Goal: Task Accomplishment & Management: Manage account settings

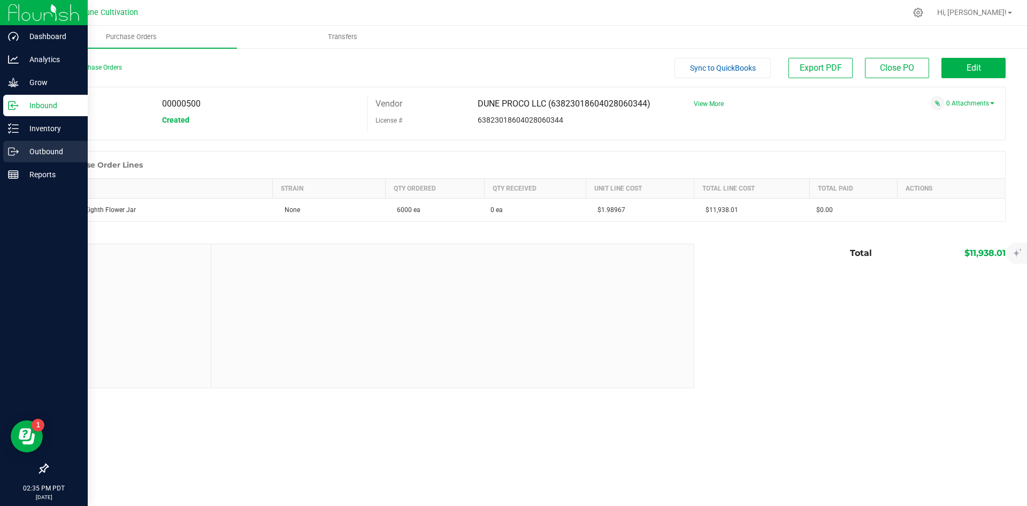
click at [15, 149] on icon at bounding box center [13, 151] width 11 height 11
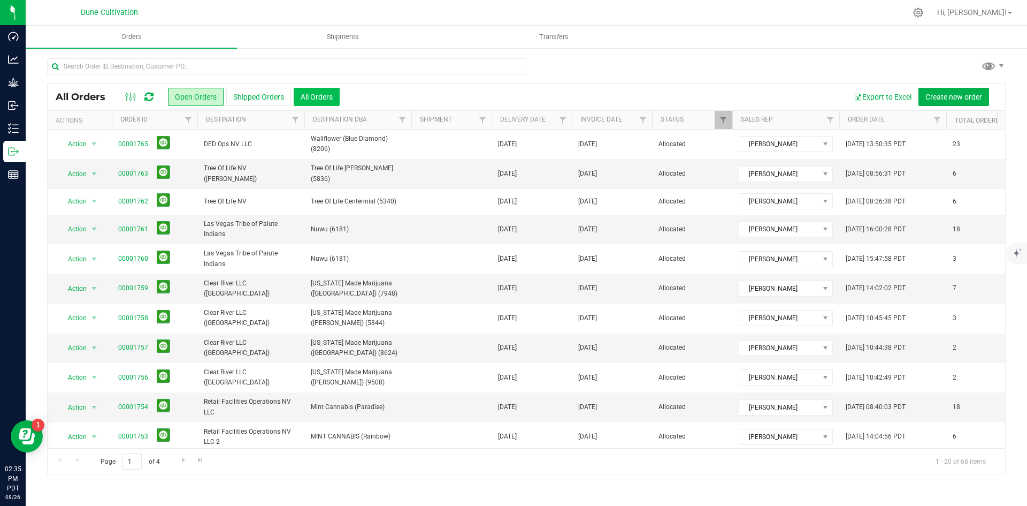
click at [326, 91] on button "All Orders" at bounding box center [317, 97] width 46 height 18
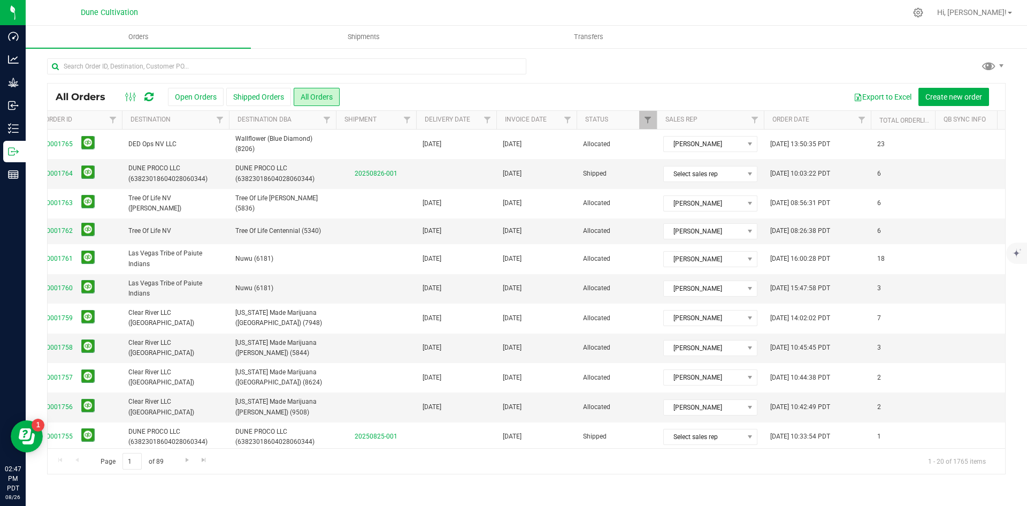
scroll to position [0, 85]
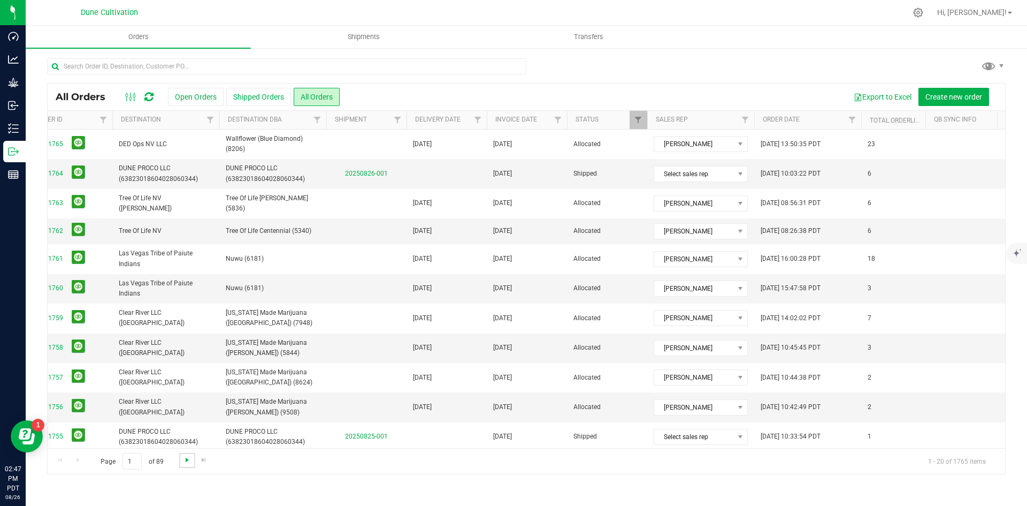
click at [187, 456] on span "Go to the next page" at bounding box center [187, 459] width 9 height 9
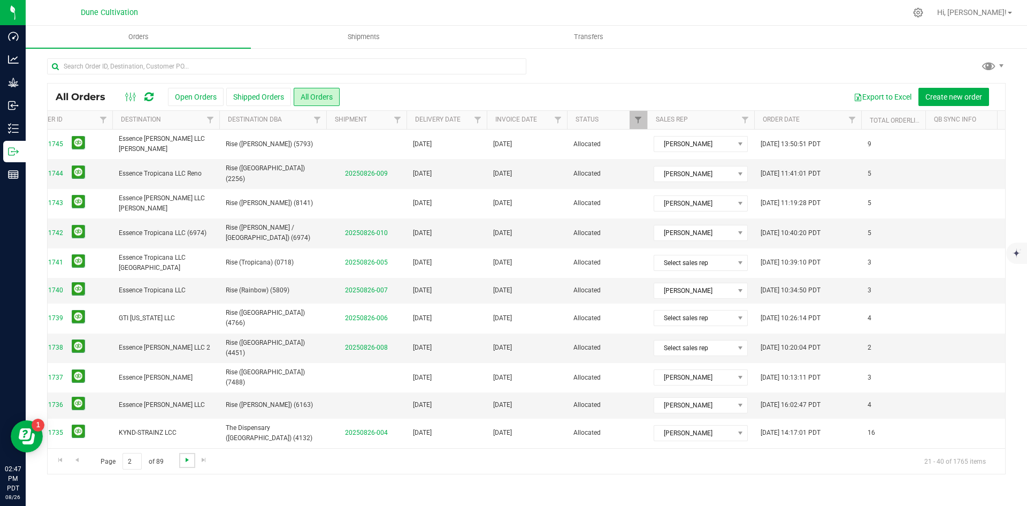
click at [187, 456] on span "Go to the next page" at bounding box center [187, 459] width 9 height 9
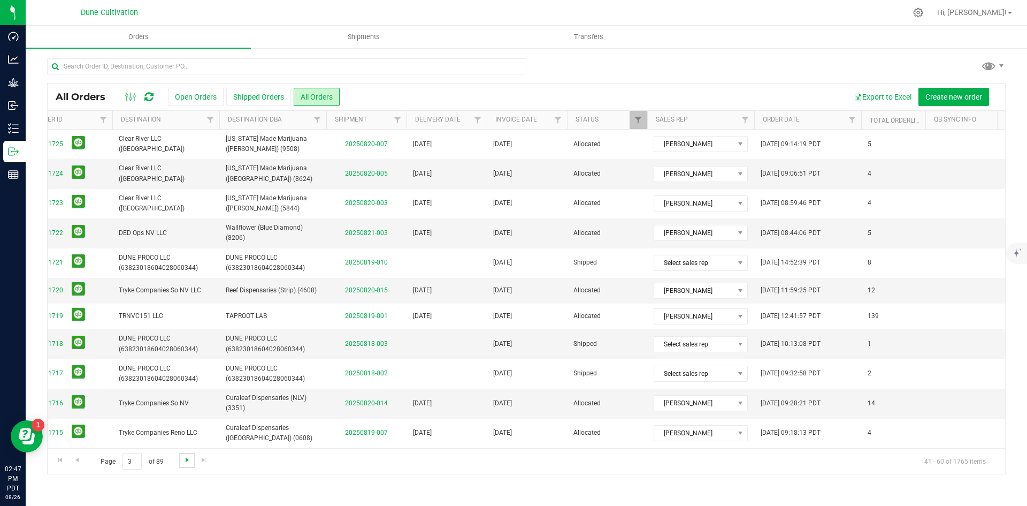
click at [187, 456] on span "Go to the next page" at bounding box center [187, 459] width 9 height 9
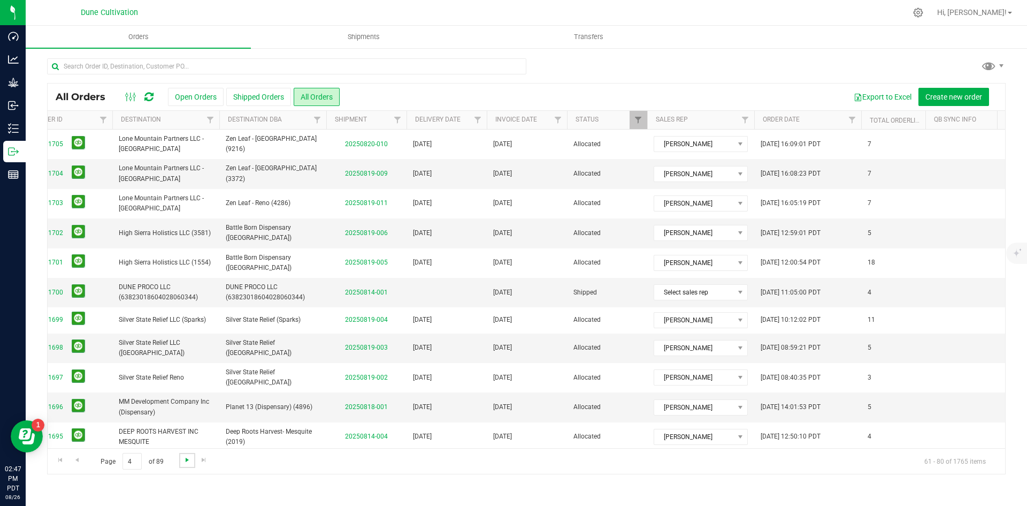
click at [187, 456] on span "Go to the next page" at bounding box center [187, 459] width 9 height 9
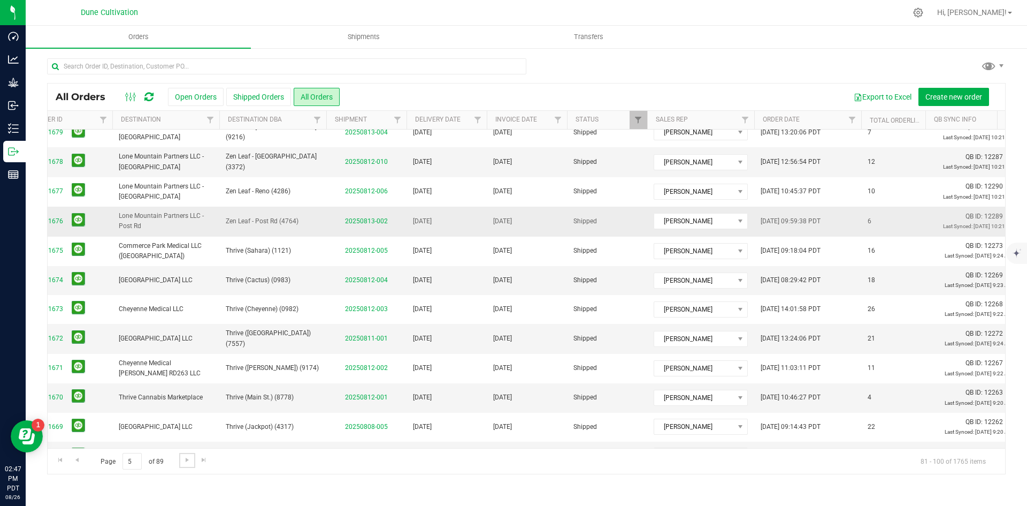
scroll to position [278, 85]
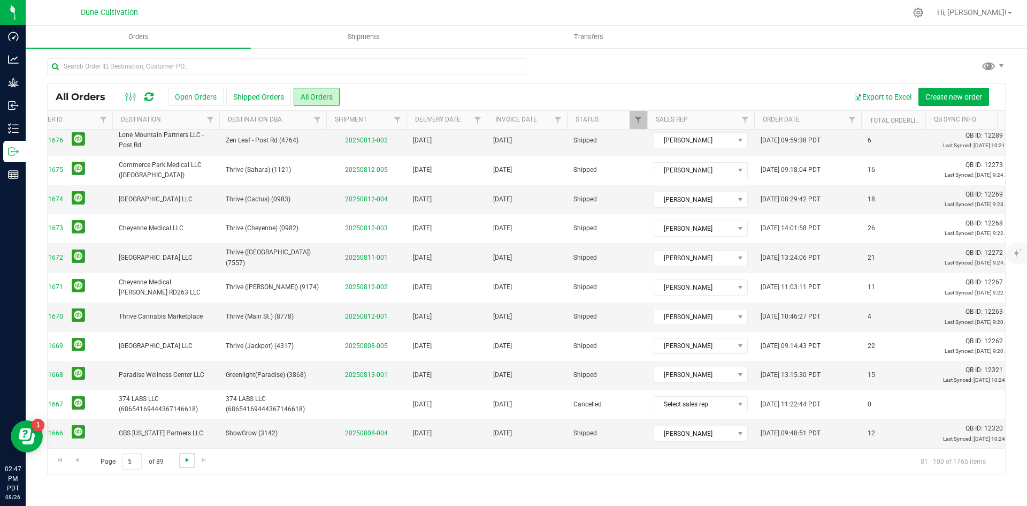
click at [183, 457] on span "Go to the next page" at bounding box center [187, 459] width 9 height 9
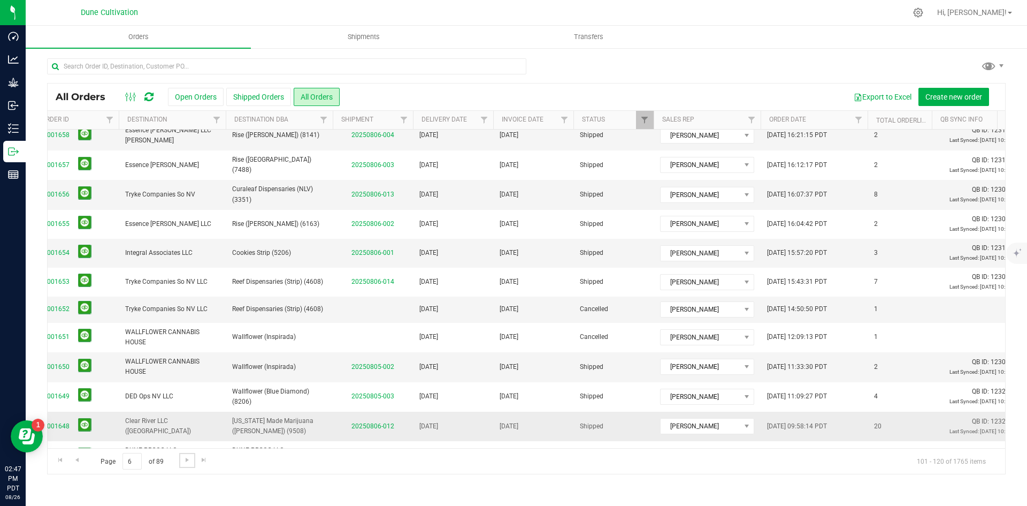
scroll to position [274, 79]
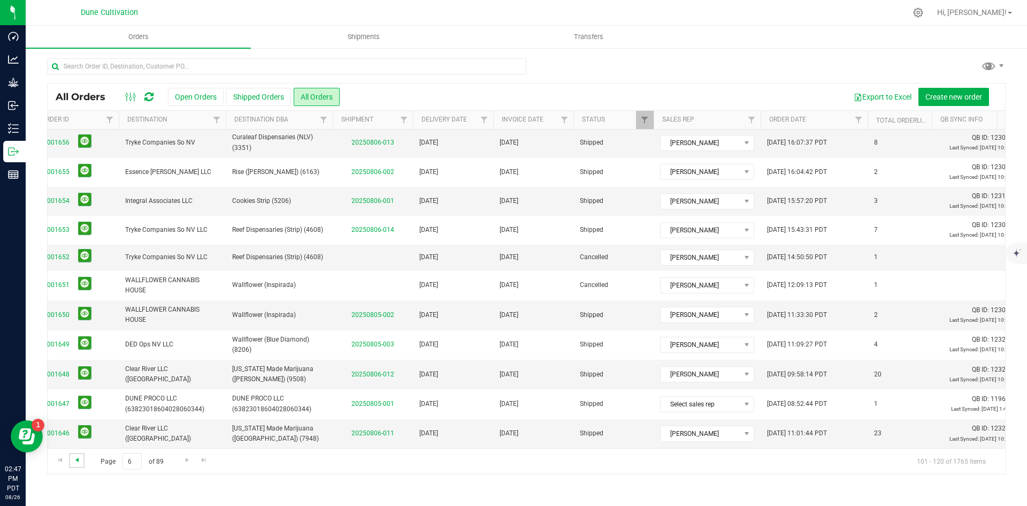
click at [77, 460] on span "Go to the previous page" at bounding box center [77, 459] width 9 height 9
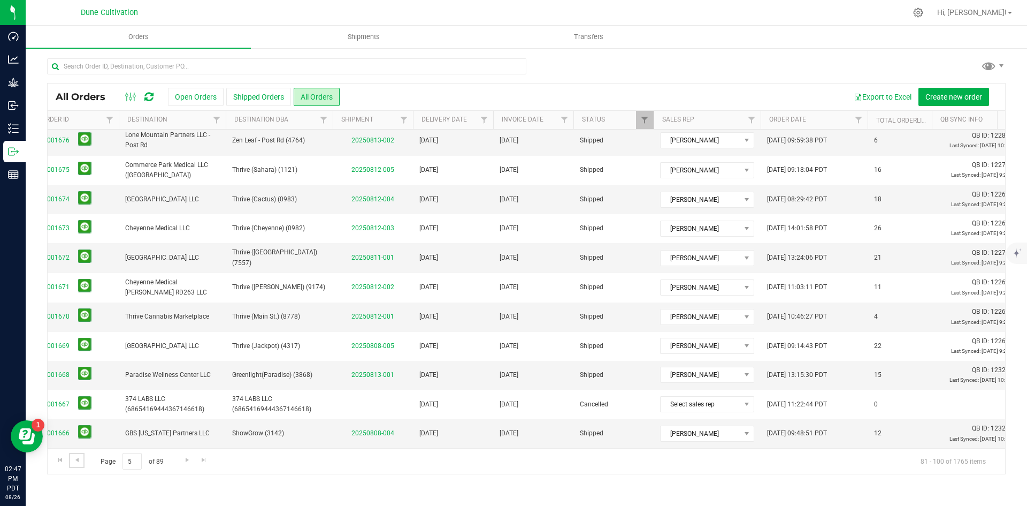
scroll to position [0, 0]
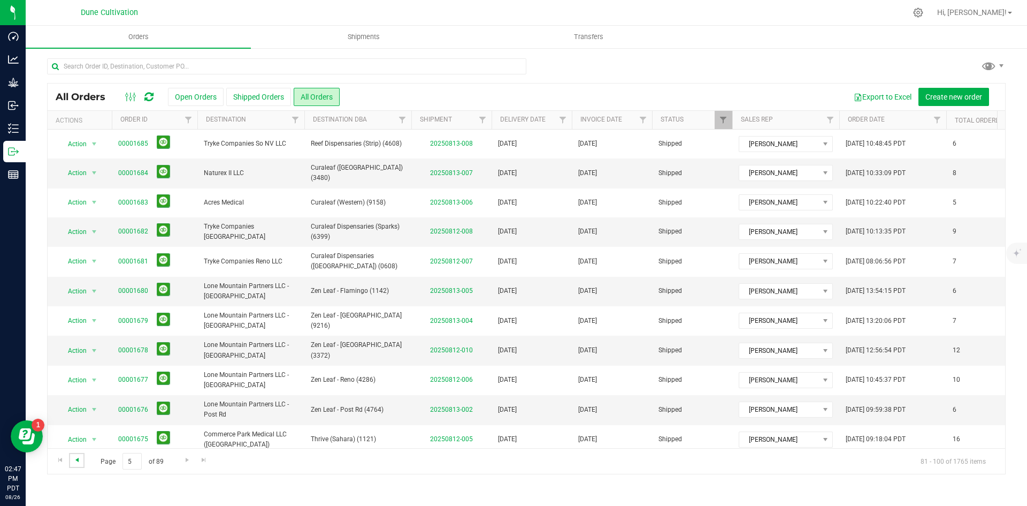
click at [80, 459] on span "Go to the previous page" at bounding box center [77, 459] width 9 height 9
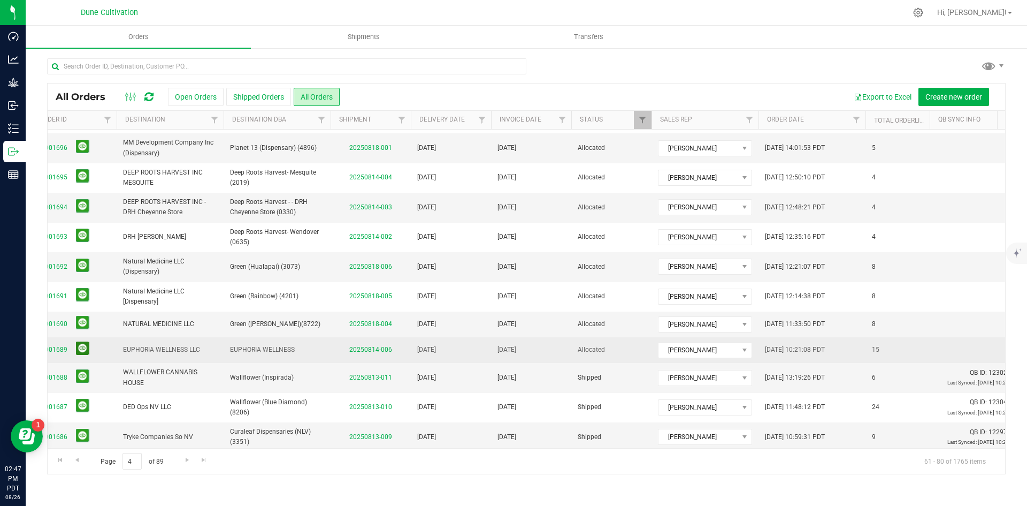
click at [85, 341] on button at bounding box center [82, 347] width 13 height 13
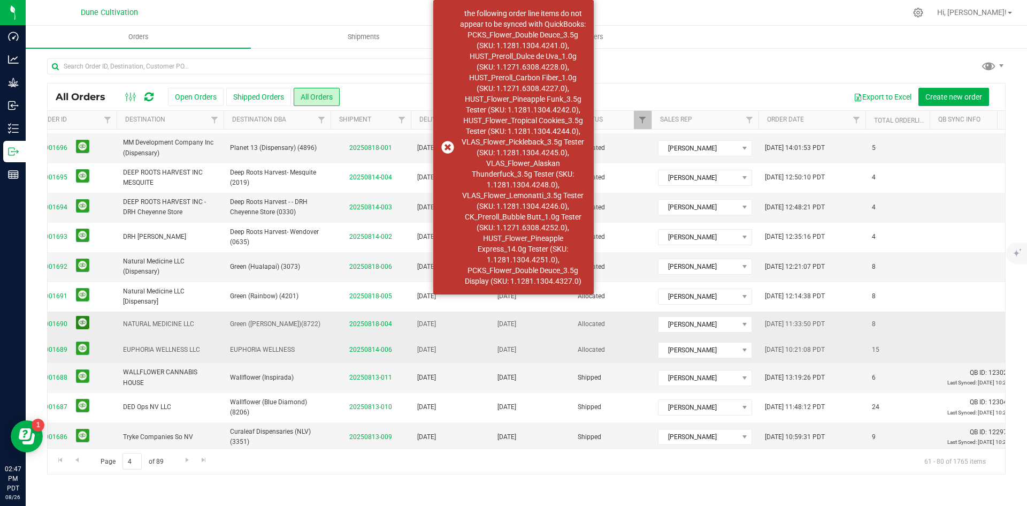
click at [83, 316] on button at bounding box center [82, 322] width 13 height 13
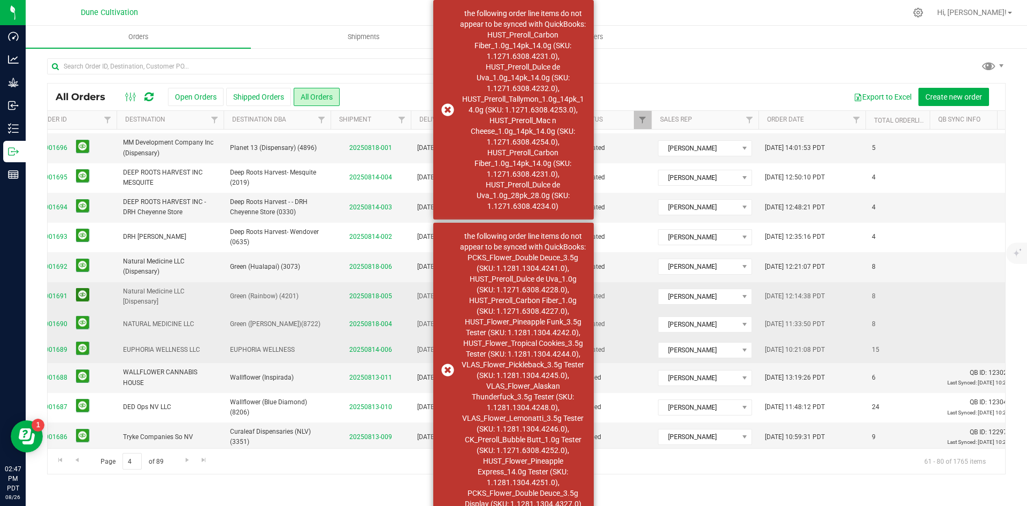
click at [85, 288] on button at bounding box center [82, 294] width 13 height 13
click at [85, 258] on button at bounding box center [82, 264] width 13 height 13
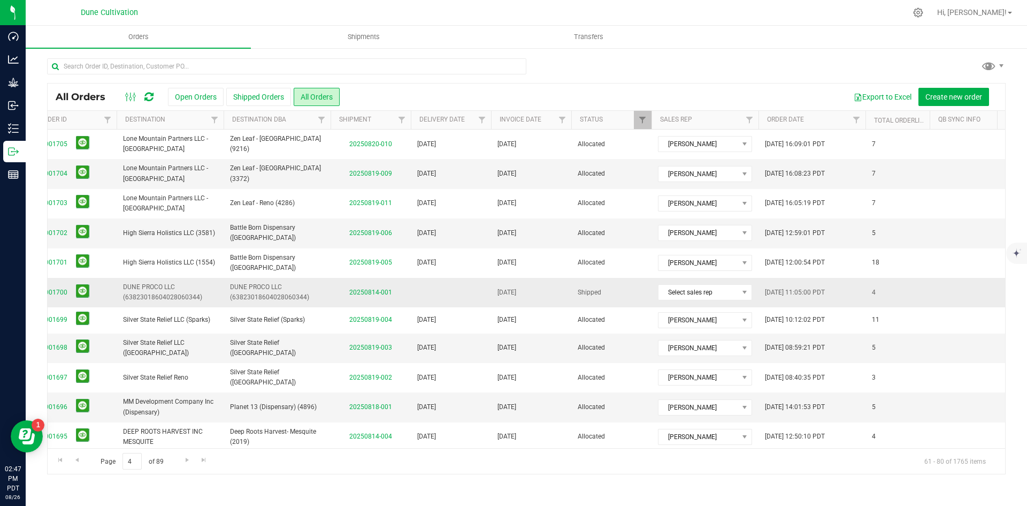
click at [85, 279] on td "00001700" at bounding box center [74, 292] width 86 height 29
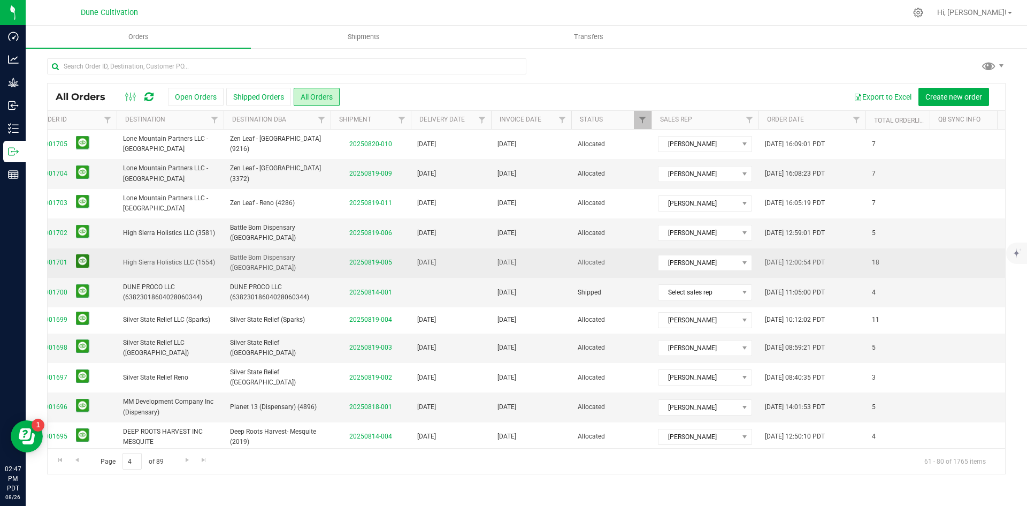
click at [85, 255] on button at bounding box center [82, 260] width 13 height 13
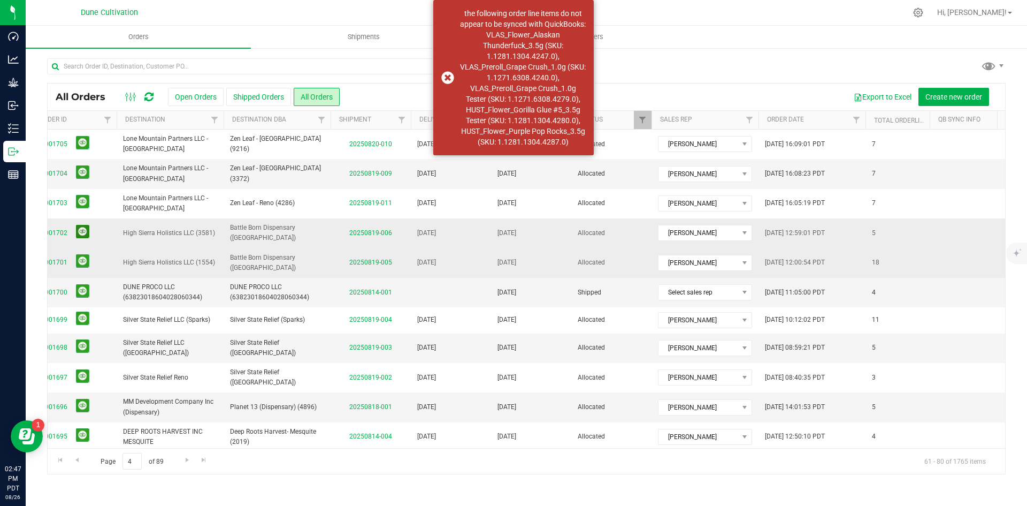
click at [82, 232] on button at bounding box center [82, 231] width 13 height 13
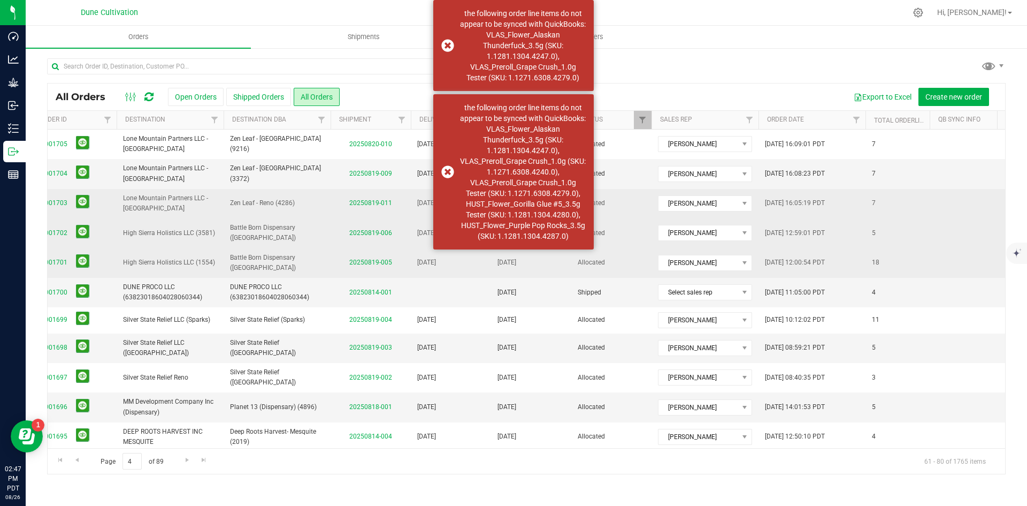
click at [88, 204] on span "00001703" at bounding box center [73, 203] width 73 height 17
click at [86, 202] on button at bounding box center [82, 201] width 13 height 13
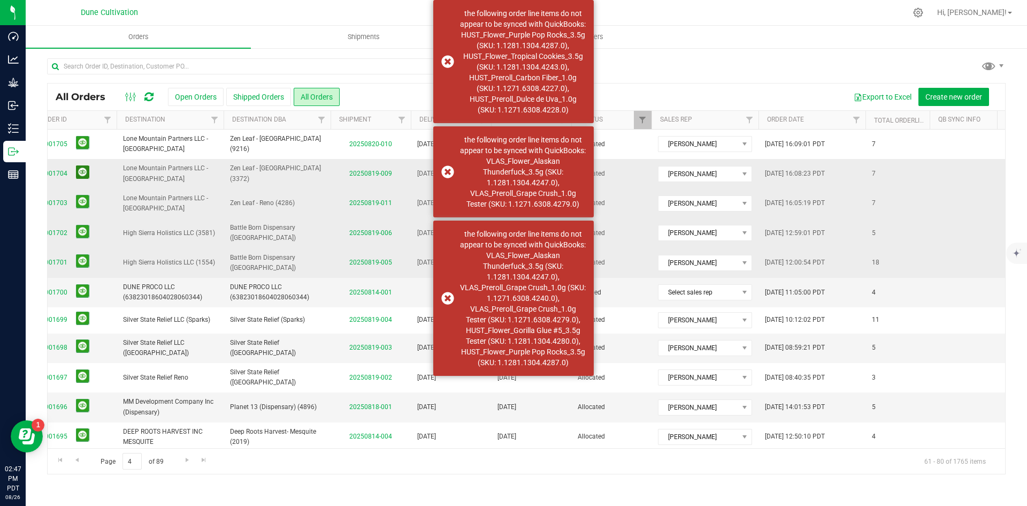
click at [81, 177] on button at bounding box center [82, 171] width 13 height 13
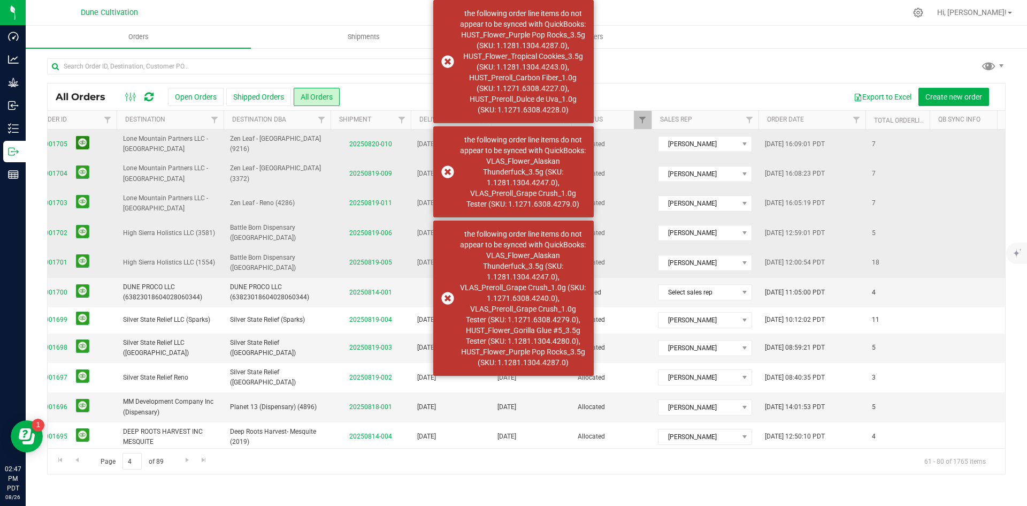
click at [80, 146] on button at bounding box center [82, 142] width 13 height 13
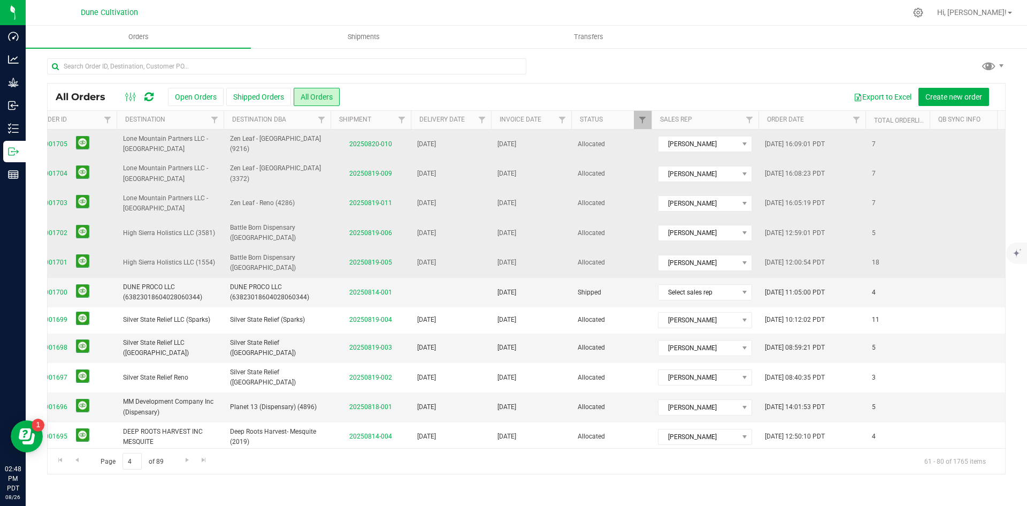
click at [90, 145] on span "00001705" at bounding box center [73, 144] width 73 height 17
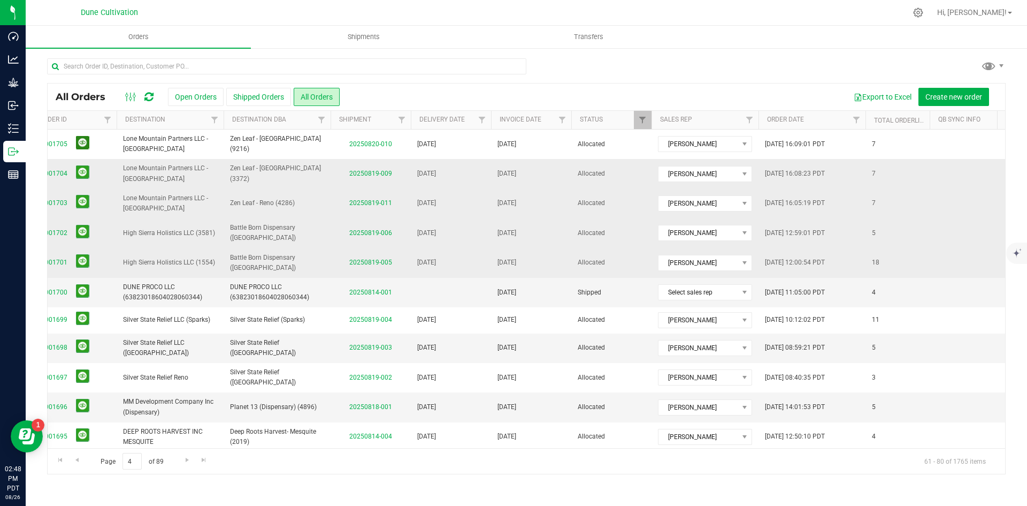
click at [81, 142] on button at bounding box center [82, 142] width 13 height 13
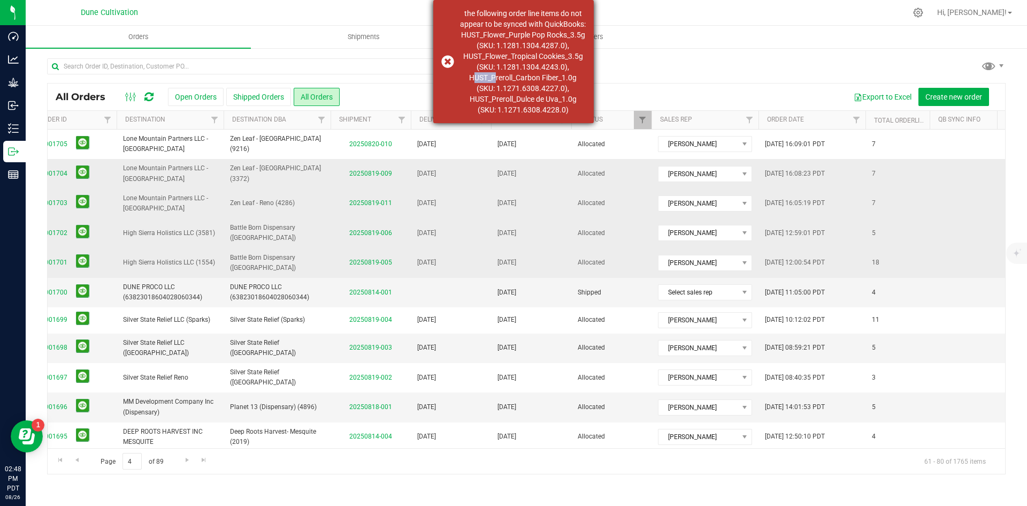
drag, startPoint x: 469, startPoint y: 87, endPoint x: 492, endPoint y: 87, distance: 23.5
click at [492, 87] on div "the following order line items do not appear to be synced with QuickBooks: HUST…" at bounding box center [523, 61] width 126 height 107
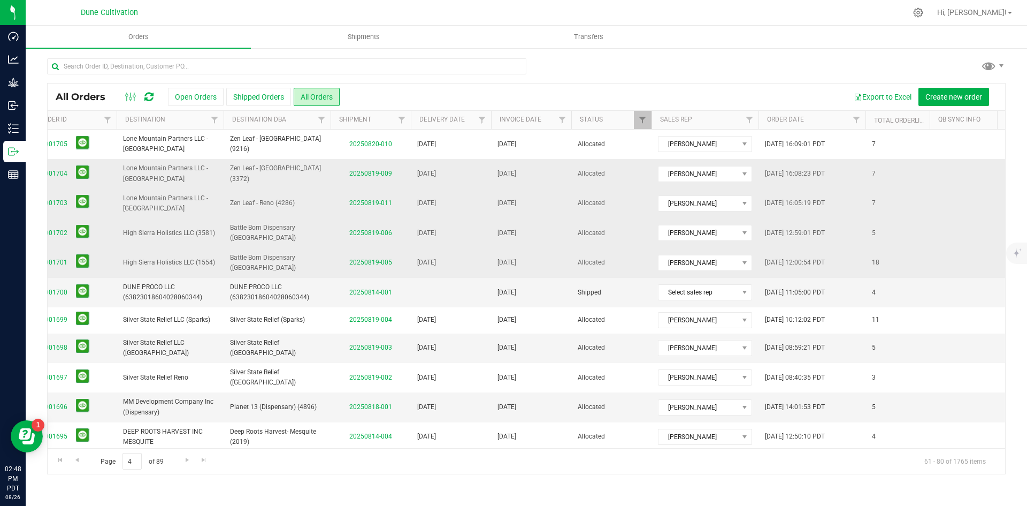
copy div "HUST_"
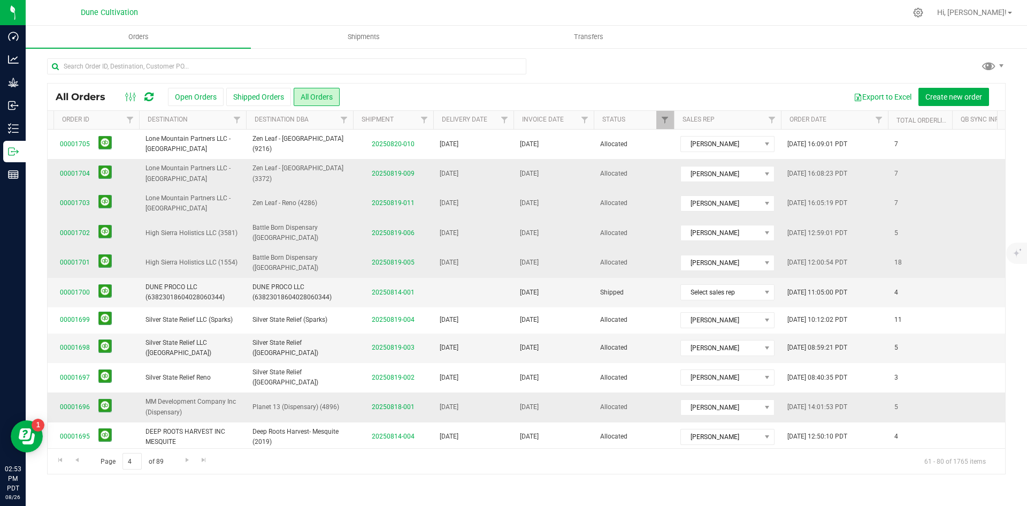
scroll to position [259, 58]
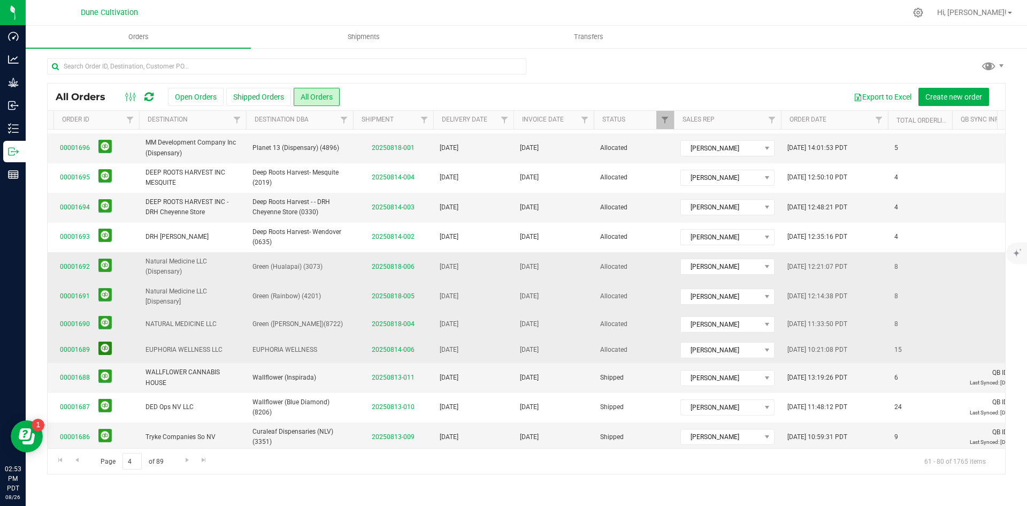
click at [108, 341] on button at bounding box center [104, 347] width 13 height 13
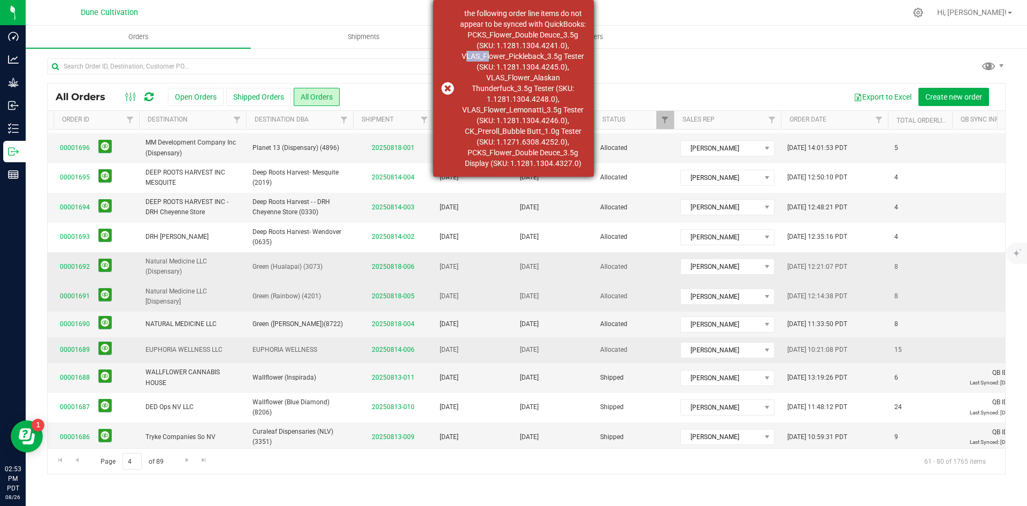
drag, startPoint x: 461, startPoint y: 66, endPoint x: 485, endPoint y: 66, distance: 24.1
click at [485, 66] on div "the following order line items do not appear to be synced with QuickBooks: PCKS…" at bounding box center [523, 88] width 126 height 161
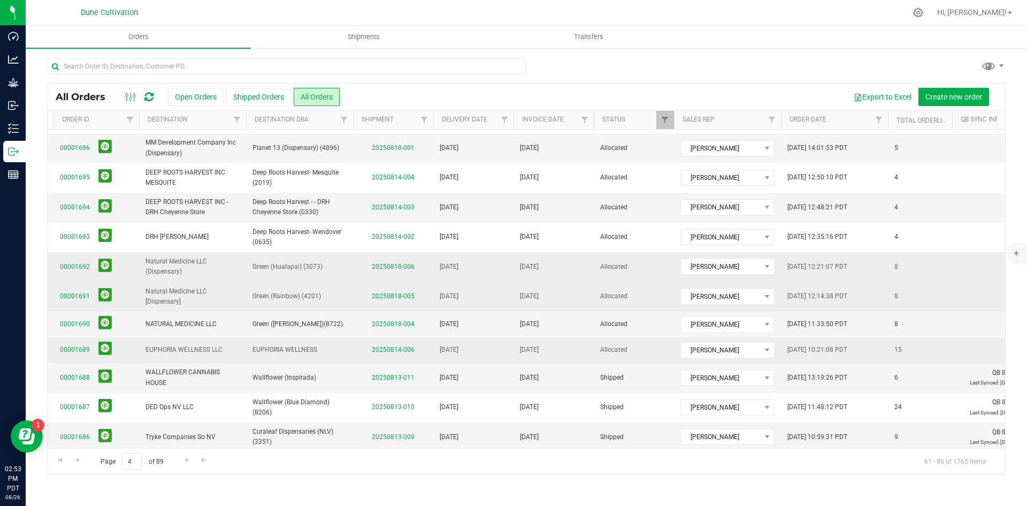
copy div "VLAS_F"
click at [103, 341] on button at bounding box center [104, 347] width 13 height 13
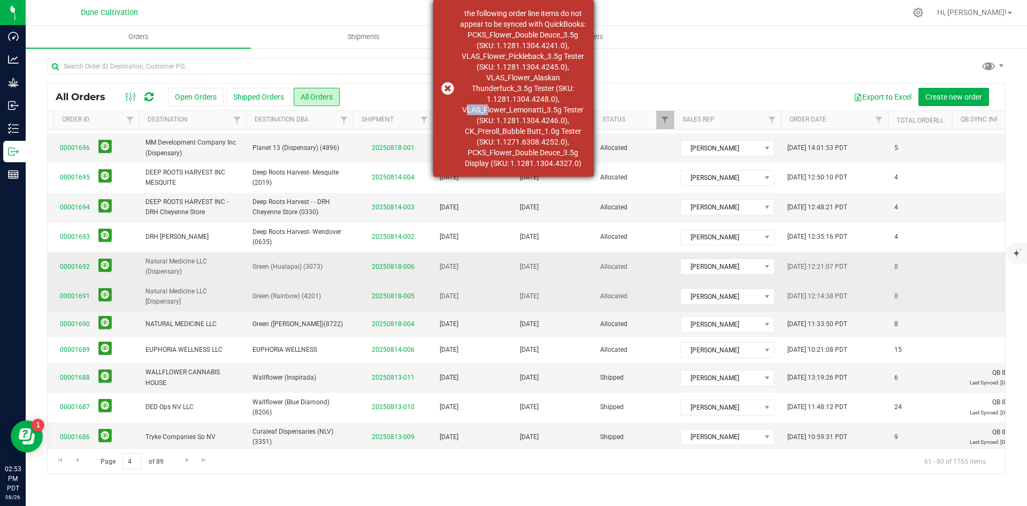
drag, startPoint x: 463, startPoint y: 119, endPoint x: 484, endPoint y: 119, distance: 21.4
click at [484, 119] on div "the following order line items do not appear to be synced with QuickBooks: PCKS…" at bounding box center [523, 88] width 126 height 161
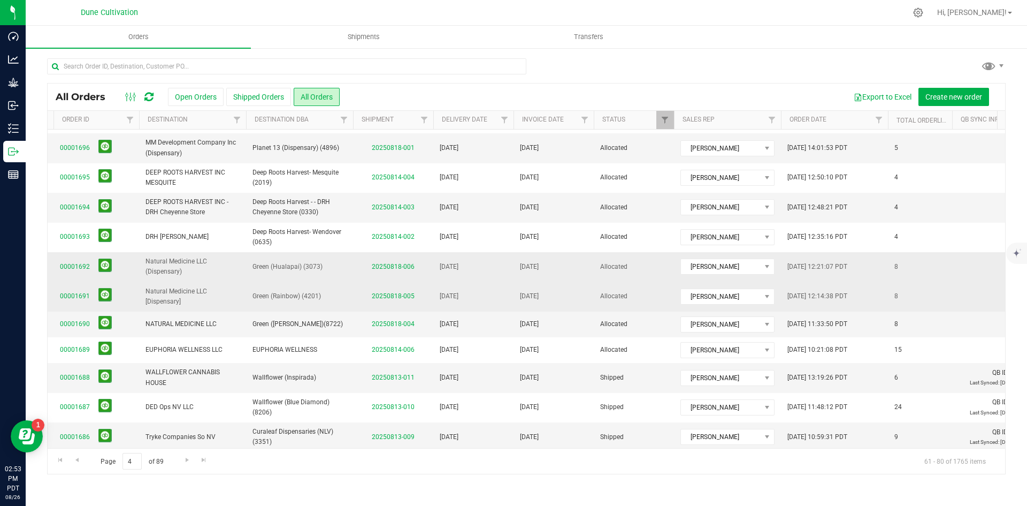
copy div "VLAS_"
click at [105, 341] on button at bounding box center [104, 347] width 13 height 13
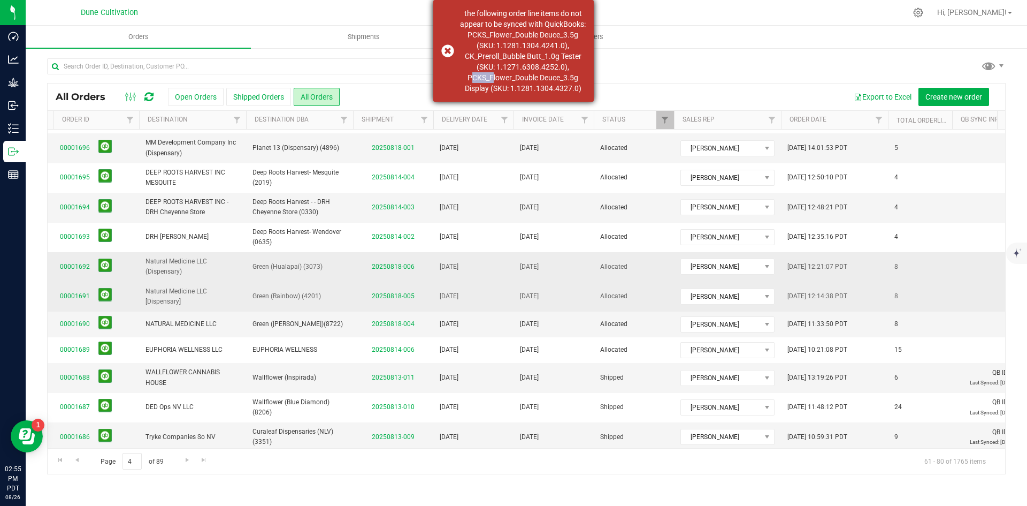
drag, startPoint x: 467, startPoint y: 87, endPoint x: 490, endPoint y: 90, distance: 23.8
click at [490, 90] on div "the following order line items do not appear to be synced with QuickBooks: PCKS…" at bounding box center [523, 51] width 126 height 86
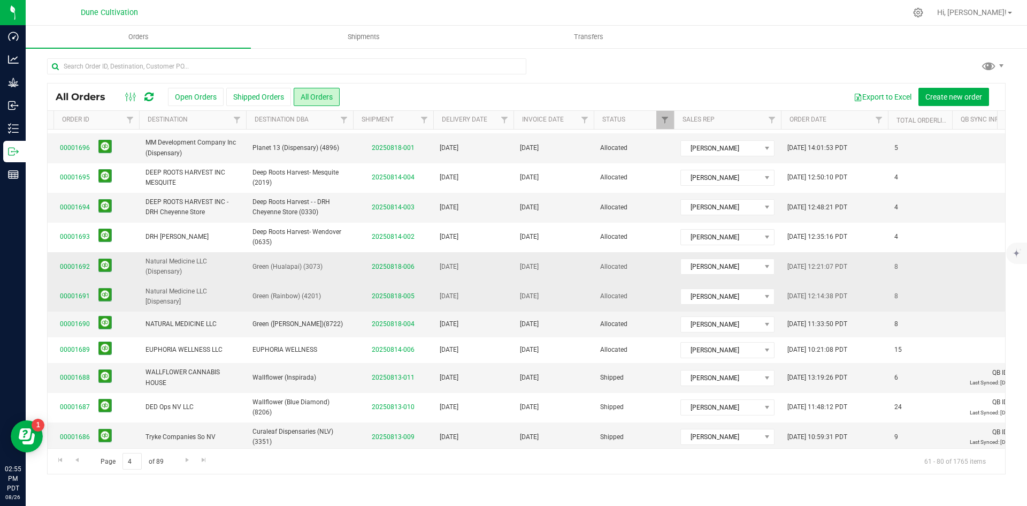
copy div "PCKS_"
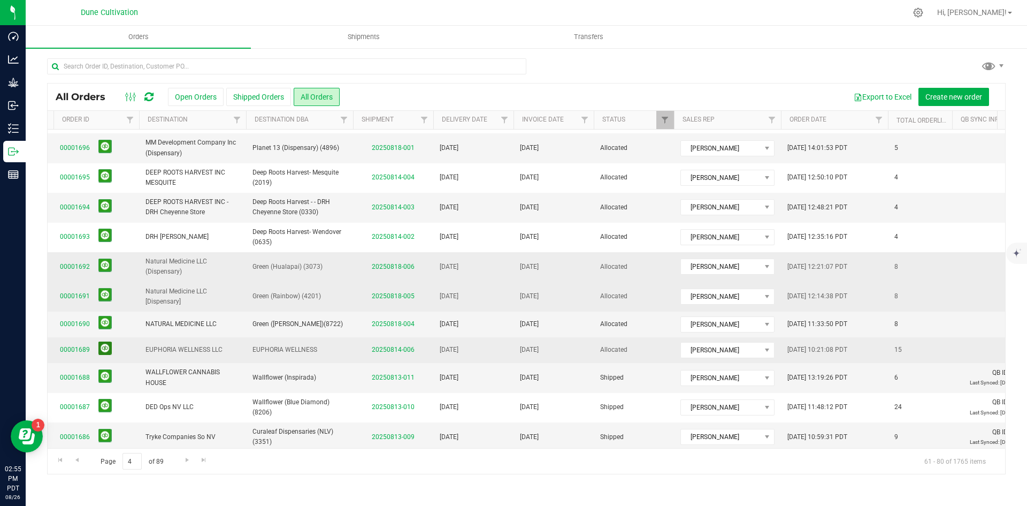
click at [104, 341] on button at bounding box center [104, 347] width 13 height 13
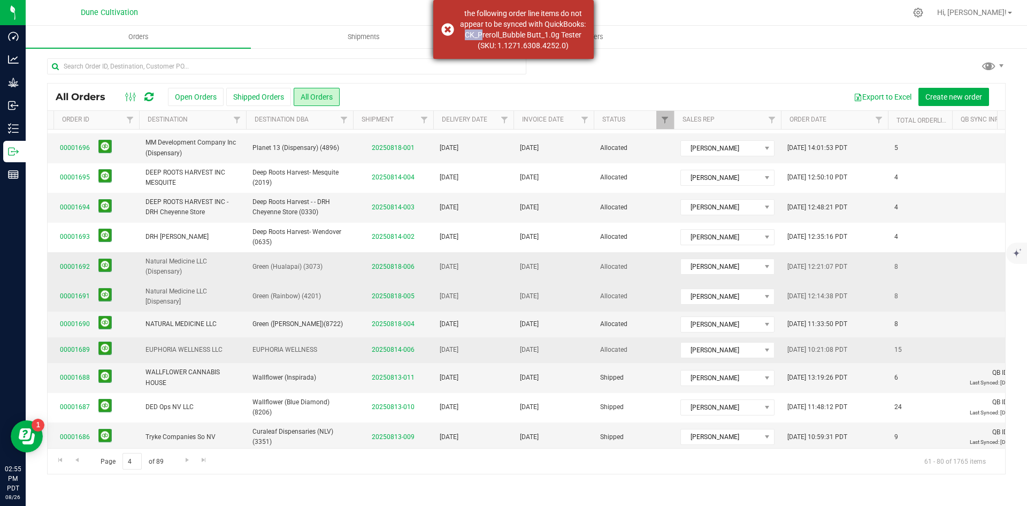
drag, startPoint x: 513, startPoint y: 33, endPoint x: 527, endPoint y: 35, distance: 14.1
click at [527, 35] on div "the following order line items do not appear to be synced with QuickBooks: CK_P…" at bounding box center [523, 29] width 126 height 43
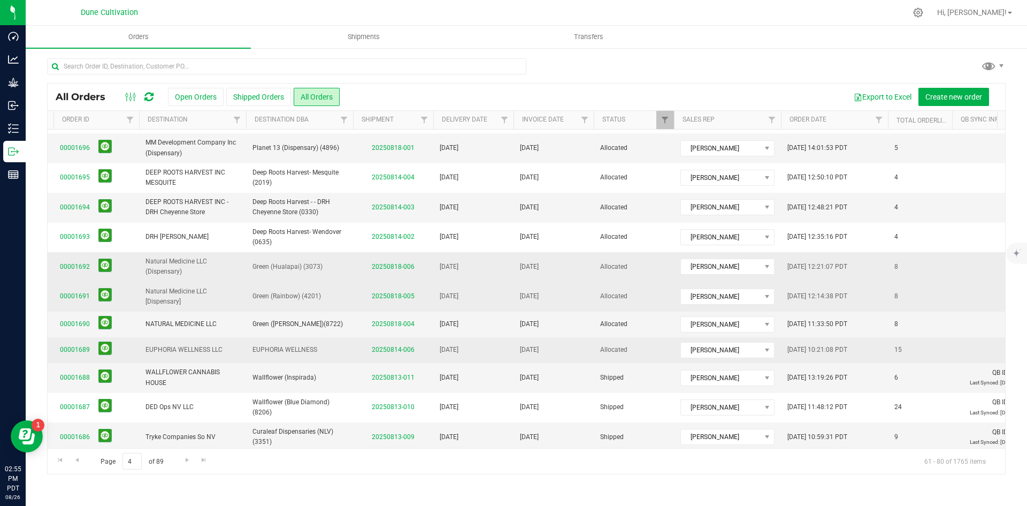
copy div "CK_"
click at [106, 341] on button at bounding box center [104, 347] width 13 height 13
click at [107, 316] on button at bounding box center [104, 322] width 13 height 13
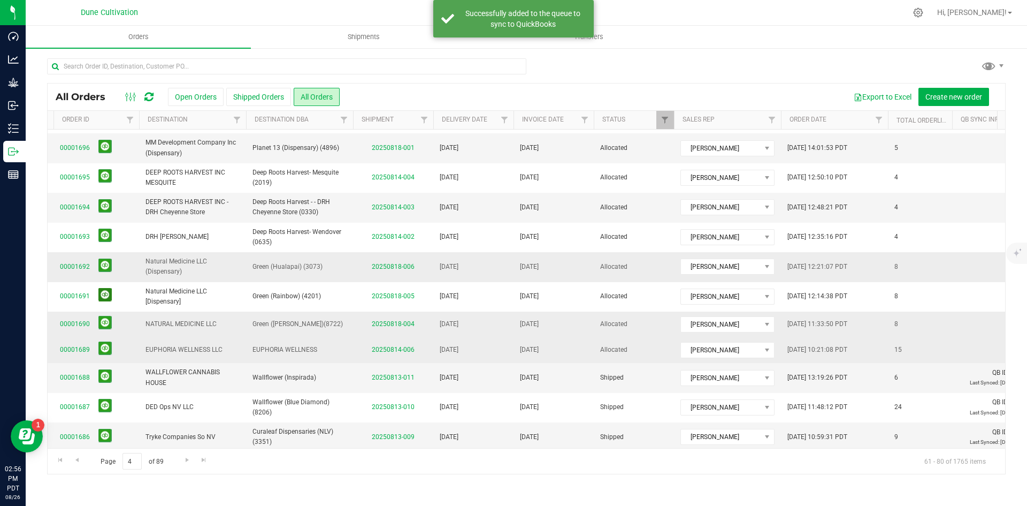
click at [106, 288] on button at bounding box center [104, 294] width 13 height 13
click at [107, 258] on button at bounding box center [104, 264] width 13 height 13
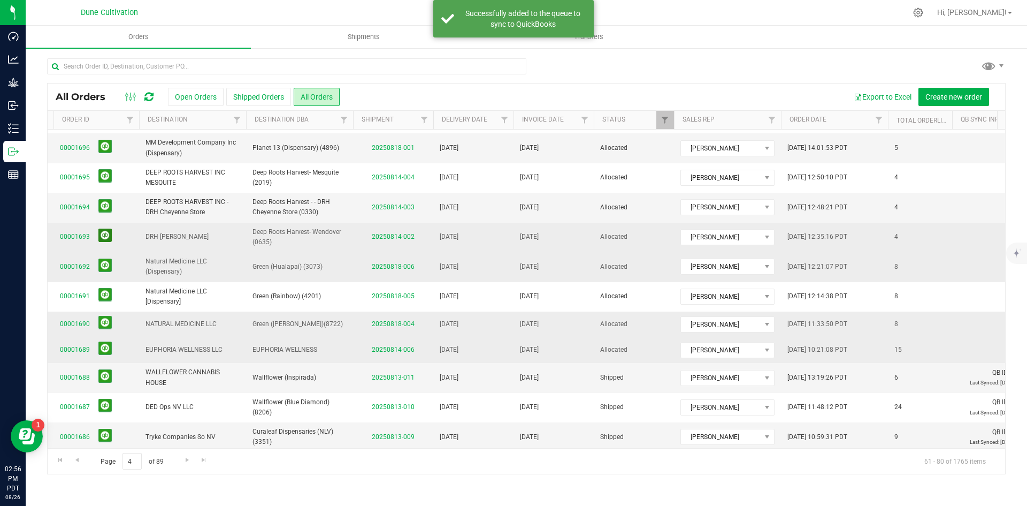
click at [106, 228] on button at bounding box center [104, 234] width 13 height 13
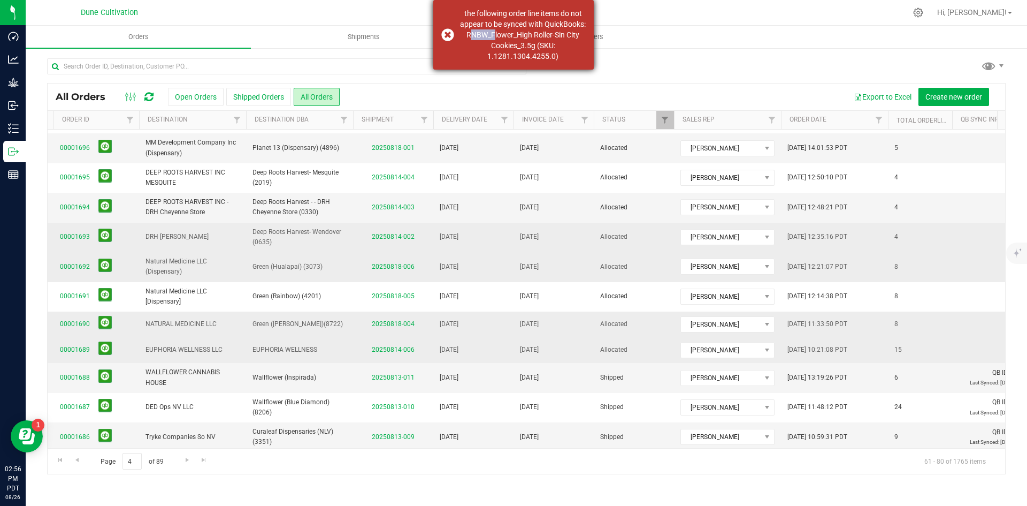
drag, startPoint x: 512, startPoint y: 36, endPoint x: 538, endPoint y: 37, distance: 26.2
click at [538, 37] on div "the following order line items do not appear to be synced with QuickBooks: RNBW…" at bounding box center [523, 35] width 126 height 54
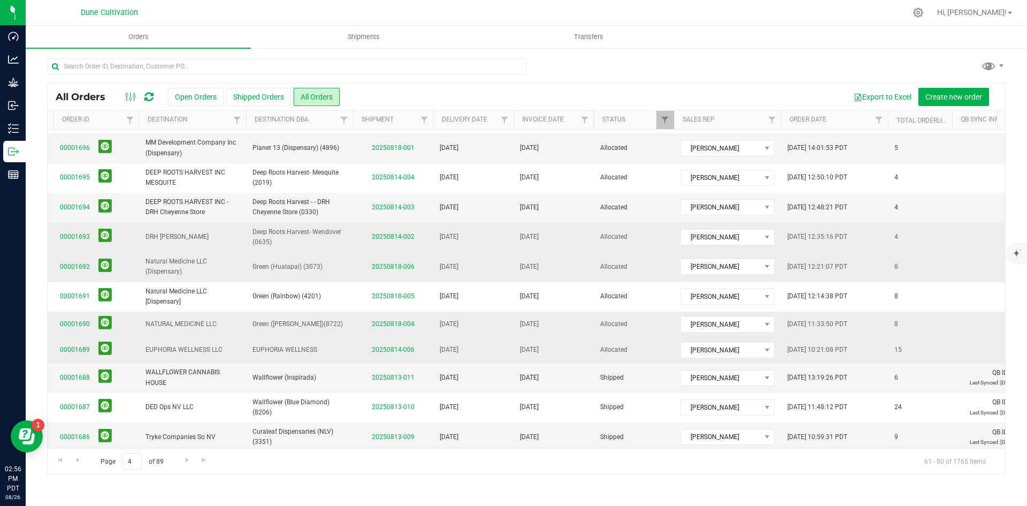
copy div "RNBW_"
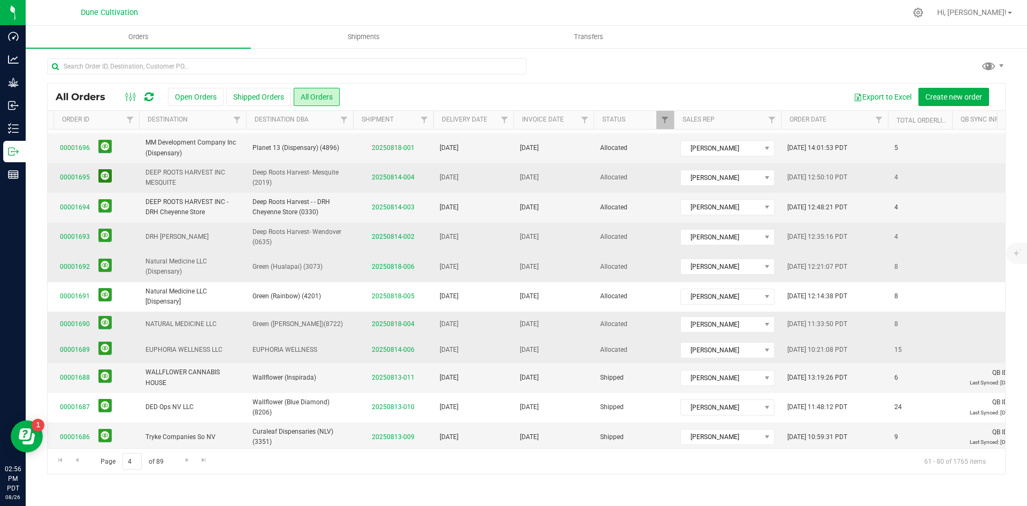
click at [106, 169] on button at bounding box center [104, 175] width 13 height 13
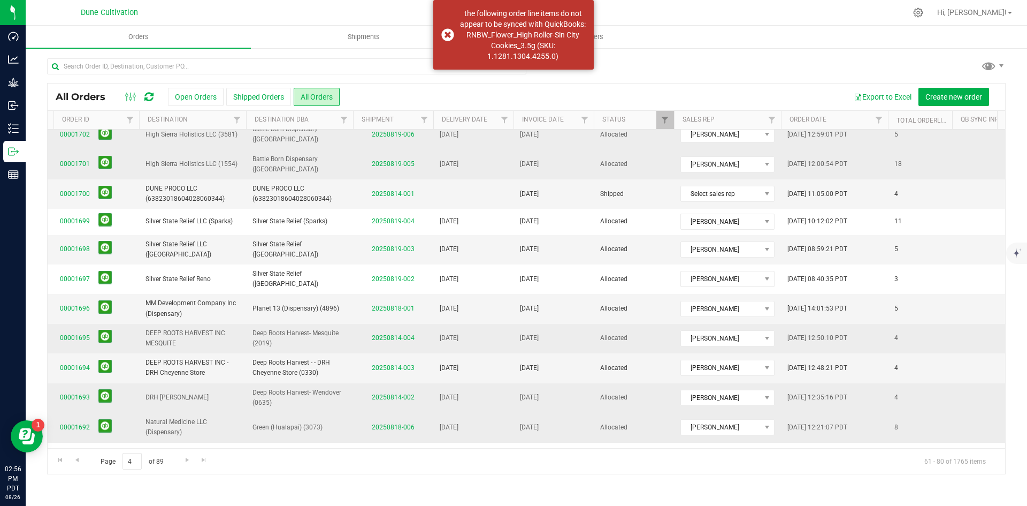
scroll to position [0, 58]
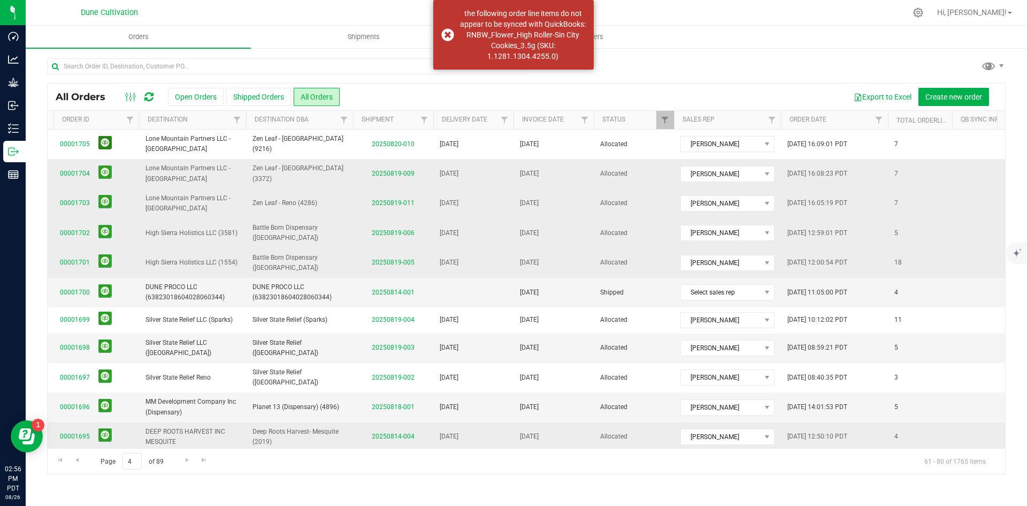
click at [108, 148] on button at bounding box center [104, 142] width 13 height 13
click at [108, 171] on button at bounding box center [104, 171] width 13 height 13
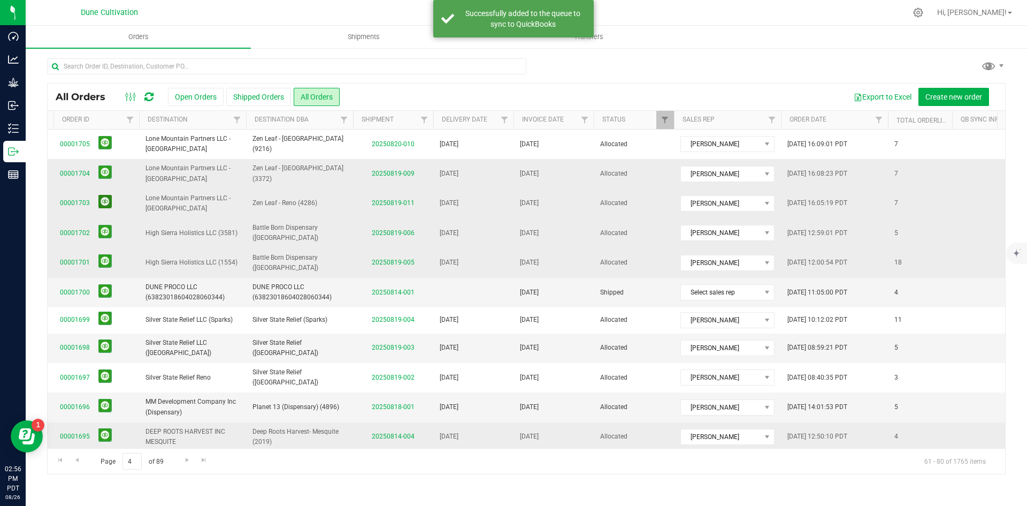
click at [105, 202] on button at bounding box center [104, 201] width 13 height 13
click at [106, 226] on button at bounding box center [104, 231] width 13 height 13
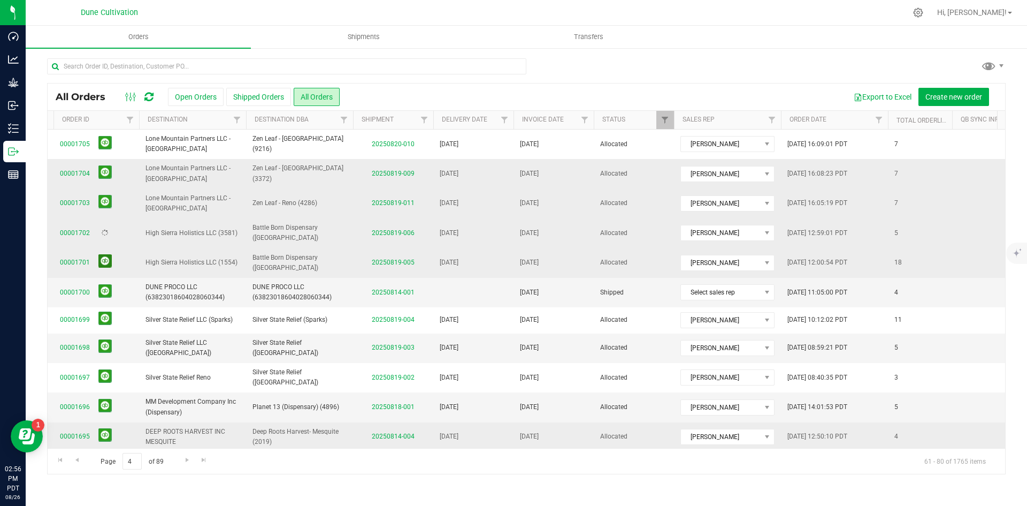
click at [107, 254] on button at bounding box center [104, 260] width 13 height 13
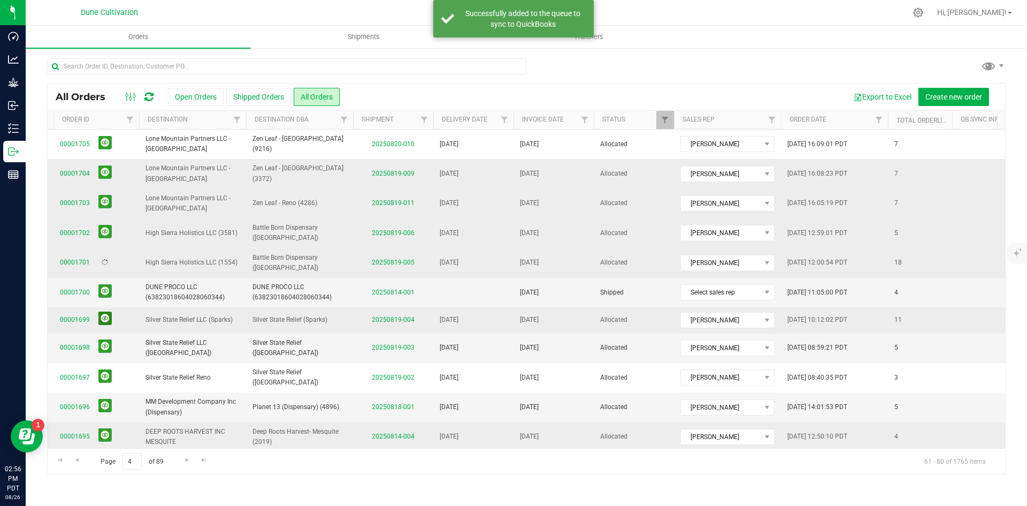
click at [103, 312] on button at bounding box center [104, 317] width 13 height 13
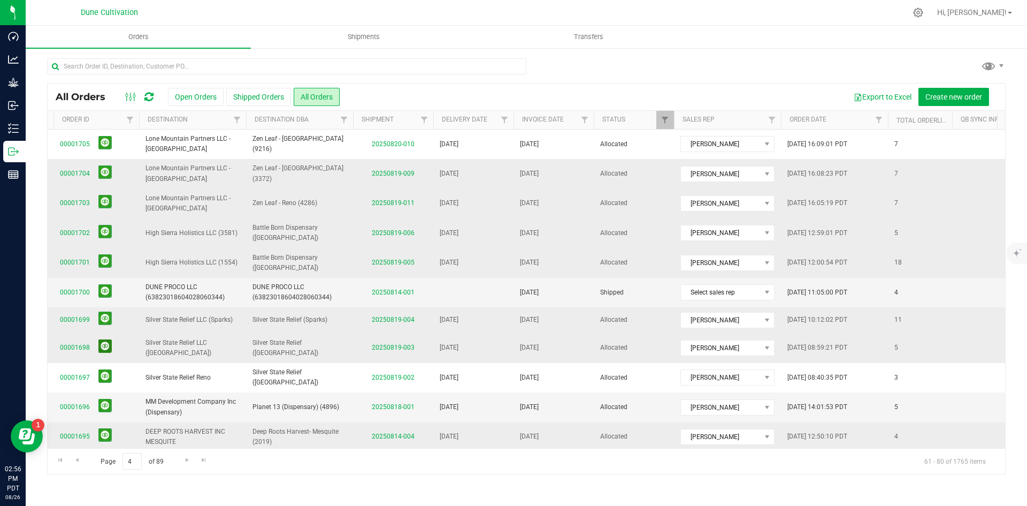
click at [104, 340] on button at bounding box center [104, 345] width 13 height 13
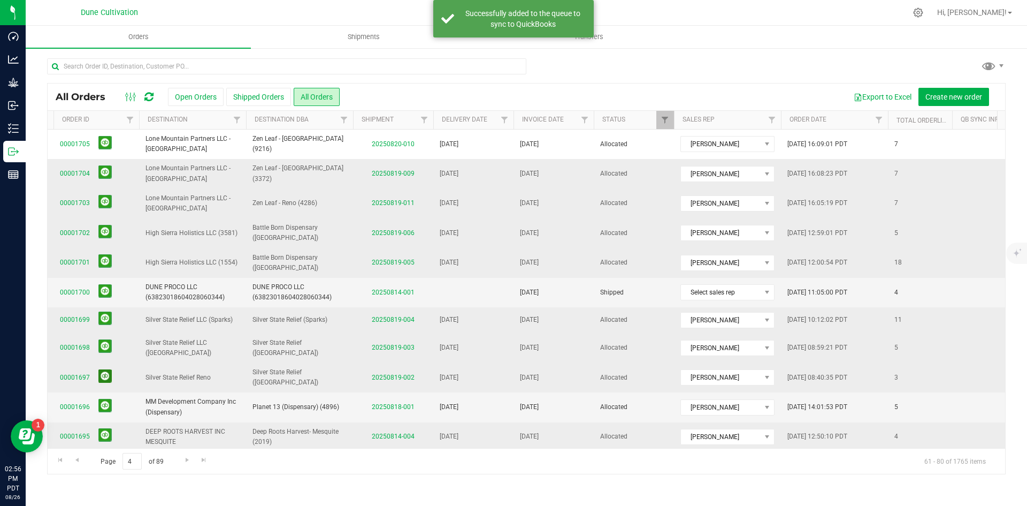
click at [104, 369] on button at bounding box center [104, 375] width 13 height 13
click at [65, 457] on link "Go to the first page" at bounding box center [60, 460] width 16 height 14
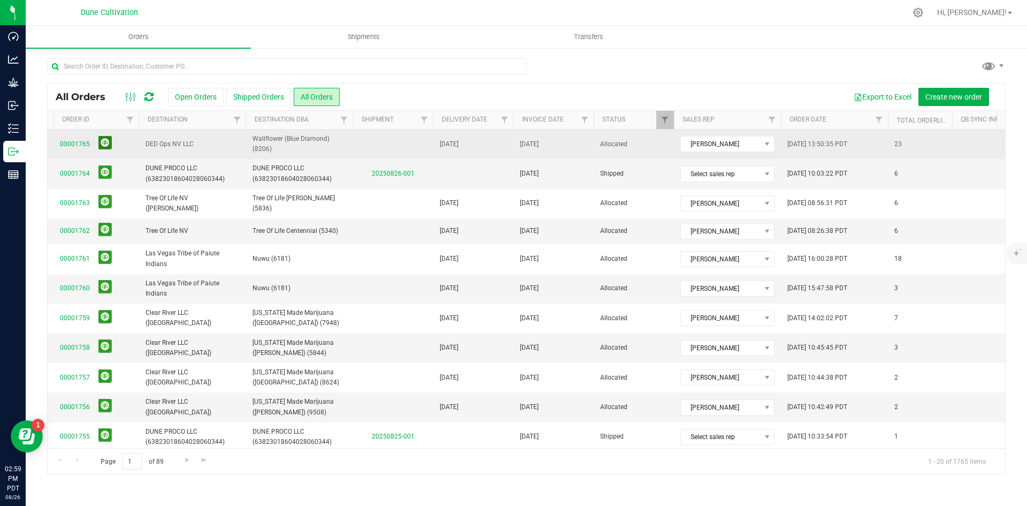
click at [107, 142] on button at bounding box center [104, 142] width 13 height 13
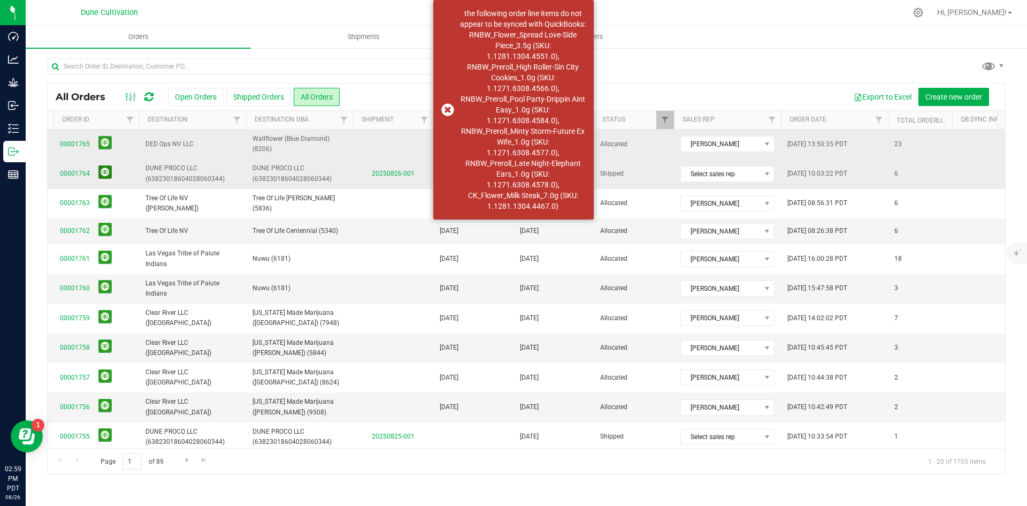
click at [107, 170] on button at bounding box center [104, 171] width 13 height 13
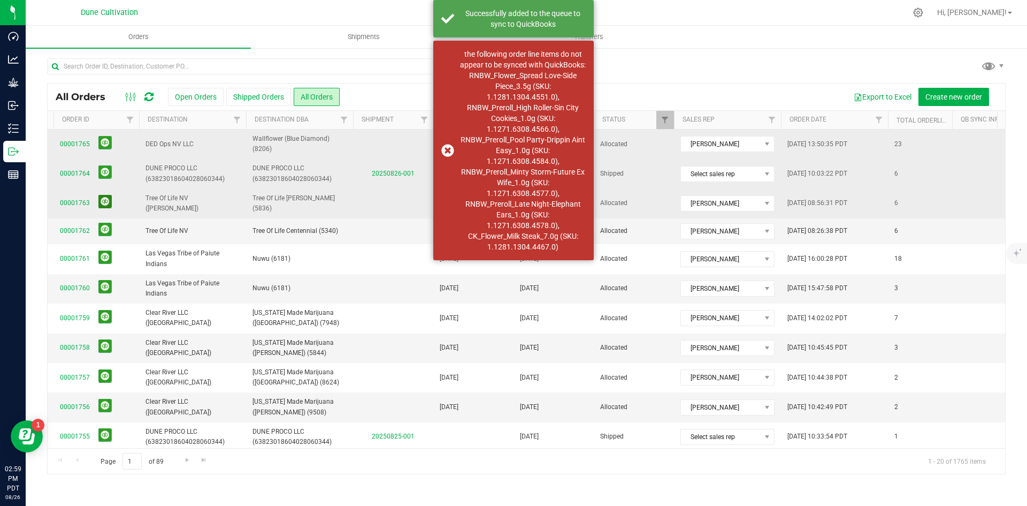
click at [108, 199] on button at bounding box center [104, 201] width 13 height 13
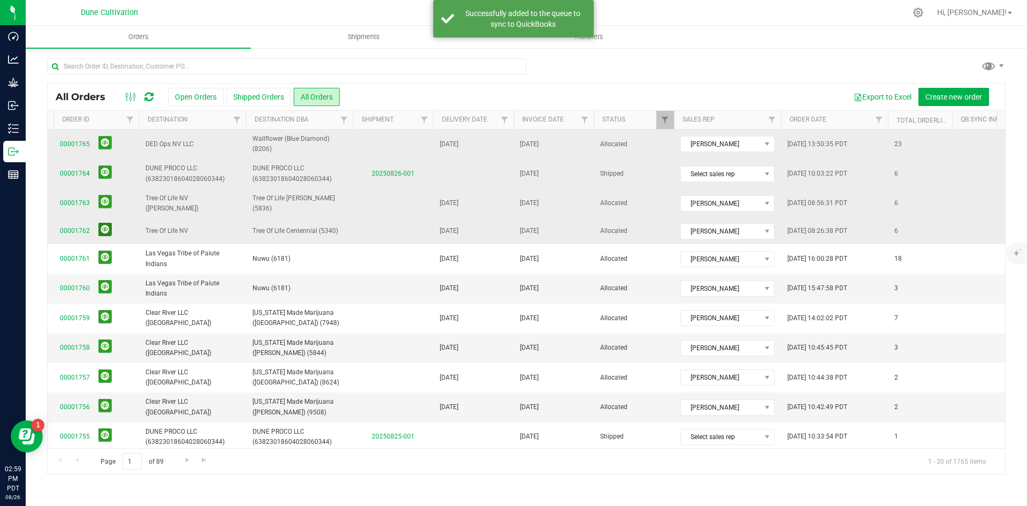
click at [105, 224] on button at bounding box center [104, 229] width 13 height 13
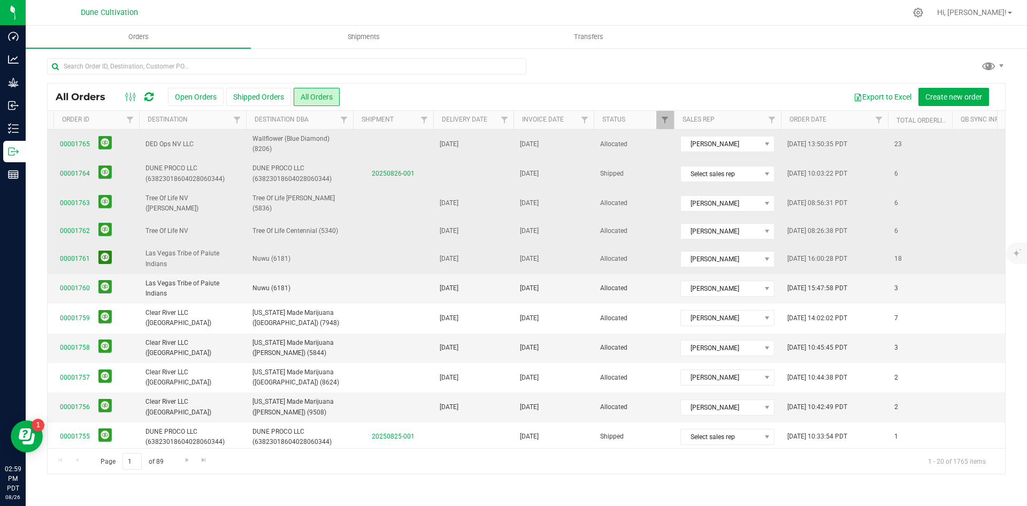
click at [105, 250] on button at bounding box center [104, 256] width 13 height 13
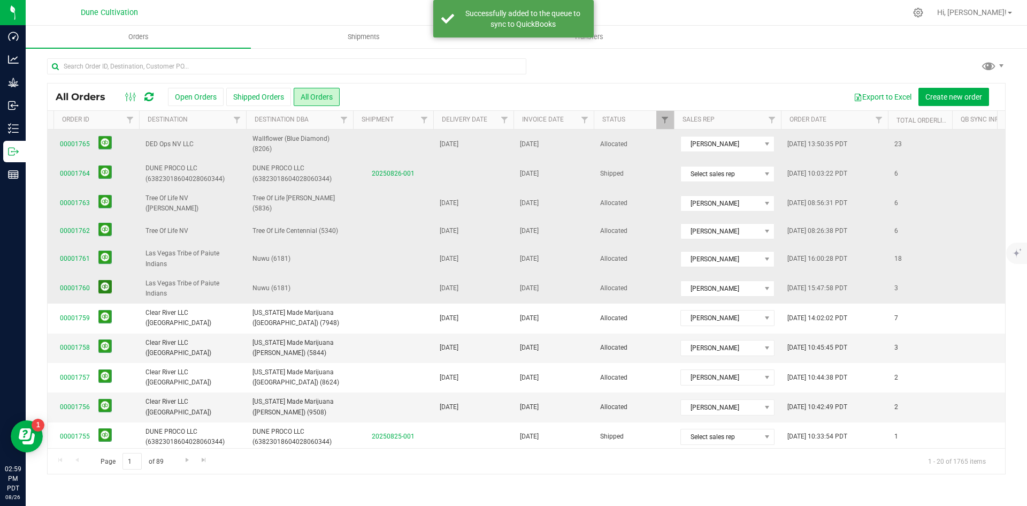
click at [103, 287] on button at bounding box center [104, 286] width 13 height 13
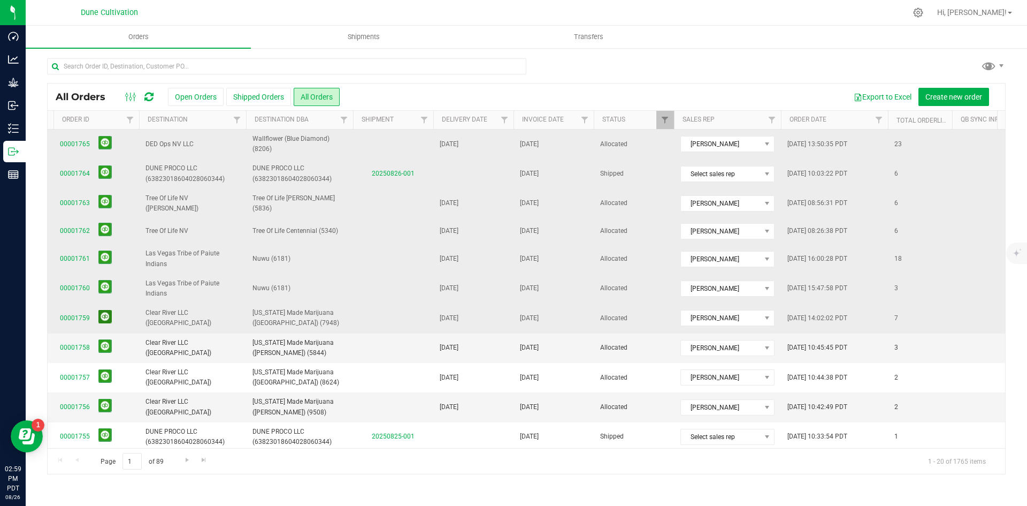
click at [110, 313] on button at bounding box center [104, 316] width 13 height 13
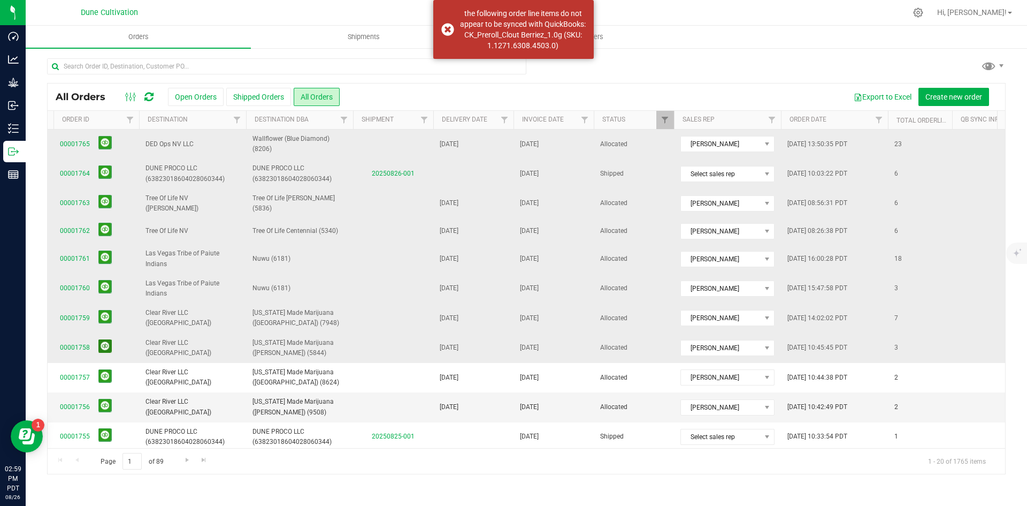
click at [104, 344] on button at bounding box center [104, 345] width 13 height 13
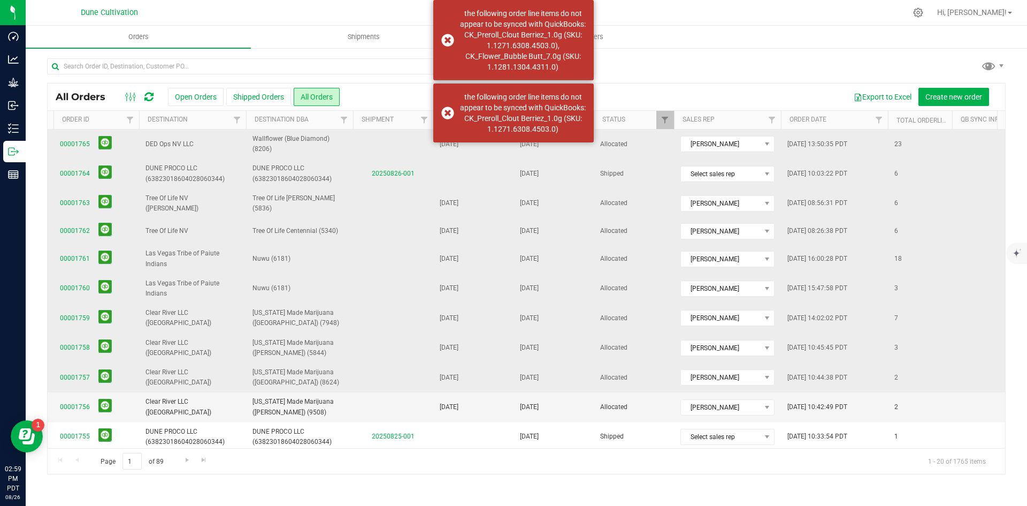
click at [110, 363] on td "00001757" at bounding box center [97, 377] width 86 height 29
click at [105, 370] on button at bounding box center [104, 375] width 13 height 13
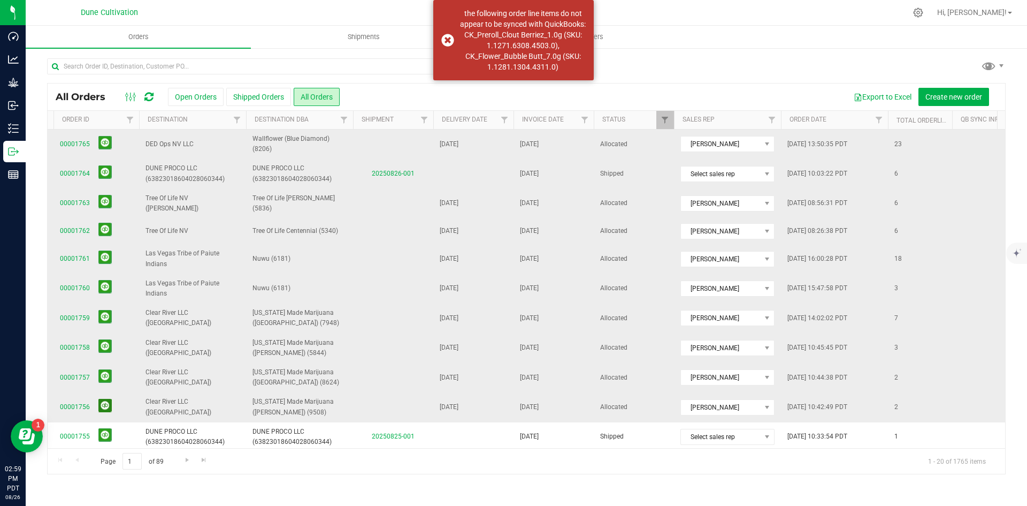
click at [104, 401] on button at bounding box center [104, 405] width 13 height 13
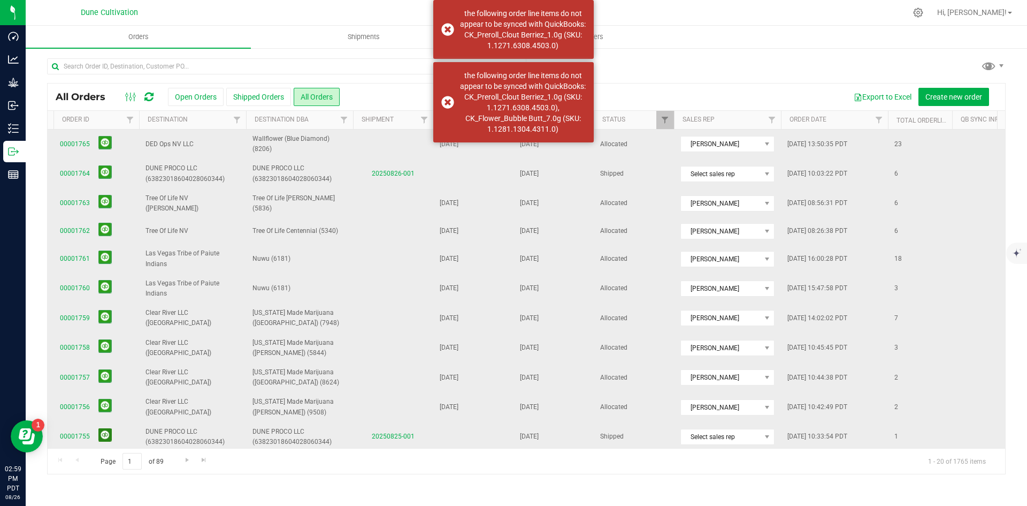
click at [102, 433] on button at bounding box center [104, 434] width 13 height 13
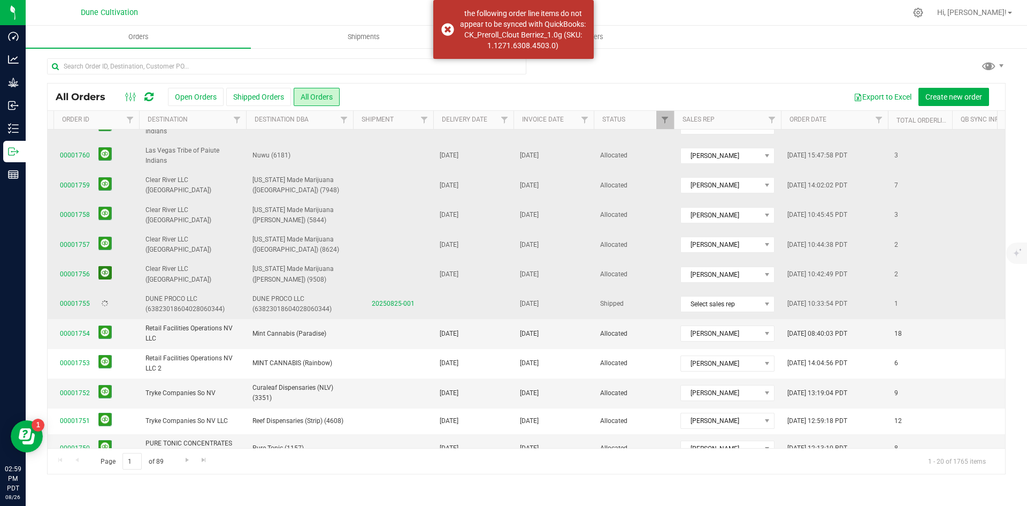
scroll to position [214, 58]
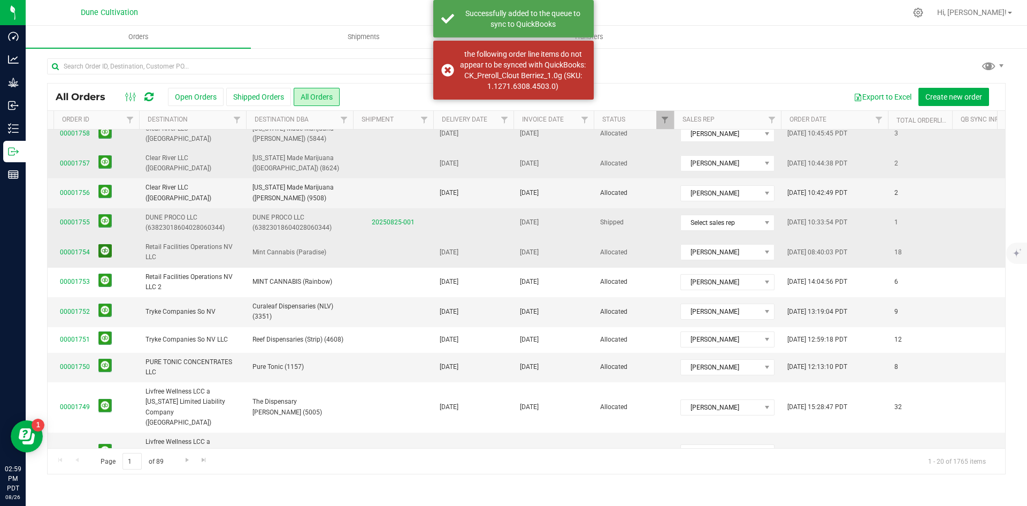
click at [100, 247] on button at bounding box center [104, 250] width 13 height 13
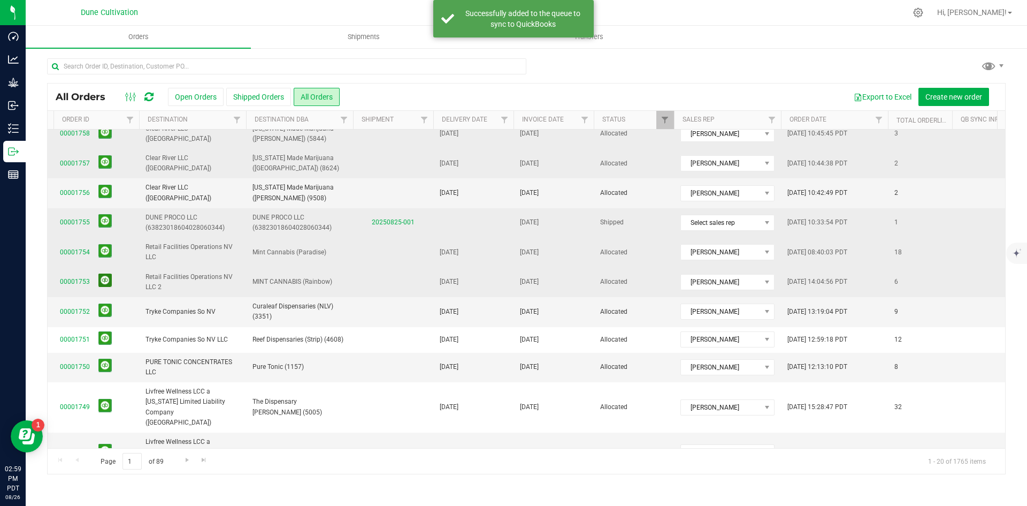
click at [103, 273] on button at bounding box center [104, 279] width 13 height 13
click at [104, 304] on button at bounding box center [104, 309] width 13 height 13
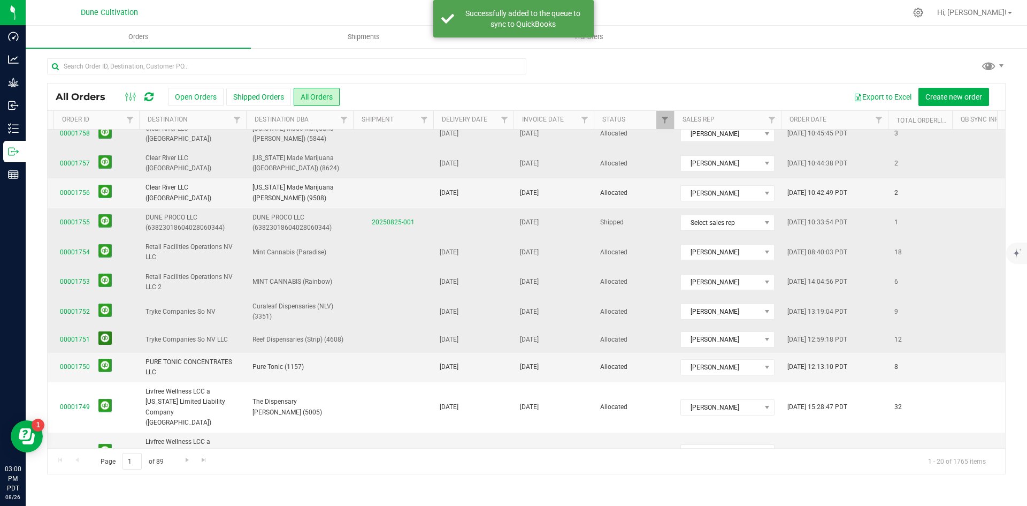
click at [109, 331] on button at bounding box center [104, 337] width 13 height 13
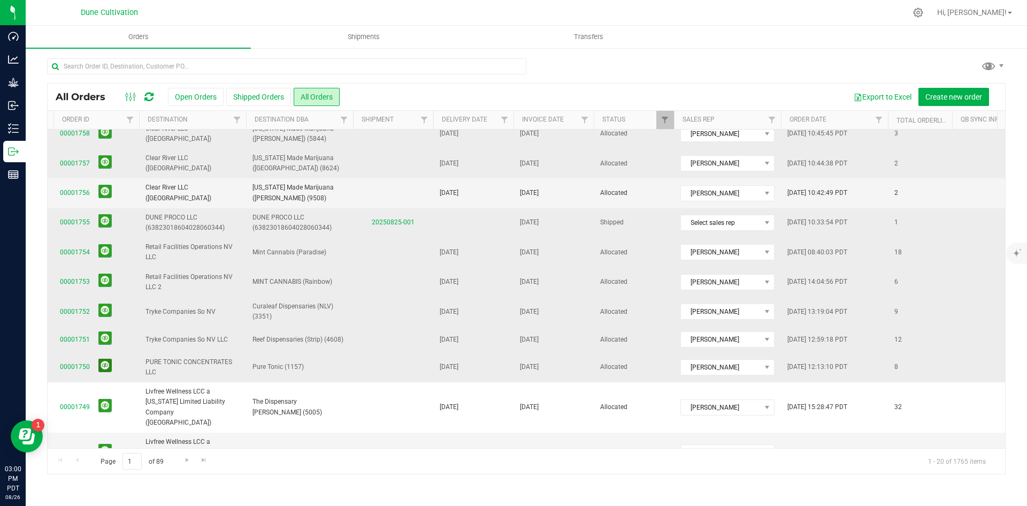
click at [105, 358] on button at bounding box center [104, 364] width 13 height 13
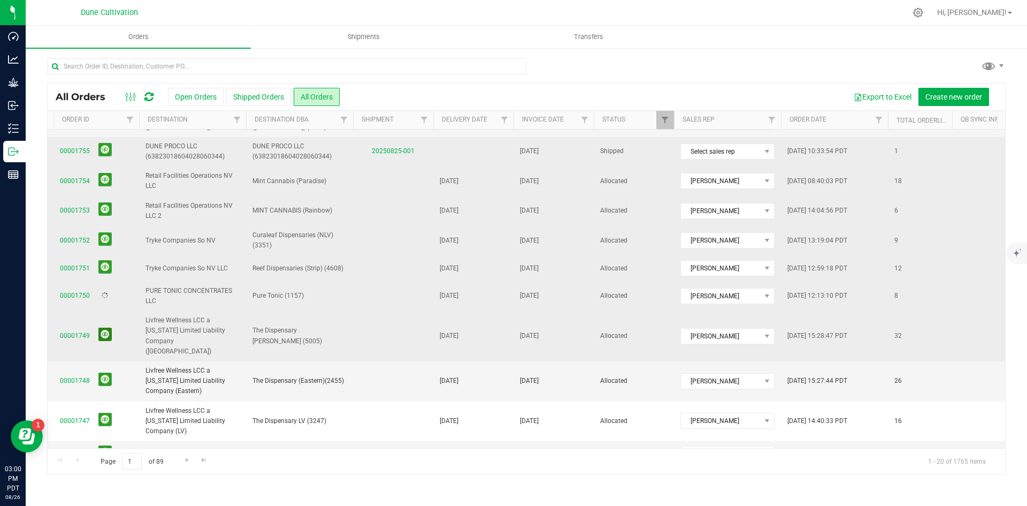
scroll to position [287, 58]
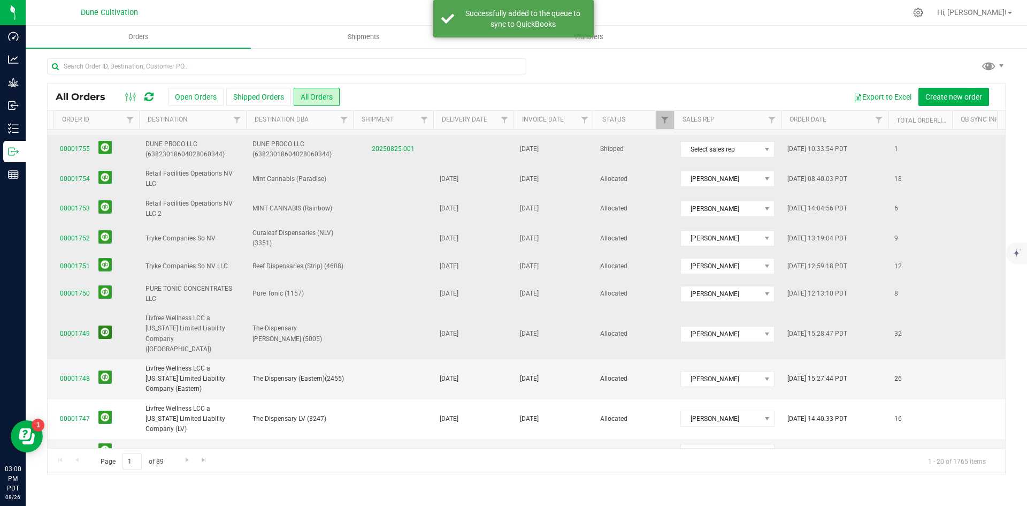
click at [107, 325] on button at bounding box center [104, 331] width 13 height 13
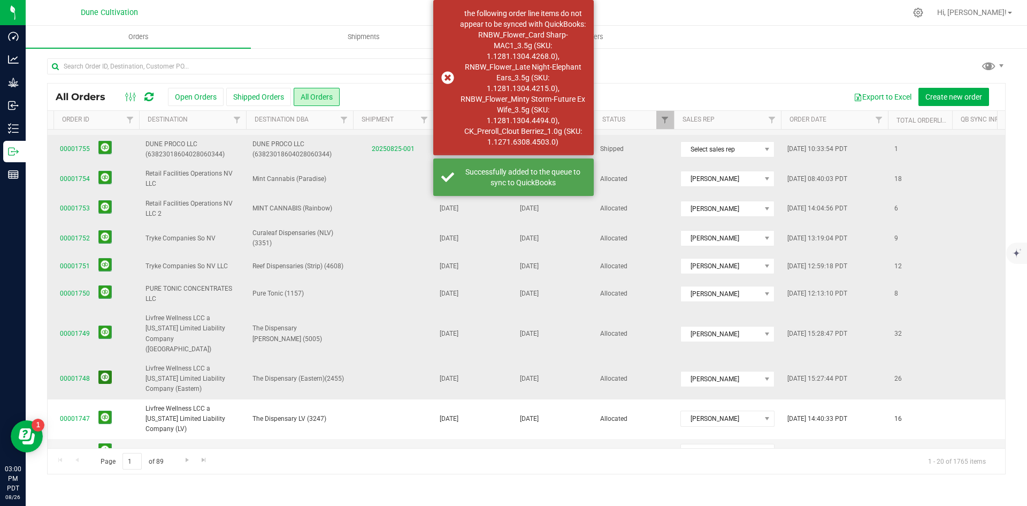
click at [103, 370] on button at bounding box center [104, 376] width 13 height 13
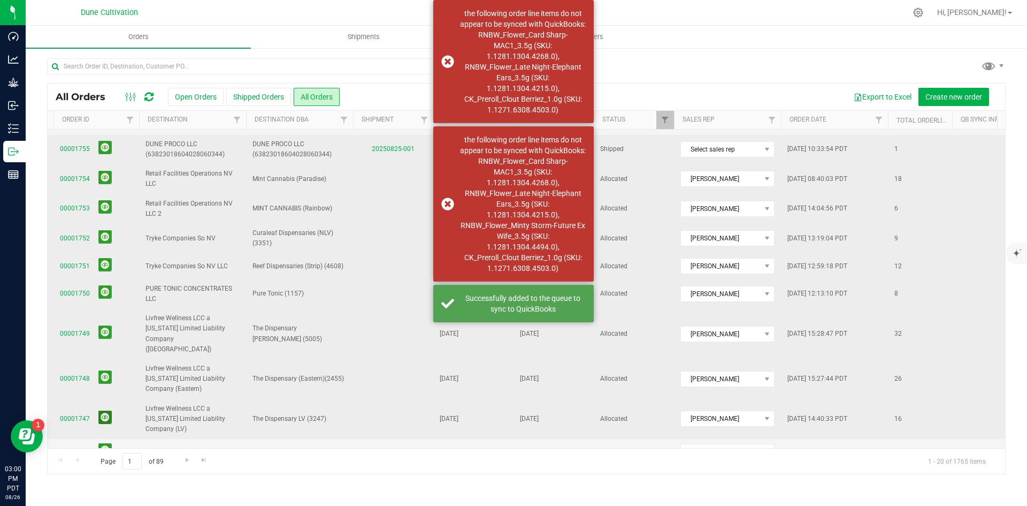
click at [107, 410] on button at bounding box center [104, 416] width 13 height 13
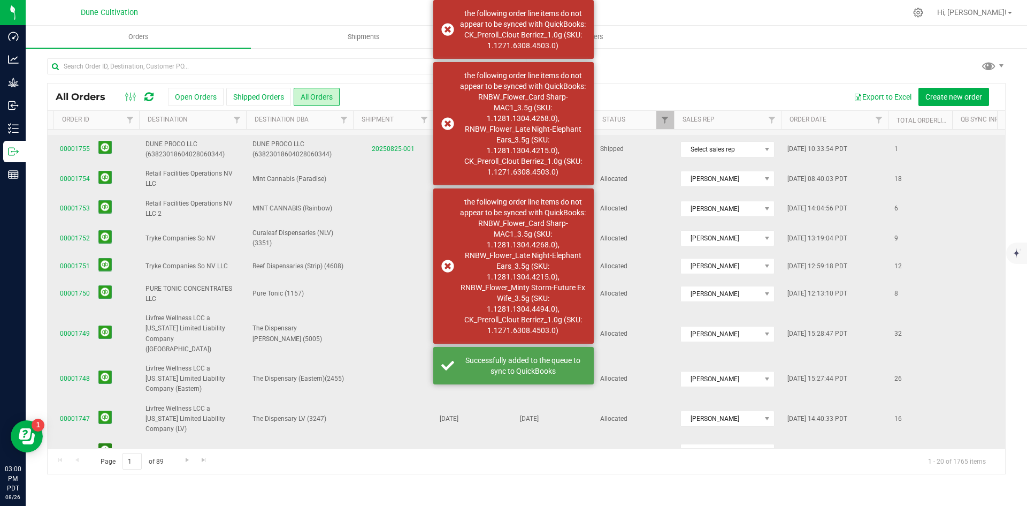
click at [106, 443] on button at bounding box center [104, 449] width 13 height 13
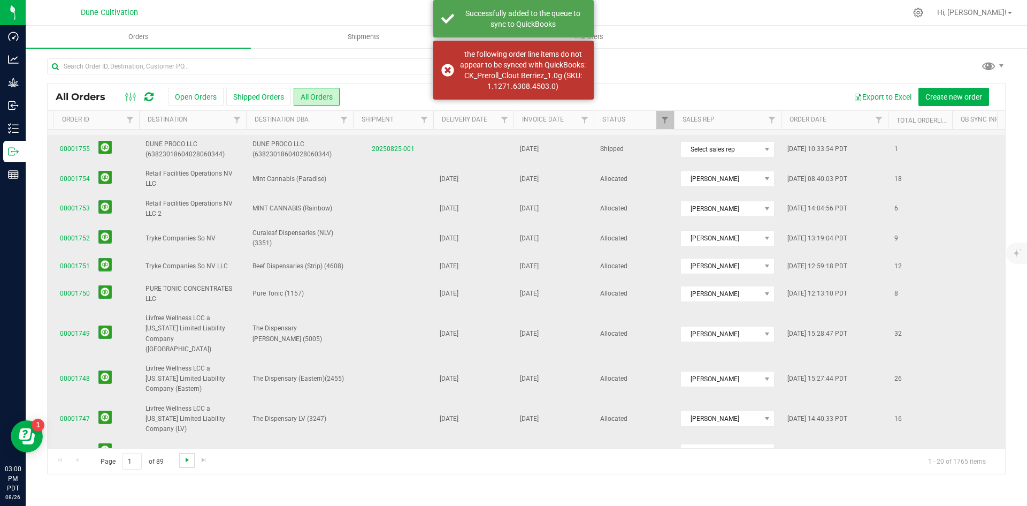
click at [189, 459] on span "Go to the next page" at bounding box center [187, 459] width 9 height 9
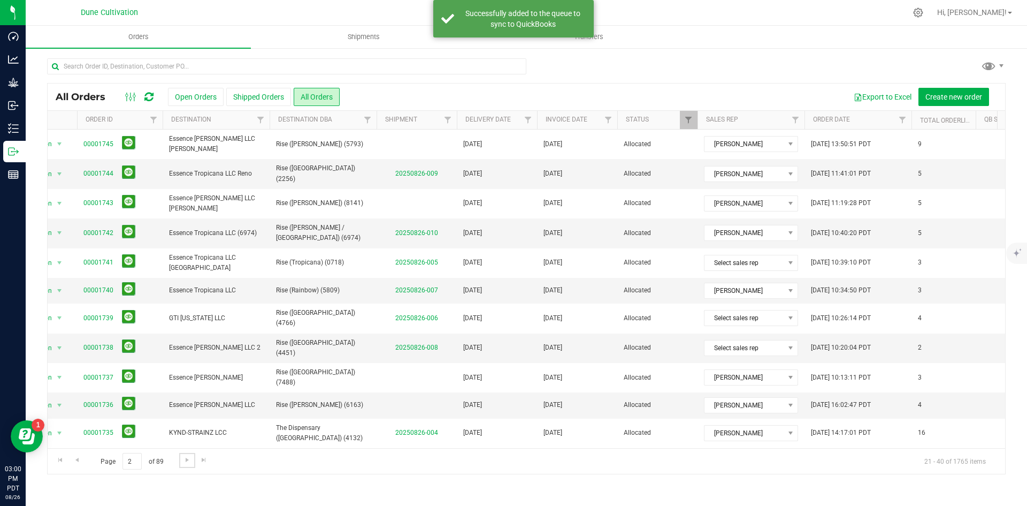
scroll to position [0, 42]
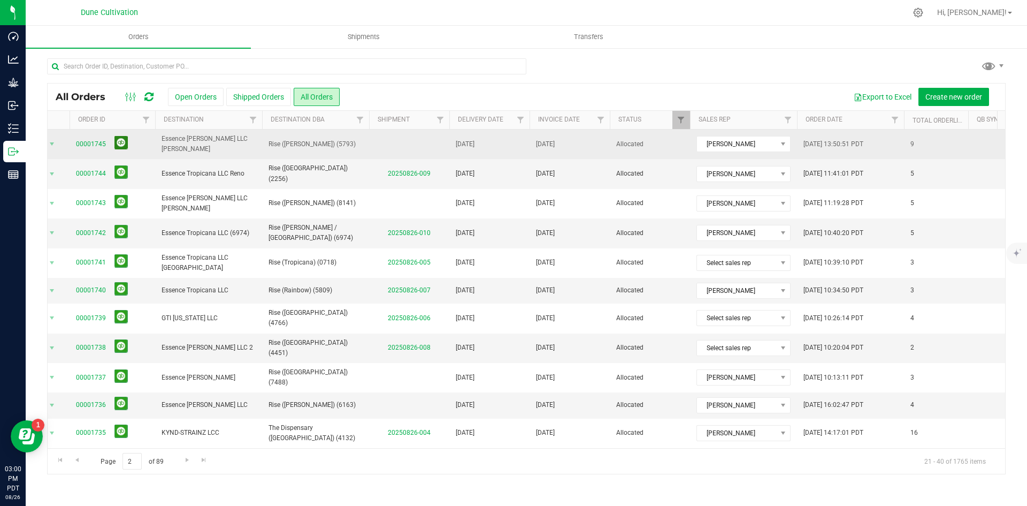
click at [115, 146] on button at bounding box center [121, 142] width 13 height 13
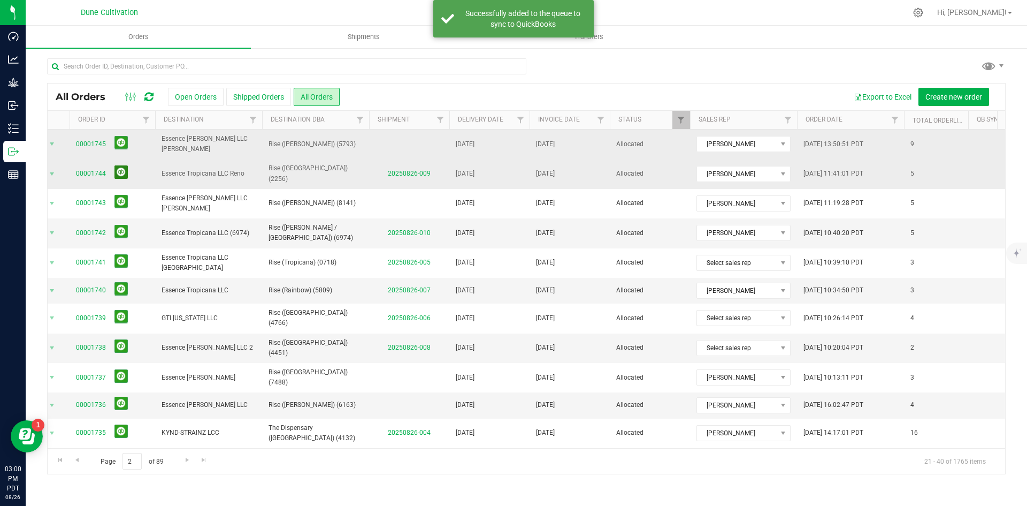
click at [120, 165] on button at bounding box center [121, 171] width 13 height 13
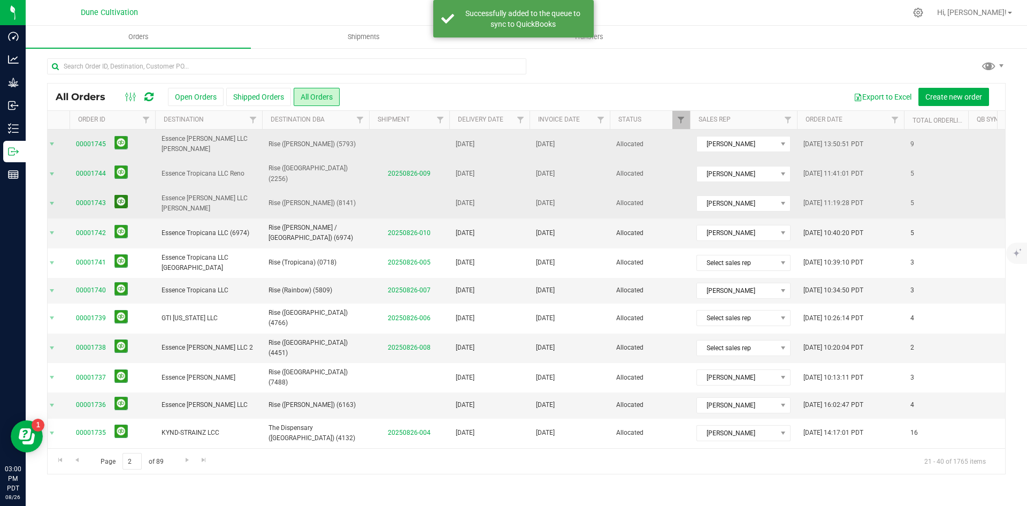
click at [121, 196] on button at bounding box center [121, 201] width 13 height 13
click at [118, 226] on button at bounding box center [121, 231] width 13 height 13
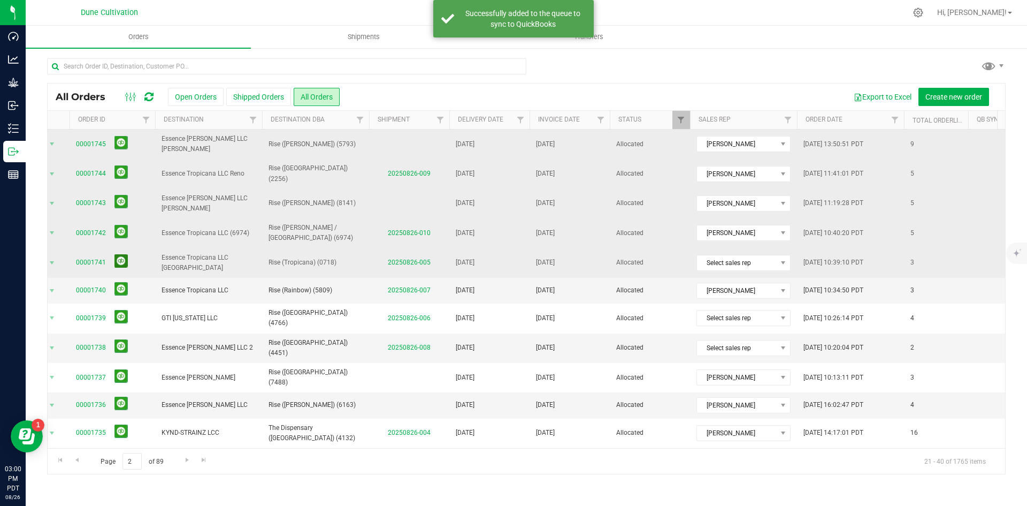
click at [123, 254] on button at bounding box center [121, 260] width 13 height 13
click at [121, 282] on button at bounding box center [121, 288] width 13 height 13
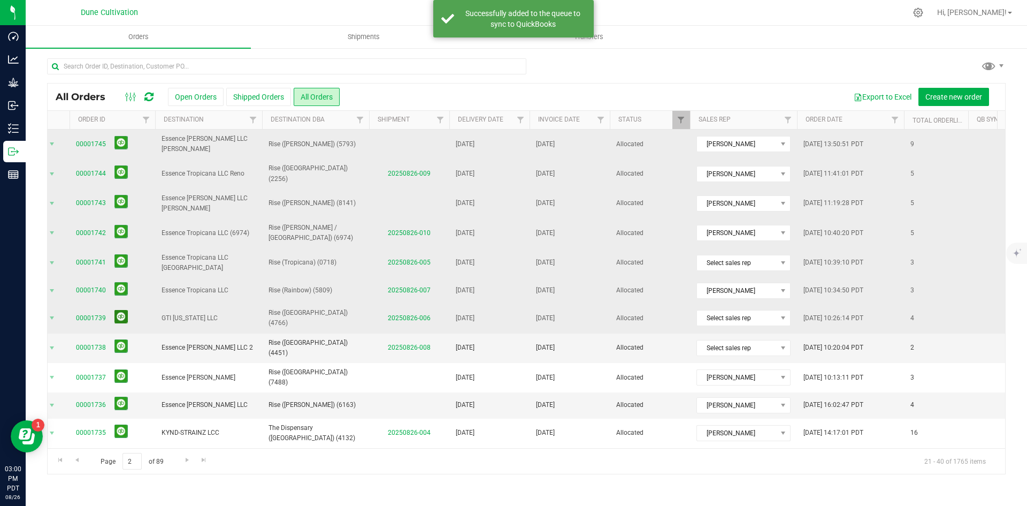
click at [121, 310] on button at bounding box center [121, 316] width 13 height 13
click at [119, 339] on button at bounding box center [121, 345] width 13 height 13
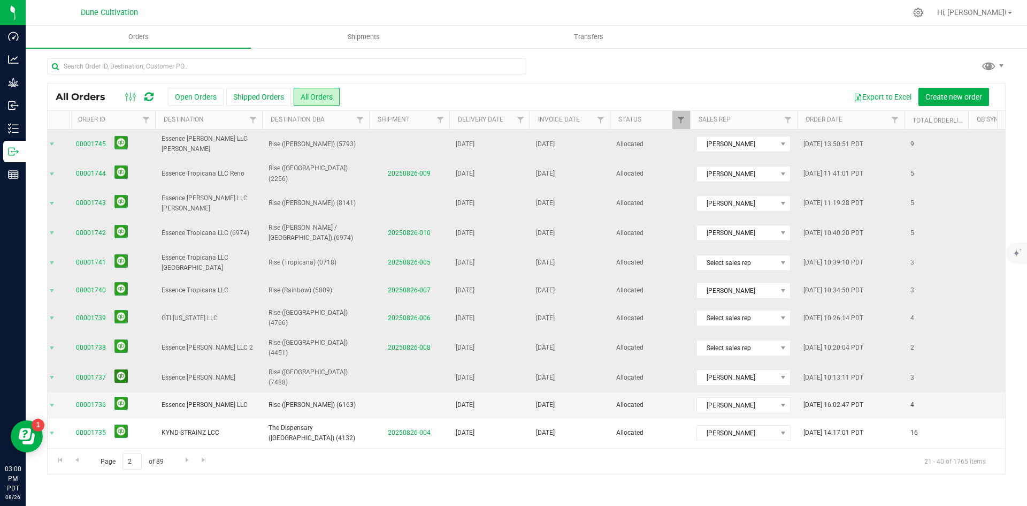
click at [116, 369] on button at bounding box center [121, 375] width 13 height 13
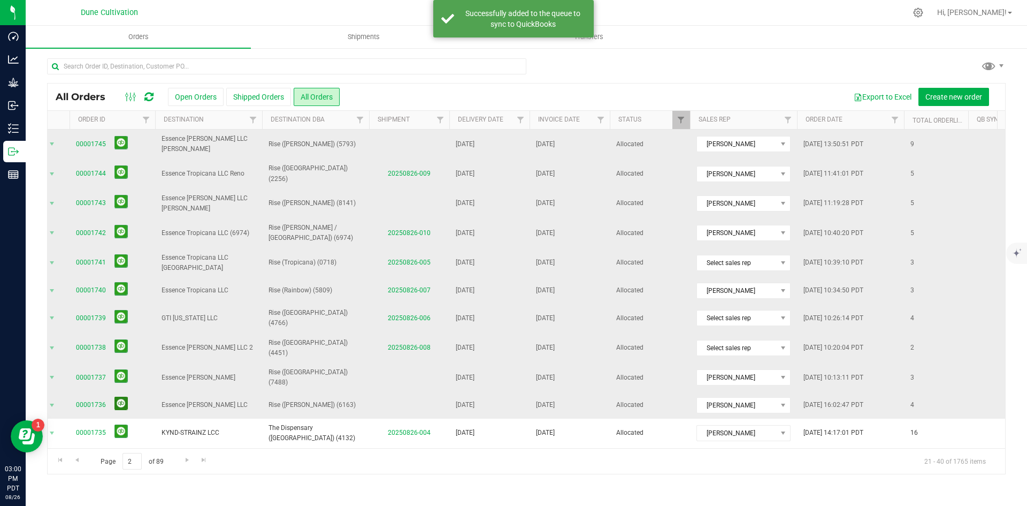
click at [119, 396] on button at bounding box center [121, 402] width 13 height 13
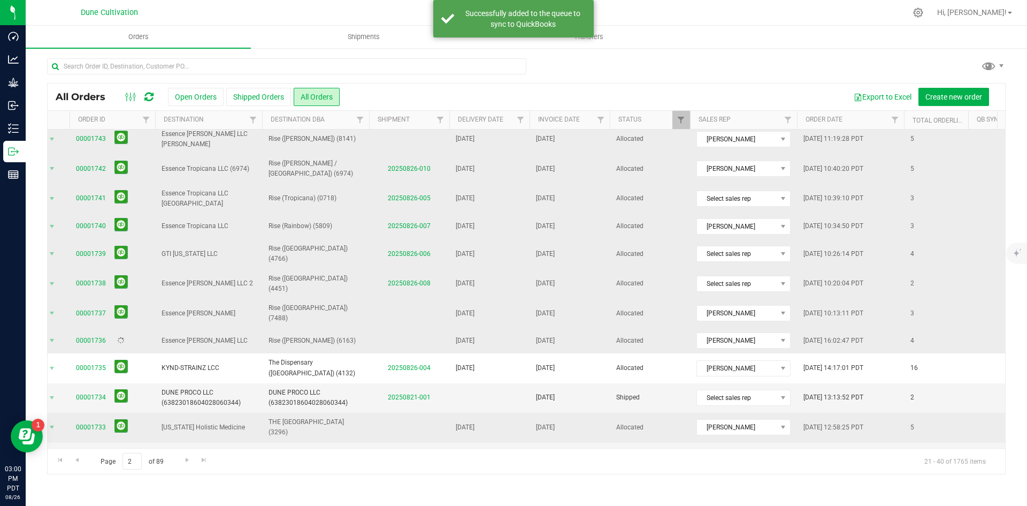
scroll to position [161, 42]
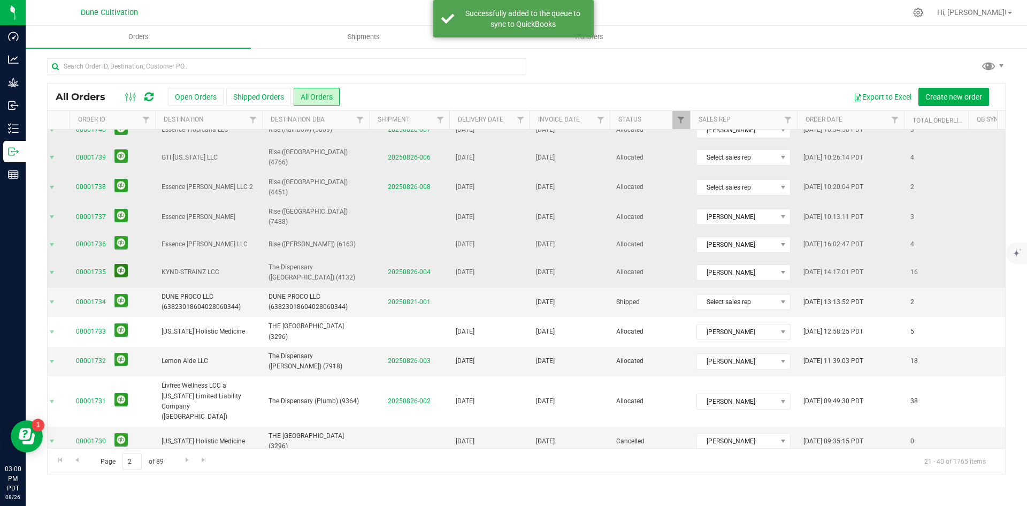
click at [120, 264] on button at bounding box center [121, 270] width 13 height 13
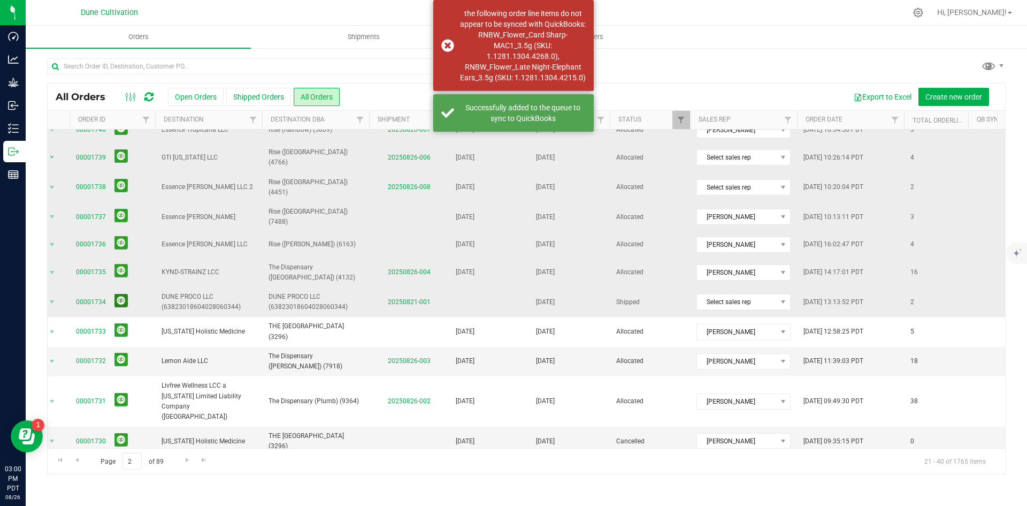
click at [124, 294] on button at bounding box center [121, 300] width 13 height 13
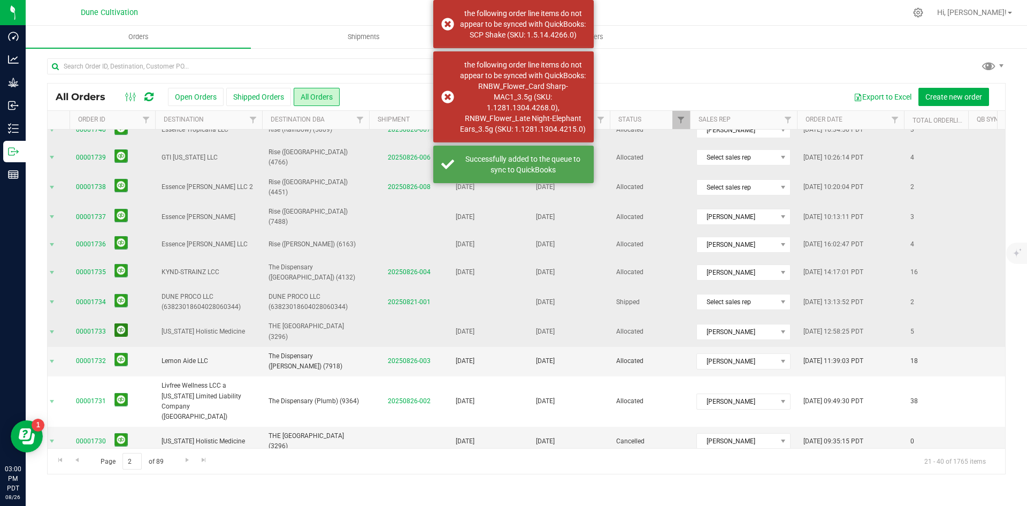
click at [125, 323] on button at bounding box center [121, 329] width 13 height 13
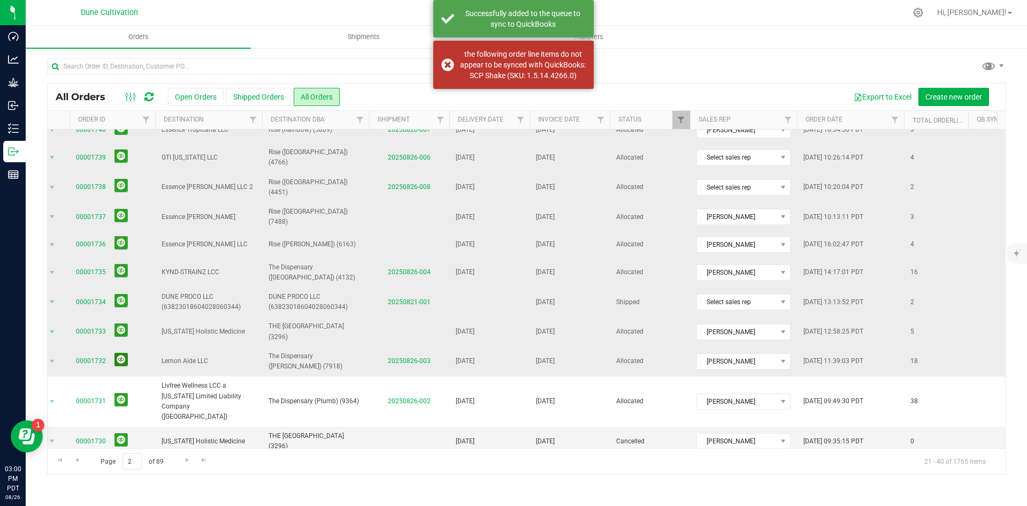
click at [124, 353] on button at bounding box center [121, 359] width 13 height 13
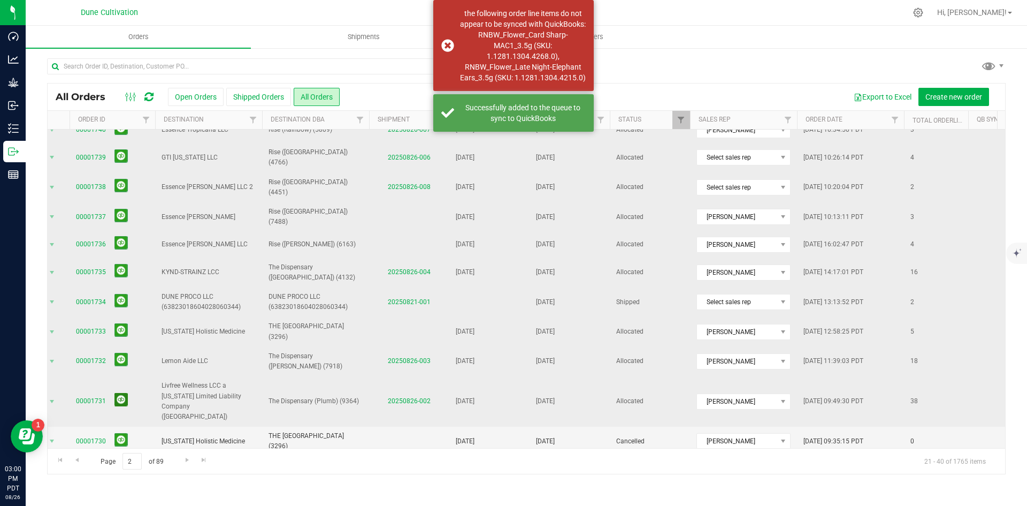
click at [118, 393] on button at bounding box center [121, 399] width 13 height 13
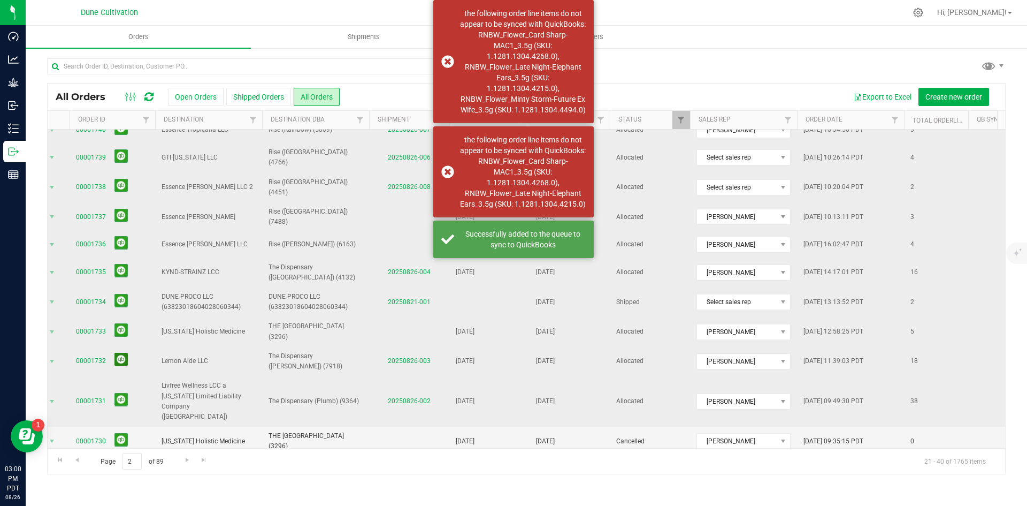
scroll to position [258, 42]
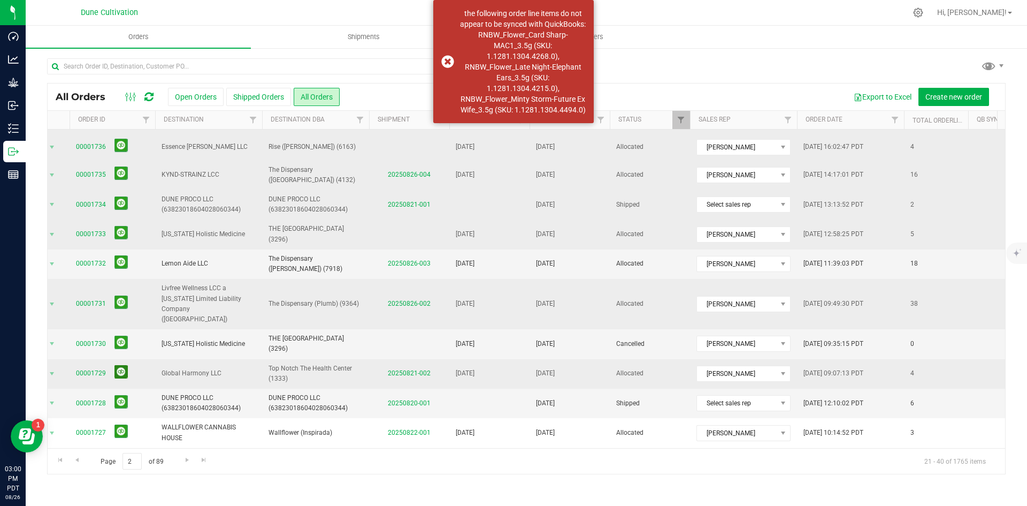
click at [118, 365] on button at bounding box center [121, 371] width 13 height 13
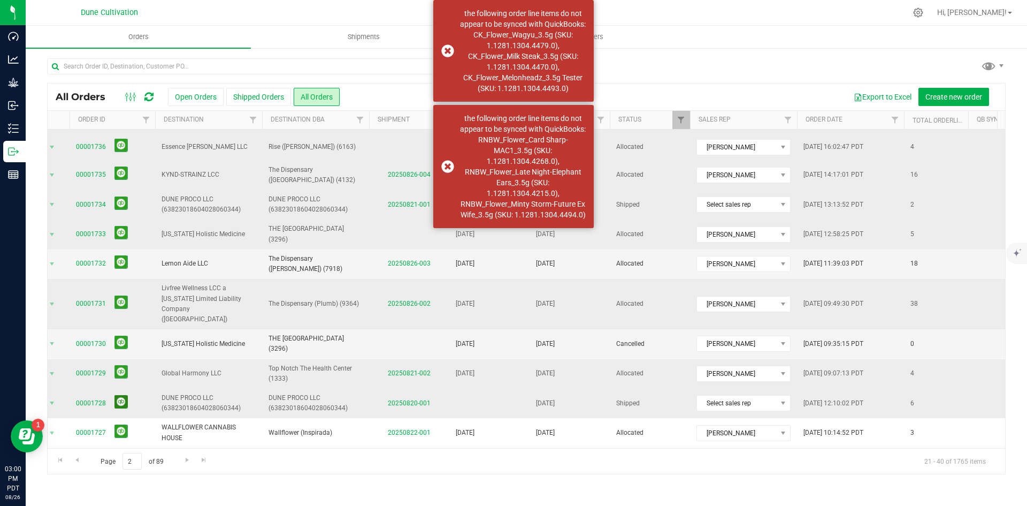
click at [123, 395] on button at bounding box center [121, 401] width 13 height 13
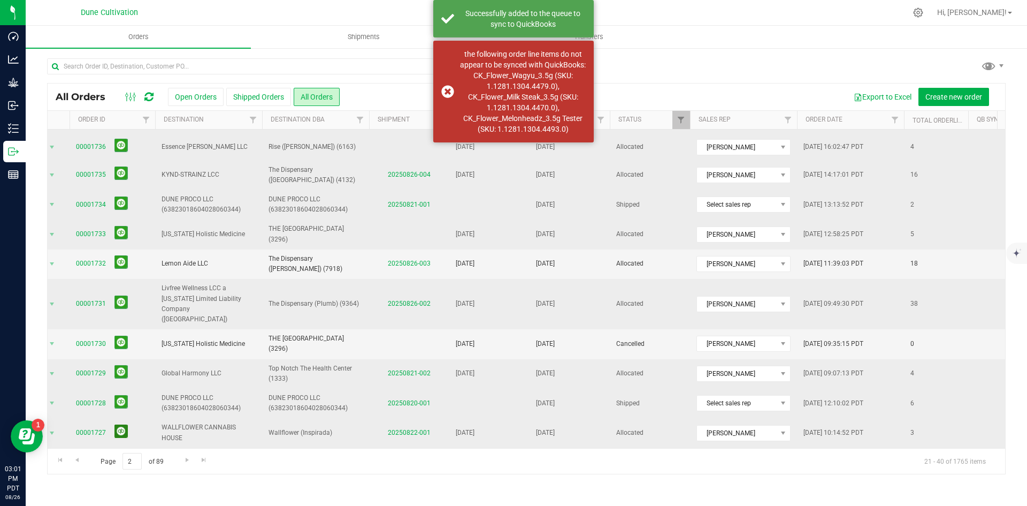
click at [119, 424] on button at bounding box center [121, 430] width 13 height 13
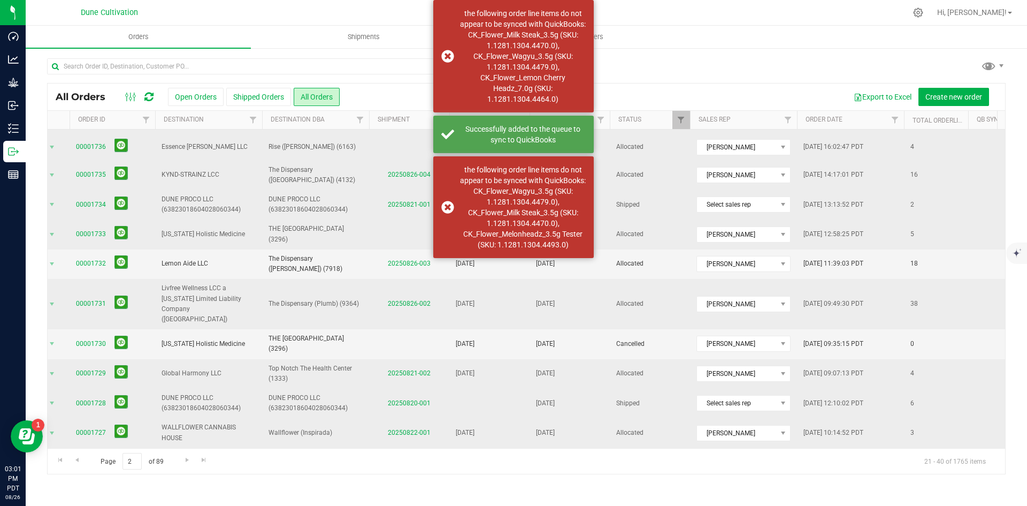
click at [121, 454] on button at bounding box center [121, 460] width 13 height 13
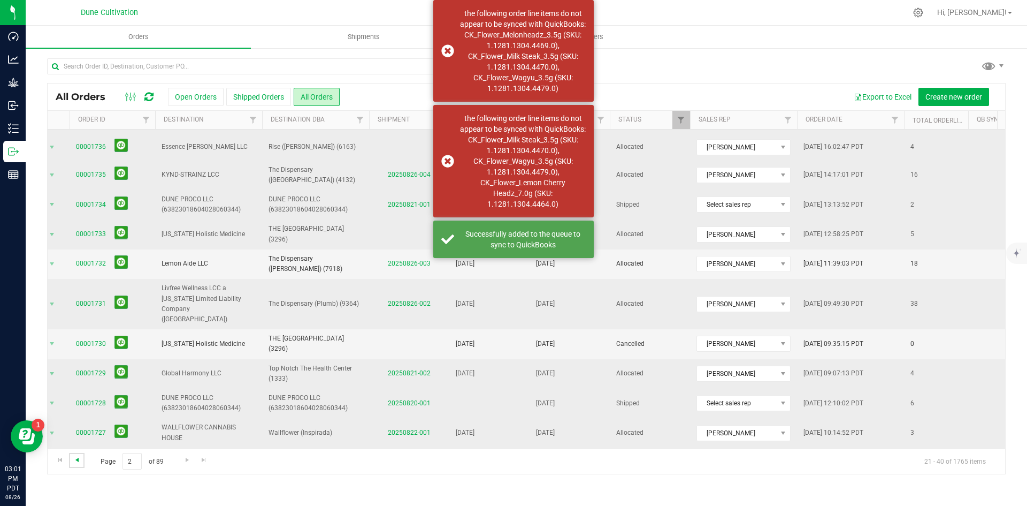
click at [78, 461] on span "Go to the previous page" at bounding box center [77, 459] width 9 height 9
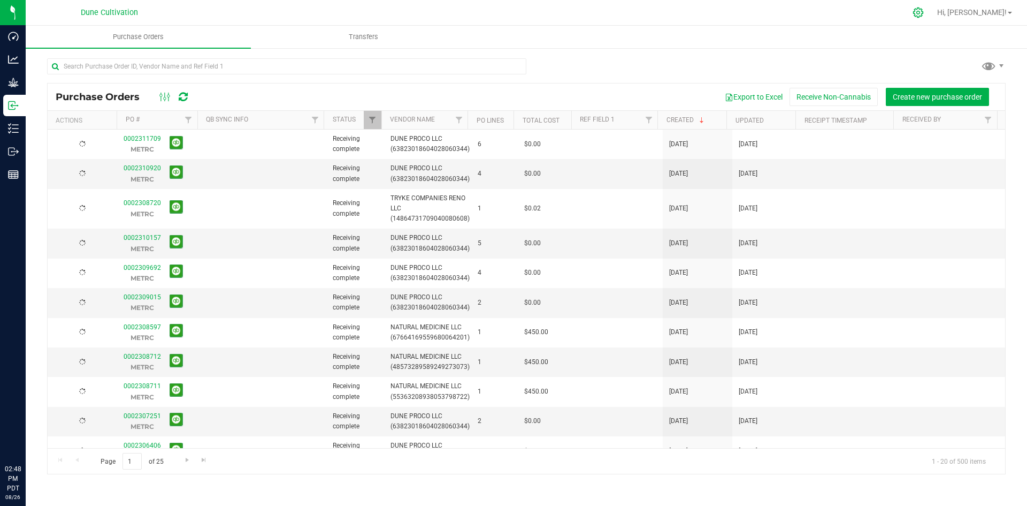
click at [924, 10] on icon at bounding box center [918, 12] width 11 height 11
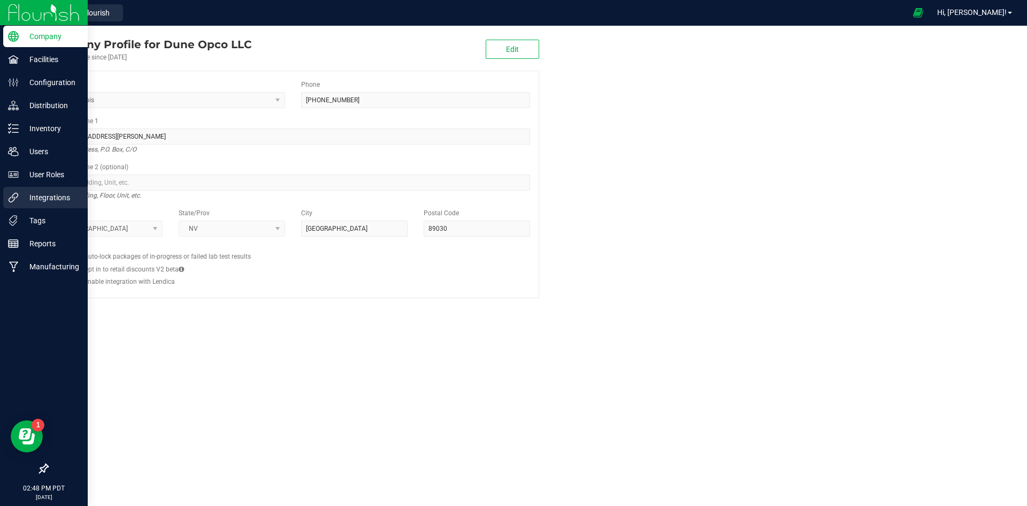
click at [14, 194] on icon at bounding box center [14, 198] width 10 height 10
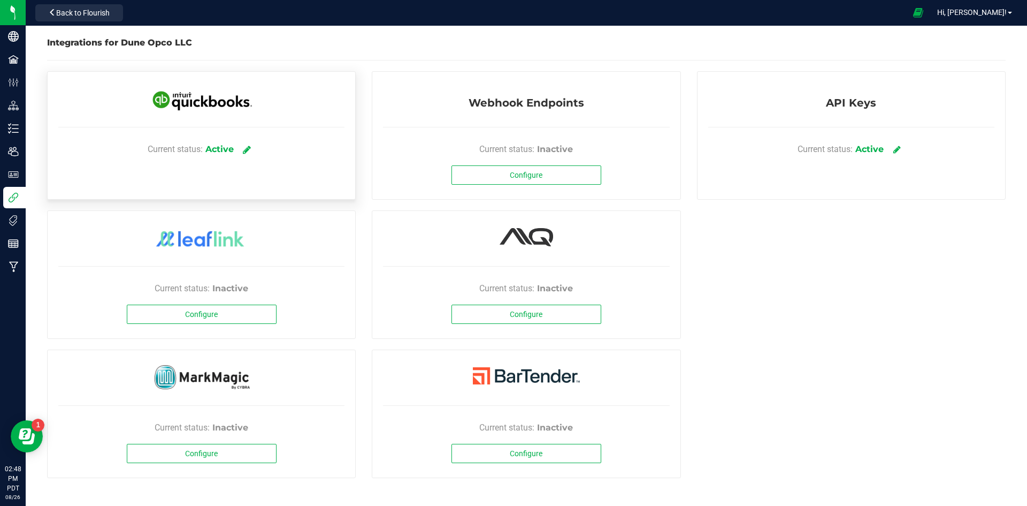
click at [240, 156] on link at bounding box center [248, 149] width 18 height 19
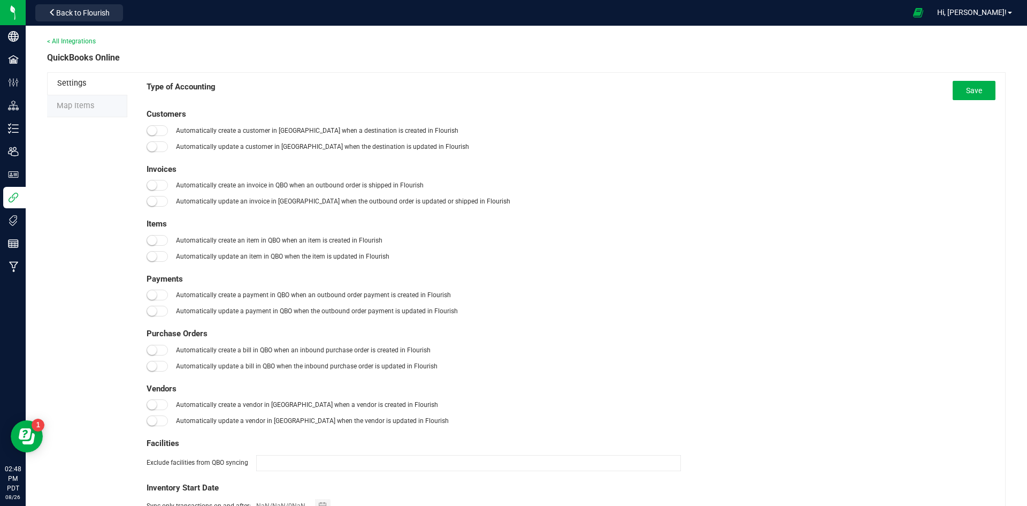
type input "08/01/2025"
click at [110, 118] on div "Settings Map Items Type of Accounting Save Customers Automatically create a cus…" at bounding box center [526, 372] width 959 height 600
click at [103, 109] on li "Map Items" at bounding box center [87, 106] width 80 height 22
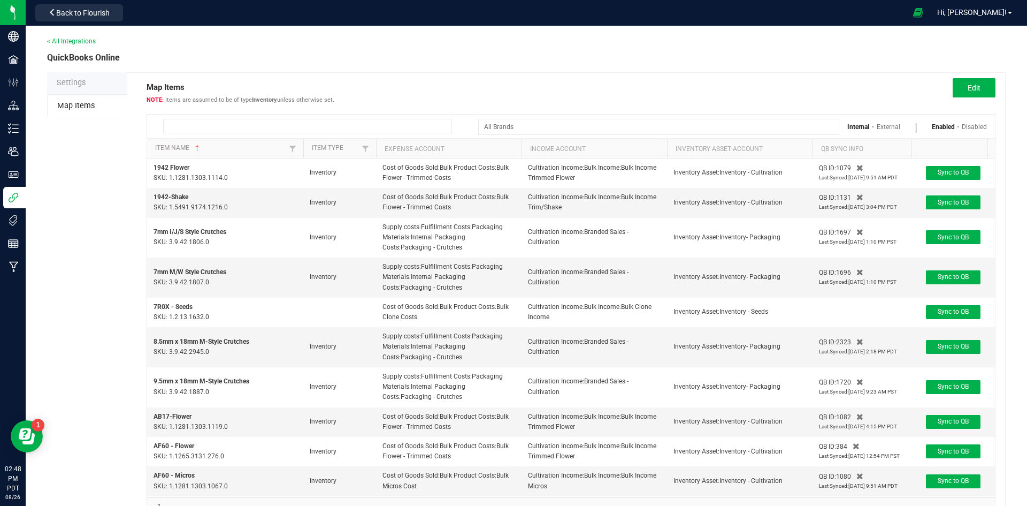
click at [216, 120] on input at bounding box center [307, 126] width 289 height 14
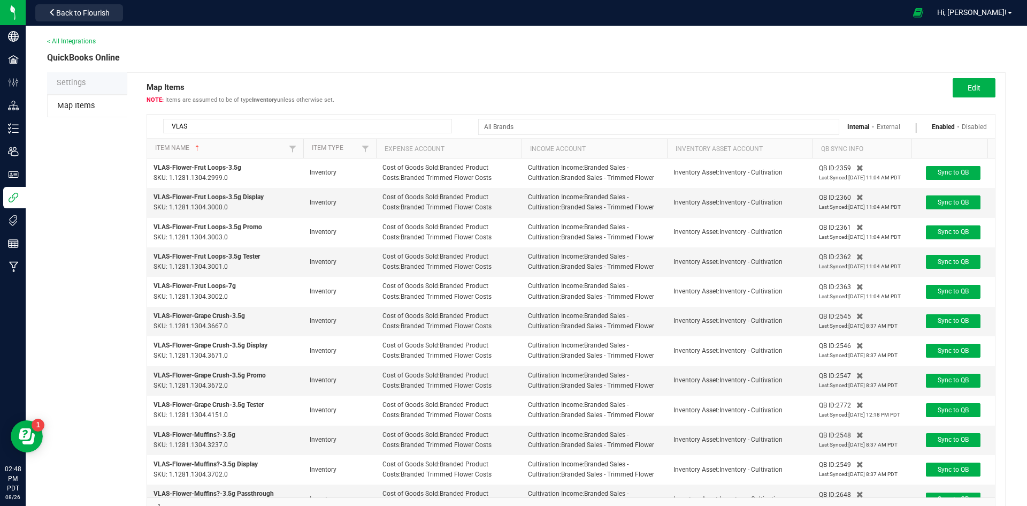
click at [285, 123] on input "VLAS" at bounding box center [307, 126] width 289 height 14
click at [284, 122] on input "VLAS" at bounding box center [307, 126] width 289 height 14
click at [283, 122] on input "VLAS" at bounding box center [307, 126] width 289 height 14
paste input "HUST_"
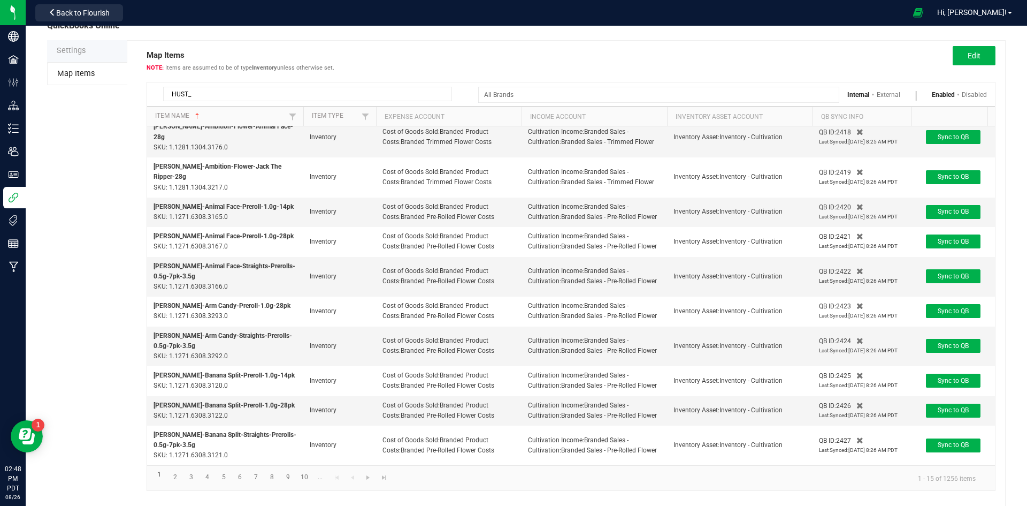
scroll to position [50, 0]
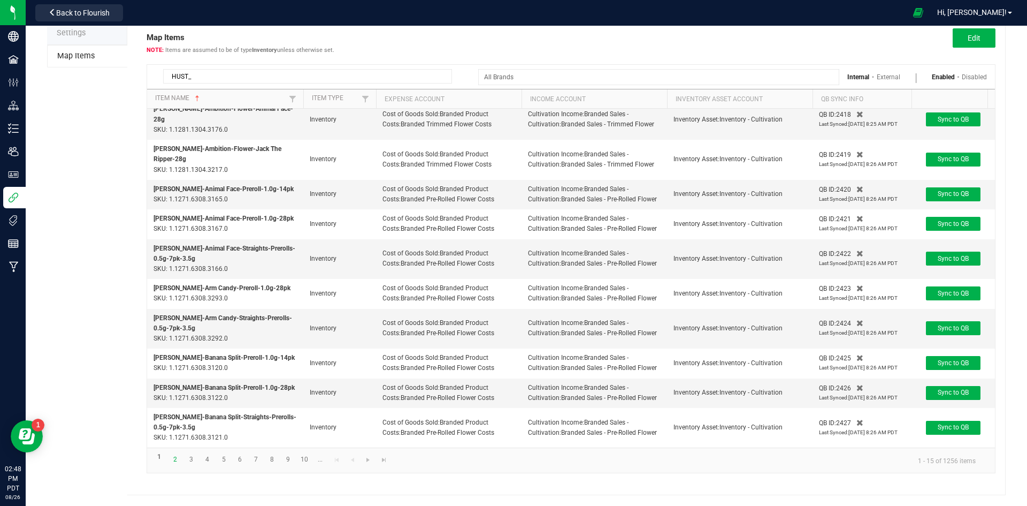
type input "HUST_"
click at [172, 464] on link "2" at bounding box center [175, 459] width 16 height 14
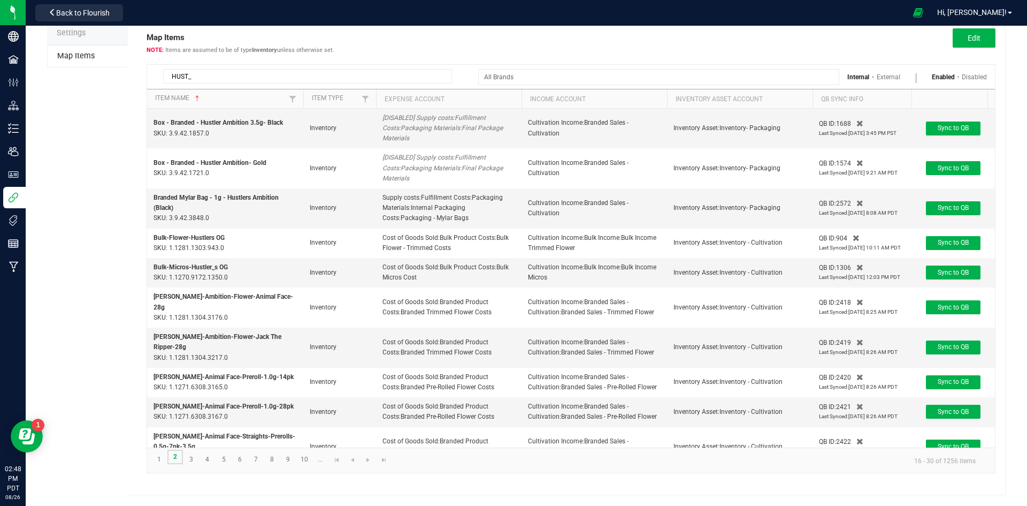
click at [172, 456] on link "2" at bounding box center [175, 456] width 16 height 14
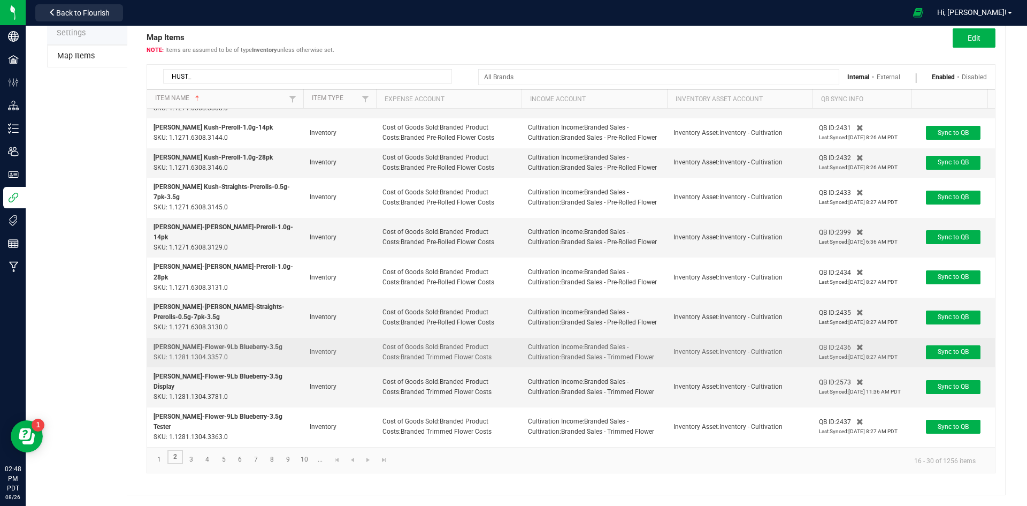
scroll to position [144, 0]
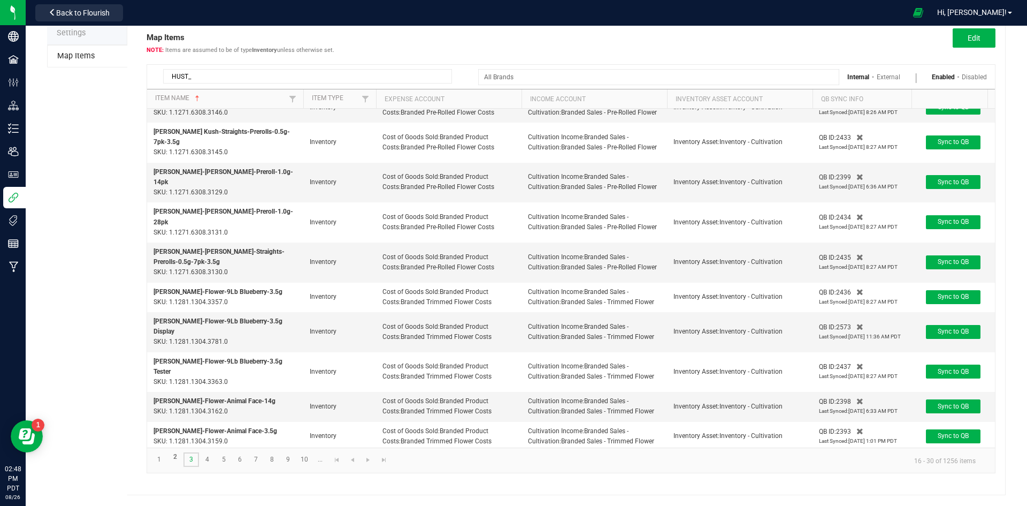
click at [191, 462] on link "3" at bounding box center [192, 459] width 16 height 14
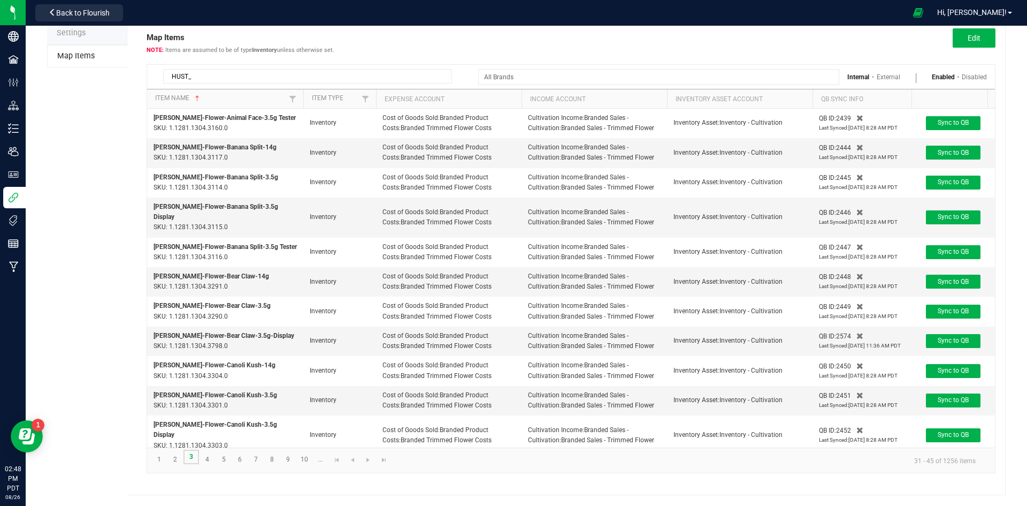
click at [190, 460] on link "3" at bounding box center [192, 456] width 16 height 14
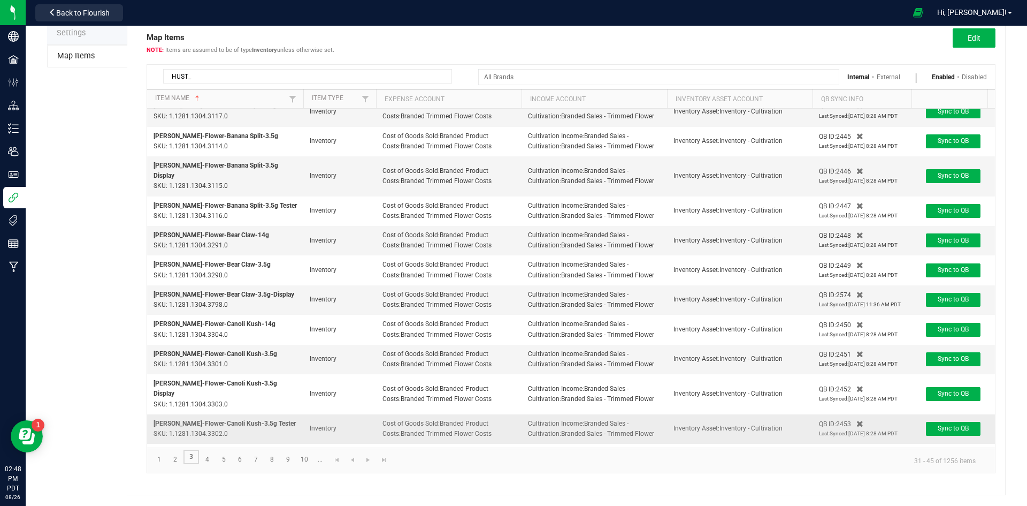
scroll to position [113, 0]
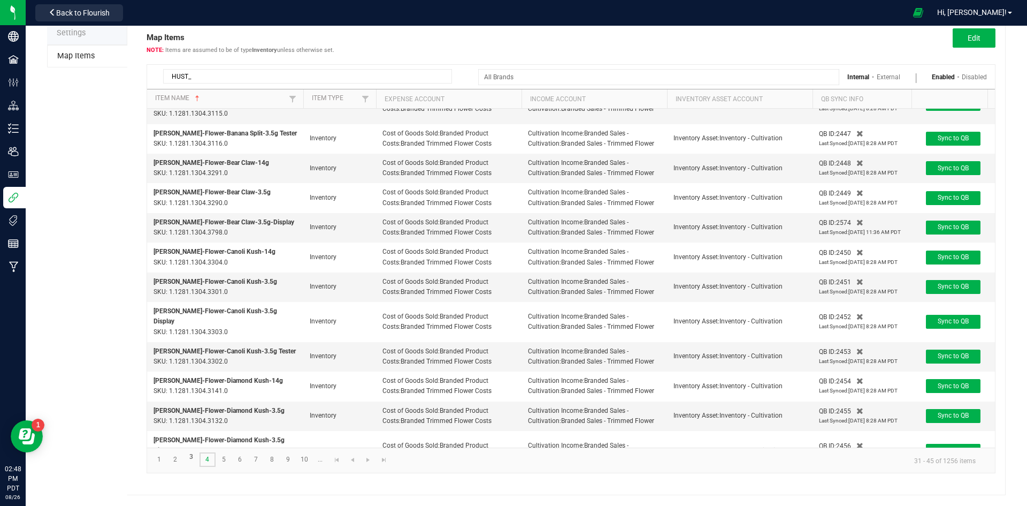
click at [206, 461] on link "4" at bounding box center [208, 459] width 16 height 14
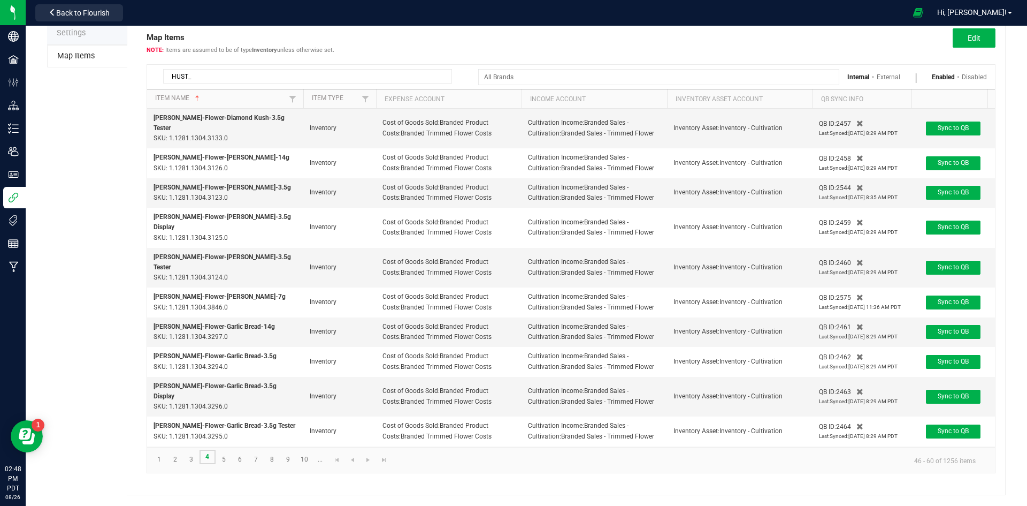
click at [207, 458] on link "4" at bounding box center [208, 456] width 16 height 14
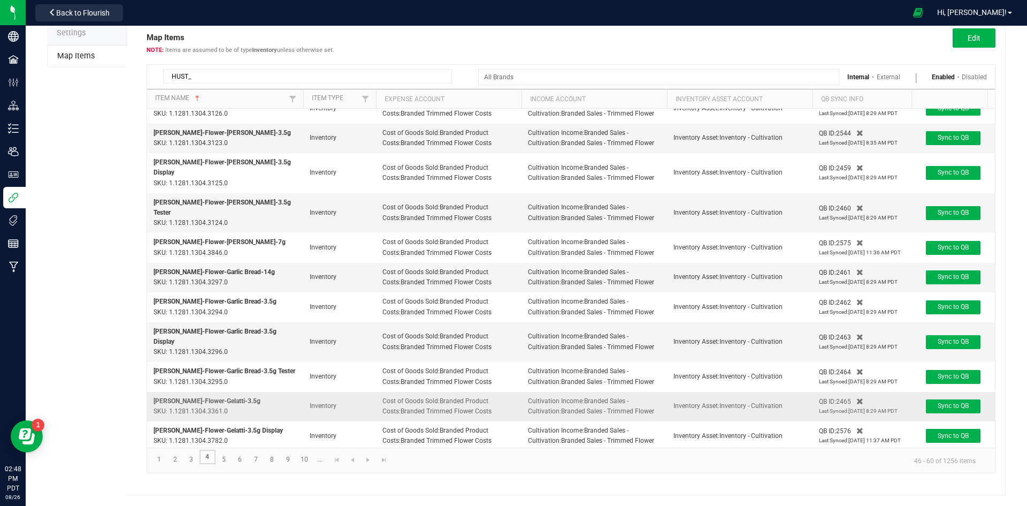
scroll to position [113, 0]
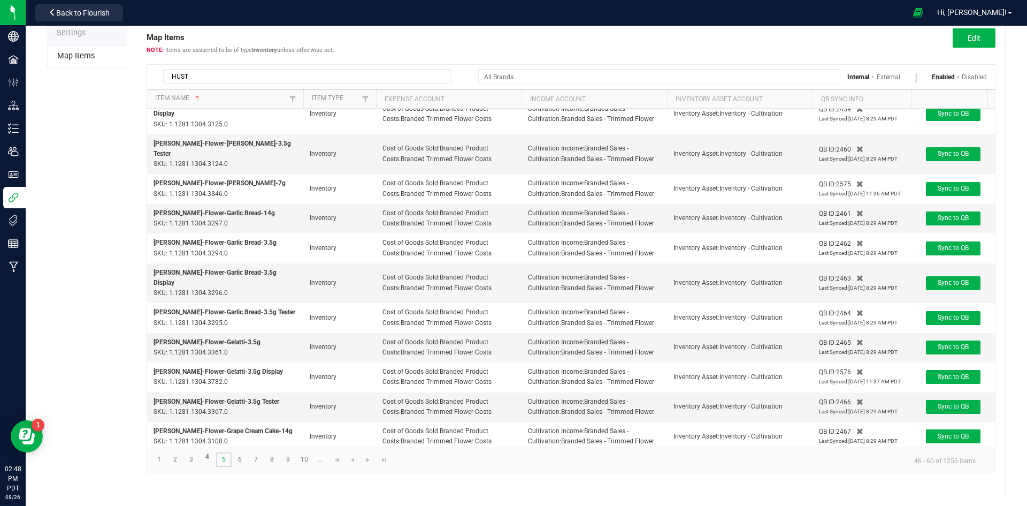
click at [225, 463] on link "5" at bounding box center [224, 459] width 16 height 14
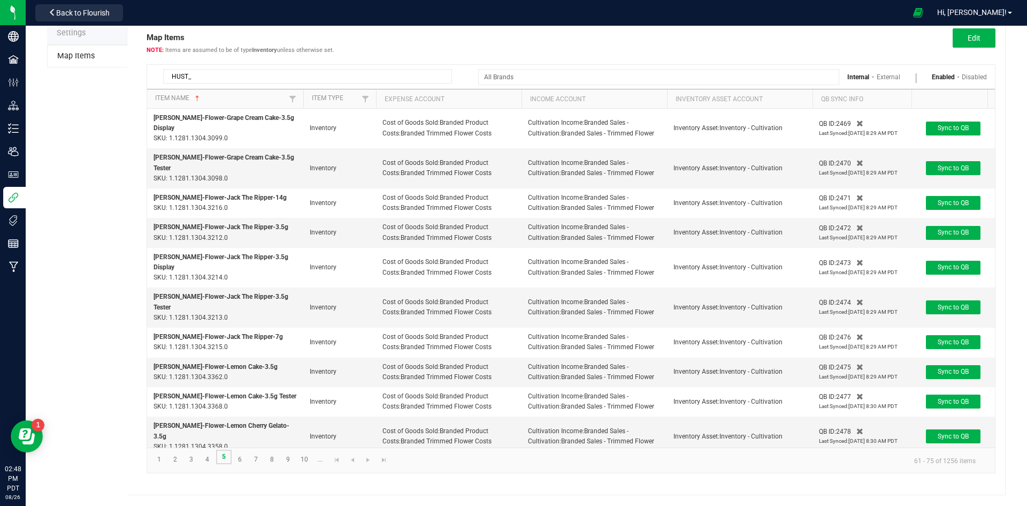
click at [222, 456] on link "5" at bounding box center [224, 456] width 16 height 14
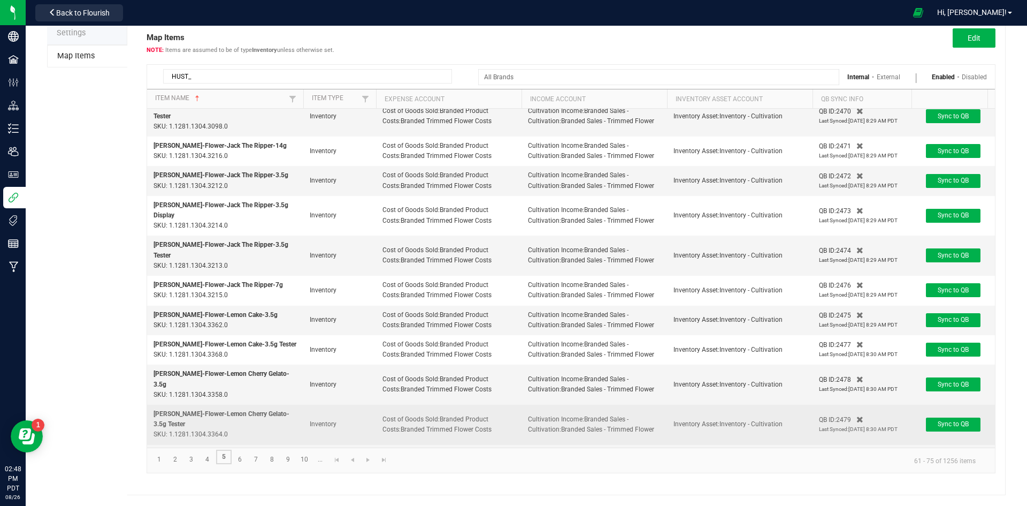
scroll to position [113, 0]
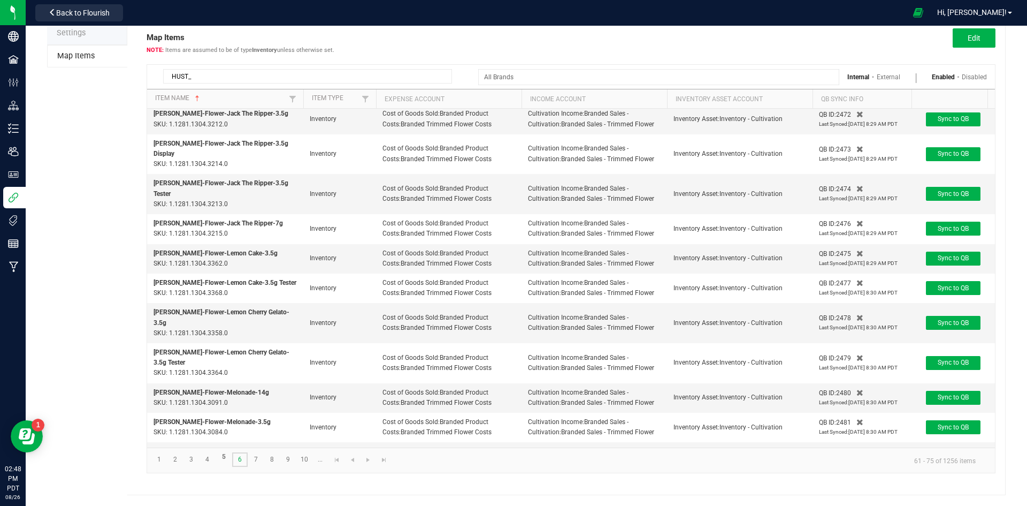
click at [245, 456] on link "6" at bounding box center [240, 459] width 16 height 14
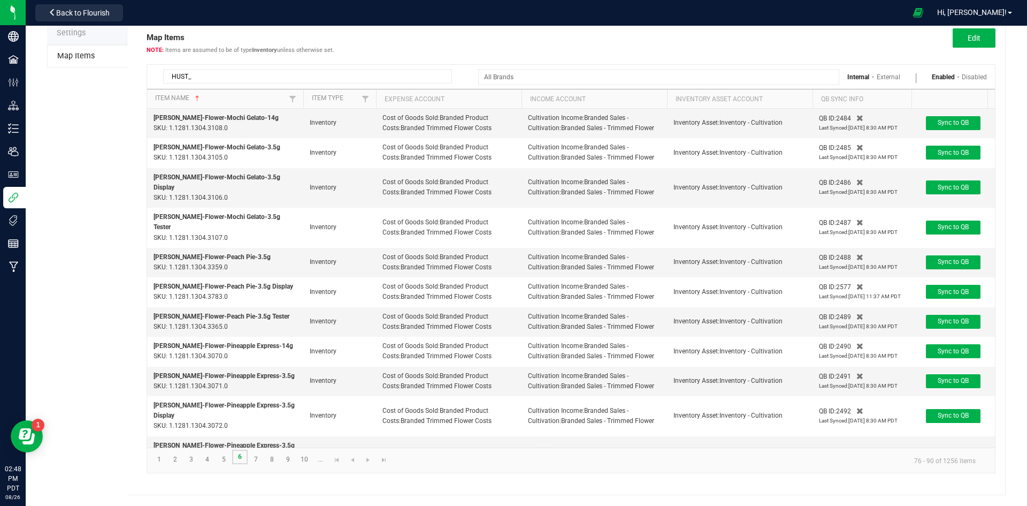
click at [242, 457] on link "6" at bounding box center [240, 456] width 16 height 14
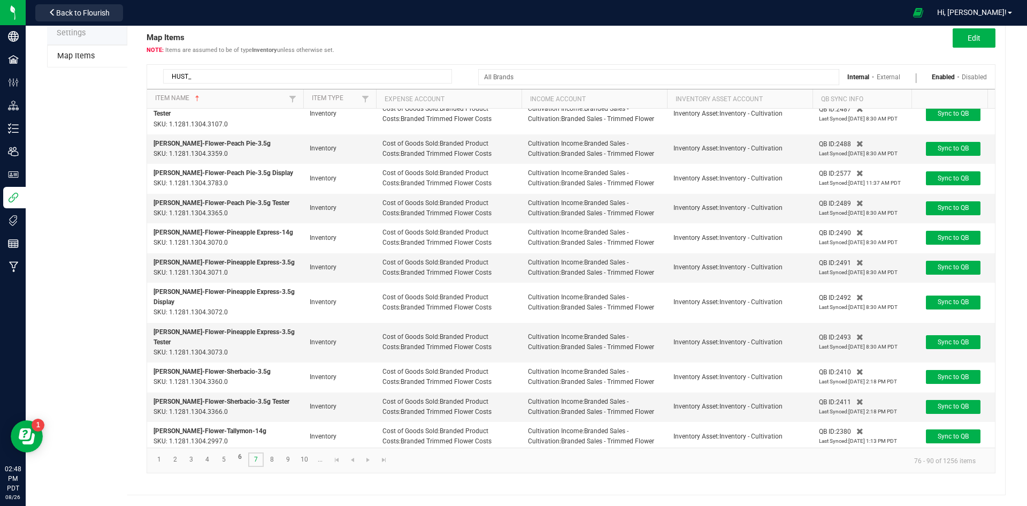
click at [257, 455] on link "7" at bounding box center [256, 459] width 16 height 14
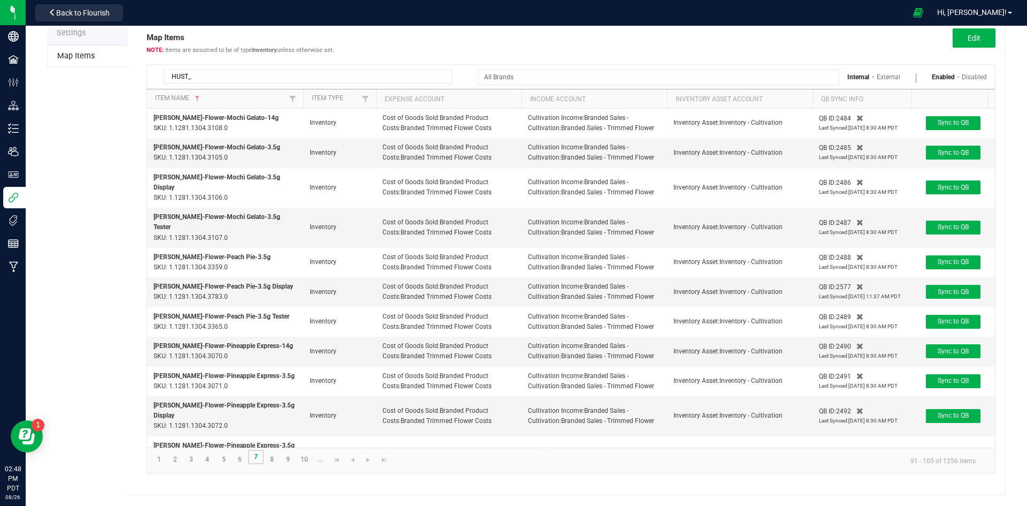
click at [257, 455] on link "7" at bounding box center [256, 456] width 16 height 14
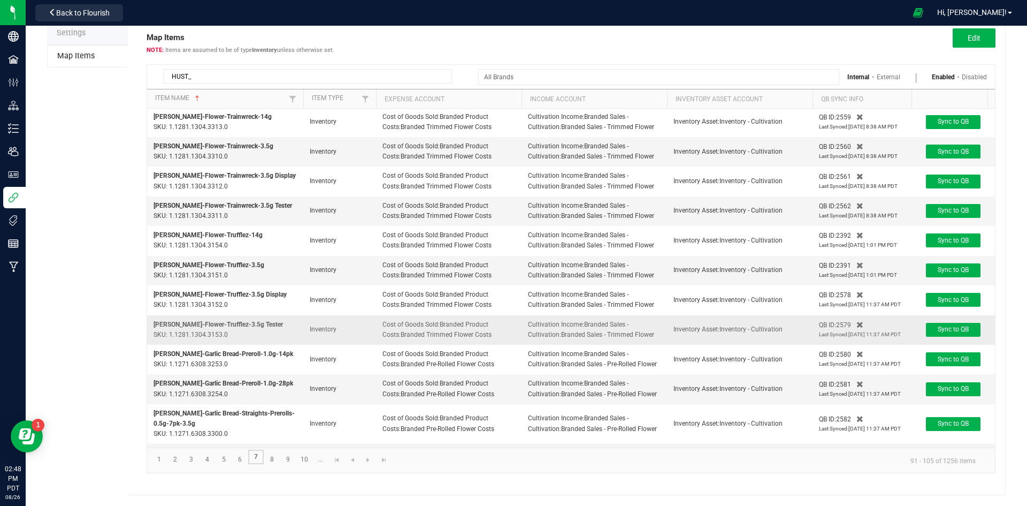
scroll to position [124, 0]
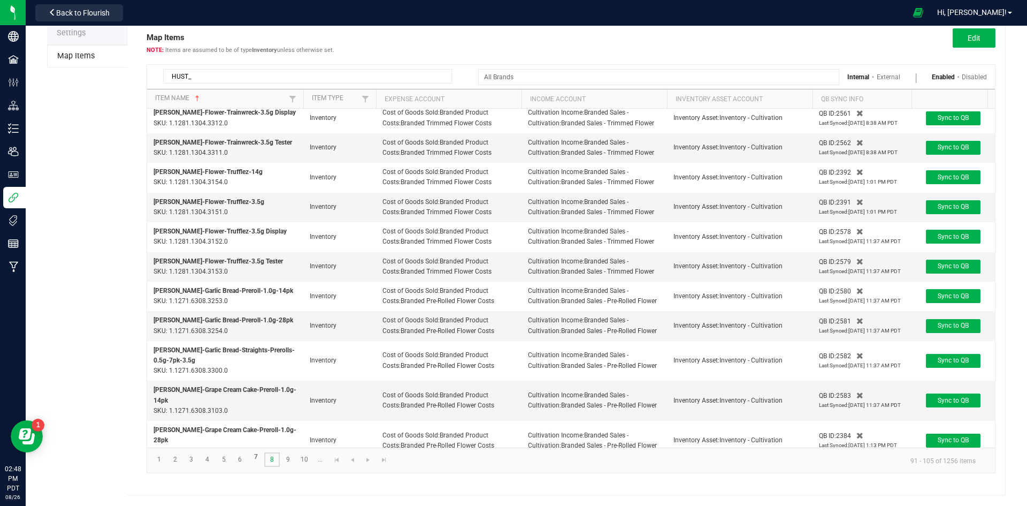
click at [271, 460] on link "8" at bounding box center [272, 459] width 16 height 14
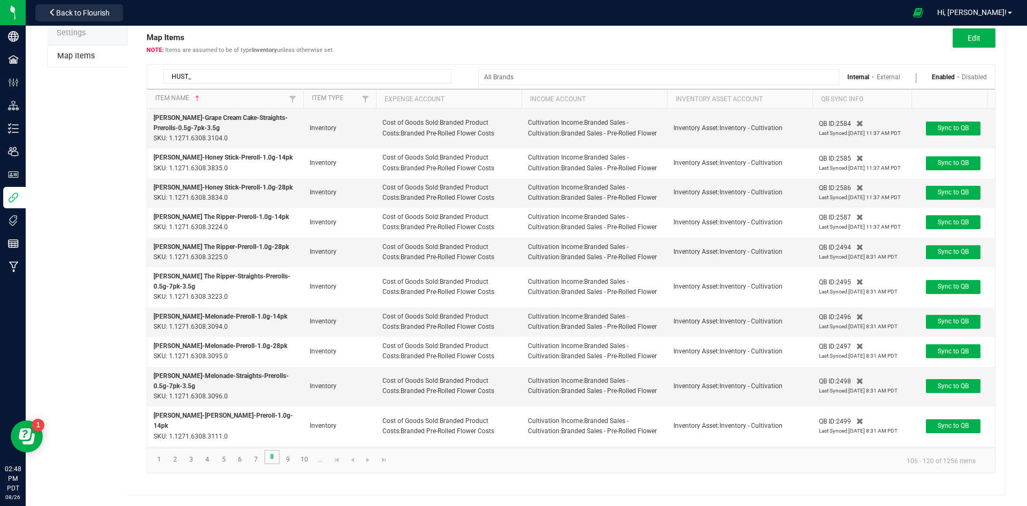
click at [271, 460] on link "8" at bounding box center [272, 456] width 16 height 14
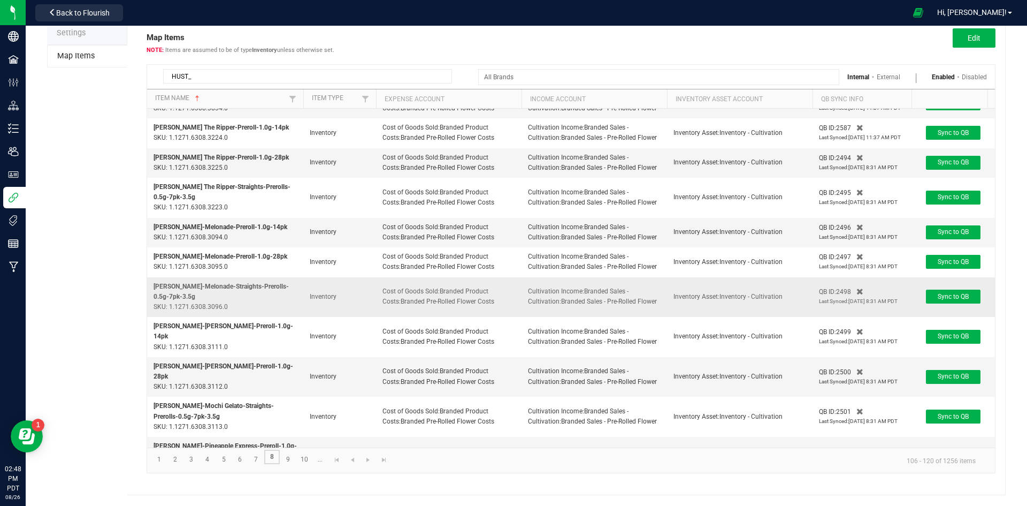
scroll to position [165, 0]
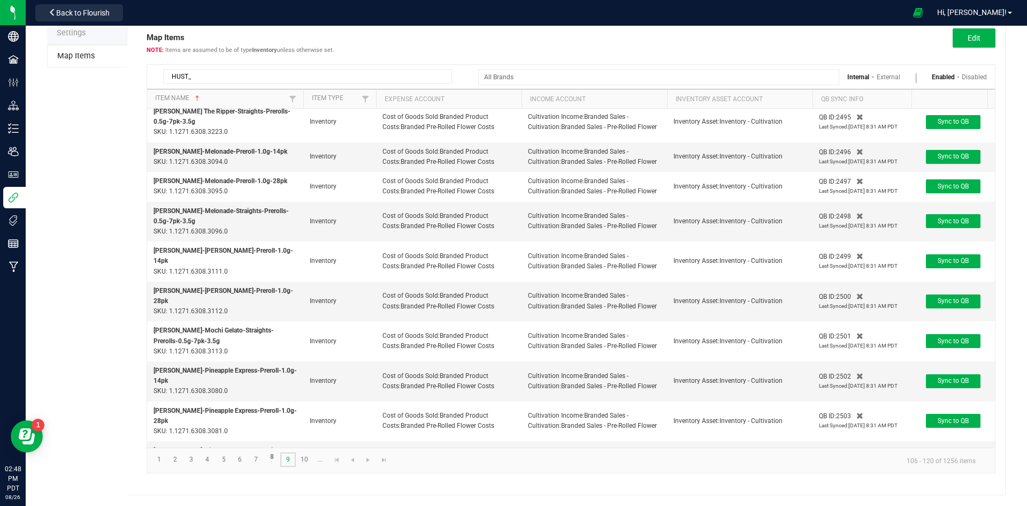
click at [286, 461] on kendo-grid "HUST_ Internal External Enabled Disabled Item Name Item Type Expense Account In…" at bounding box center [571, 268] width 849 height 409
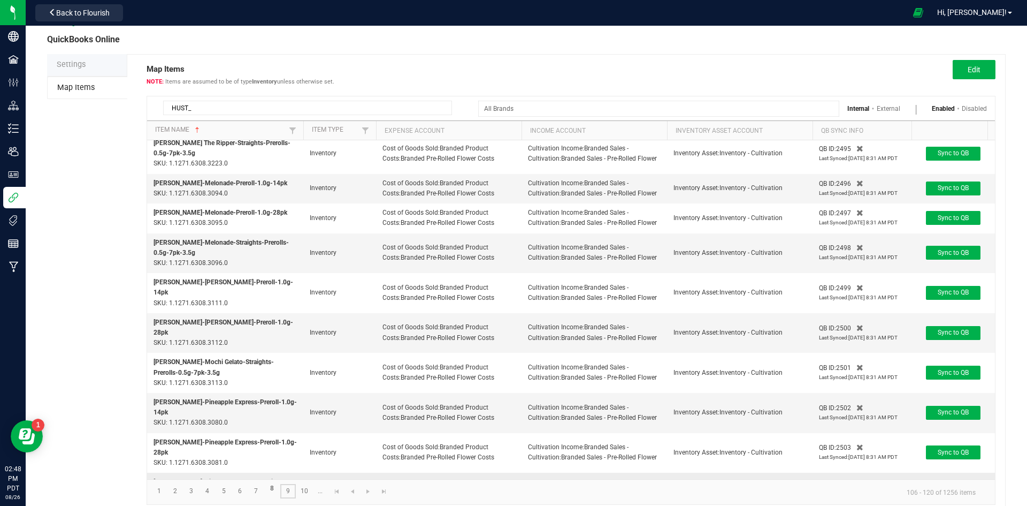
scroll to position [50, 0]
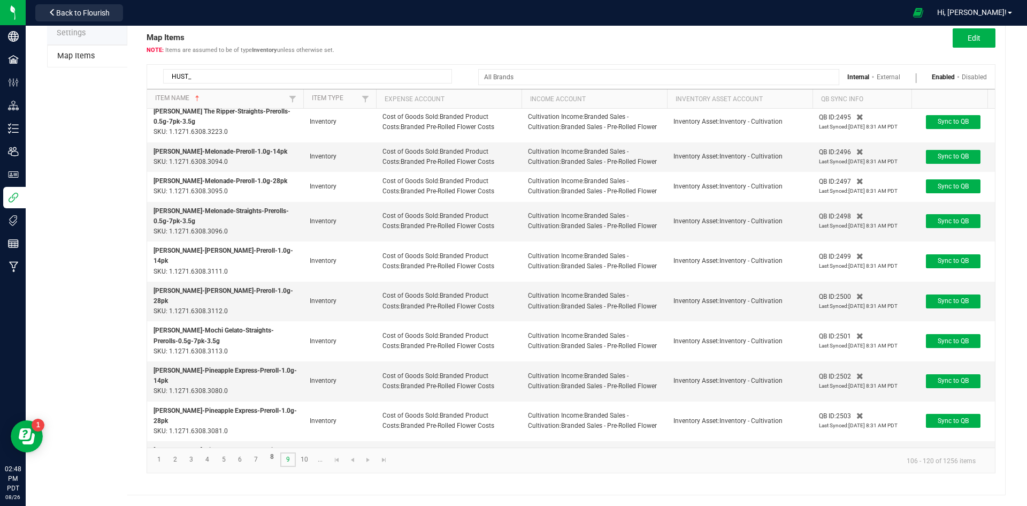
click at [282, 458] on link "9" at bounding box center [288, 459] width 16 height 14
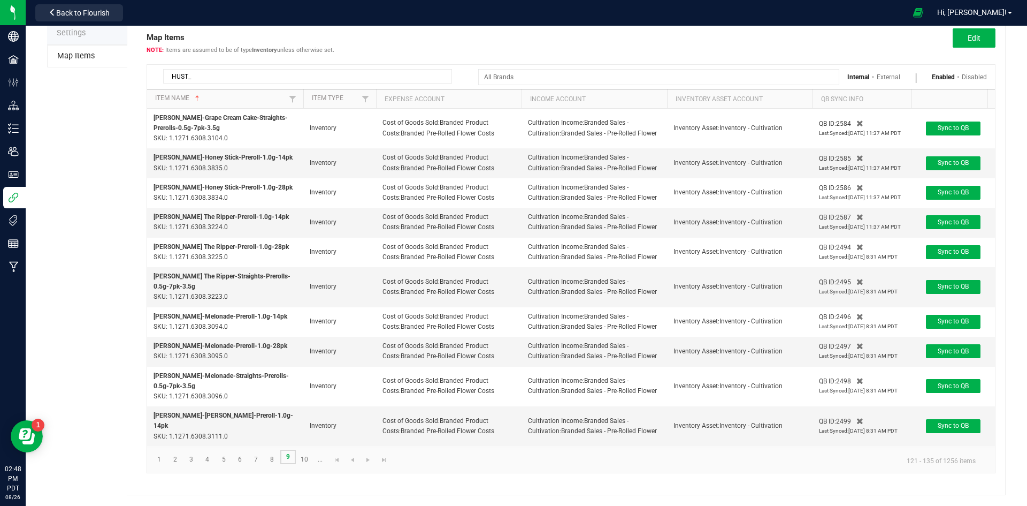
click at [284, 458] on link "9" at bounding box center [288, 456] width 16 height 14
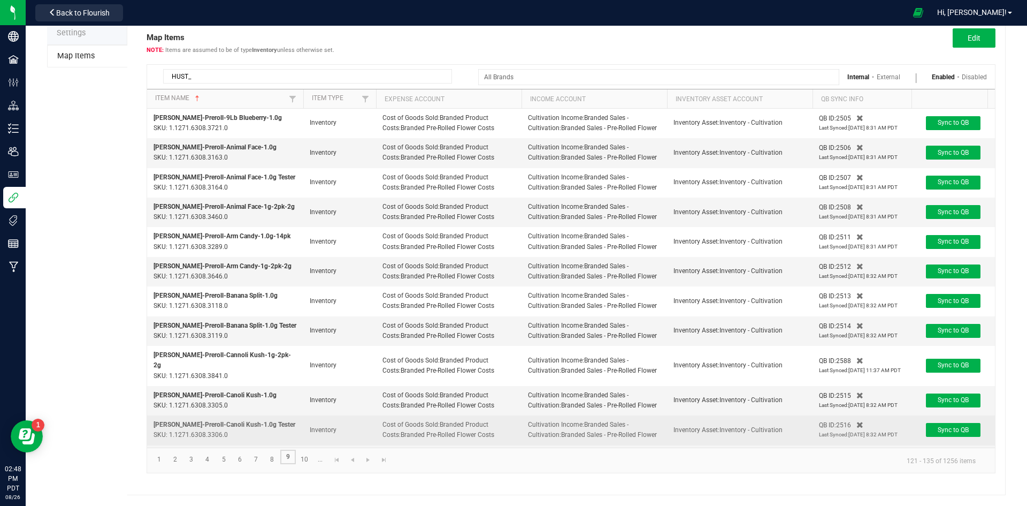
scroll to position [113, 0]
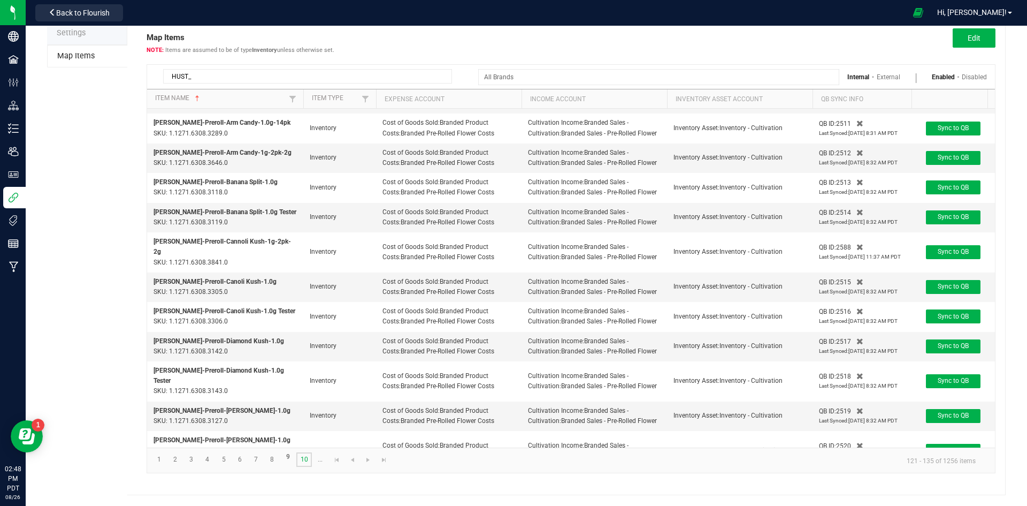
click at [304, 455] on link "10" at bounding box center [304, 459] width 16 height 14
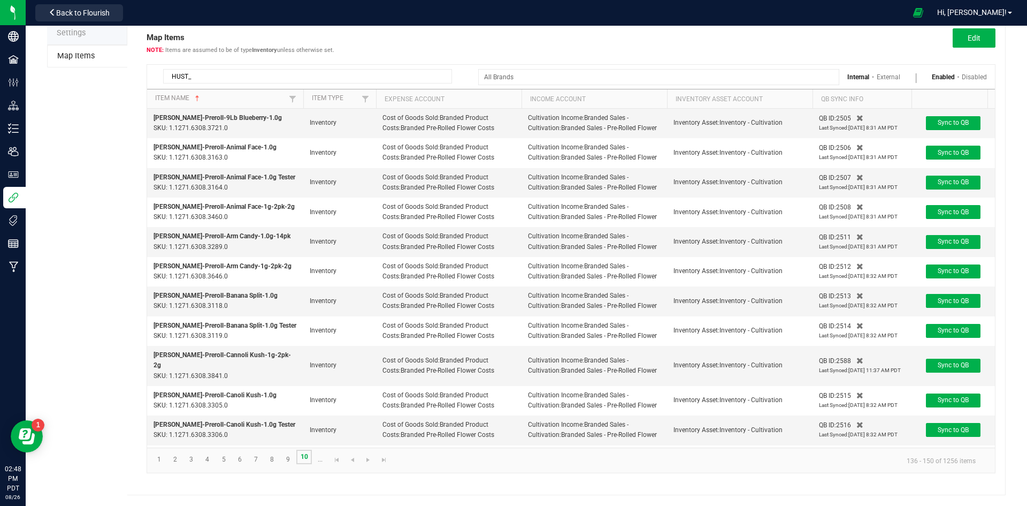
click at [303, 458] on link "10" at bounding box center [304, 456] width 16 height 14
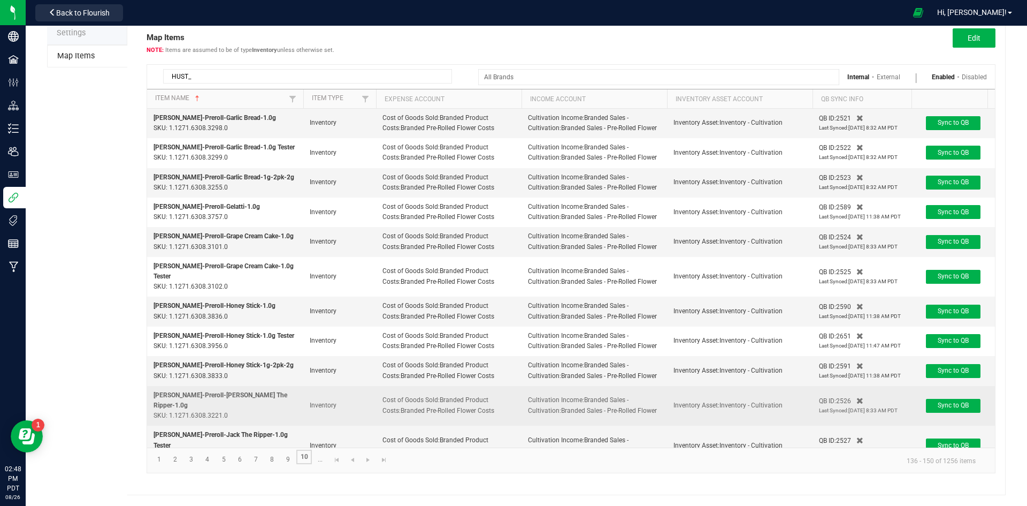
scroll to position [122, 0]
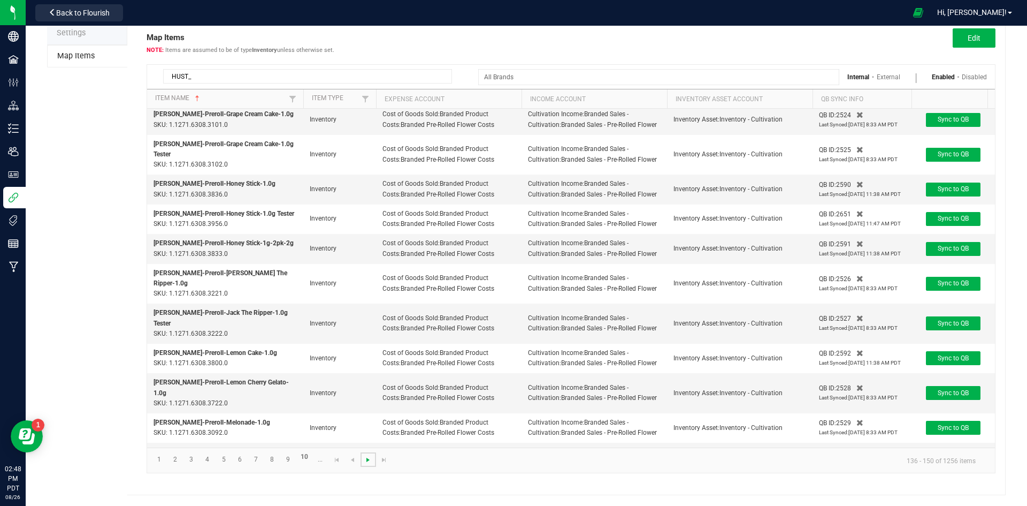
click at [369, 463] on span "Go to the next page" at bounding box center [368, 459] width 9 height 9
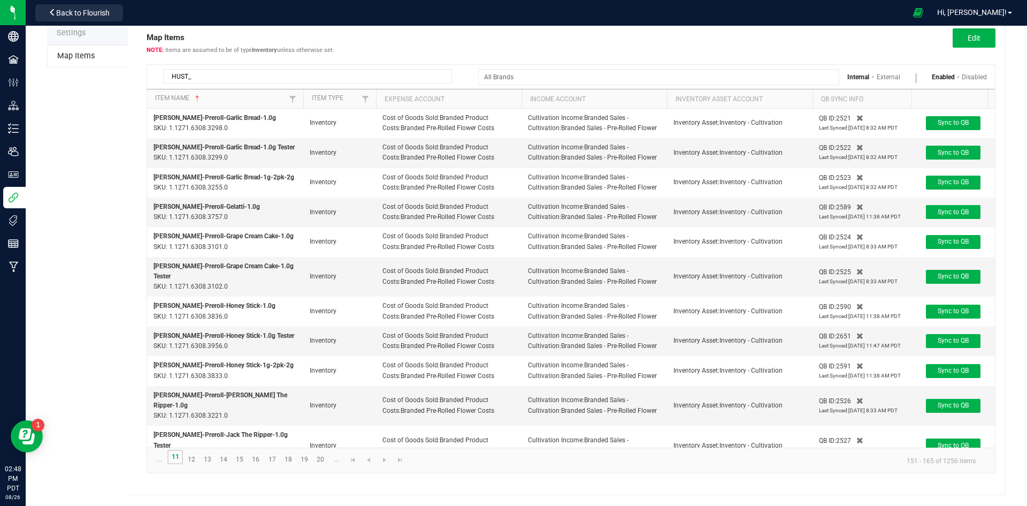
click at [177, 454] on link "11" at bounding box center [175, 456] width 16 height 14
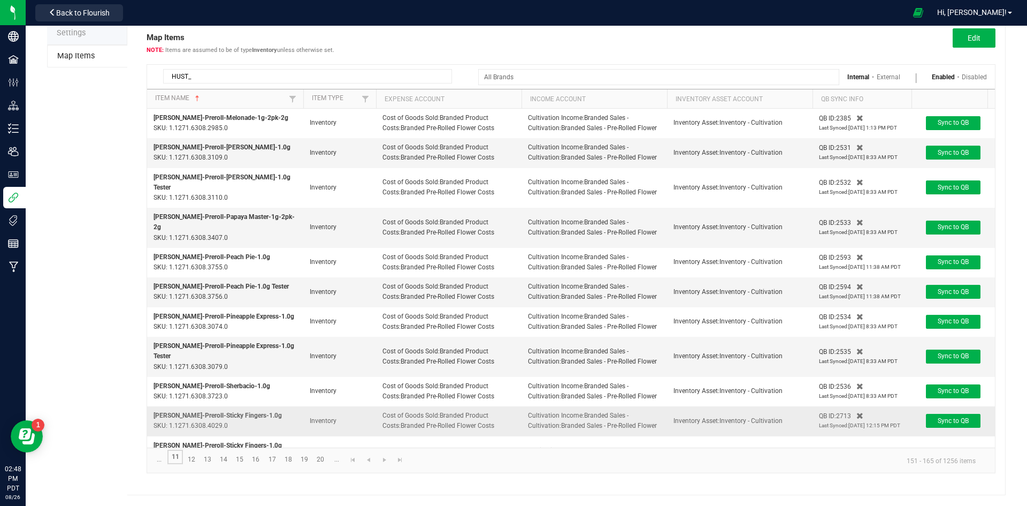
scroll to position [113, 0]
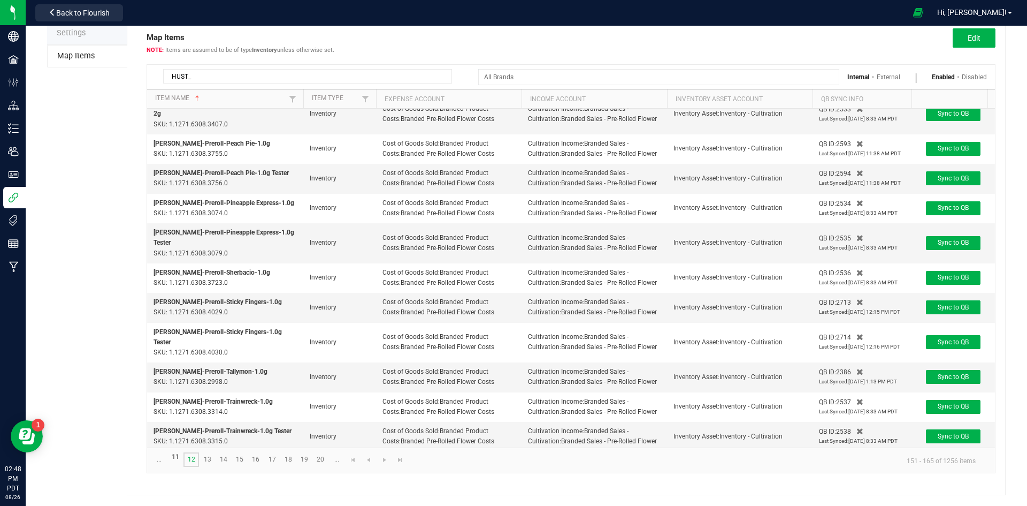
click at [194, 462] on link "12" at bounding box center [192, 459] width 16 height 14
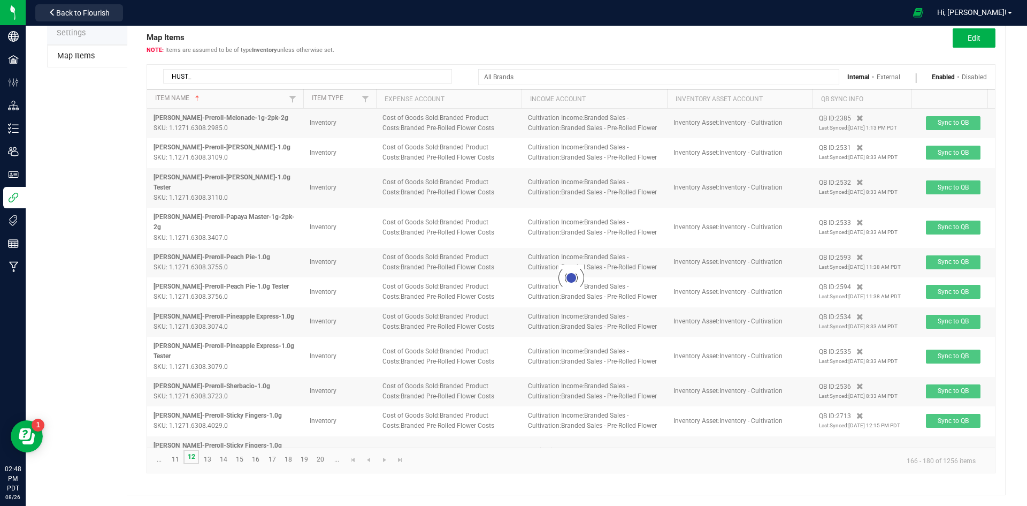
click at [194, 462] on link "12" at bounding box center [192, 456] width 16 height 14
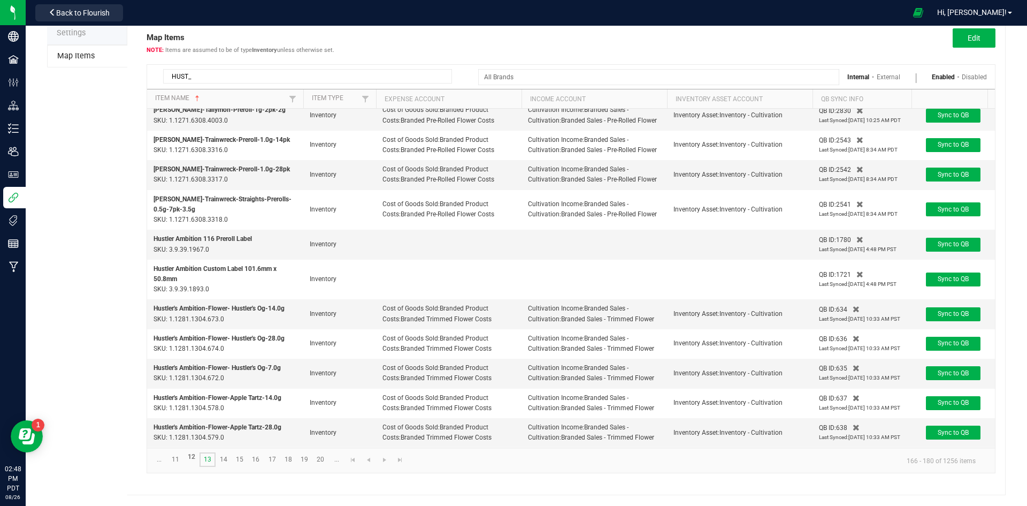
click at [204, 463] on link "13" at bounding box center [208, 459] width 16 height 14
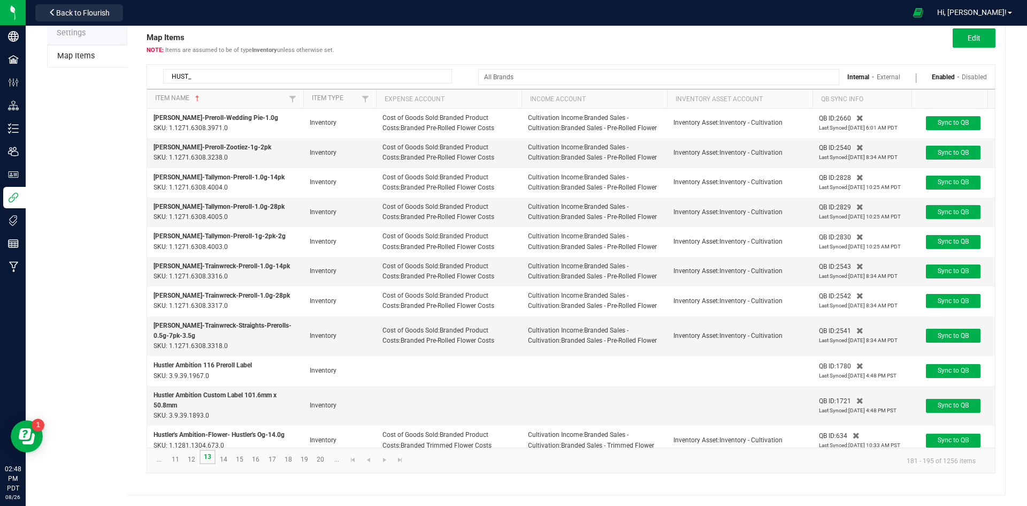
click at [204, 460] on link "13" at bounding box center [208, 456] width 16 height 14
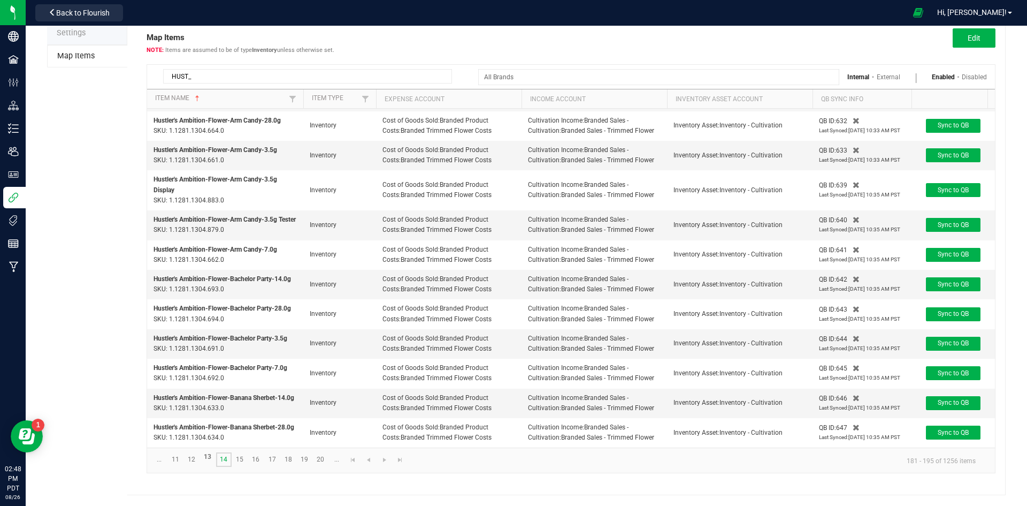
click at [227, 457] on link "14" at bounding box center [224, 459] width 16 height 14
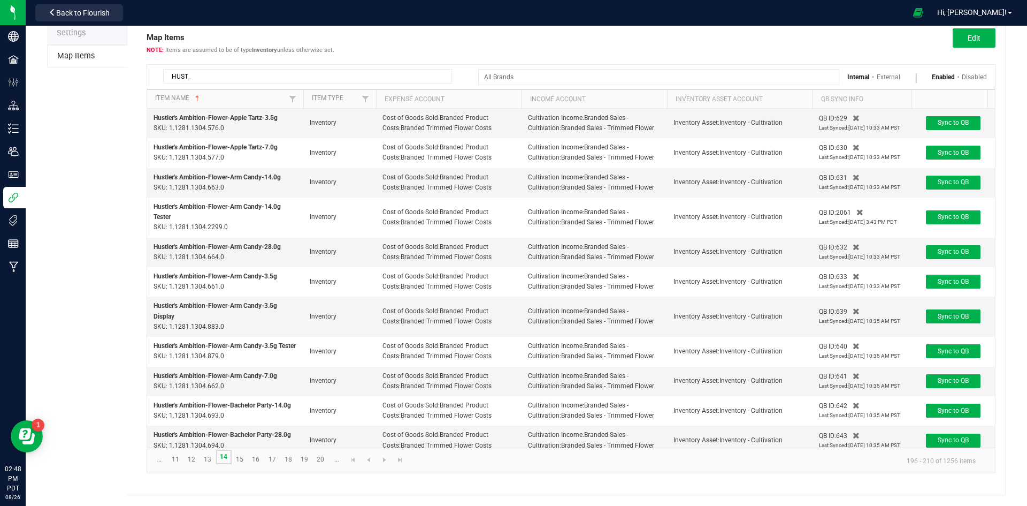
click at [227, 457] on link "14" at bounding box center [224, 456] width 16 height 14
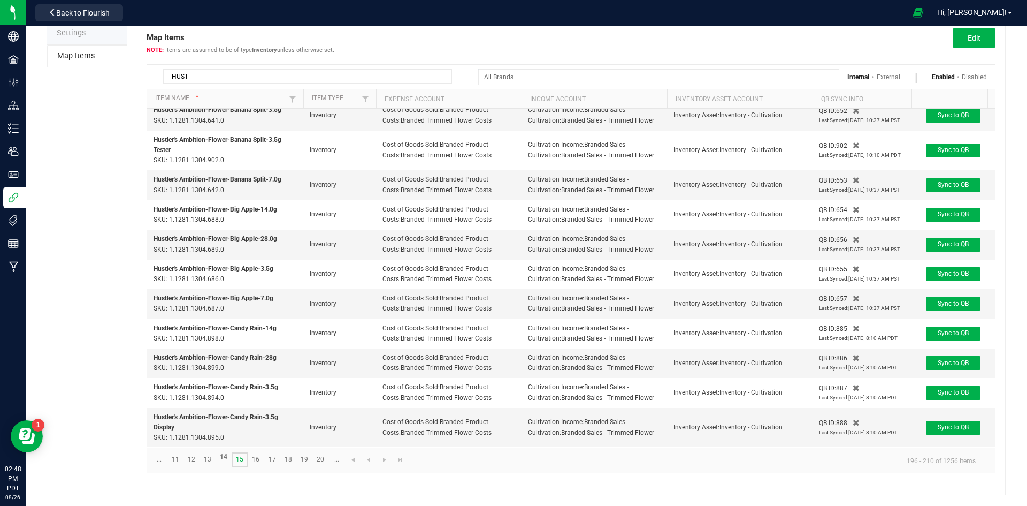
click at [237, 458] on link "15" at bounding box center [240, 459] width 16 height 14
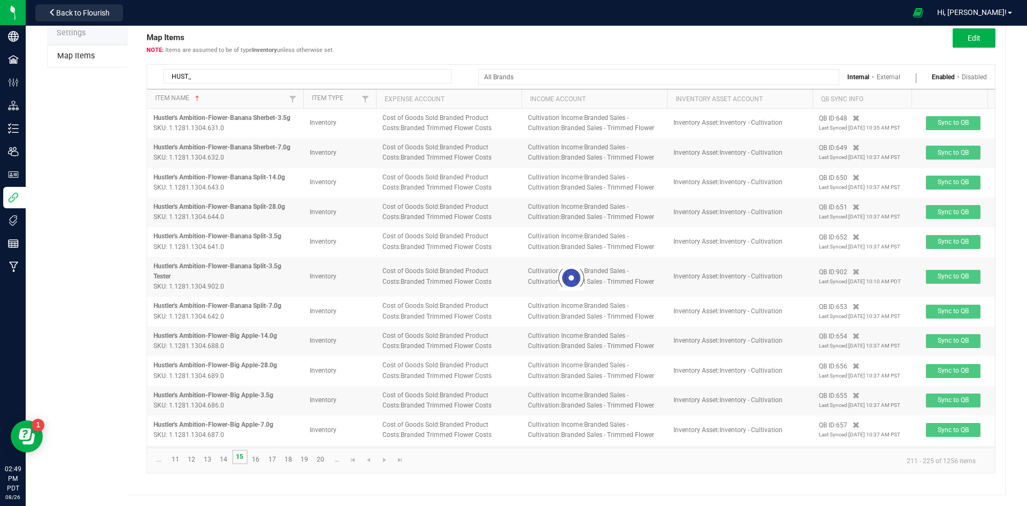
click at [238, 458] on link "15" at bounding box center [240, 456] width 16 height 14
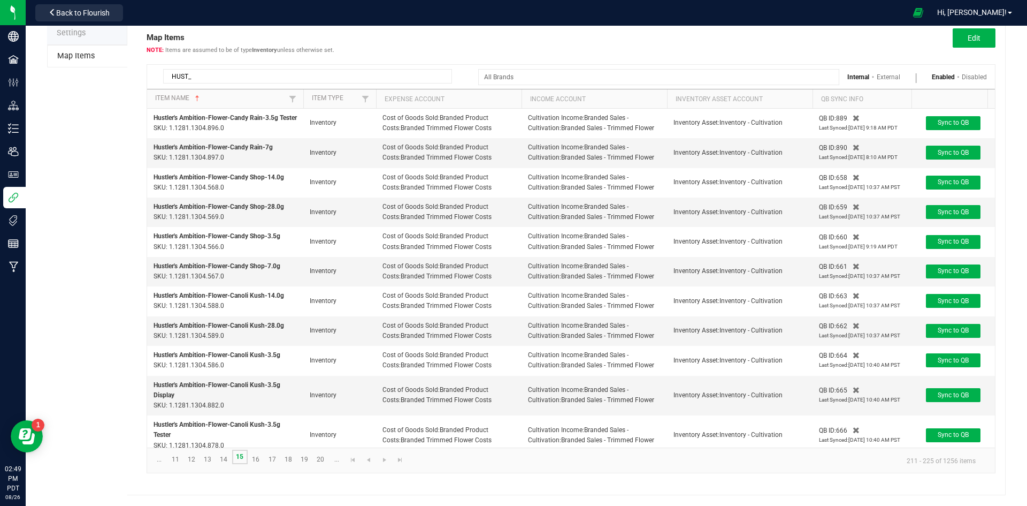
click at [240, 457] on link "15" at bounding box center [240, 456] width 16 height 14
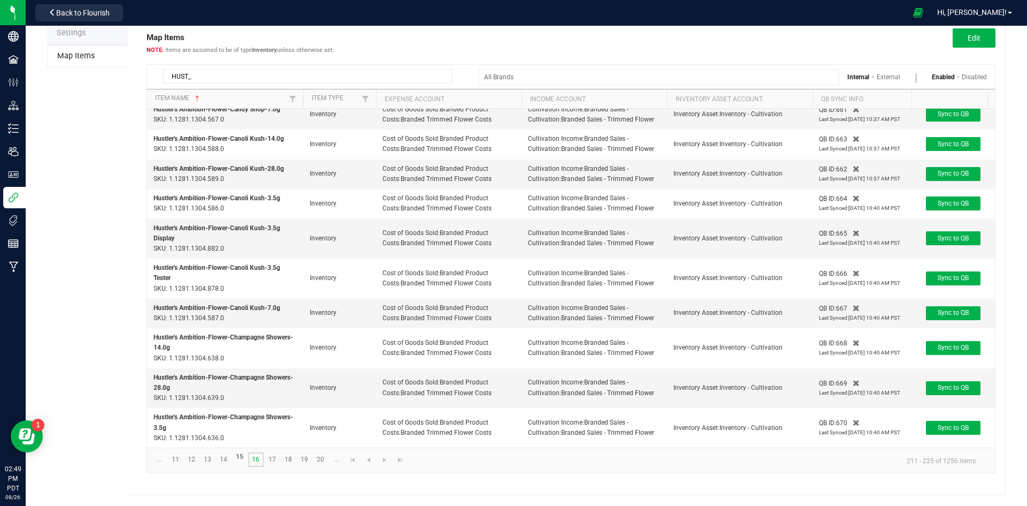
click at [260, 456] on link "16" at bounding box center [256, 459] width 16 height 14
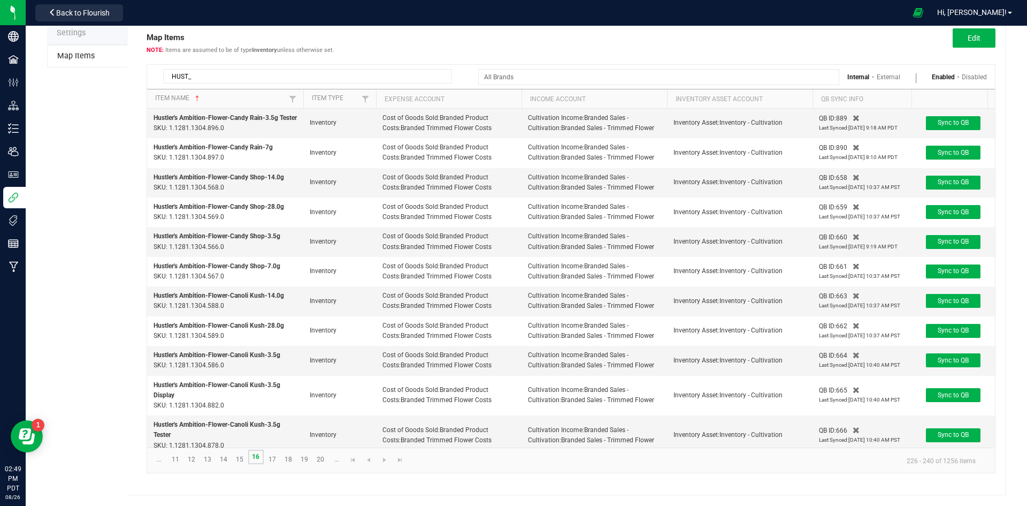
click at [260, 456] on link "16" at bounding box center [256, 456] width 16 height 14
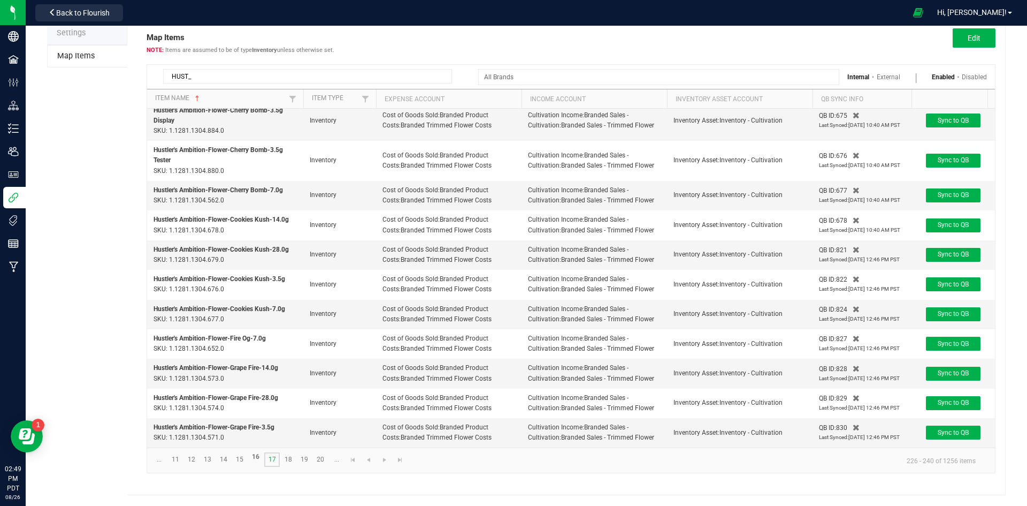
click at [273, 457] on link "17" at bounding box center [272, 459] width 16 height 14
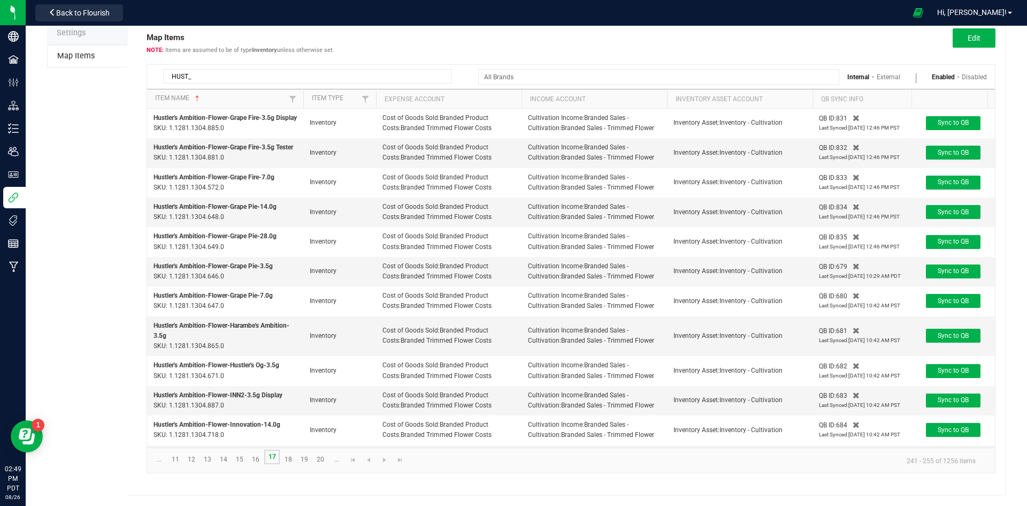
click at [273, 458] on link "17" at bounding box center [272, 456] width 16 height 14
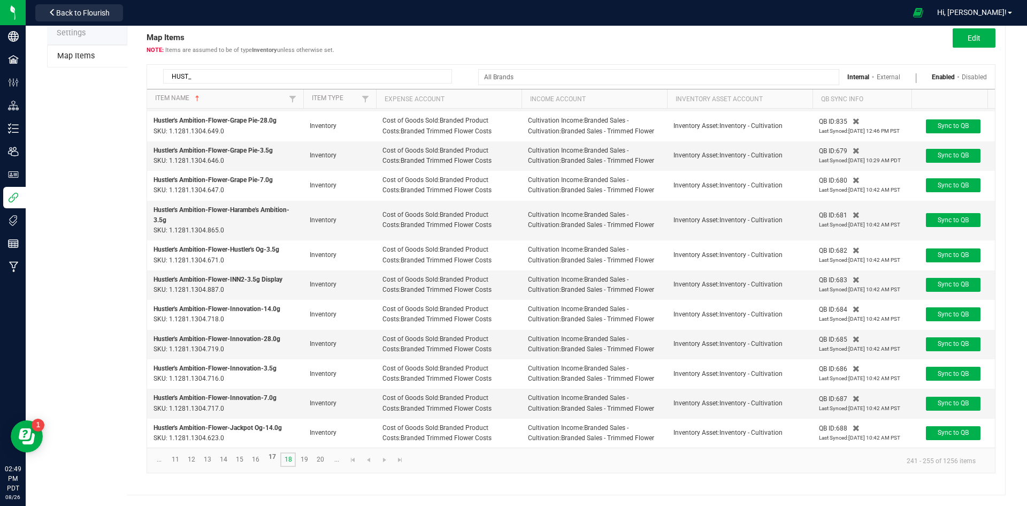
click at [293, 453] on link "18" at bounding box center [288, 459] width 16 height 14
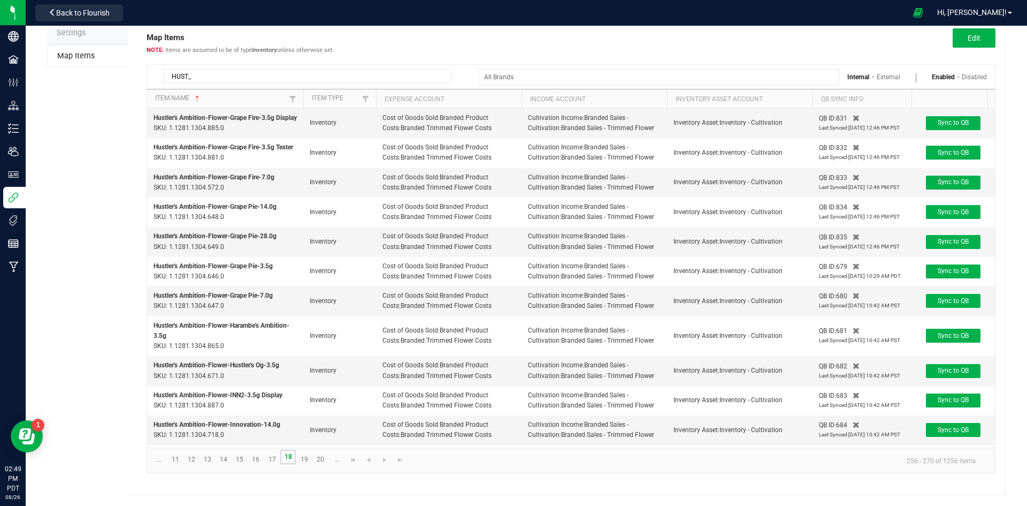
click at [293, 453] on link "18" at bounding box center [288, 456] width 16 height 14
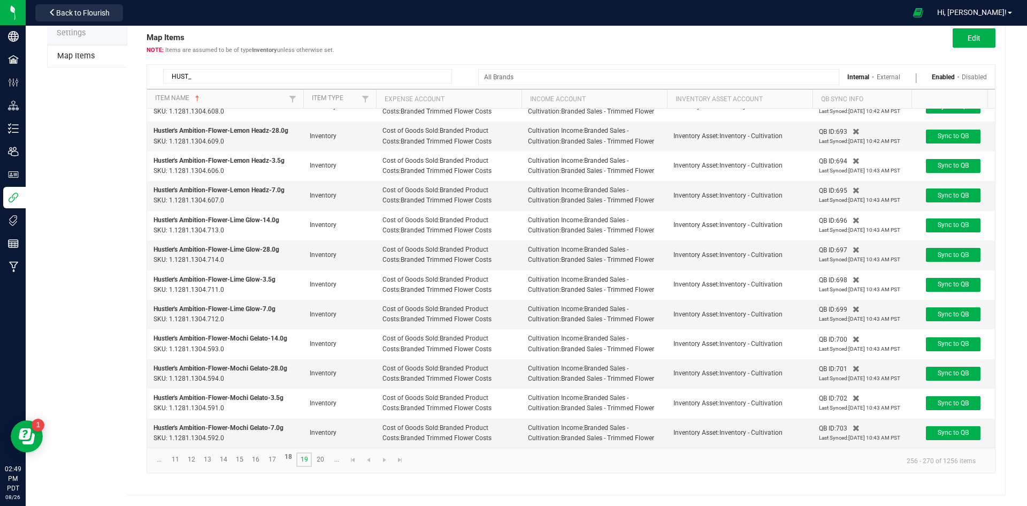
click at [302, 461] on link "19" at bounding box center [304, 459] width 16 height 14
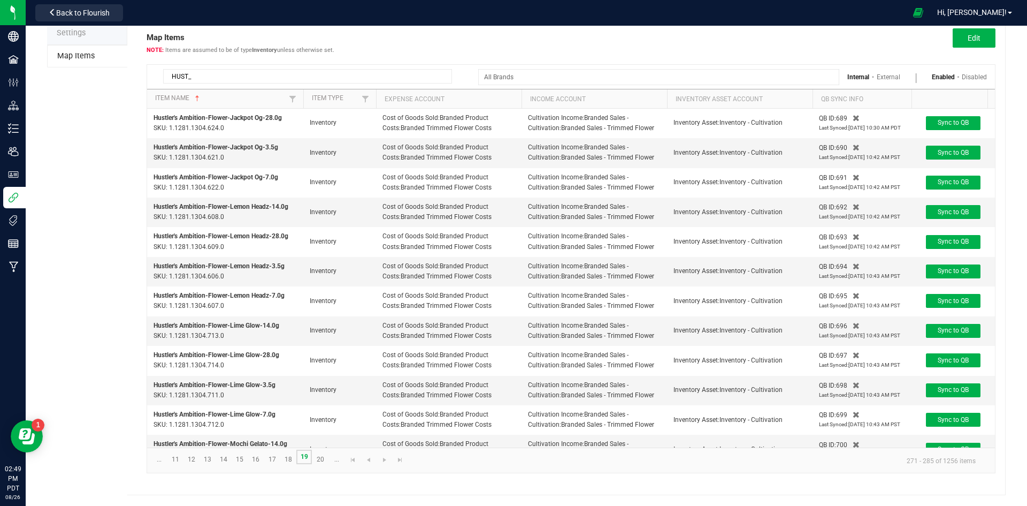
click at [303, 458] on link "19" at bounding box center [304, 456] width 16 height 14
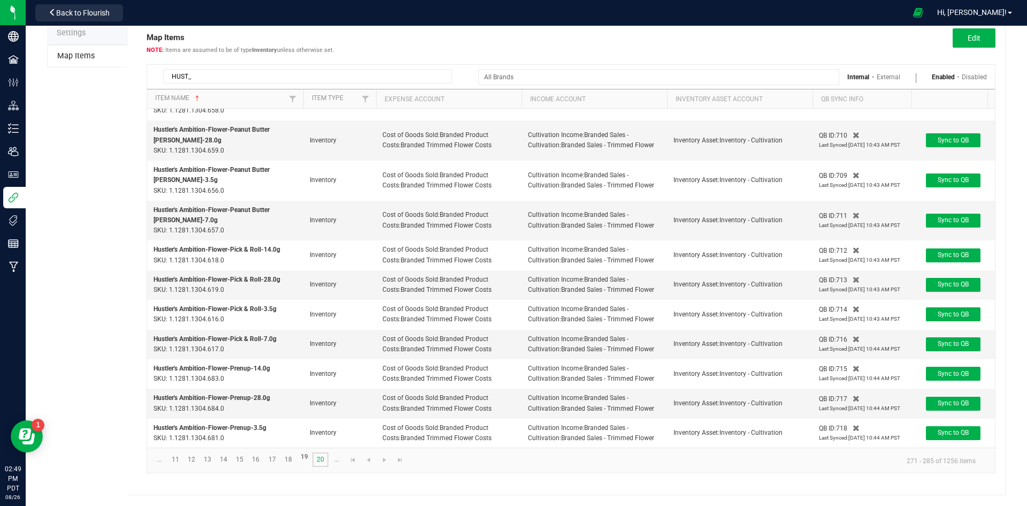
click at [319, 462] on link "20" at bounding box center [320, 459] width 16 height 14
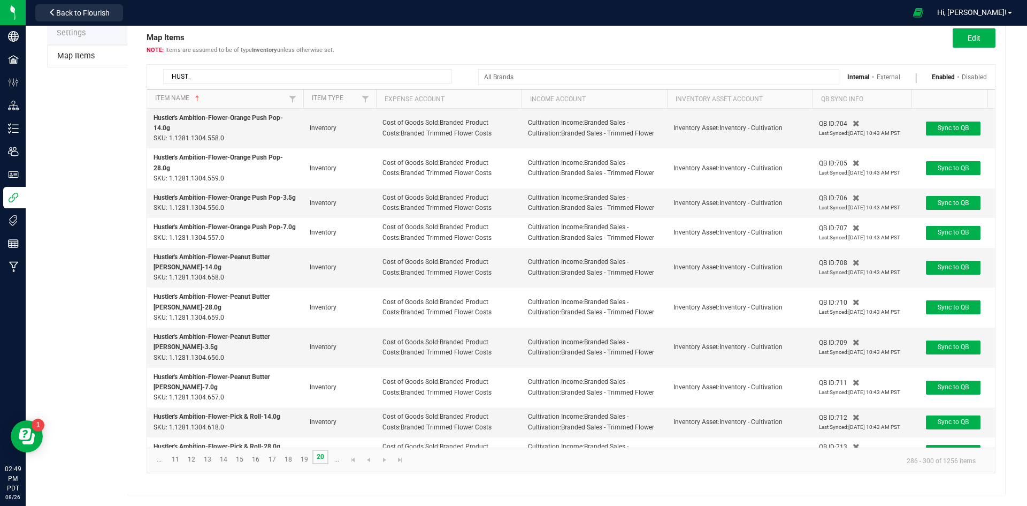
click at [319, 462] on link "20" at bounding box center [320, 456] width 16 height 14
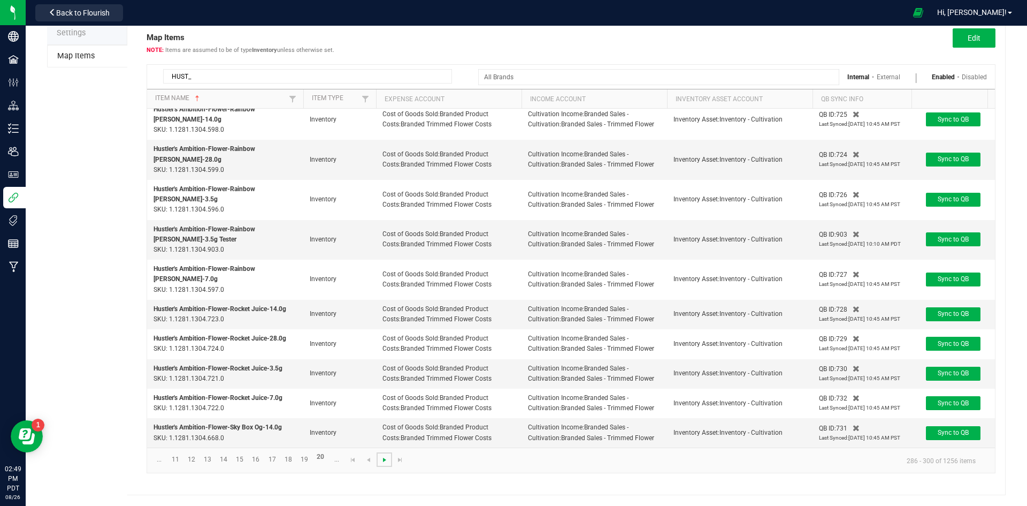
click at [384, 461] on span "Go to the next page" at bounding box center [384, 459] width 9 height 9
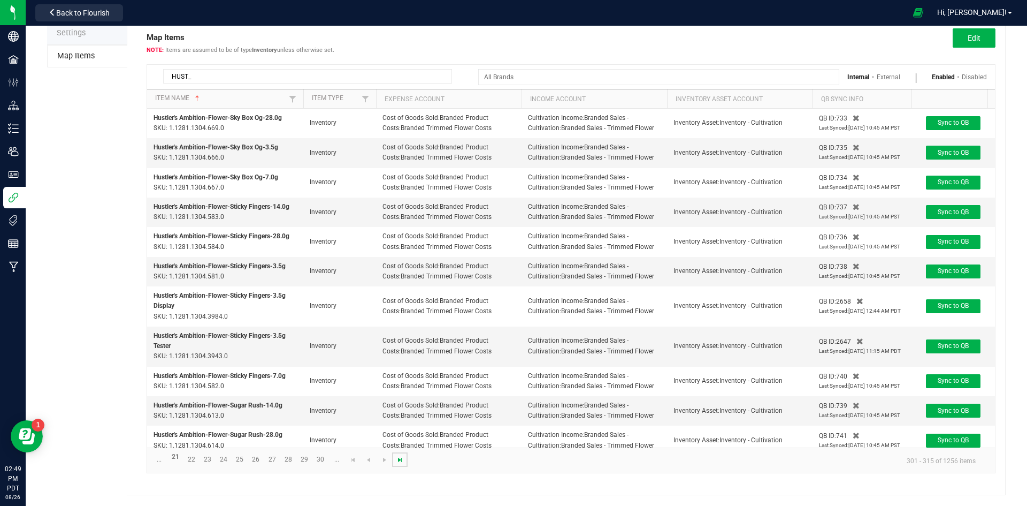
click at [398, 461] on span "Go to the last page" at bounding box center [400, 459] width 9 height 9
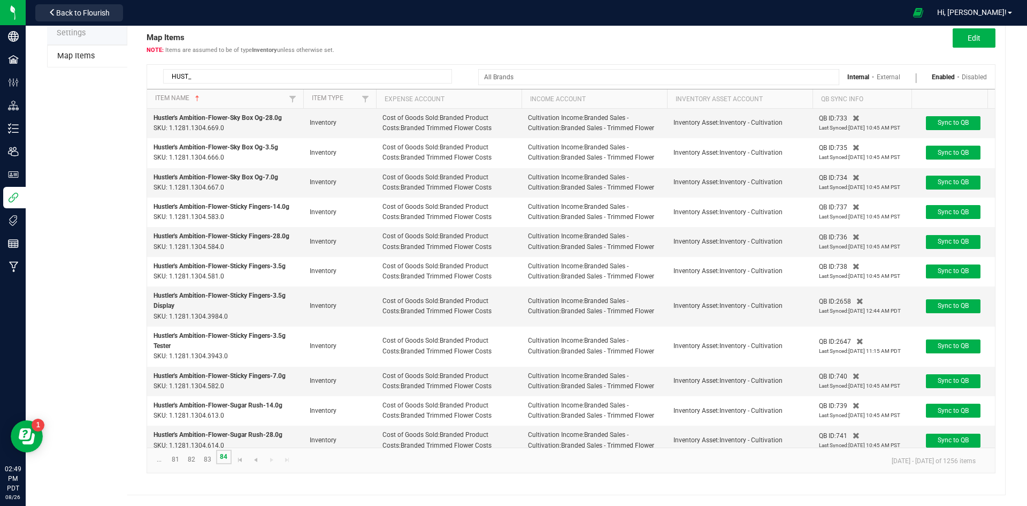
click at [227, 461] on link "84" at bounding box center [224, 456] width 16 height 14
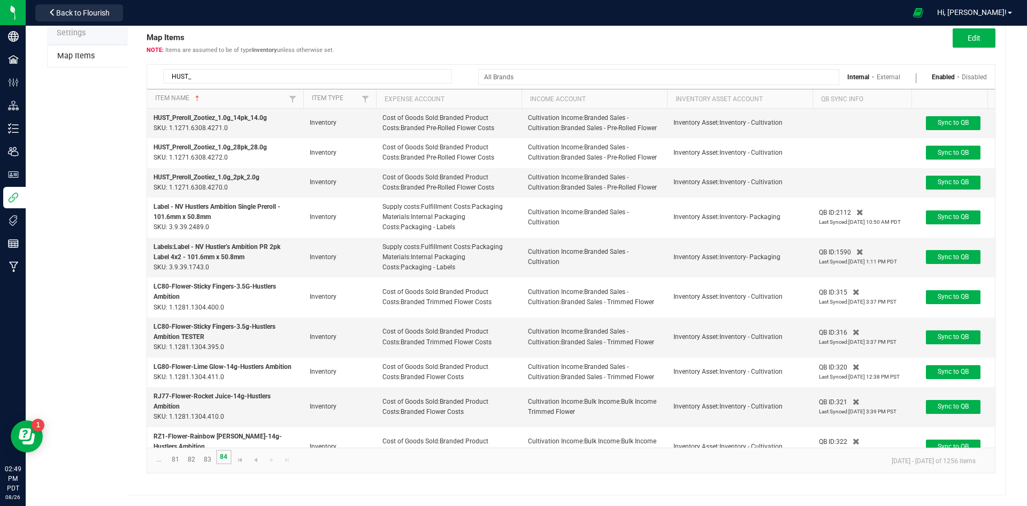
click at [228, 460] on link "84" at bounding box center [224, 456] width 16 height 14
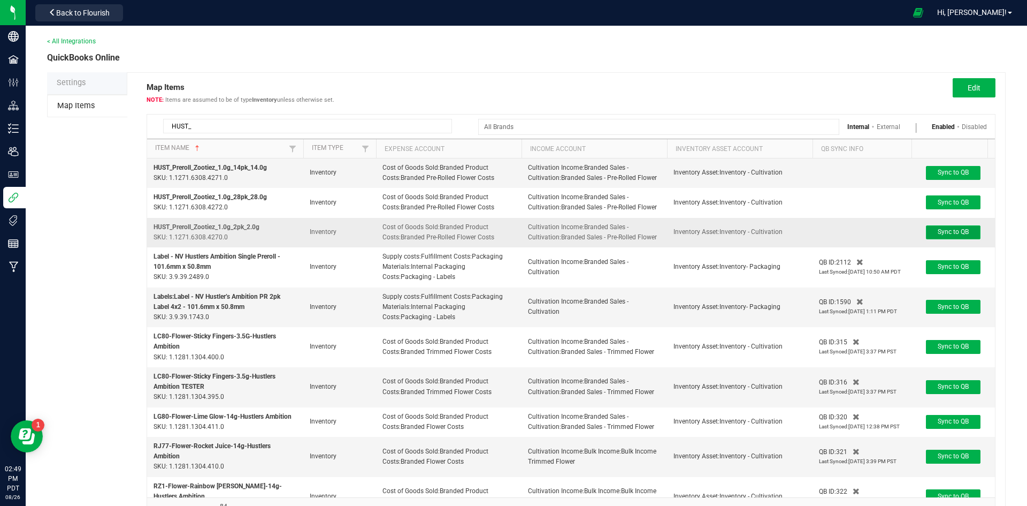
click at [929, 232] on button "Sync to QB" at bounding box center [953, 232] width 55 height 14
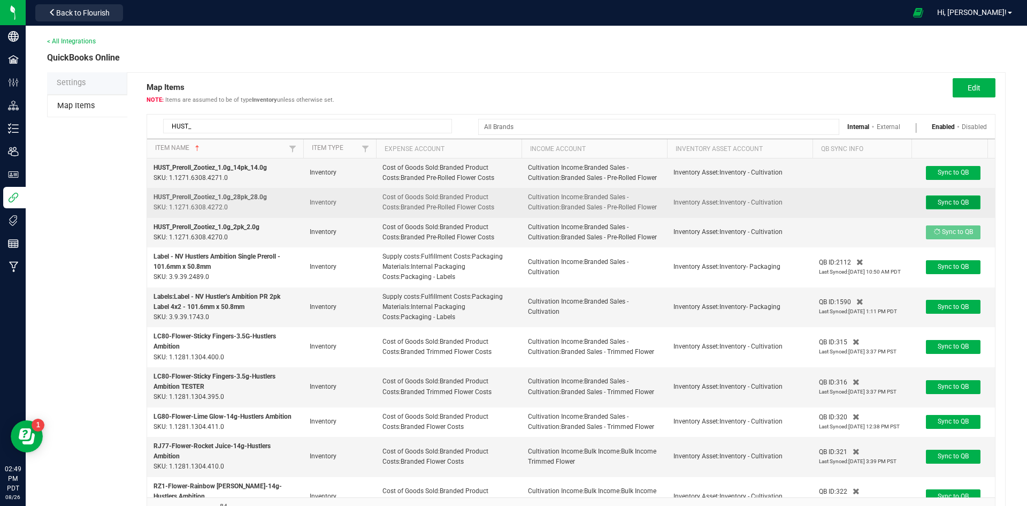
click at [949, 201] on span "Sync to QB" at bounding box center [953, 202] width 31 height 7
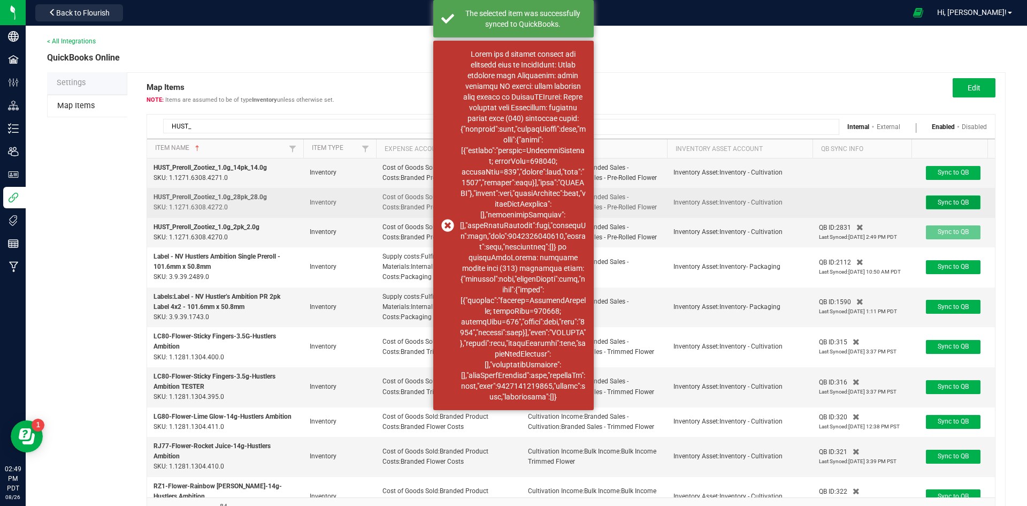
click at [951, 197] on button "Sync to QB" at bounding box center [953, 202] width 55 height 14
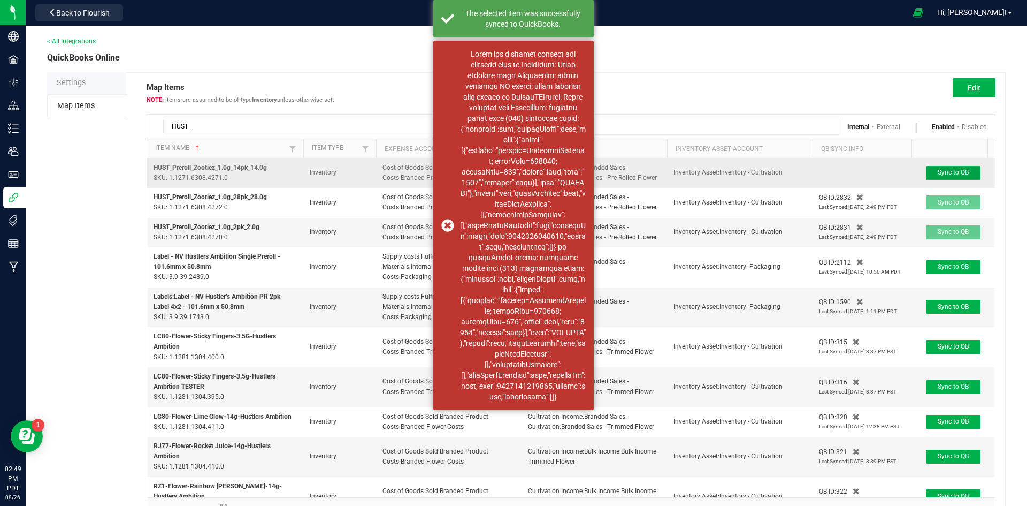
click at [950, 172] on span "Sync to QB" at bounding box center [953, 172] width 31 height 7
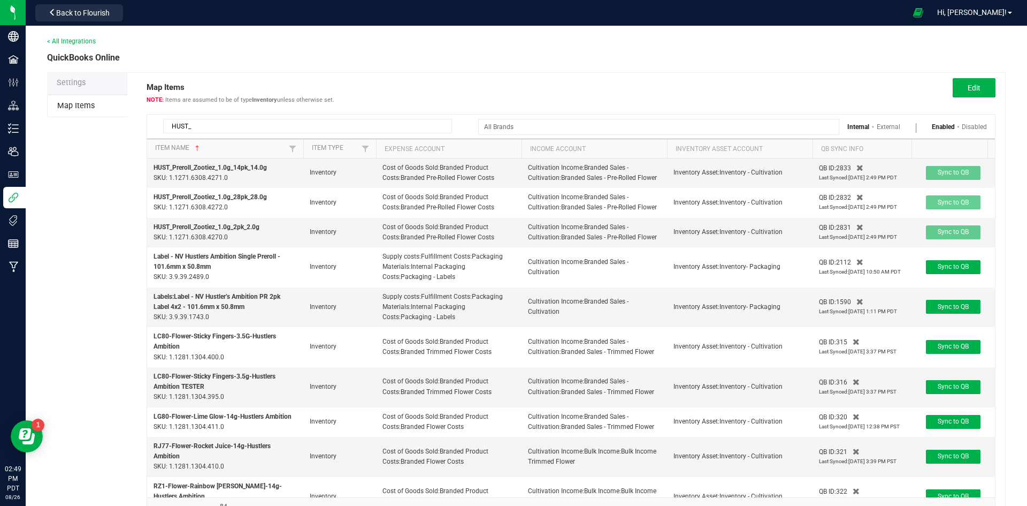
click at [245, 124] on input "HUST_" at bounding box center [307, 126] width 289 height 14
click at [116, 83] on li "Settings" at bounding box center [87, 83] width 80 height 22
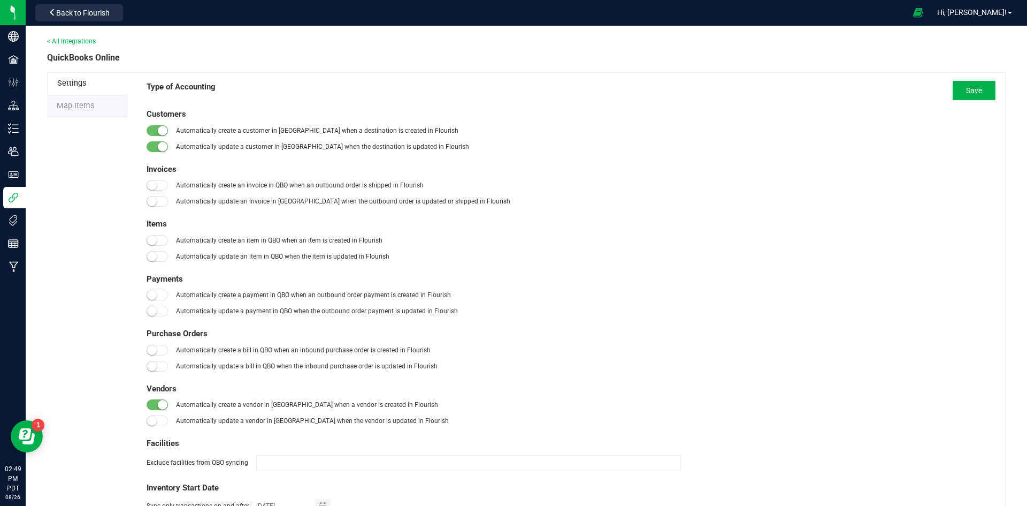
click at [97, 109] on li "Map Items" at bounding box center [87, 106] width 80 height 22
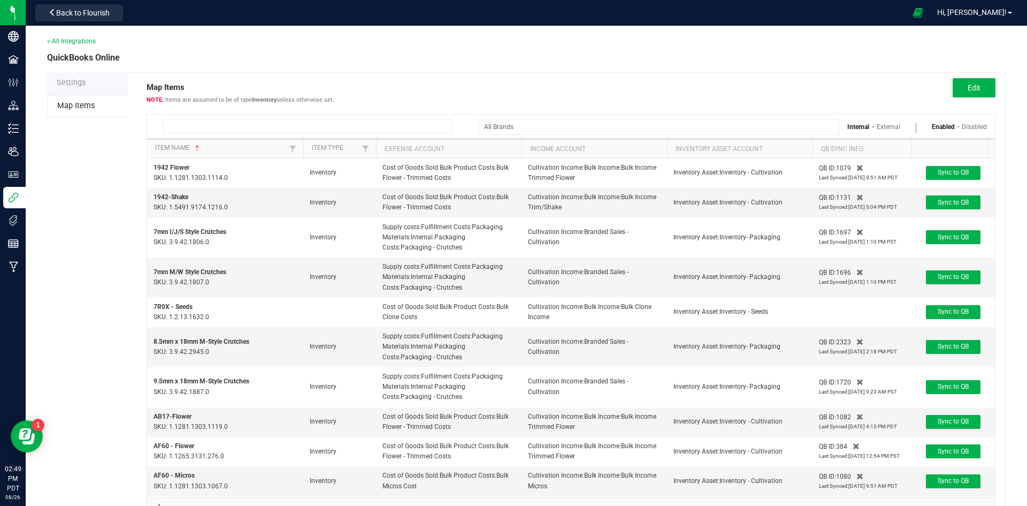
click at [344, 125] on input at bounding box center [307, 126] width 289 height 14
paste input "HUST_"
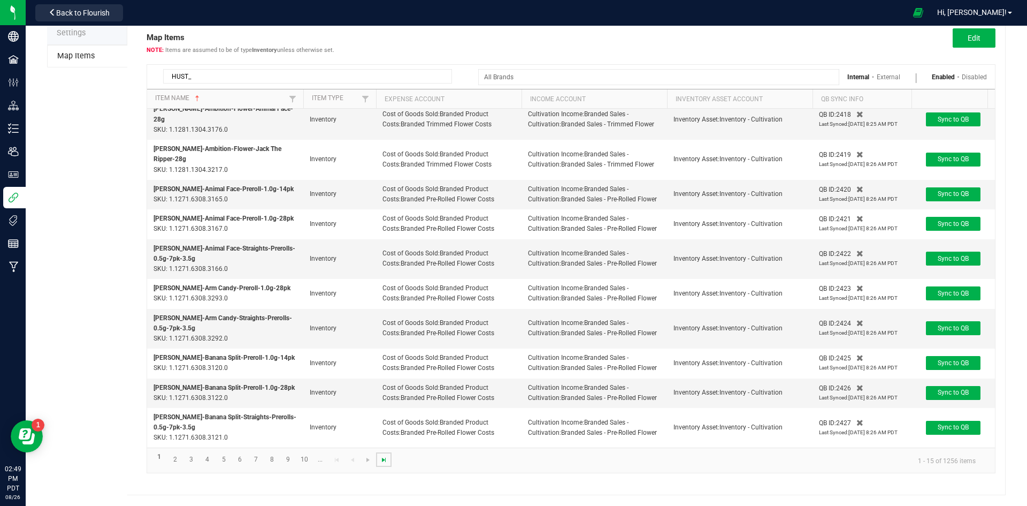
click at [382, 462] on span "Go to the last page" at bounding box center [384, 459] width 9 height 9
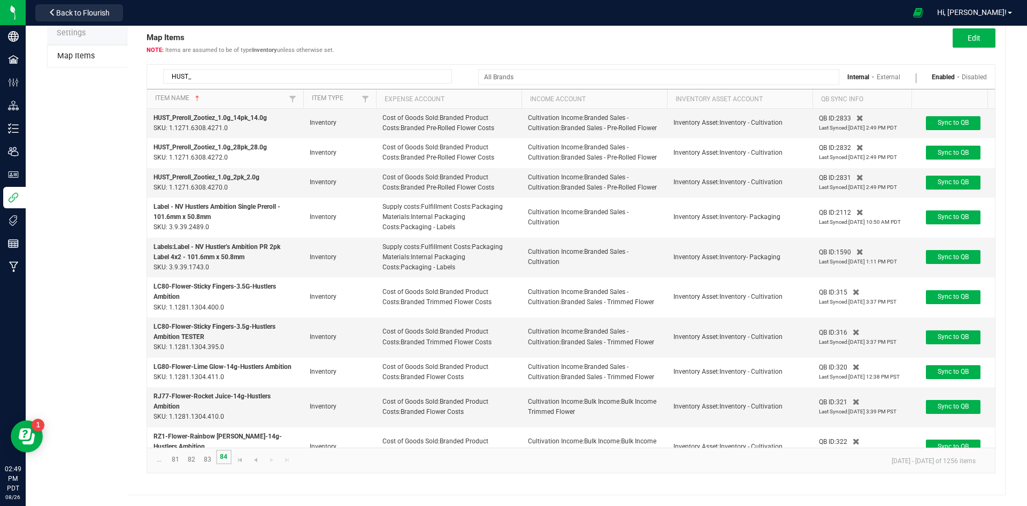
click at [216, 459] on link "84" at bounding box center [224, 456] width 16 height 14
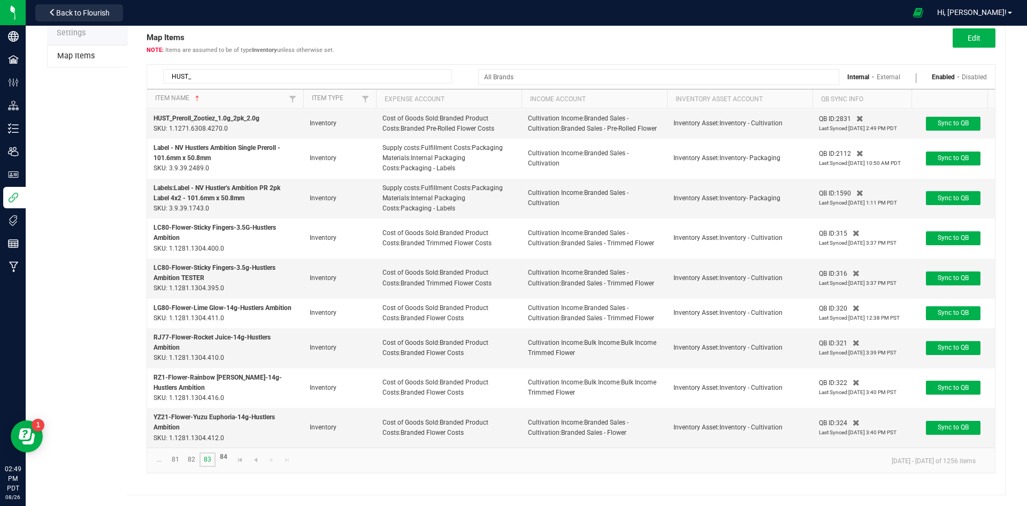
click at [207, 461] on link "83" at bounding box center [208, 459] width 16 height 14
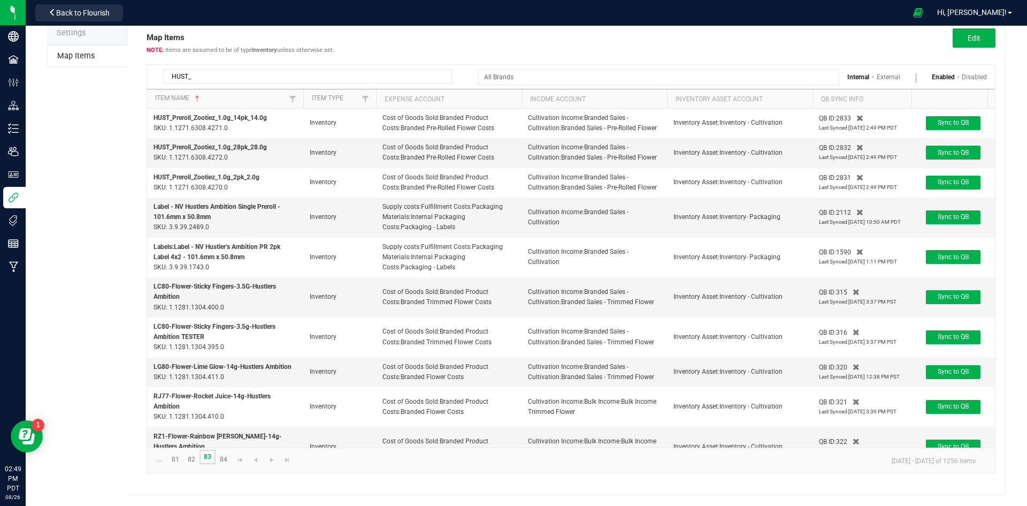
click at [207, 461] on link "83" at bounding box center [208, 456] width 16 height 14
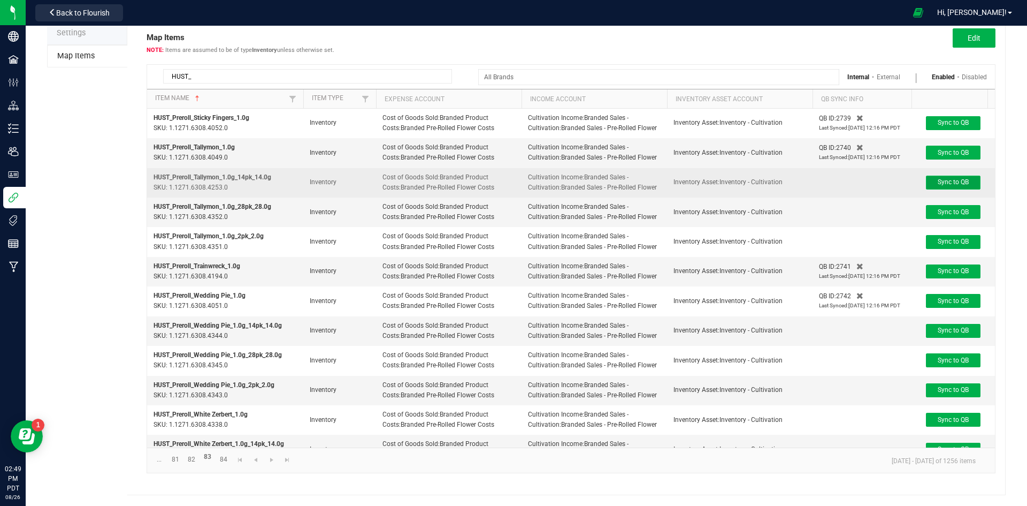
click at [939, 184] on span "Sync to QB" at bounding box center [953, 181] width 31 height 7
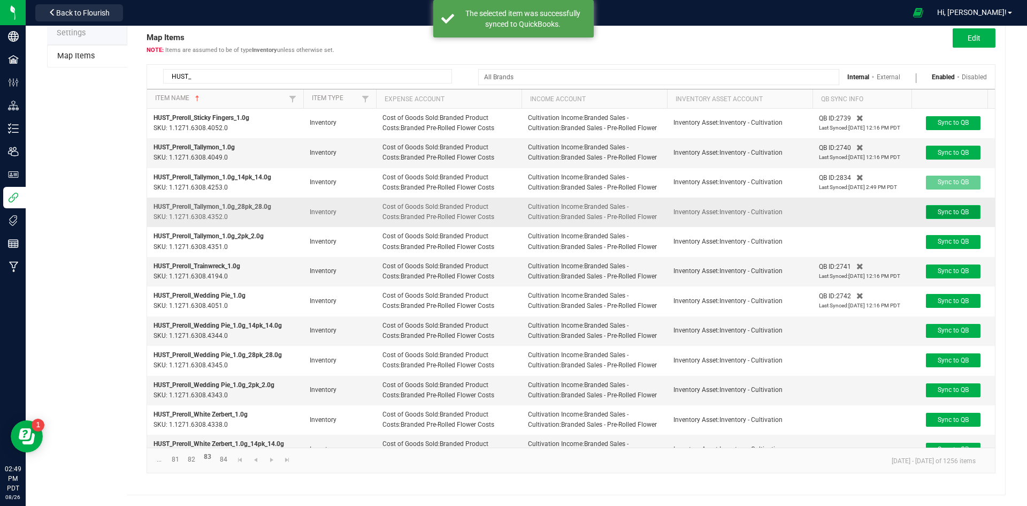
click at [939, 215] on span "Sync to QB" at bounding box center [953, 211] width 31 height 7
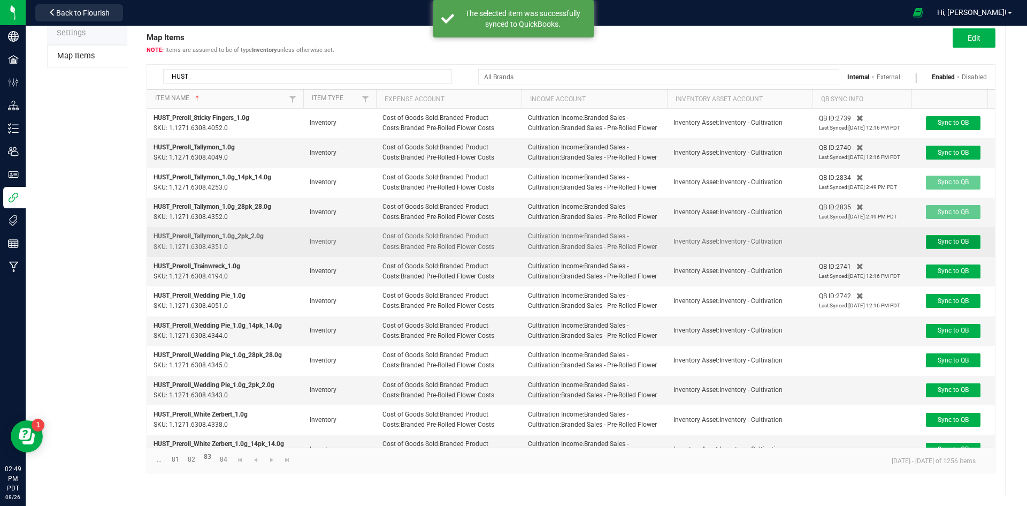
click at [948, 238] on span "Sync to QB" at bounding box center [953, 241] width 31 height 7
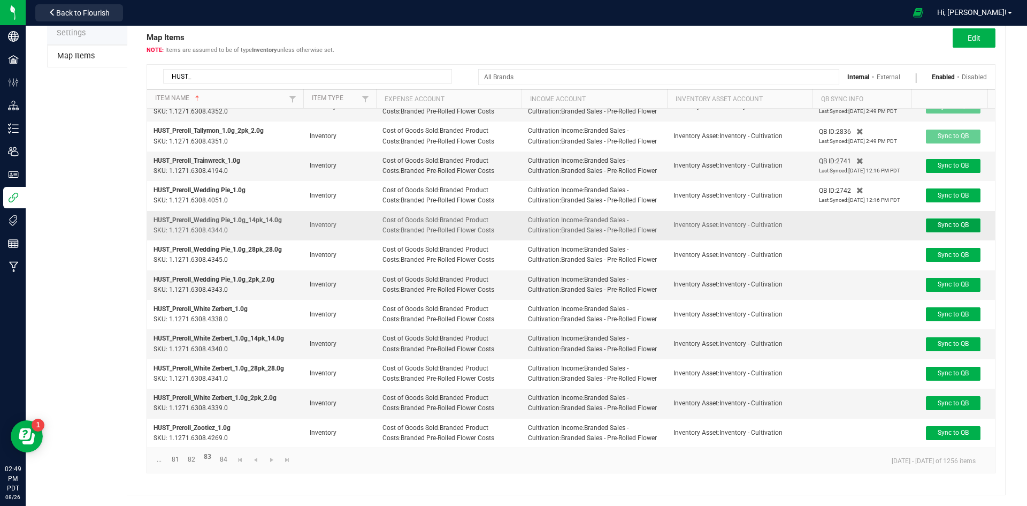
click at [960, 221] on span "Sync to QB" at bounding box center [953, 224] width 31 height 7
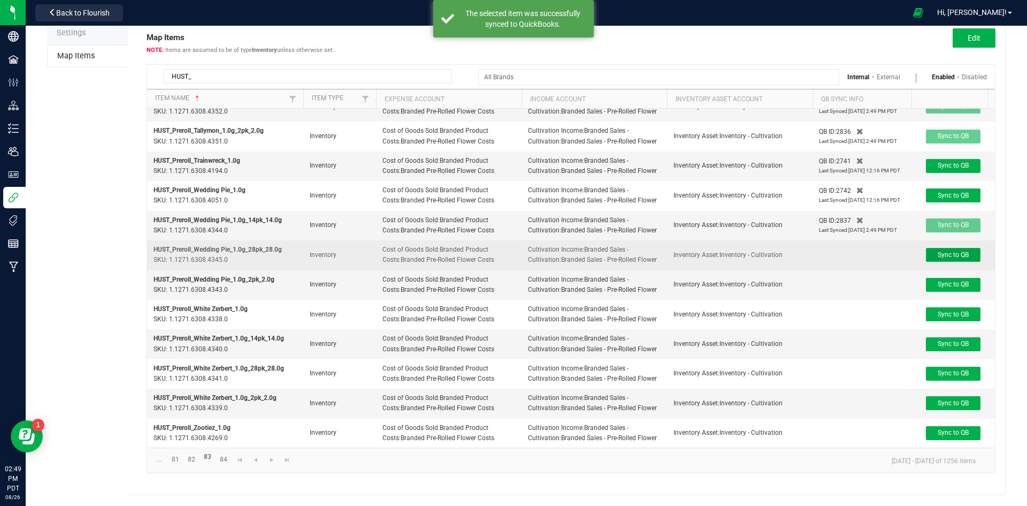
click at [953, 251] on span "Sync to QB" at bounding box center [953, 254] width 31 height 7
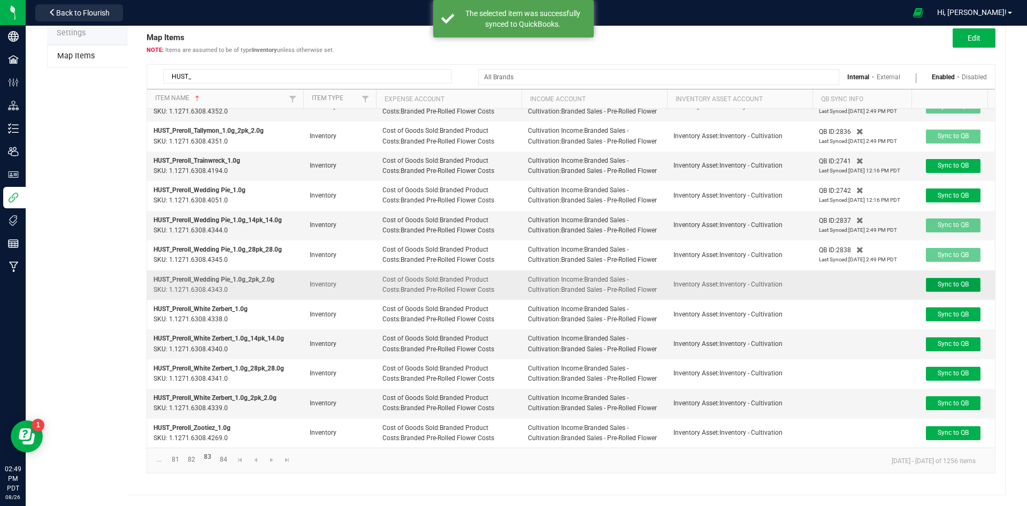
click at [952, 280] on span "Sync to QB" at bounding box center [953, 283] width 31 height 7
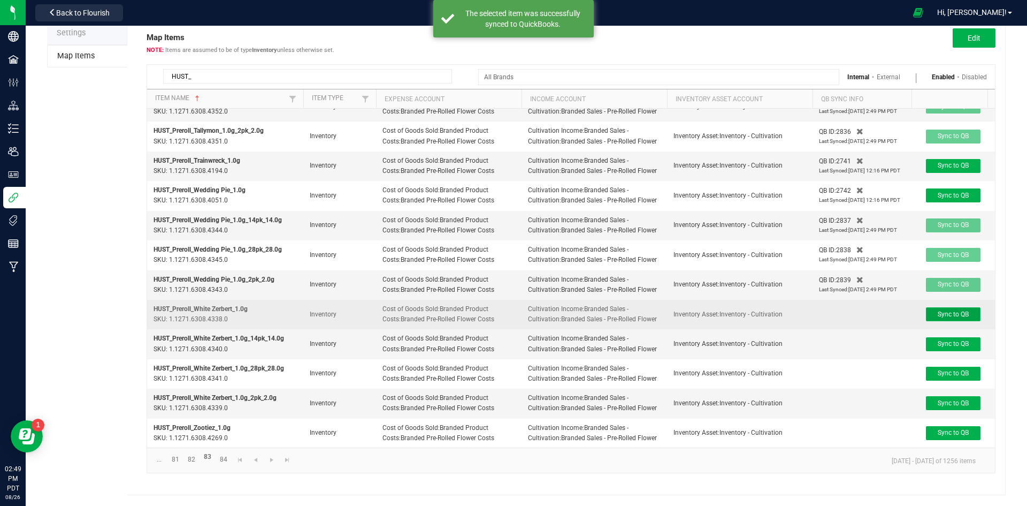
click at [949, 310] on button "Sync to QB" at bounding box center [953, 314] width 55 height 14
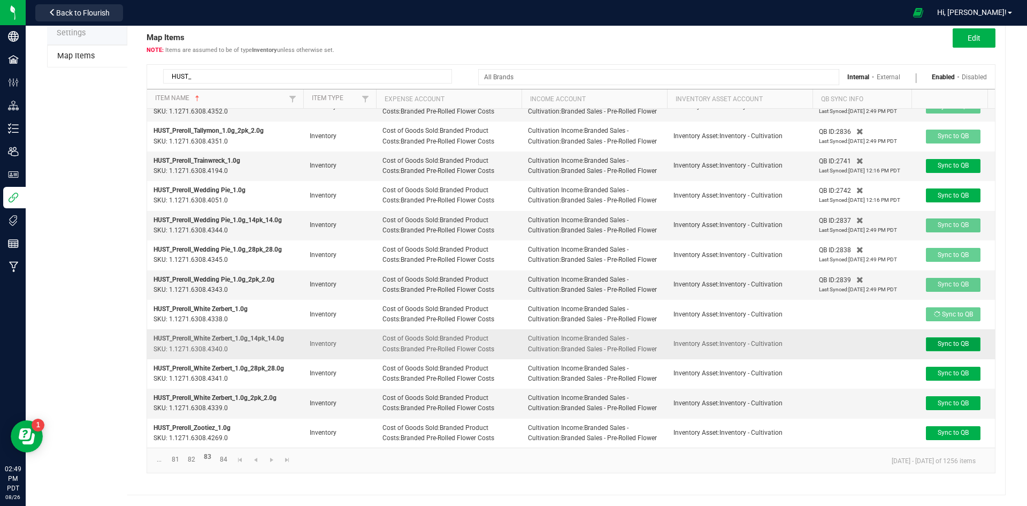
click at [952, 340] on span "Sync to QB" at bounding box center [953, 343] width 31 height 7
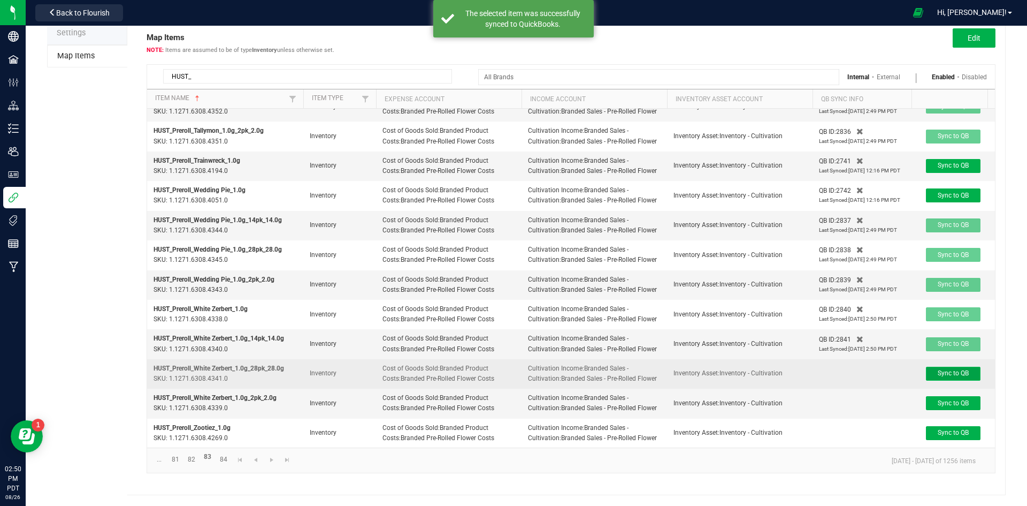
click at [952, 369] on span "Sync to QB" at bounding box center [953, 372] width 31 height 7
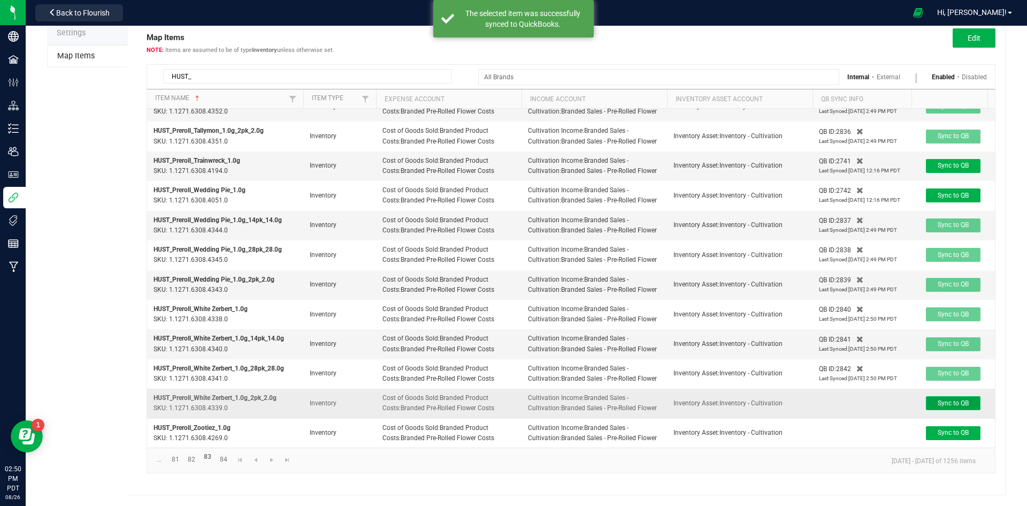
click at [950, 399] on span "Sync to QB" at bounding box center [953, 402] width 31 height 7
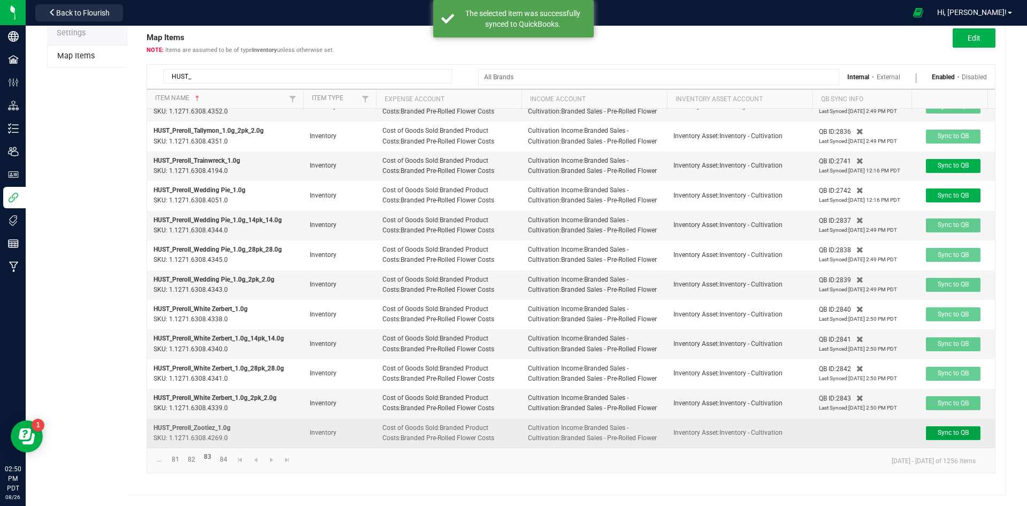
click at [950, 429] on span "Sync to QB" at bounding box center [953, 432] width 31 height 7
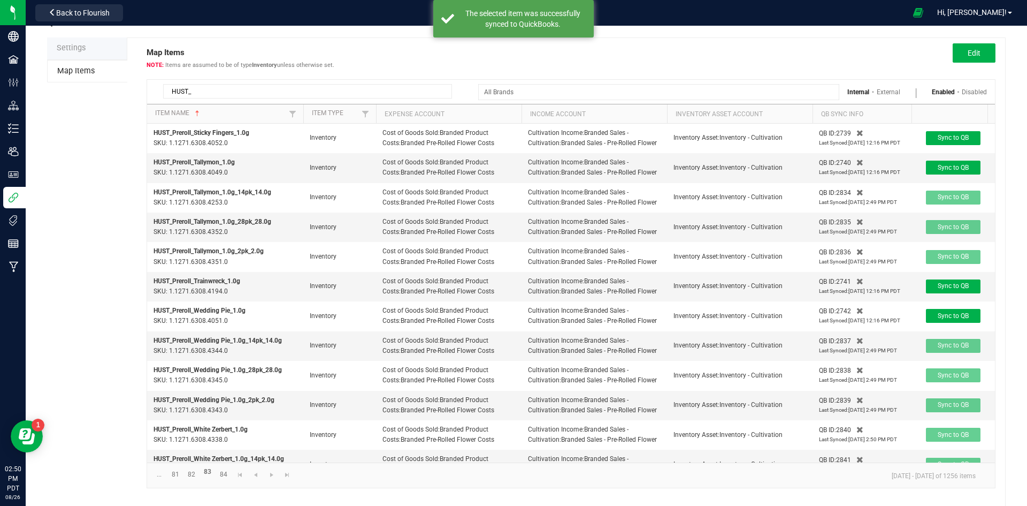
scroll to position [50, 0]
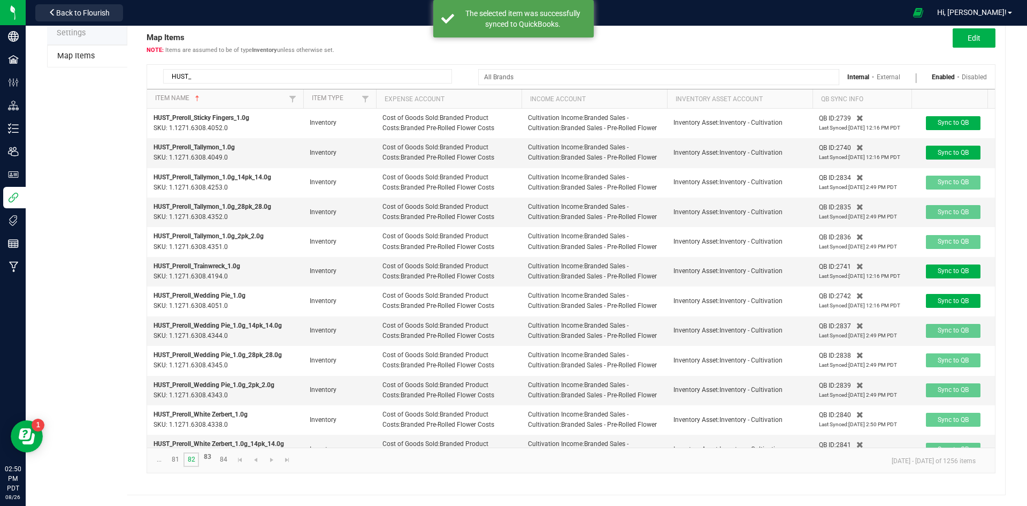
click at [196, 457] on link "82" at bounding box center [192, 459] width 16 height 14
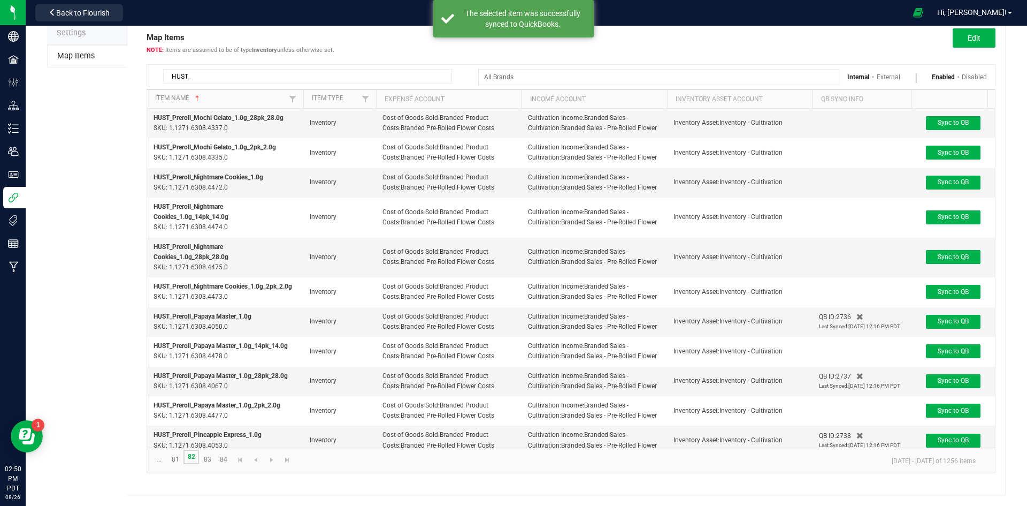
click at [194, 457] on link "82" at bounding box center [192, 456] width 16 height 14
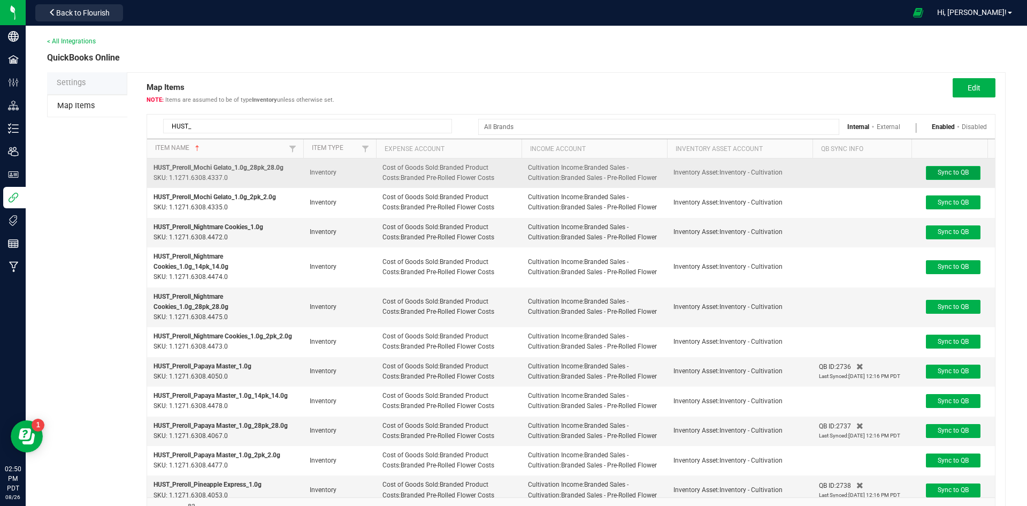
click at [952, 176] on span "Sync to QB" at bounding box center [953, 172] width 31 height 7
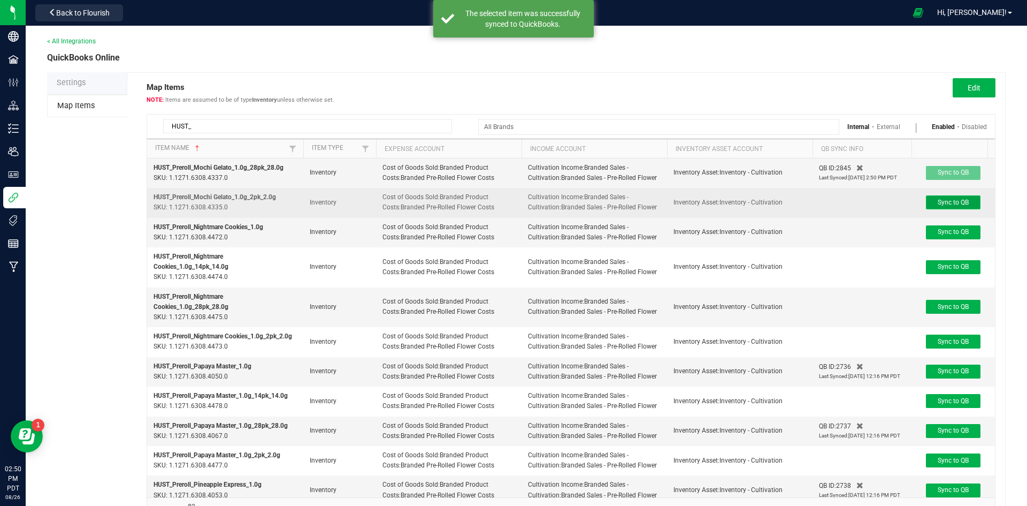
click at [955, 203] on span "Sync to QB" at bounding box center [953, 202] width 31 height 7
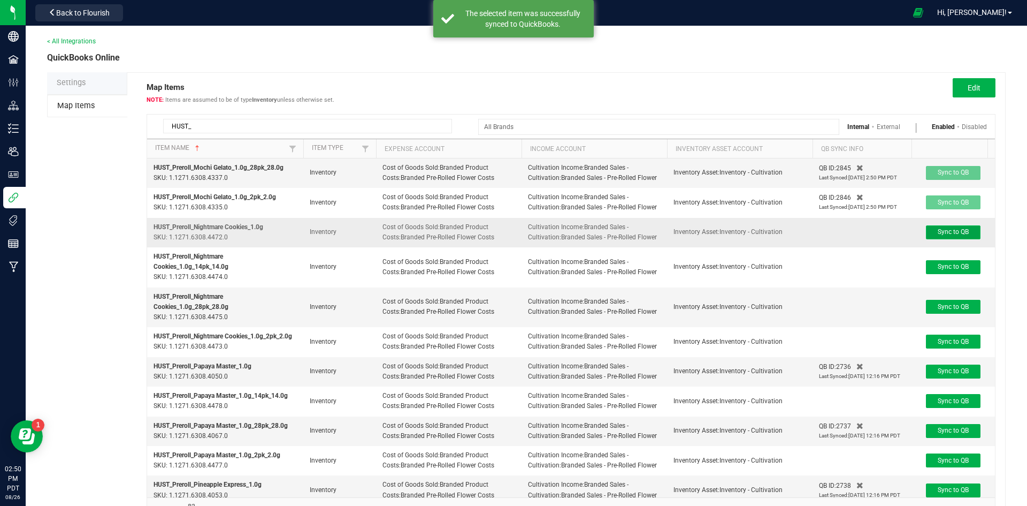
click at [952, 228] on span "Sync to QB" at bounding box center [953, 231] width 31 height 7
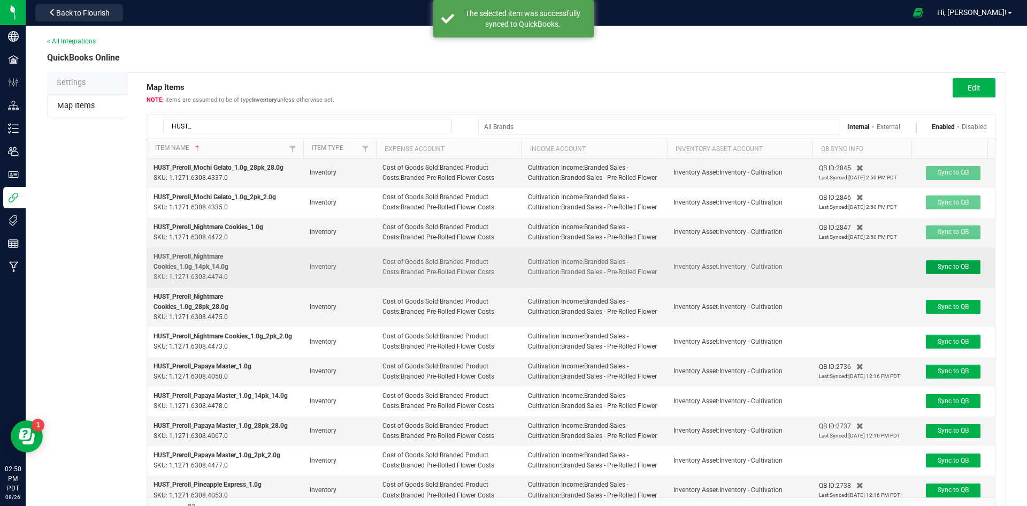
click at [960, 261] on button "Sync to QB" at bounding box center [953, 267] width 55 height 14
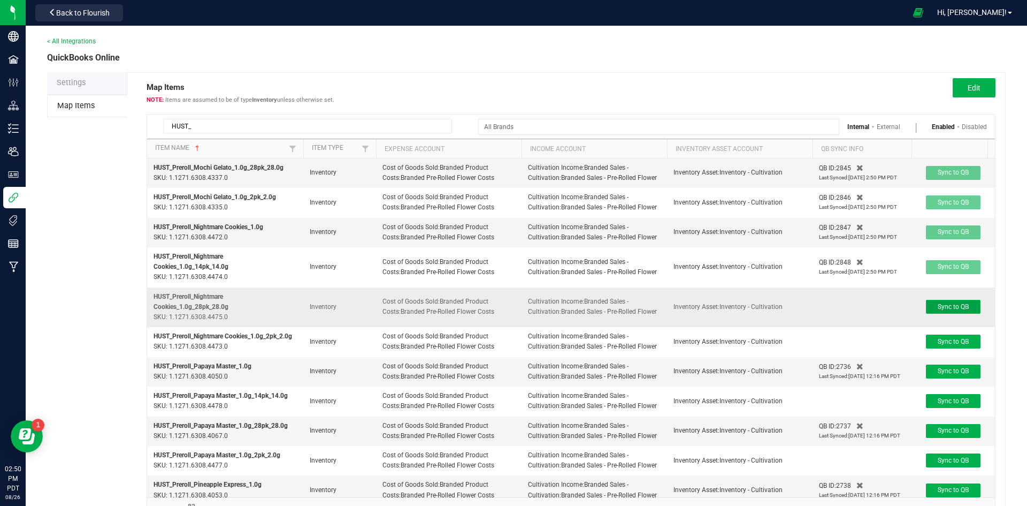
click at [963, 307] on span "Sync to QB" at bounding box center [953, 306] width 31 height 7
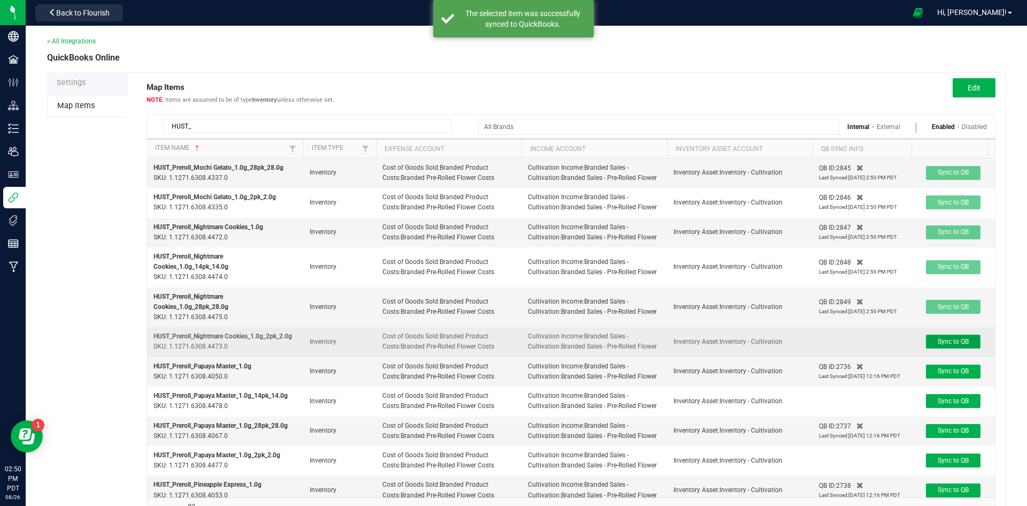
click at [956, 339] on span "Sync to QB" at bounding box center [953, 341] width 31 height 7
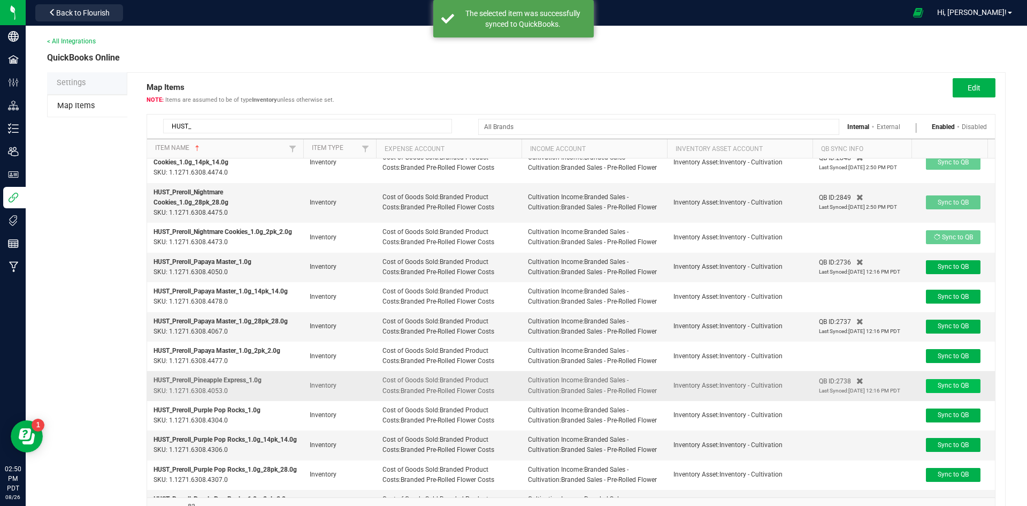
scroll to position [107, 0]
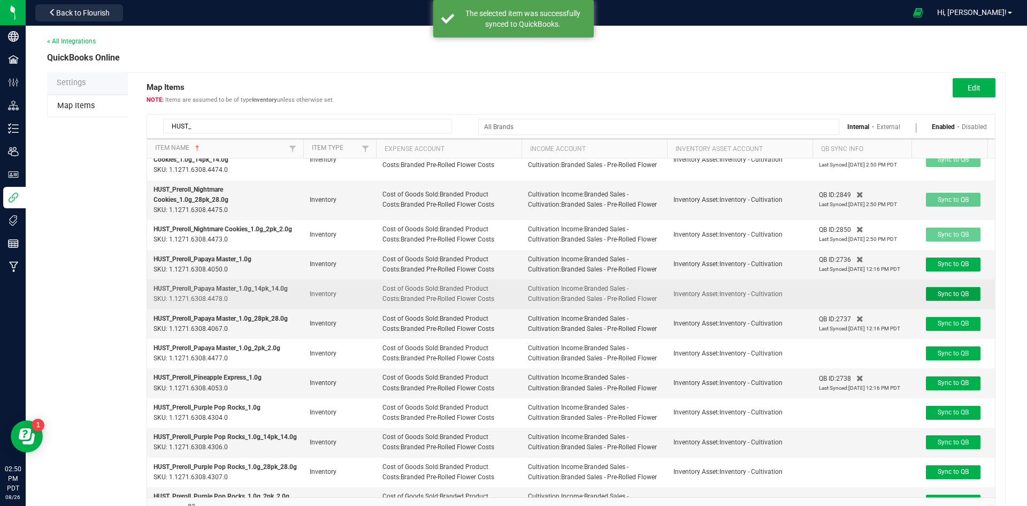
click at [951, 294] on span "Sync to QB" at bounding box center [953, 293] width 31 height 7
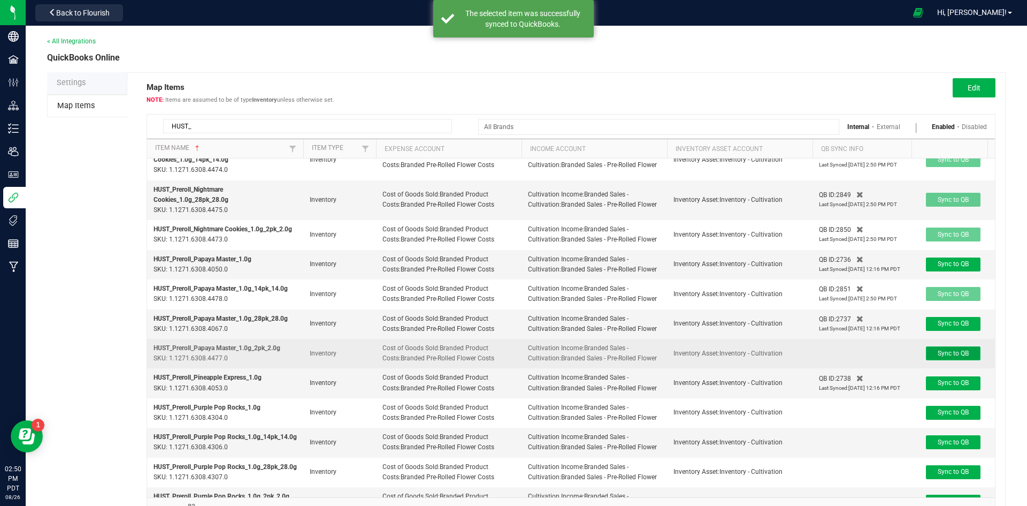
click at [956, 355] on span "Sync to QB" at bounding box center [953, 352] width 31 height 7
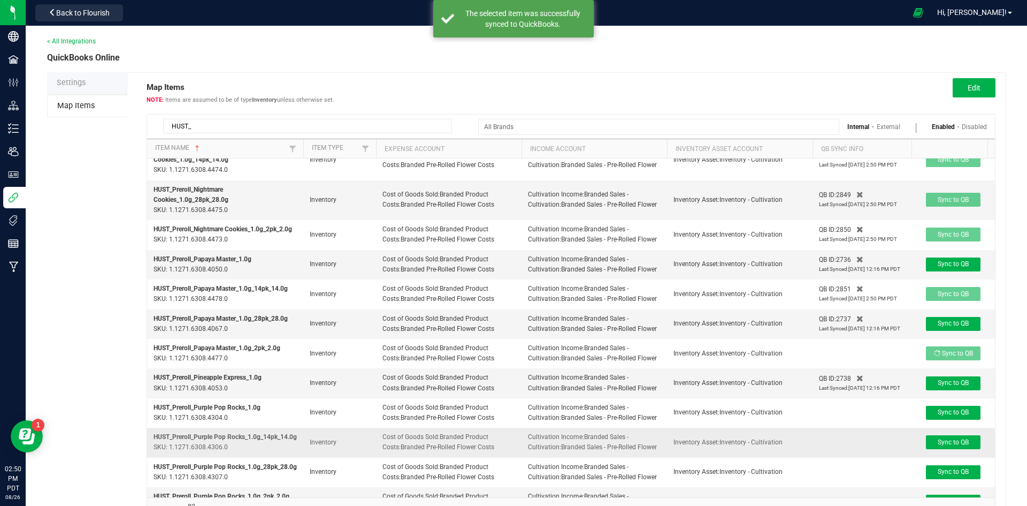
scroll to position [155, 0]
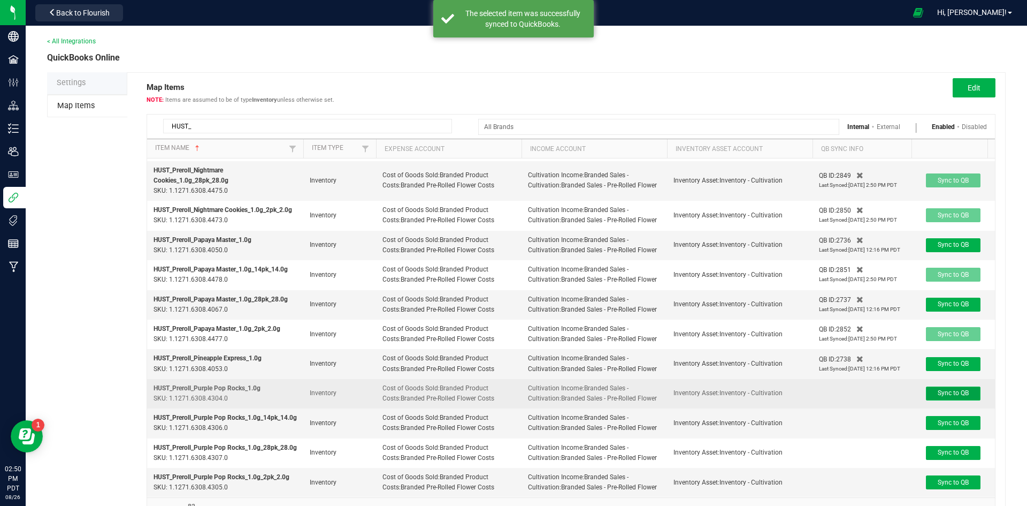
click at [955, 386] on button "Sync to QB" at bounding box center [953, 393] width 55 height 14
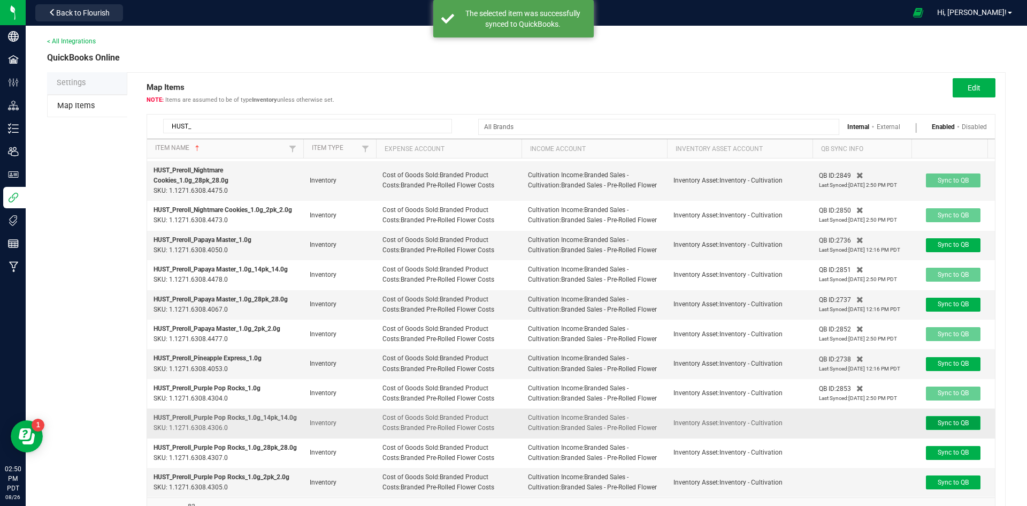
click at [954, 416] on button "Sync to QB" at bounding box center [953, 423] width 55 height 14
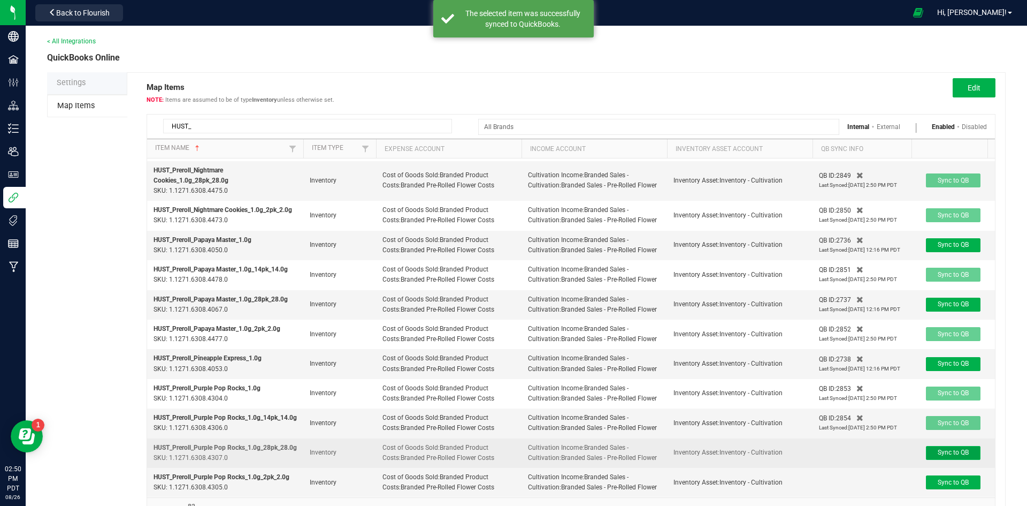
click at [956, 448] on span "Sync to QB" at bounding box center [953, 451] width 31 height 7
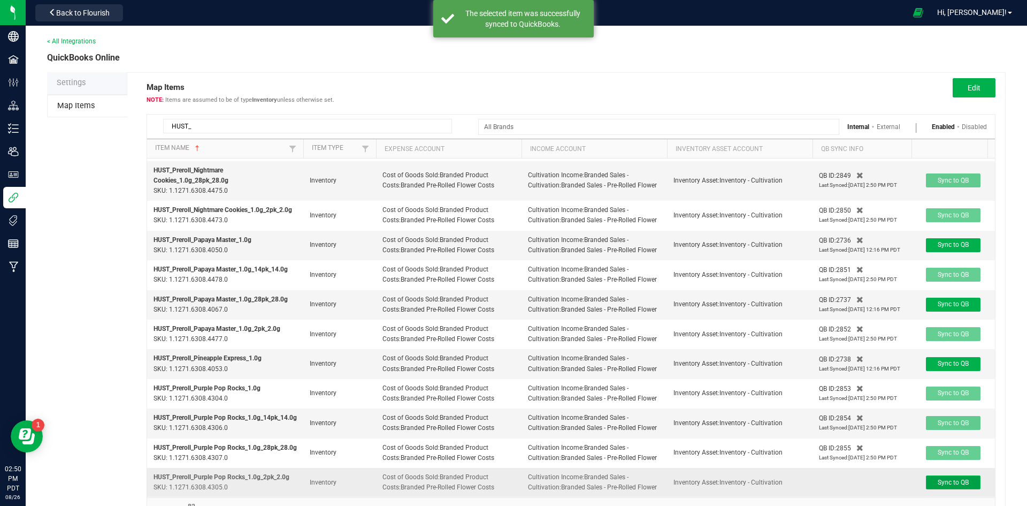
click at [958, 478] on span "Sync to QB" at bounding box center [953, 481] width 31 height 7
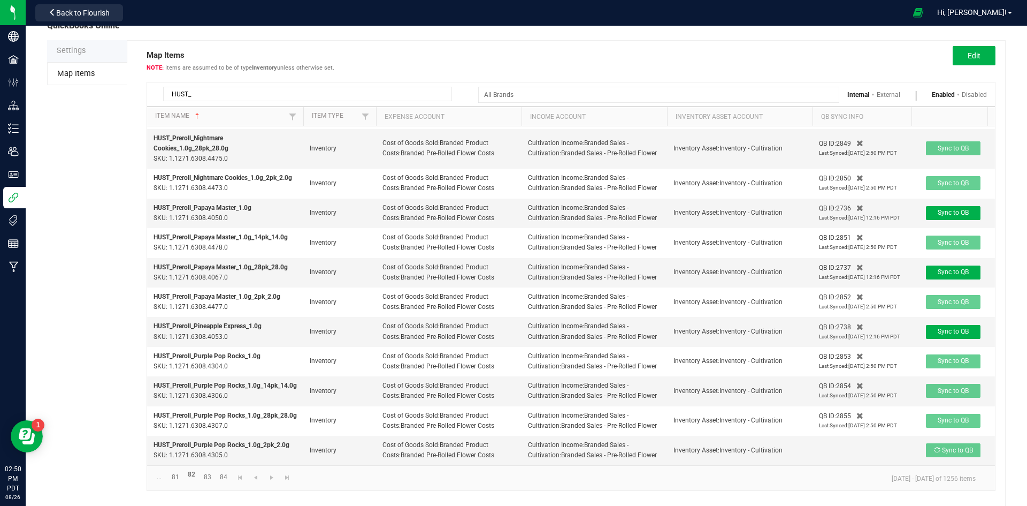
scroll to position [50, 0]
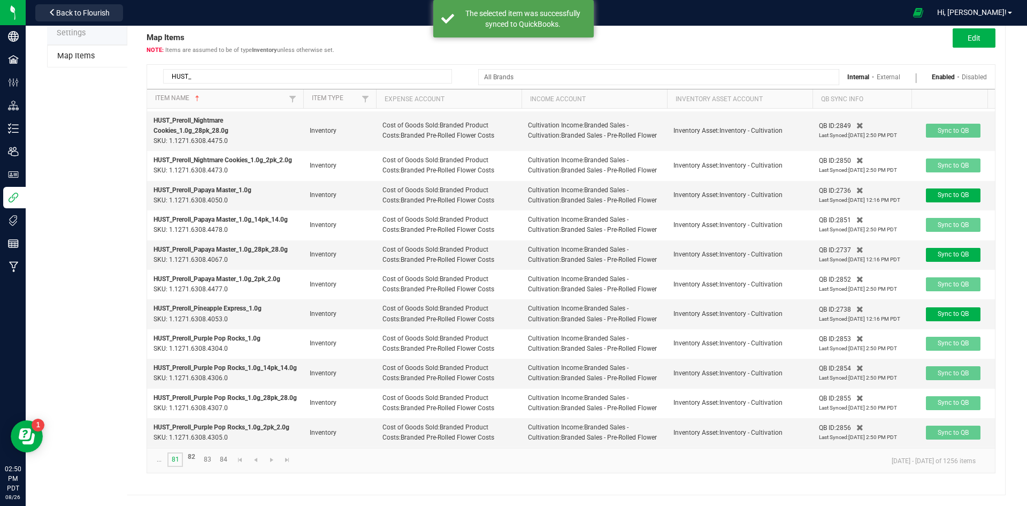
click at [179, 460] on link "81" at bounding box center [175, 459] width 16 height 14
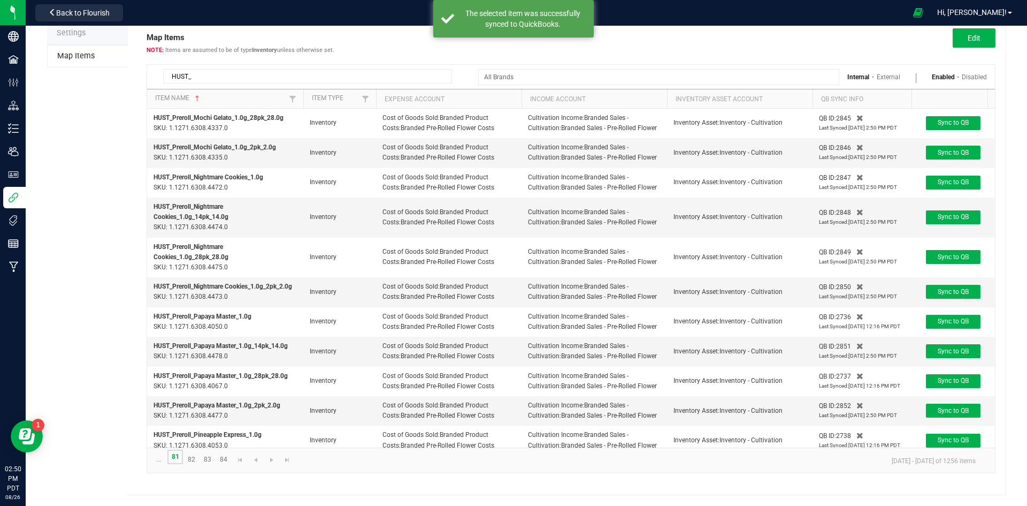
click at [177, 459] on link "81" at bounding box center [175, 456] width 16 height 14
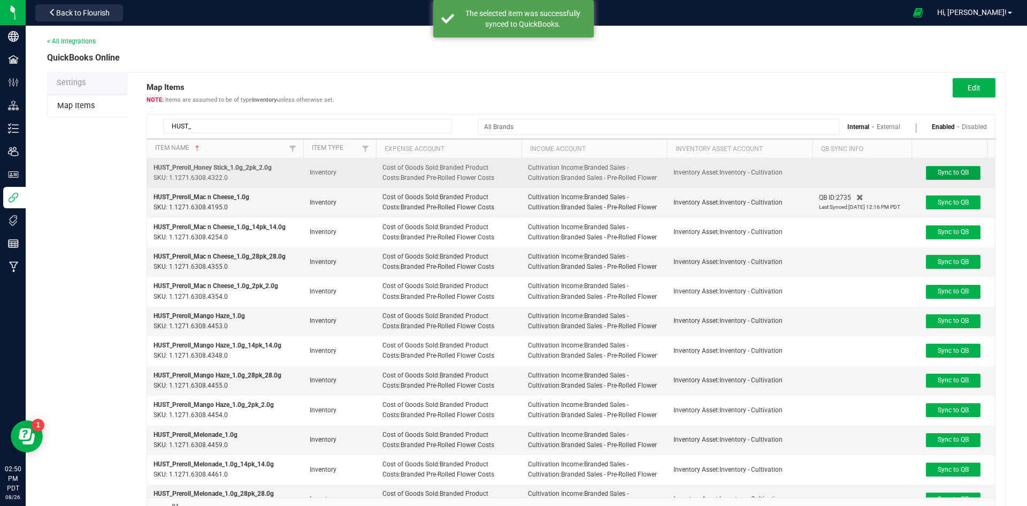
click at [946, 174] on span "Sync to QB" at bounding box center [953, 172] width 31 height 7
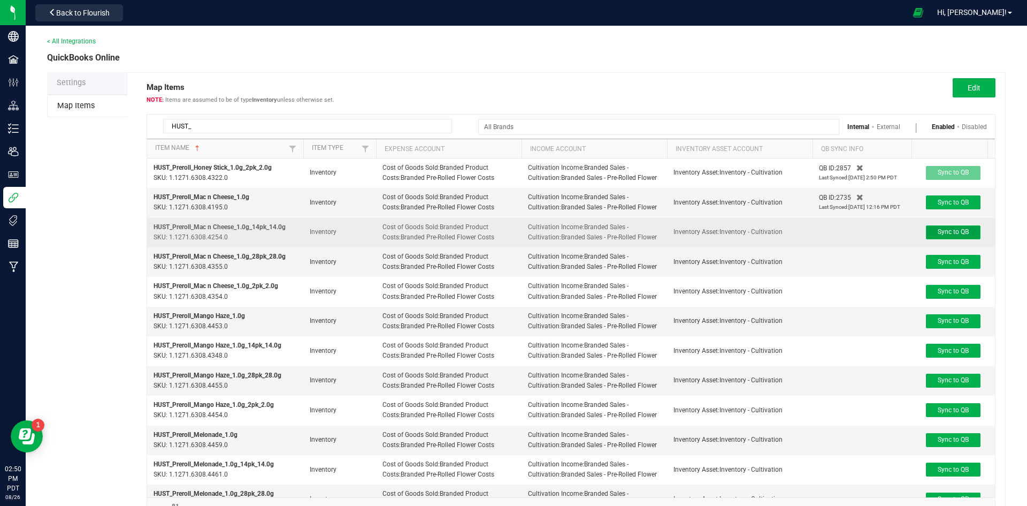
click at [952, 225] on button "Sync to QB" at bounding box center [953, 232] width 55 height 14
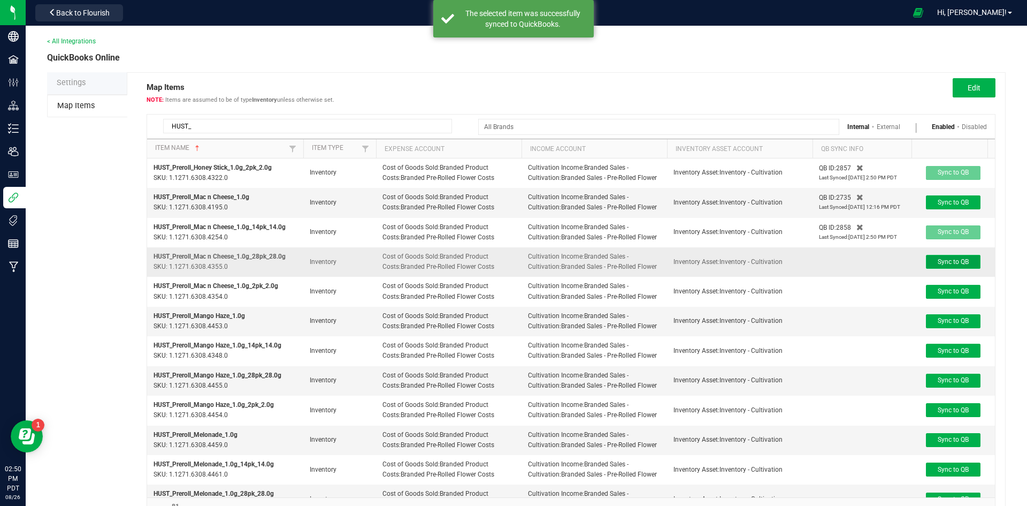
click at [950, 263] on span "Sync to QB" at bounding box center [953, 261] width 31 height 7
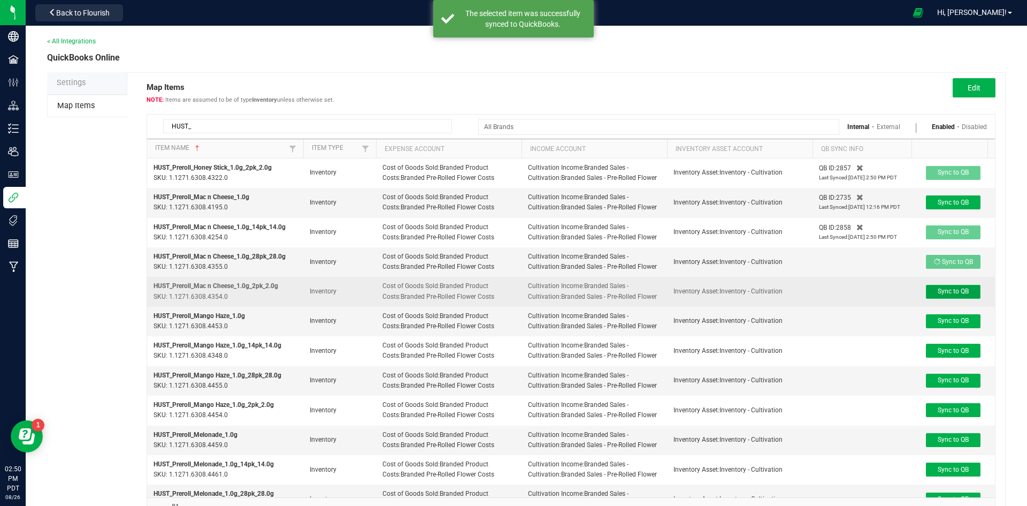
click at [964, 288] on span "Sync to QB" at bounding box center [953, 290] width 31 height 7
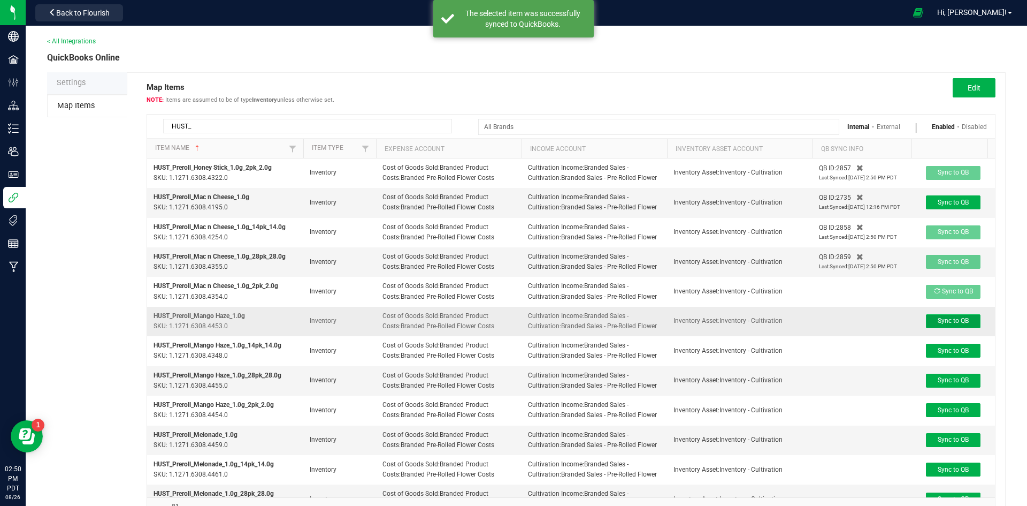
click at [948, 324] on span "Sync to QB" at bounding box center [953, 320] width 31 height 7
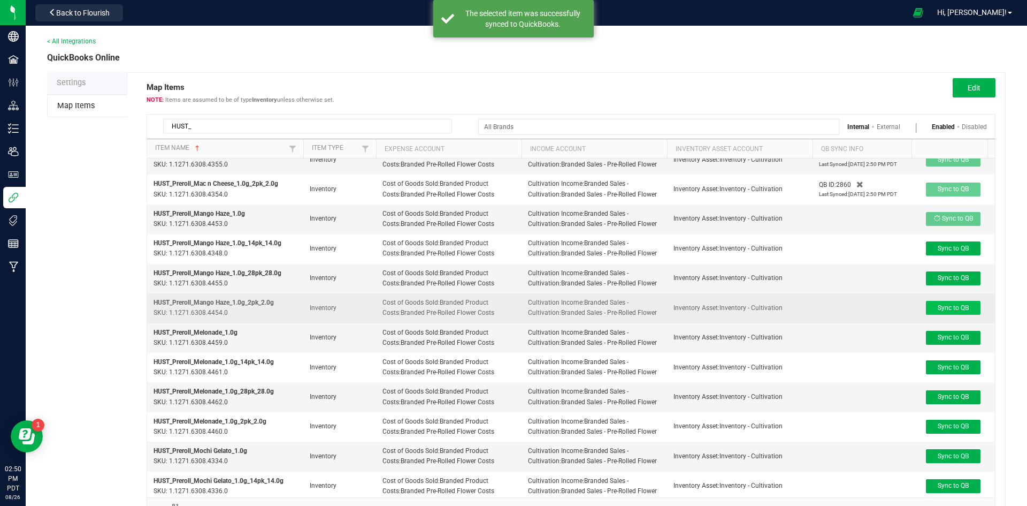
scroll to position [107, 0]
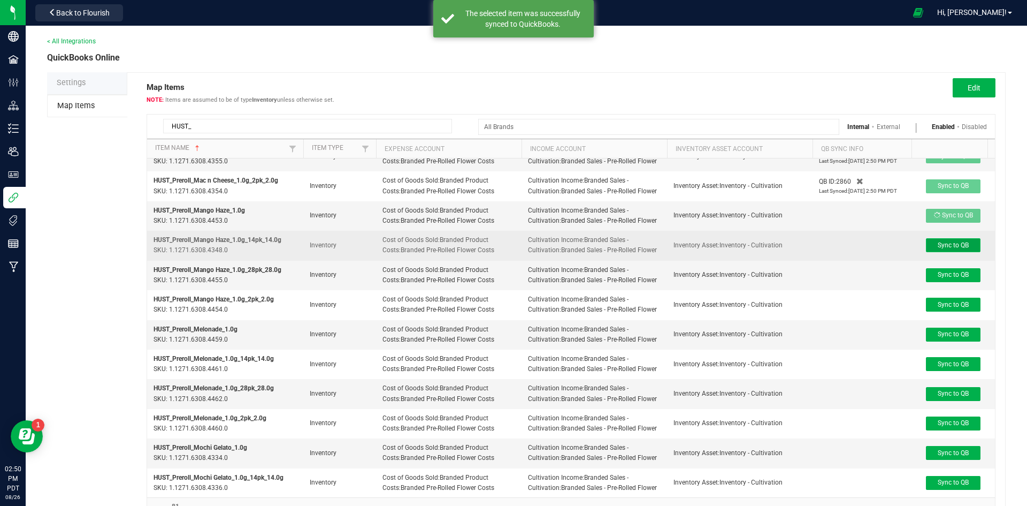
click at [965, 241] on span "Sync to QB" at bounding box center [953, 244] width 31 height 7
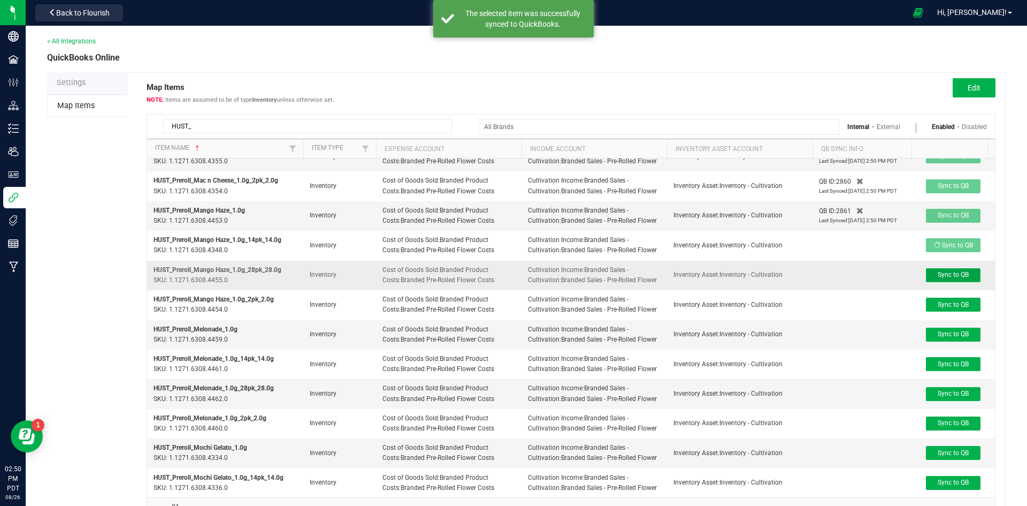
click at [948, 279] on button "Sync to QB" at bounding box center [953, 275] width 55 height 14
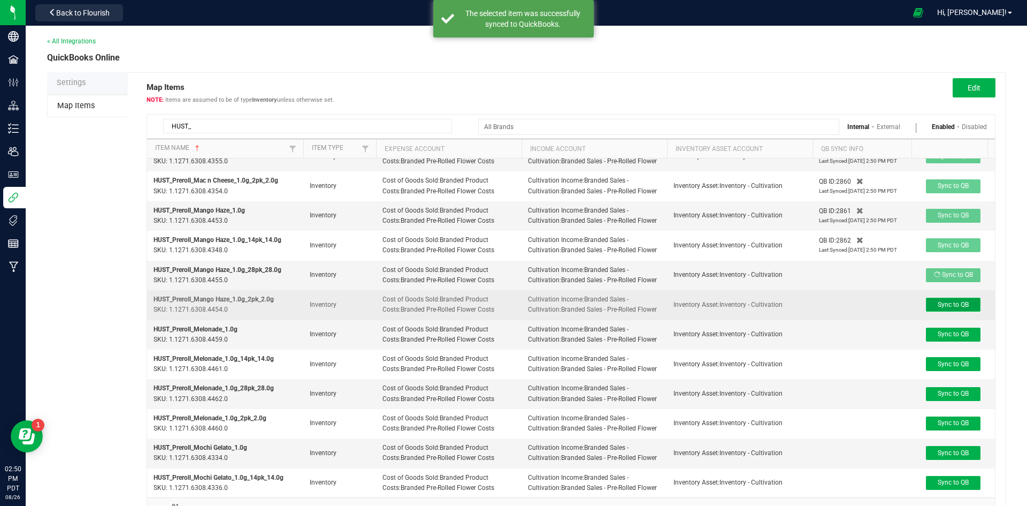
click at [953, 305] on span "Sync to QB" at bounding box center [953, 304] width 31 height 7
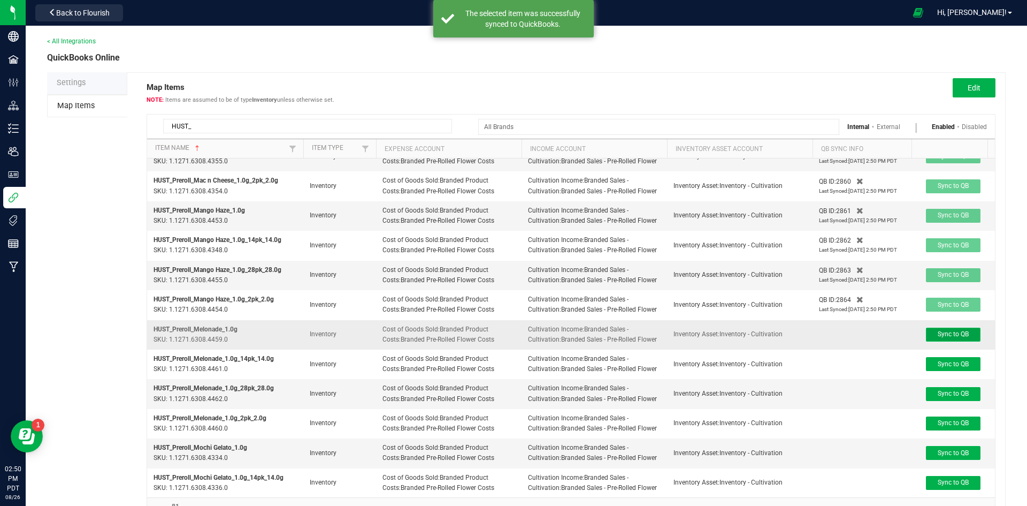
click at [952, 332] on span "Sync to QB" at bounding box center [953, 333] width 31 height 7
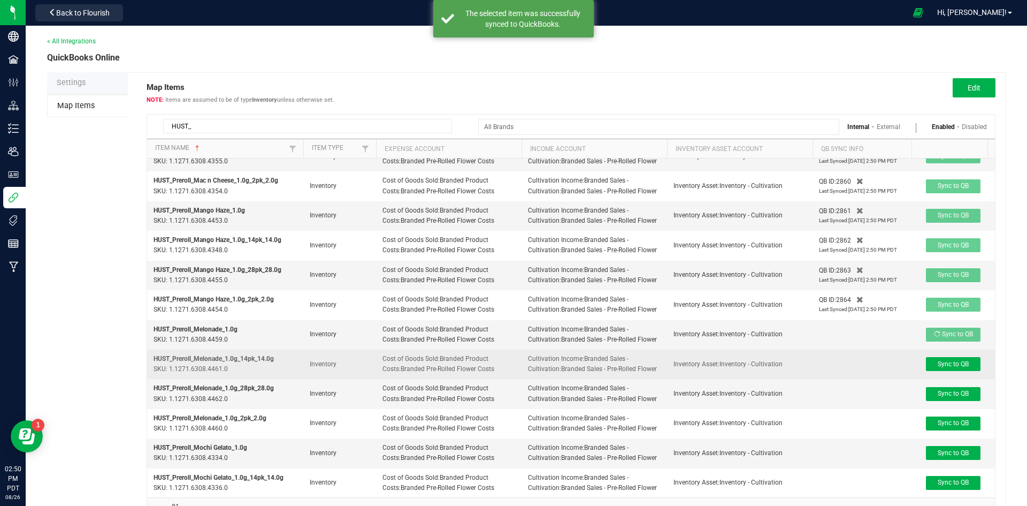
scroll to position [113, 0]
click at [960, 360] on span "Sync to QB" at bounding box center [953, 363] width 31 height 7
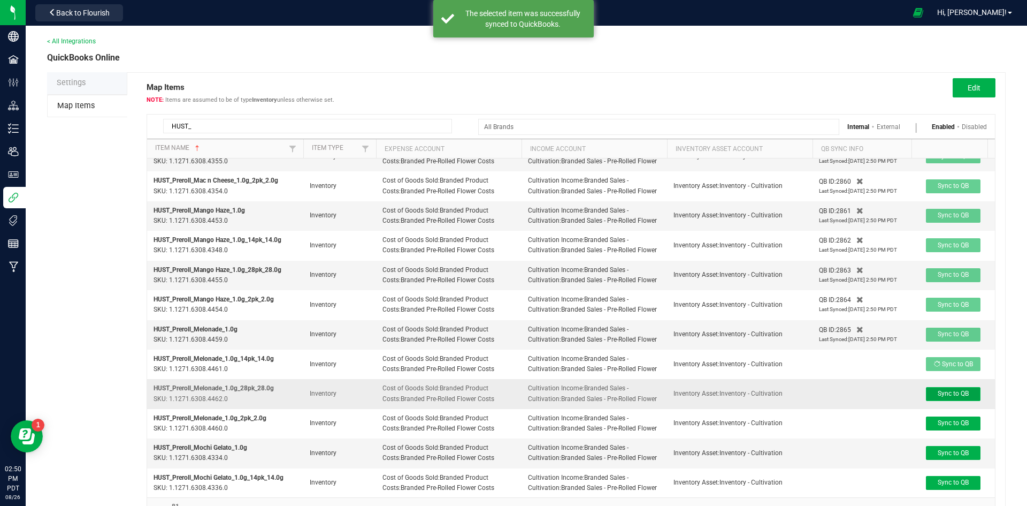
click at [949, 390] on button "Sync to QB" at bounding box center [953, 394] width 55 height 14
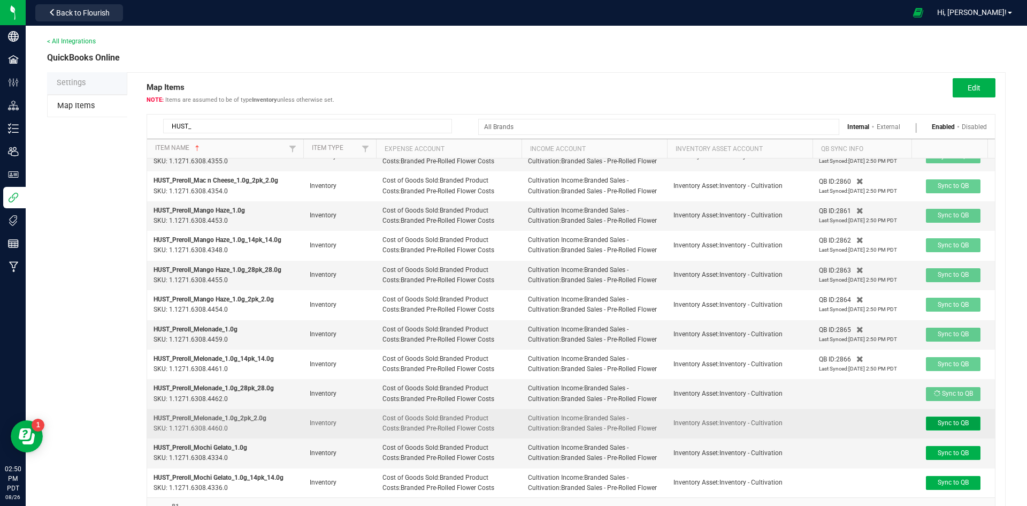
click at [957, 419] on span "Sync to QB" at bounding box center [953, 422] width 31 height 7
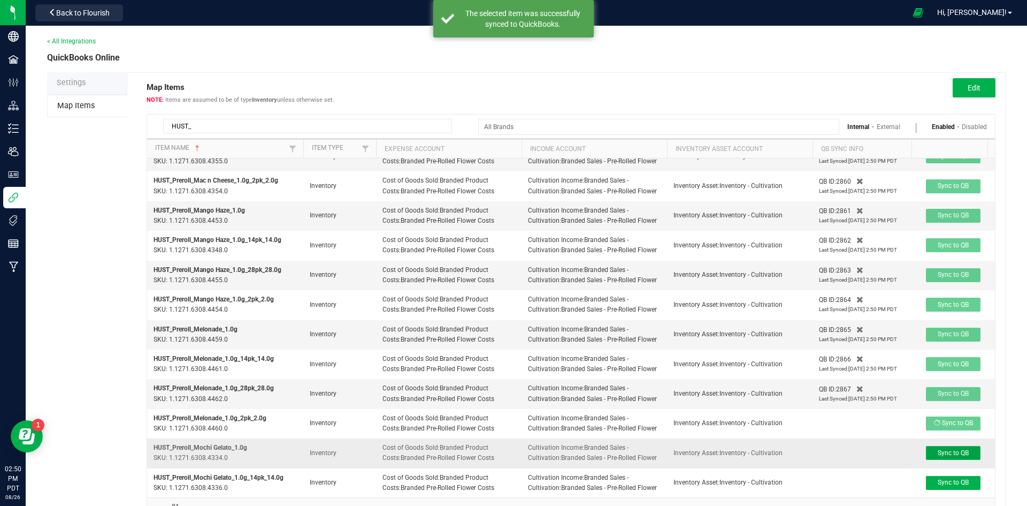
click at [954, 449] on span "Sync to QB" at bounding box center [953, 452] width 31 height 7
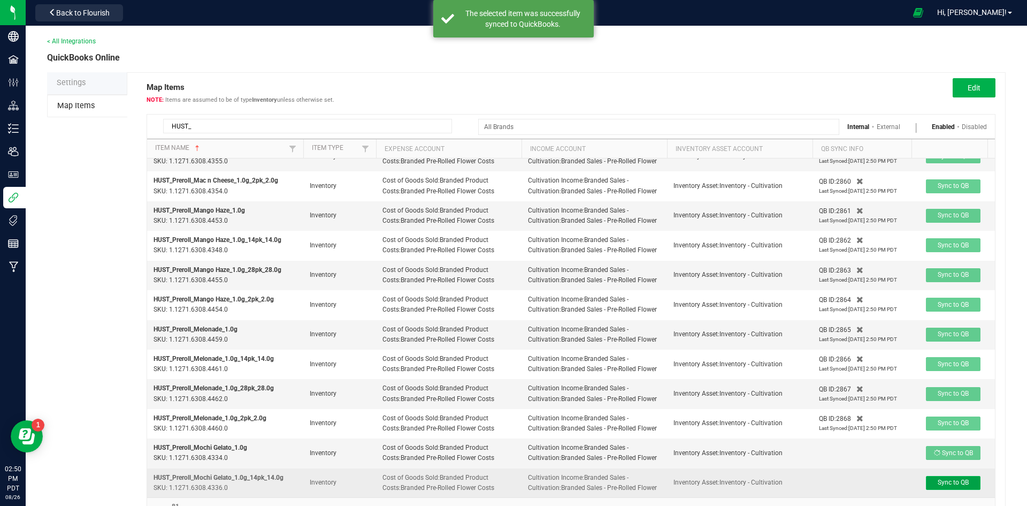
click at [951, 478] on span "Sync to QB" at bounding box center [953, 481] width 31 height 7
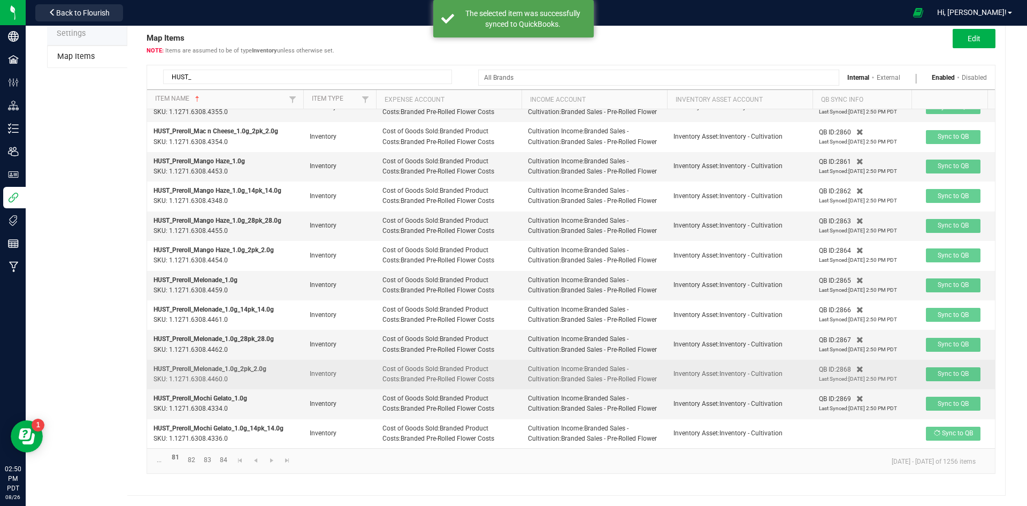
scroll to position [50, 0]
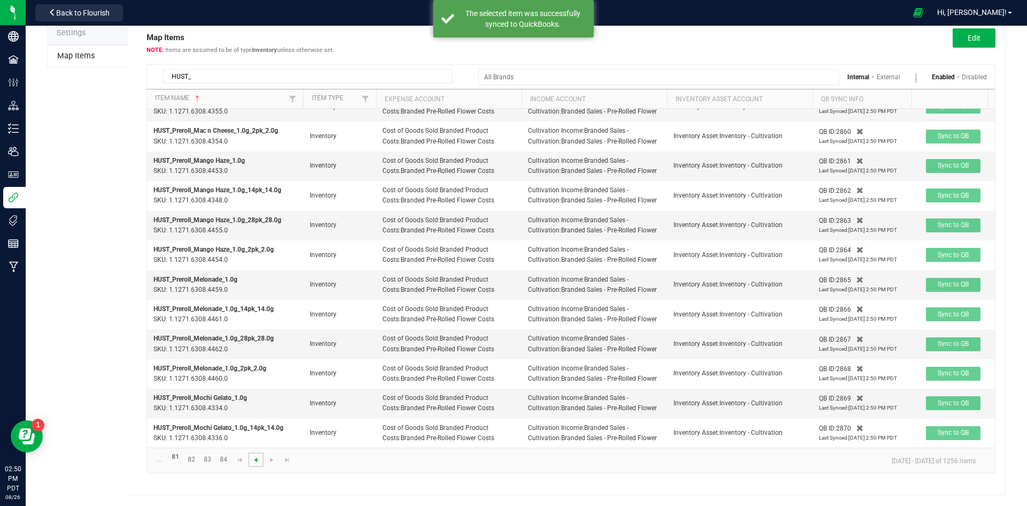
click at [260, 463] on span "Go to the previous page" at bounding box center [255, 459] width 9 height 9
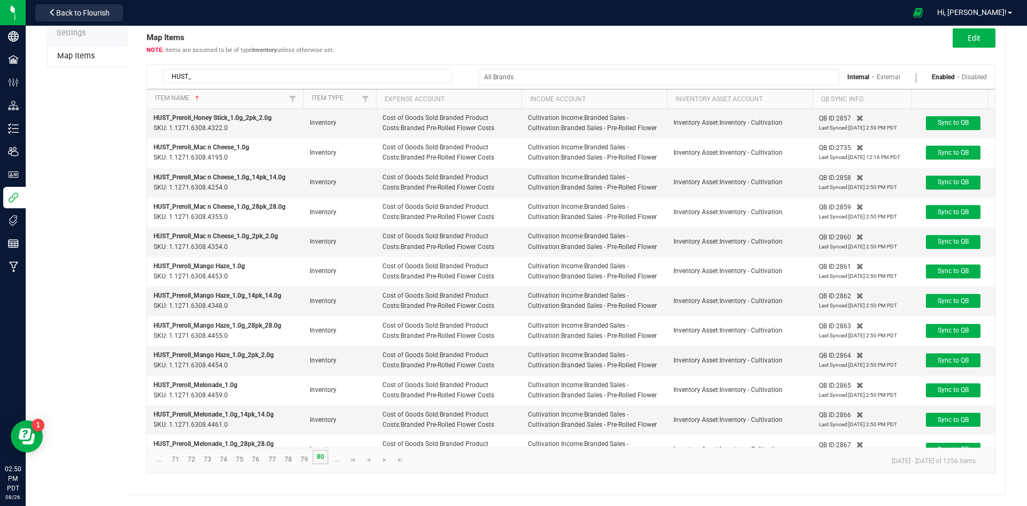
click at [318, 462] on link "80" at bounding box center [320, 456] width 16 height 14
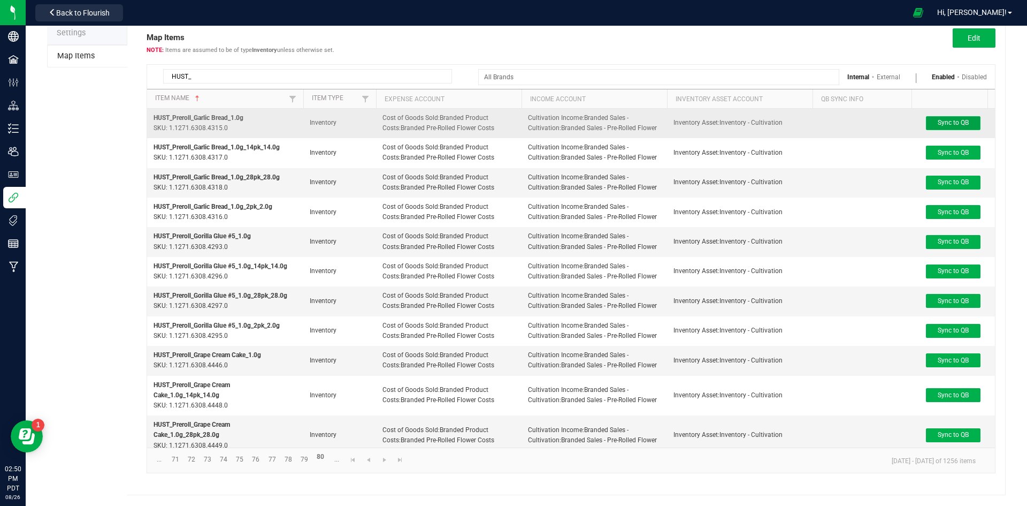
click at [936, 122] on button "Sync to QB" at bounding box center [953, 123] width 55 height 14
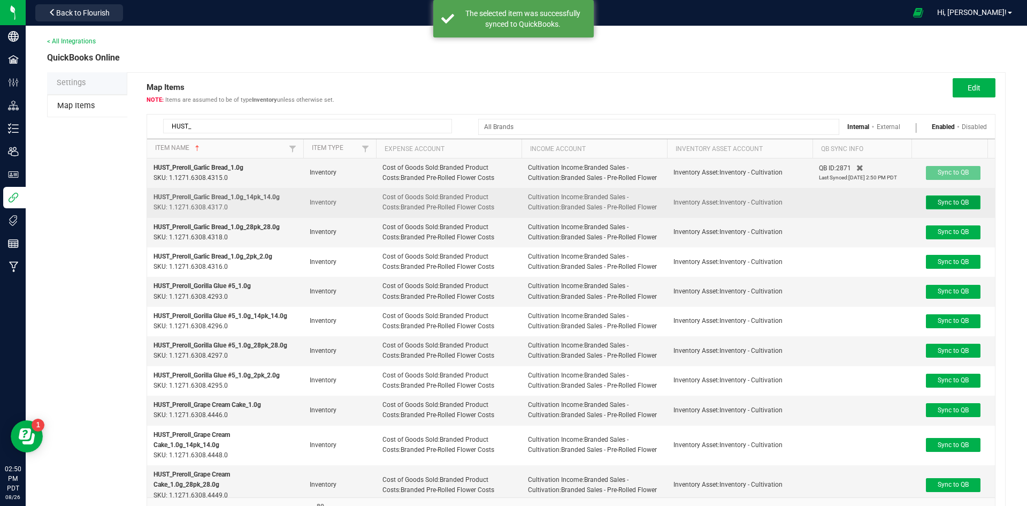
click at [947, 201] on span "Sync to QB" at bounding box center [953, 202] width 31 height 7
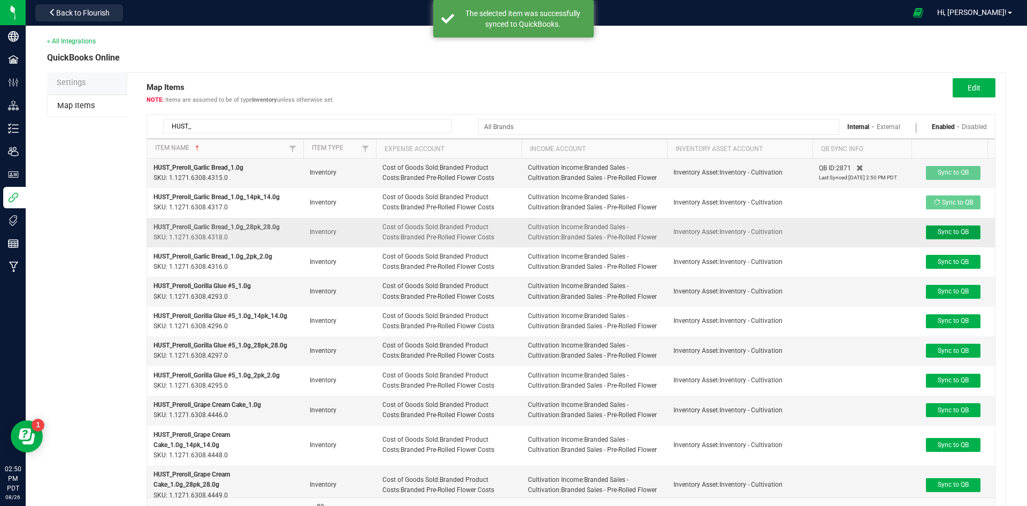
click at [941, 230] on span "Sync to QB" at bounding box center [953, 231] width 31 height 7
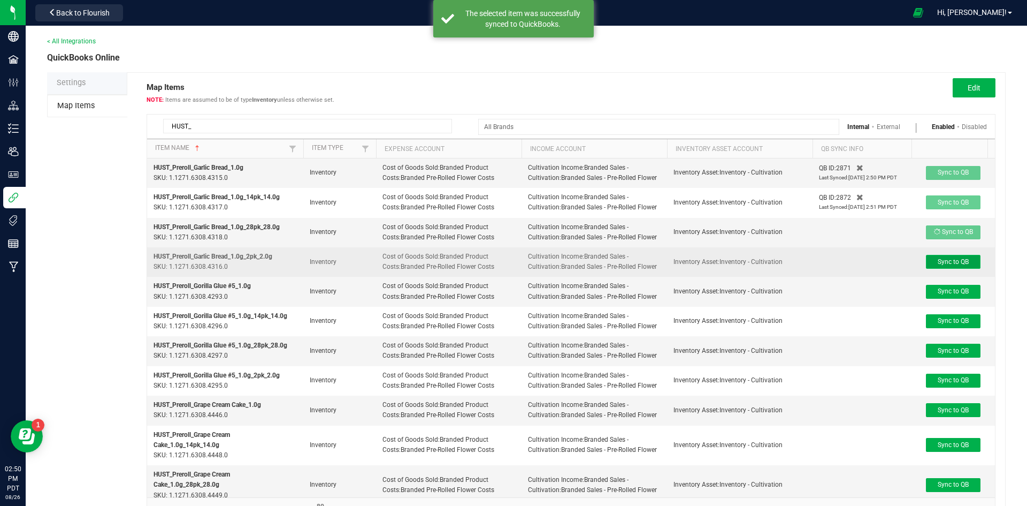
click at [941, 266] on button "Sync to QB" at bounding box center [953, 262] width 55 height 14
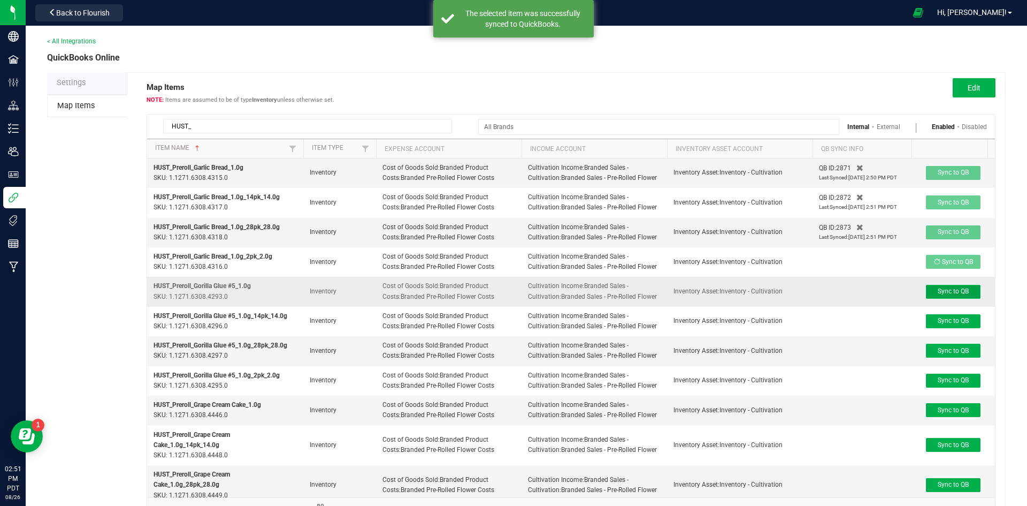
click at [958, 288] on span "Sync to QB" at bounding box center [953, 290] width 31 height 7
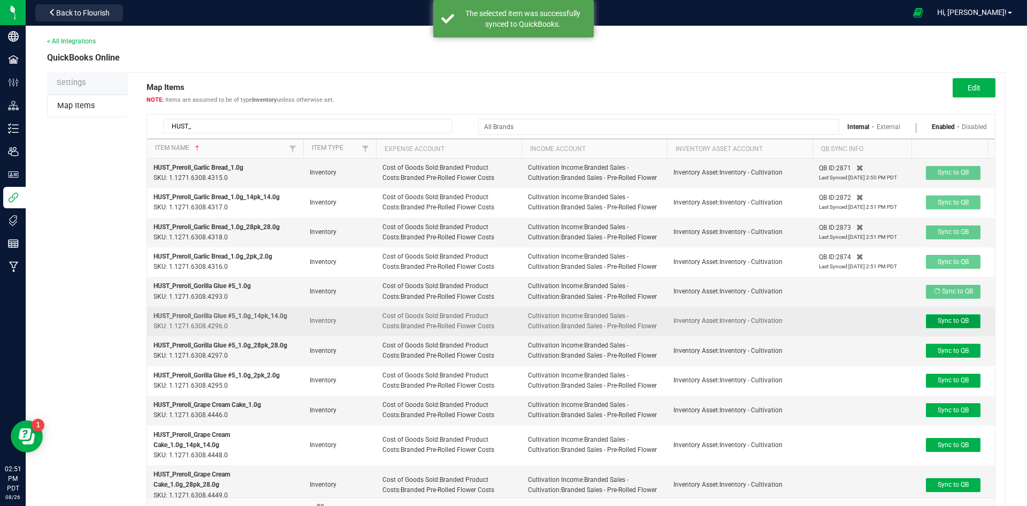
click at [952, 322] on span "Sync to QB" at bounding box center [953, 320] width 31 height 7
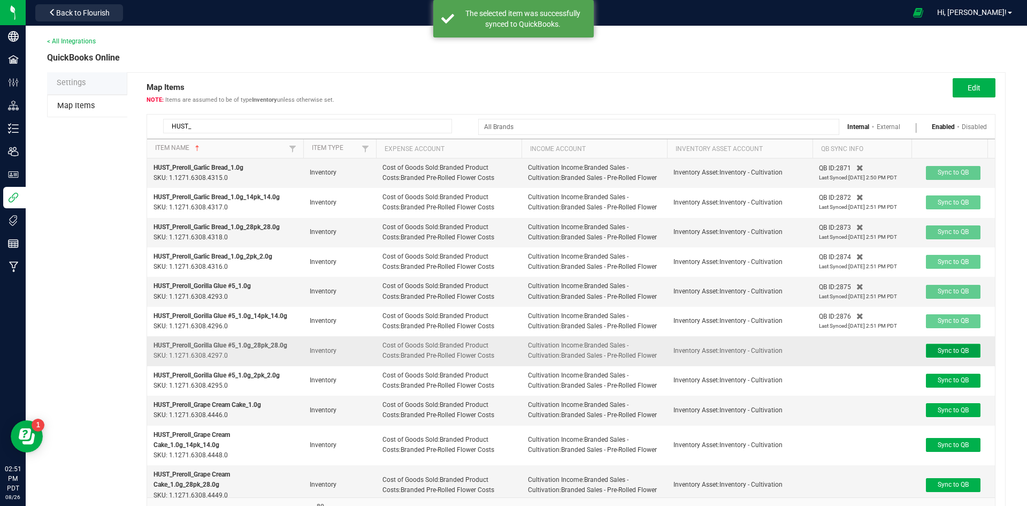
click at [944, 352] on span "Sync to QB" at bounding box center [953, 350] width 31 height 7
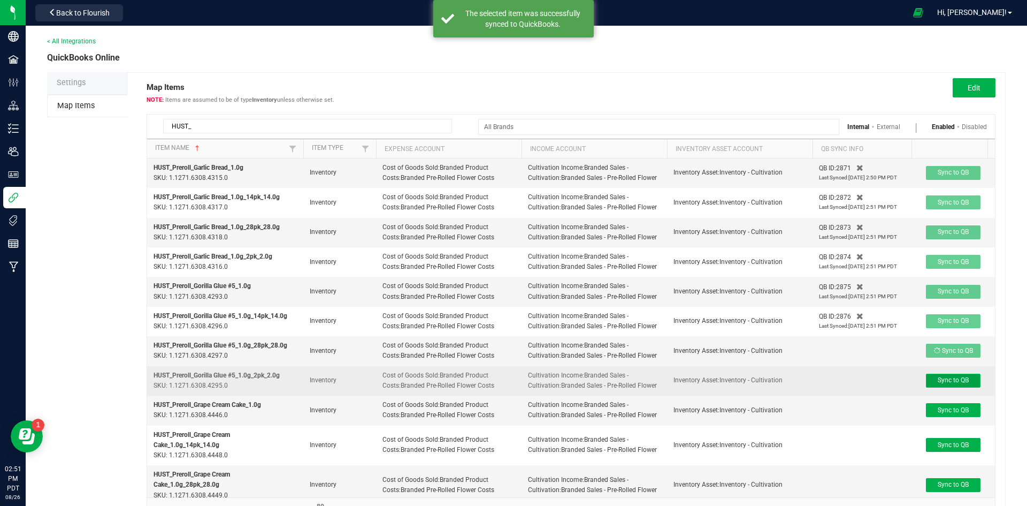
click at [947, 386] on button "Sync to QB" at bounding box center [953, 380] width 55 height 14
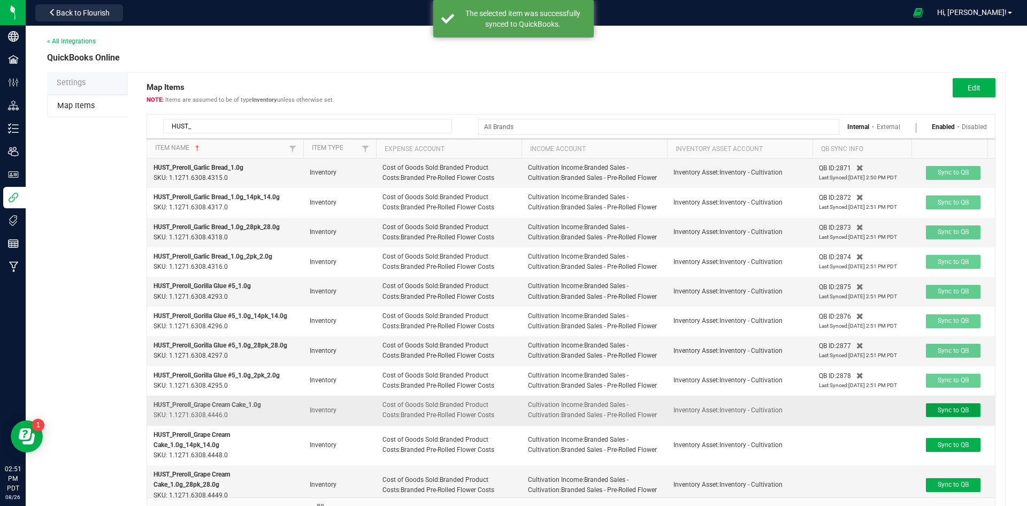
click at [941, 411] on span "Sync to QB" at bounding box center [953, 409] width 31 height 7
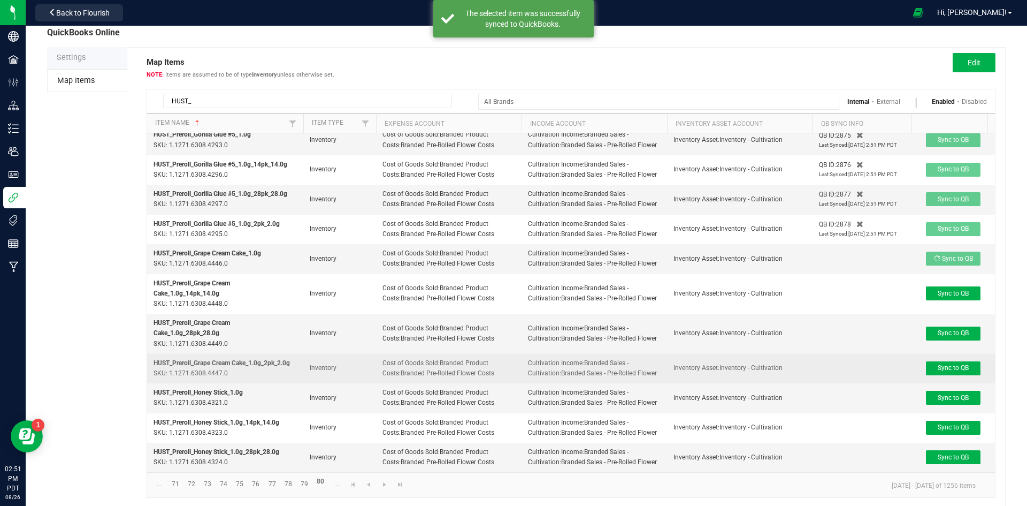
scroll to position [50, 0]
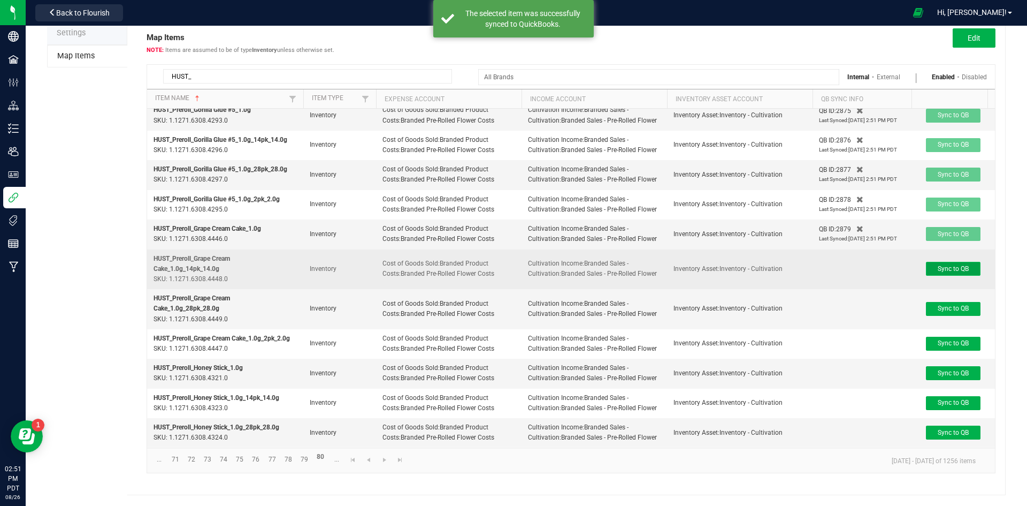
click at [940, 265] on span "Sync to QB" at bounding box center [953, 268] width 31 height 7
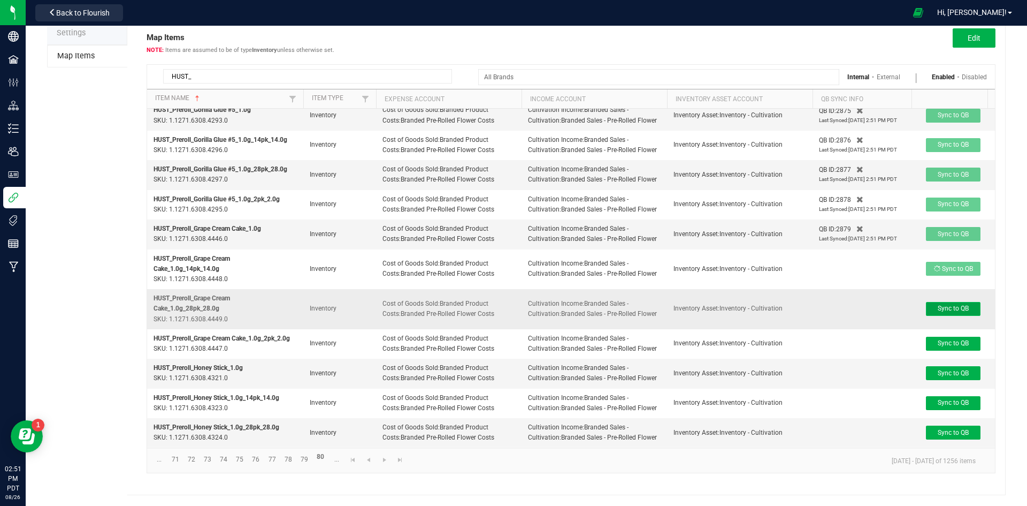
click at [950, 302] on button "Sync to QB" at bounding box center [953, 309] width 55 height 14
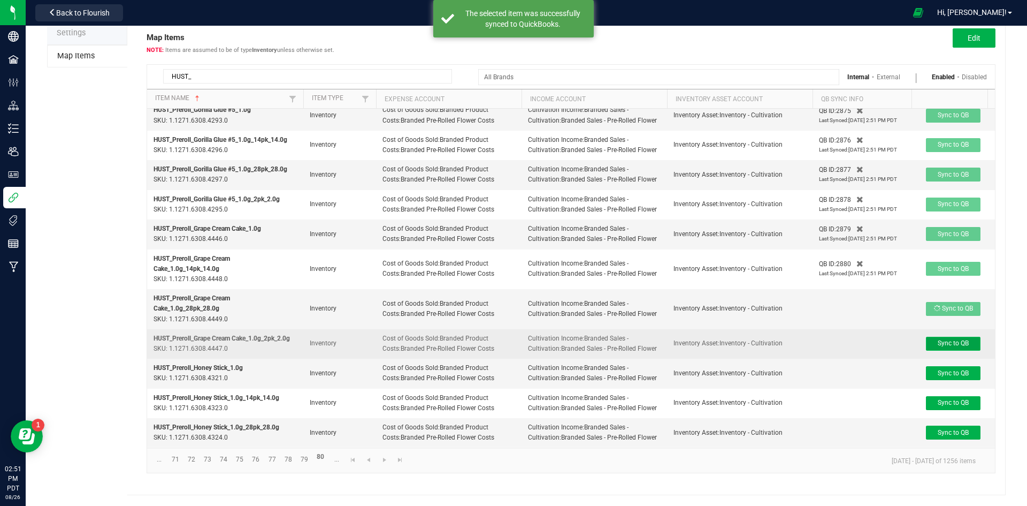
click at [946, 339] on span "Sync to QB" at bounding box center [953, 342] width 31 height 7
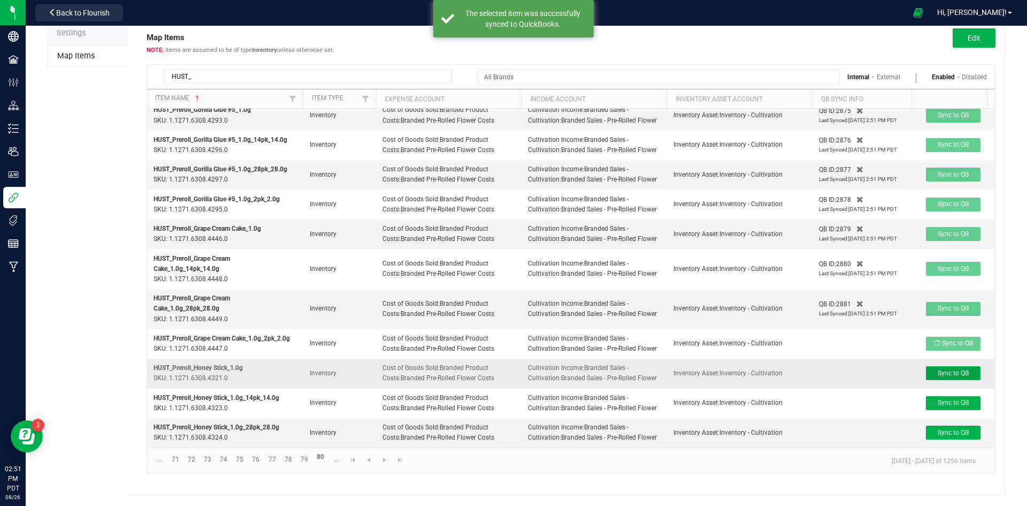
click at [947, 370] on button "Sync to QB" at bounding box center [953, 373] width 55 height 14
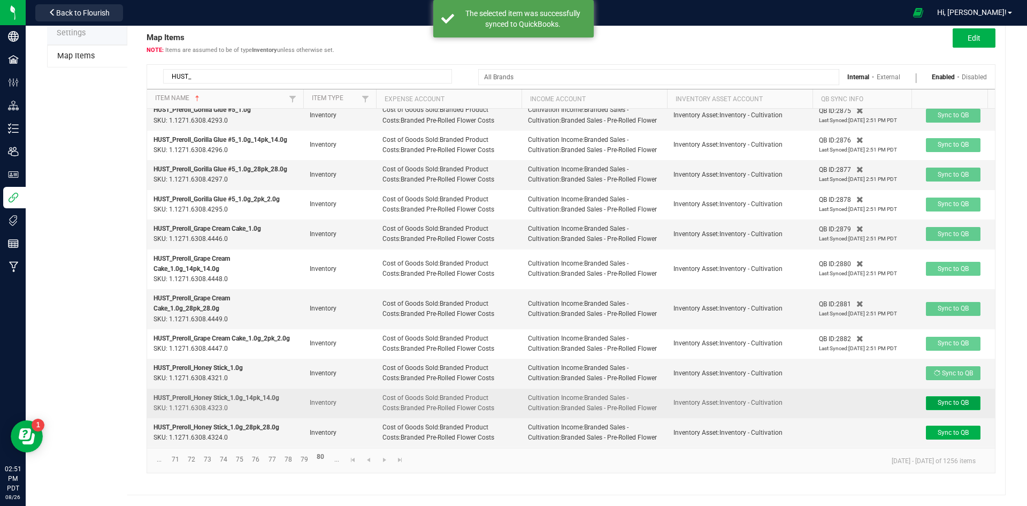
click at [947, 401] on button "Sync to QB" at bounding box center [953, 403] width 55 height 14
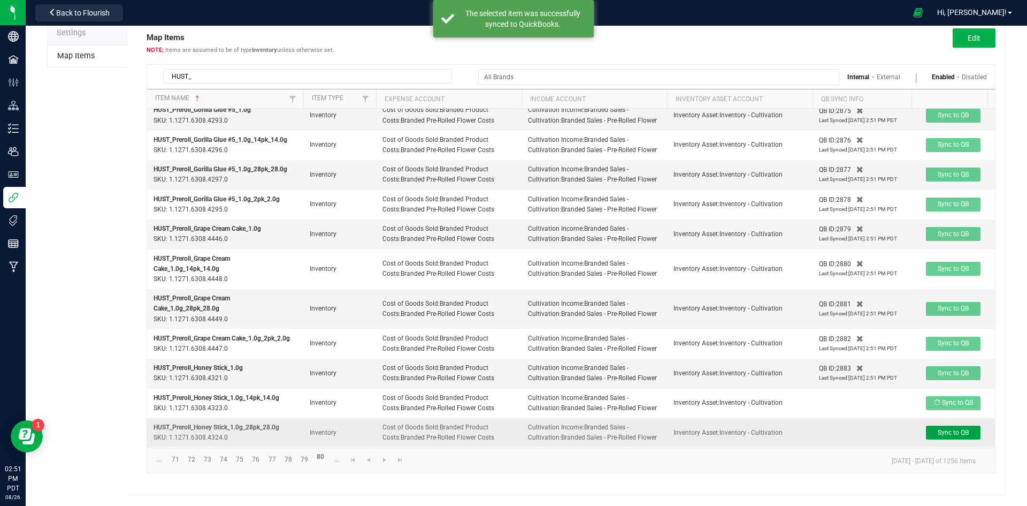
click at [949, 429] on span "Sync to QB" at bounding box center [953, 432] width 31 height 7
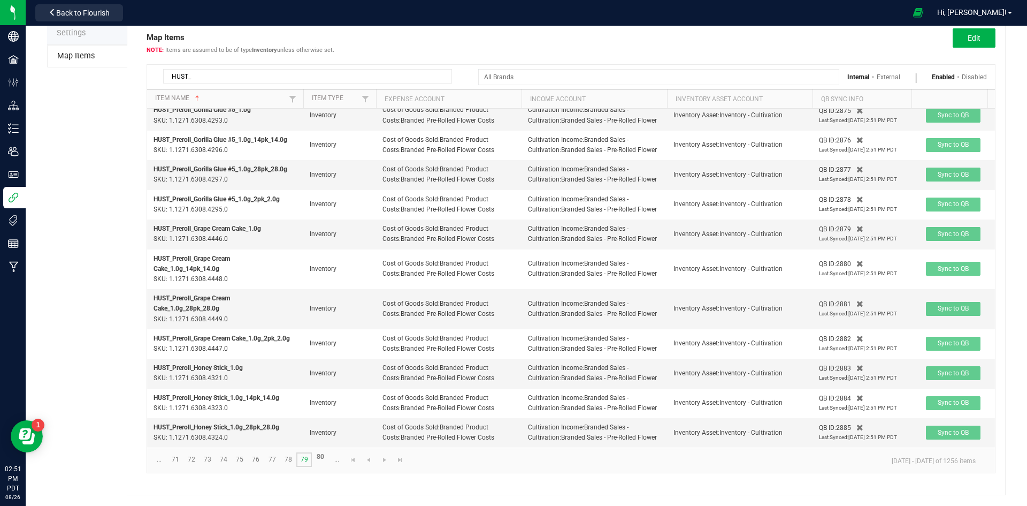
click at [304, 454] on link "79" at bounding box center [304, 459] width 16 height 14
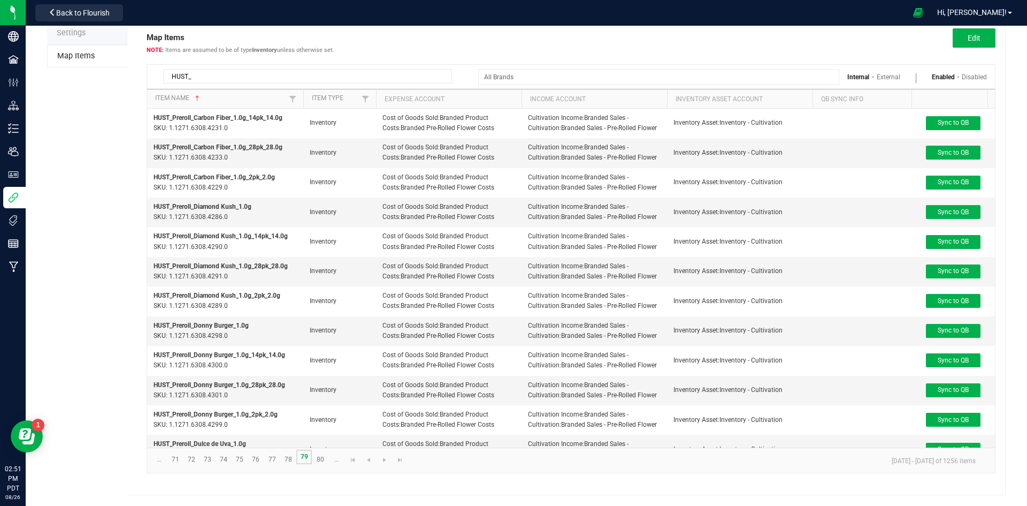
click at [304, 454] on link "79" at bounding box center [304, 456] width 16 height 14
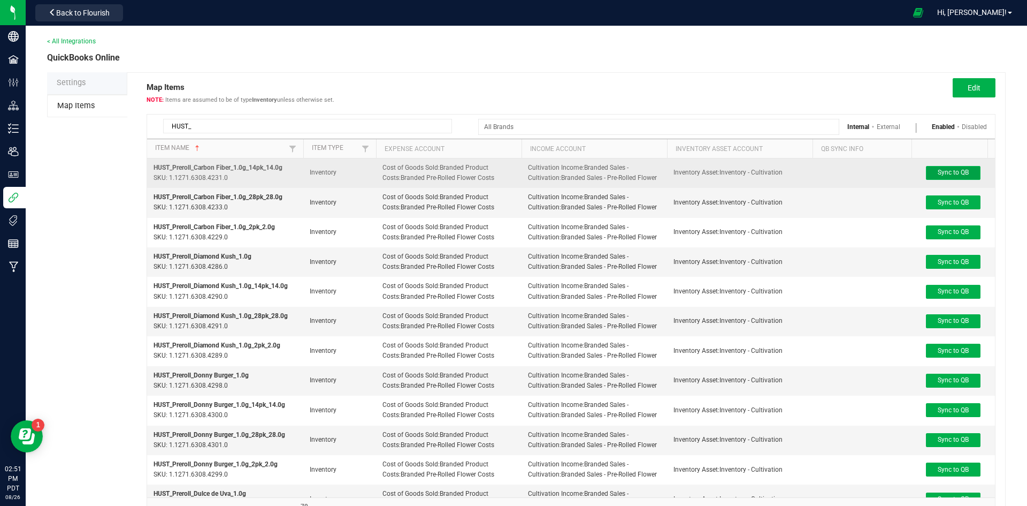
click at [939, 171] on span "Sync to QB" at bounding box center [953, 172] width 31 height 7
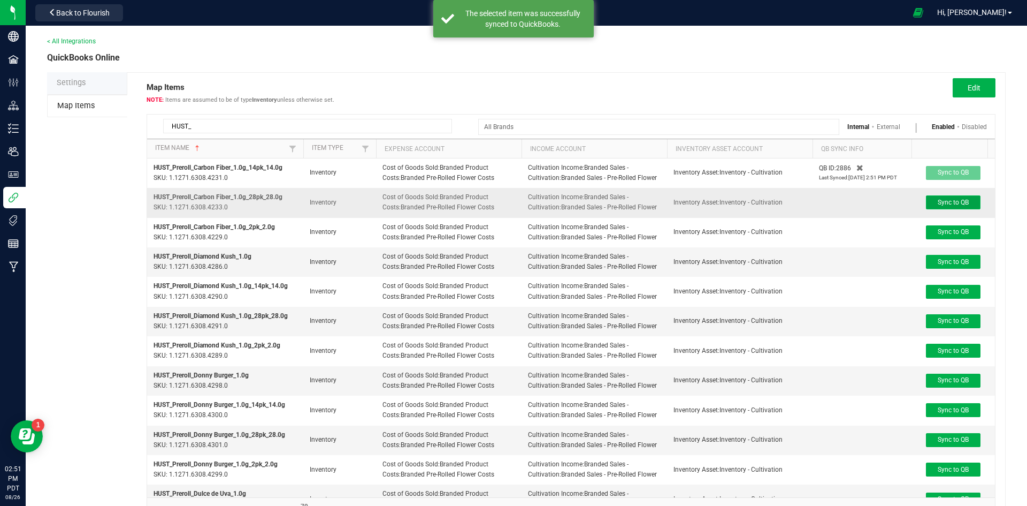
click at [945, 204] on span "Sync to QB" at bounding box center [953, 202] width 31 height 7
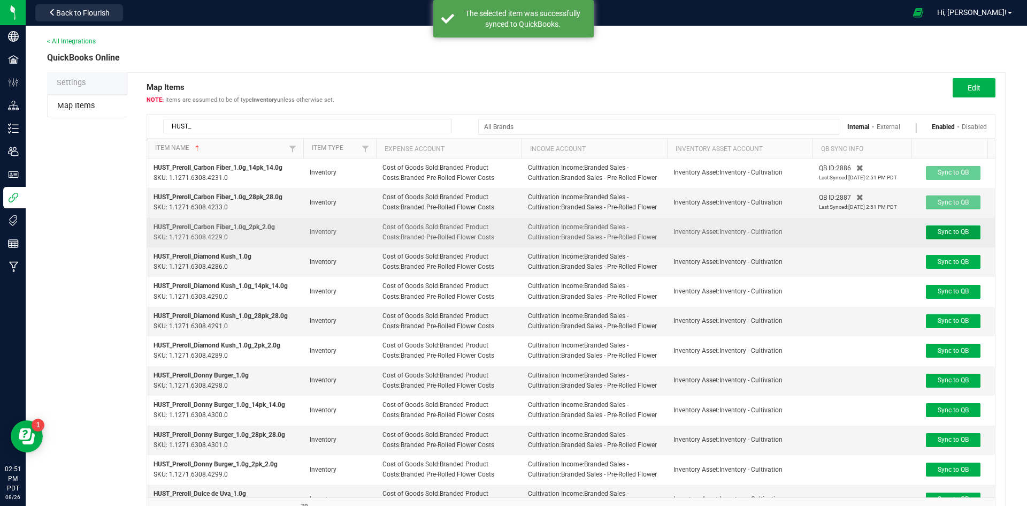
click at [946, 234] on span "Sync to QB" at bounding box center [953, 231] width 31 height 7
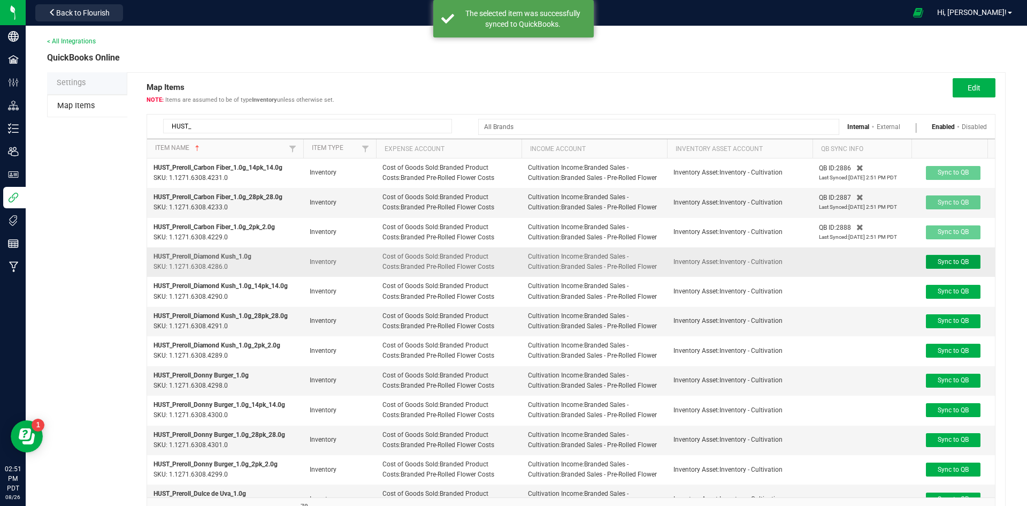
drag, startPoint x: 939, startPoint y: 260, endPoint x: 914, endPoint y: 260, distance: 24.1
click at [938, 260] on span "Sync to QB" at bounding box center [953, 261] width 31 height 7
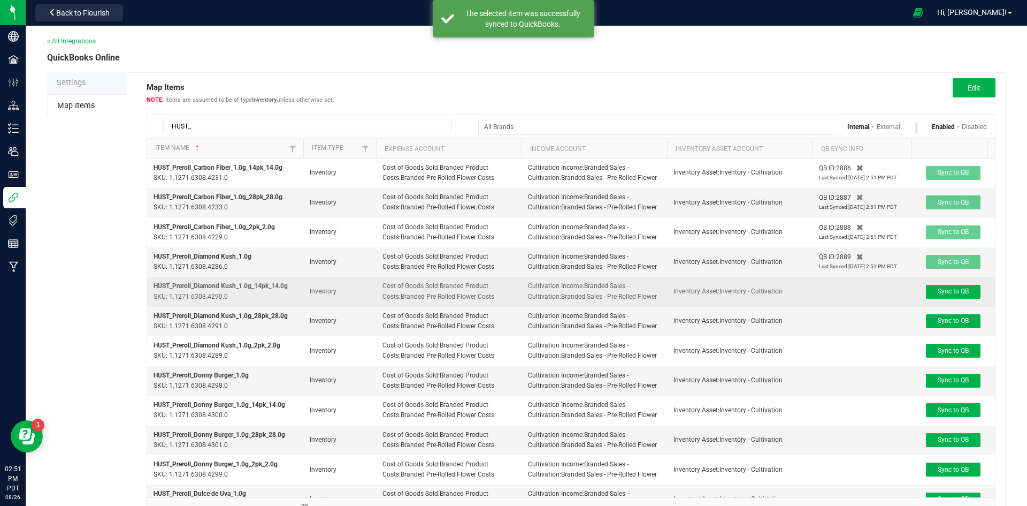
click at [949, 299] on td "Sync to QB" at bounding box center [953, 291] width 83 height 29
click at [952, 292] on span "Sync to QB" at bounding box center [953, 290] width 31 height 7
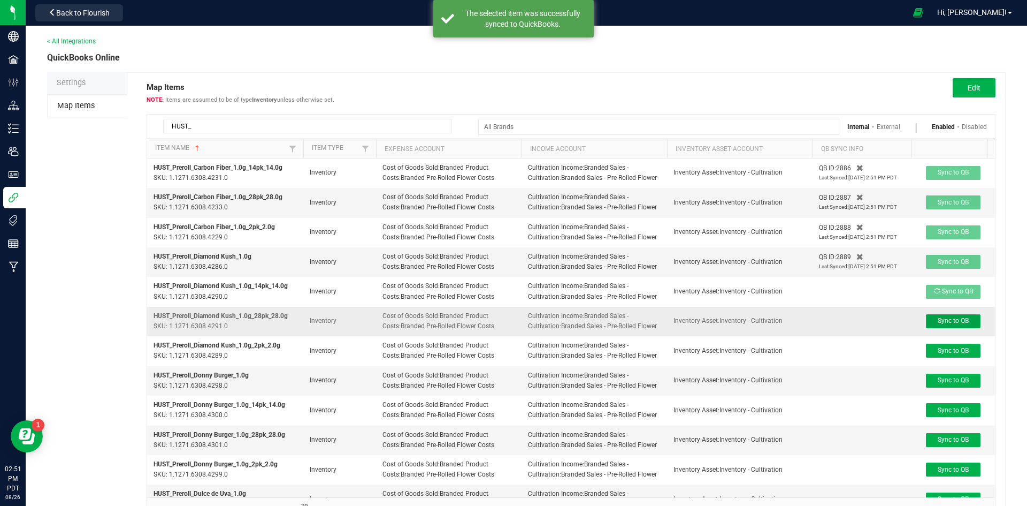
click at [950, 324] on span "Sync to QB" at bounding box center [953, 320] width 31 height 7
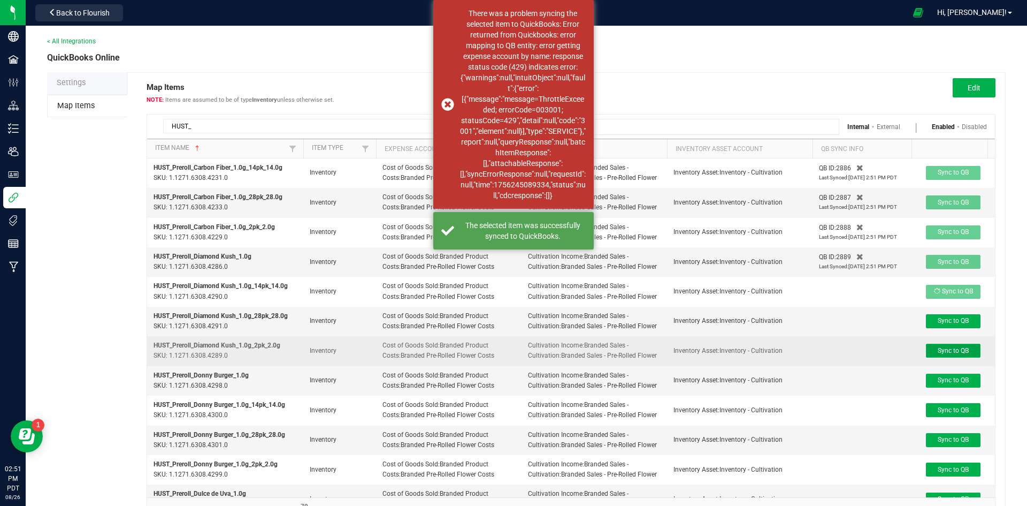
click at [948, 354] on span "Sync to QB" at bounding box center [953, 350] width 31 height 7
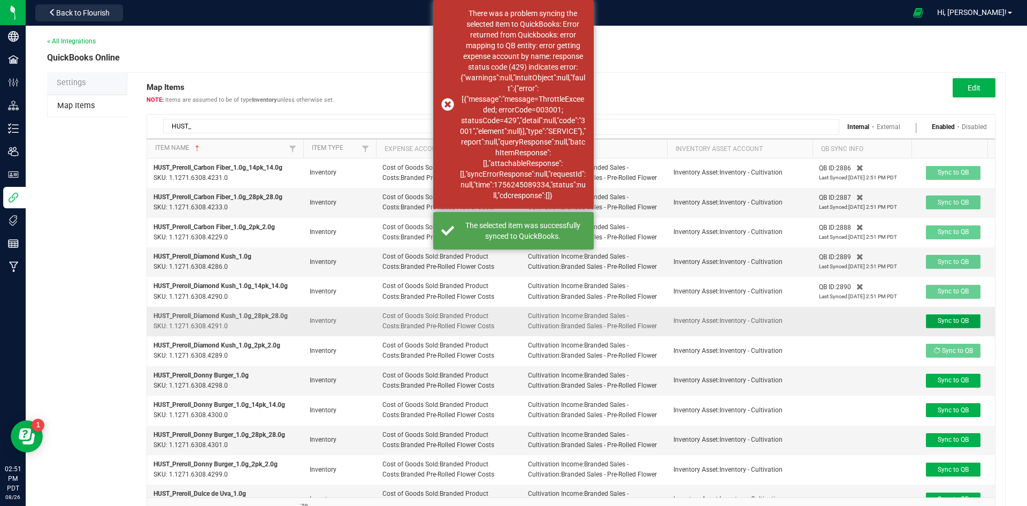
click at [954, 323] on span "Sync to QB" at bounding box center [953, 320] width 31 height 7
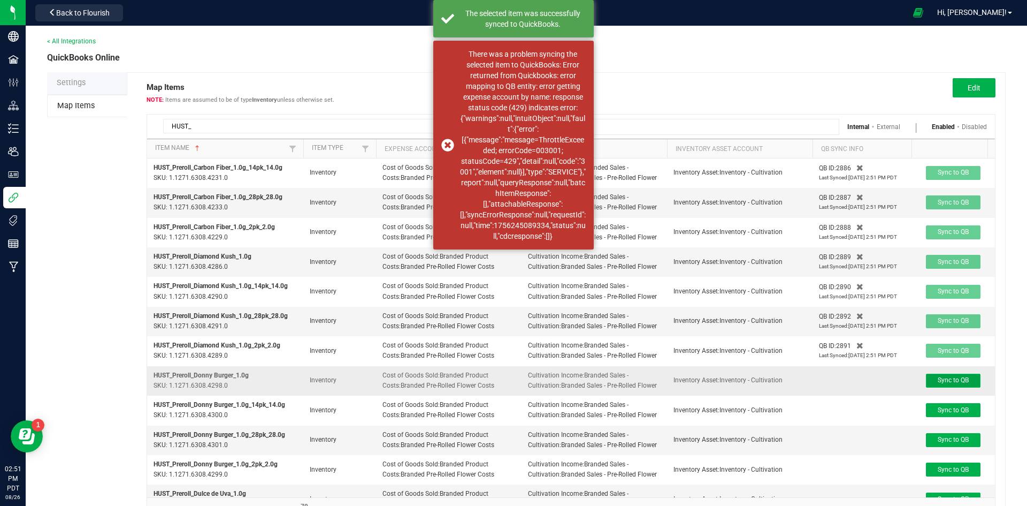
click at [948, 378] on span "Sync to QB" at bounding box center [953, 379] width 31 height 7
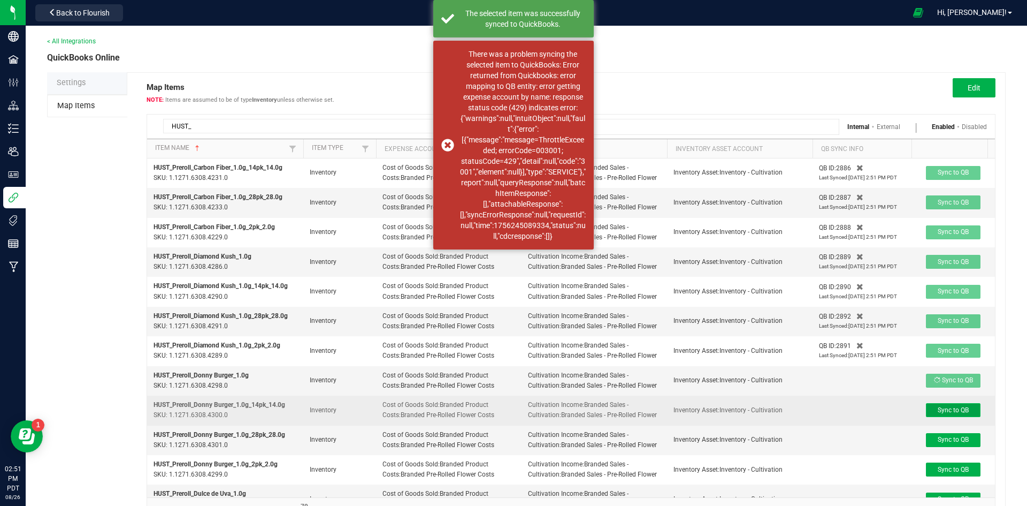
click at [947, 410] on span "Sync to QB" at bounding box center [953, 409] width 31 height 7
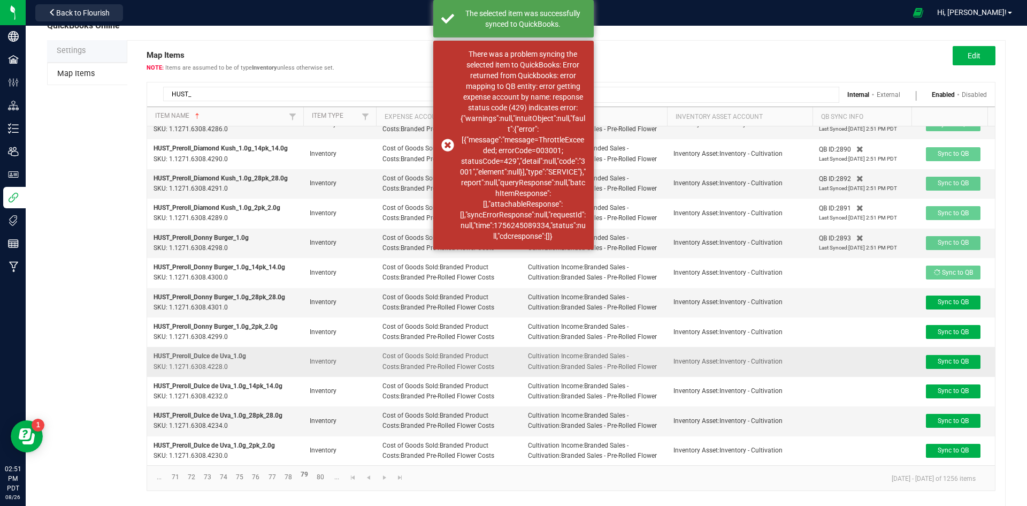
scroll to position [50, 0]
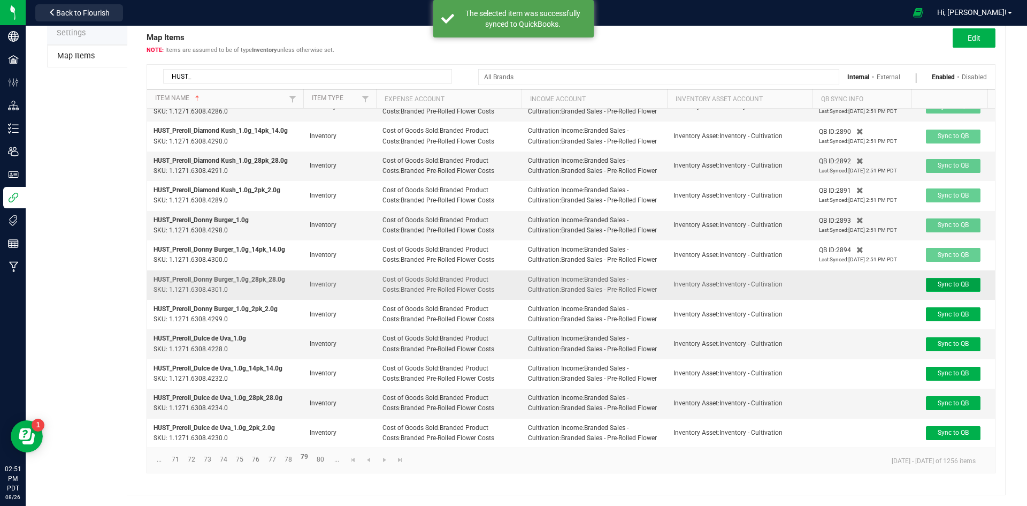
click at [937, 278] on button "Sync to QB" at bounding box center [953, 285] width 55 height 14
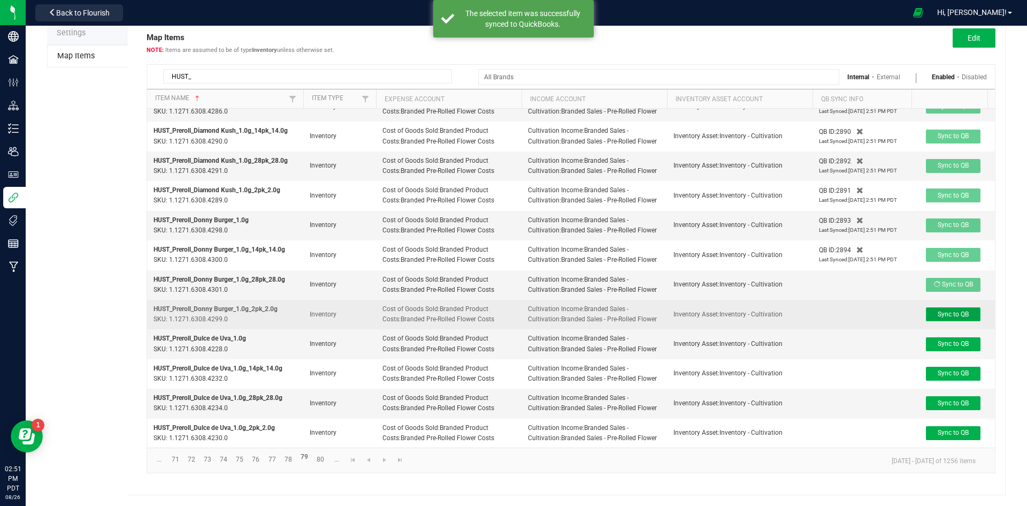
click at [938, 310] on span "Sync to QB" at bounding box center [953, 313] width 31 height 7
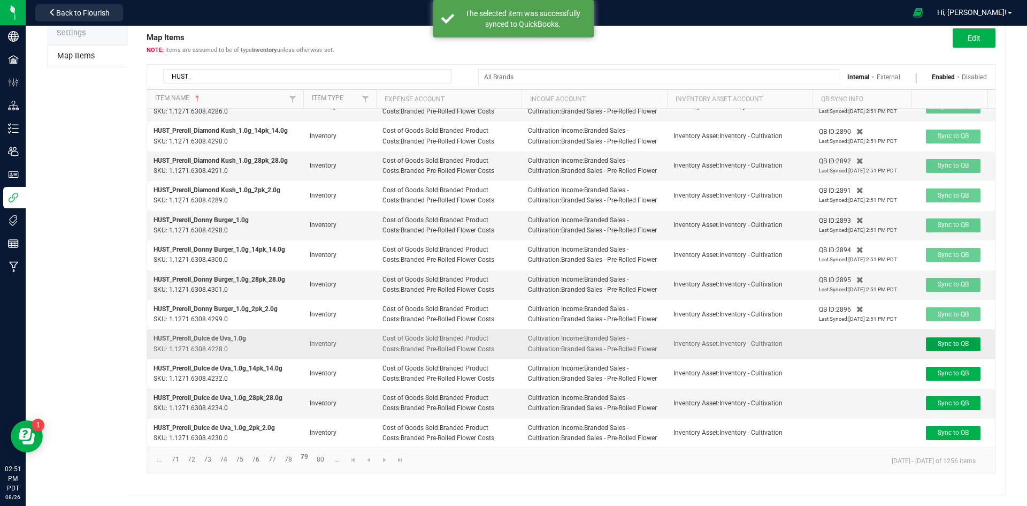
click at [947, 340] on span "Sync to QB" at bounding box center [953, 343] width 31 height 7
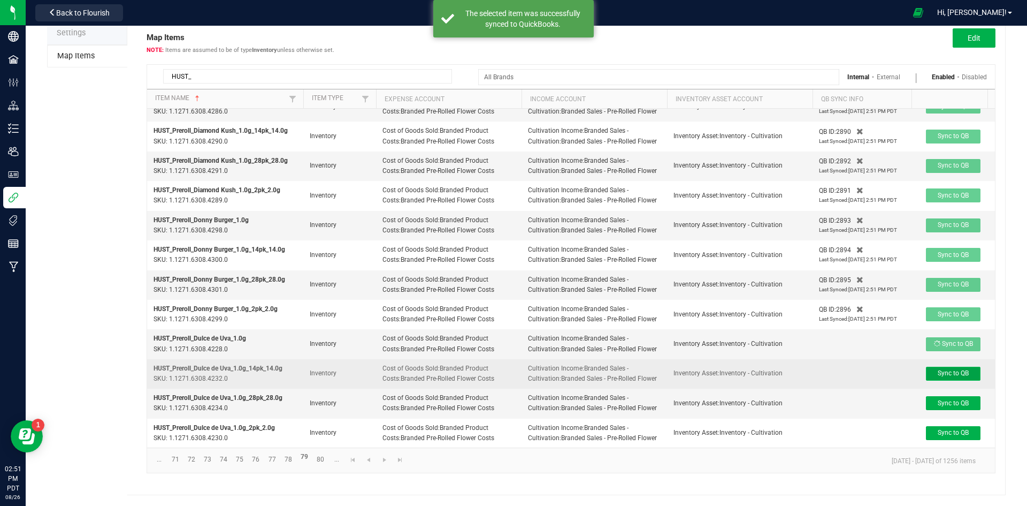
click at [938, 369] on span "Sync to QB" at bounding box center [953, 372] width 31 height 7
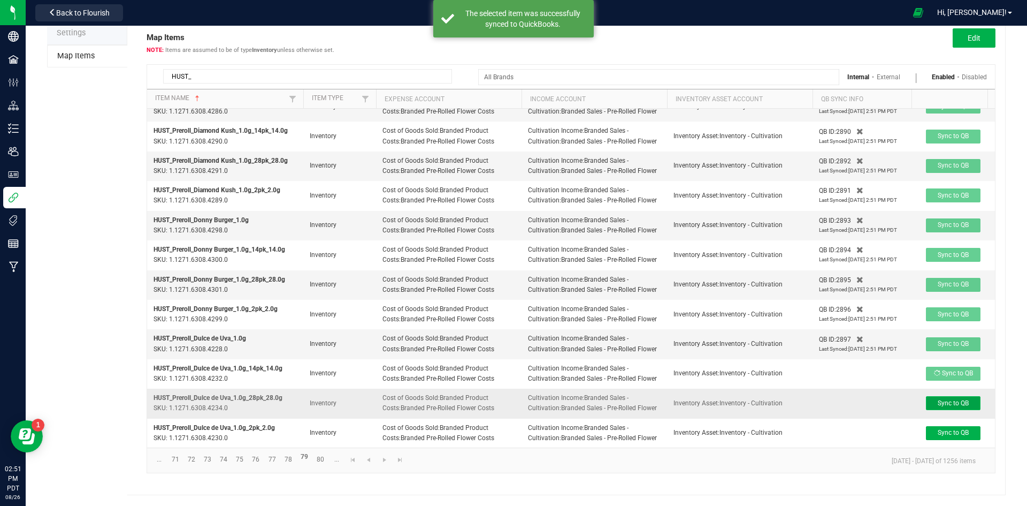
click at [951, 400] on button "Sync to QB" at bounding box center [953, 403] width 55 height 14
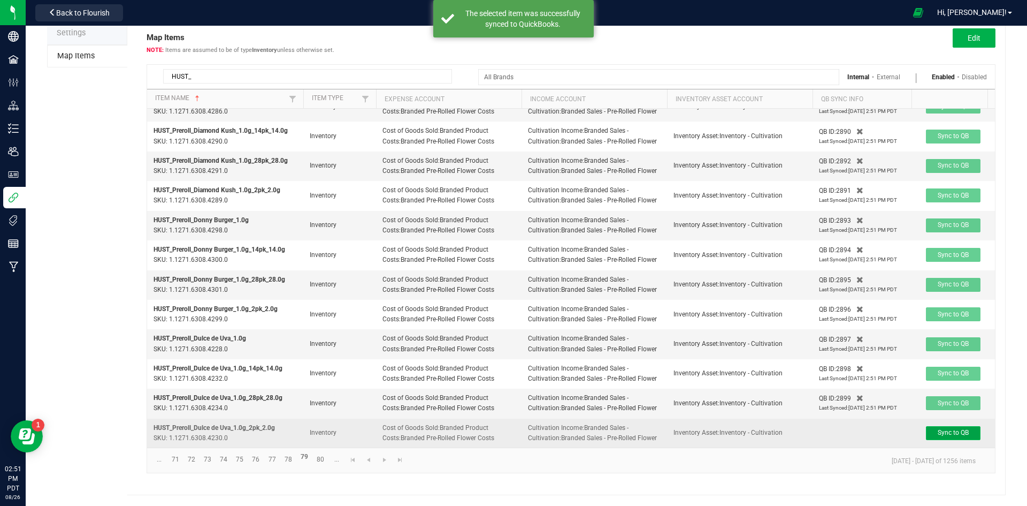
click at [960, 429] on span "Sync to QB" at bounding box center [953, 432] width 31 height 7
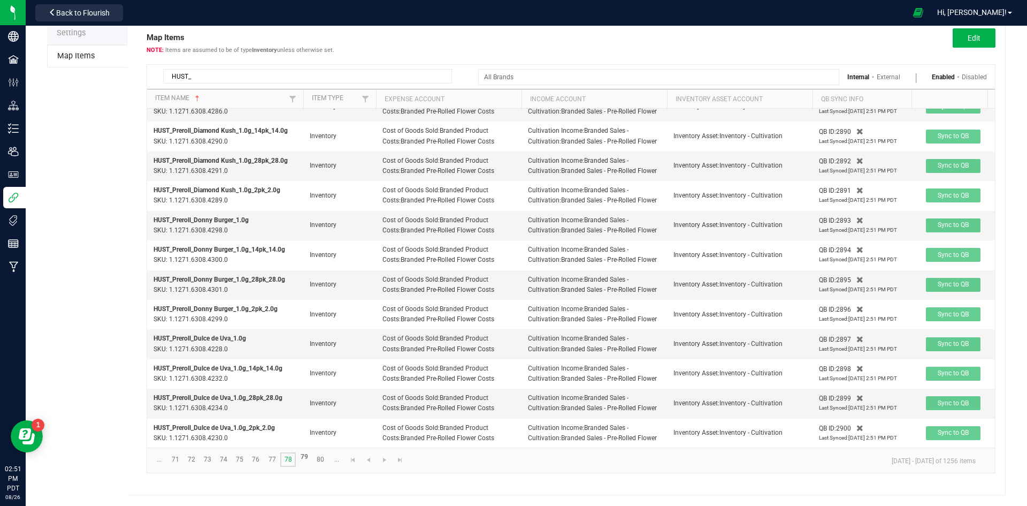
click at [289, 459] on link "78" at bounding box center [288, 459] width 16 height 14
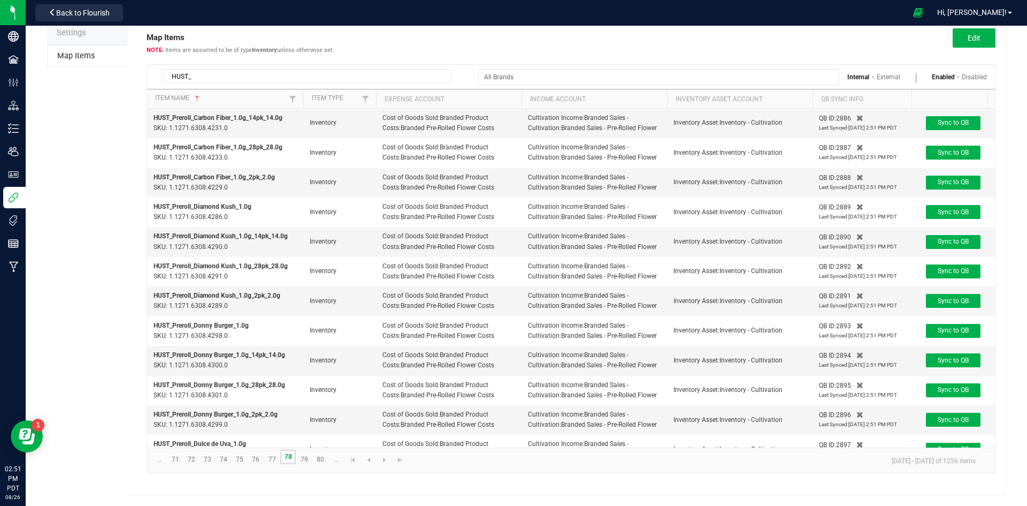
click at [289, 459] on link "78" at bounding box center [288, 456] width 16 height 14
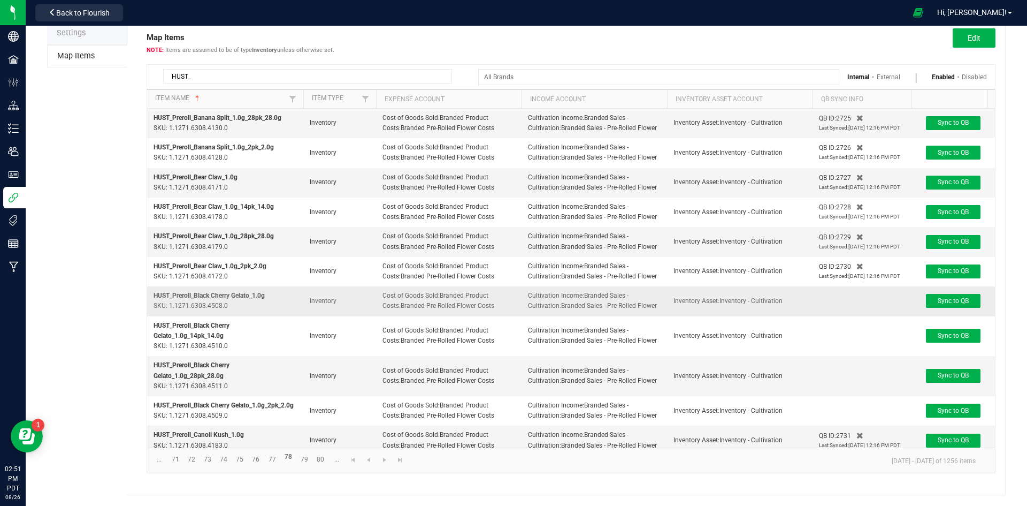
click at [956, 292] on td "Sync to QB" at bounding box center [953, 300] width 83 height 29
click at [963, 298] on span "Sync to QB" at bounding box center [953, 300] width 31 height 7
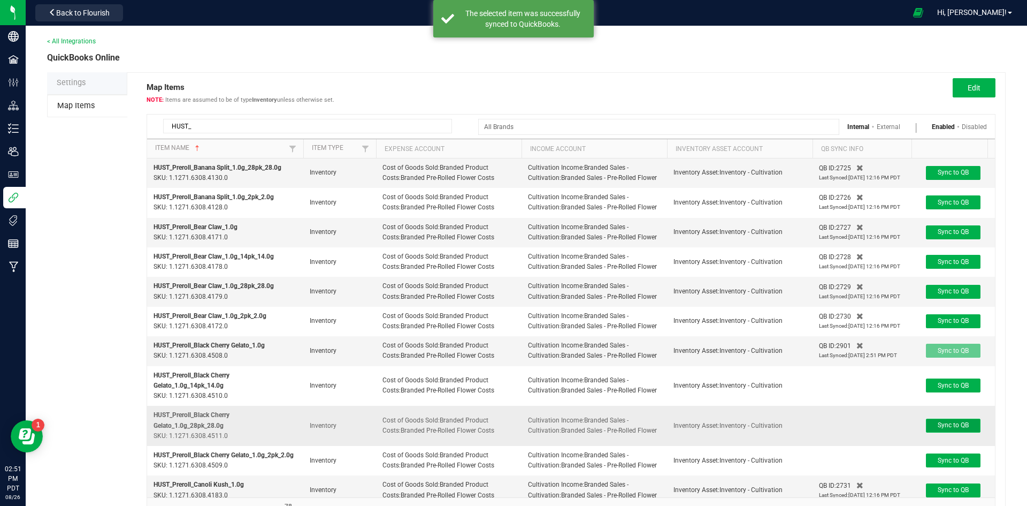
click at [953, 422] on span "Sync to QB" at bounding box center [953, 424] width 31 height 7
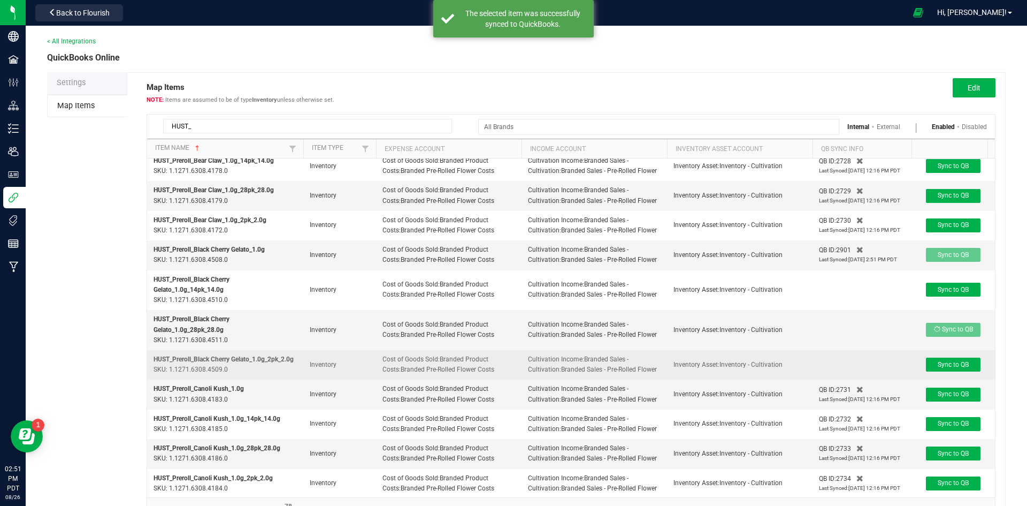
scroll to position [91, 0]
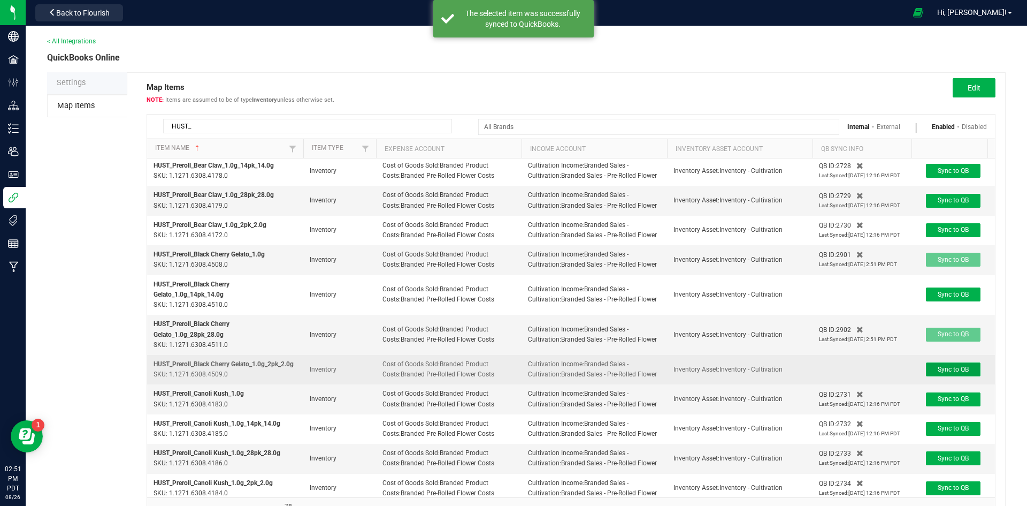
click at [944, 373] on span "Sync to QB" at bounding box center [953, 368] width 31 height 7
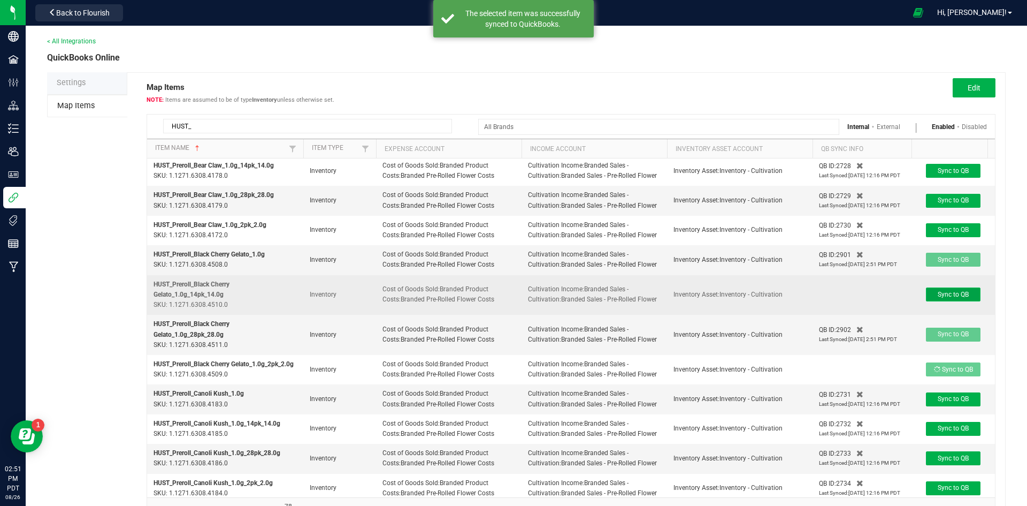
click at [948, 300] on button "Sync to QB" at bounding box center [953, 294] width 55 height 14
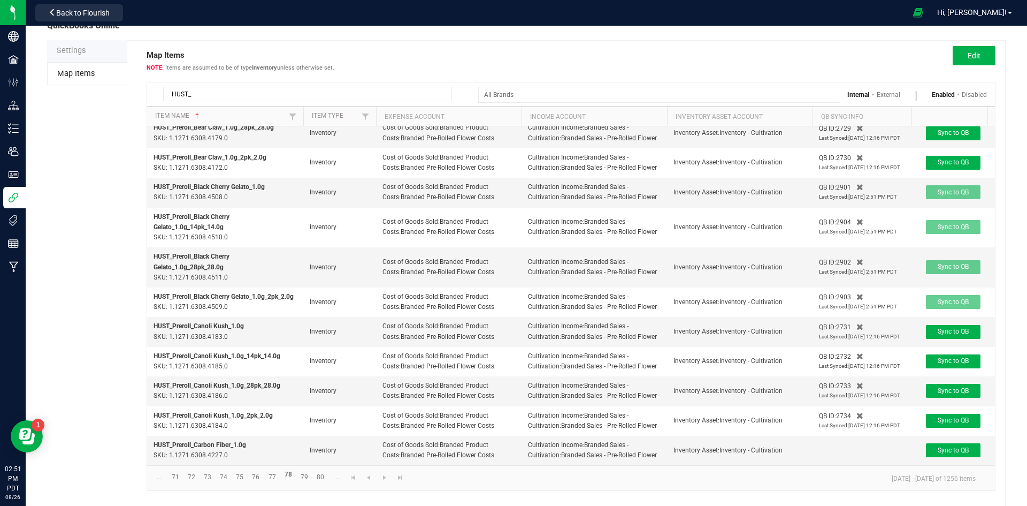
scroll to position [50, 0]
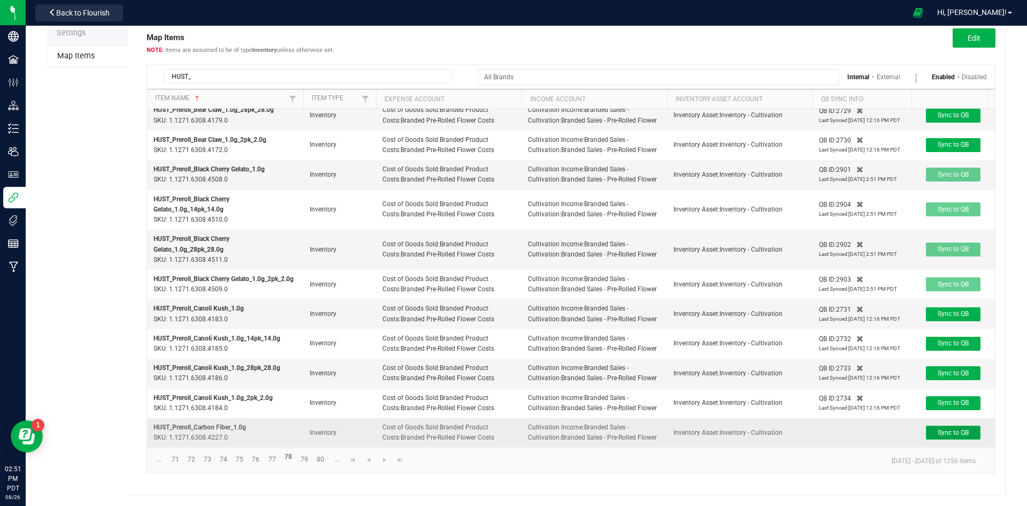
click at [959, 429] on button "Sync to QB" at bounding box center [953, 432] width 55 height 14
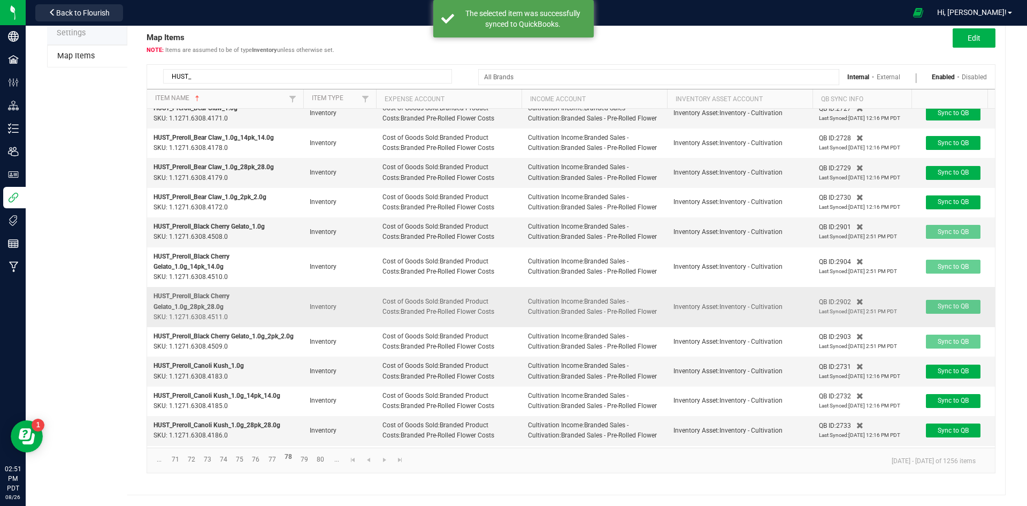
scroll to position [0, 0]
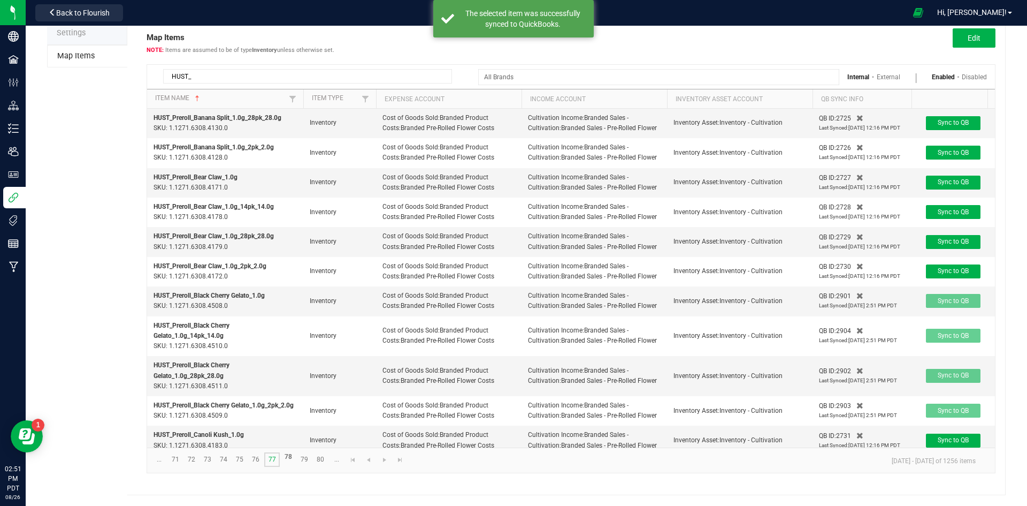
click at [271, 456] on link "77" at bounding box center [272, 459] width 16 height 14
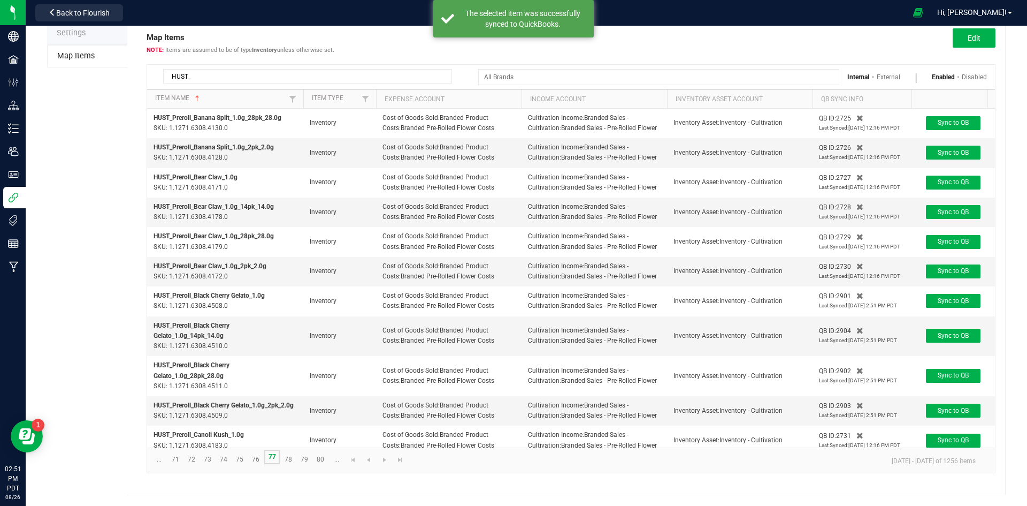
click at [271, 456] on link "77" at bounding box center [272, 456] width 16 height 14
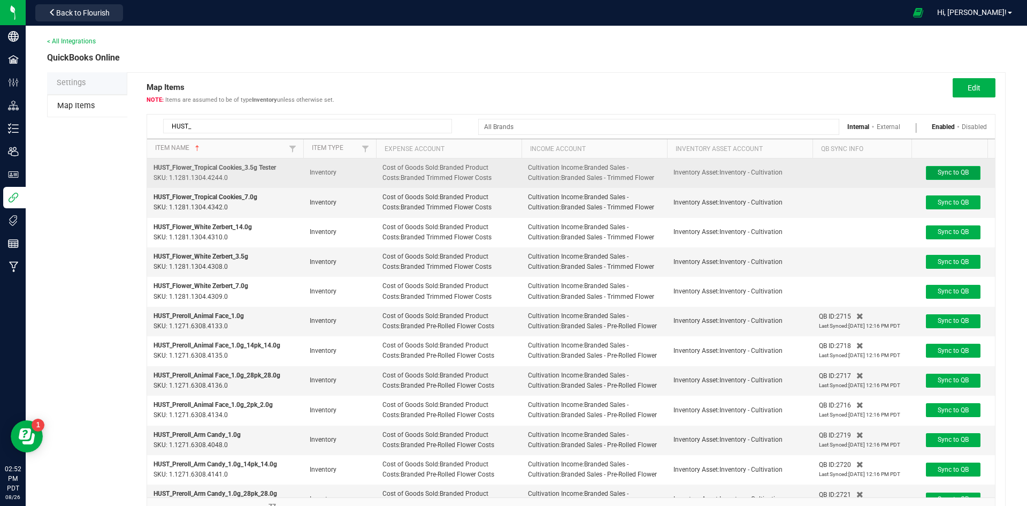
click at [964, 167] on button "Sync to QB" at bounding box center [953, 173] width 55 height 14
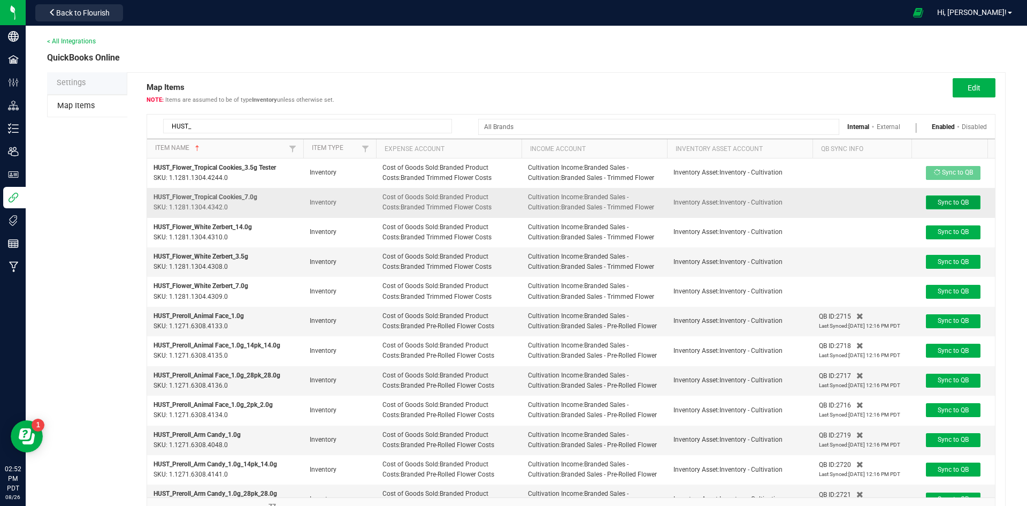
click at [955, 199] on span "Sync to QB" at bounding box center [953, 202] width 31 height 7
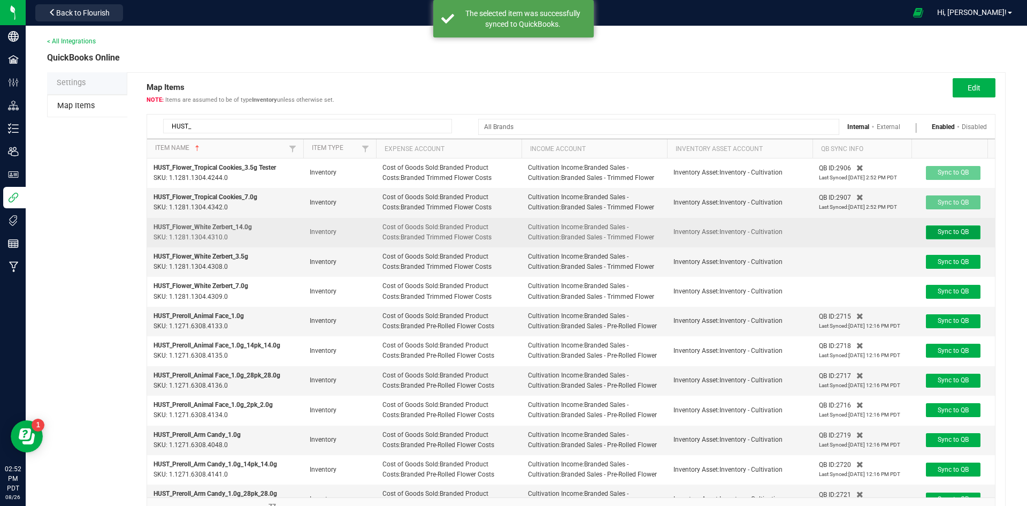
click at [948, 232] on span "Sync to QB" at bounding box center [953, 231] width 31 height 7
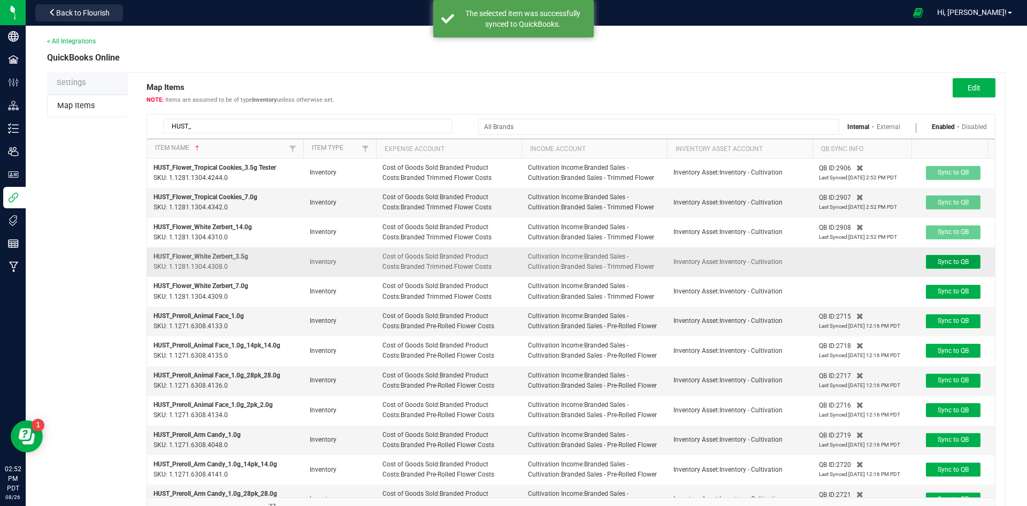
click at [946, 262] on span "Sync to QB" at bounding box center [953, 261] width 31 height 7
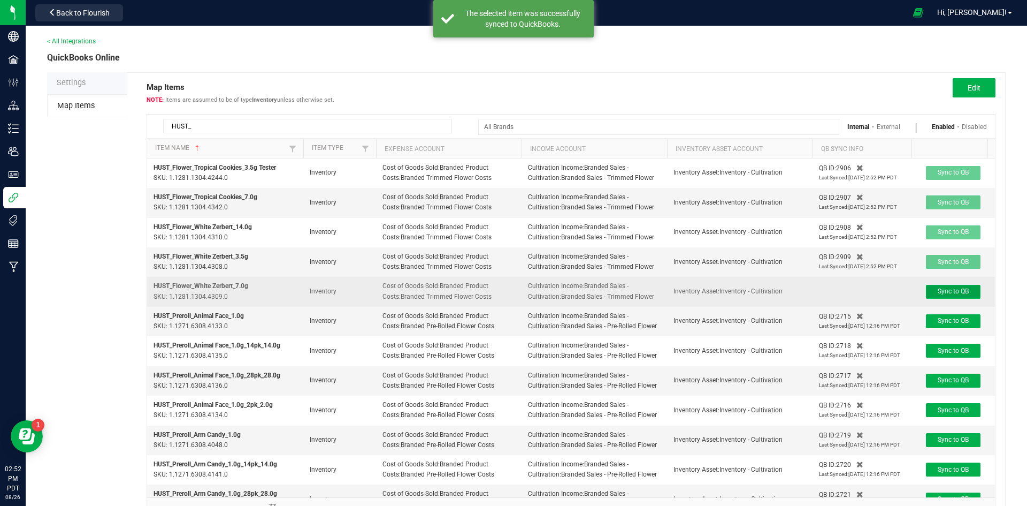
click at [965, 289] on span "Sync to QB" at bounding box center [953, 290] width 31 height 7
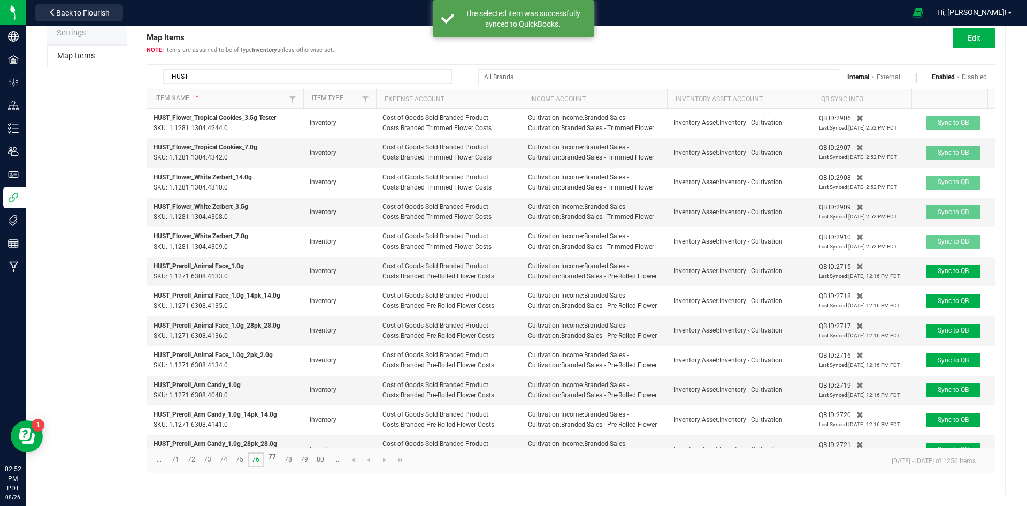
click at [255, 463] on link "76" at bounding box center [256, 459] width 16 height 14
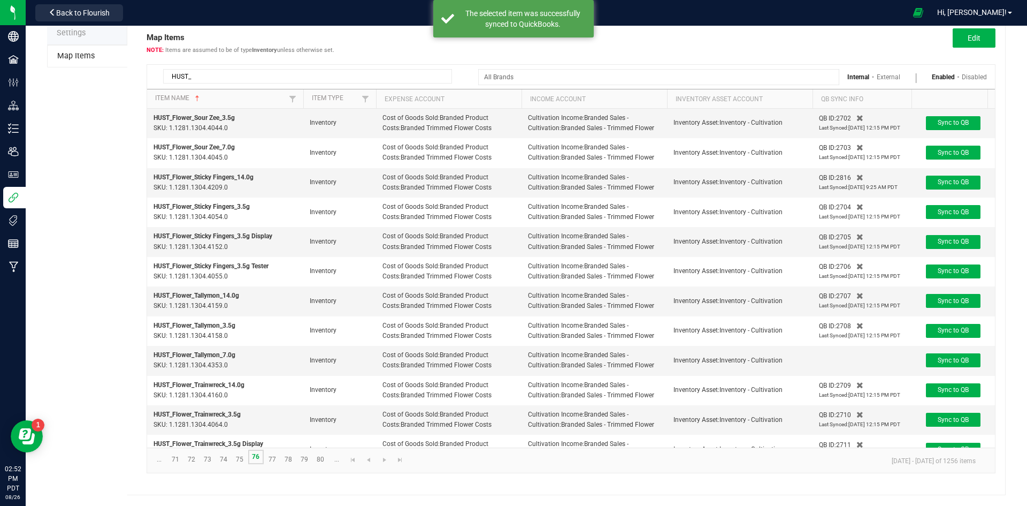
click at [255, 463] on link "76" at bounding box center [256, 456] width 16 height 14
click at [948, 361] on span "Sync to QB" at bounding box center [953, 359] width 31 height 7
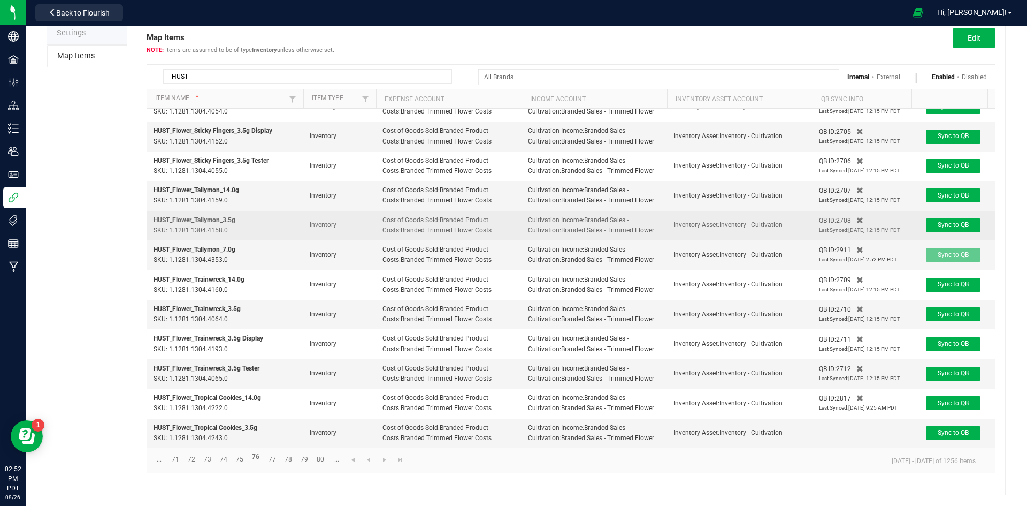
scroll to position [113, 0]
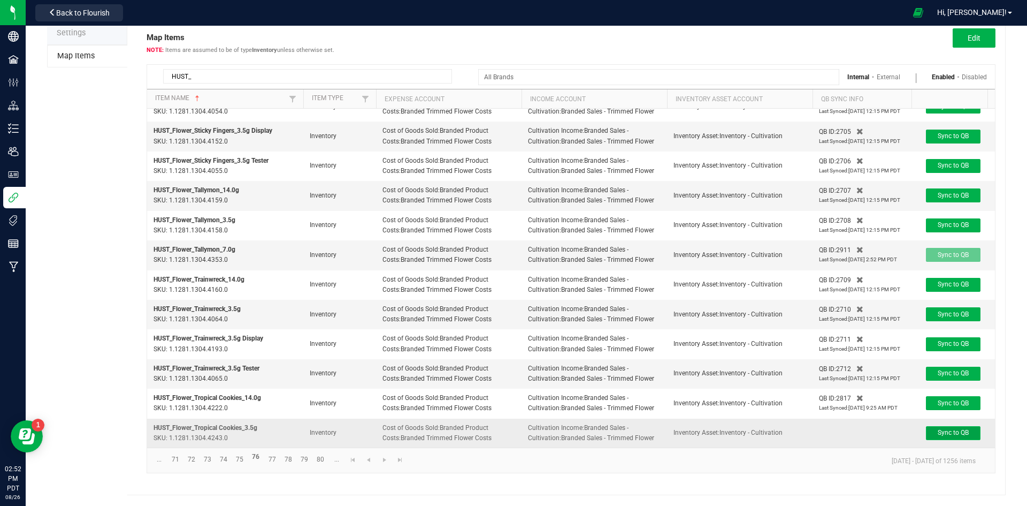
click at [967, 429] on span "Sync to QB" at bounding box center [953, 432] width 31 height 7
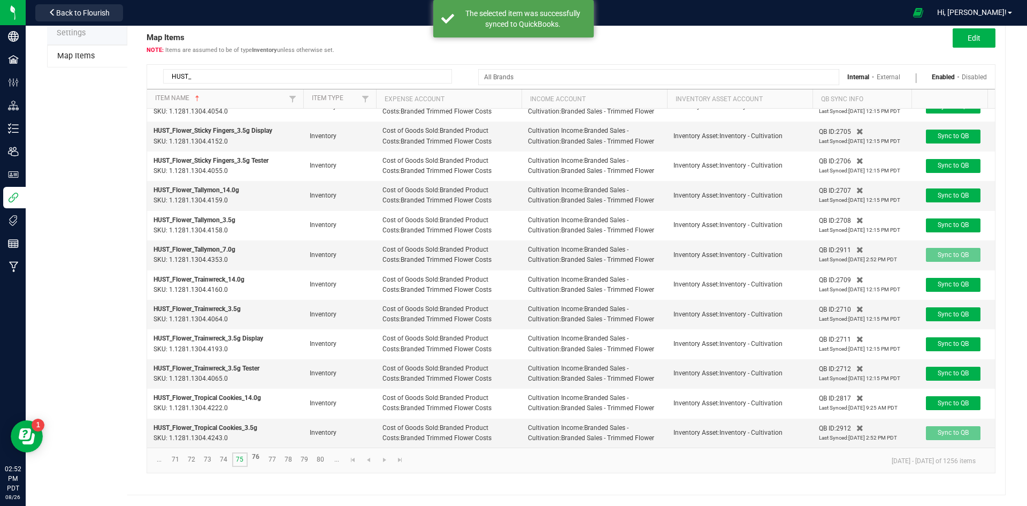
click at [243, 459] on link "75" at bounding box center [240, 459] width 16 height 14
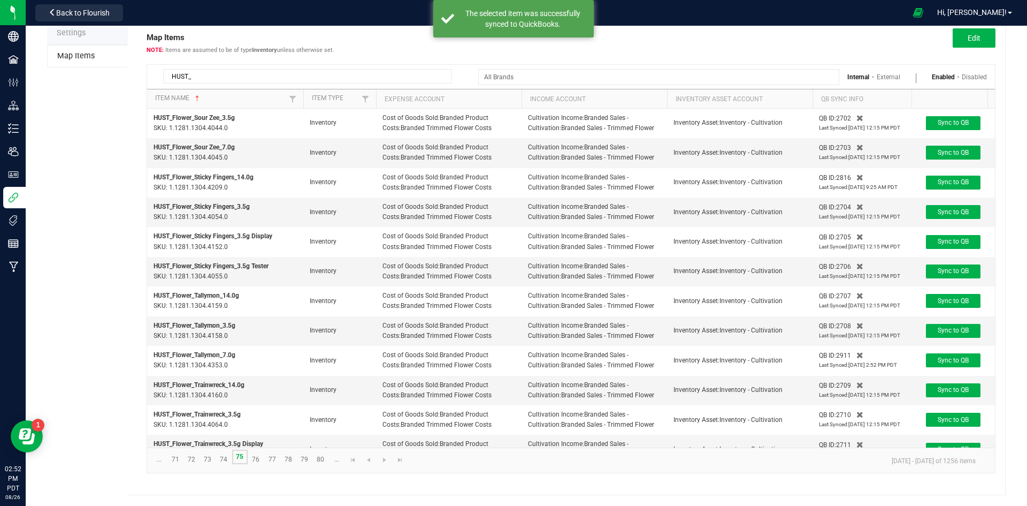
click at [240, 457] on link "75" at bounding box center [240, 456] width 16 height 14
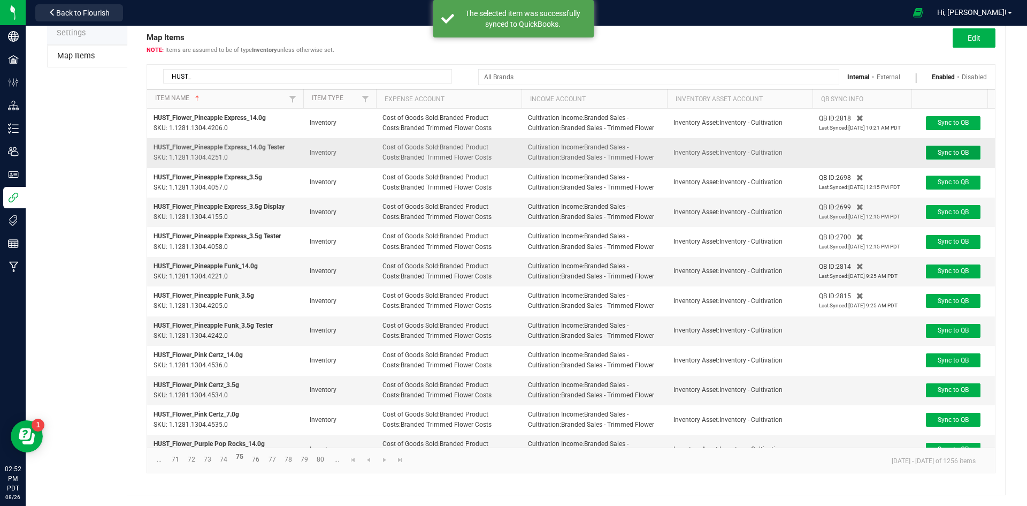
click at [949, 156] on span "Sync to QB" at bounding box center [953, 152] width 31 height 7
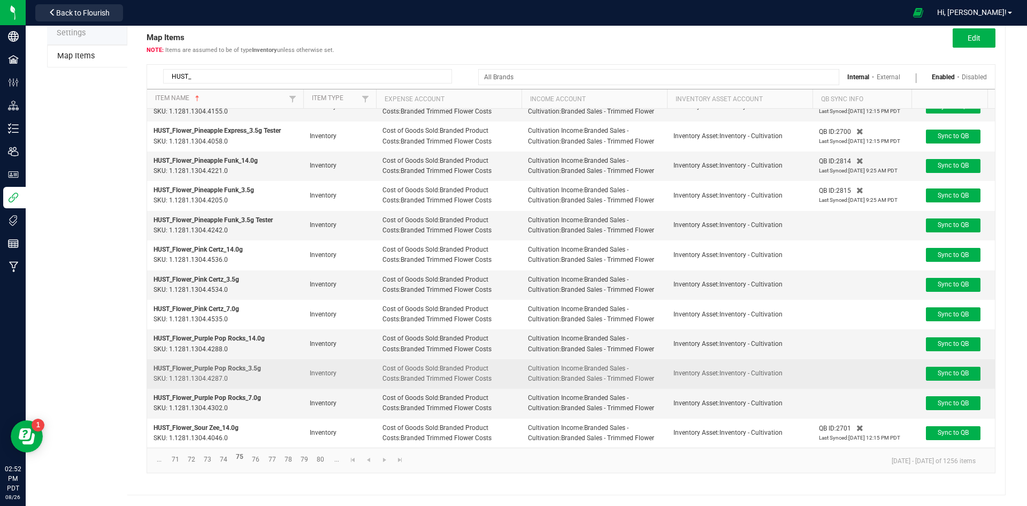
scroll to position [122, 0]
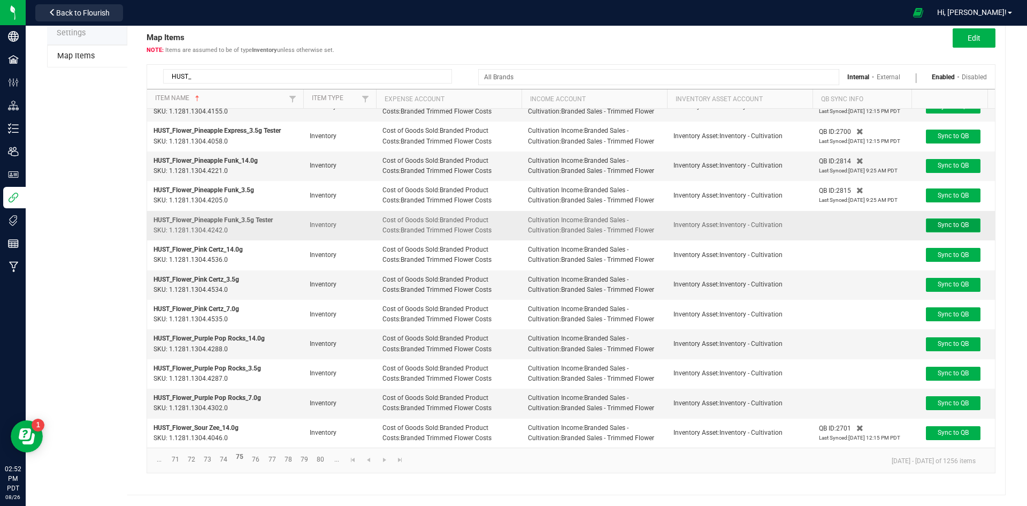
click at [955, 221] on span "Sync to QB" at bounding box center [953, 224] width 31 height 7
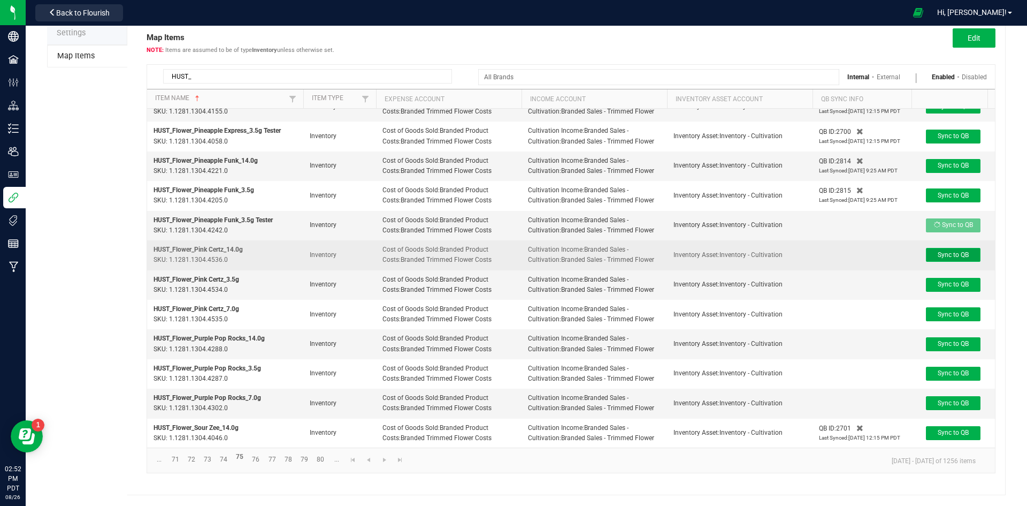
click at [955, 251] on span "Sync to QB" at bounding box center [953, 254] width 31 height 7
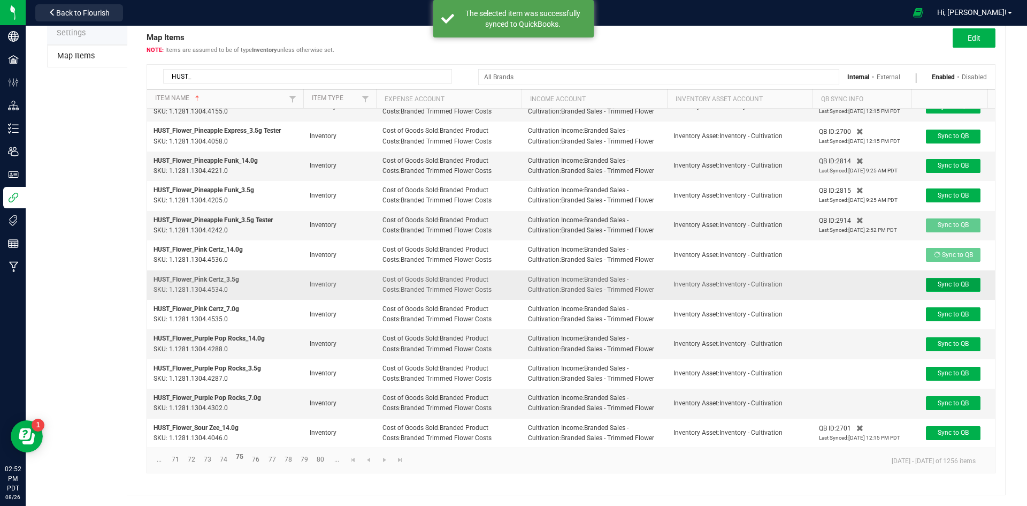
click at [955, 280] on span "Sync to QB" at bounding box center [953, 283] width 31 height 7
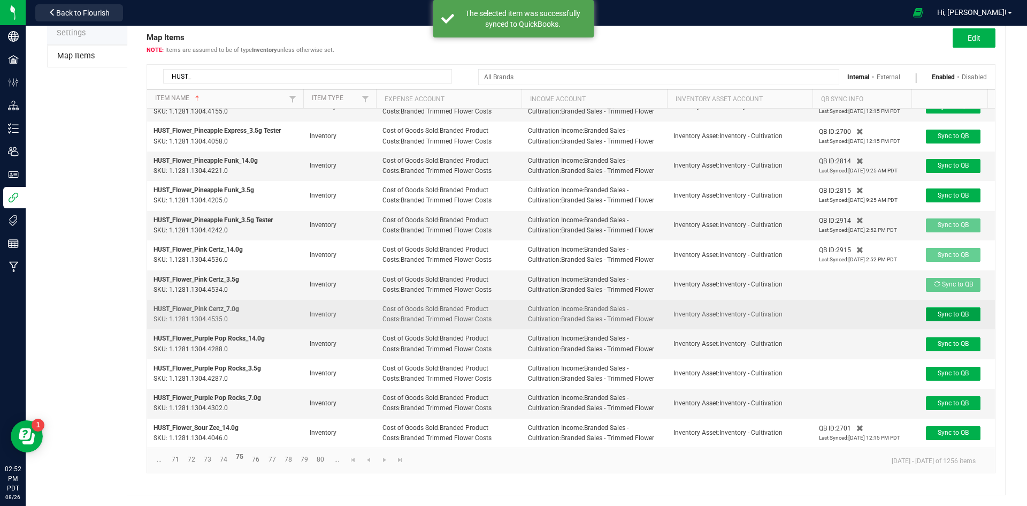
click at [959, 307] on button "Sync to QB" at bounding box center [953, 314] width 55 height 14
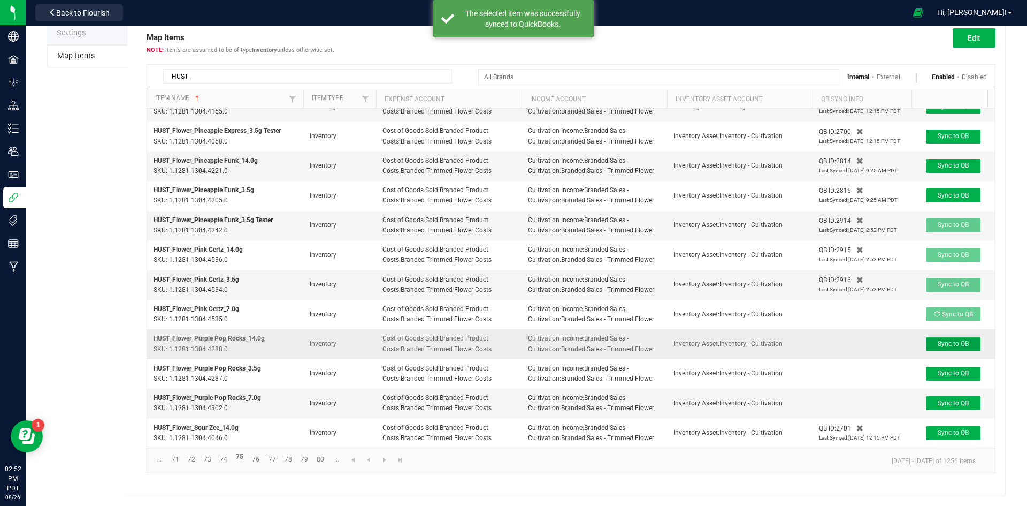
click at [948, 340] on span "Sync to QB" at bounding box center [953, 343] width 31 height 7
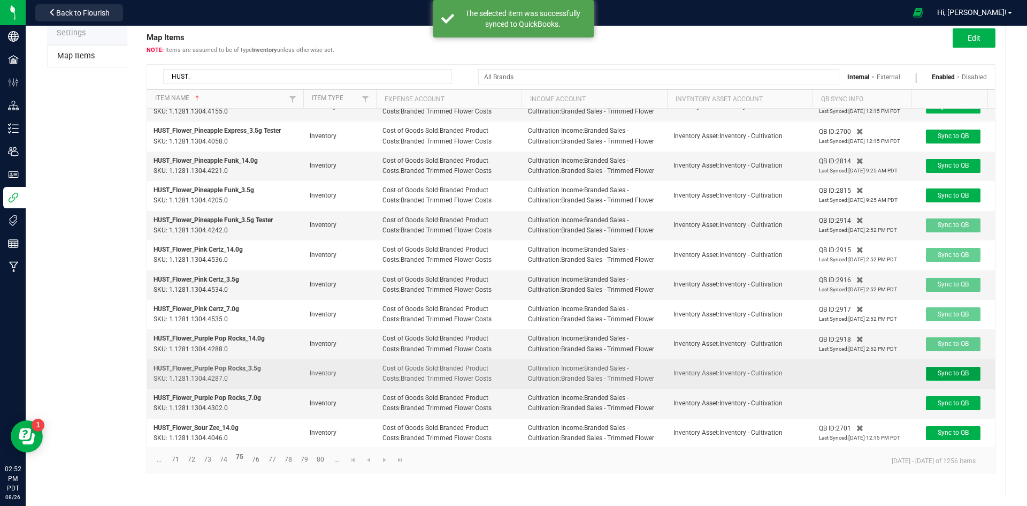
click at [947, 369] on span "Sync to QB" at bounding box center [953, 372] width 31 height 7
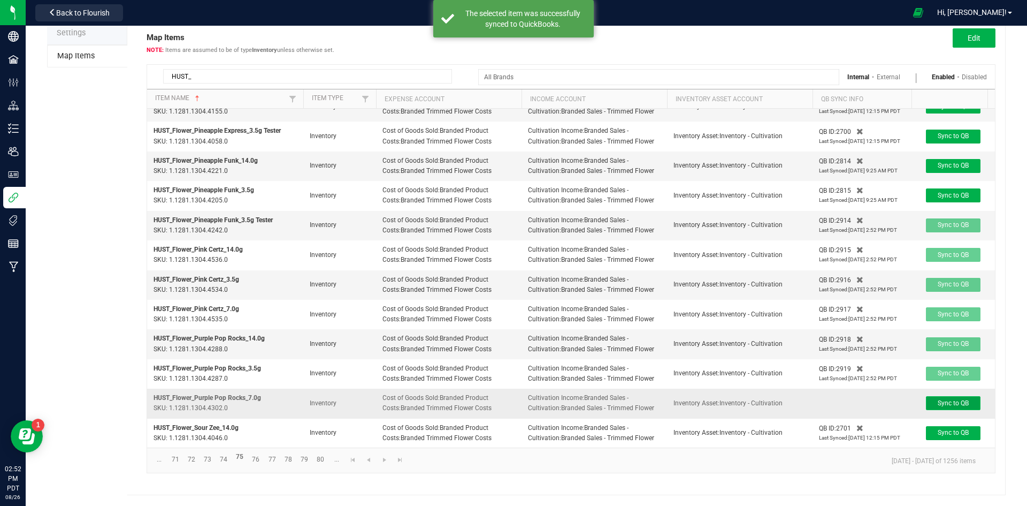
click at [950, 399] on span "Sync to QB" at bounding box center [953, 402] width 31 height 7
click at [227, 460] on link "74" at bounding box center [224, 459] width 16 height 14
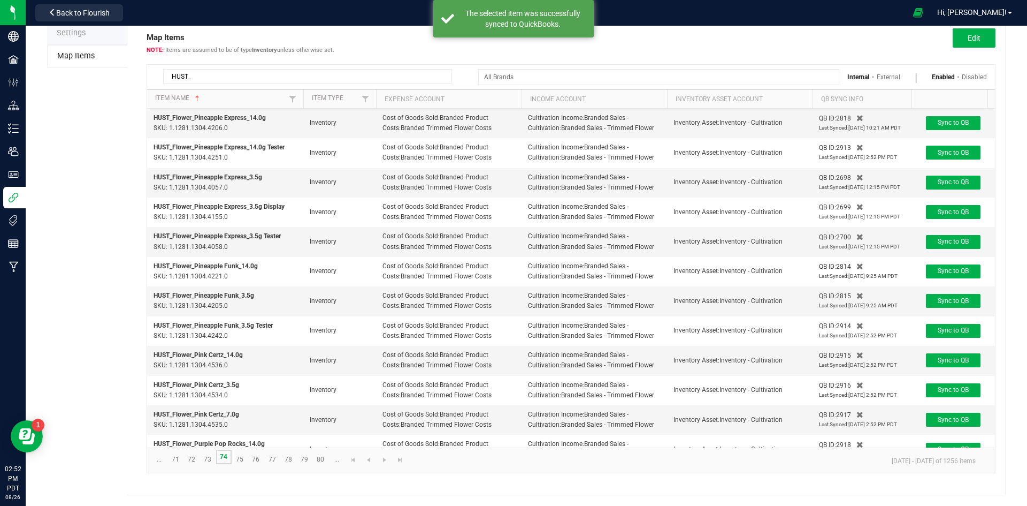
click at [226, 459] on link "74" at bounding box center [224, 456] width 16 height 14
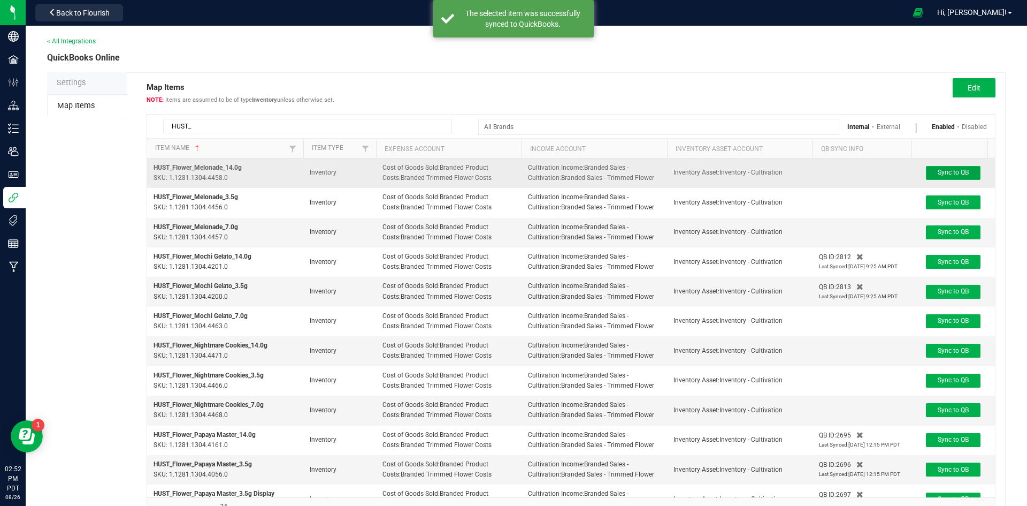
click at [947, 171] on span "Sync to QB" at bounding box center [953, 172] width 31 height 7
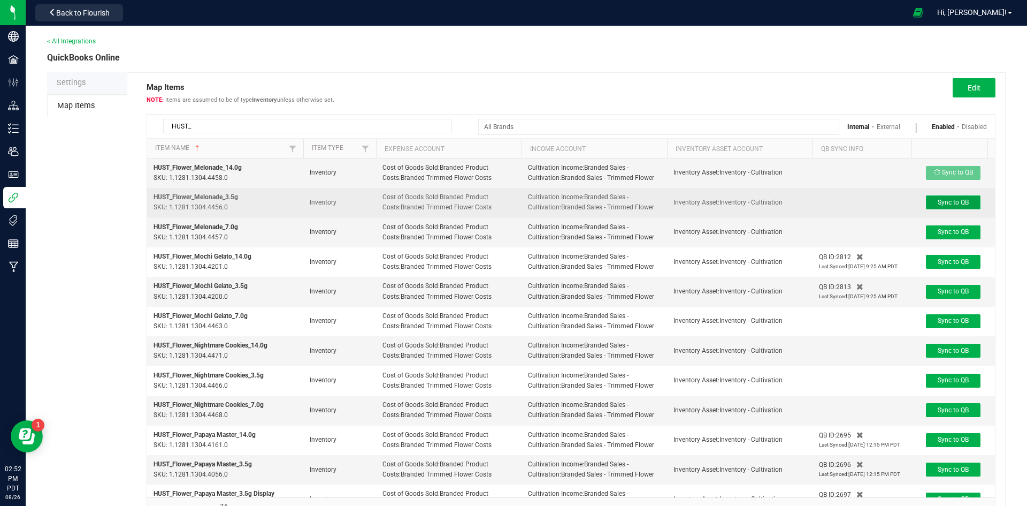
click at [956, 204] on span "Sync to QB" at bounding box center [953, 202] width 31 height 7
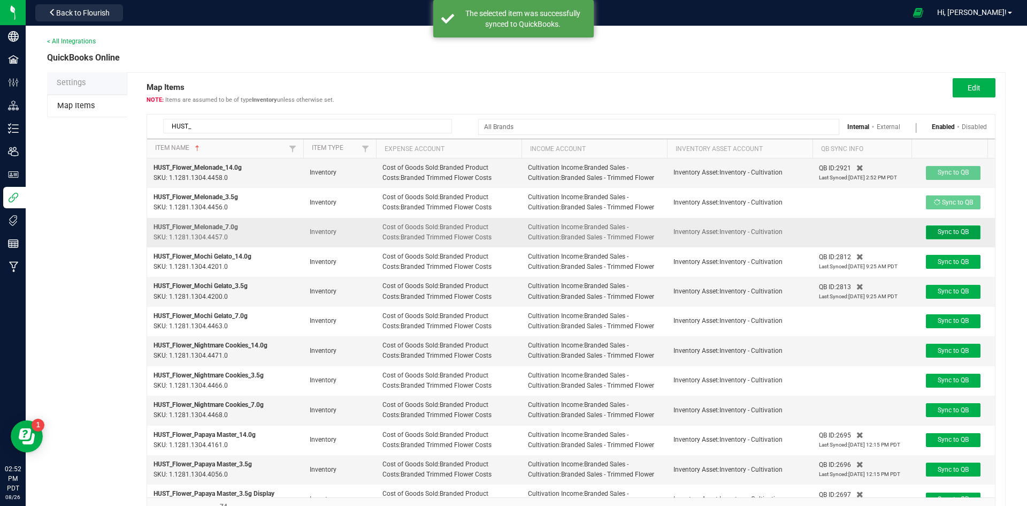
click at [954, 229] on span "Sync to QB" at bounding box center [953, 231] width 31 height 7
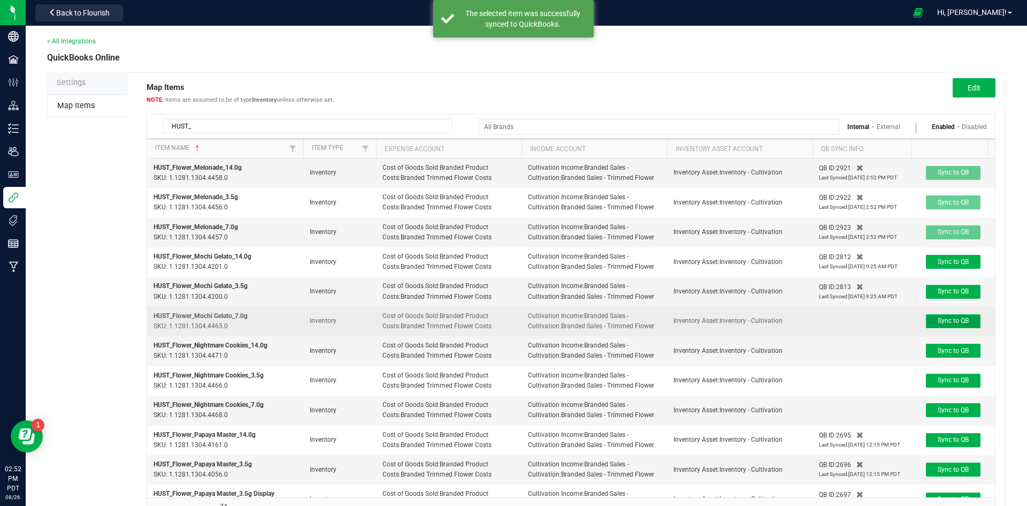
click at [956, 322] on span "Sync to QB" at bounding box center [953, 320] width 31 height 7
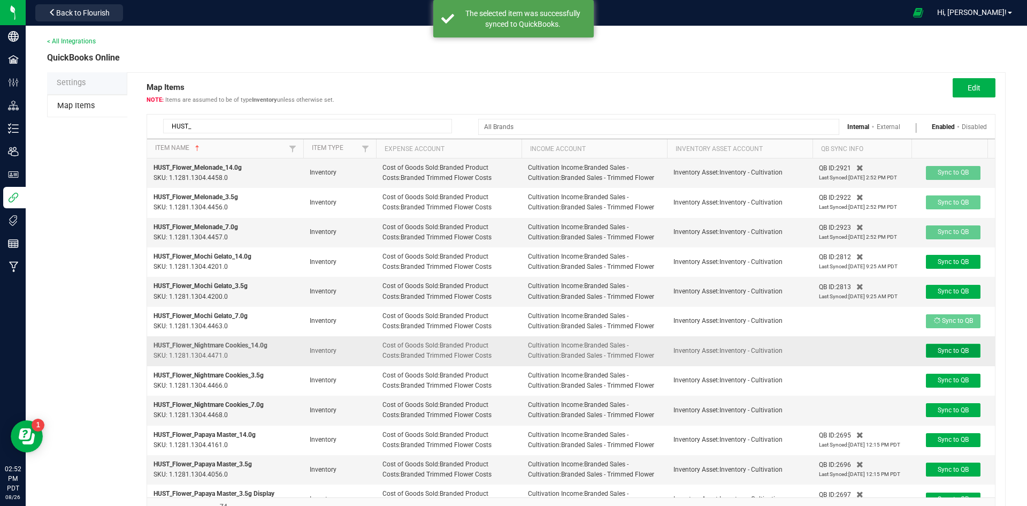
click at [961, 354] on span "Sync to QB" at bounding box center [953, 350] width 31 height 7
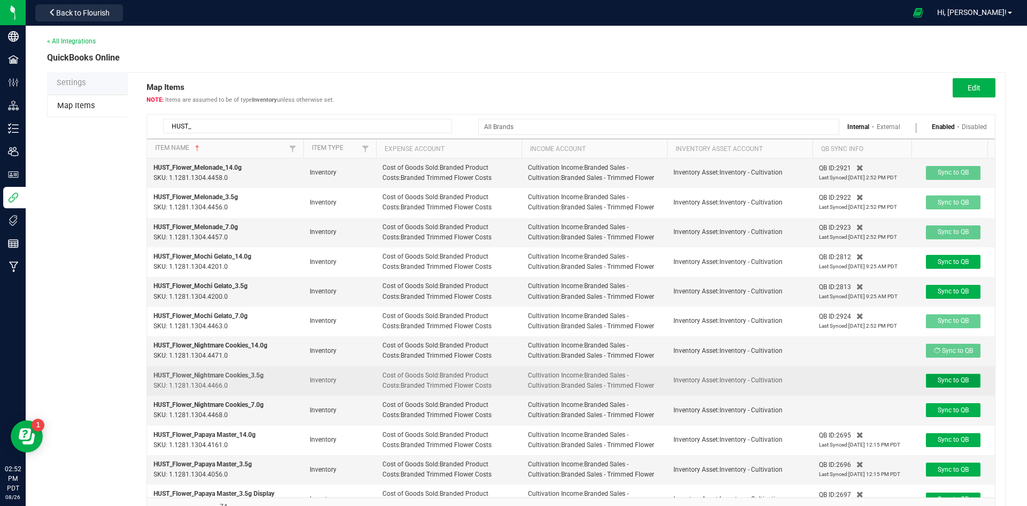
click at [955, 381] on span "Sync to QB" at bounding box center [953, 379] width 31 height 7
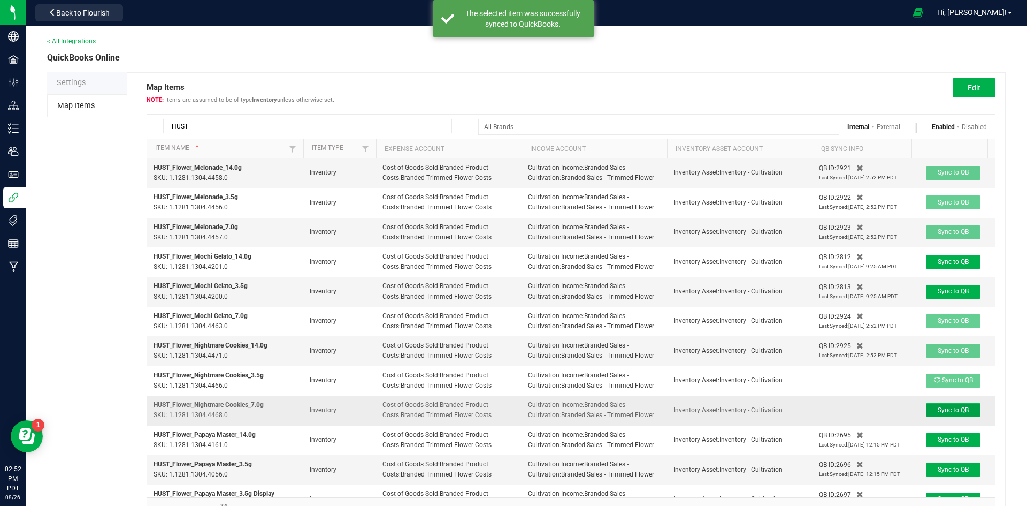
click at [968, 411] on span "Sync to QB" at bounding box center [953, 409] width 31 height 7
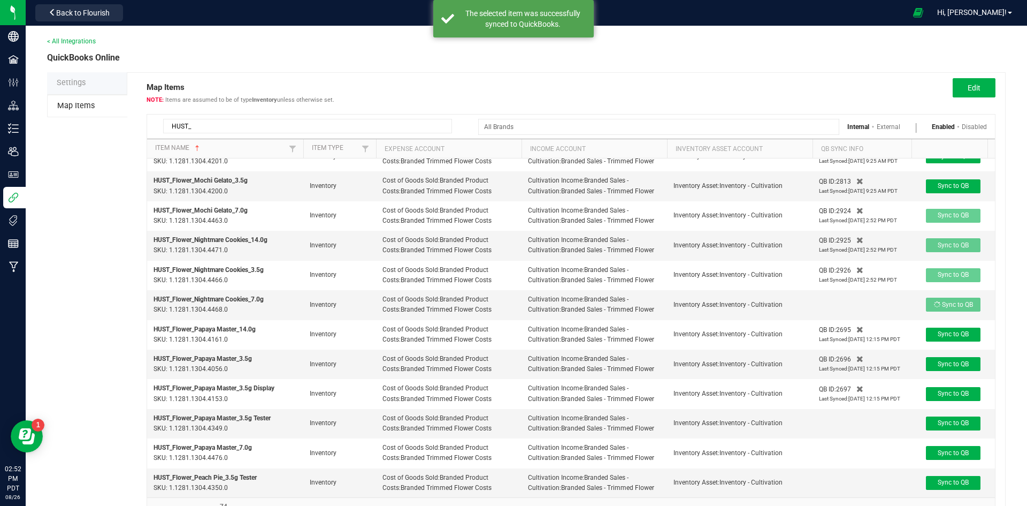
scroll to position [50, 0]
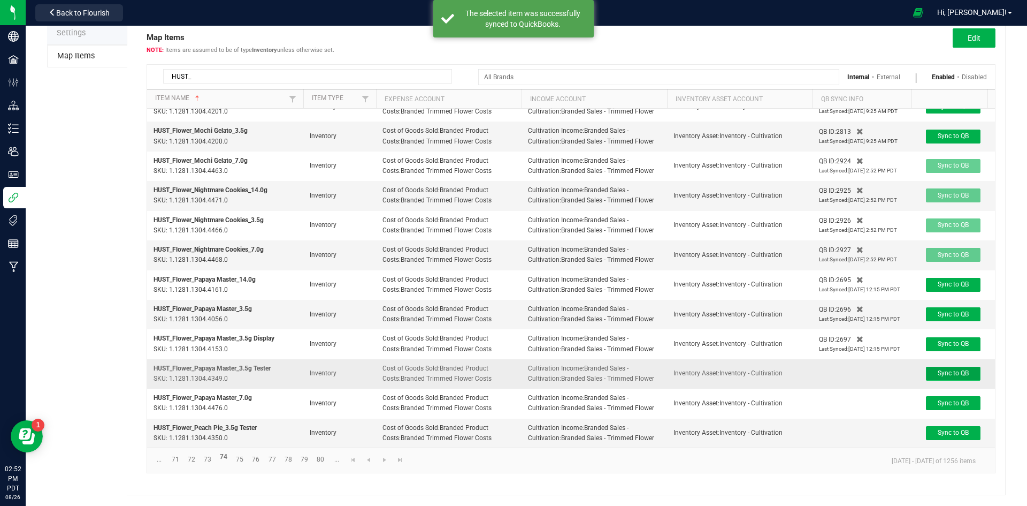
click at [951, 369] on span "Sync to QB" at bounding box center [953, 372] width 31 height 7
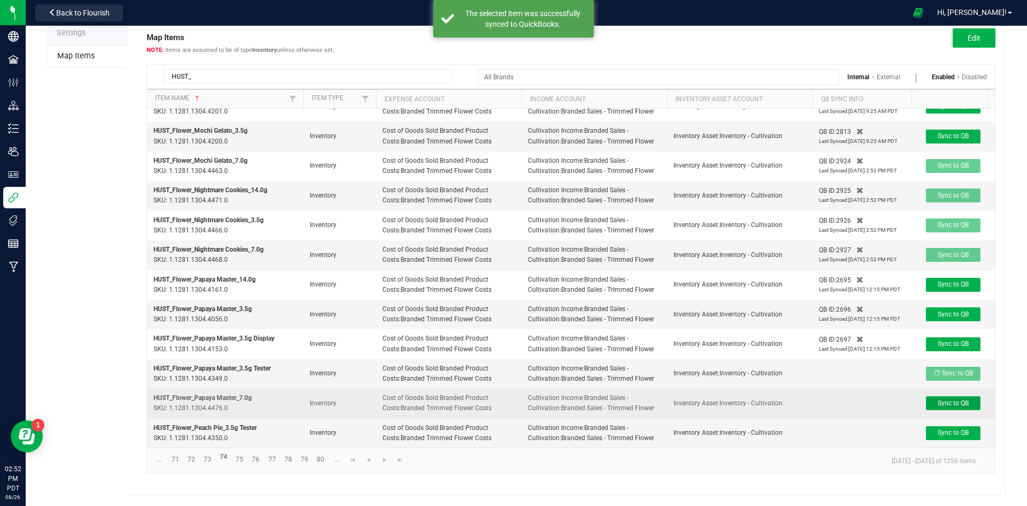
click at [956, 399] on span "Sync to QB" at bounding box center [953, 402] width 31 height 7
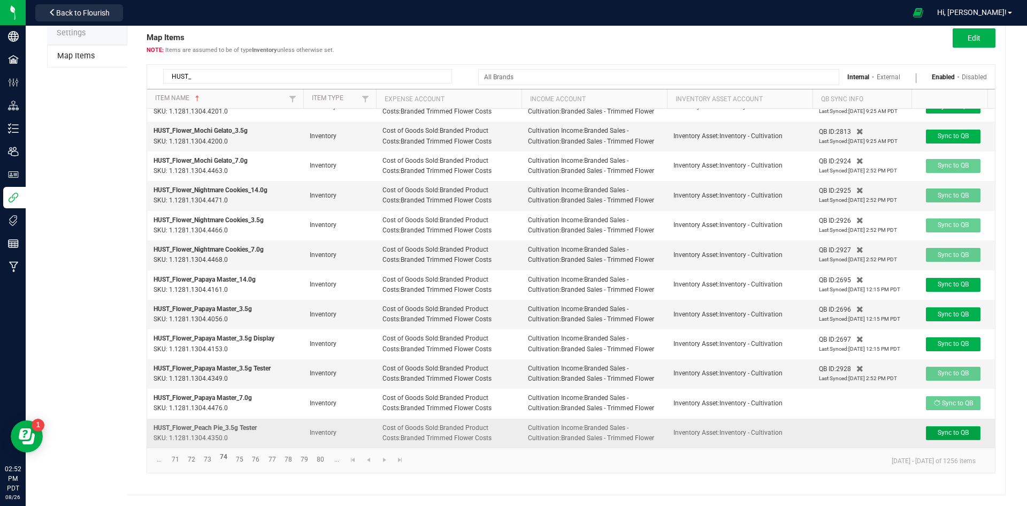
click at [962, 429] on span "Sync to QB" at bounding box center [953, 432] width 31 height 7
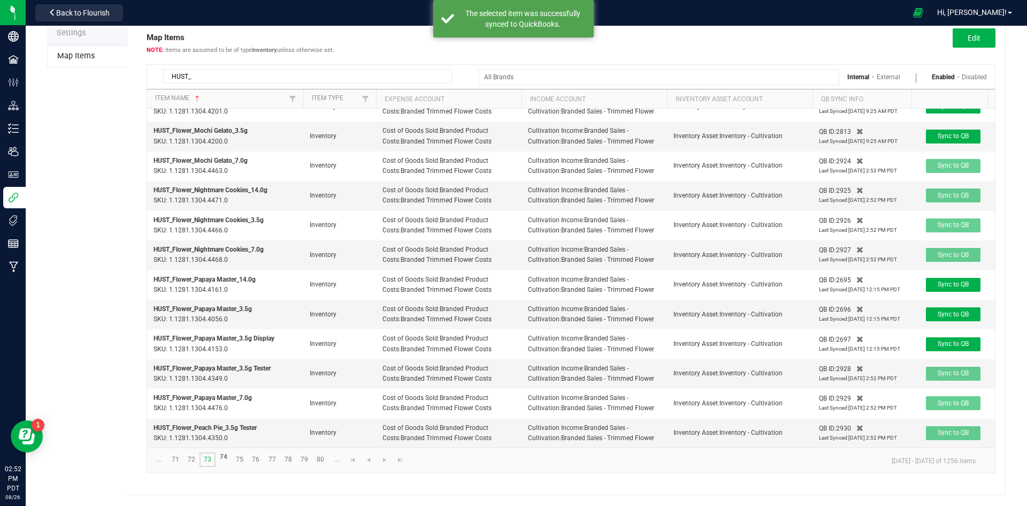
click at [207, 462] on link "73" at bounding box center [208, 459] width 16 height 14
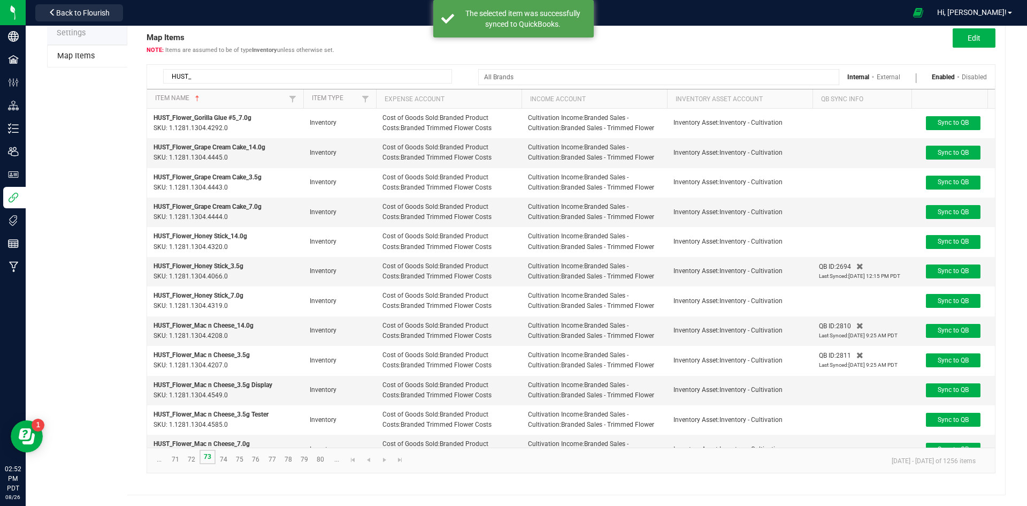
click at [207, 462] on link "73" at bounding box center [208, 456] width 16 height 14
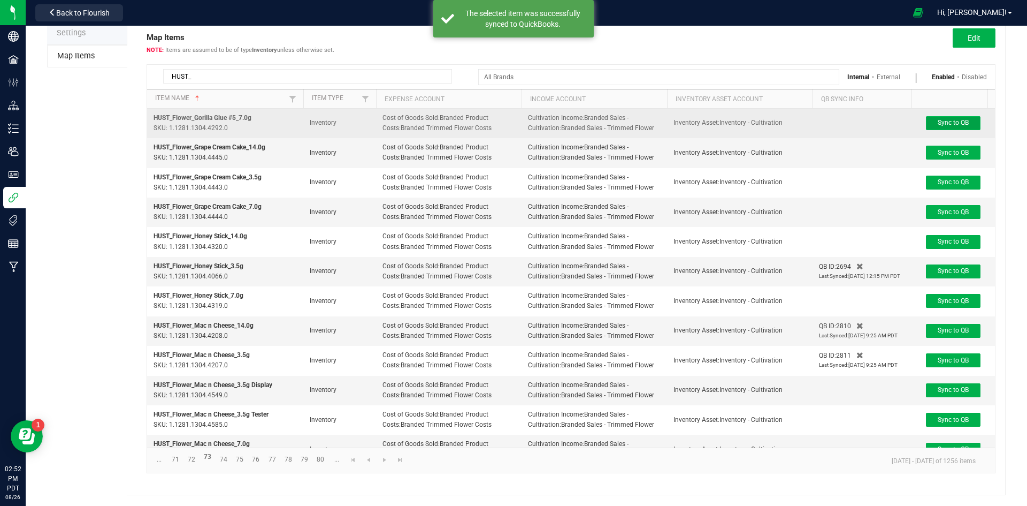
click at [951, 125] on span "Sync to QB" at bounding box center [953, 122] width 31 height 7
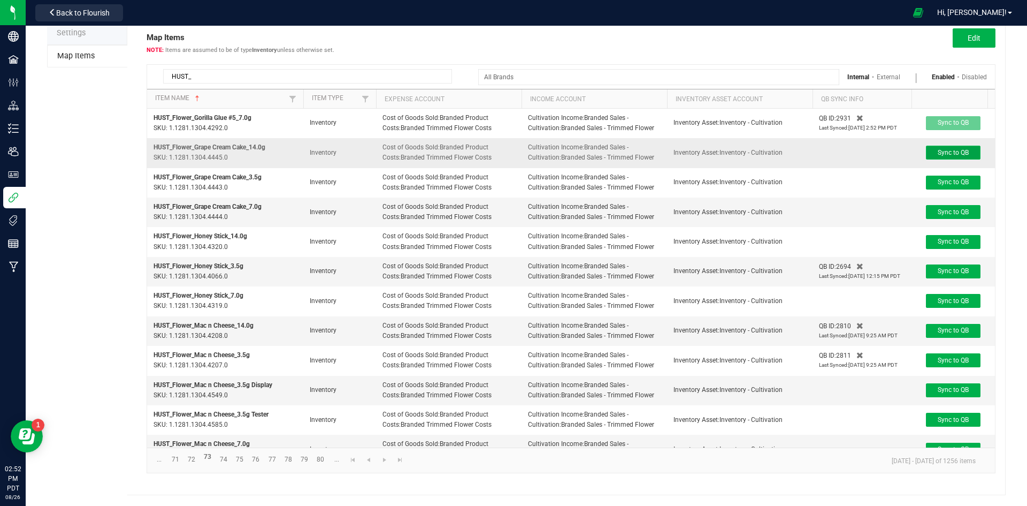
click at [954, 151] on span "Sync to QB" at bounding box center [953, 152] width 31 height 7
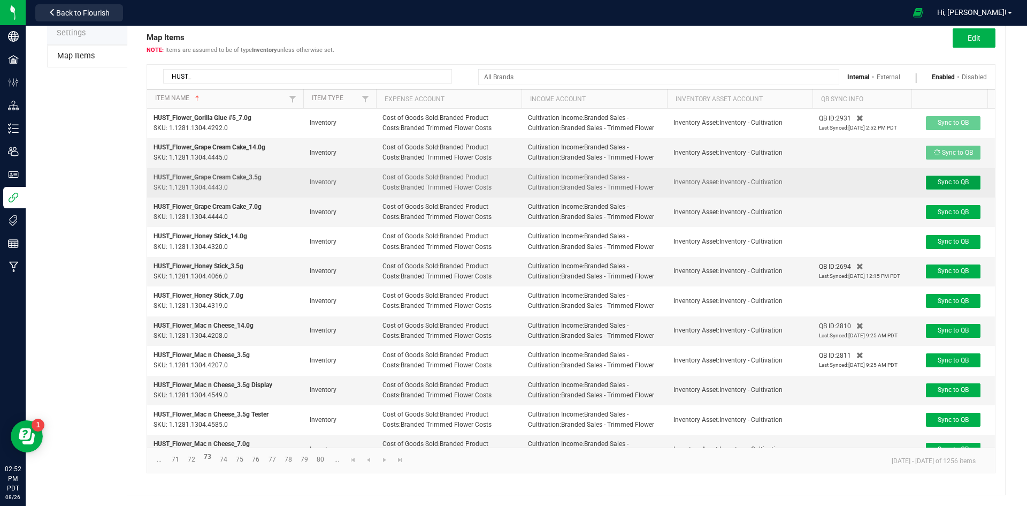
click at [952, 179] on span "Sync to QB" at bounding box center [953, 181] width 31 height 7
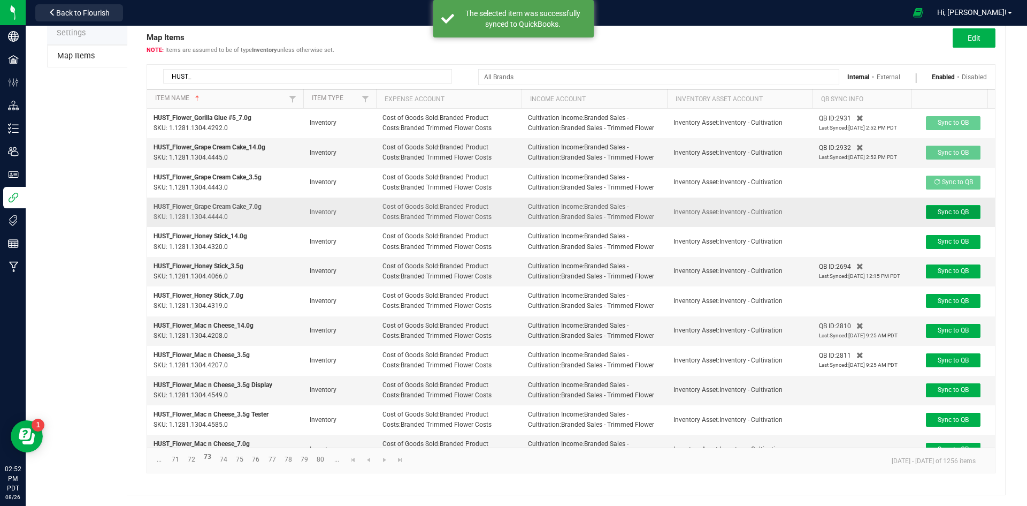
click at [937, 211] on button "Sync to QB" at bounding box center [953, 212] width 55 height 14
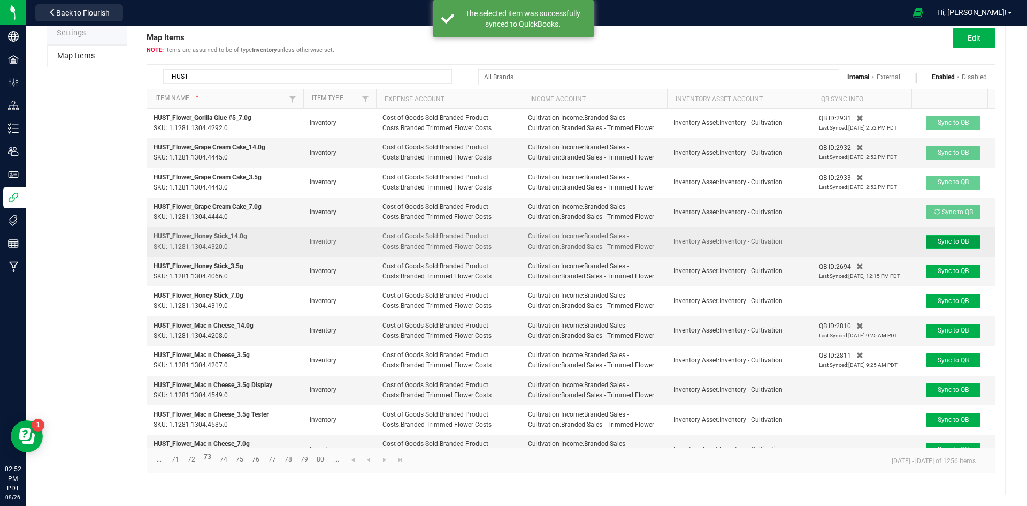
click at [949, 242] on span "Sync to QB" at bounding box center [953, 241] width 31 height 7
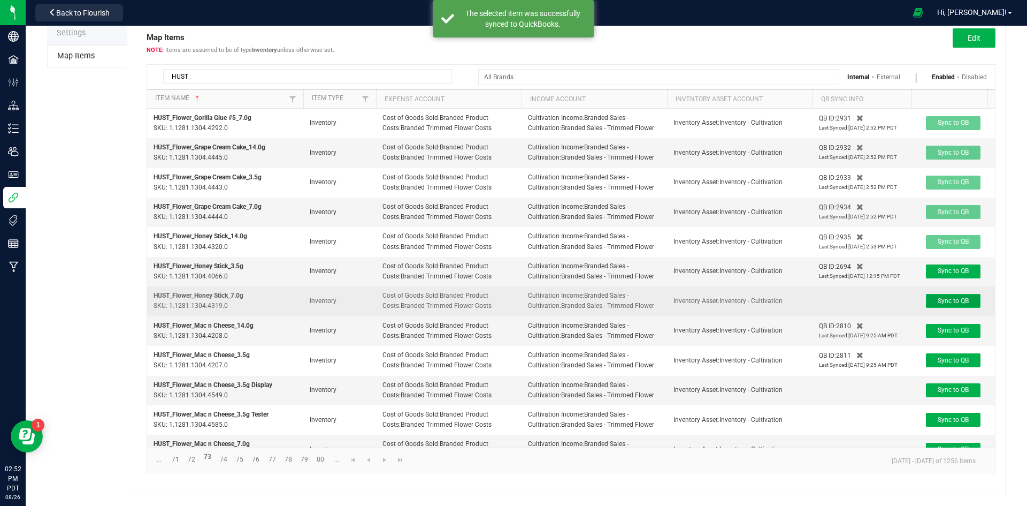
click at [952, 297] on span "Sync to QB" at bounding box center [953, 300] width 31 height 7
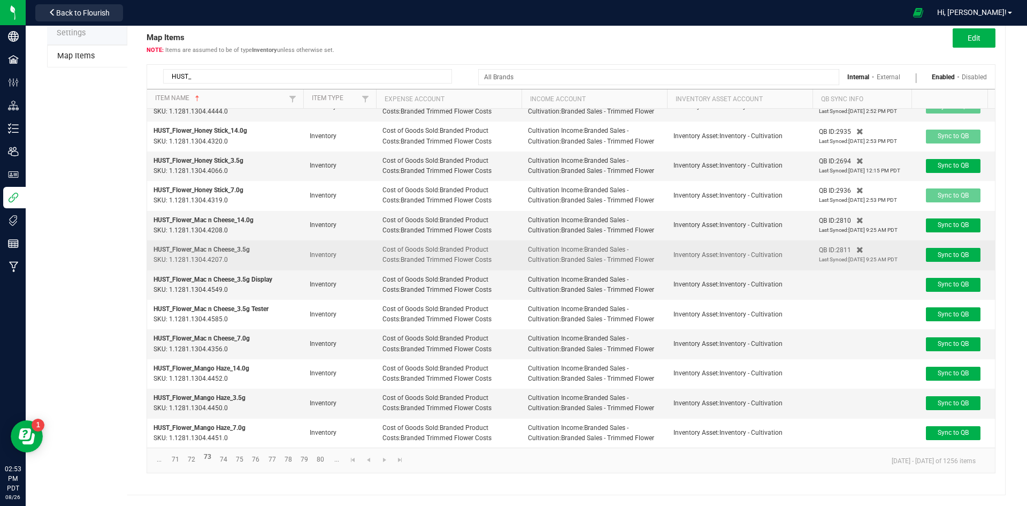
scroll to position [113, 0]
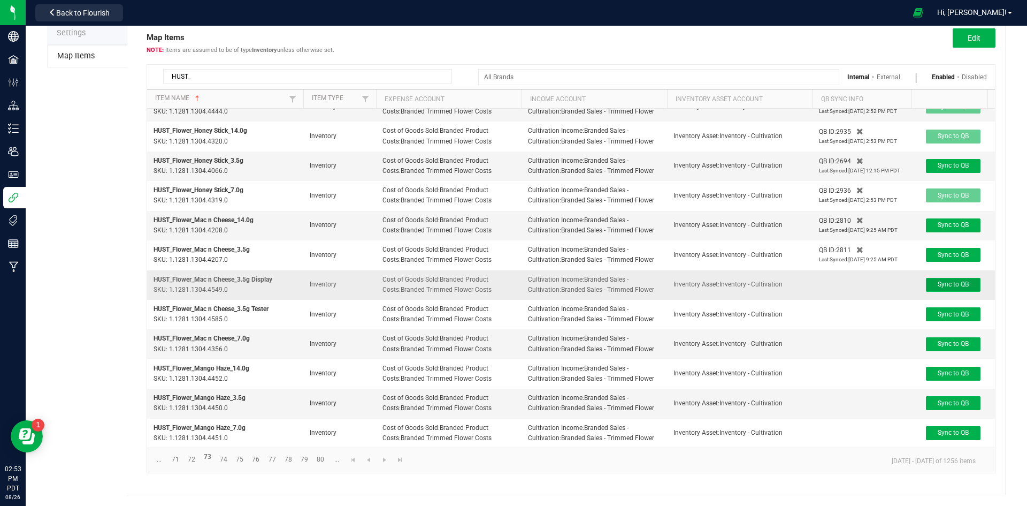
click at [953, 280] on span "Sync to QB" at bounding box center [953, 283] width 31 height 7
drag, startPoint x: 954, startPoint y: 309, endPoint x: 958, endPoint y: 333, distance: 25.0
click at [955, 310] on span "Sync to QB" at bounding box center [953, 313] width 31 height 7
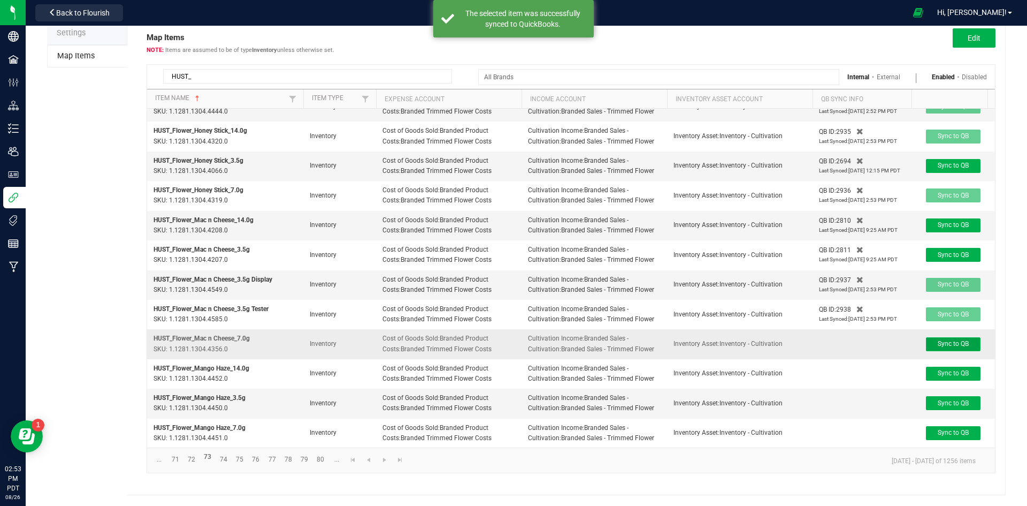
click at [954, 340] on span "Sync to QB" at bounding box center [953, 343] width 31 height 7
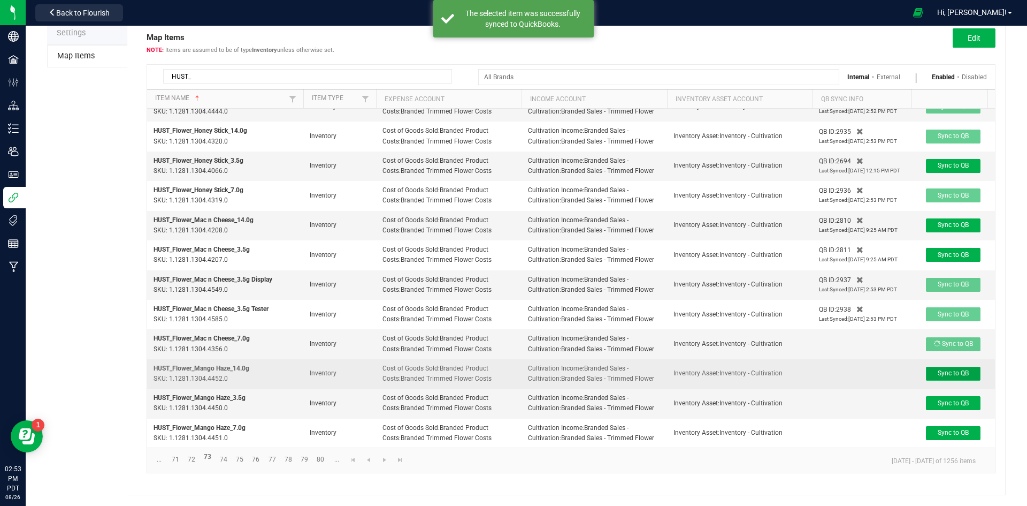
click at [947, 369] on span "Sync to QB" at bounding box center [953, 372] width 31 height 7
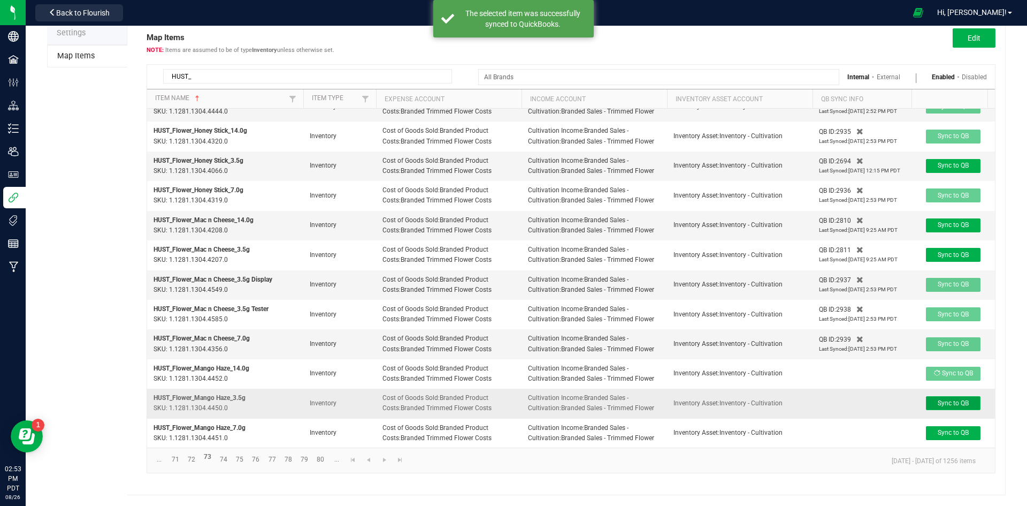
click at [949, 399] on span "Sync to QB" at bounding box center [953, 402] width 31 height 7
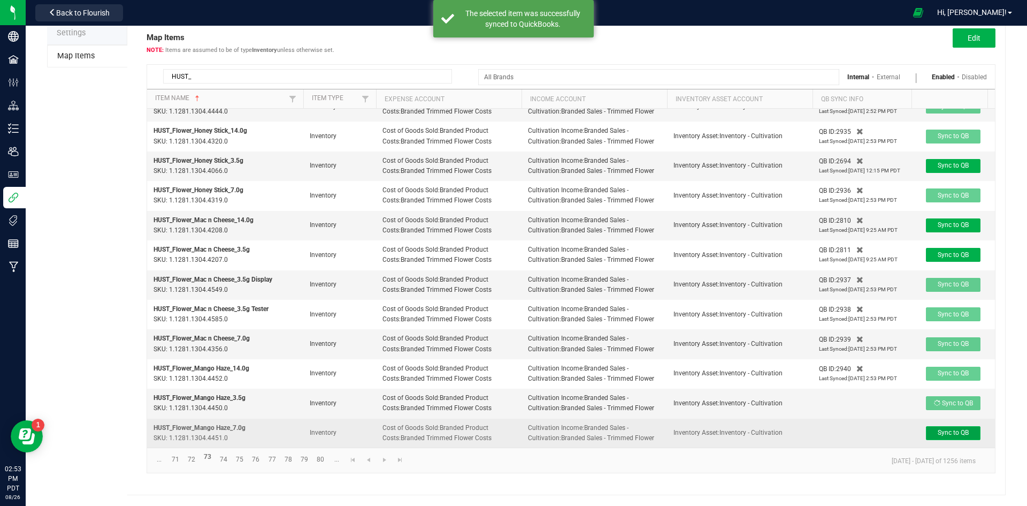
click at [957, 429] on span "Sync to QB" at bounding box center [953, 432] width 31 height 7
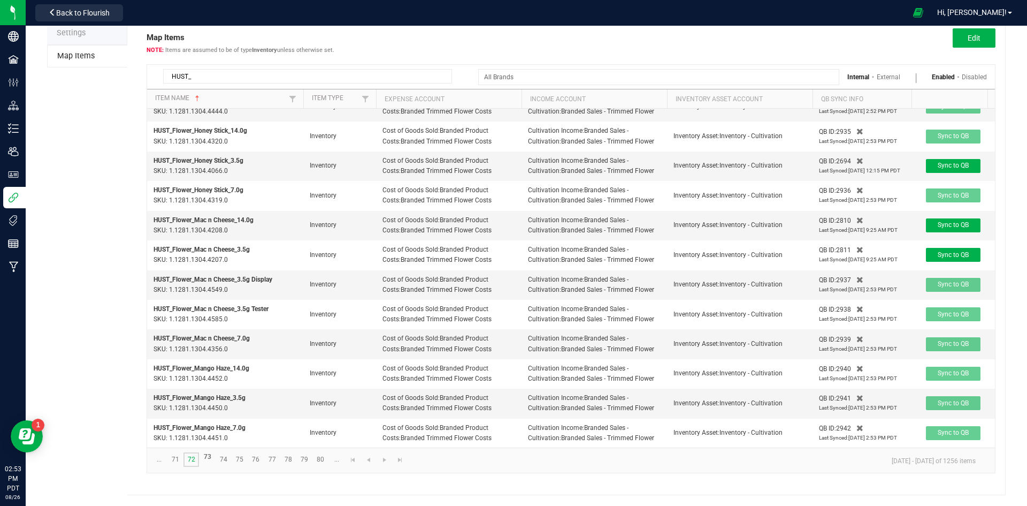
click at [193, 459] on link "72" at bounding box center [192, 459] width 16 height 14
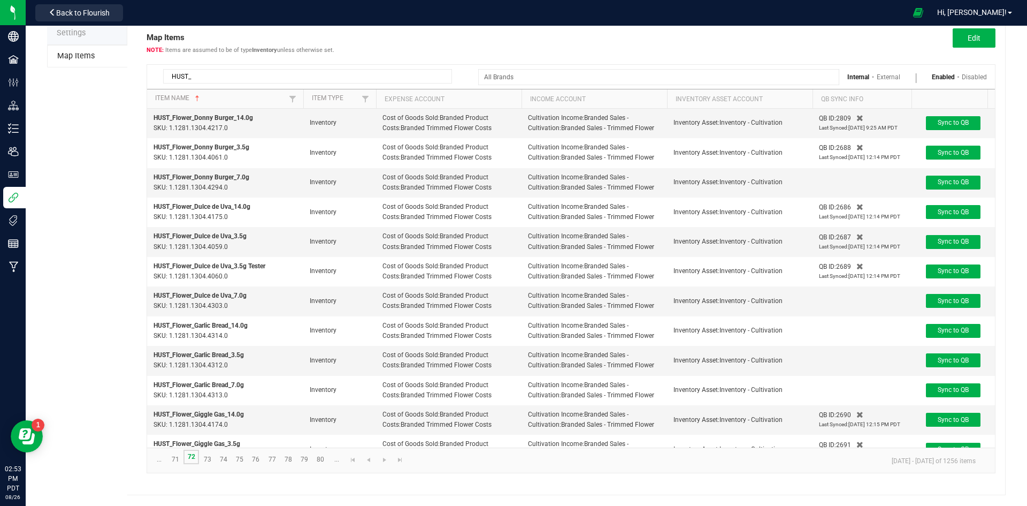
click at [194, 459] on link "72" at bounding box center [192, 456] width 16 height 14
click at [947, 179] on span "Sync to QB" at bounding box center [953, 181] width 31 height 7
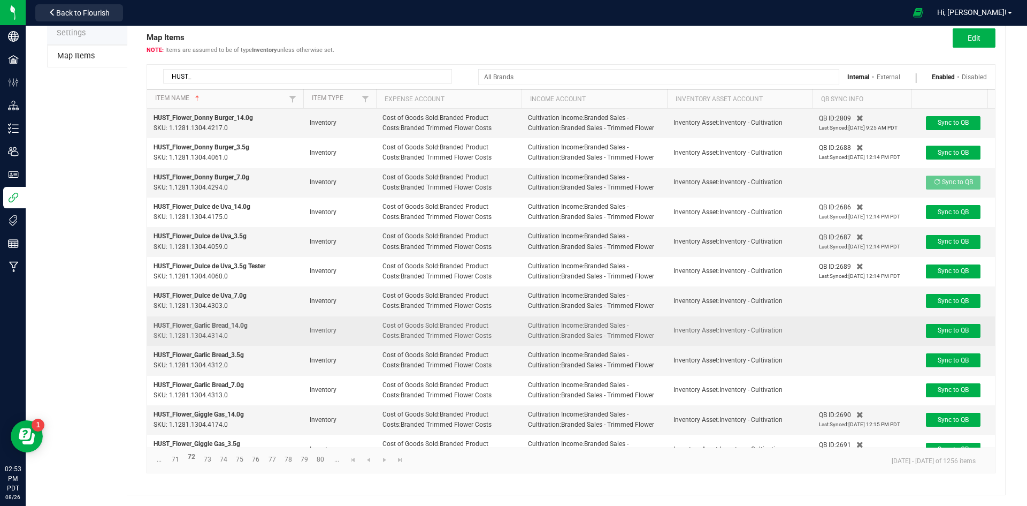
scroll to position [113, 0]
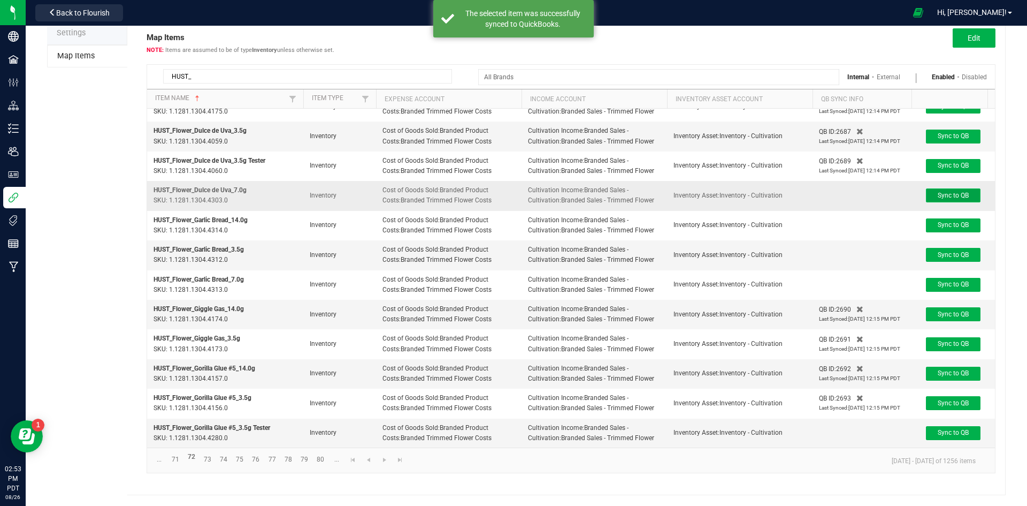
click at [945, 192] on span "Sync to QB" at bounding box center [953, 195] width 31 height 7
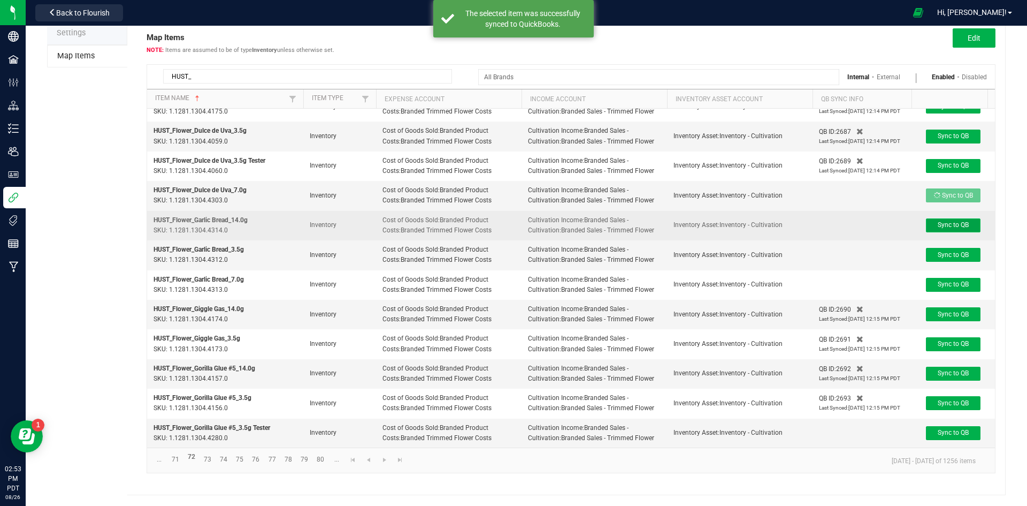
click at [948, 221] on span "Sync to QB" at bounding box center [953, 224] width 31 height 7
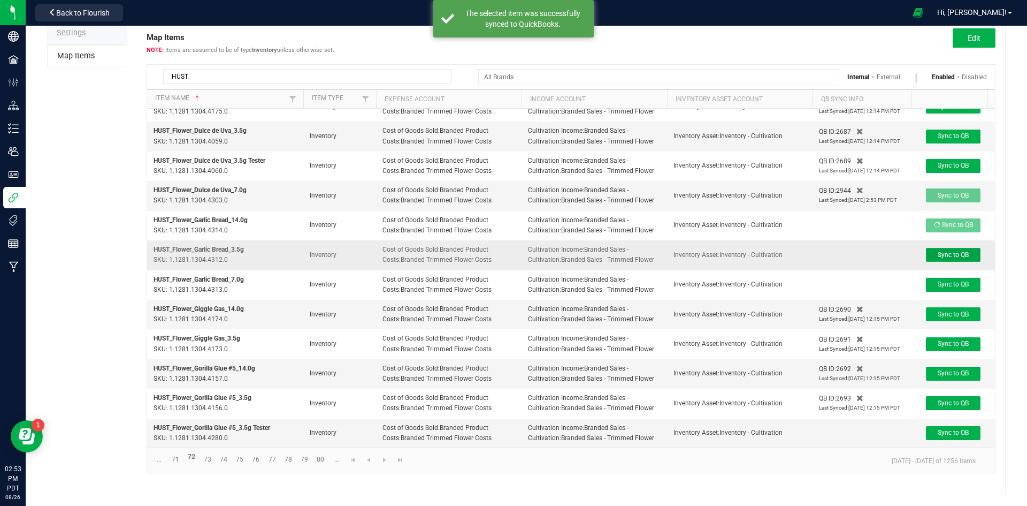
click at [949, 251] on span "Sync to QB" at bounding box center [953, 254] width 31 height 7
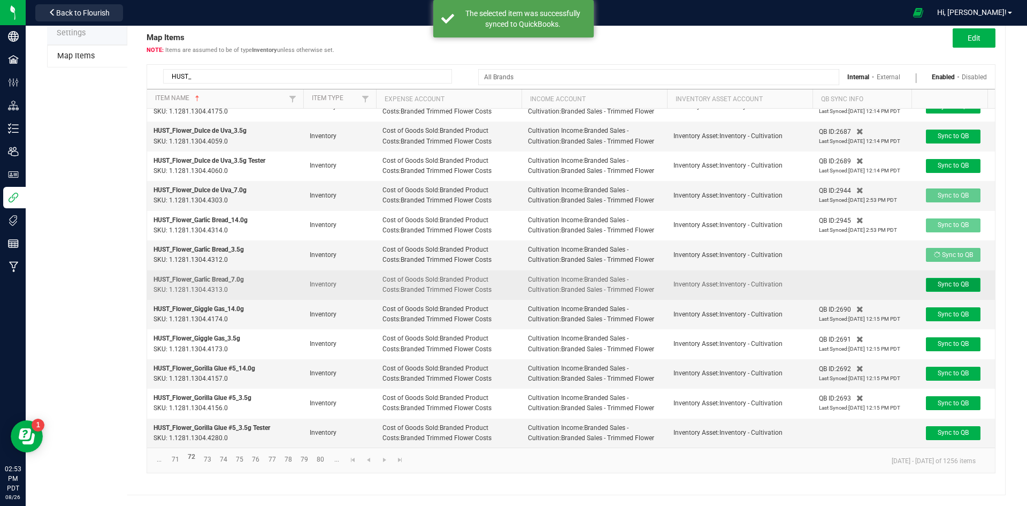
click at [929, 282] on button "Sync to QB" at bounding box center [953, 285] width 55 height 14
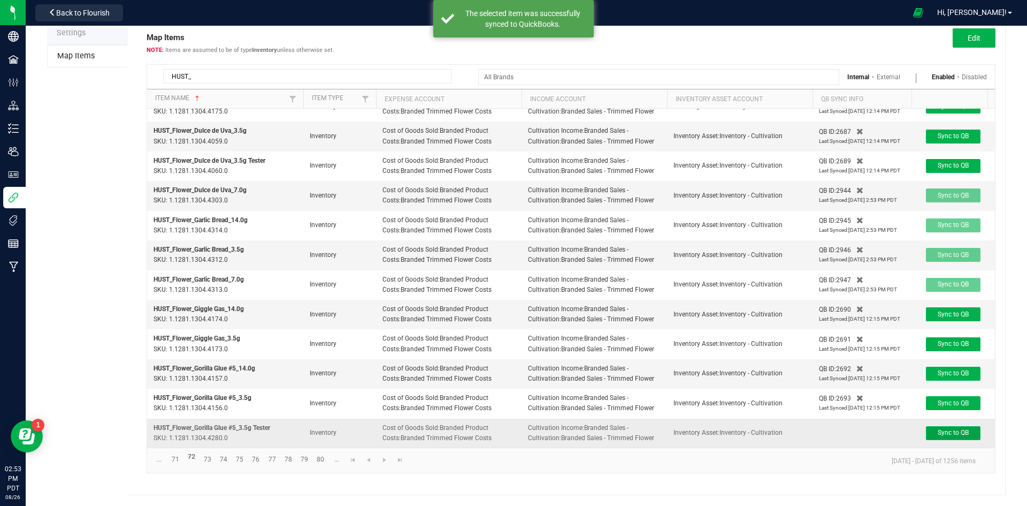
click at [949, 429] on button "Sync to QB" at bounding box center [953, 433] width 55 height 14
click at [179, 457] on link "71" at bounding box center [175, 459] width 16 height 14
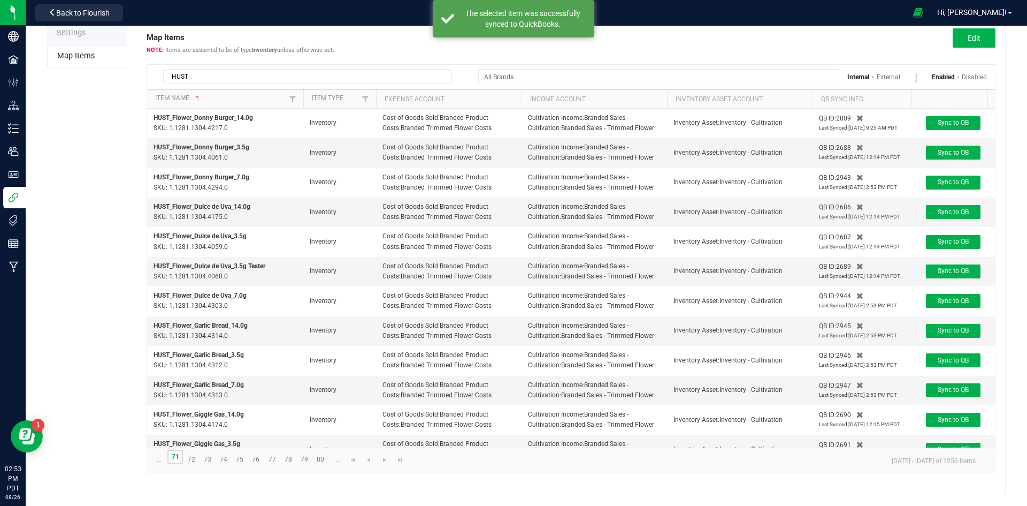
click at [179, 457] on link "71" at bounding box center [175, 456] width 16 height 14
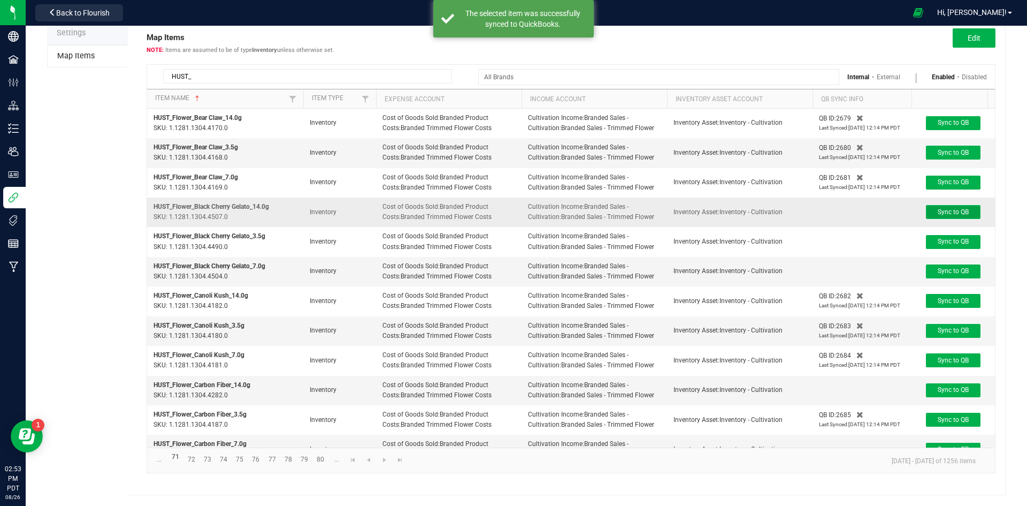
click at [964, 212] on span "Sync to QB" at bounding box center [953, 211] width 31 height 7
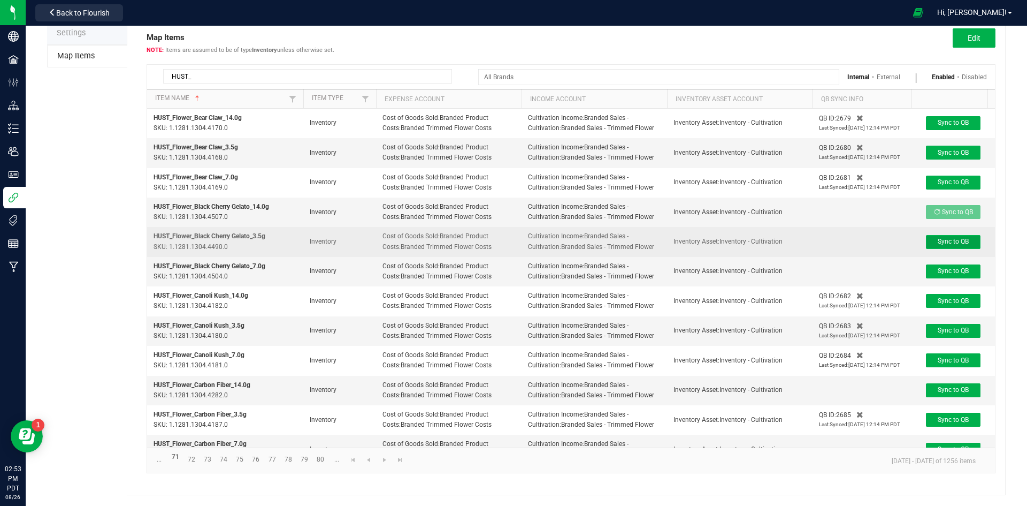
click at [962, 238] on span "Sync to QB" at bounding box center [953, 241] width 31 height 7
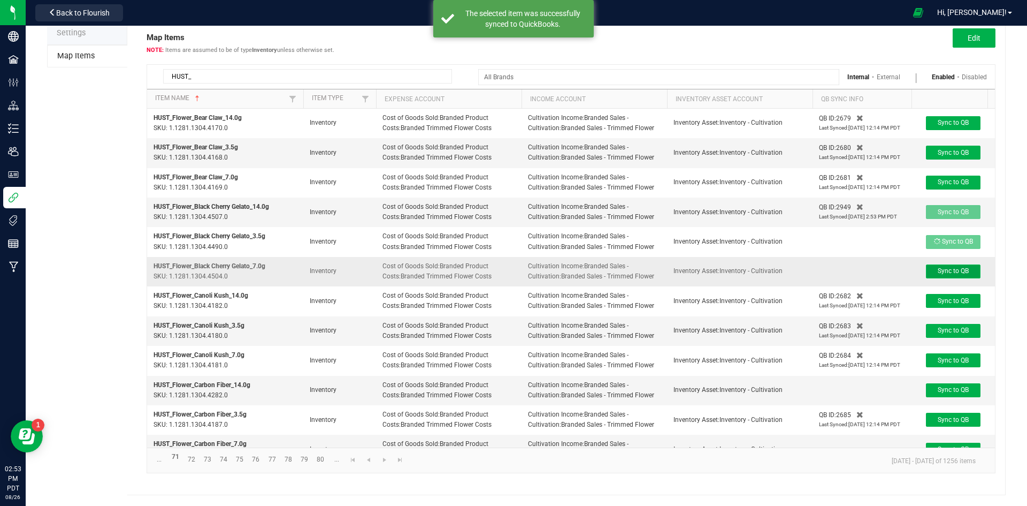
click at [959, 270] on span "Sync to QB" at bounding box center [953, 270] width 31 height 7
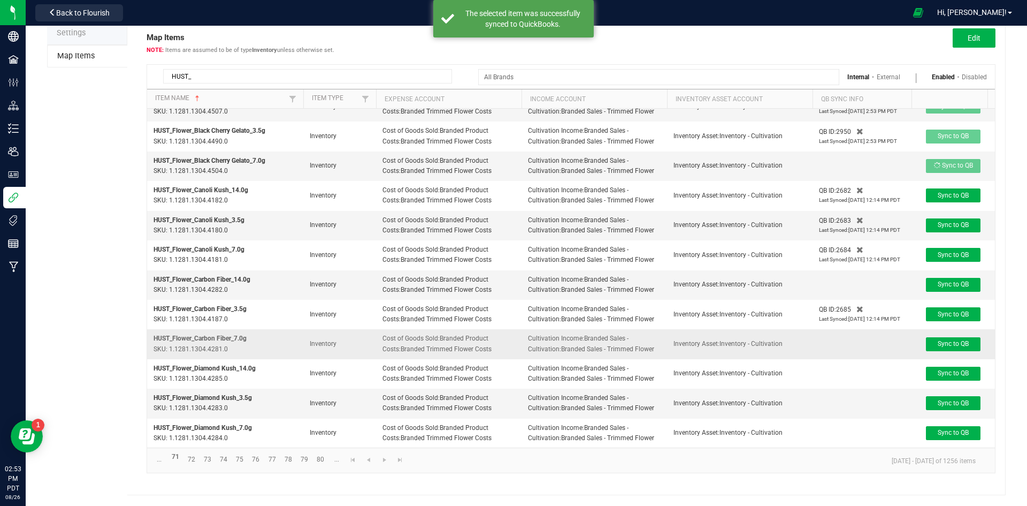
scroll to position [113, 0]
click at [961, 281] on button "Sync to QB" at bounding box center [953, 285] width 55 height 14
click at [935, 340] on button "Sync to QB" at bounding box center [953, 344] width 55 height 14
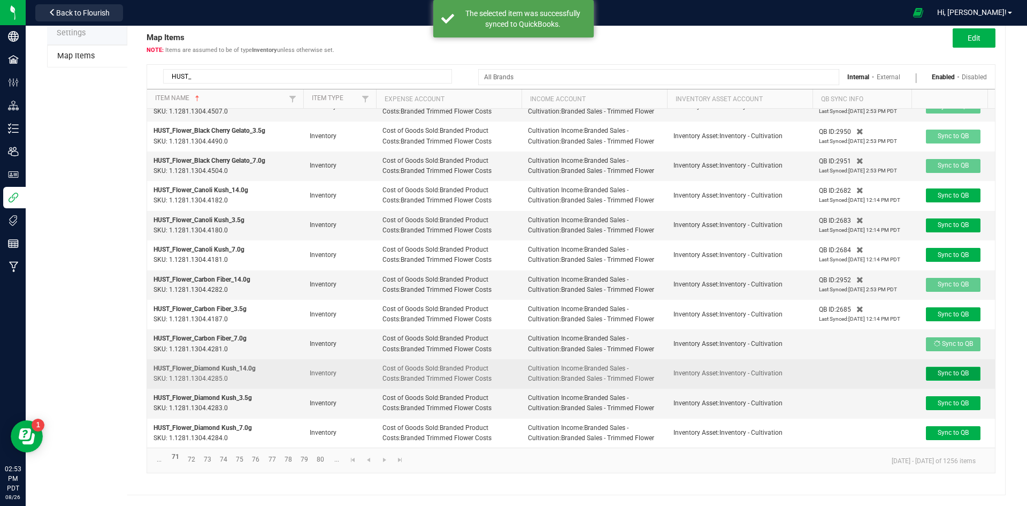
click at [940, 369] on span "Sync to QB" at bounding box center [953, 372] width 31 height 7
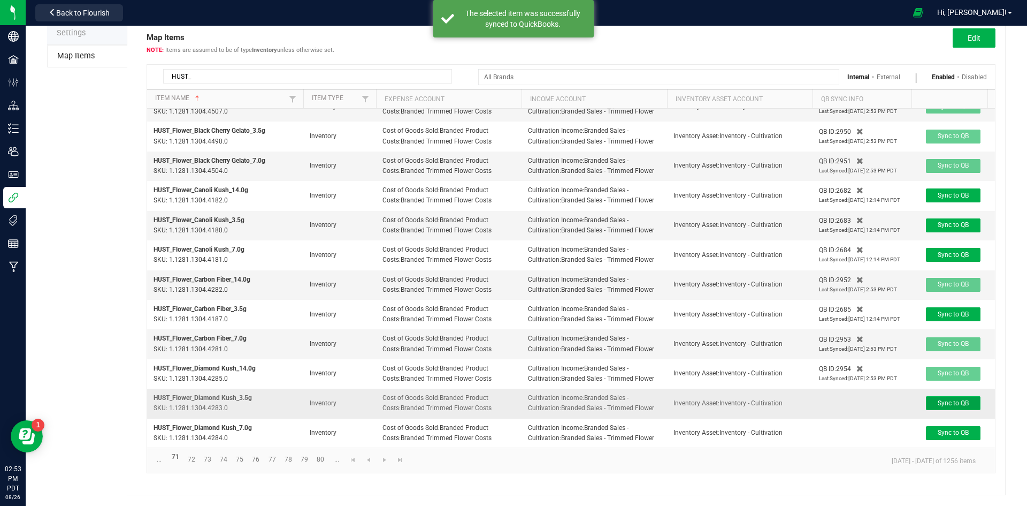
click at [939, 399] on span "Sync to QB" at bounding box center [953, 402] width 31 height 7
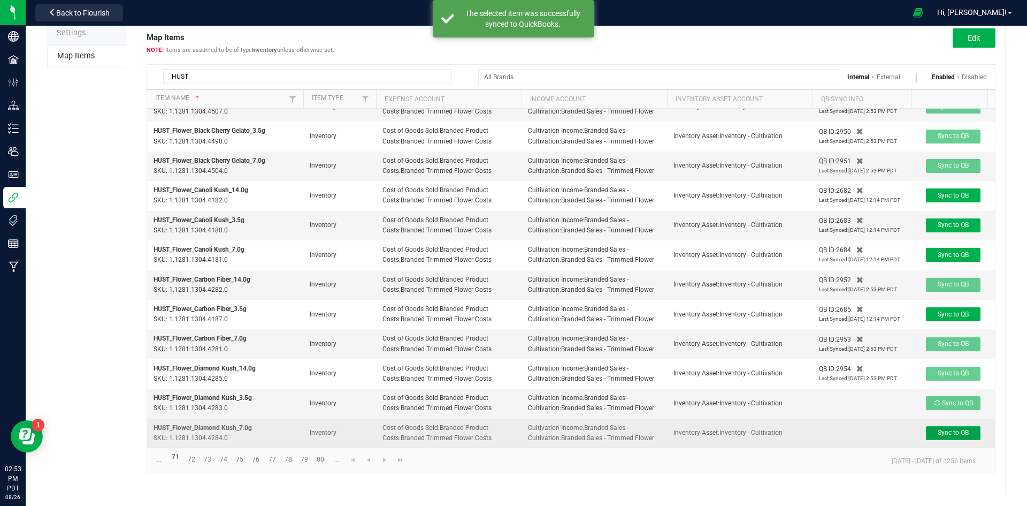
click at [940, 426] on button "Sync to QB" at bounding box center [953, 433] width 55 height 14
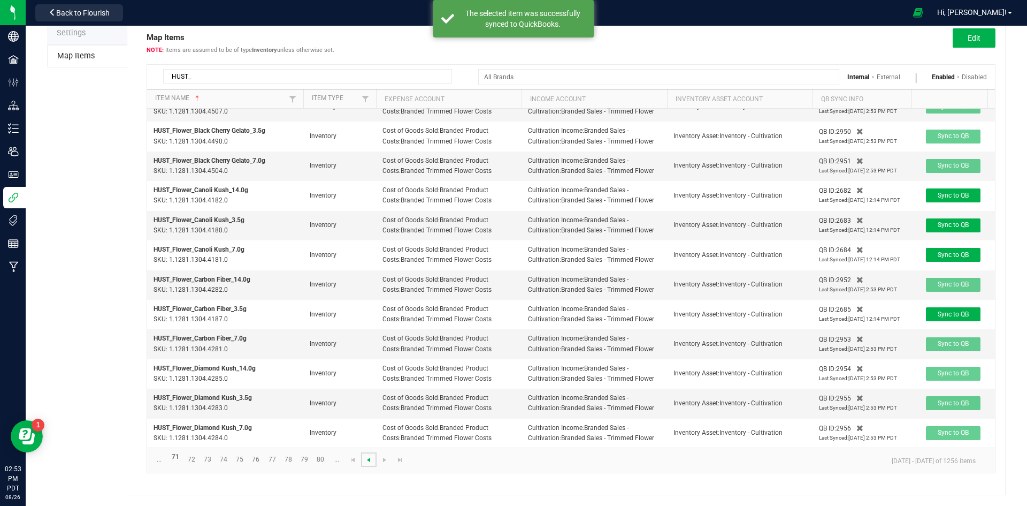
click at [371, 459] on span "Go to the previous page" at bounding box center [368, 459] width 9 height 9
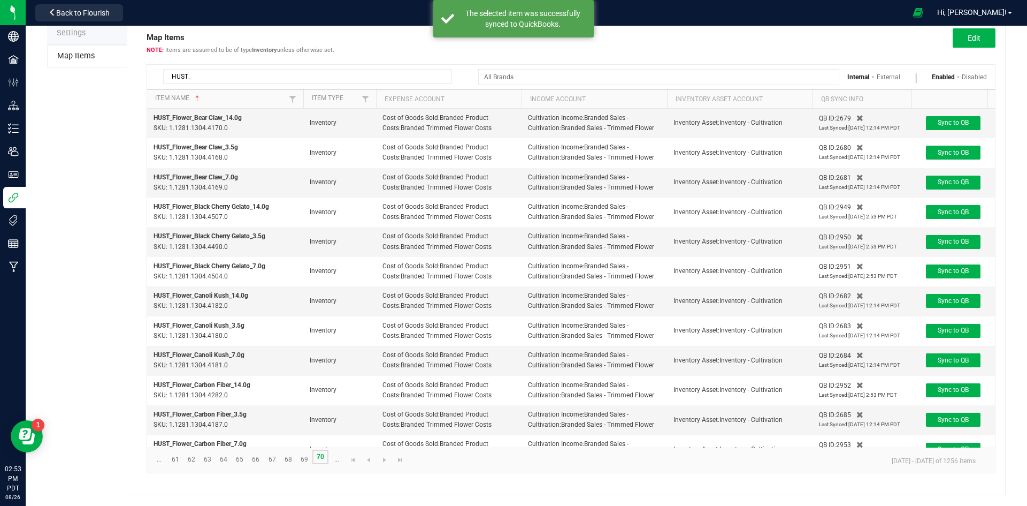
click at [320, 456] on link "70" at bounding box center [320, 456] width 16 height 14
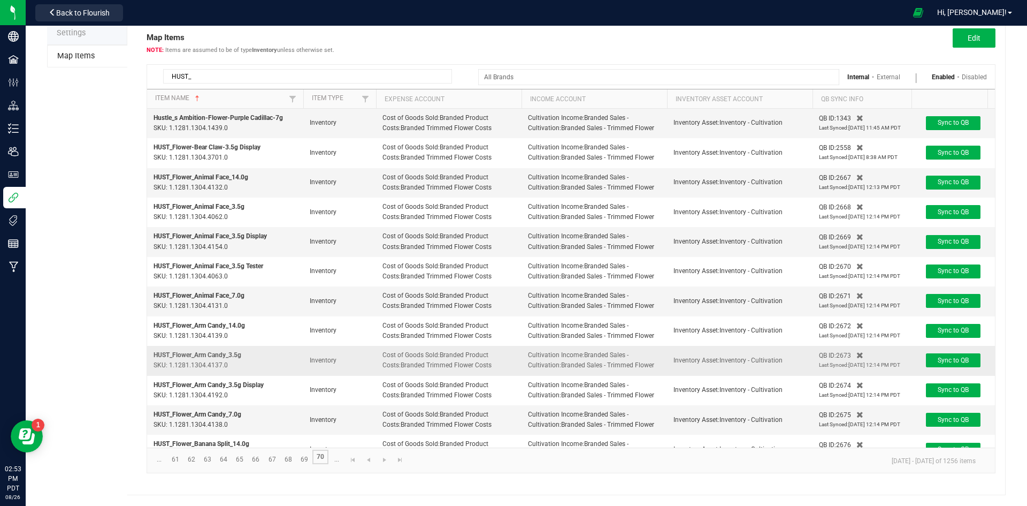
scroll to position [122, 0]
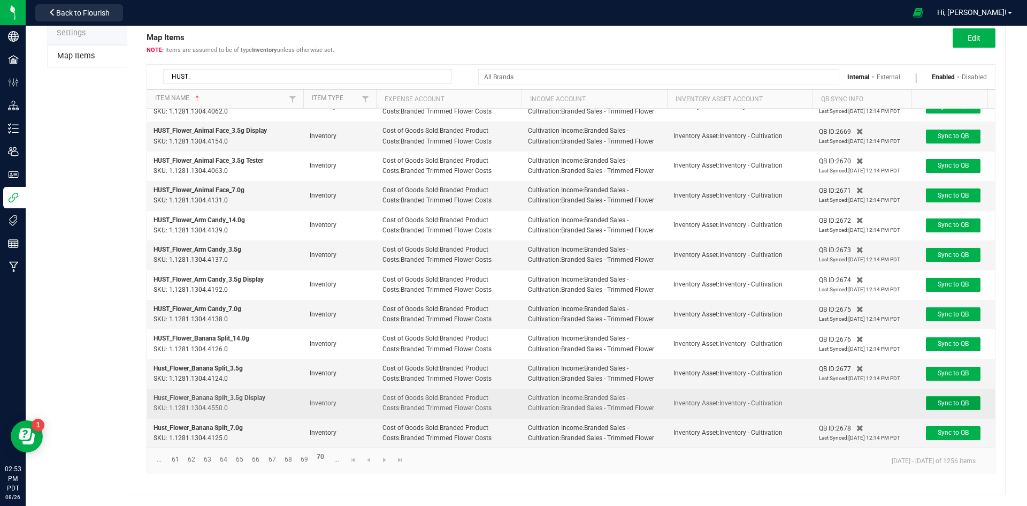
click at [959, 399] on span "Sync to QB" at bounding box center [953, 402] width 31 height 7
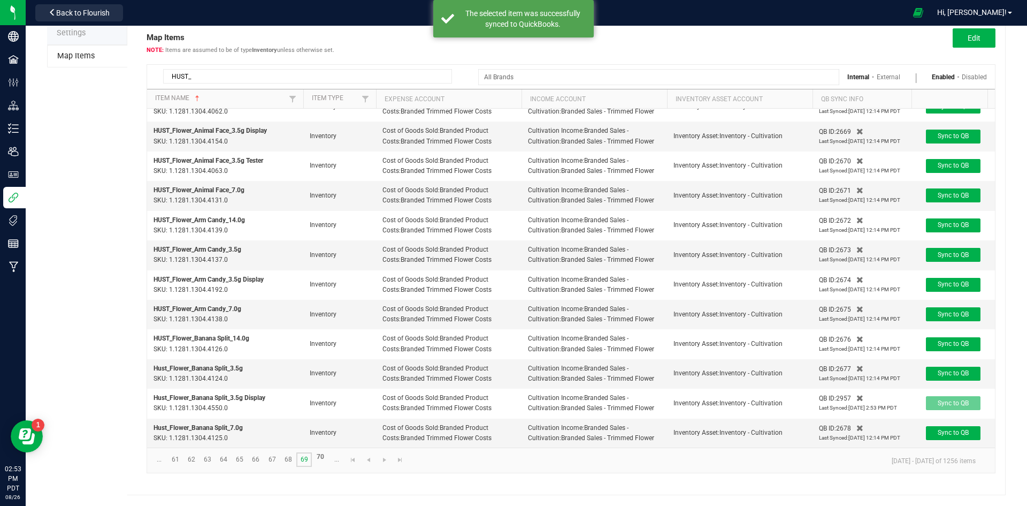
click at [304, 462] on link "69" at bounding box center [304, 459] width 16 height 14
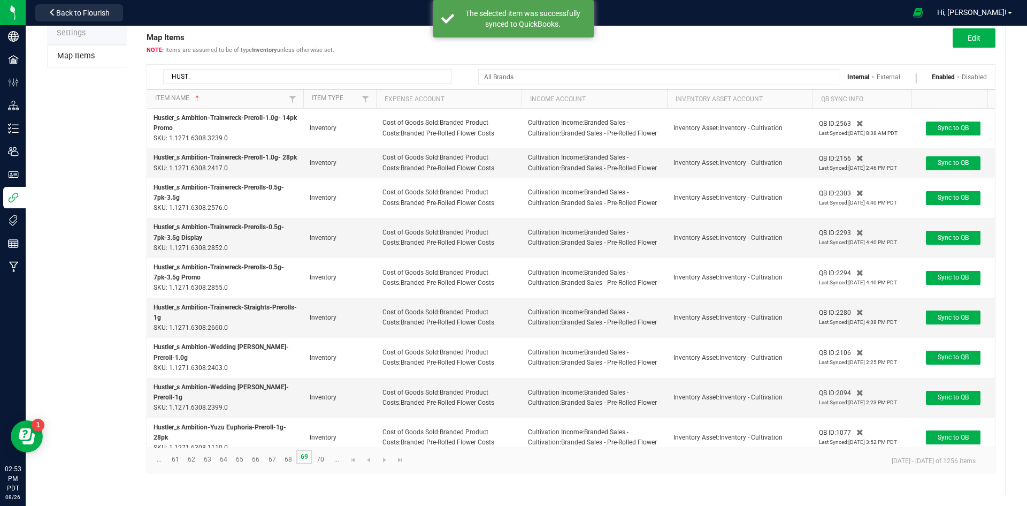
click at [304, 462] on link "69" at bounding box center [304, 456] width 16 height 14
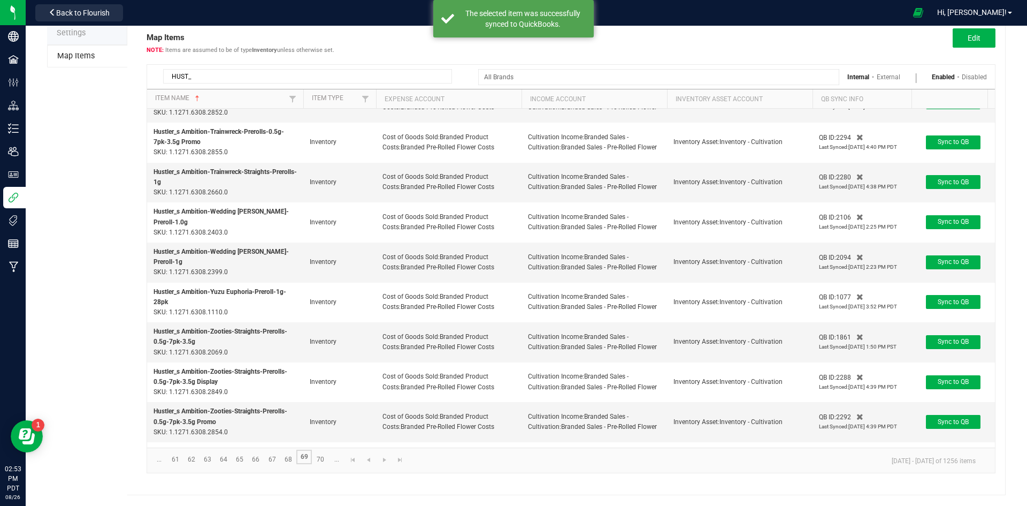
scroll to position [233, 0]
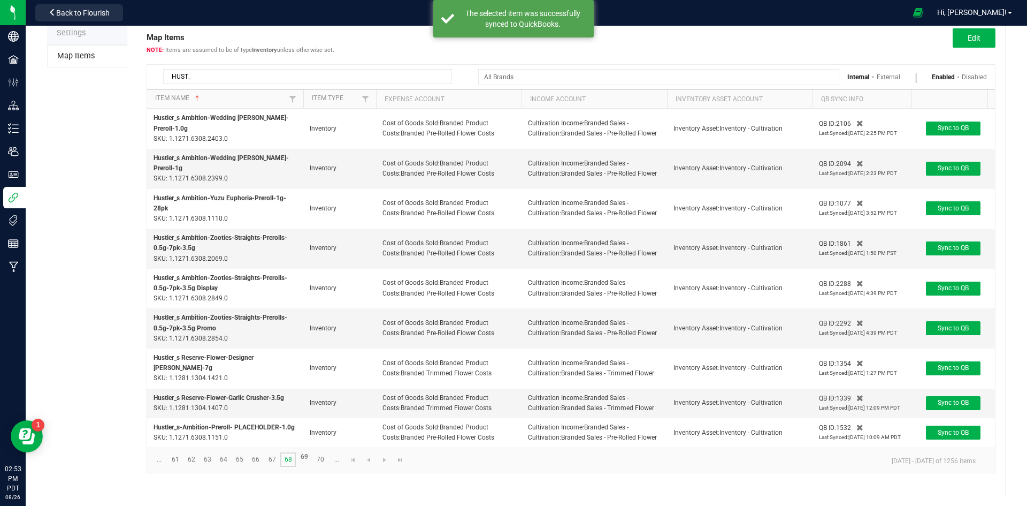
click at [289, 462] on link "68" at bounding box center [288, 459] width 16 height 14
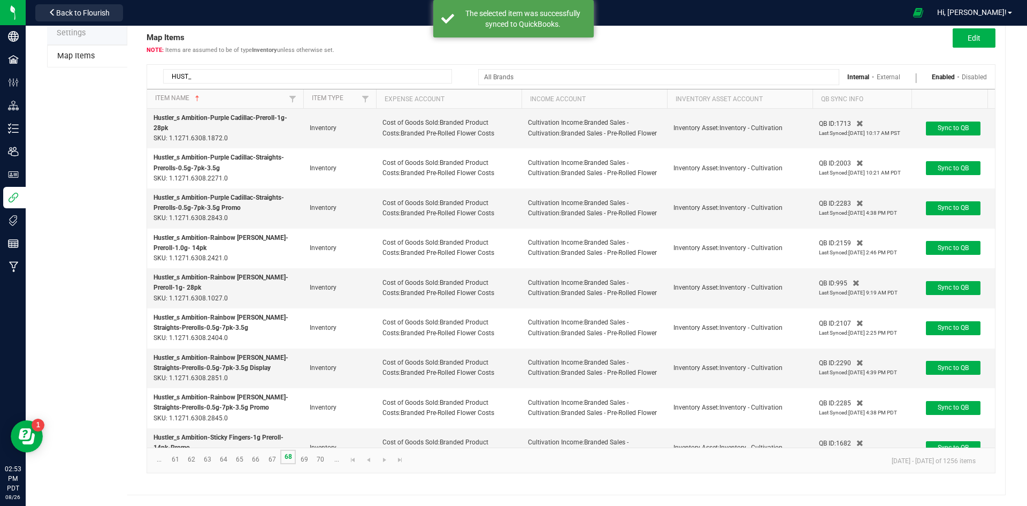
click at [289, 461] on link "68" at bounding box center [288, 456] width 16 height 14
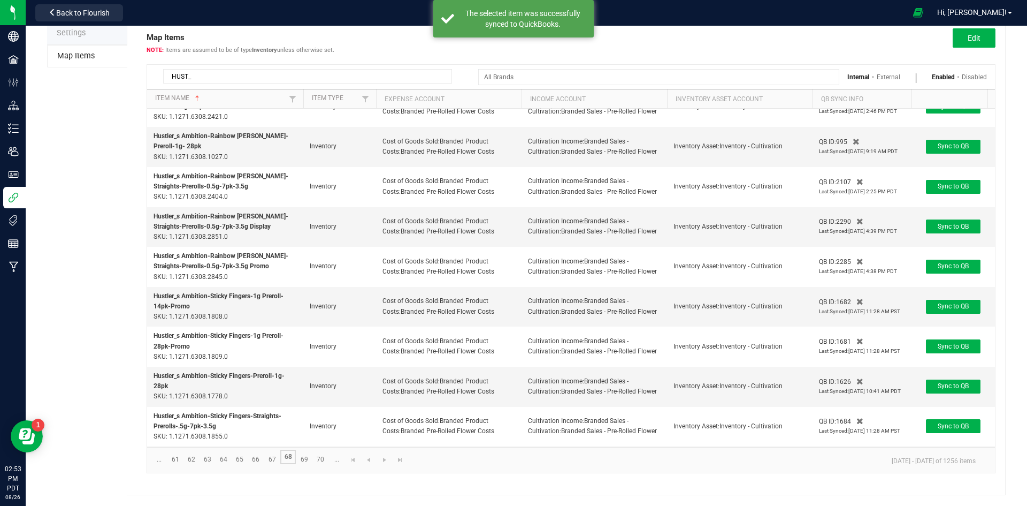
scroll to position [257, 0]
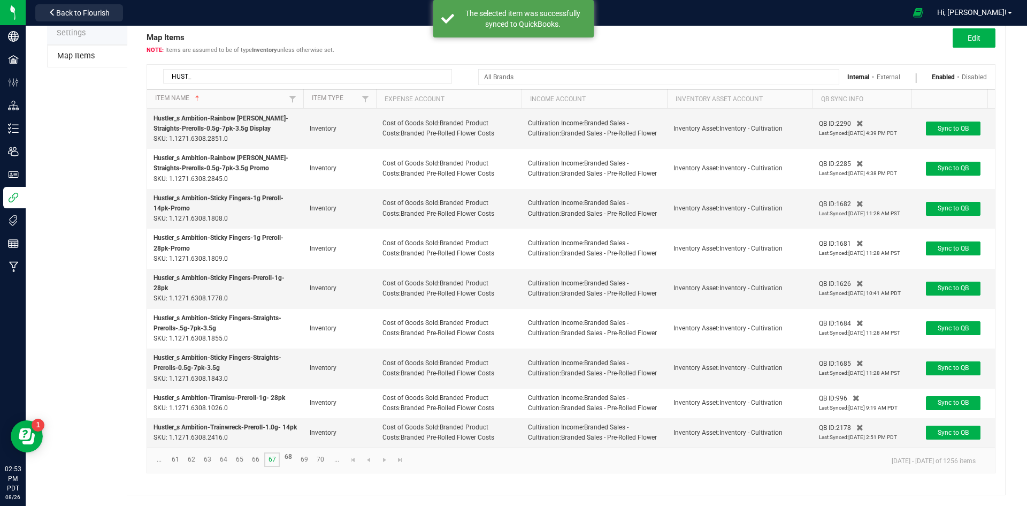
click at [274, 454] on link "67" at bounding box center [272, 459] width 16 height 14
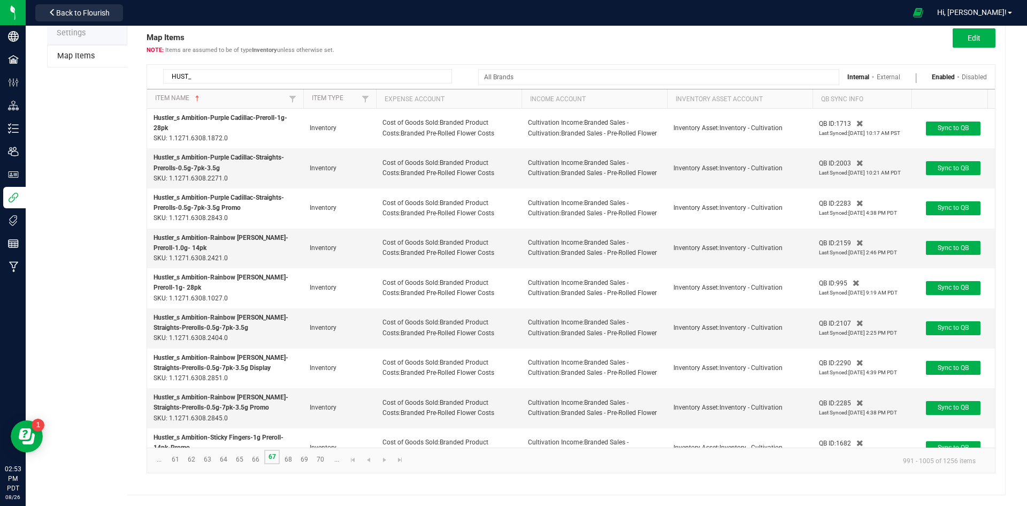
click at [274, 455] on link "67" at bounding box center [272, 456] width 16 height 14
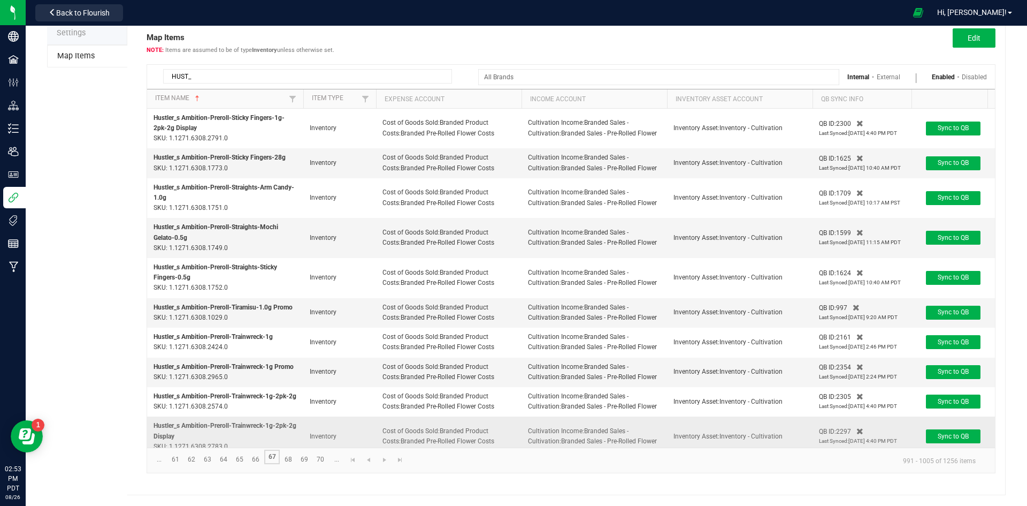
scroll to position [220, 0]
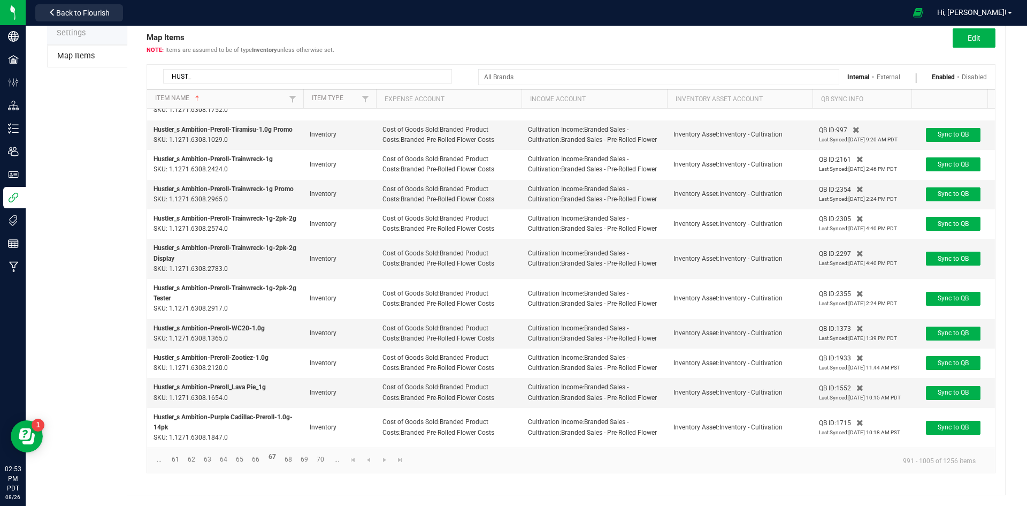
click at [409, 78] on input "HUST_" at bounding box center [307, 76] width 289 height 14
click at [408, 77] on input "HUST_" at bounding box center [307, 76] width 289 height 14
click at [330, 77] on input "HUST_" at bounding box center [307, 76] width 289 height 14
paste input "VLAS"
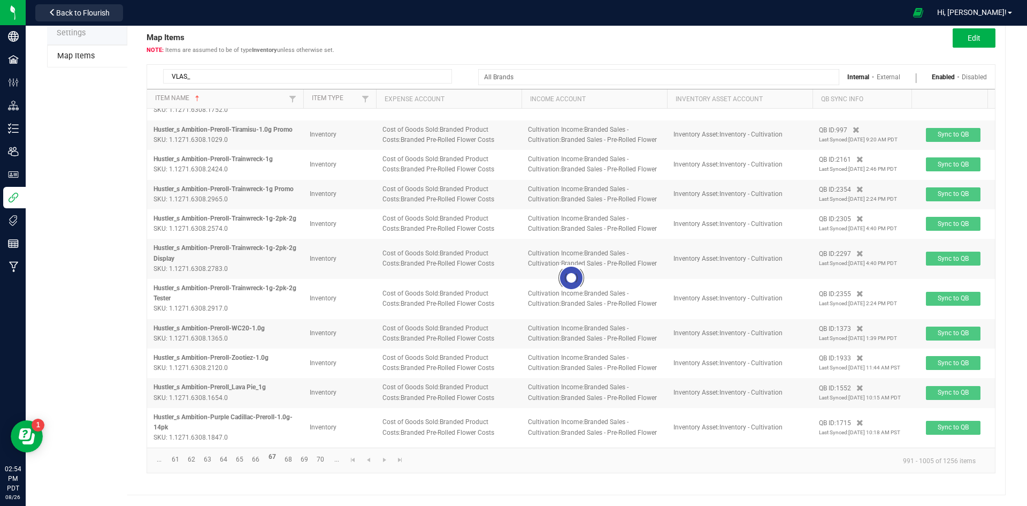
scroll to position [180, 0]
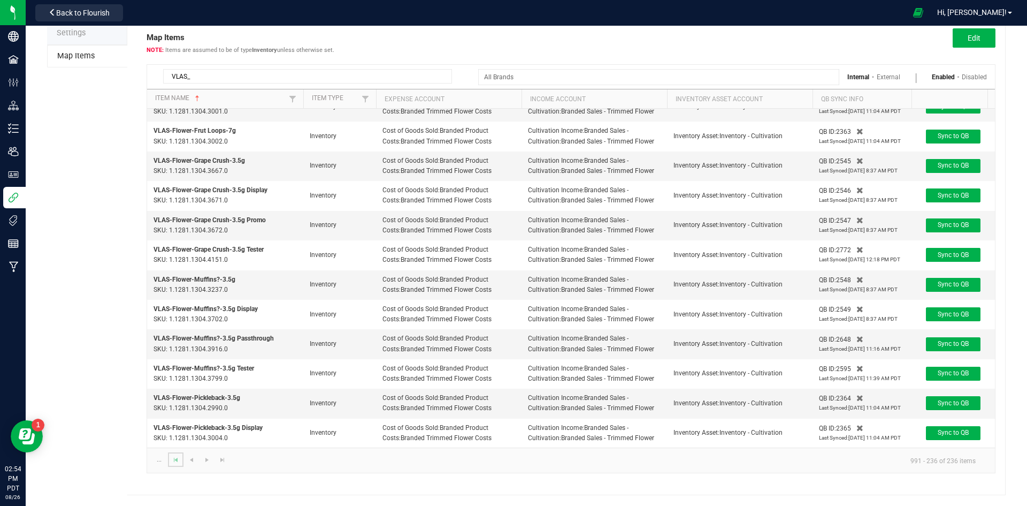
click at [171, 467] on link at bounding box center [176, 459] width 16 height 14
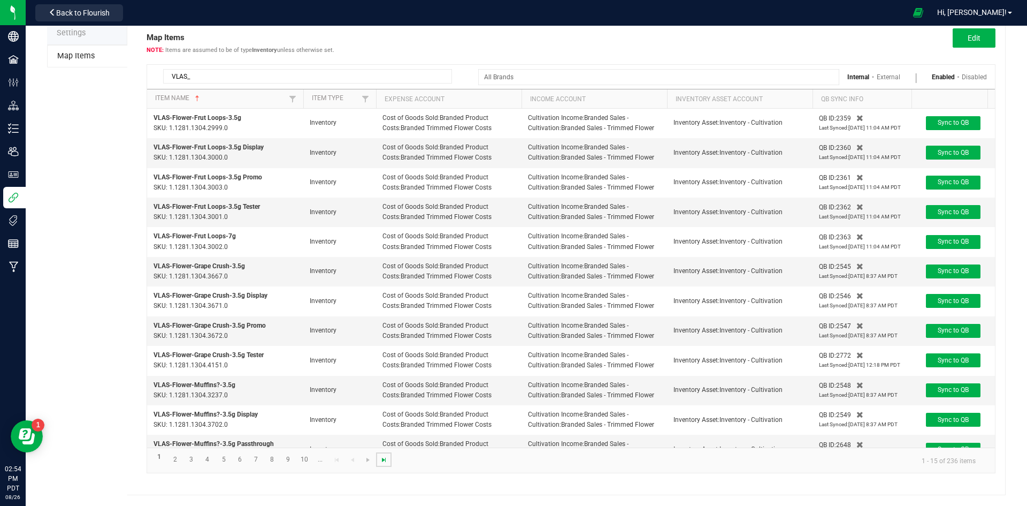
click at [380, 460] on span "Go to the last page" at bounding box center [384, 459] width 9 height 9
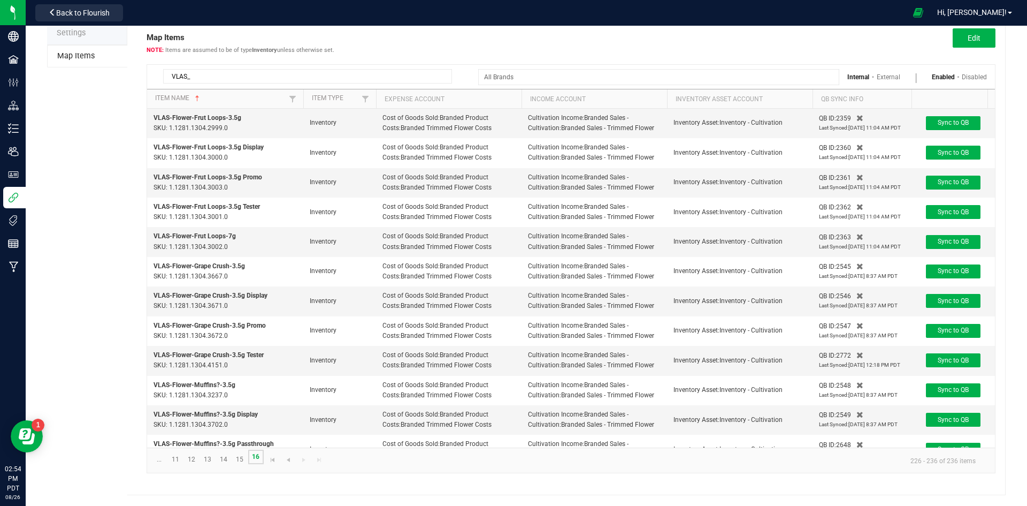
click at [254, 460] on link "16" at bounding box center [256, 456] width 16 height 14
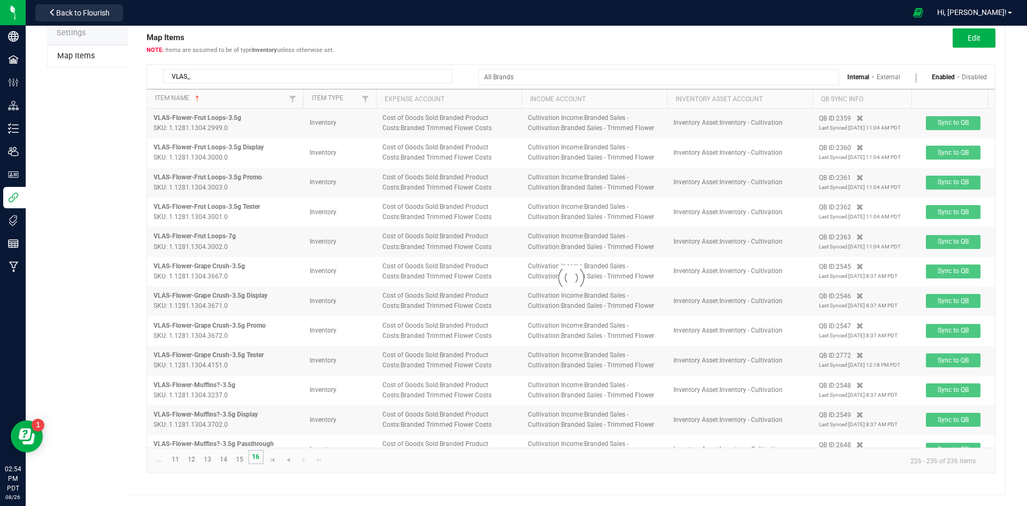
scroll to position [45, 0]
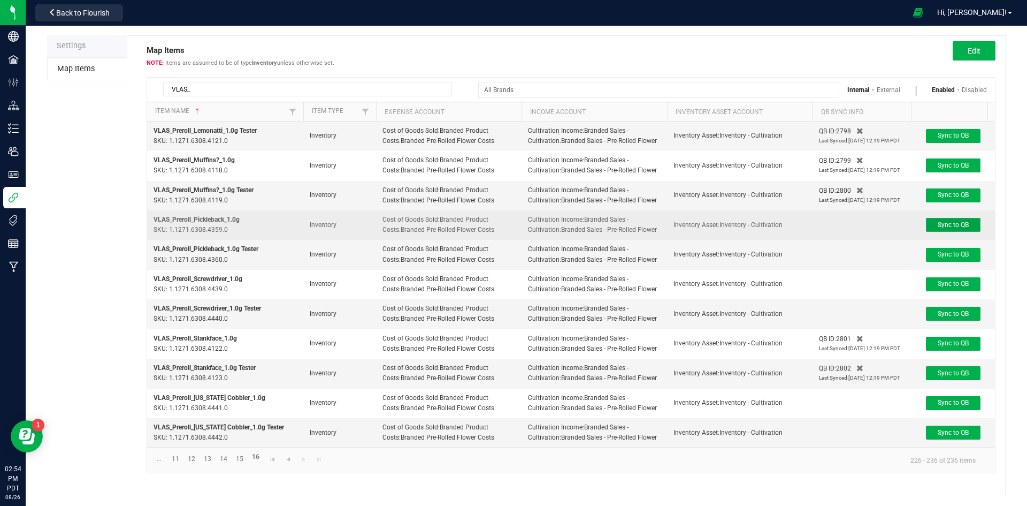
click at [930, 218] on button "Sync to QB" at bounding box center [953, 225] width 55 height 14
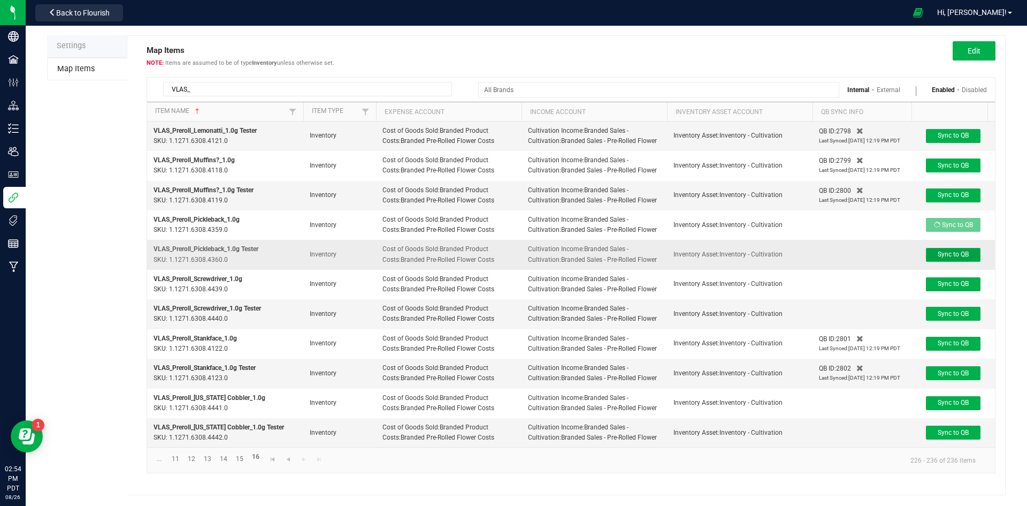
click at [958, 250] on span "Sync to QB" at bounding box center [953, 253] width 31 height 7
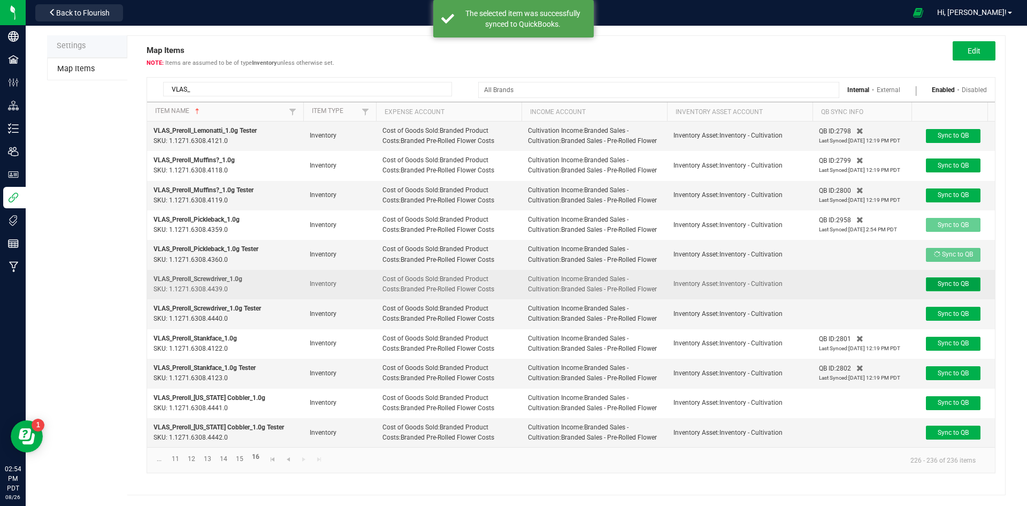
click at [959, 277] on button "Sync to QB" at bounding box center [953, 284] width 55 height 14
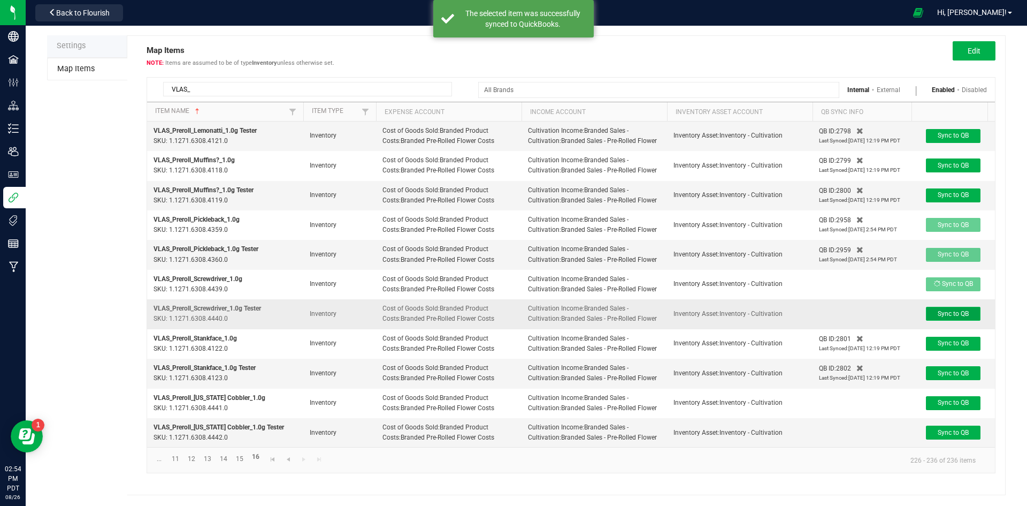
click at [957, 310] on span "Sync to QB" at bounding box center [953, 313] width 31 height 7
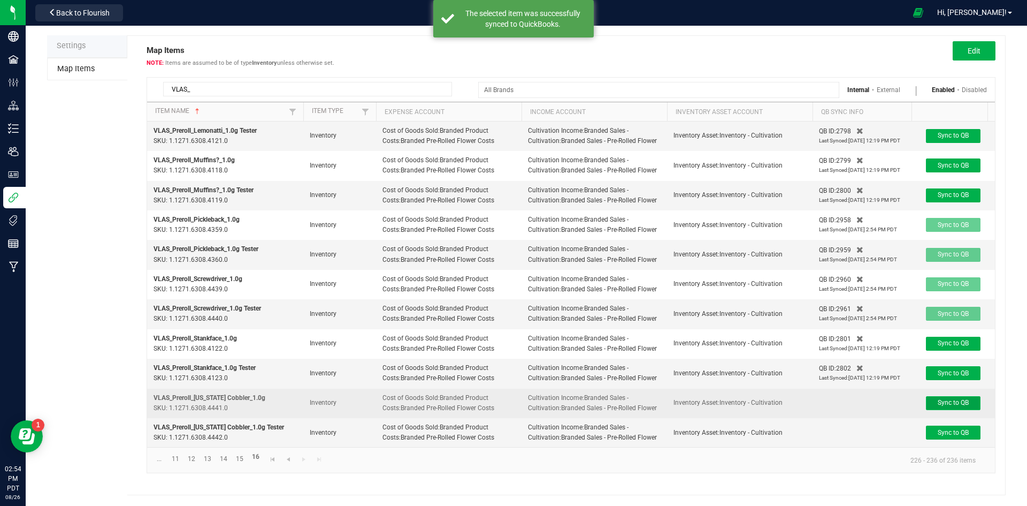
click at [959, 399] on span "Sync to QB" at bounding box center [953, 402] width 31 height 7
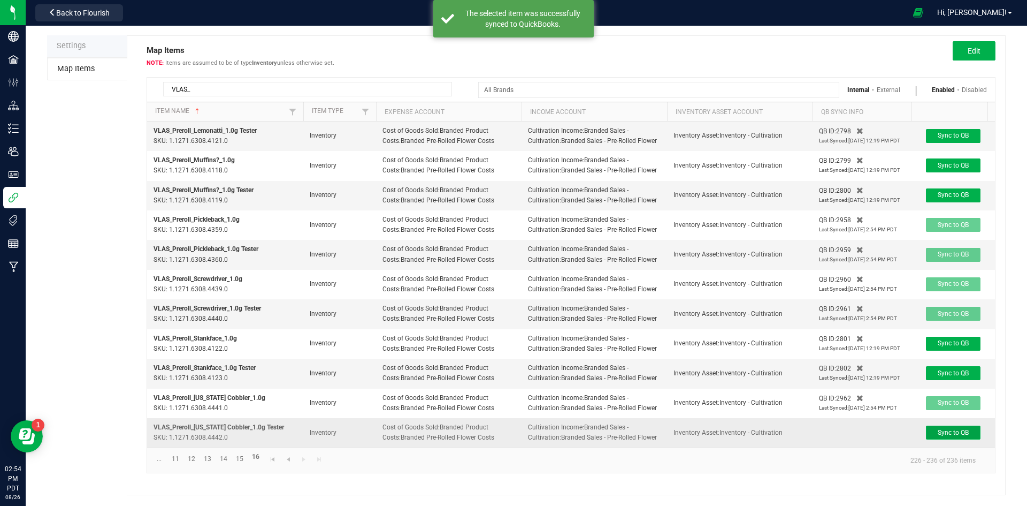
click at [953, 429] on span "Sync to QB" at bounding box center [953, 432] width 31 height 7
click at [241, 458] on link "15" at bounding box center [240, 459] width 16 height 14
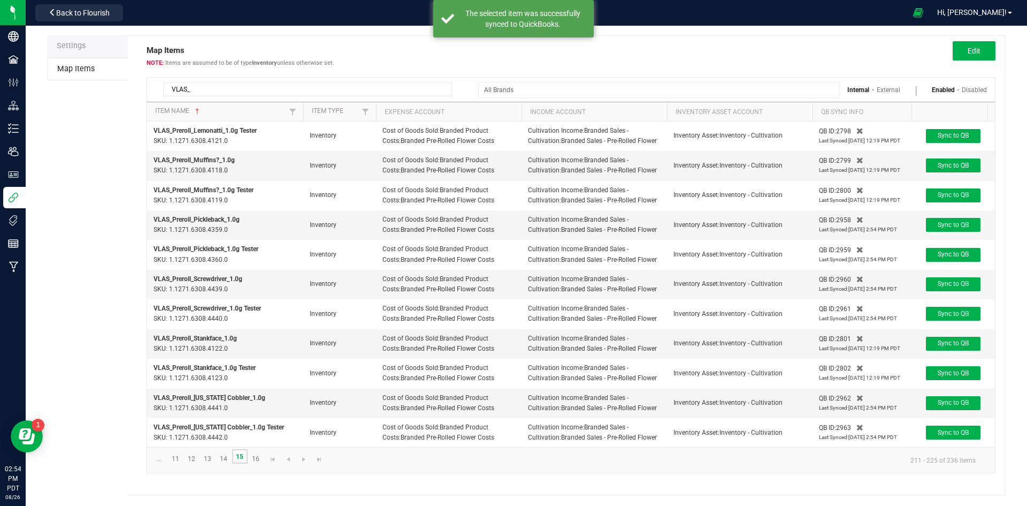
click at [241, 458] on link "15" at bounding box center [240, 456] width 16 height 14
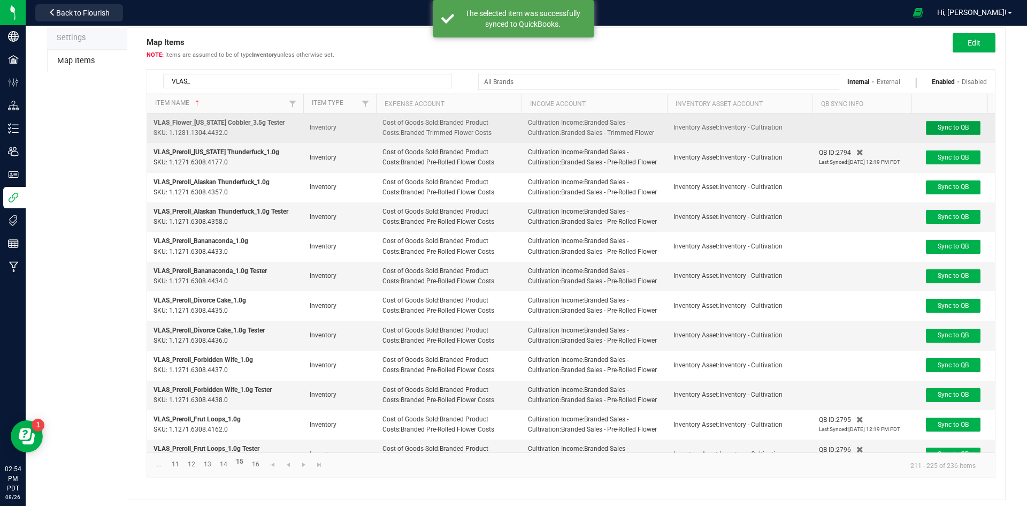
click at [951, 131] on span "Sync to QB" at bounding box center [953, 127] width 31 height 7
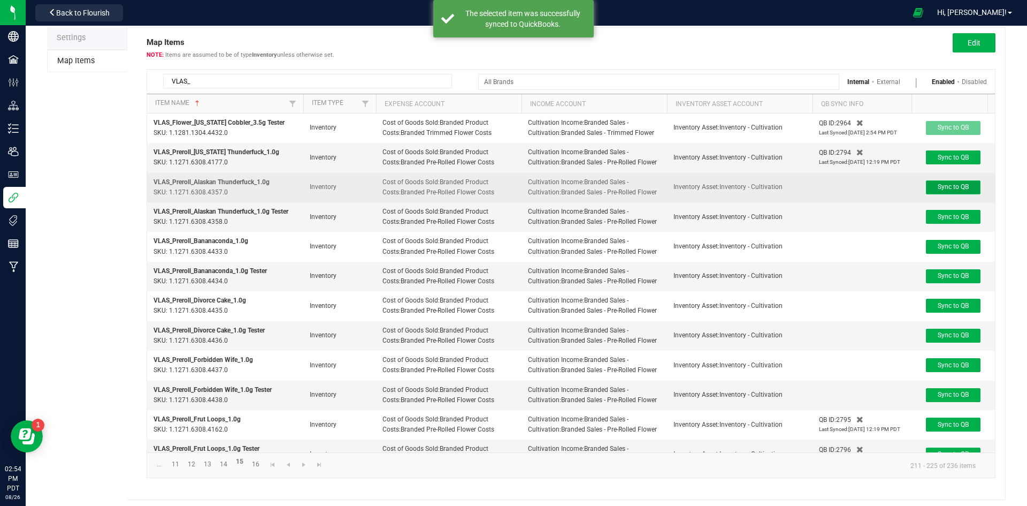
click at [952, 187] on span "Sync to QB" at bounding box center [953, 186] width 31 height 7
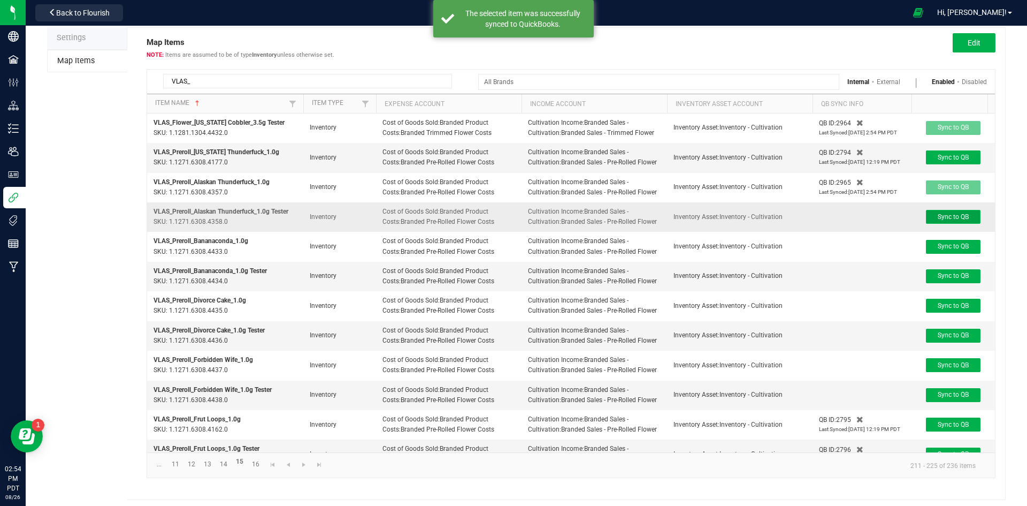
click at [955, 216] on span "Sync to QB" at bounding box center [953, 216] width 31 height 7
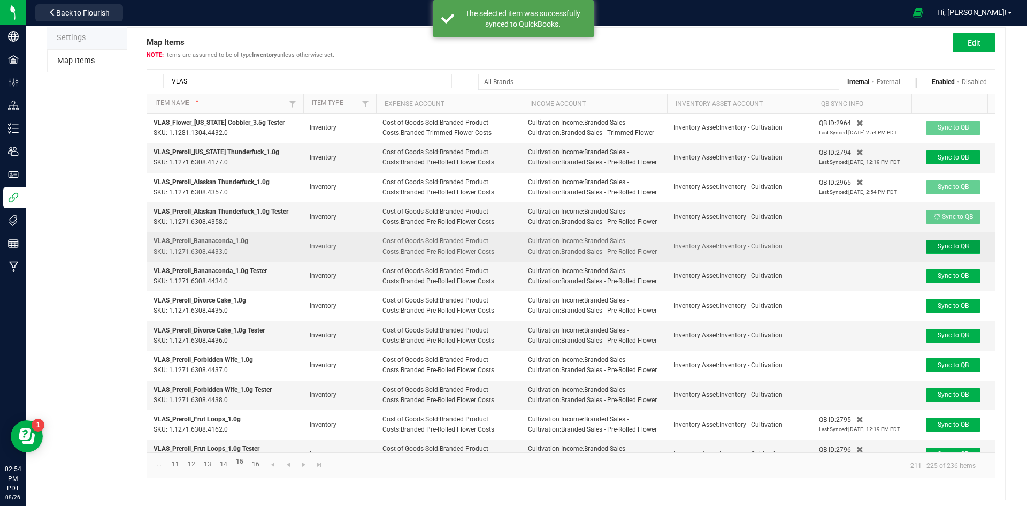
click at [955, 248] on span "Sync to QB" at bounding box center [953, 245] width 31 height 7
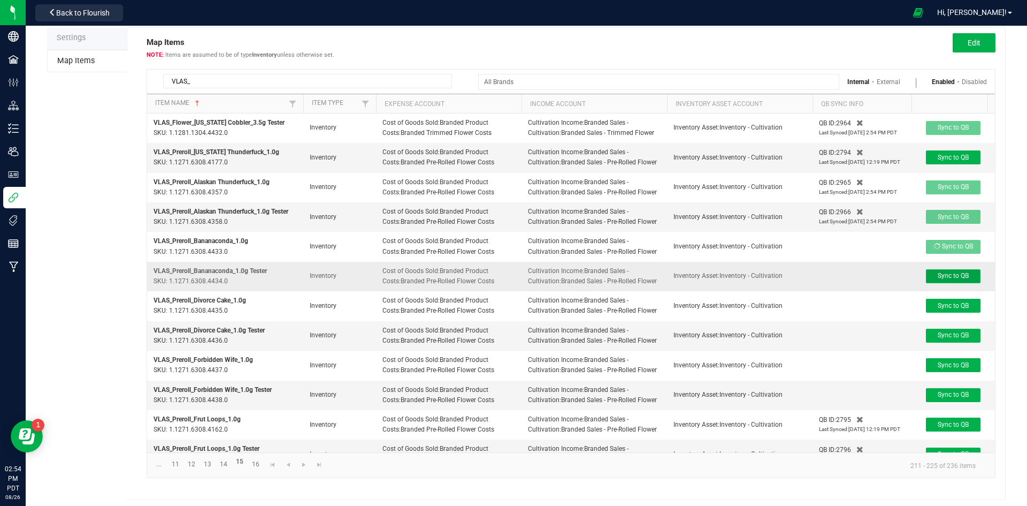
click at [953, 272] on span "Sync to QB" at bounding box center [953, 275] width 31 height 7
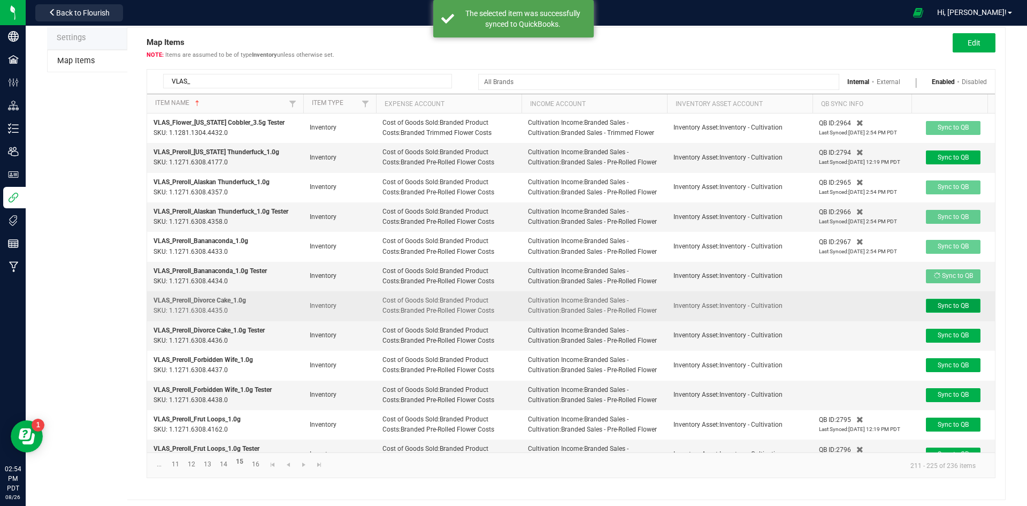
click at [955, 304] on span "Sync to QB" at bounding box center [953, 305] width 31 height 7
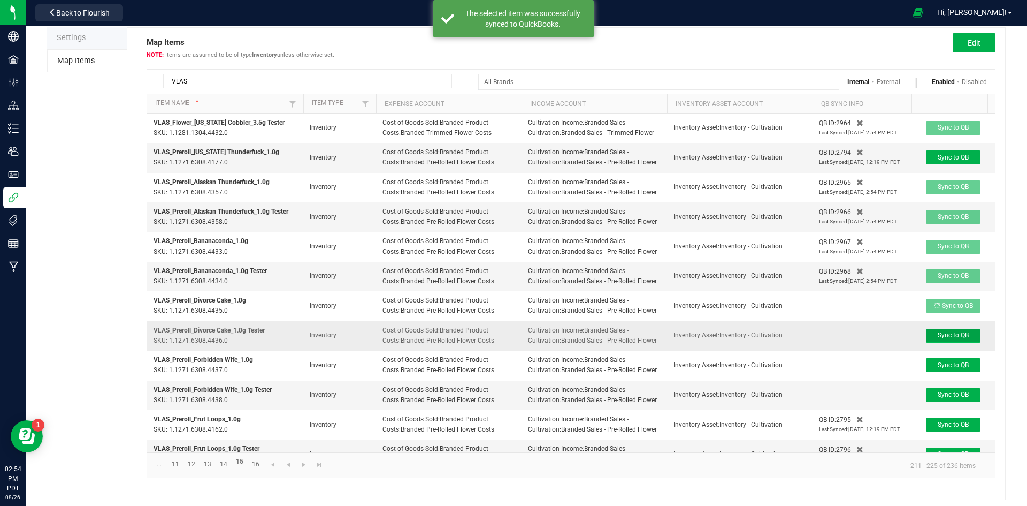
click at [951, 339] on span "Sync to QB" at bounding box center [953, 334] width 31 height 7
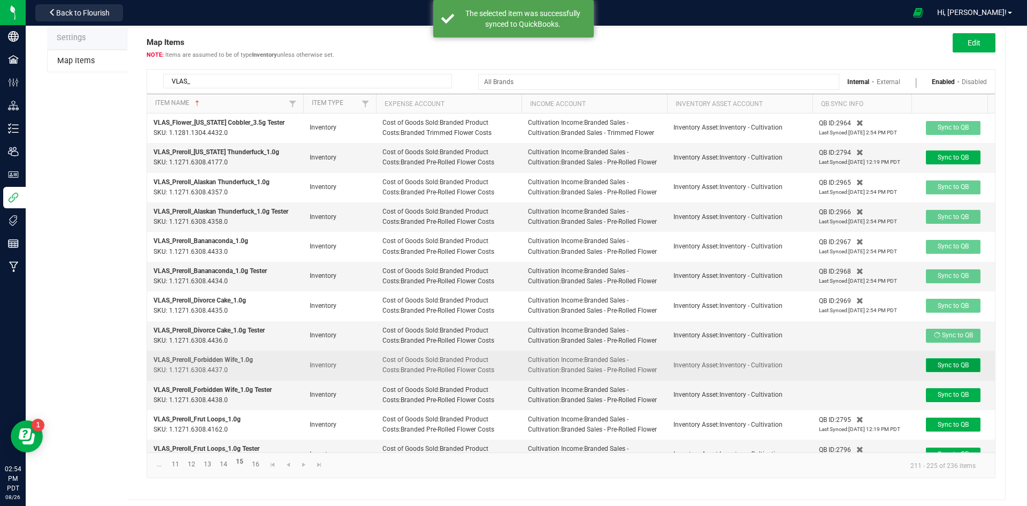
click at [951, 370] on button "Sync to QB" at bounding box center [953, 365] width 55 height 14
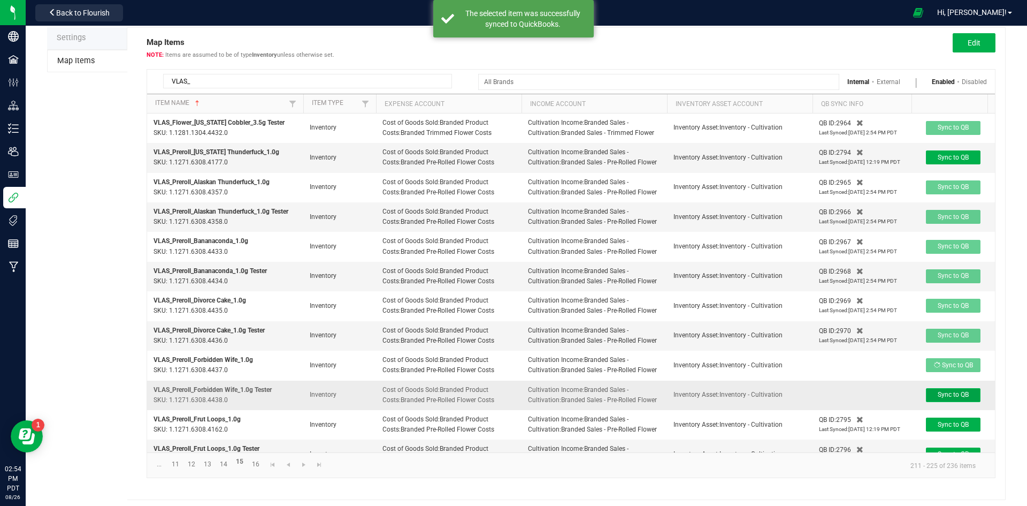
click at [958, 393] on span "Sync to QB" at bounding box center [953, 394] width 31 height 7
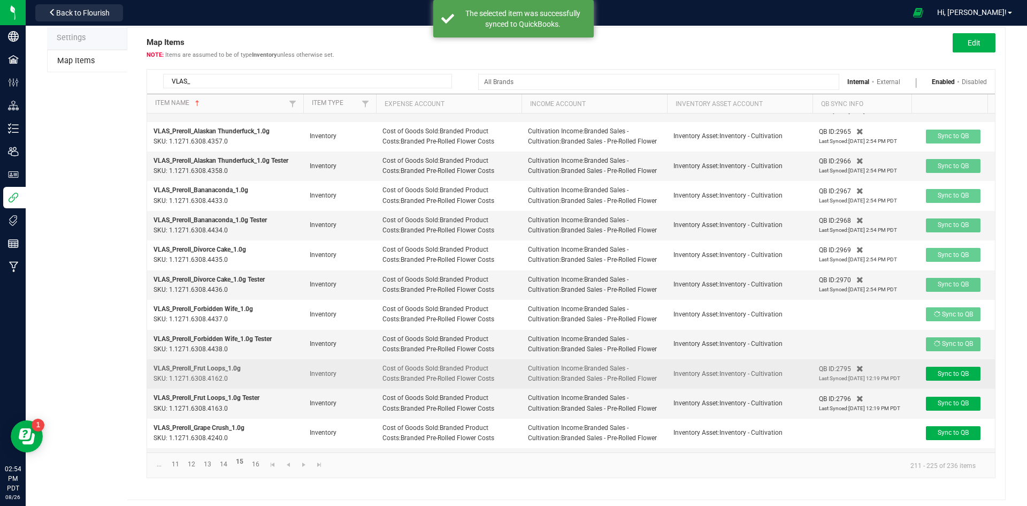
scroll to position [113, 0]
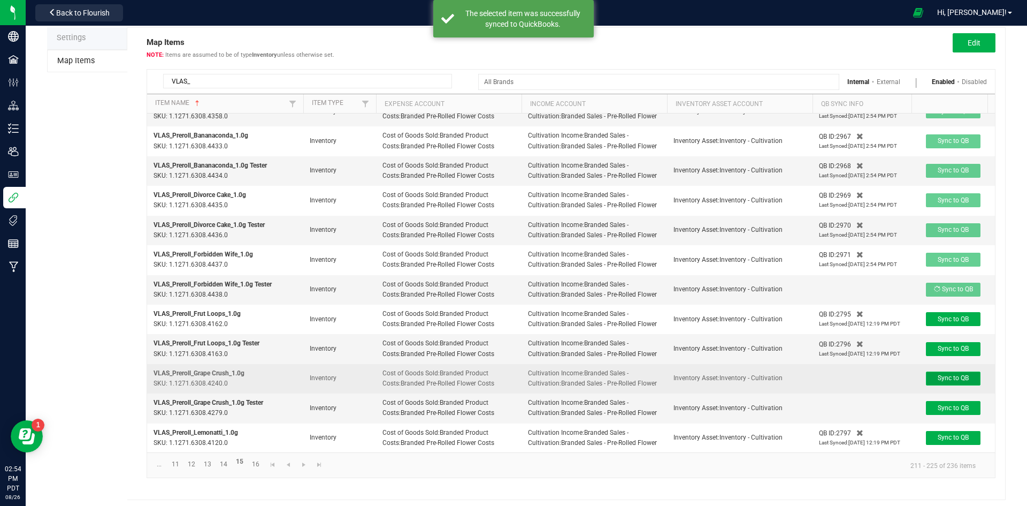
click at [938, 374] on span "Sync to QB" at bounding box center [953, 377] width 31 height 7
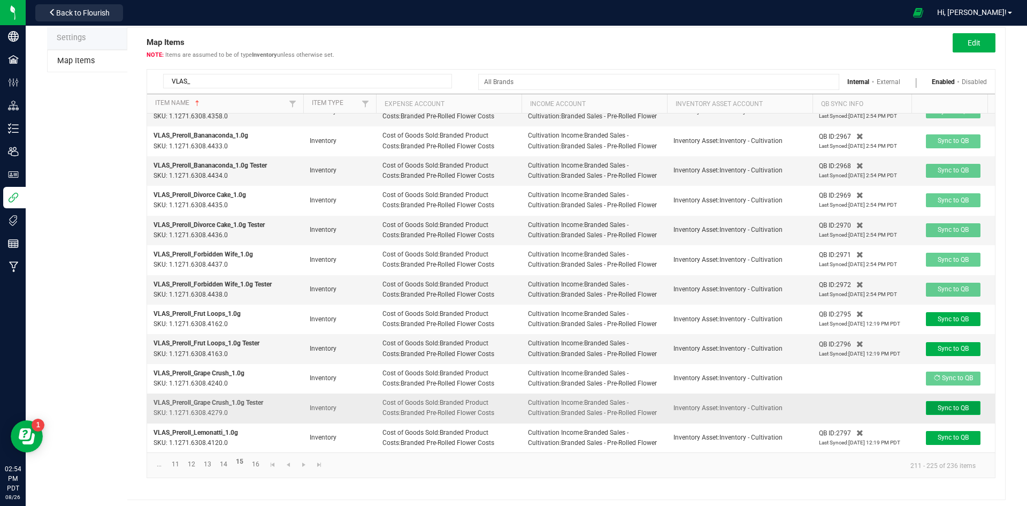
click at [948, 404] on span "Sync to QB" at bounding box center [953, 407] width 31 height 7
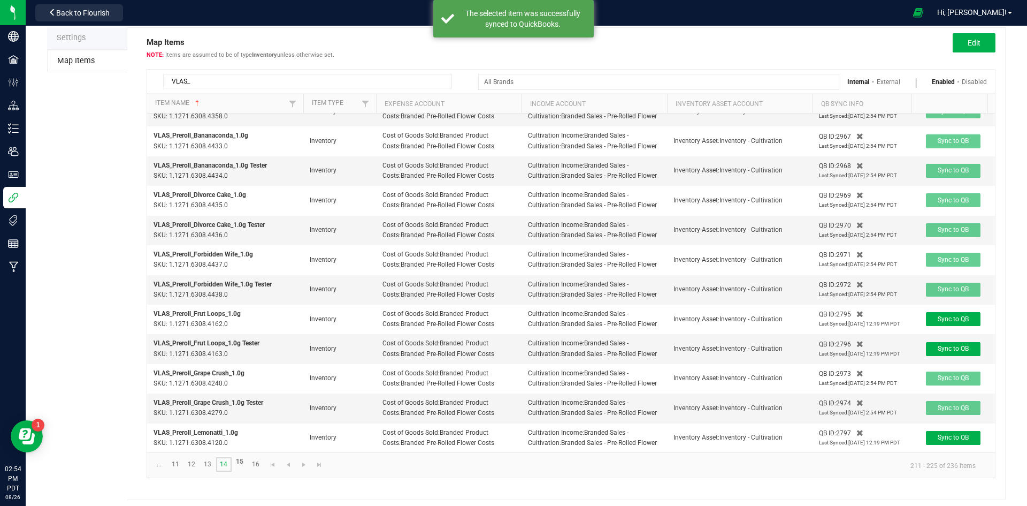
click at [224, 463] on link "14" at bounding box center [224, 464] width 16 height 14
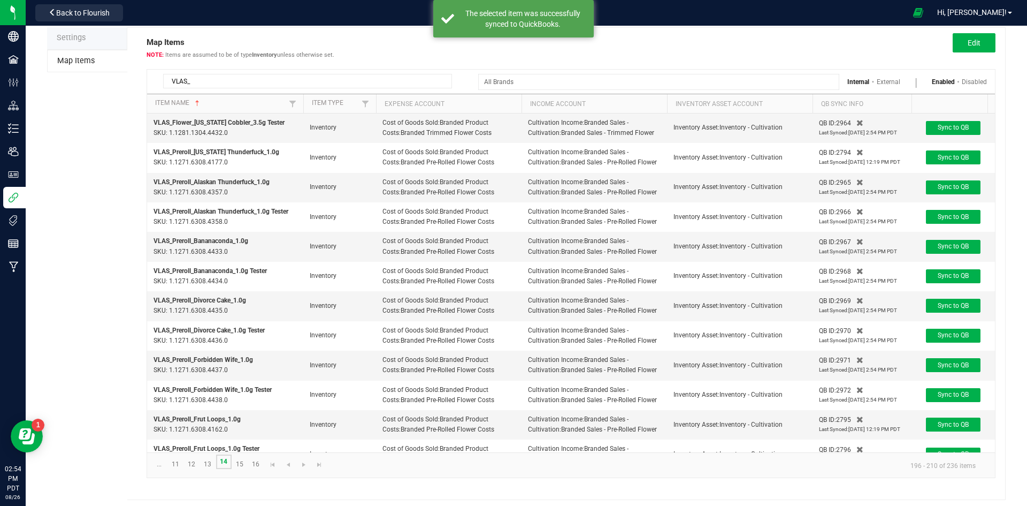
click at [225, 463] on link "14" at bounding box center [224, 461] width 16 height 14
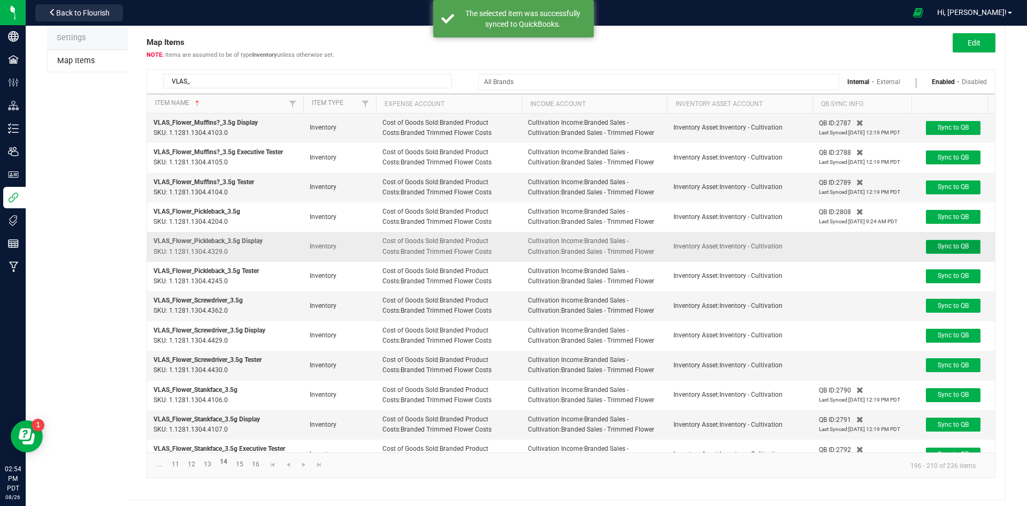
click at [959, 247] on span "Sync to QB" at bounding box center [953, 245] width 31 height 7
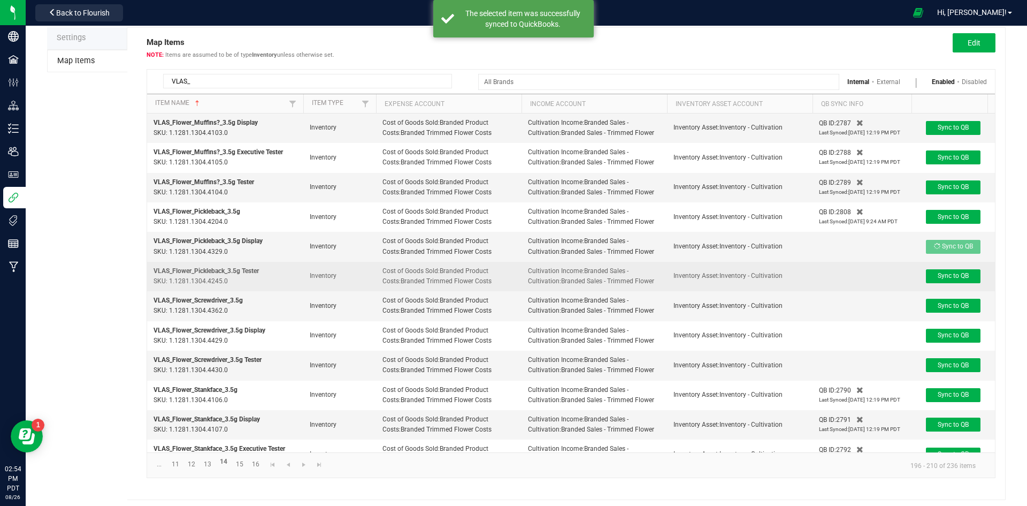
click at [959, 263] on td "Sync to QB" at bounding box center [953, 276] width 83 height 29
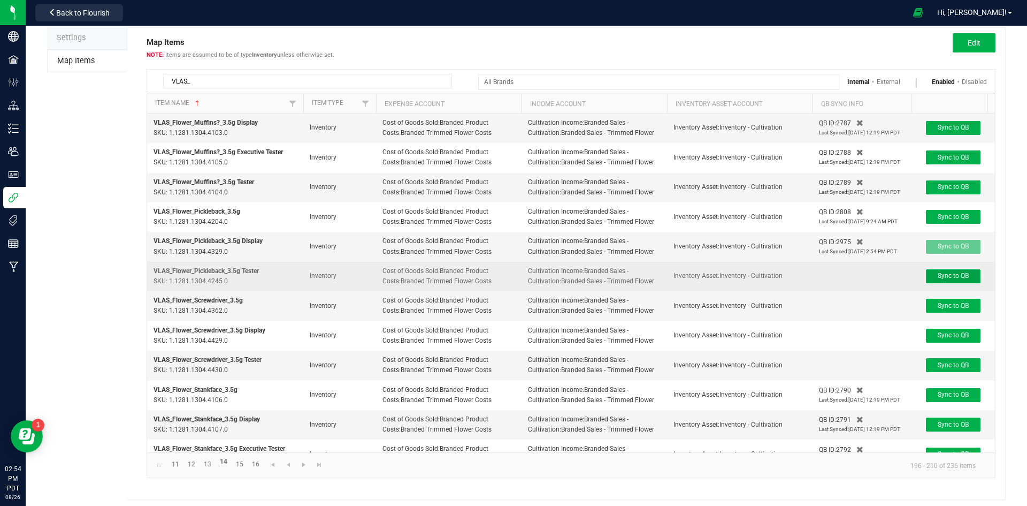
click at [961, 272] on span "Sync to QB" at bounding box center [953, 275] width 31 height 7
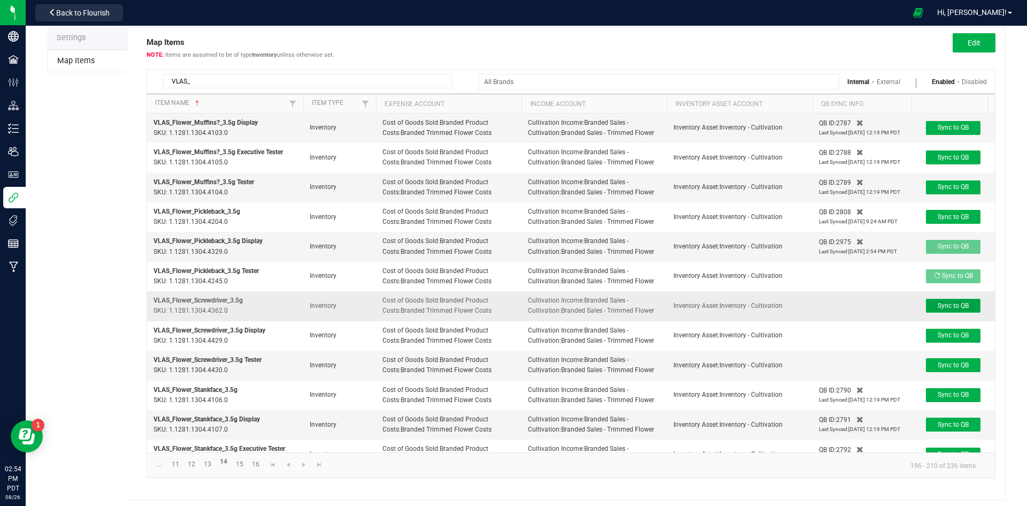
click at [957, 308] on span "Sync to QB" at bounding box center [953, 305] width 31 height 7
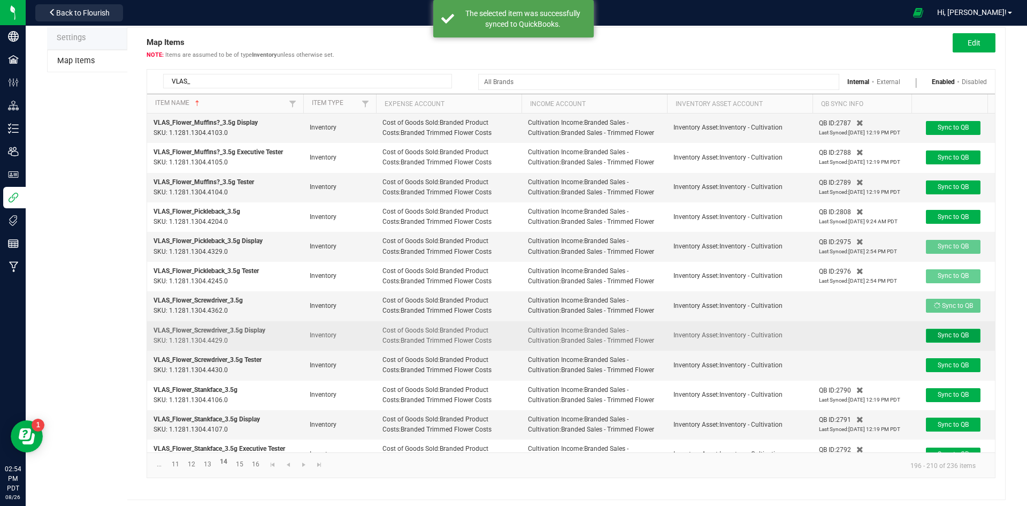
click at [952, 334] on span "Sync to QB" at bounding box center [953, 334] width 31 height 7
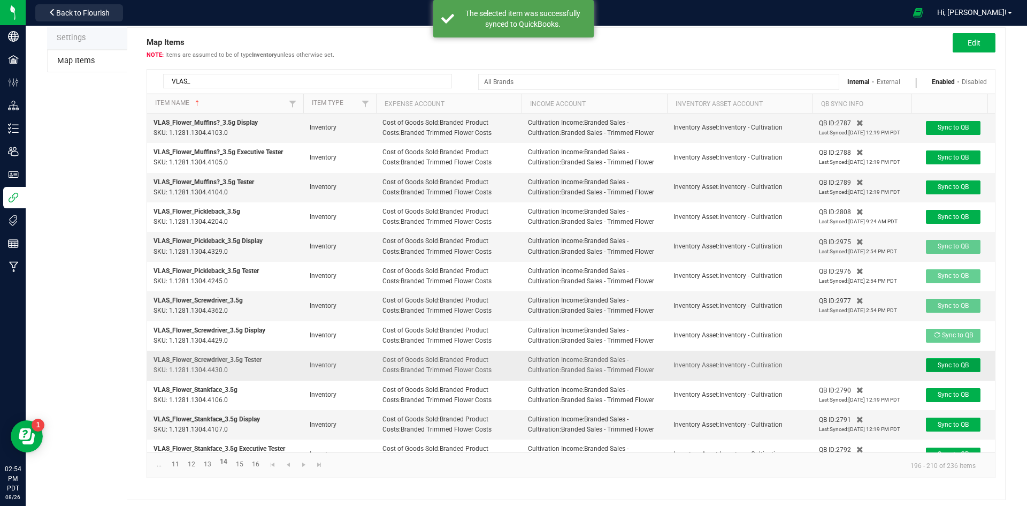
click at [954, 365] on span "Sync to QB" at bounding box center [953, 364] width 31 height 7
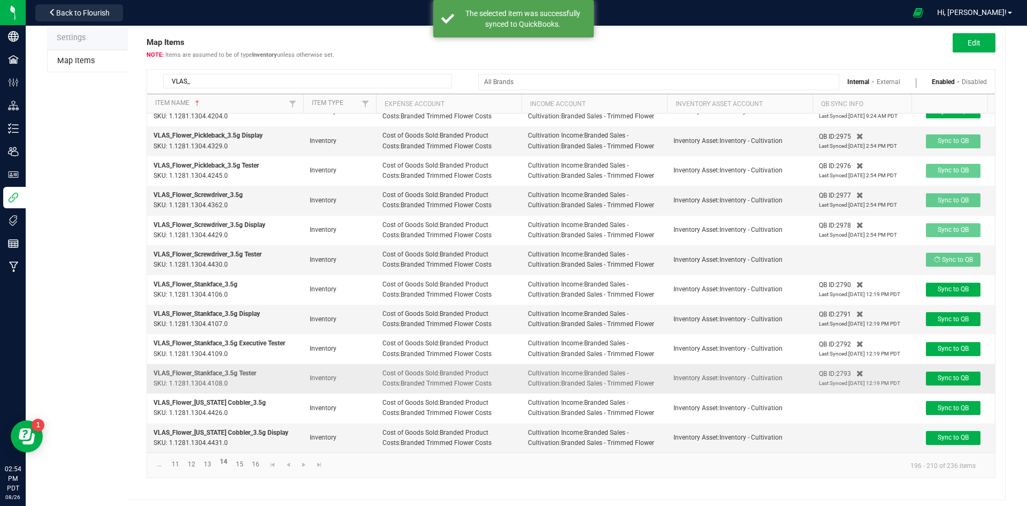
scroll to position [50, 0]
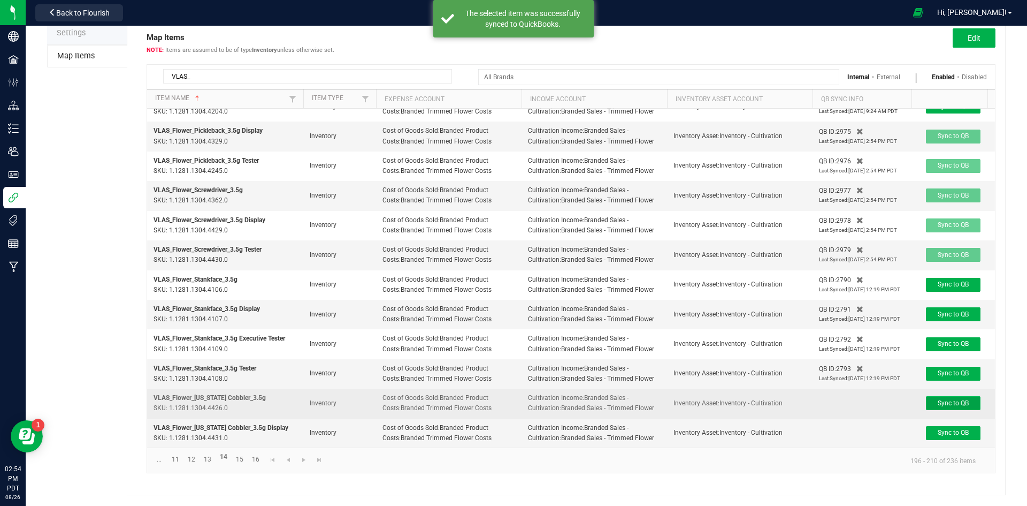
click at [944, 399] on span "Sync to QB" at bounding box center [953, 402] width 31 height 7
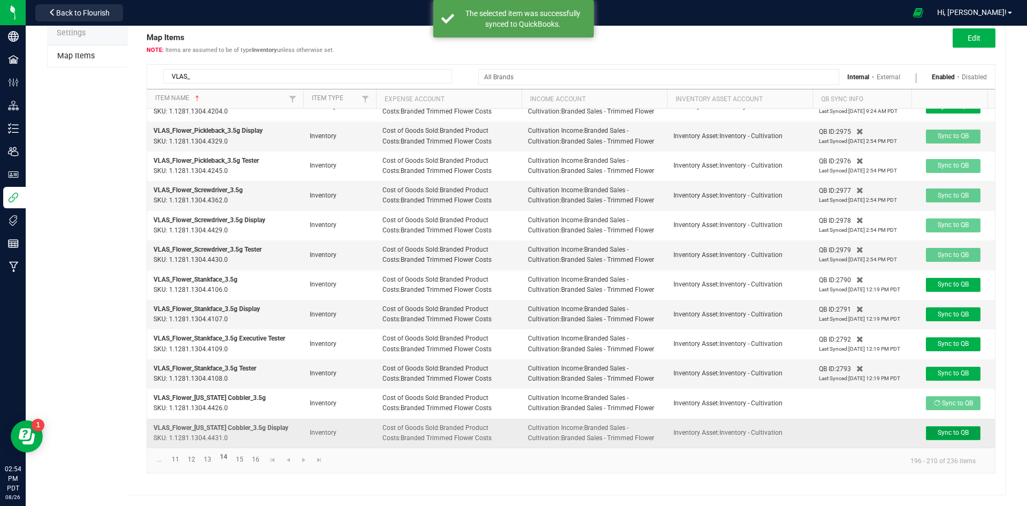
click at [944, 426] on button "Sync to QB" at bounding box center [953, 433] width 55 height 14
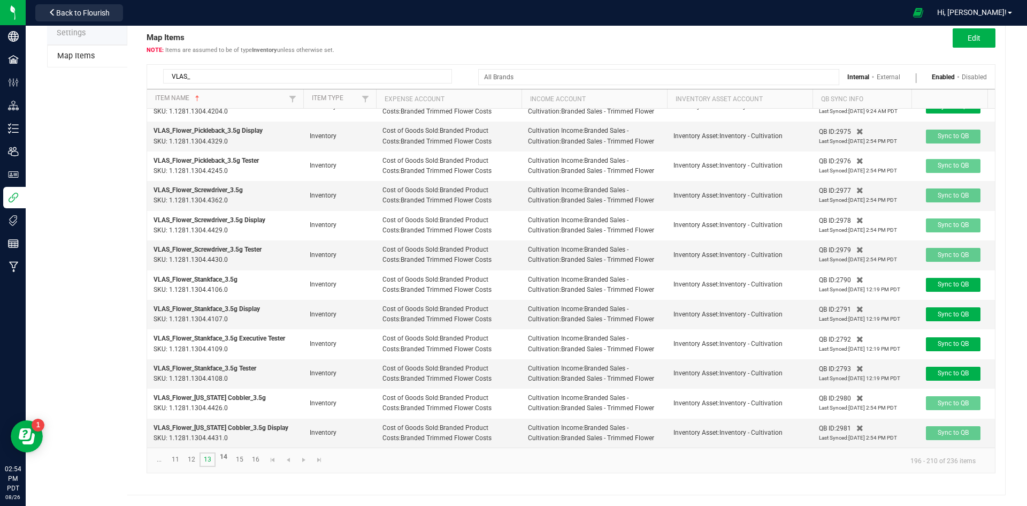
click at [215, 455] on link "13" at bounding box center [208, 459] width 16 height 14
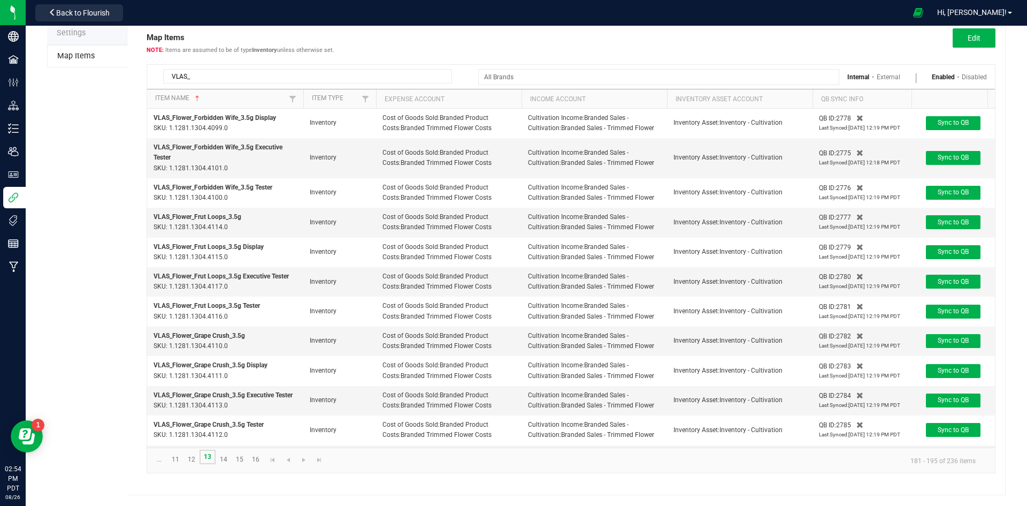
click at [211, 456] on link "13" at bounding box center [208, 456] width 16 height 14
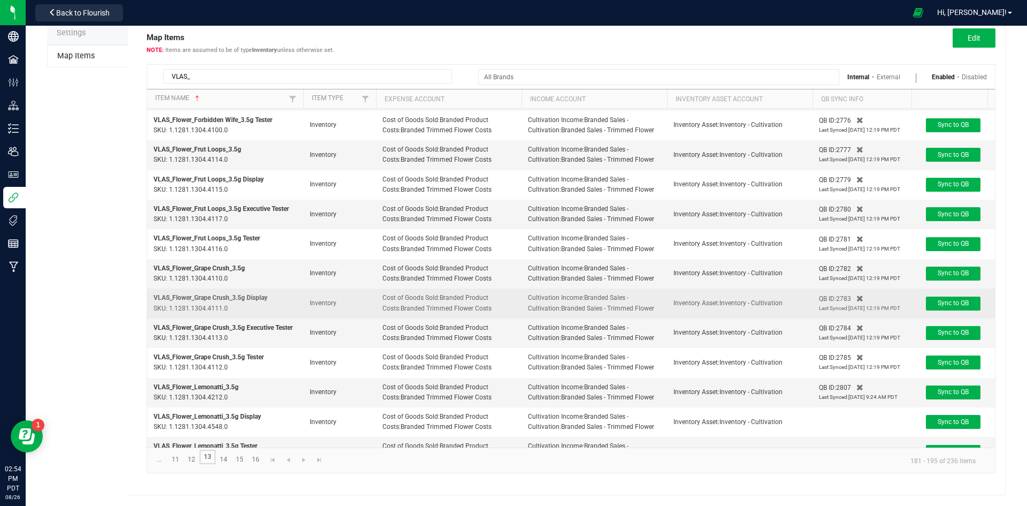
scroll to position [124, 0]
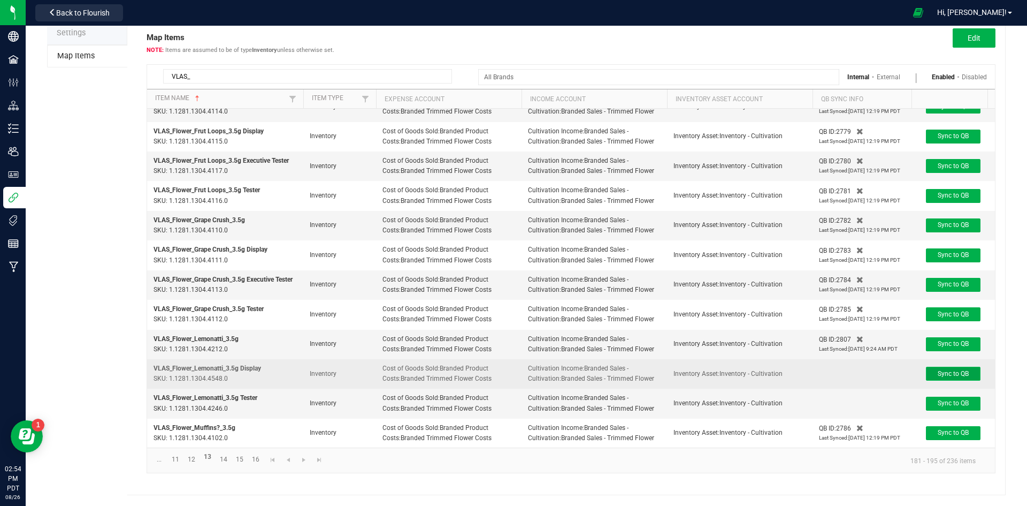
click at [944, 370] on span "Sync to QB" at bounding box center [953, 373] width 31 height 7
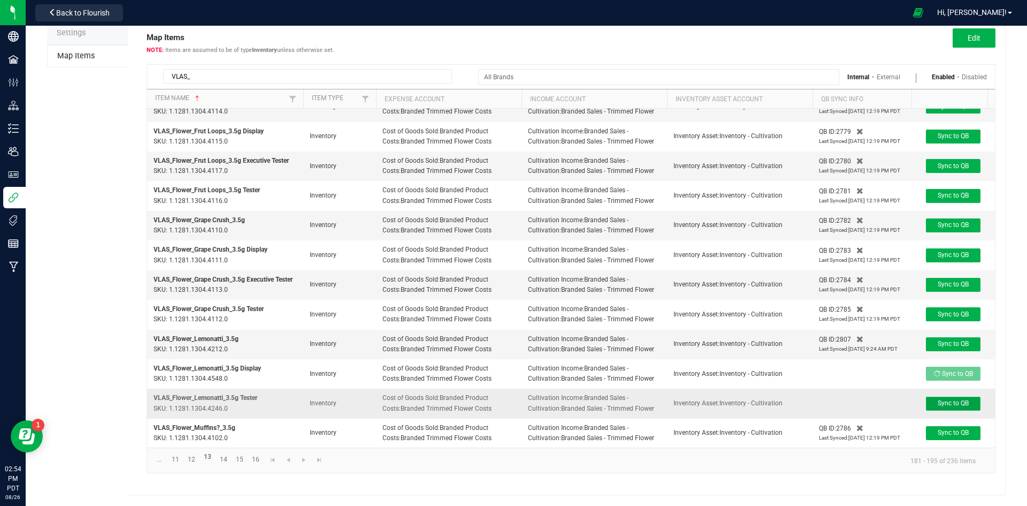
click at [951, 399] on span "Sync to QB" at bounding box center [953, 402] width 31 height 7
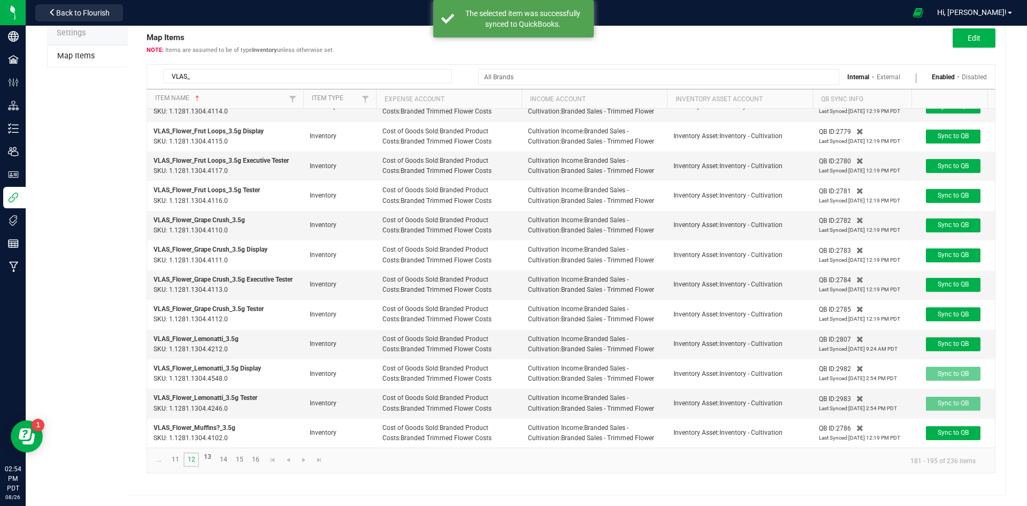
click at [193, 456] on link "12" at bounding box center [192, 459] width 16 height 14
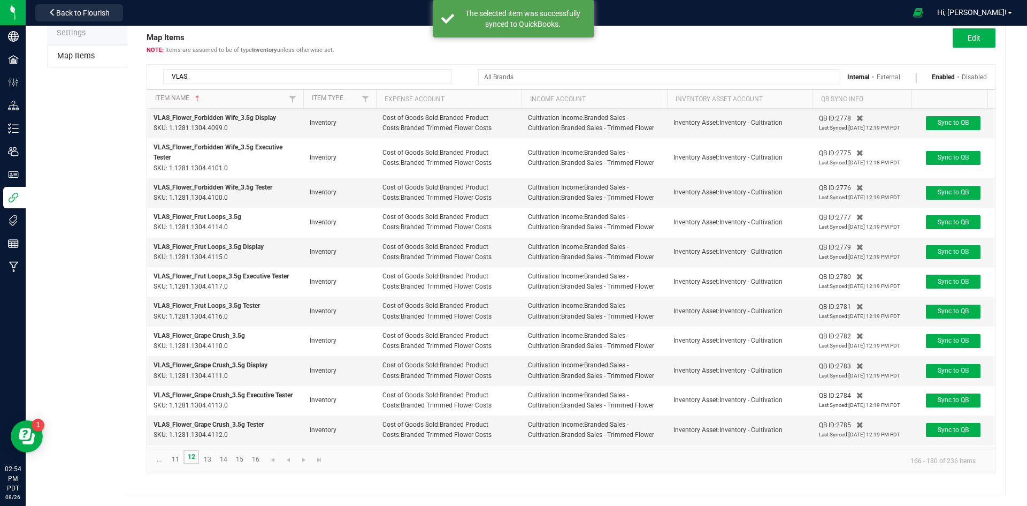
click at [193, 456] on link "12" at bounding box center [192, 456] width 16 height 14
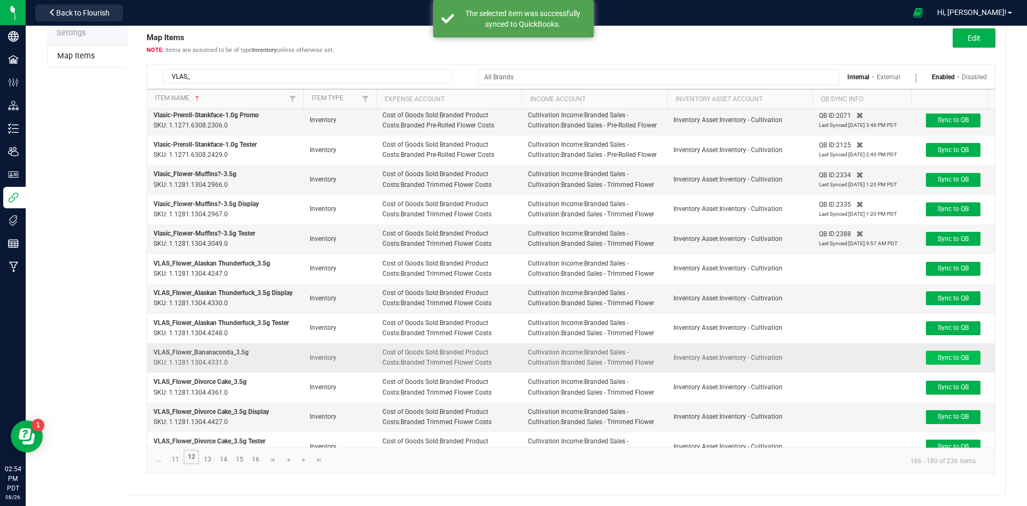
scroll to position [113, 0]
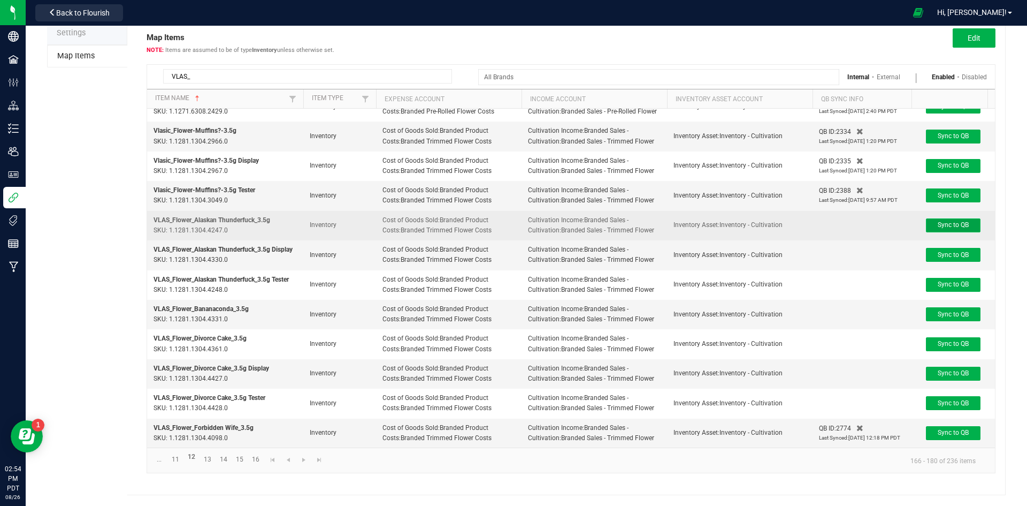
click at [942, 221] on button "Sync to QB" at bounding box center [953, 225] width 55 height 14
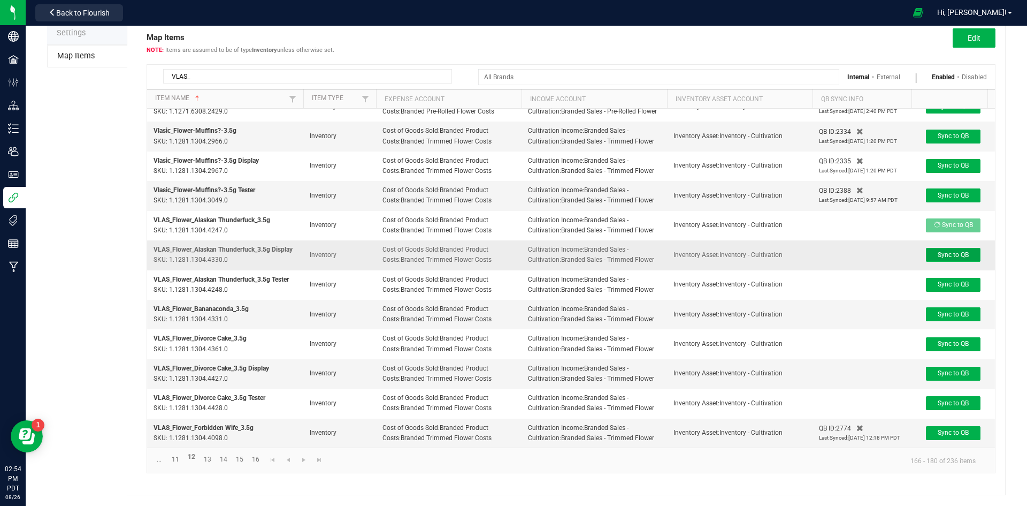
click at [955, 251] on span "Sync to QB" at bounding box center [953, 254] width 31 height 7
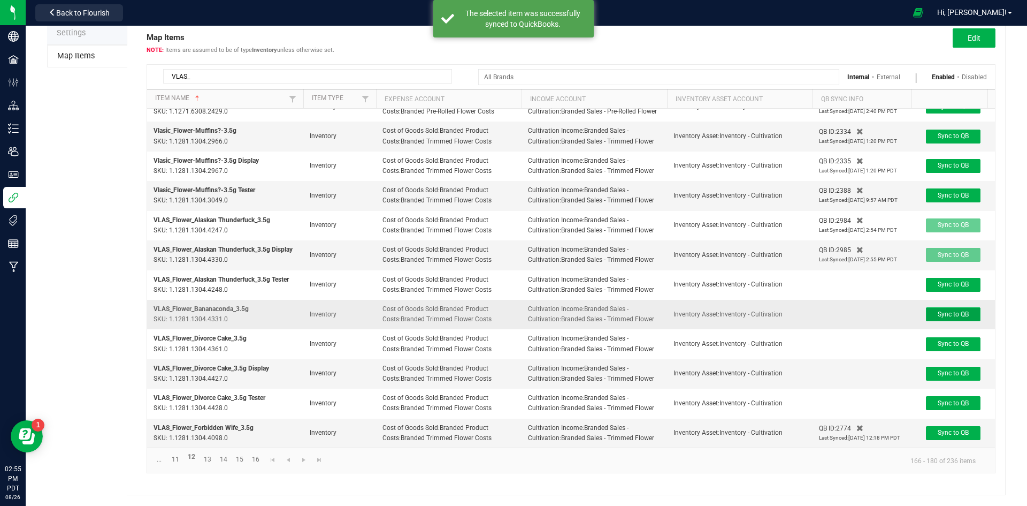
click at [962, 310] on span "Sync to QB" at bounding box center [953, 313] width 31 height 7
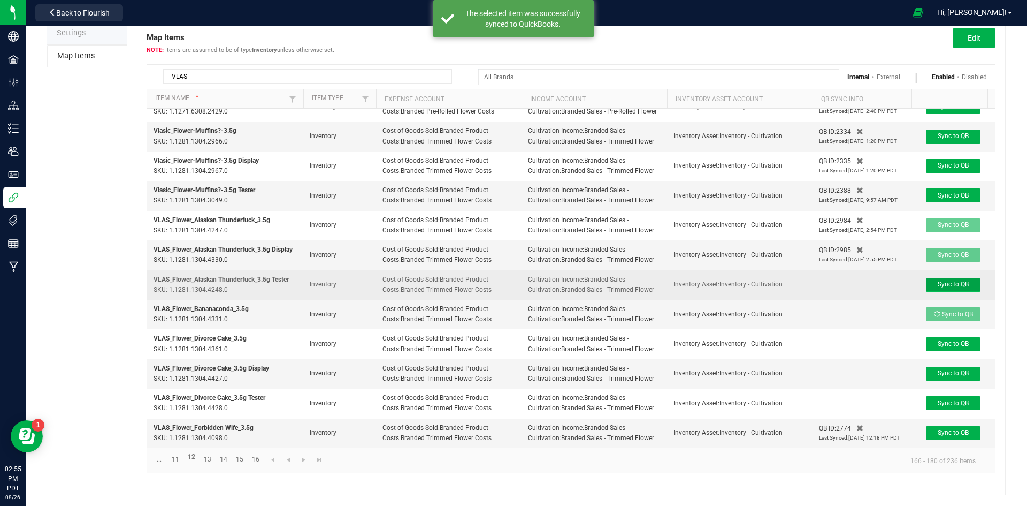
click at [949, 280] on span "Sync to QB" at bounding box center [953, 283] width 31 height 7
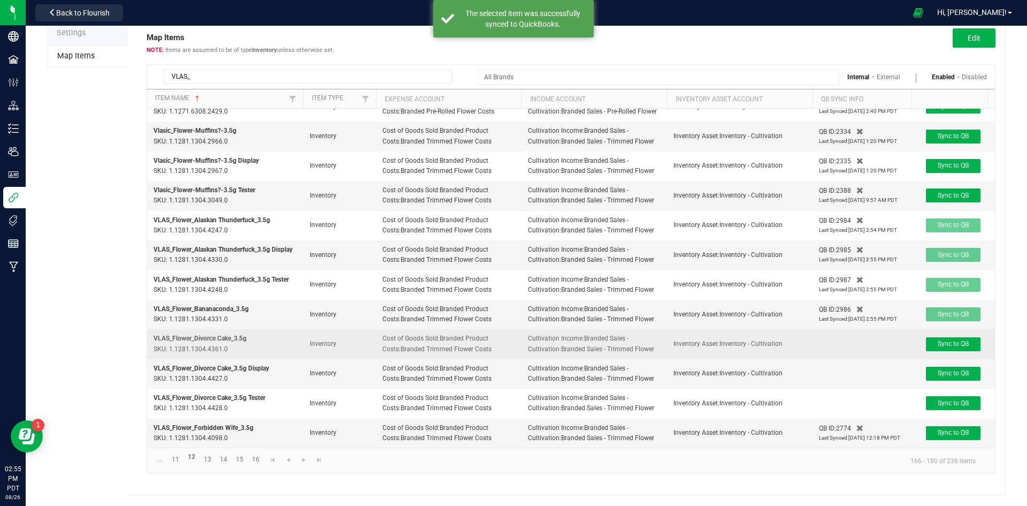
click at [956, 347] on td "Sync to QB" at bounding box center [953, 343] width 83 height 29
click at [948, 343] on td "Sync to QB" at bounding box center [953, 343] width 83 height 29
click at [942, 340] on span "Sync to QB" at bounding box center [953, 343] width 31 height 7
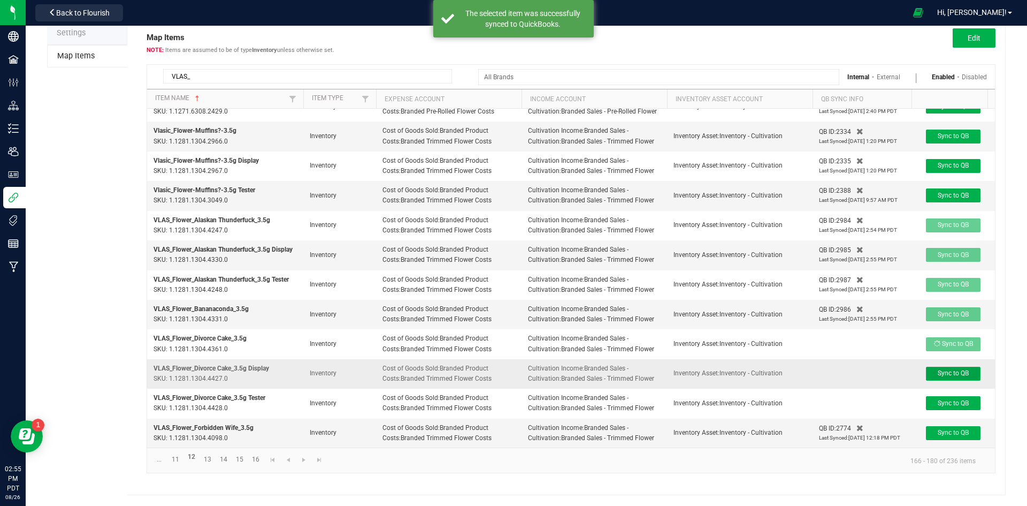
click at [948, 369] on span "Sync to QB" at bounding box center [953, 372] width 31 height 7
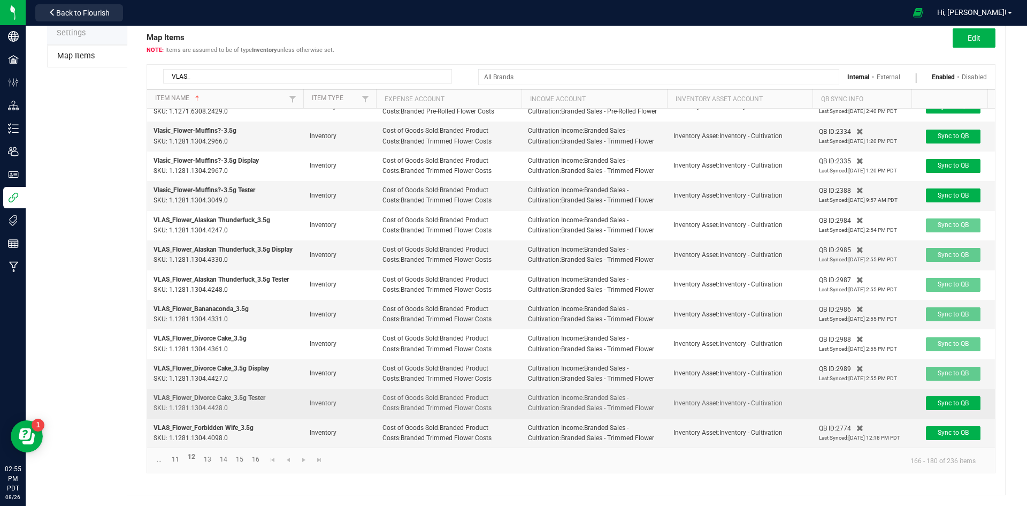
drag, startPoint x: 940, startPoint y: 386, endPoint x: 942, endPoint y: 396, distance: 10.5
click at [940, 388] on td "Sync to QB" at bounding box center [953, 402] width 83 height 29
click at [942, 399] on span "Sync to QB" at bounding box center [953, 402] width 31 height 7
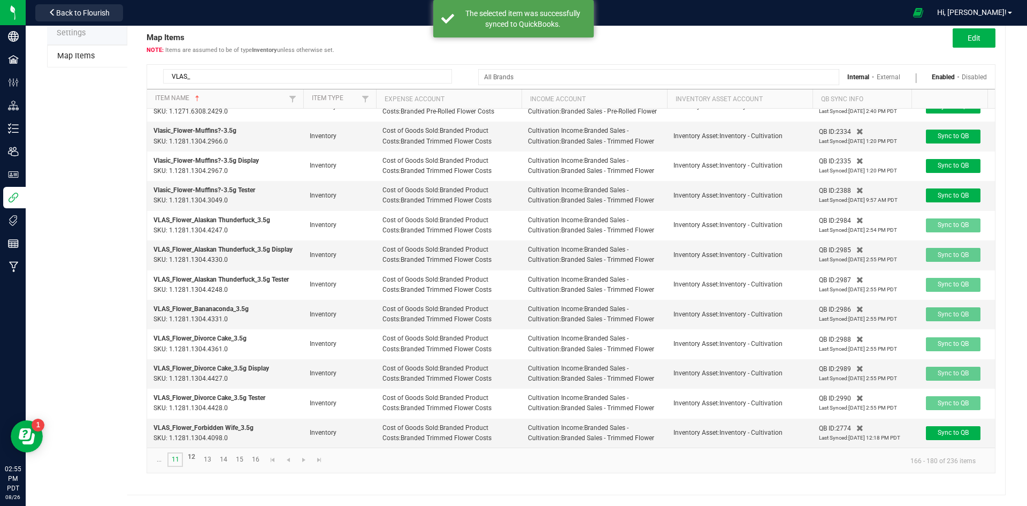
click at [178, 463] on link "11" at bounding box center [175, 459] width 16 height 14
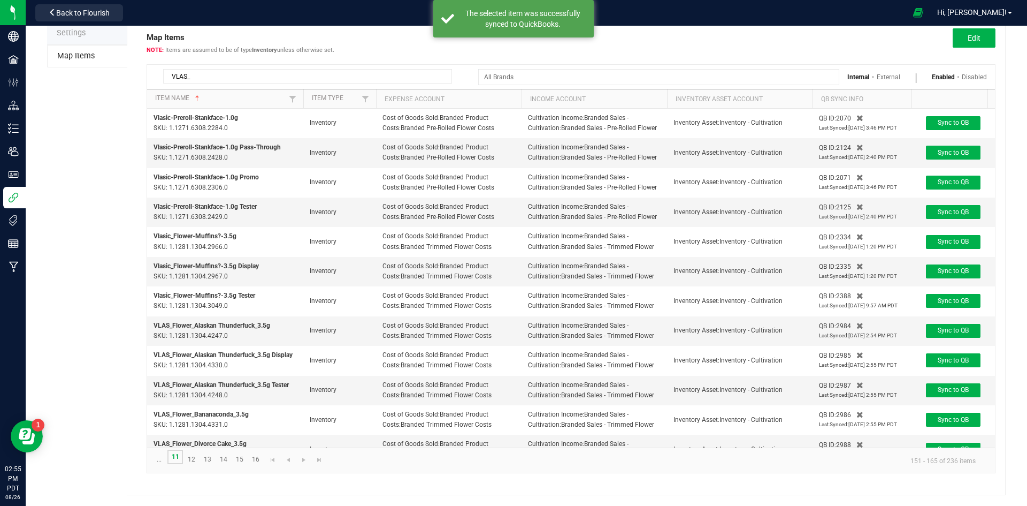
click at [174, 455] on link "11" at bounding box center [175, 456] width 16 height 14
click at [291, 455] on span "Go to the previous page" at bounding box center [288, 459] width 9 height 9
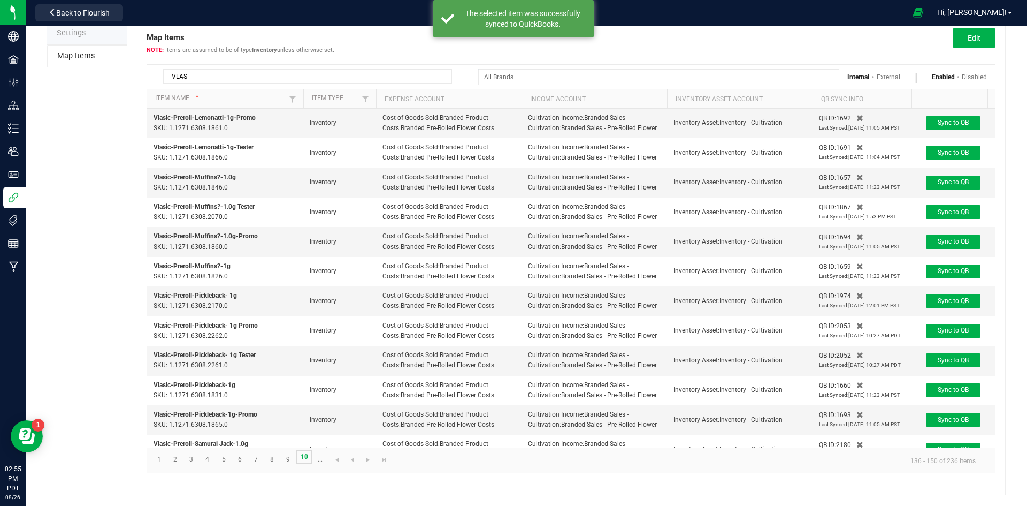
click at [300, 457] on link "10" at bounding box center [304, 456] width 16 height 14
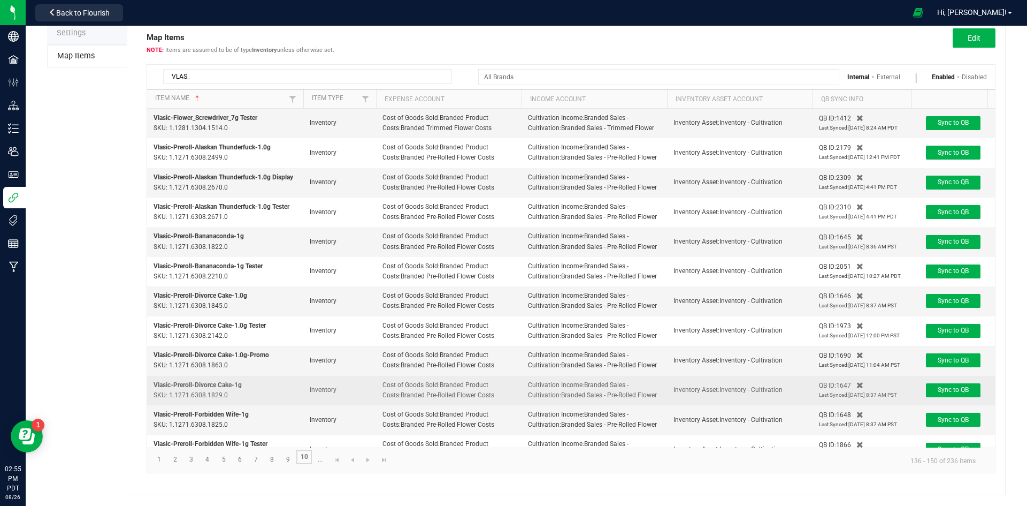
scroll to position [188, 0]
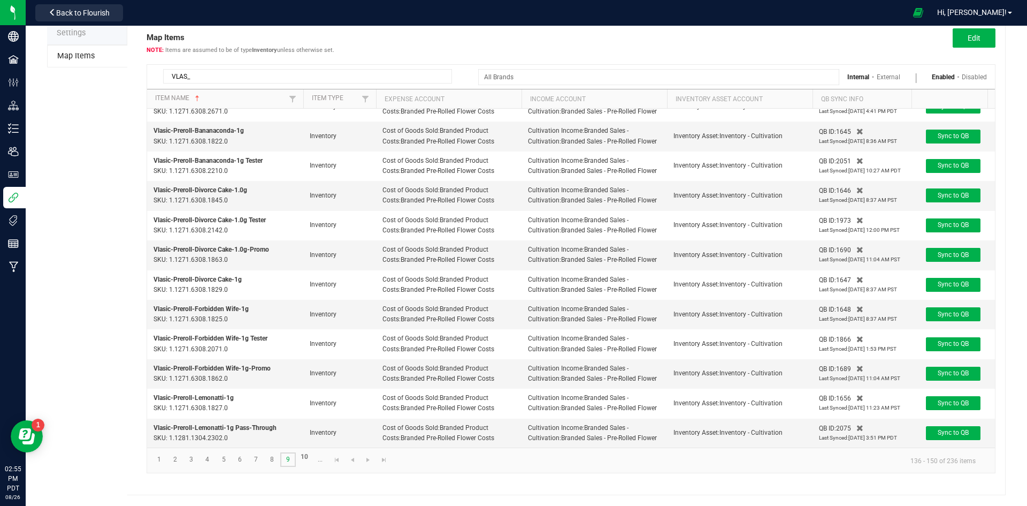
click at [283, 464] on link "9" at bounding box center [288, 459] width 16 height 14
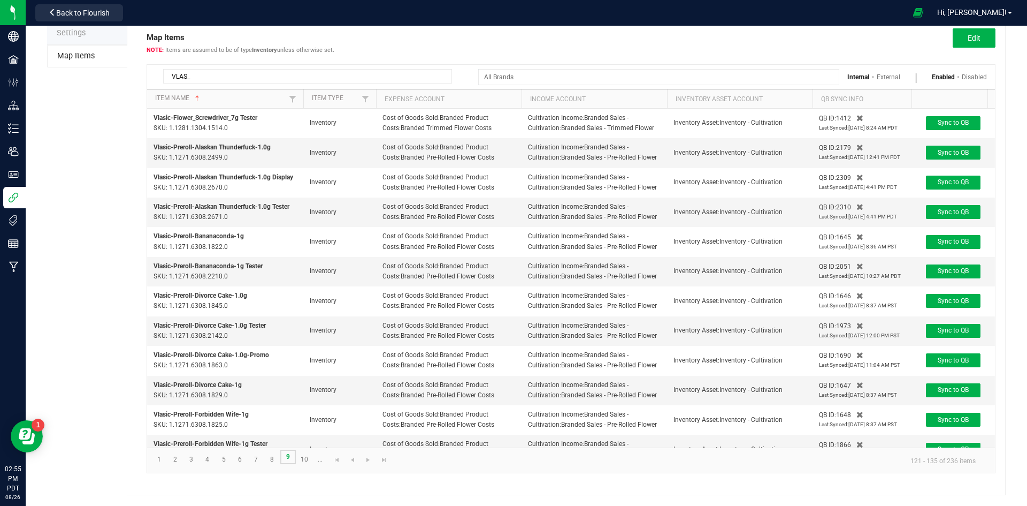
click at [285, 459] on link "9" at bounding box center [288, 456] width 16 height 14
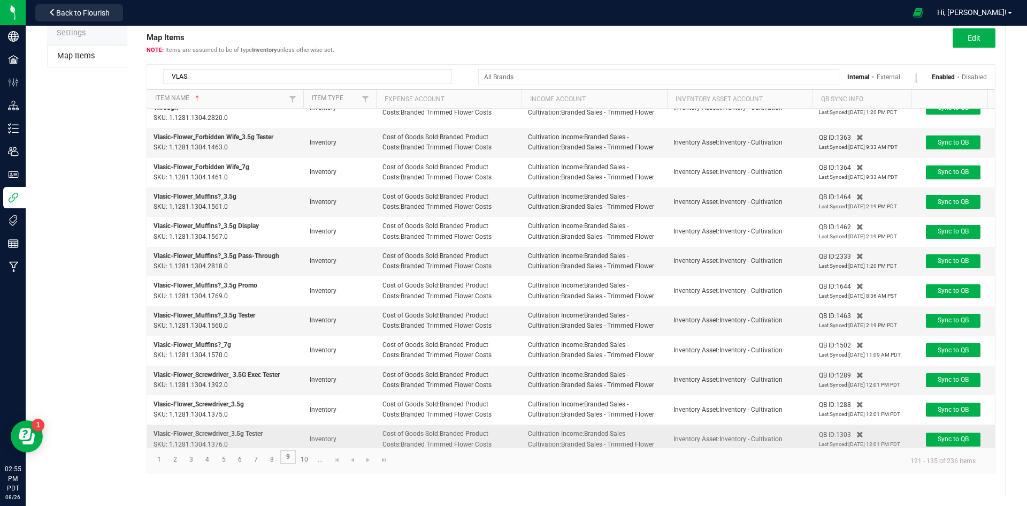
scroll to position [174, 0]
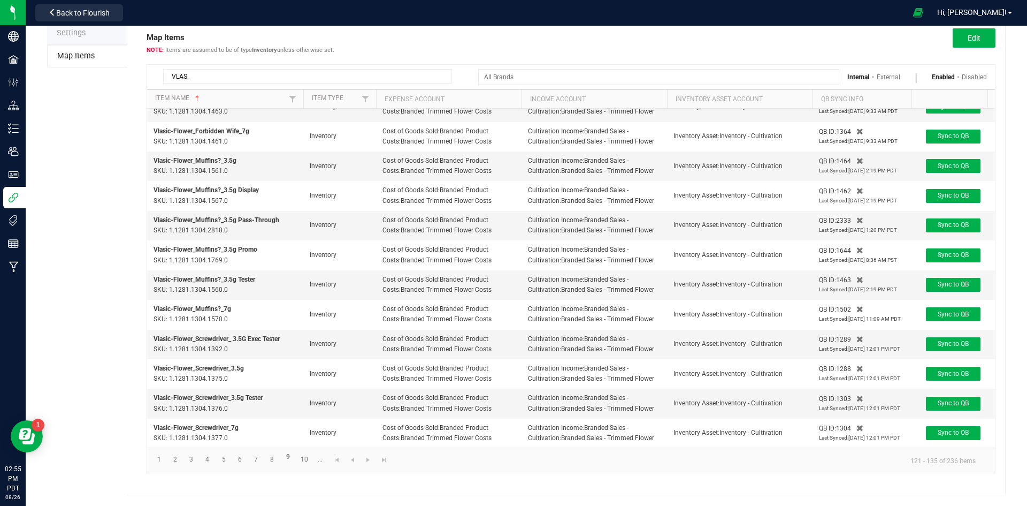
click at [387, 79] on input "VLAS_" at bounding box center [307, 76] width 289 height 14
paste input "PCK"
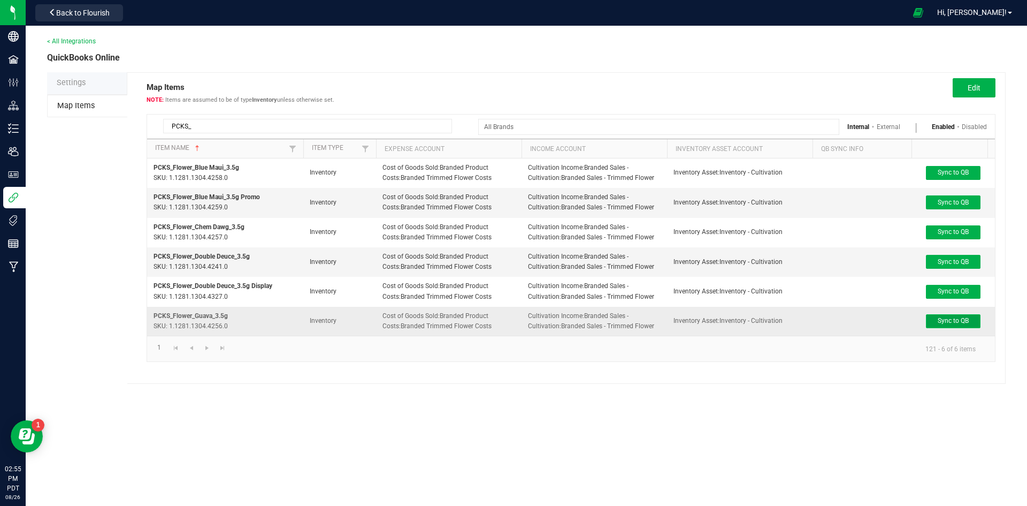
click at [928, 322] on button "Sync to QB" at bounding box center [953, 321] width 55 height 14
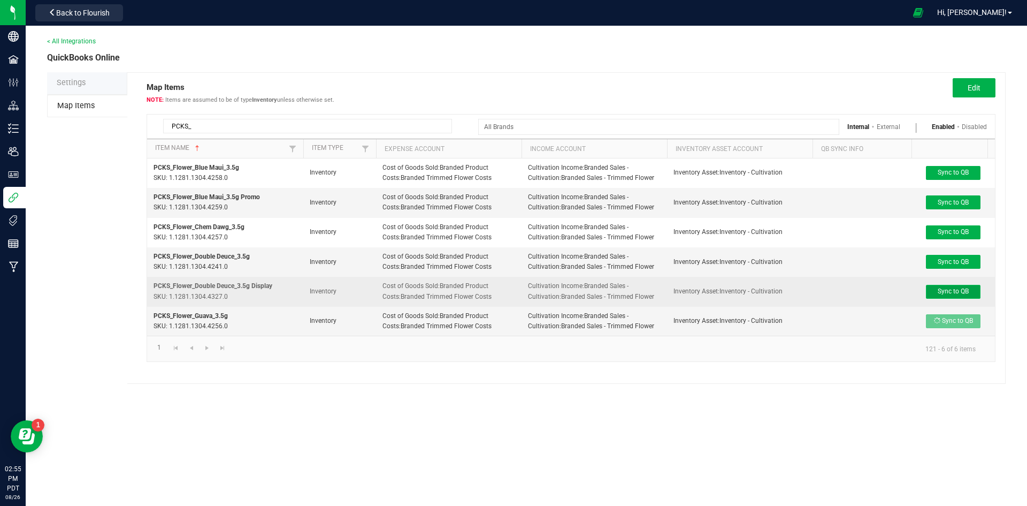
click at [940, 294] on span "Sync to QB" at bounding box center [953, 290] width 31 height 7
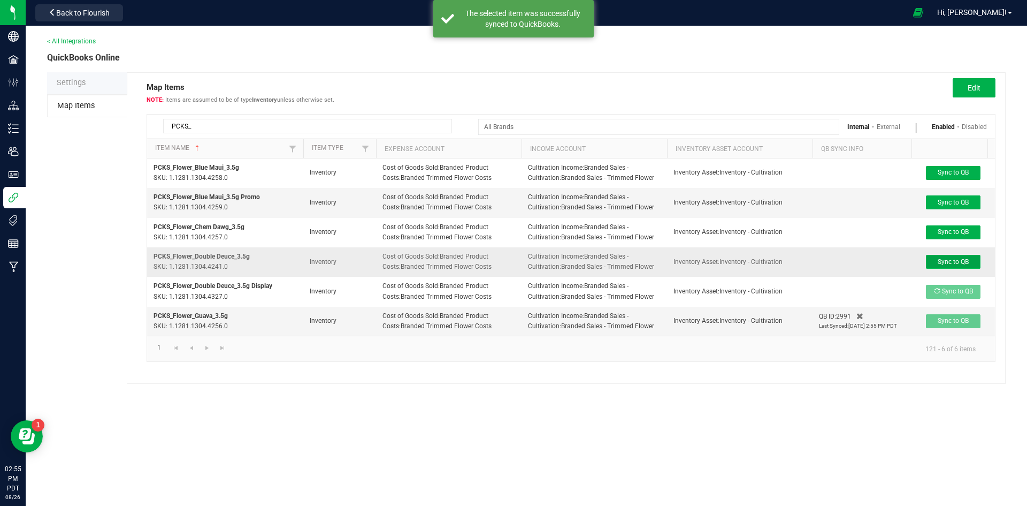
click at [950, 261] on span "Sync to QB" at bounding box center [953, 261] width 31 height 7
drag, startPoint x: 960, startPoint y: 231, endPoint x: 964, endPoint y: 212, distance: 19.1
click at [959, 232] on span "Sync to QB" at bounding box center [953, 231] width 31 height 7
click at [967, 204] on span "Sync to QB" at bounding box center [953, 202] width 31 height 7
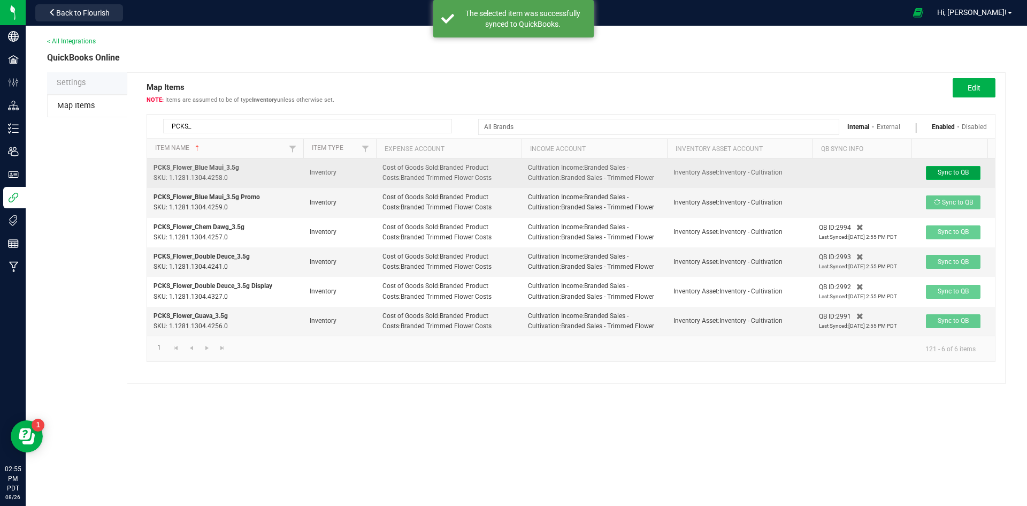
click at [961, 176] on span "Sync to QB" at bounding box center [953, 172] width 31 height 7
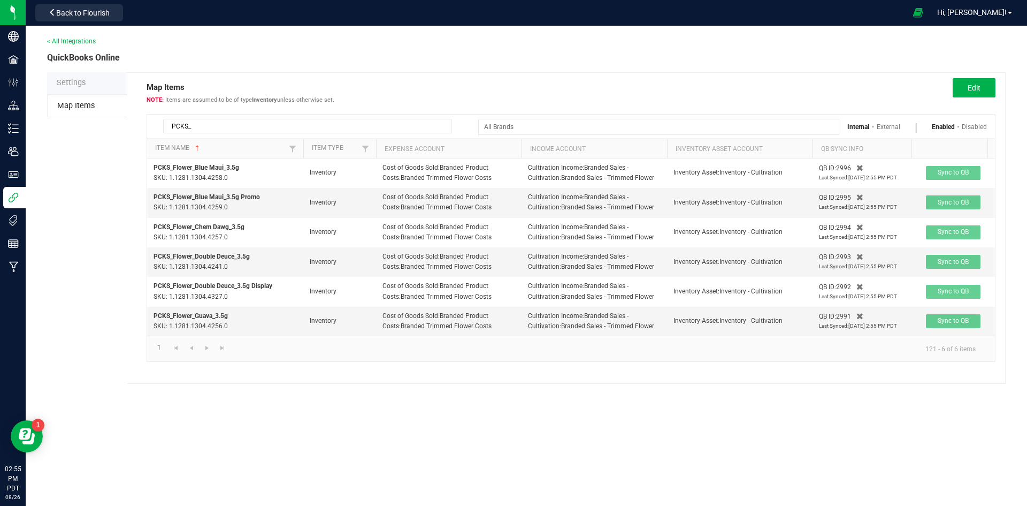
click at [418, 127] on input "PCKS_" at bounding box center [307, 126] width 289 height 14
paste input "CK"
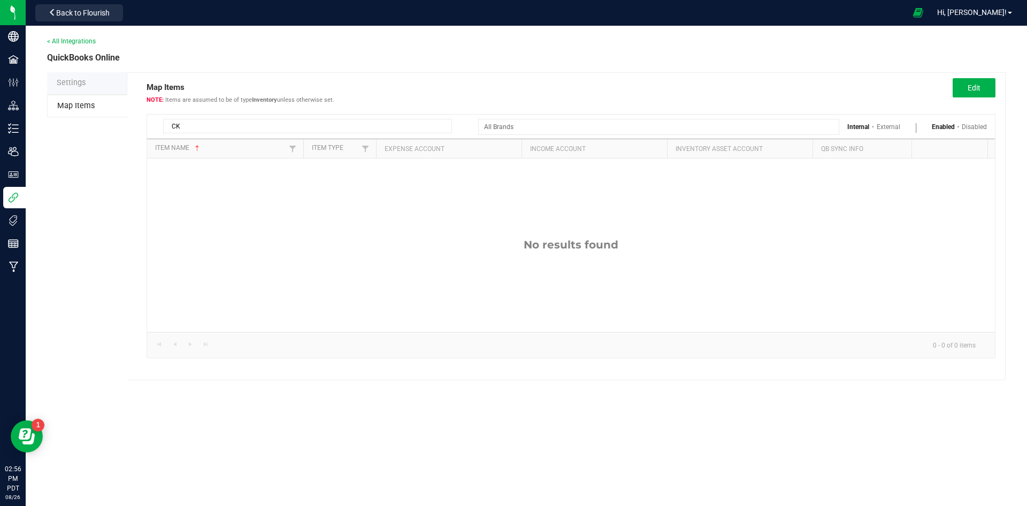
click at [291, 126] on input "CK" at bounding box center [307, 126] width 289 height 14
click at [891, 123] on div "Internal External Enabled Disabled" at bounding box center [732, 127] width 509 height 16
click at [891, 135] on div "CK Internal External Enabled Disabled" at bounding box center [571, 127] width 848 height 24
click at [883, 129] on link "External" at bounding box center [889, 126] width 24 height 7
click at [850, 130] on link "Internal" at bounding box center [859, 126] width 22 height 7
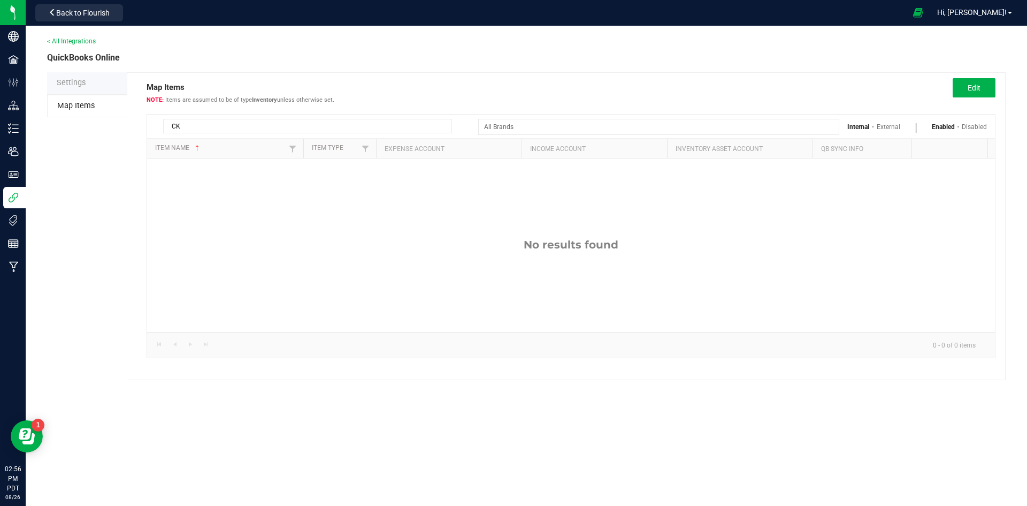
click at [975, 126] on link "Disabled" at bounding box center [974, 126] width 25 height 7
click at [950, 124] on link "Enabled" at bounding box center [944, 126] width 24 height 7
click at [278, 132] on input "CK" at bounding box center [307, 126] width 289 height 14
type input "C"
click at [391, 128] on input "CK_P" at bounding box center [307, 126] width 289 height 14
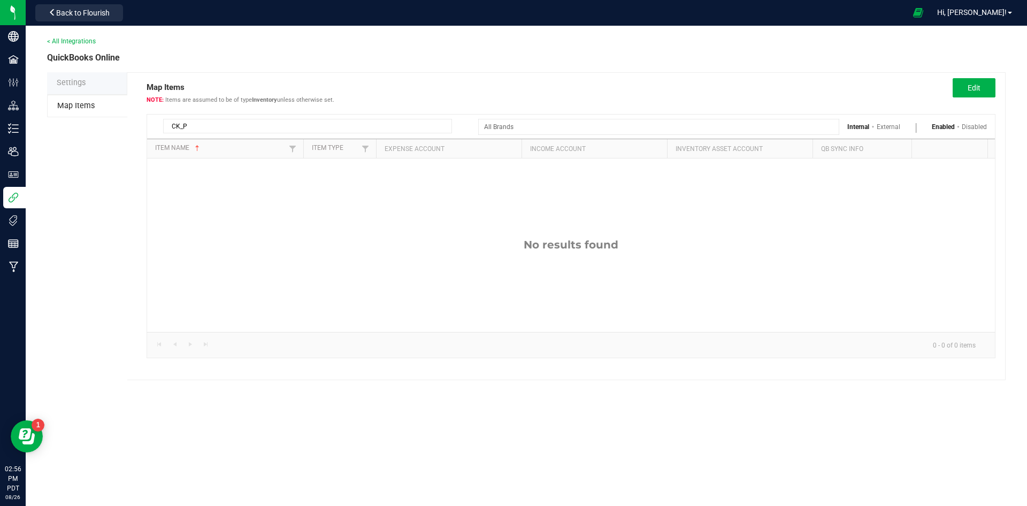
click at [391, 128] on input "CK_P" at bounding box center [307, 126] width 289 height 14
paste input "RNBW_"
click at [322, 121] on input "RNBW_" at bounding box center [307, 126] width 289 height 14
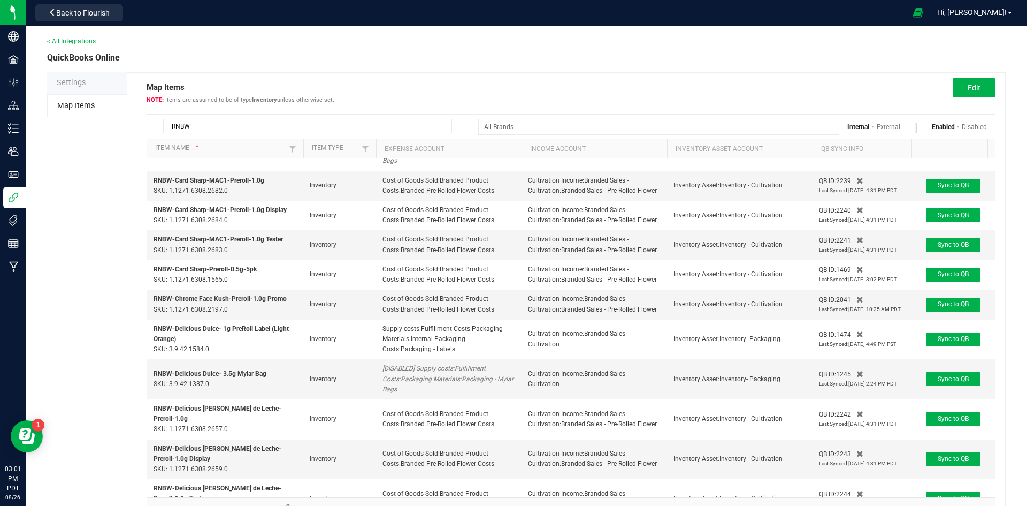
scroll to position [50, 0]
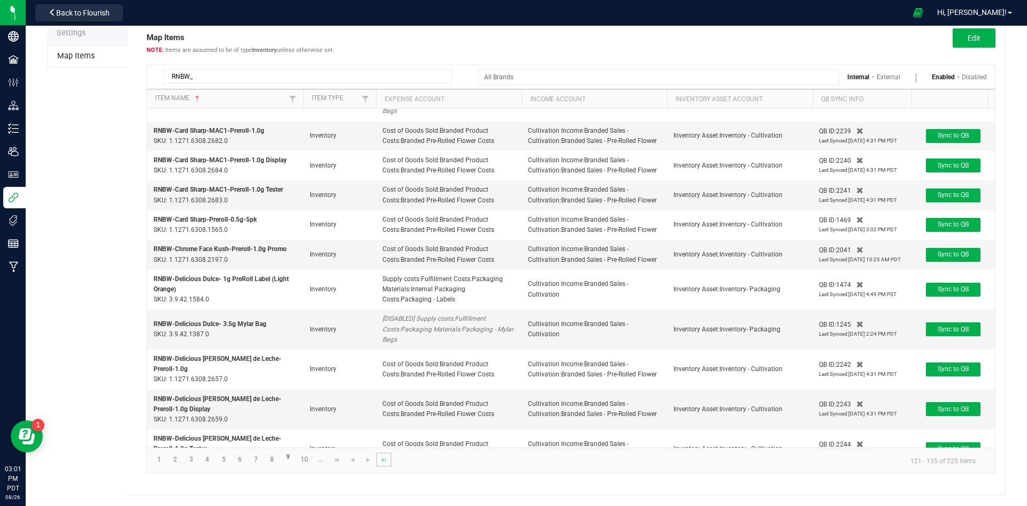
click at [391, 461] on link at bounding box center [384, 459] width 16 height 14
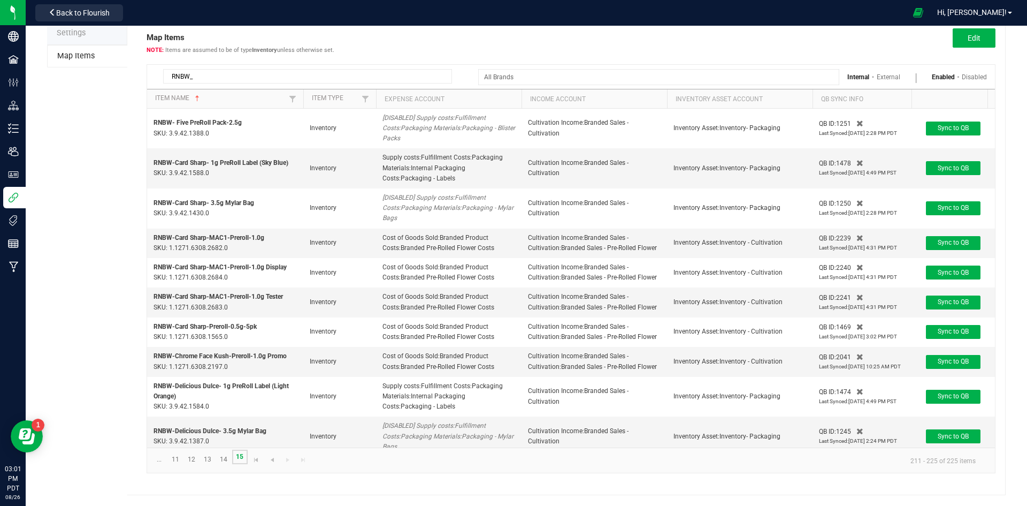
click at [240, 456] on link "15" at bounding box center [240, 456] width 16 height 14
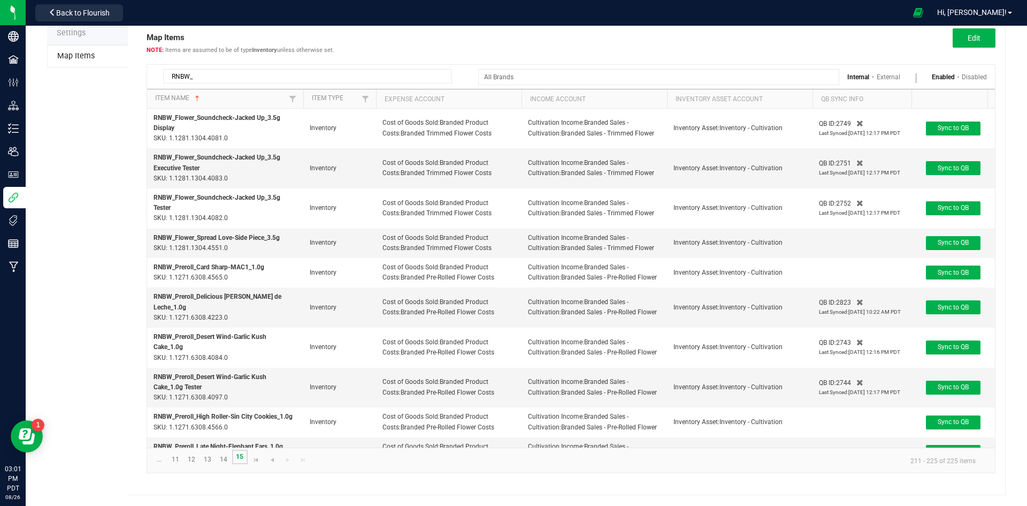
click at [240, 456] on link "15" at bounding box center [240, 456] width 16 height 14
click at [945, 244] on span "Sync to QB" at bounding box center [953, 242] width 31 height 7
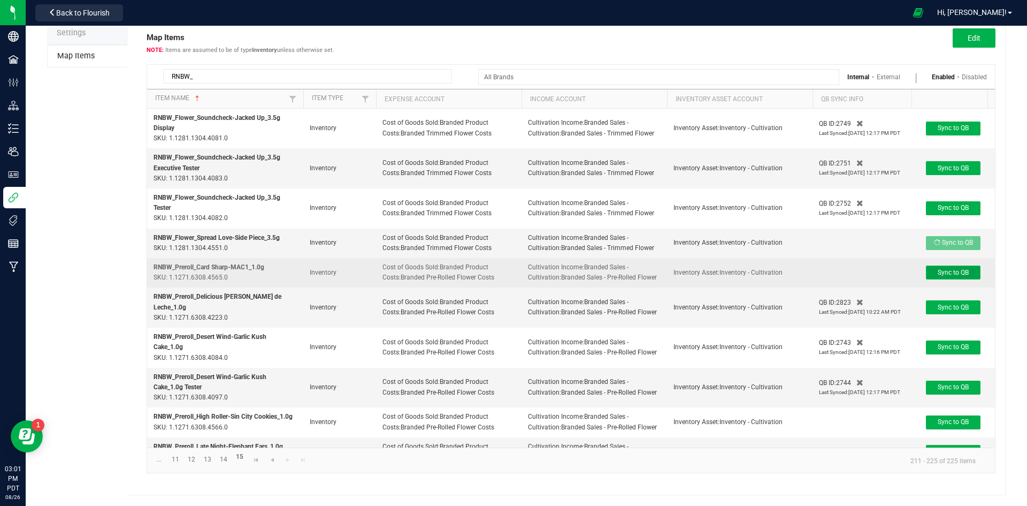
click at [956, 269] on span "Sync to QB" at bounding box center [953, 272] width 31 height 7
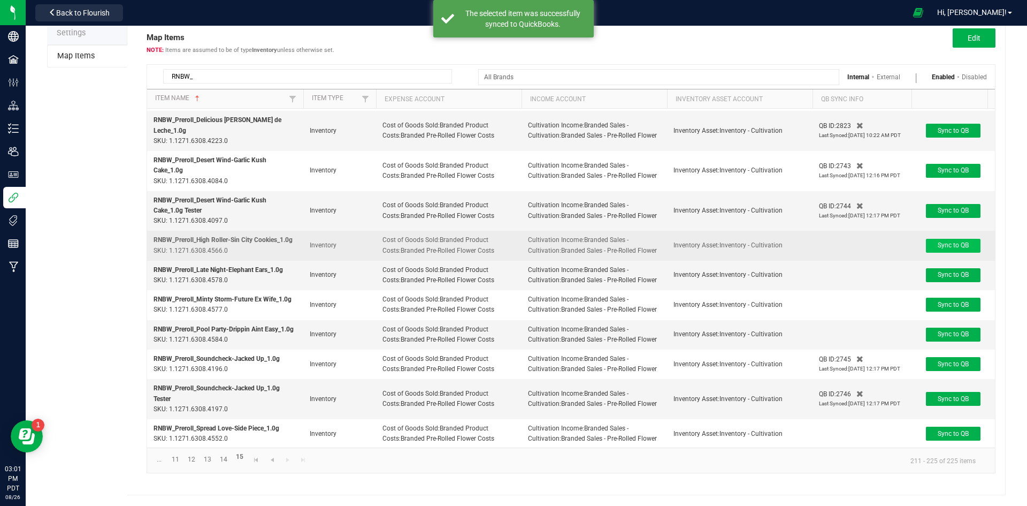
scroll to position [185, 0]
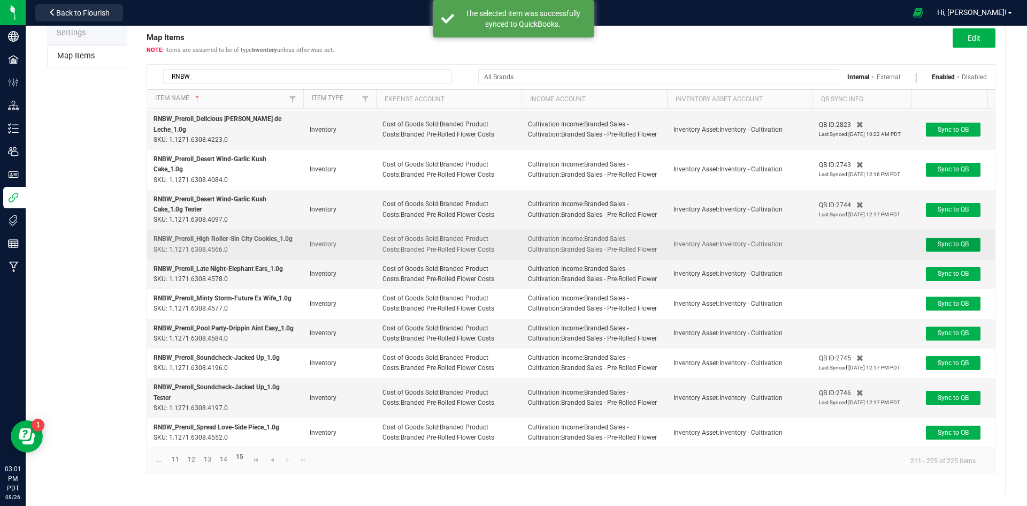
click at [955, 238] on button "Sync to QB" at bounding box center [953, 245] width 55 height 14
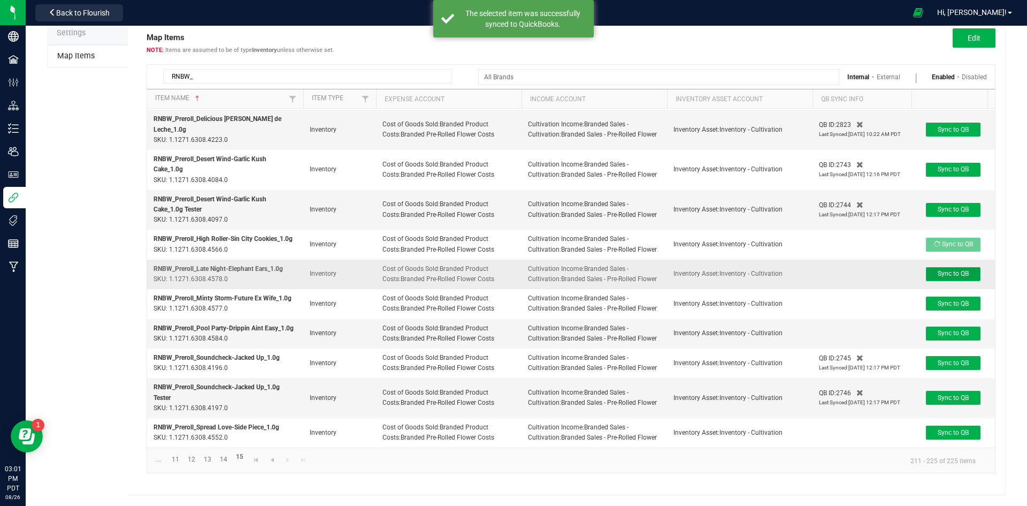
click at [948, 272] on button "Sync to QB" at bounding box center [953, 274] width 55 height 14
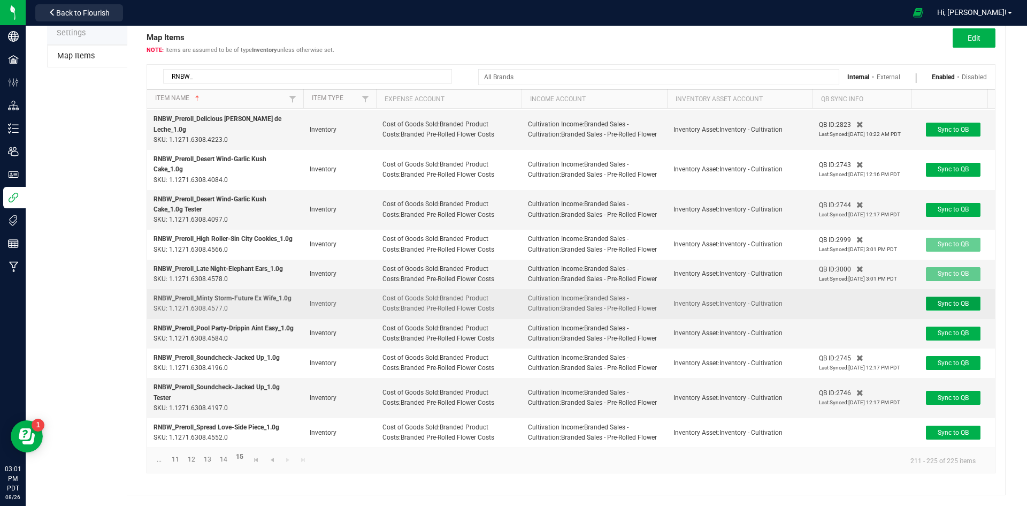
click at [956, 300] on span "Sync to QB" at bounding box center [953, 303] width 31 height 7
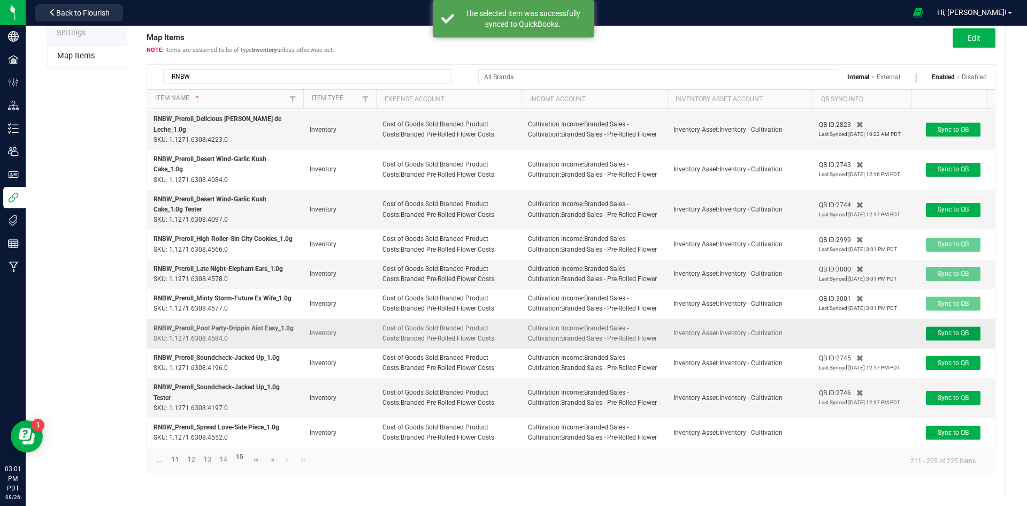
click at [960, 326] on button "Sync to QB" at bounding box center [953, 333] width 55 height 14
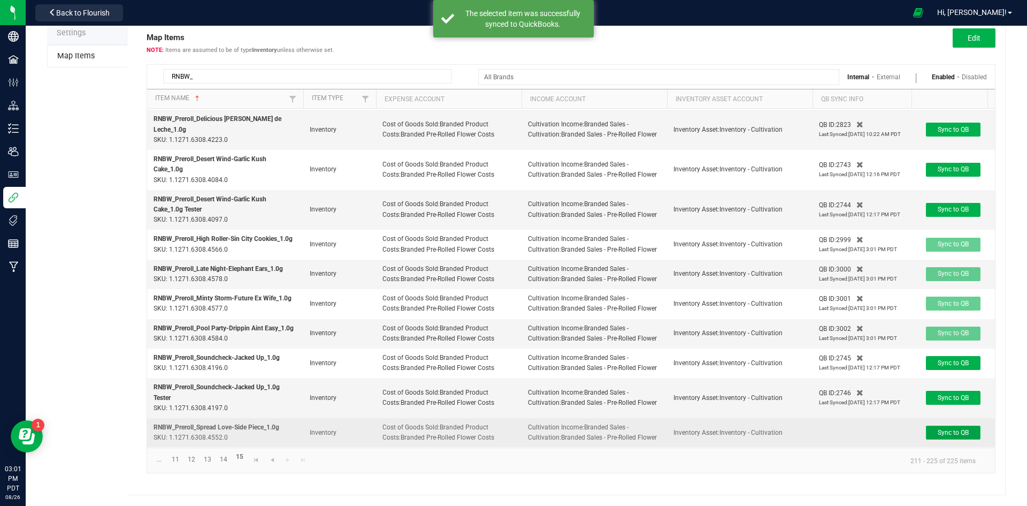
click at [947, 429] on span "Sync to QB" at bounding box center [953, 432] width 31 height 7
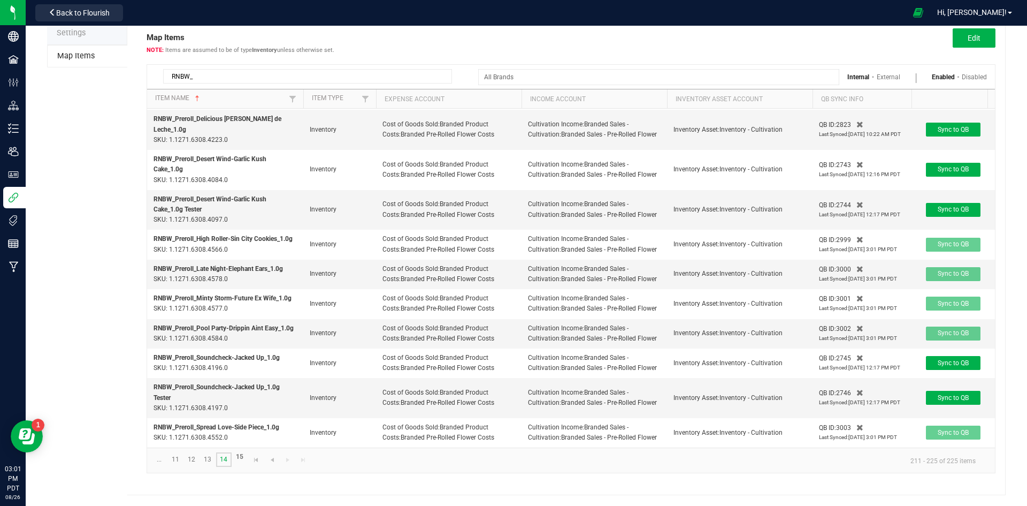
click at [225, 457] on link "14" at bounding box center [224, 459] width 16 height 14
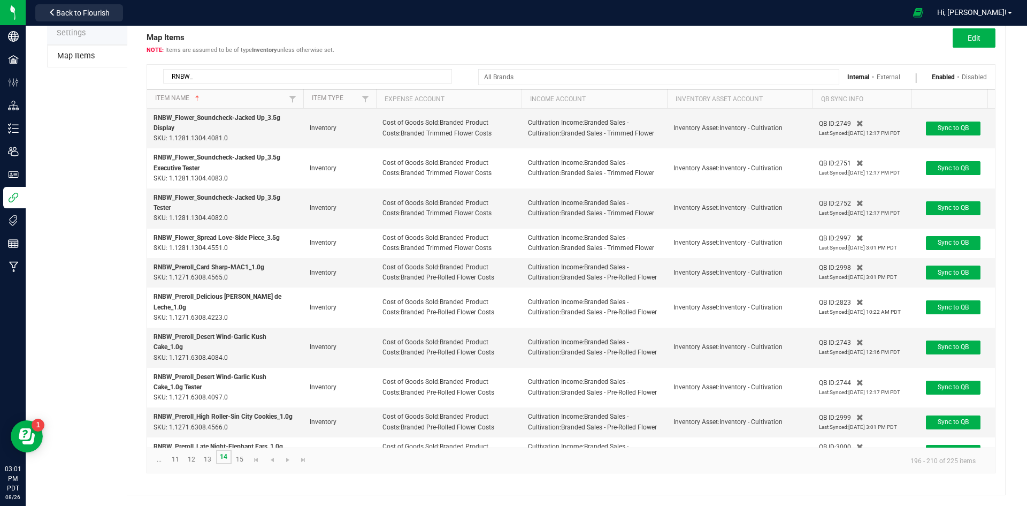
click at [225, 457] on link "14" at bounding box center [224, 456] width 16 height 14
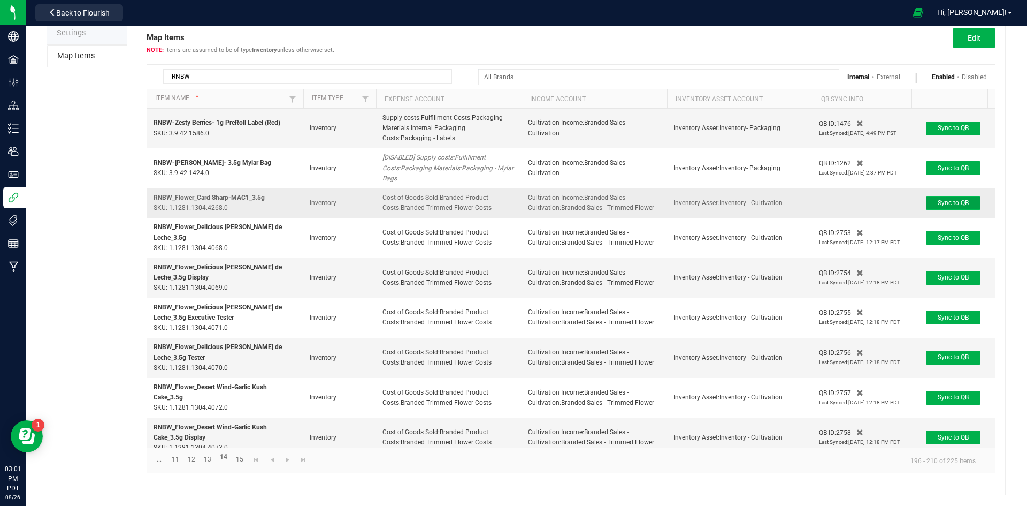
click at [951, 201] on span "Sync to QB" at bounding box center [953, 202] width 31 height 7
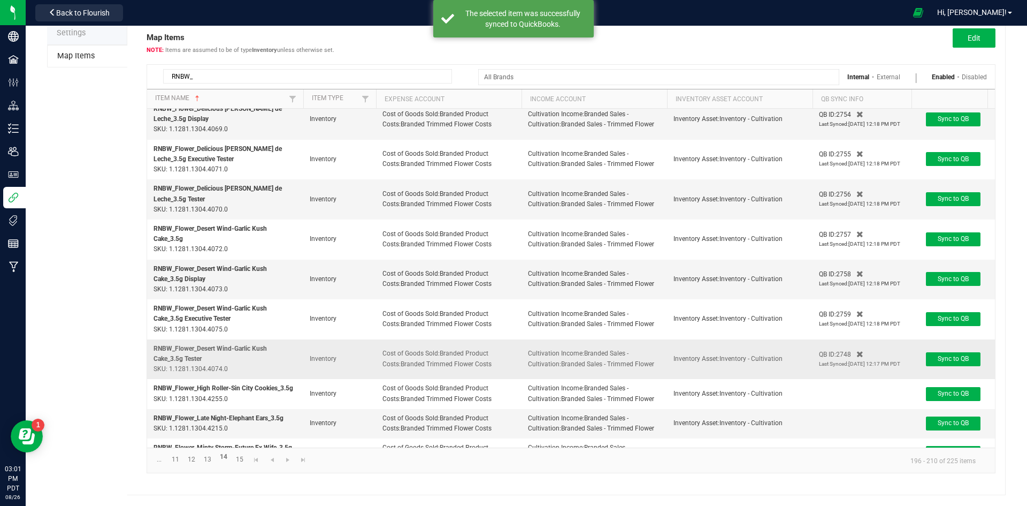
scroll to position [216, 0]
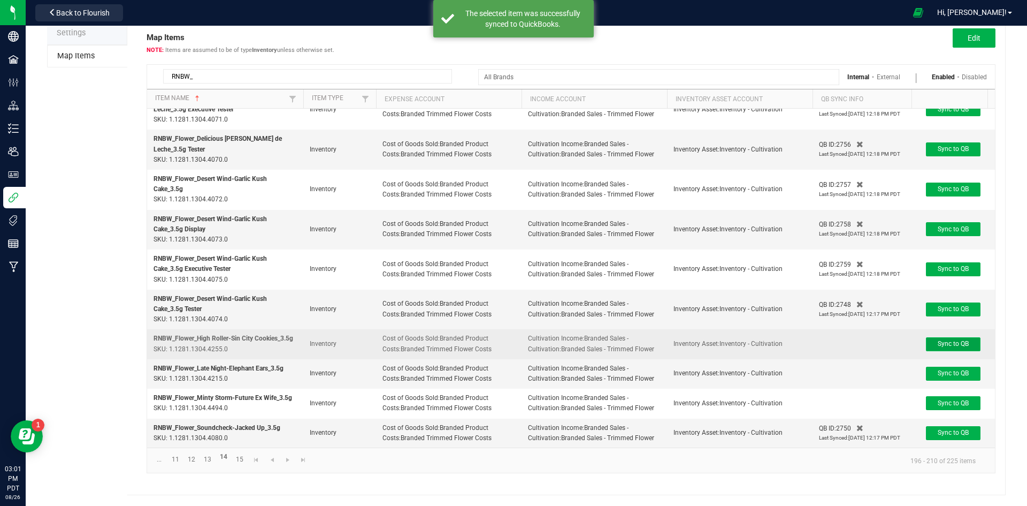
click at [958, 340] on span "Sync to QB" at bounding box center [953, 343] width 31 height 7
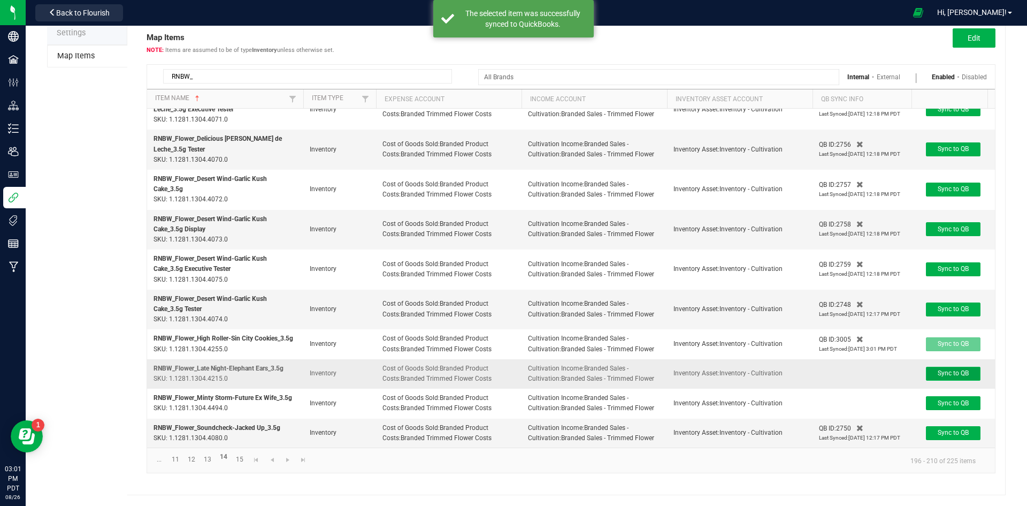
click at [955, 367] on button "Sync to QB" at bounding box center [953, 374] width 55 height 14
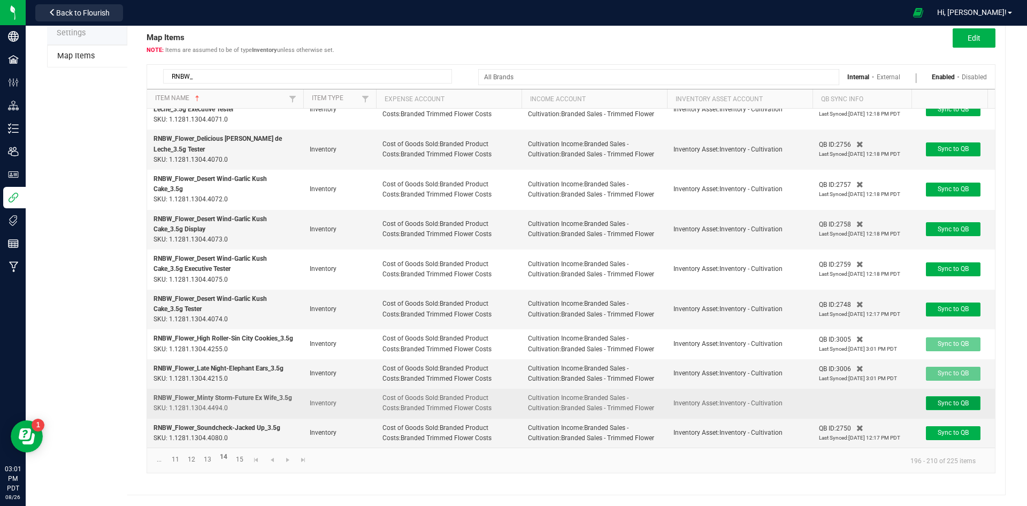
click at [959, 399] on span "Sync to QB" at bounding box center [953, 402] width 31 height 7
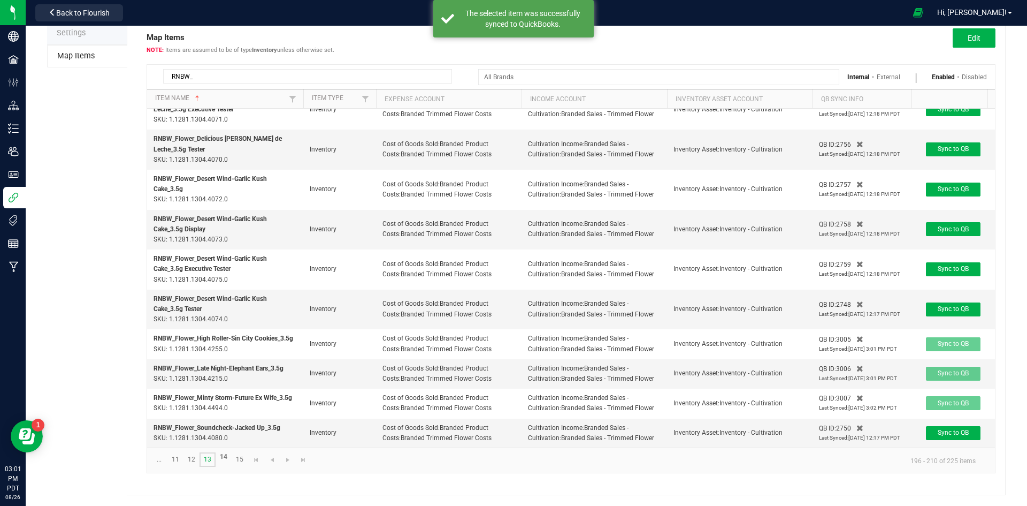
click at [211, 458] on link "13" at bounding box center [208, 459] width 16 height 14
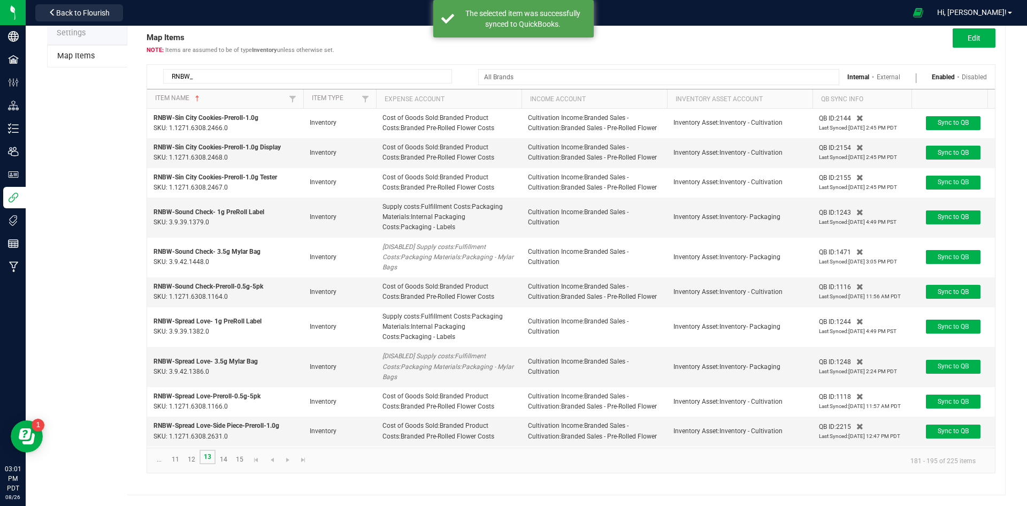
click at [211, 458] on link "13" at bounding box center [208, 456] width 16 height 14
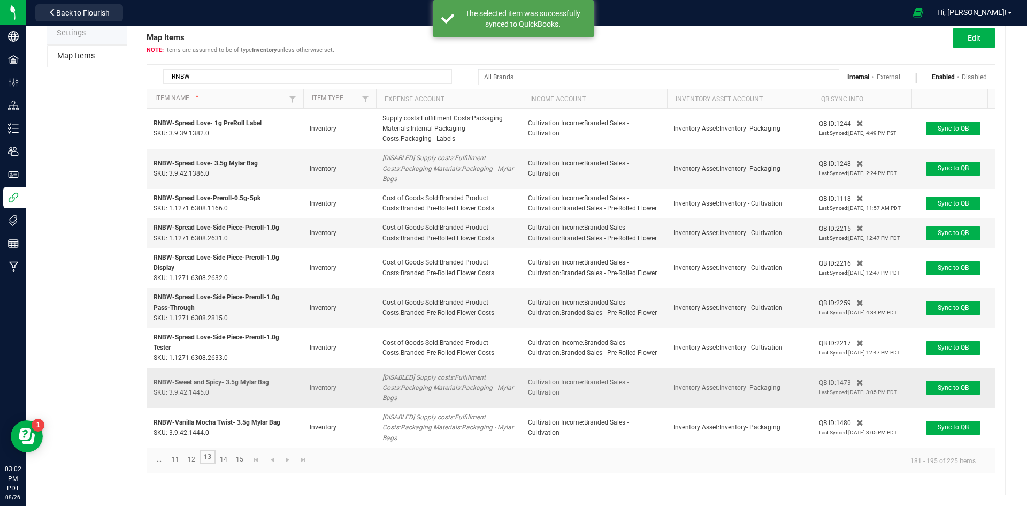
scroll to position [231, 0]
click at [194, 457] on link "12" at bounding box center [192, 459] width 16 height 14
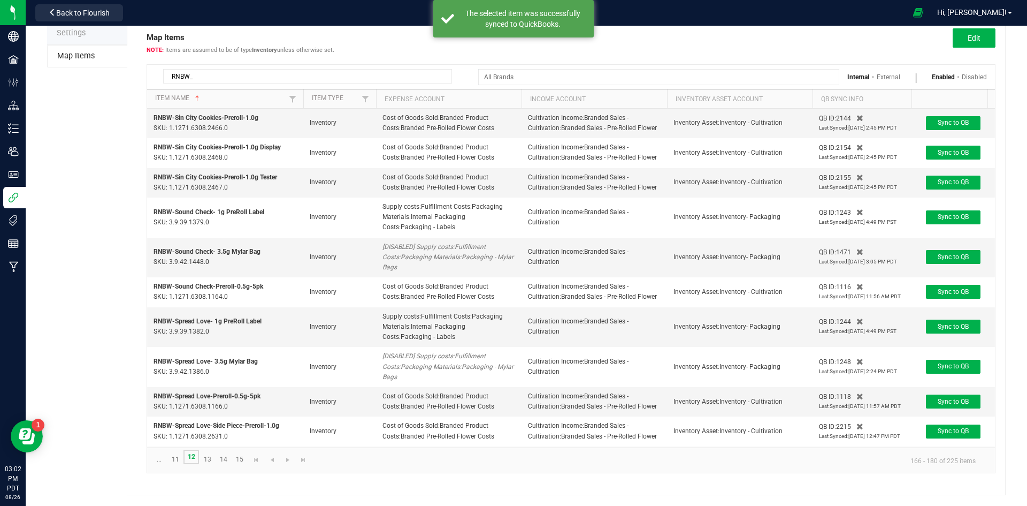
click at [194, 457] on link "12" at bounding box center [192, 456] width 16 height 14
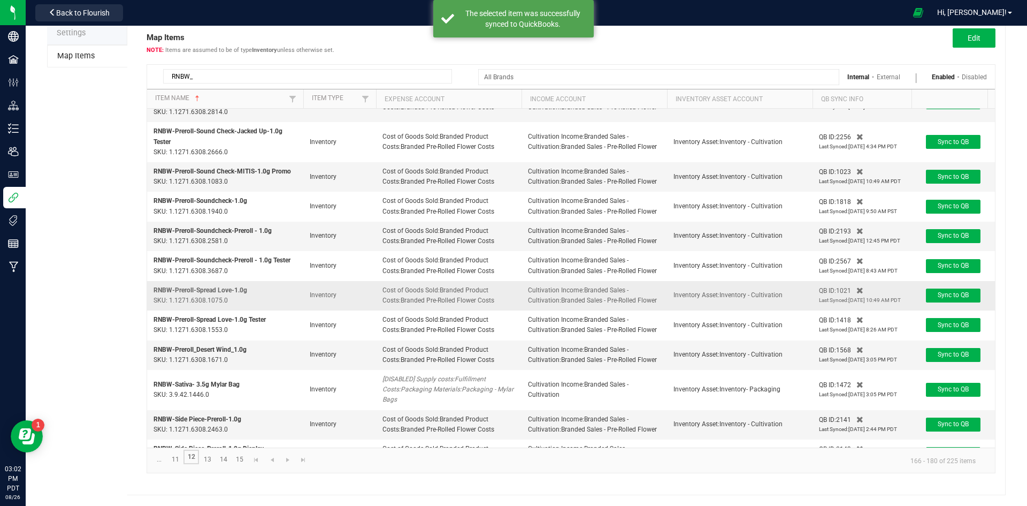
scroll to position [163, 0]
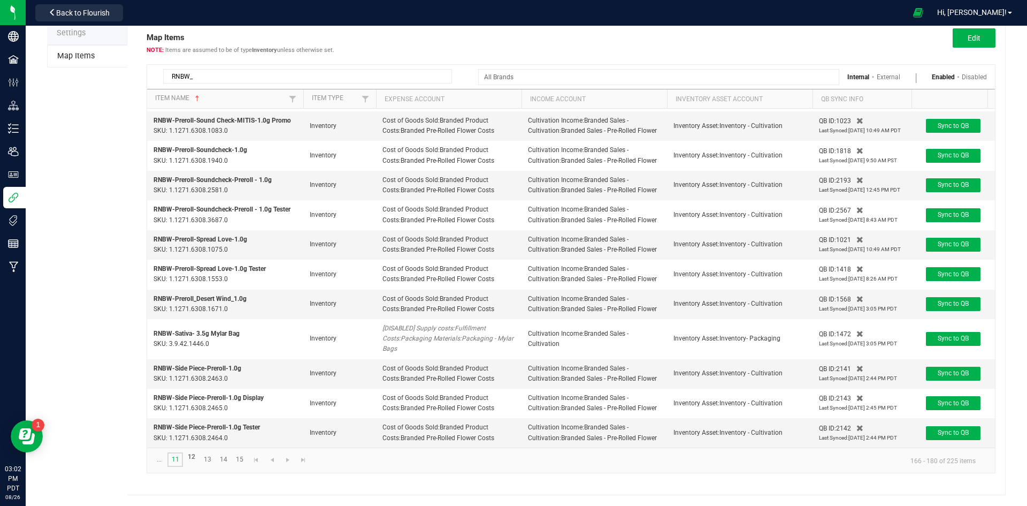
click at [177, 457] on link "11" at bounding box center [175, 459] width 16 height 14
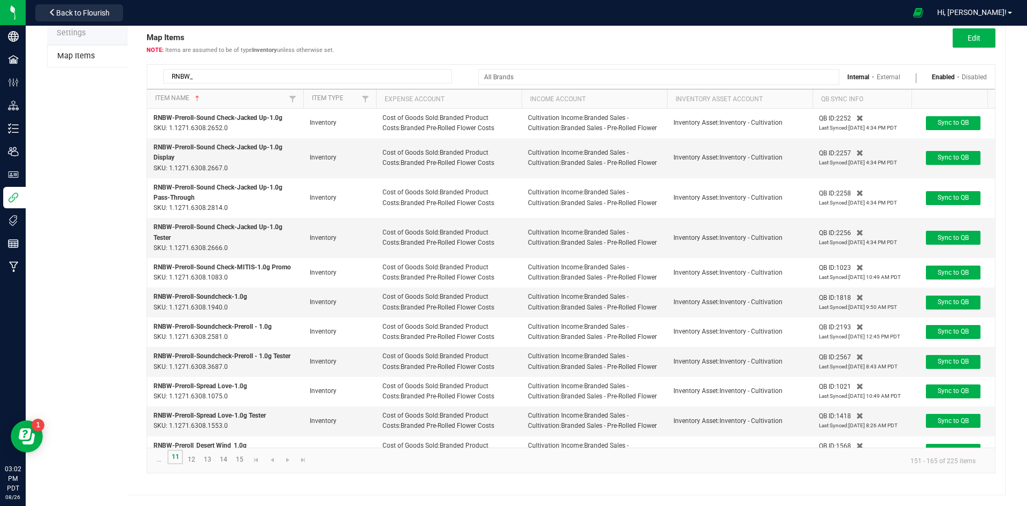
click at [177, 457] on link "11" at bounding box center [175, 456] width 16 height 14
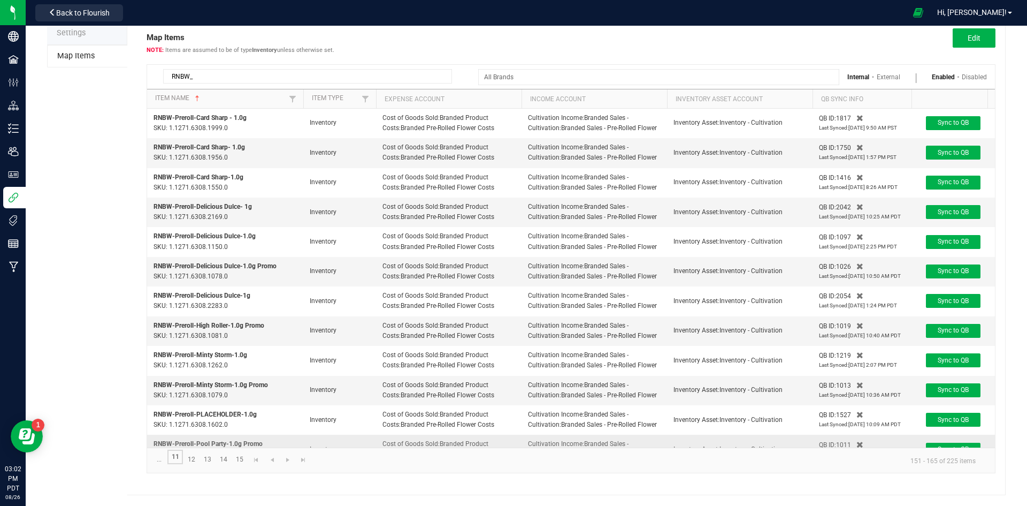
scroll to position [130, 0]
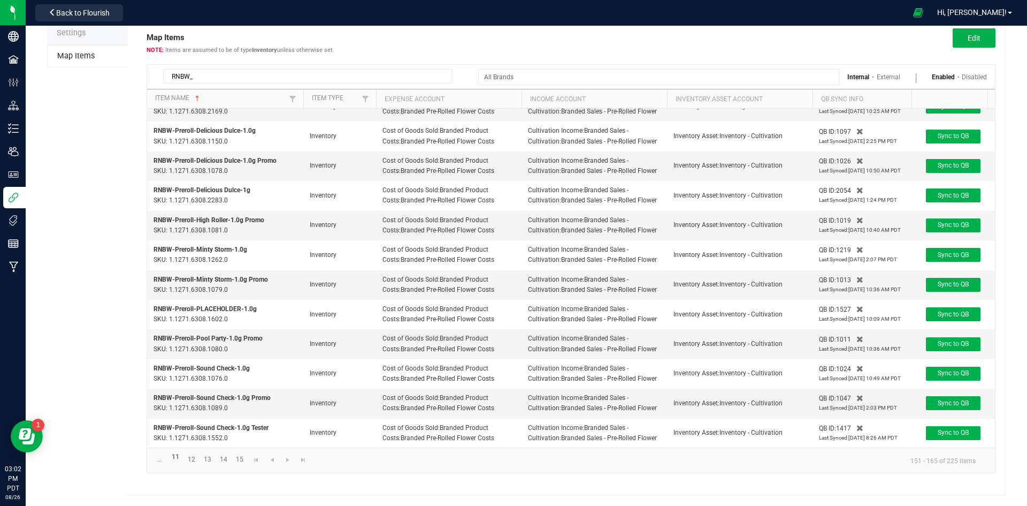
drag, startPoint x: 188, startPoint y: 74, endPoint x: 108, endPoint y: 77, distance: 80.3
click at [112, 78] on div "Settings Map Items Map Items Items are assumed to be of type Inventory unless o…" at bounding box center [526, 258] width 959 height 472
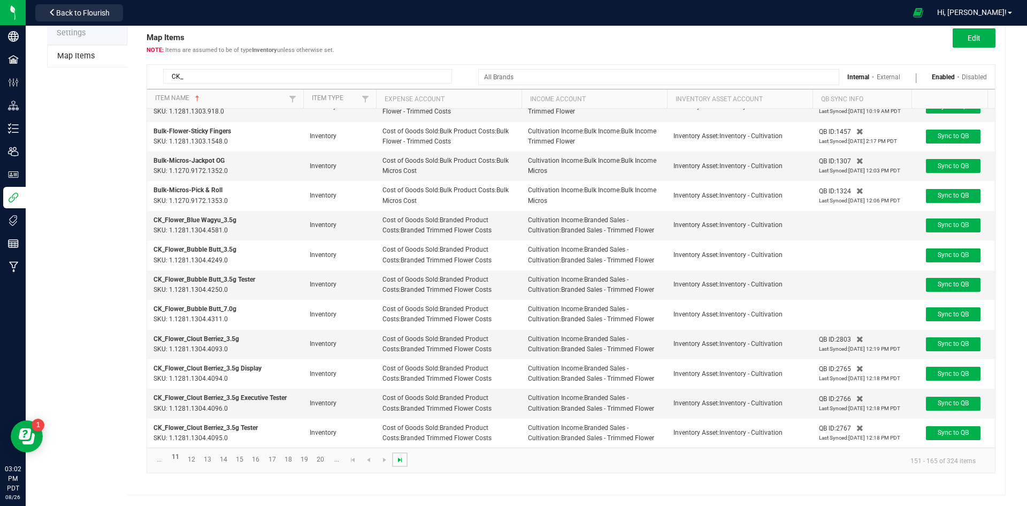
click at [401, 456] on span "Go to the last page" at bounding box center [400, 459] width 9 height 9
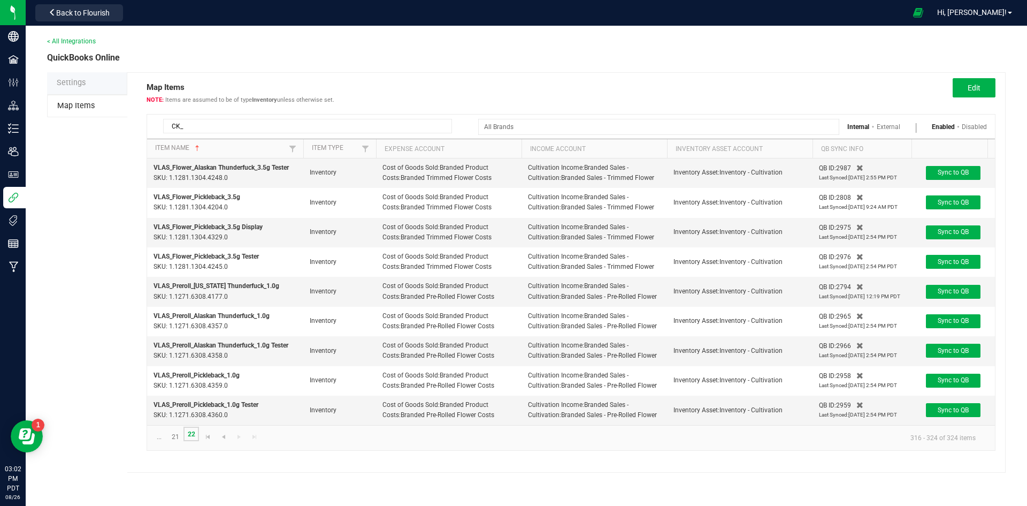
click at [196, 439] on link "22" at bounding box center [192, 433] width 16 height 14
click at [172, 443] on link "21" at bounding box center [175, 437] width 16 height 14
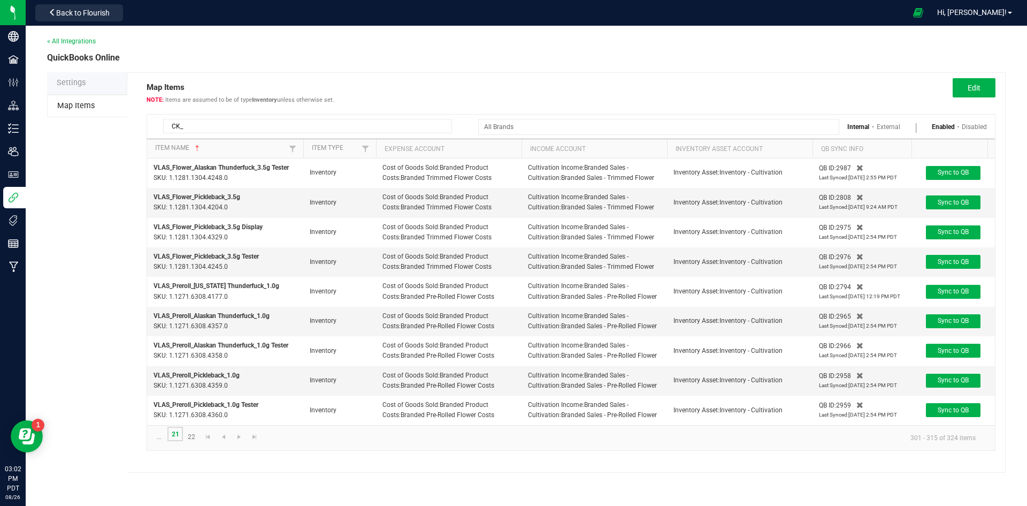
click at [172, 441] on link "21" at bounding box center [175, 433] width 16 height 14
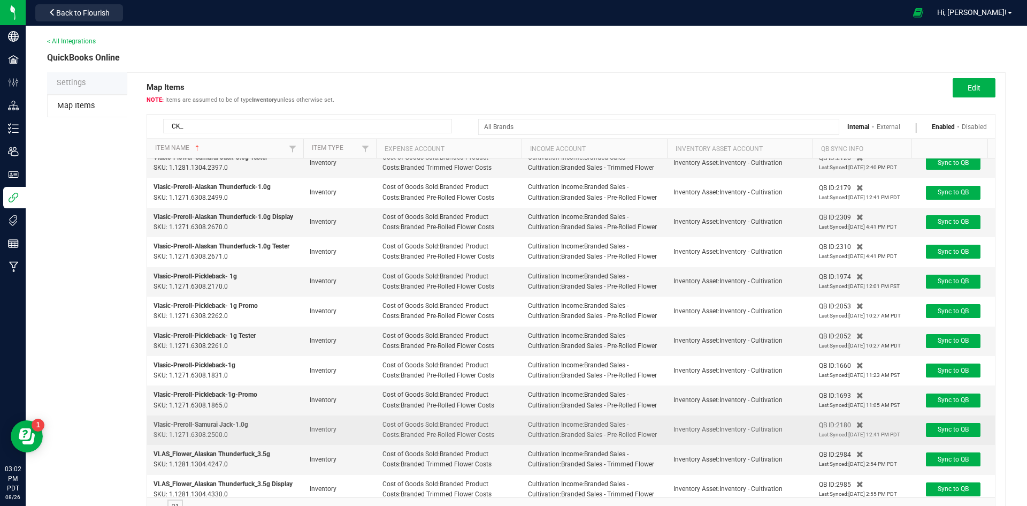
scroll to position [107, 0]
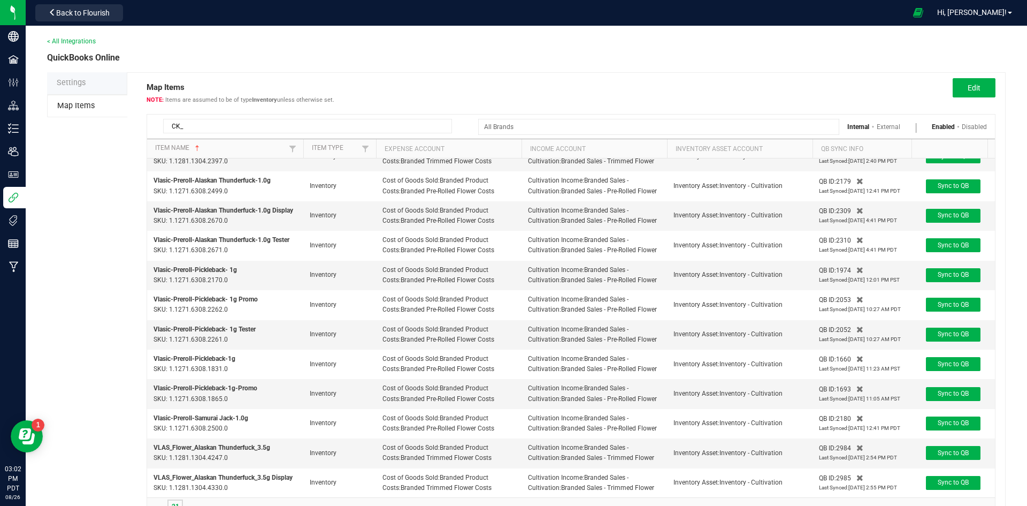
click at [175, 501] on link "21" at bounding box center [175, 506] width 16 height 14
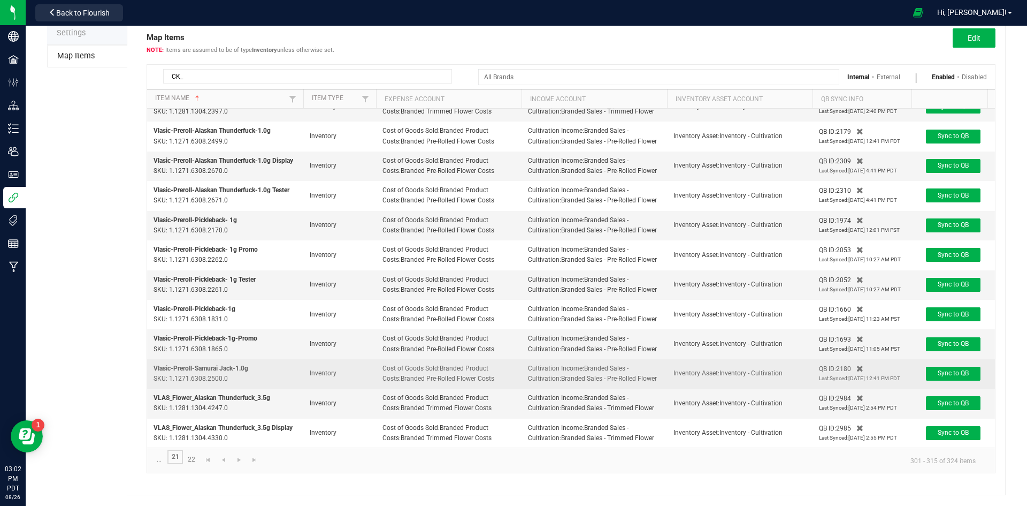
scroll to position [110, 0]
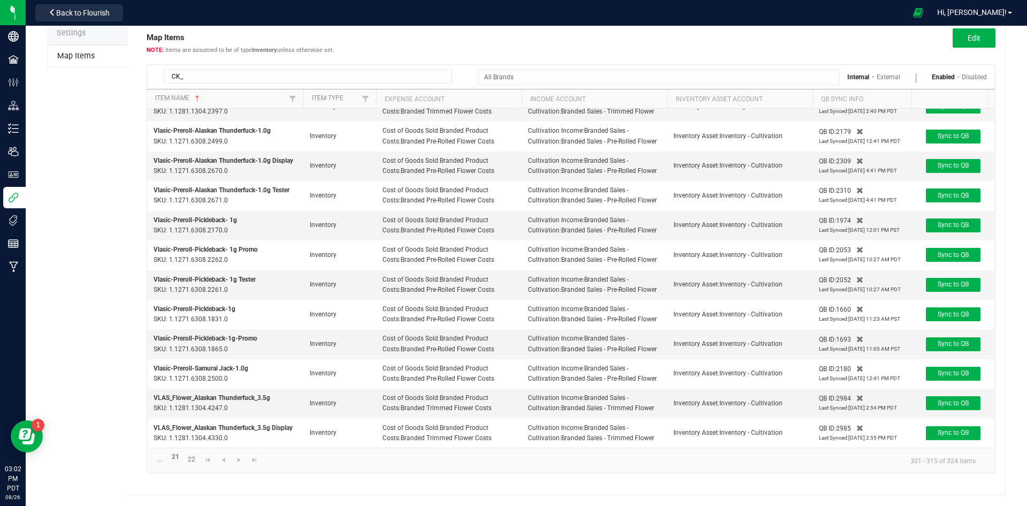
click at [236, 72] on input "CK_" at bounding box center [307, 76] width 289 height 14
click at [225, 464] on link at bounding box center [224, 459] width 16 height 14
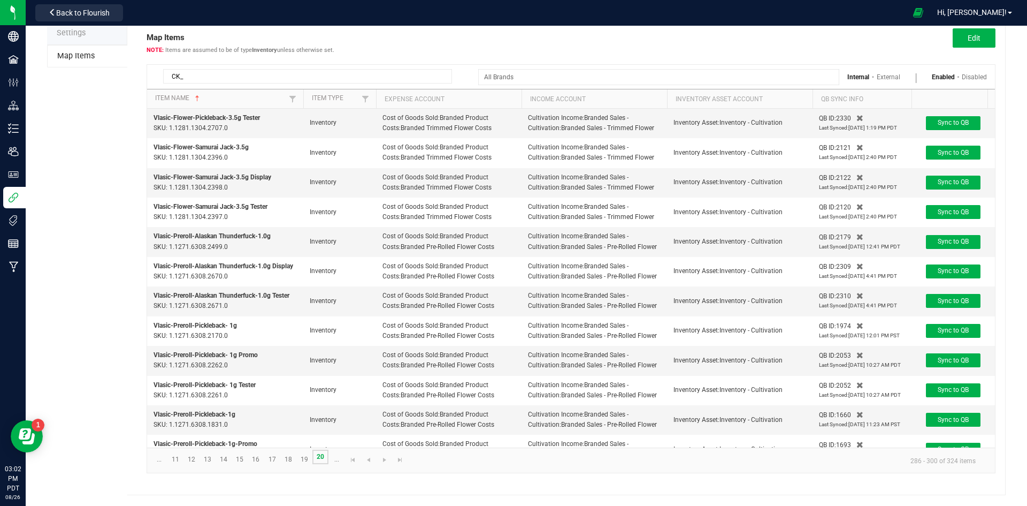
click at [316, 459] on link "20" at bounding box center [320, 456] width 16 height 14
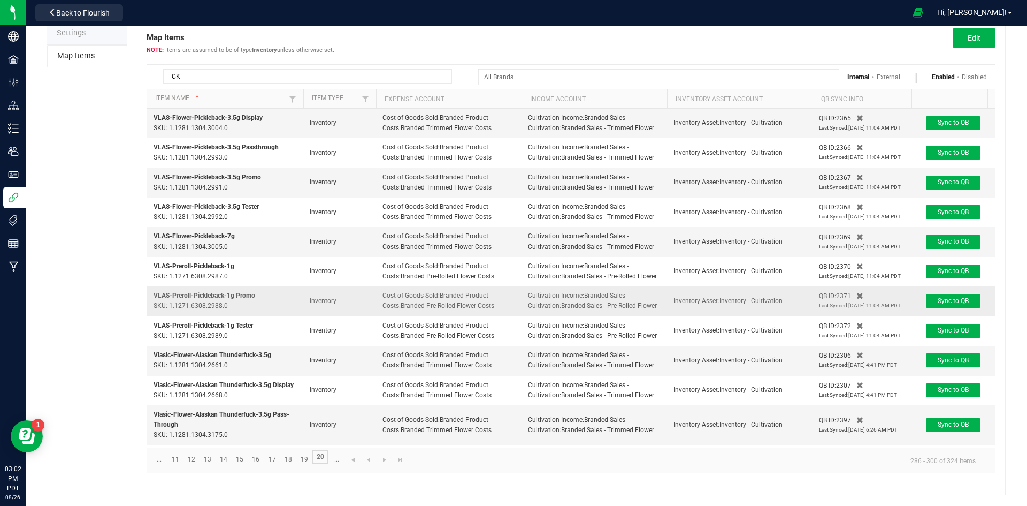
scroll to position [190, 0]
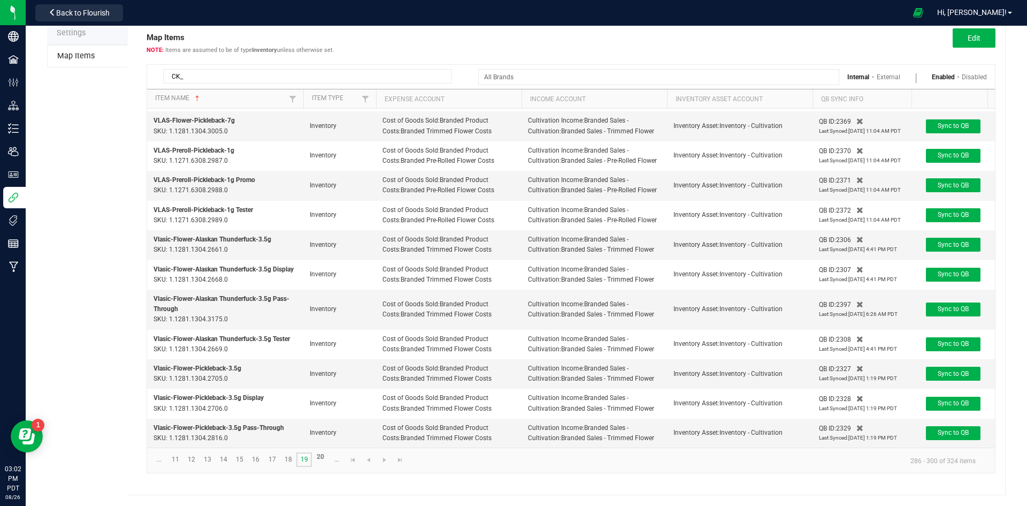
click at [300, 456] on link "19" at bounding box center [304, 459] width 16 height 14
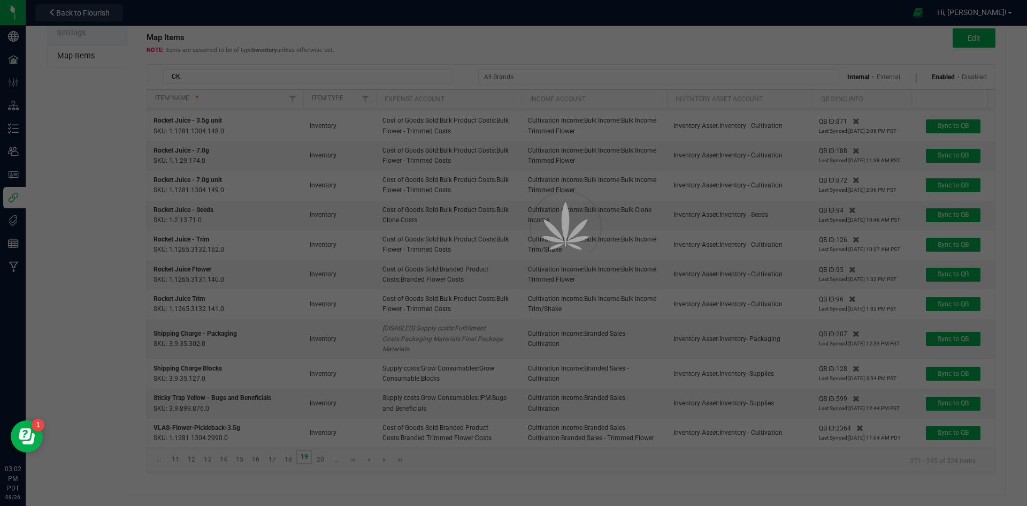
scroll to position [0, 0]
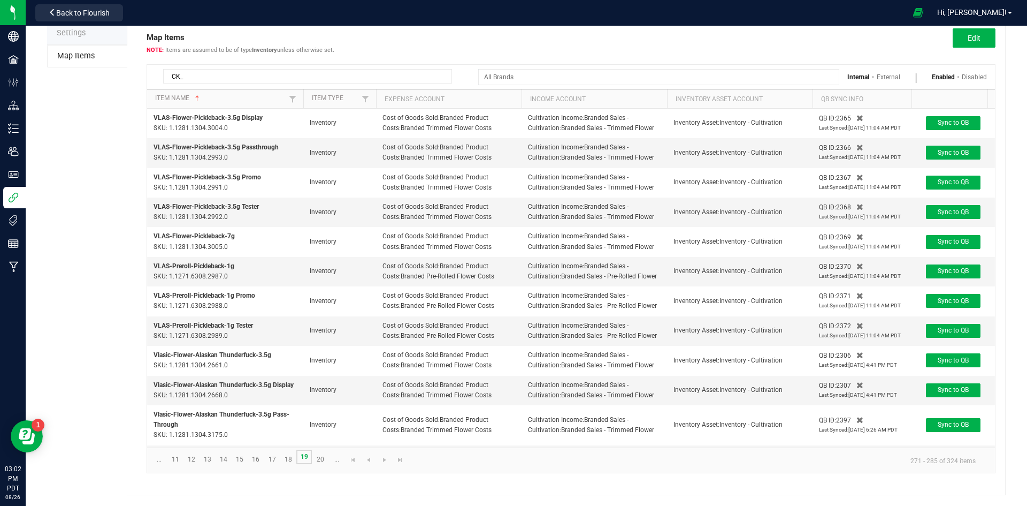
click at [300, 456] on link "19" at bounding box center [304, 456] width 16 height 14
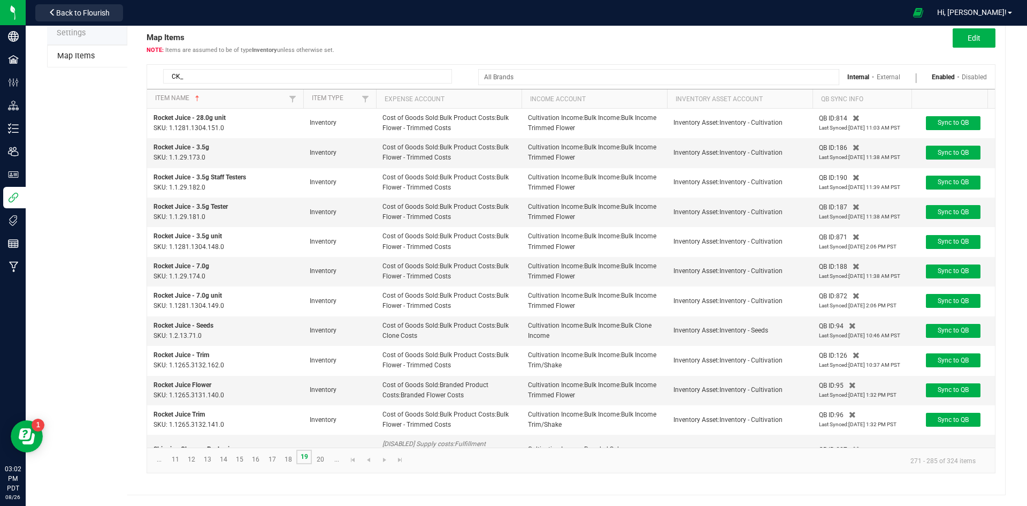
click at [302, 459] on link "19" at bounding box center [304, 456] width 16 height 14
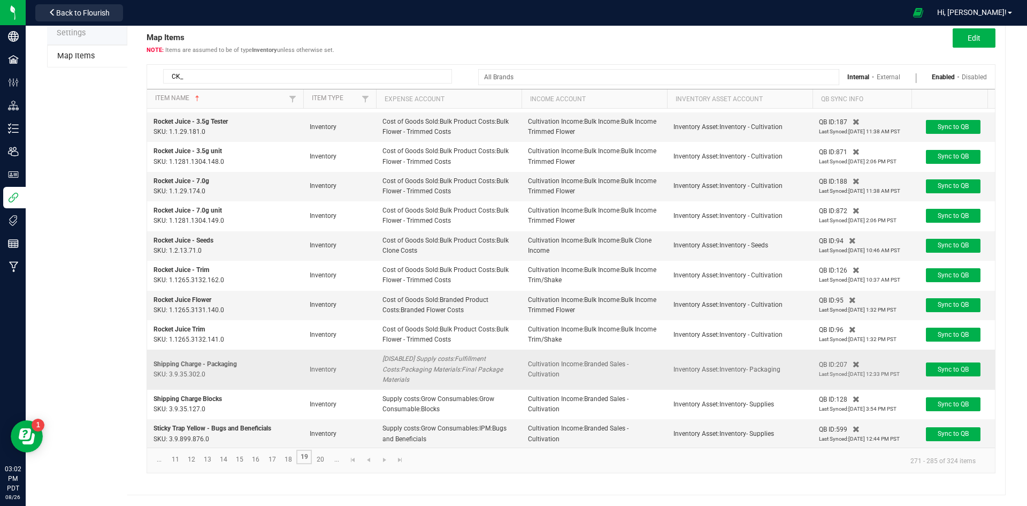
scroll to position [190, 0]
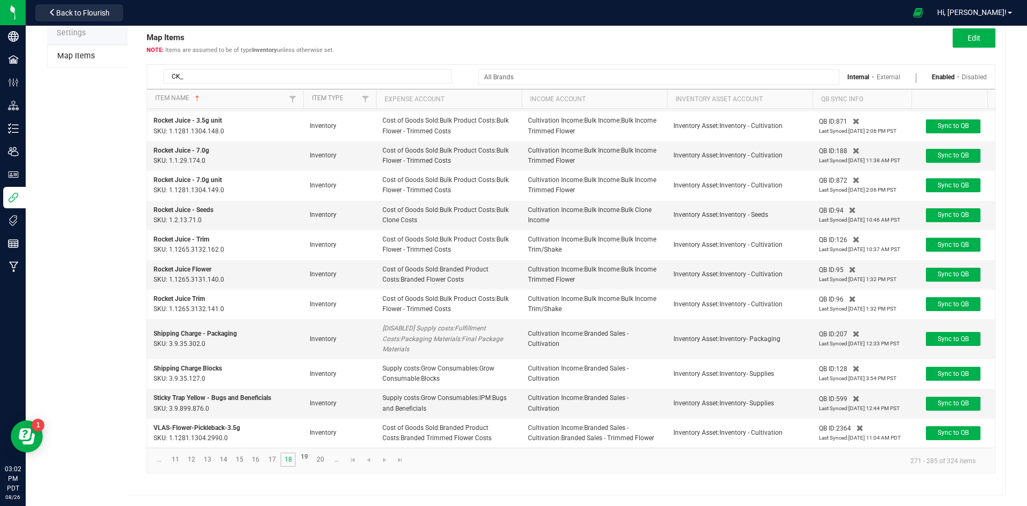
click at [288, 459] on link "18" at bounding box center [288, 459] width 16 height 14
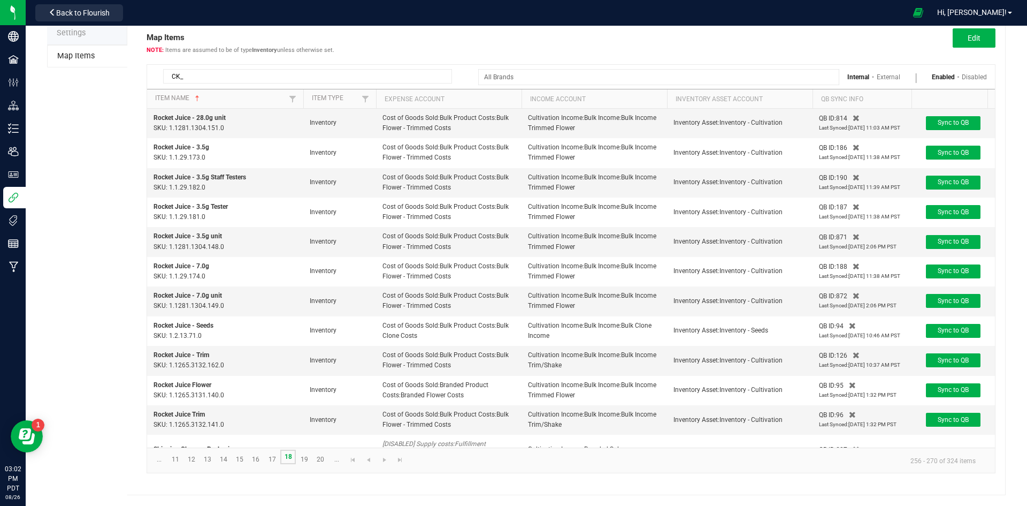
click at [287, 459] on link "18" at bounding box center [288, 456] width 16 height 14
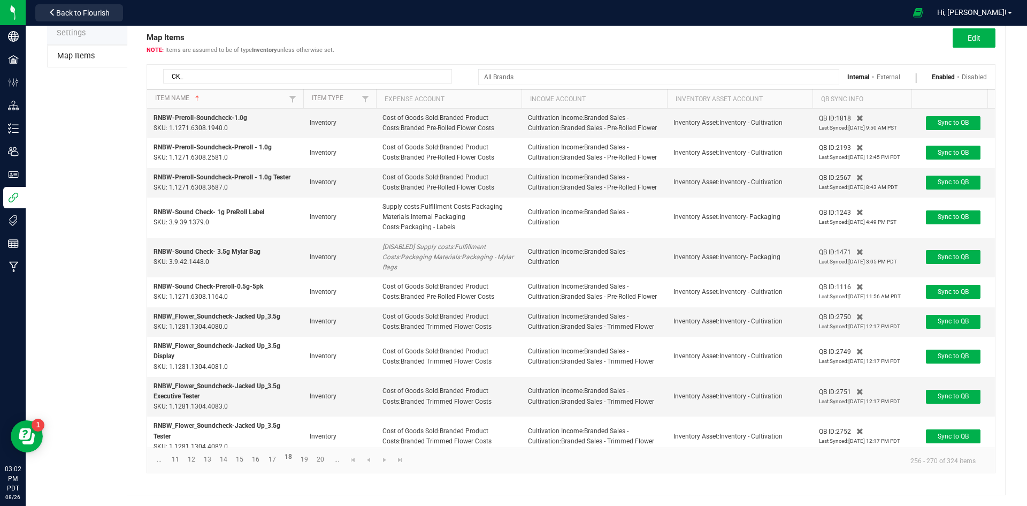
click at [157, 470] on kendo-pager "... 11 12 13 14 15 16 17 18 19 20 ... 256 - 270 of 324 items" at bounding box center [571, 459] width 848 height 25
click at [173, 463] on link "11" at bounding box center [175, 459] width 16 height 14
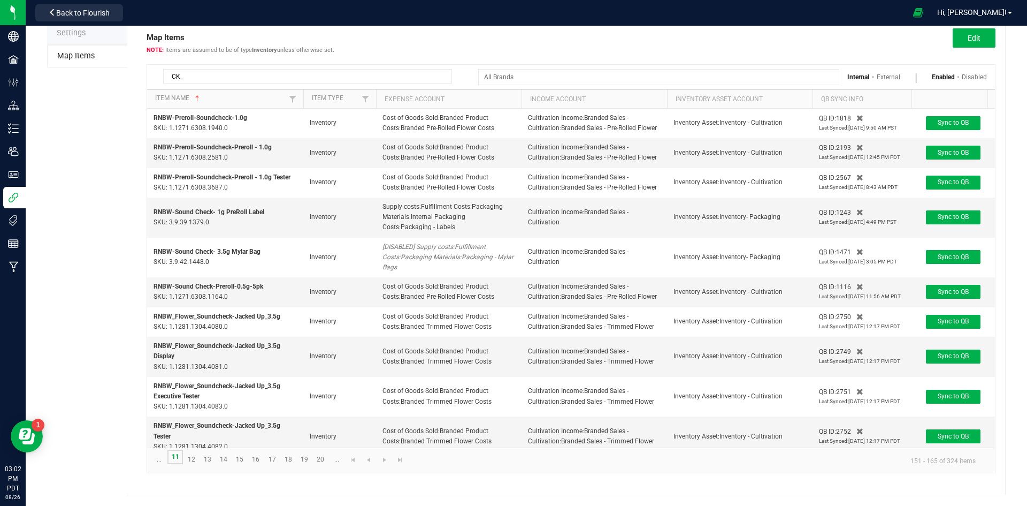
click at [174, 460] on link "11" at bounding box center [175, 456] width 16 height 14
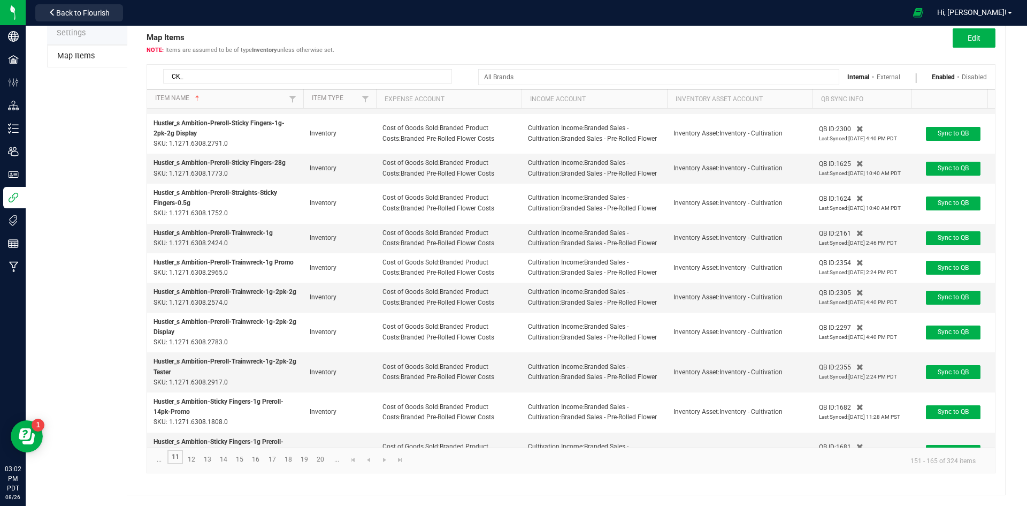
scroll to position [241, 0]
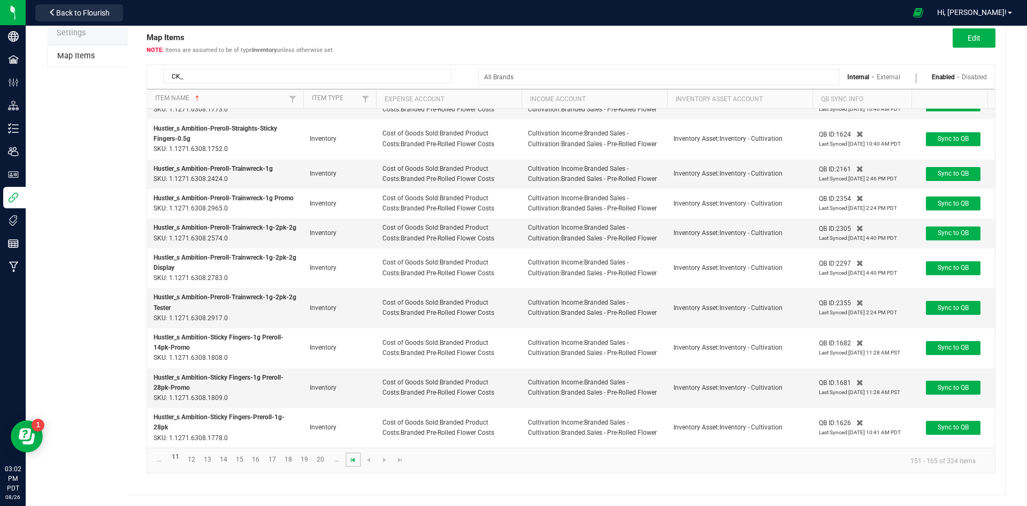
click at [352, 462] on span "Go to the first page" at bounding box center [353, 459] width 9 height 9
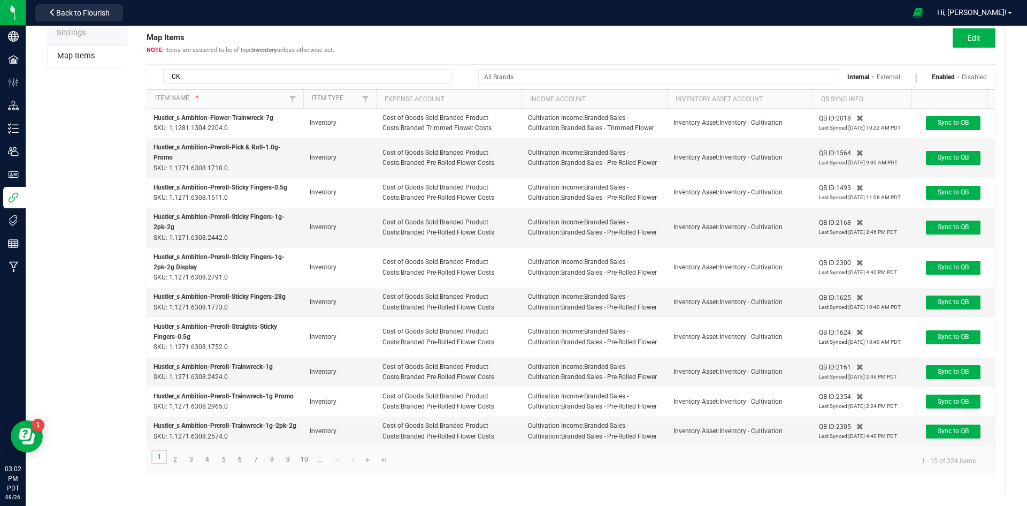
click at [160, 456] on link "1" at bounding box center [159, 456] width 16 height 14
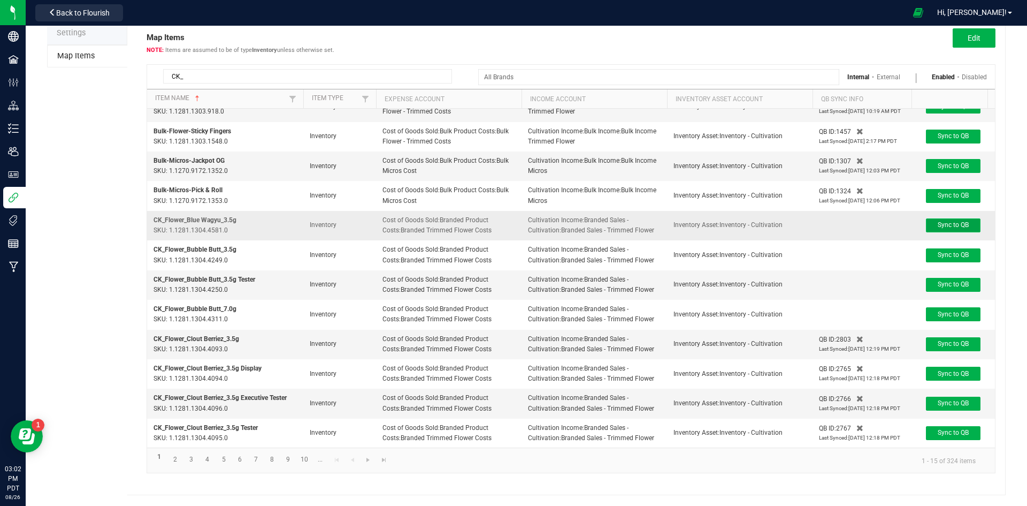
click at [933, 218] on button "Sync to QB" at bounding box center [953, 225] width 55 height 14
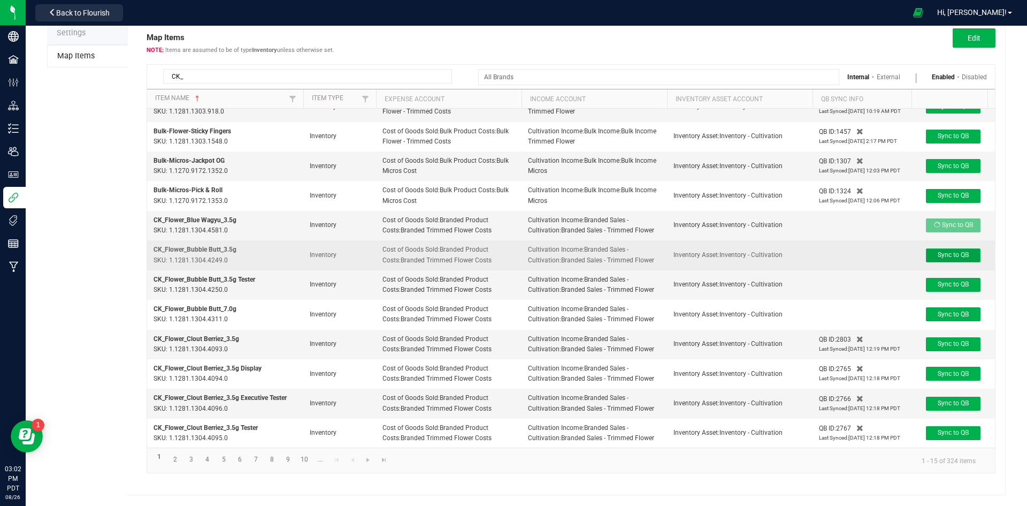
click at [947, 251] on span "Sync to QB" at bounding box center [953, 254] width 31 height 7
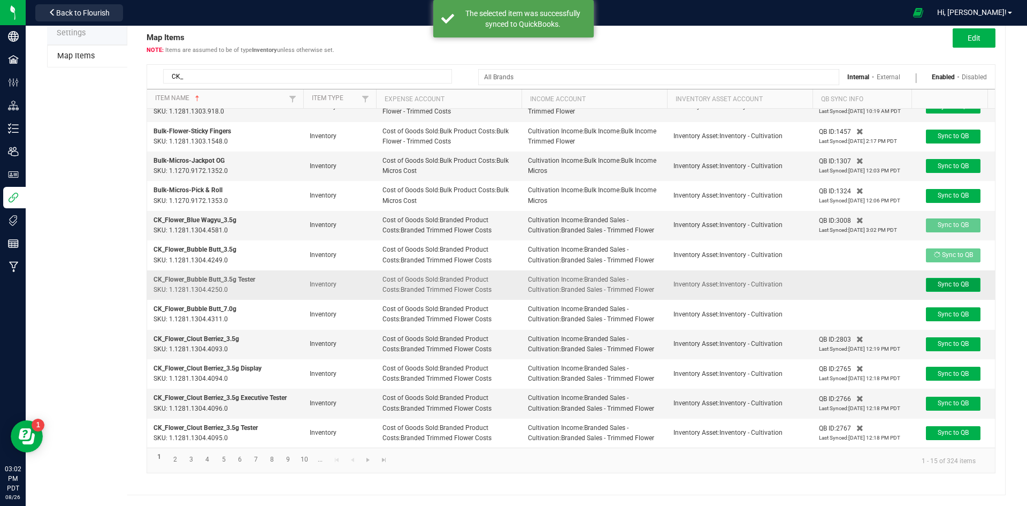
click at [950, 278] on button "Sync to QB" at bounding box center [953, 285] width 55 height 14
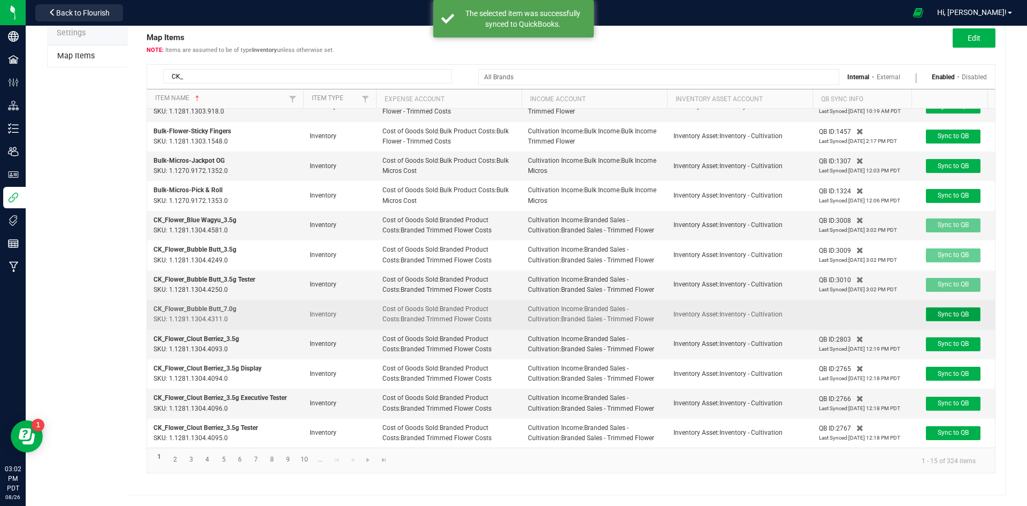
click at [950, 310] on button "Sync to QB" at bounding box center [953, 314] width 55 height 14
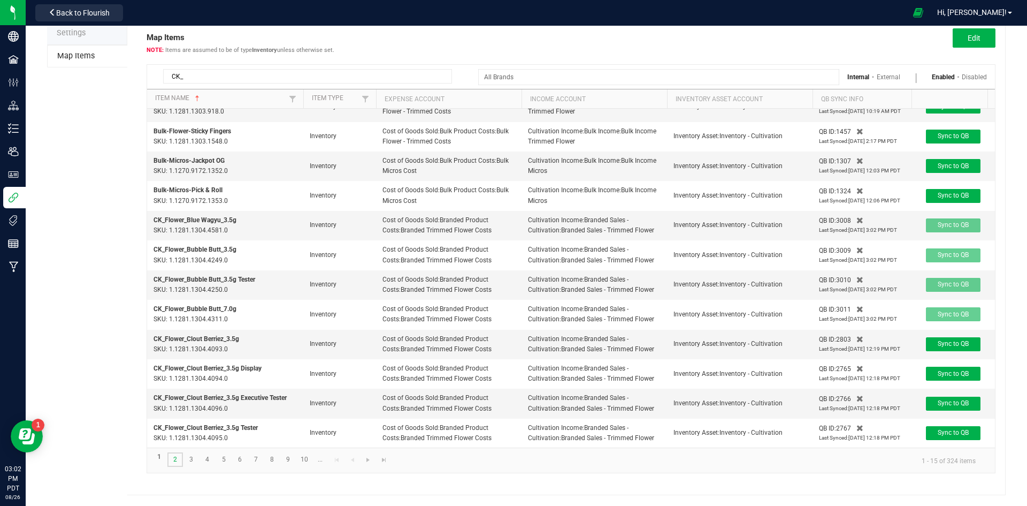
click at [172, 457] on link "2" at bounding box center [175, 459] width 16 height 14
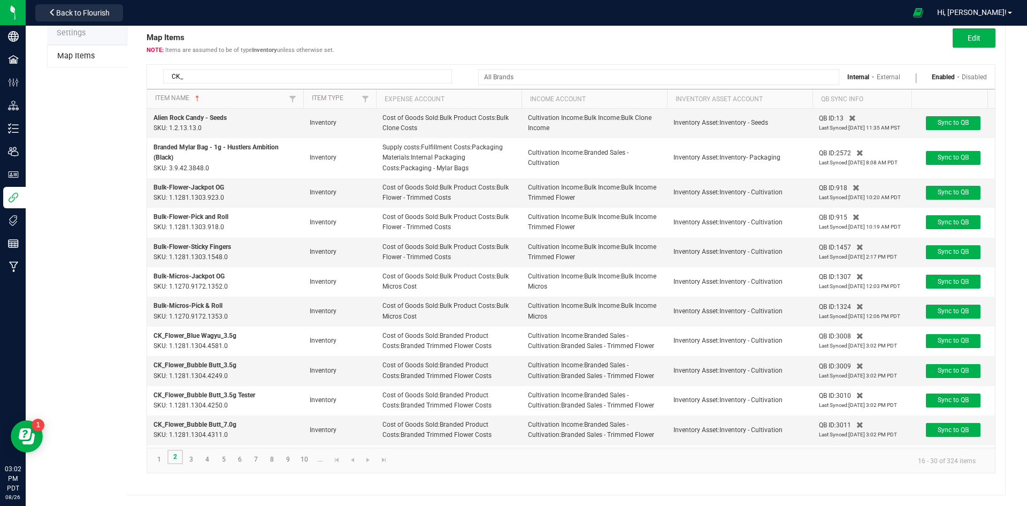
click at [172, 457] on link "2" at bounding box center [175, 456] width 16 height 14
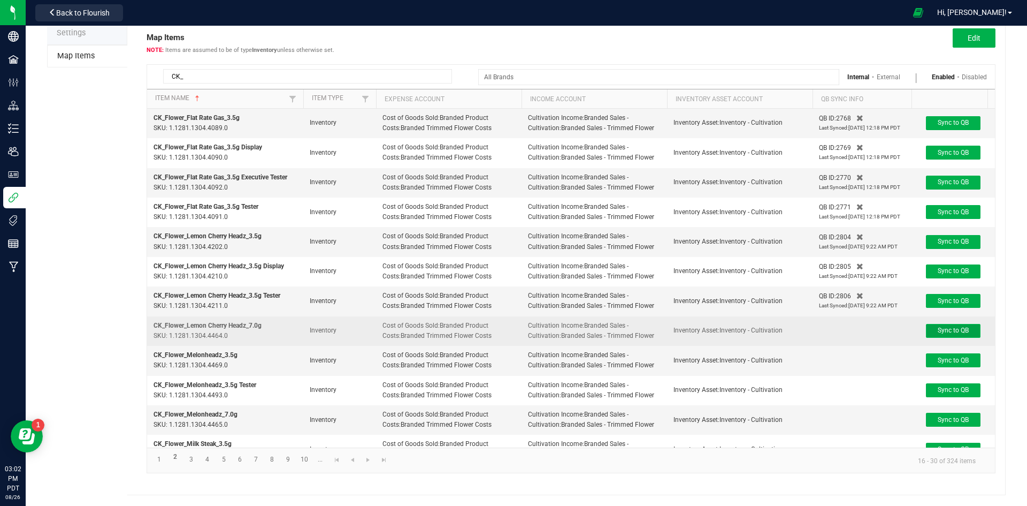
click at [956, 332] on span "Sync to QB" at bounding box center [953, 329] width 31 height 7
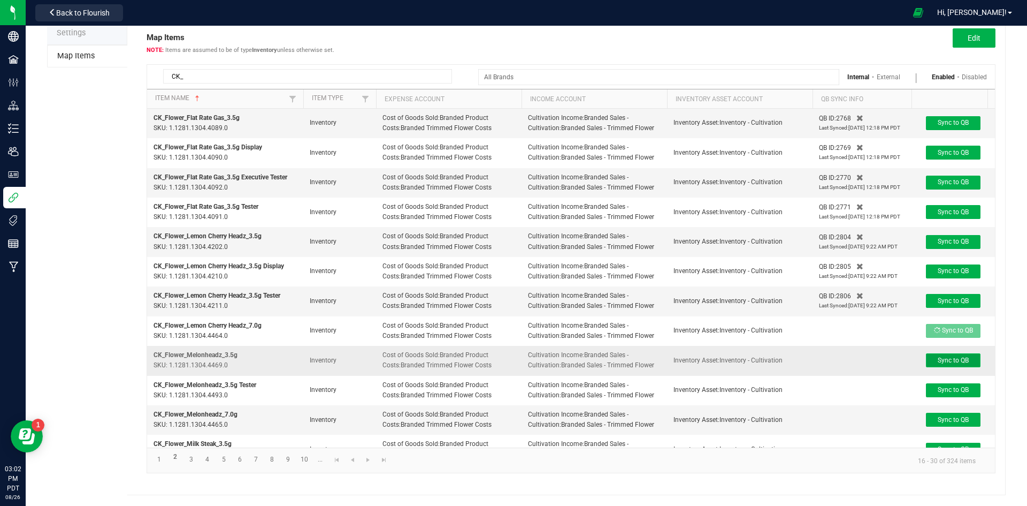
click at [950, 356] on span "Sync to QB" at bounding box center [953, 359] width 31 height 7
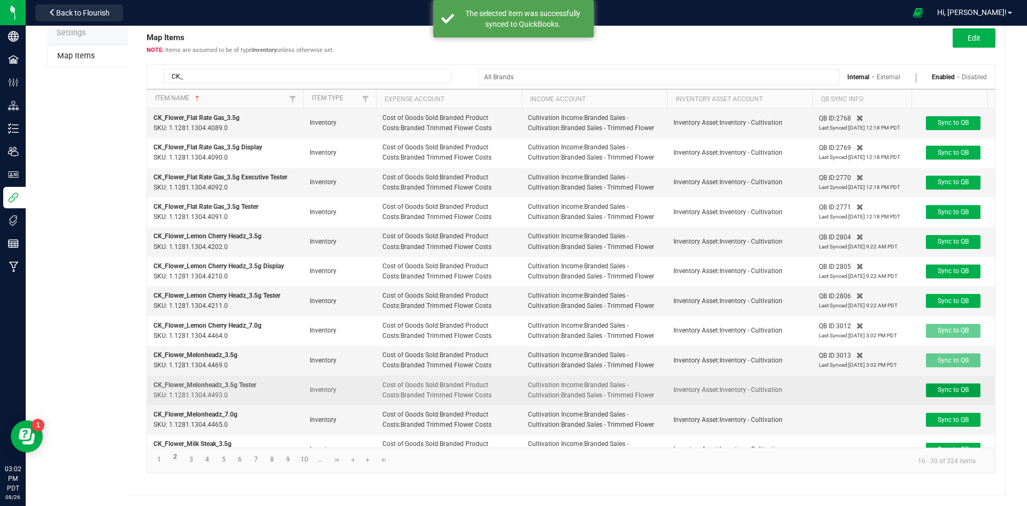
click at [951, 389] on span "Sync to QB" at bounding box center [953, 389] width 31 height 7
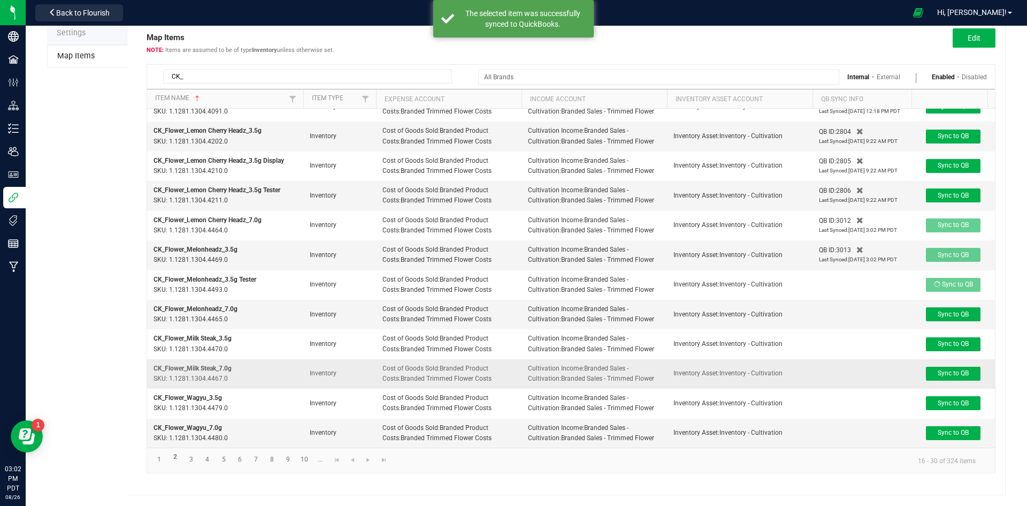
scroll to position [113, 0]
click at [954, 310] on span "Sync to QB" at bounding box center [953, 313] width 31 height 7
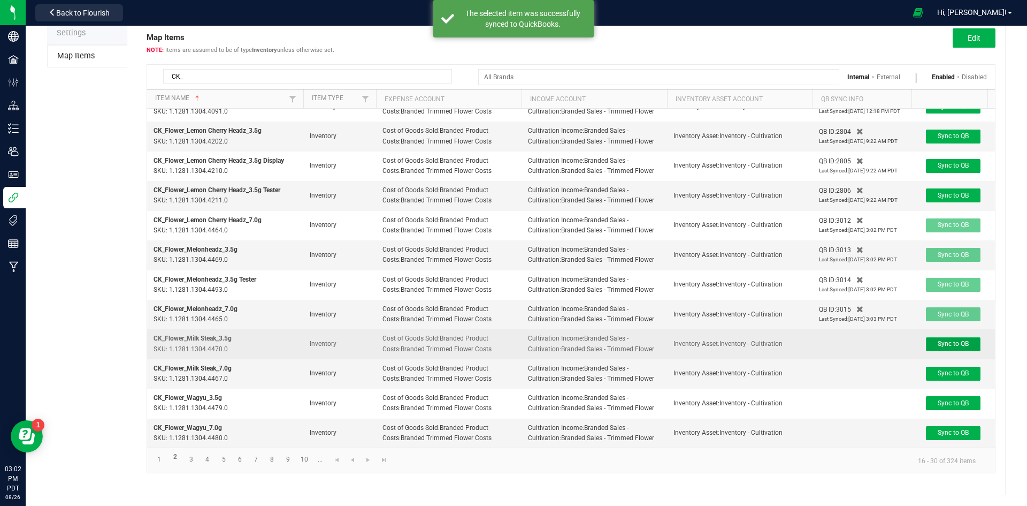
click at [955, 340] on span "Sync to QB" at bounding box center [953, 343] width 31 height 7
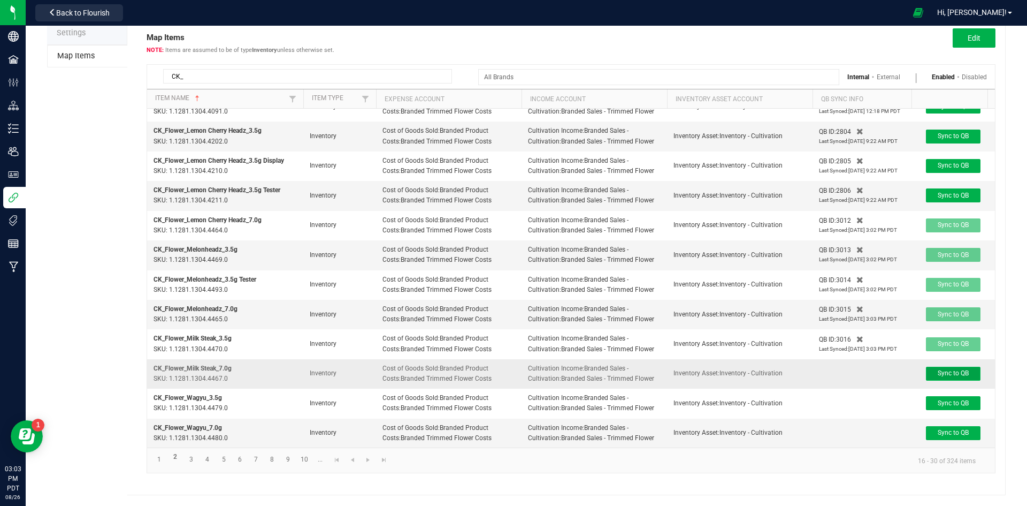
click at [951, 369] on span "Sync to QB" at bounding box center [953, 372] width 31 height 7
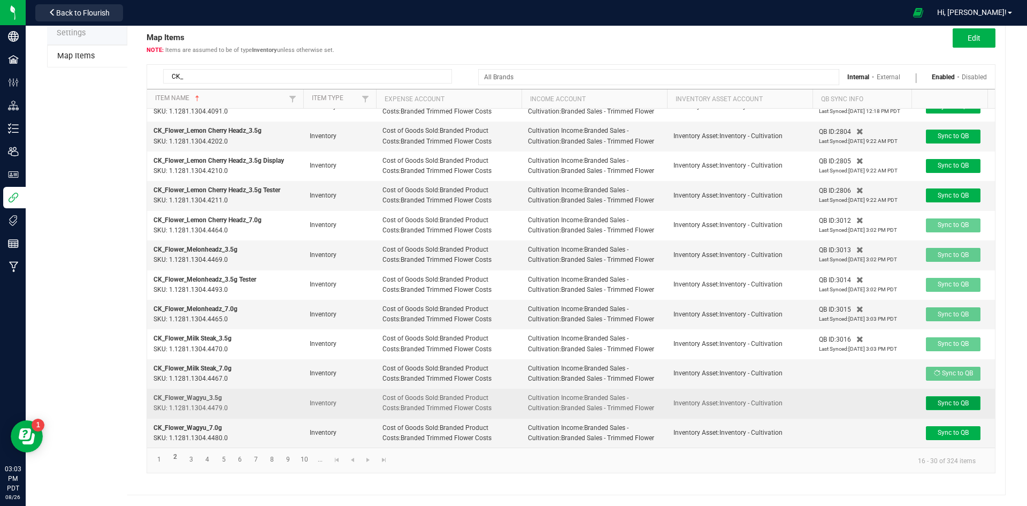
click at [950, 399] on span "Sync to QB" at bounding box center [953, 402] width 31 height 7
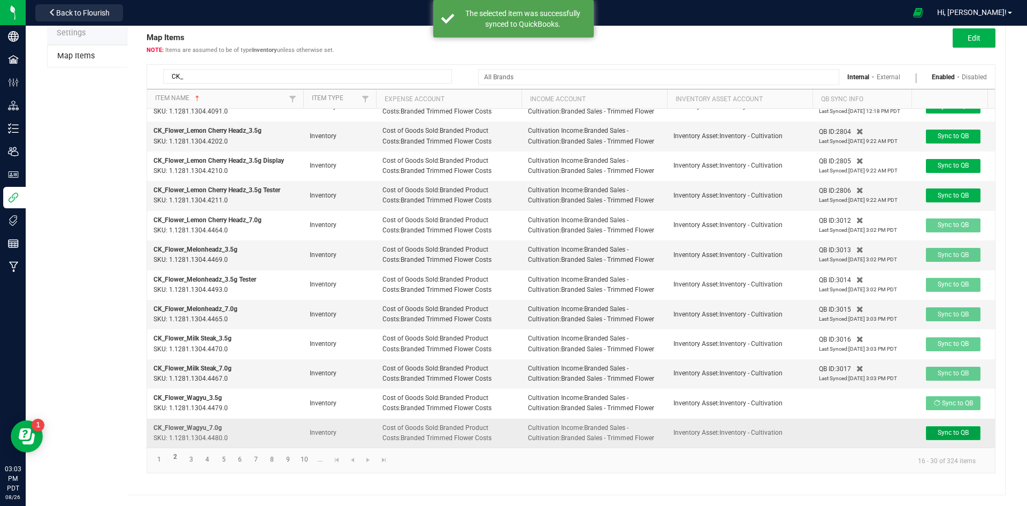
click at [955, 429] on span "Sync to QB" at bounding box center [953, 432] width 31 height 7
click at [189, 458] on link "3" at bounding box center [192, 459] width 16 height 14
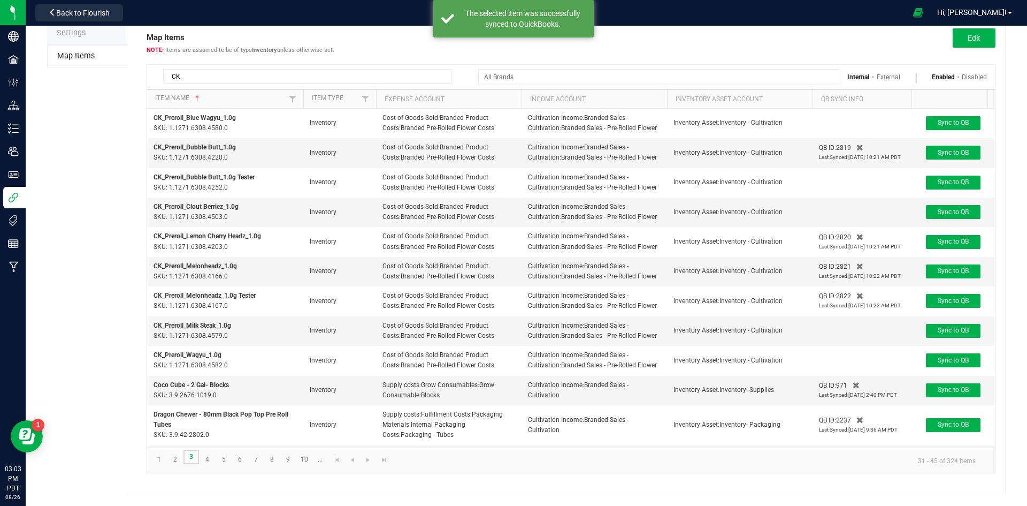
click at [190, 458] on link "3" at bounding box center [192, 456] width 16 height 14
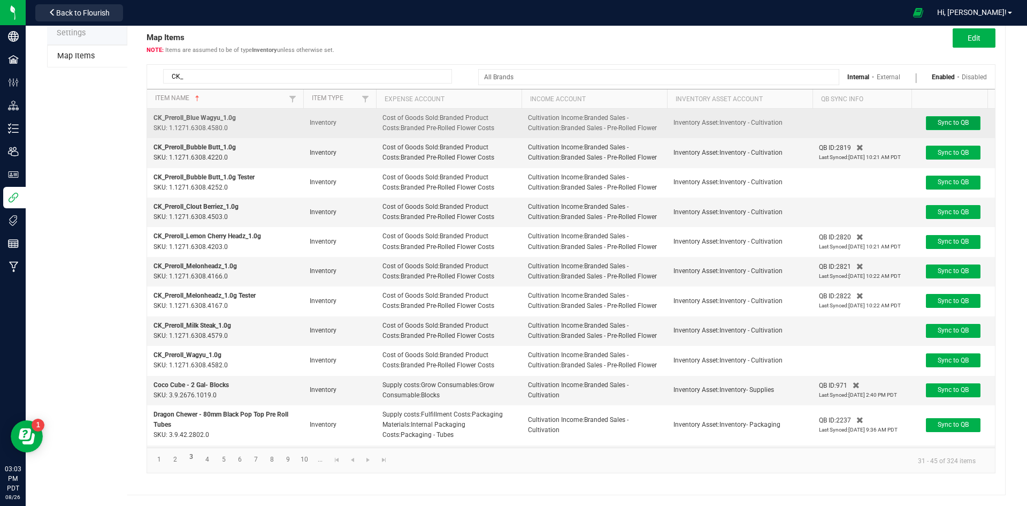
click at [940, 127] on button "Sync to QB" at bounding box center [953, 123] width 55 height 14
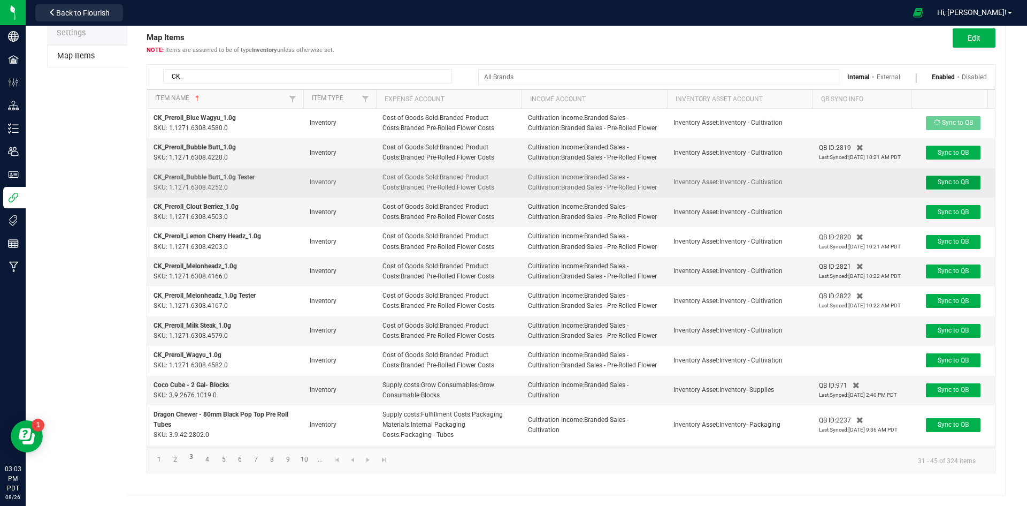
click at [958, 186] on span "Sync to QB" at bounding box center [953, 181] width 31 height 7
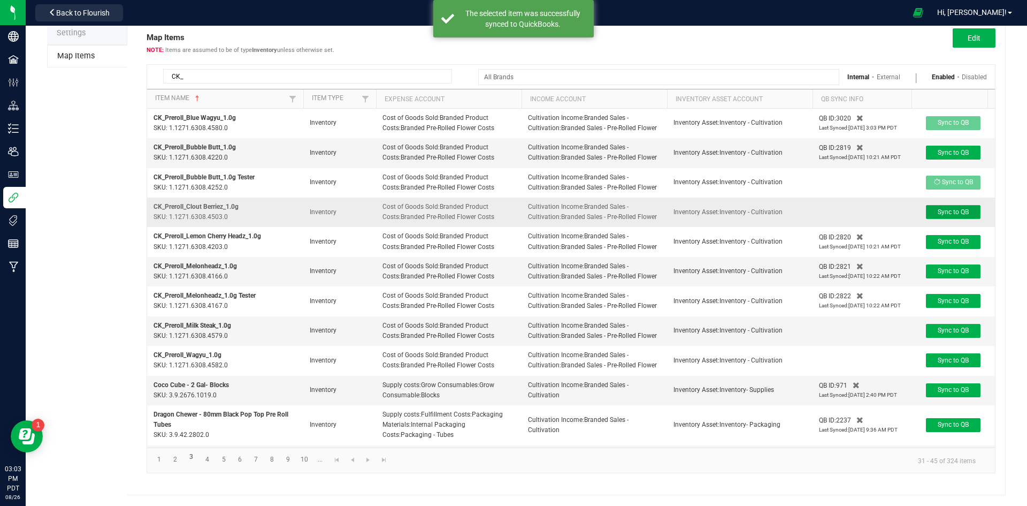
click at [961, 216] on span "Sync to QB" at bounding box center [953, 211] width 31 height 7
click at [950, 334] on span "Sync to QB" at bounding box center [953, 329] width 31 height 7
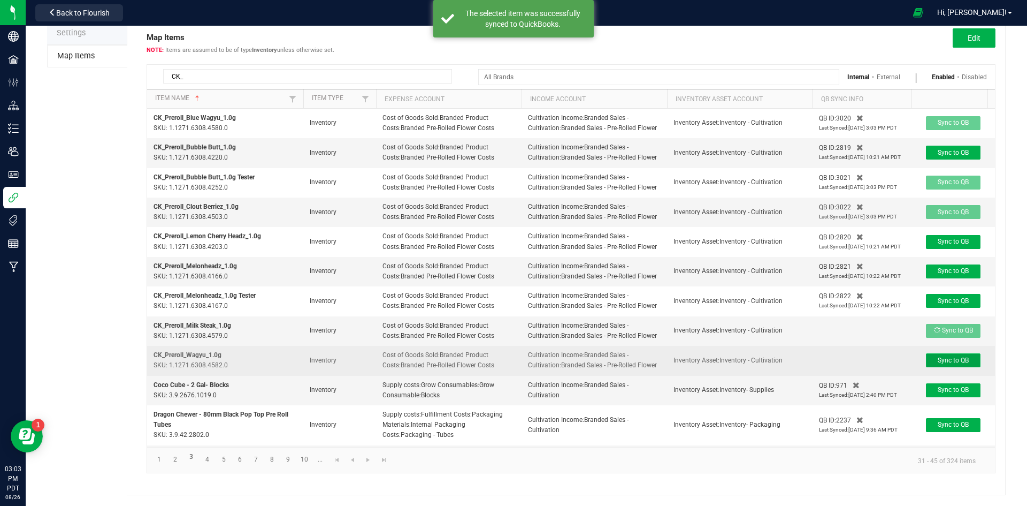
click at [950, 364] on span "Sync to QB" at bounding box center [953, 359] width 31 height 7
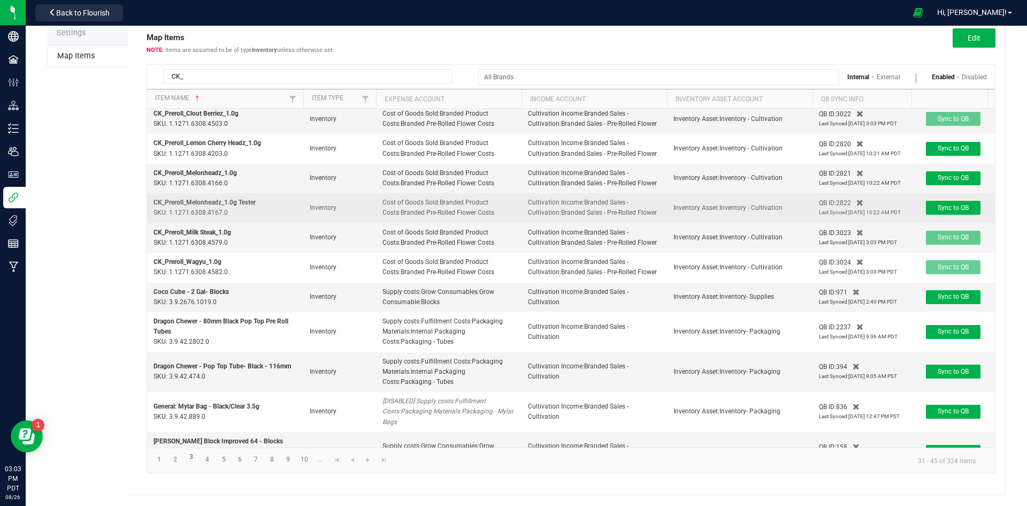
scroll to position [196, 0]
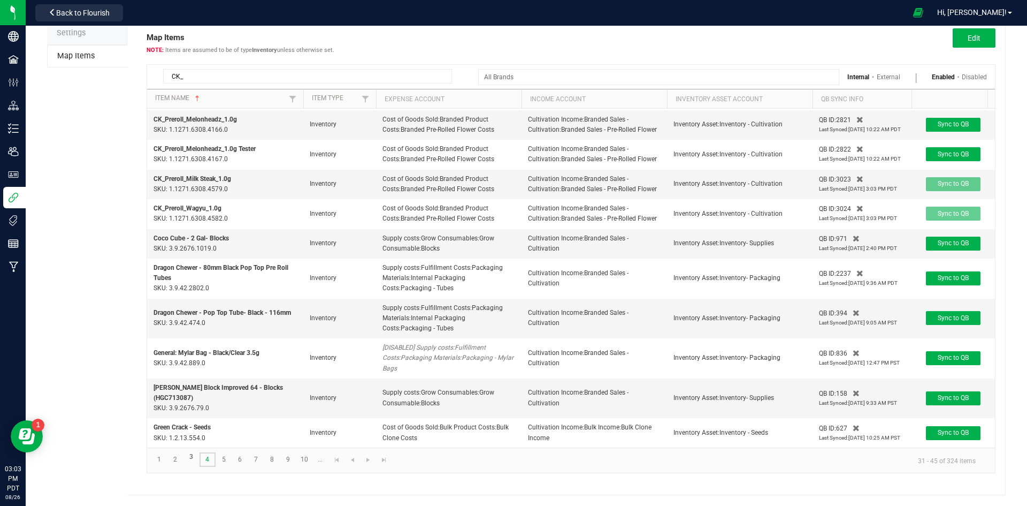
click at [205, 466] on link "4" at bounding box center [208, 459] width 16 height 14
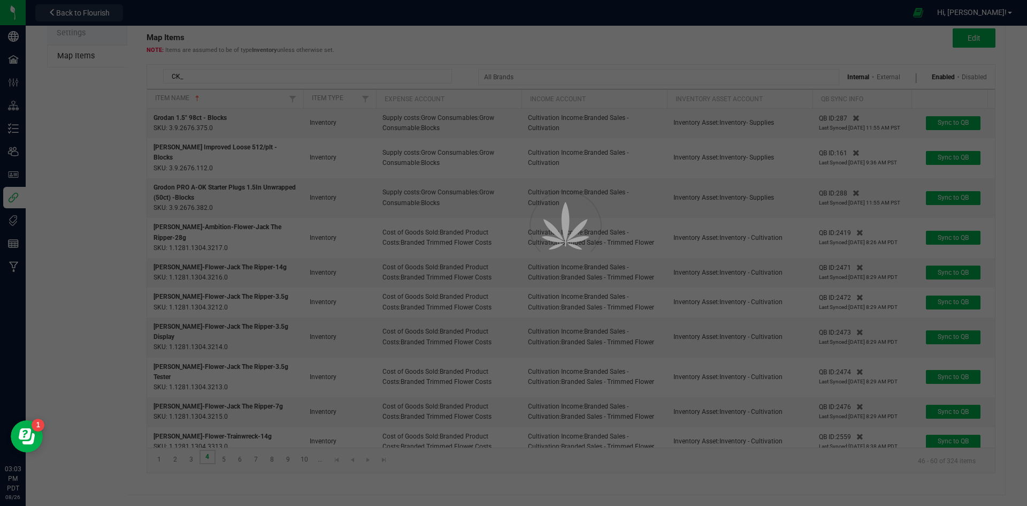
click at [205, 461] on link "4" at bounding box center [208, 456] width 16 height 14
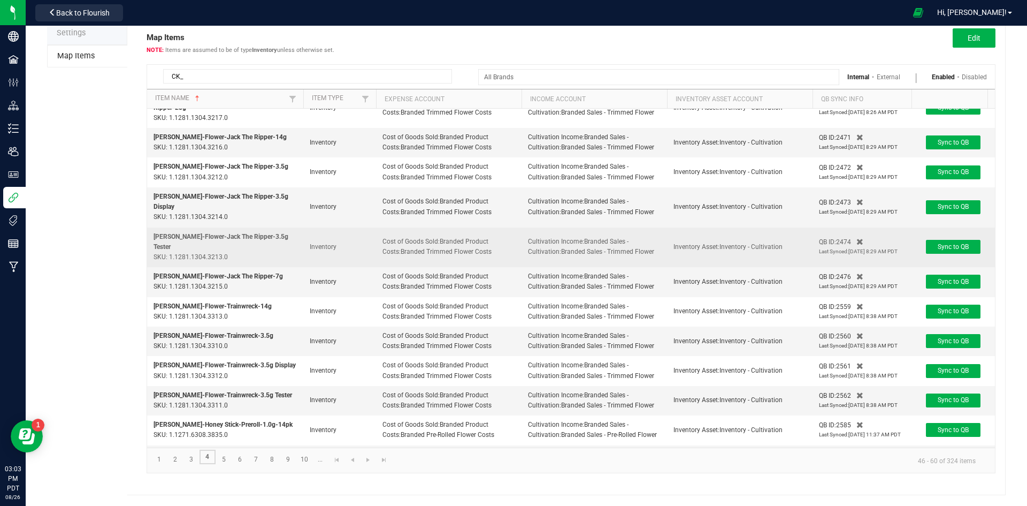
scroll to position [132, 0]
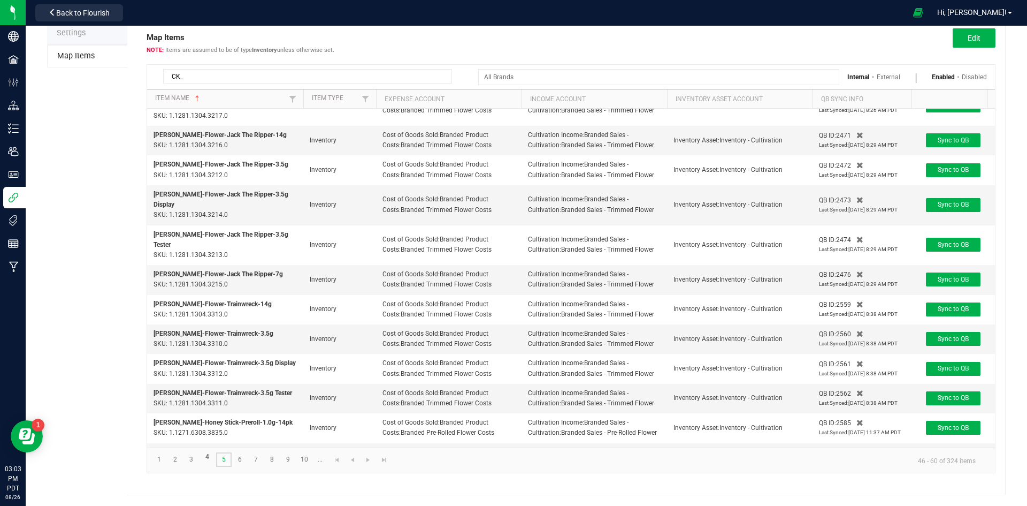
click at [220, 460] on link "5" at bounding box center [224, 459] width 16 height 14
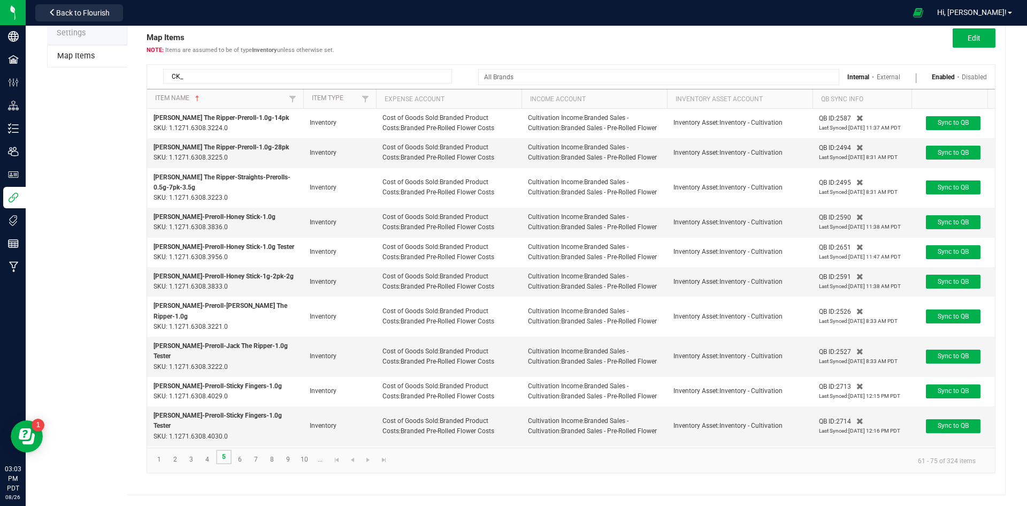
click at [220, 459] on link "5" at bounding box center [224, 456] width 16 height 14
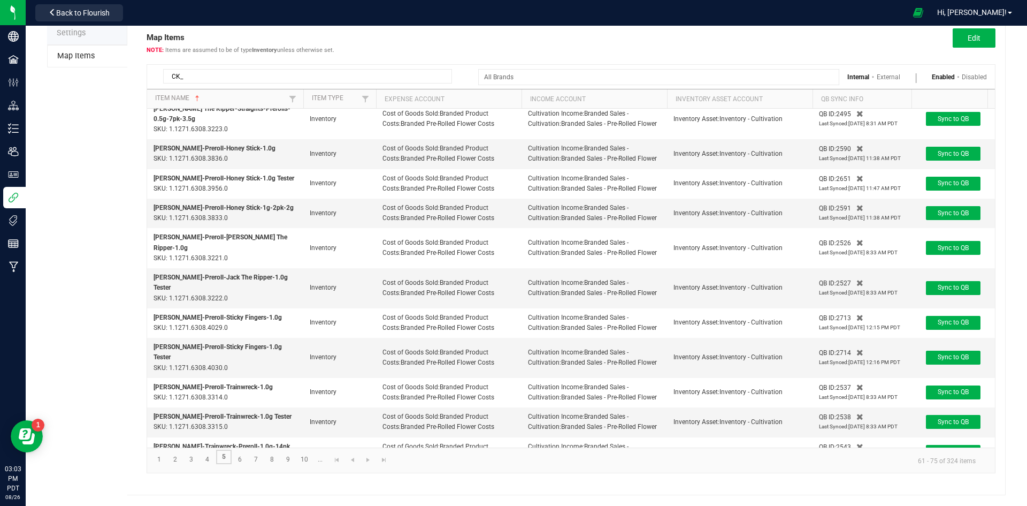
scroll to position [142, 0]
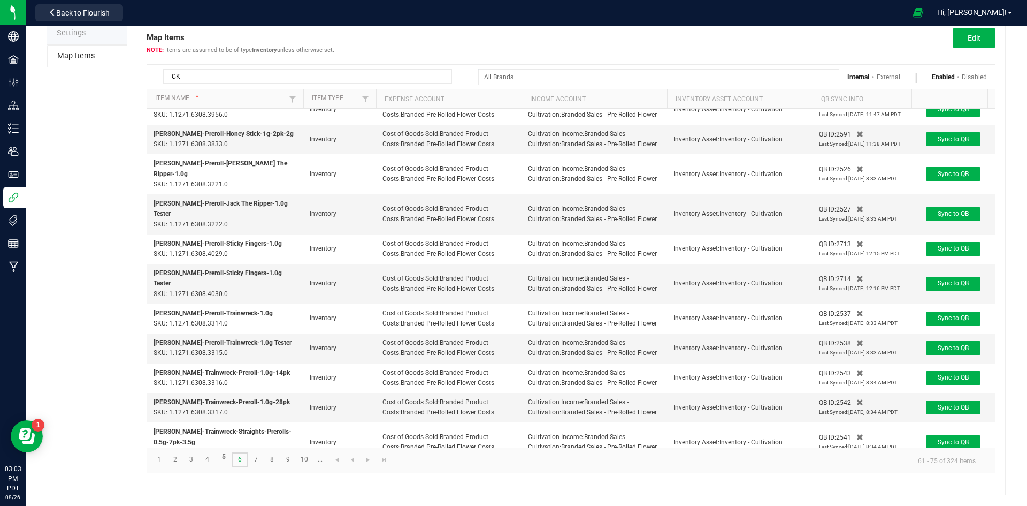
click at [235, 457] on link "6" at bounding box center [240, 459] width 16 height 14
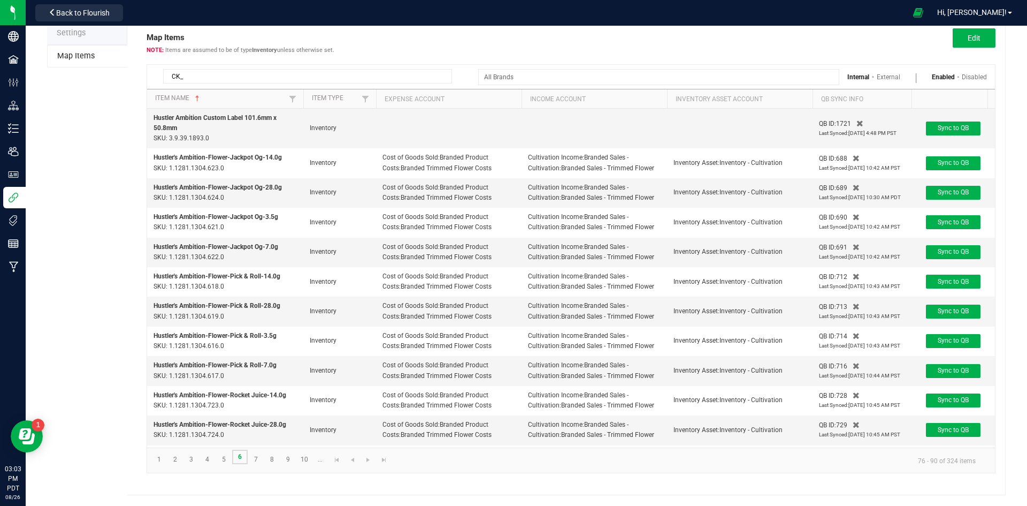
click at [235, 457] on link "6" at bounding box center [240, 456] width 16 height 14
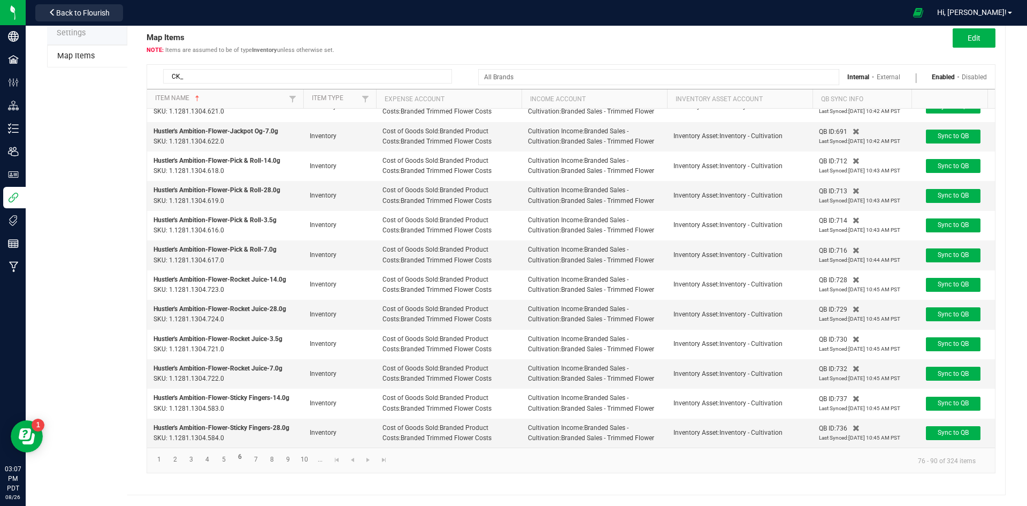
click at [881, 77] on link "External" at bounding box center [889, 76] width 24 height 7
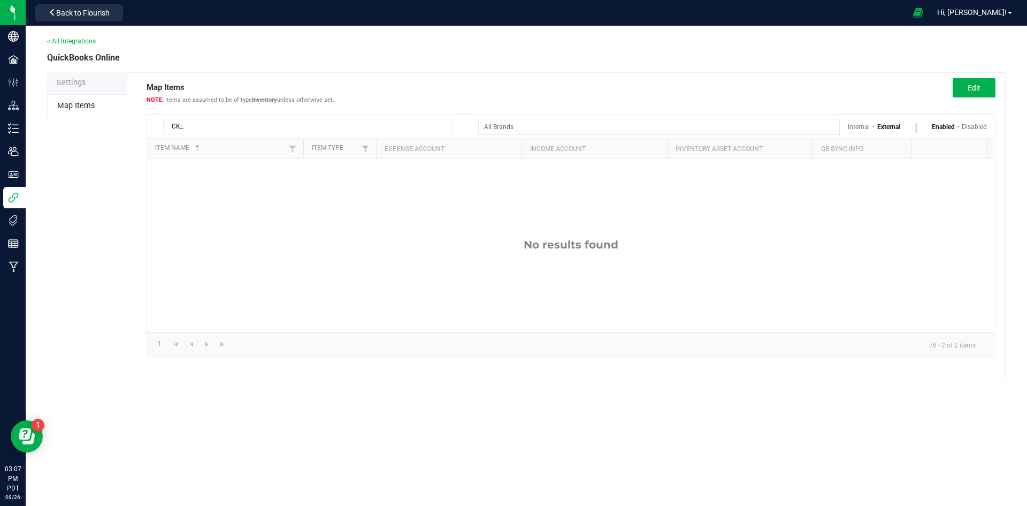
click at [368, 131] on input "CK_" at bounding box center [307, 126] width 289 height 14
type input "scp"
click at [856, 128] on link "Internal" at bounding box center [859, 126] width 22 height 7
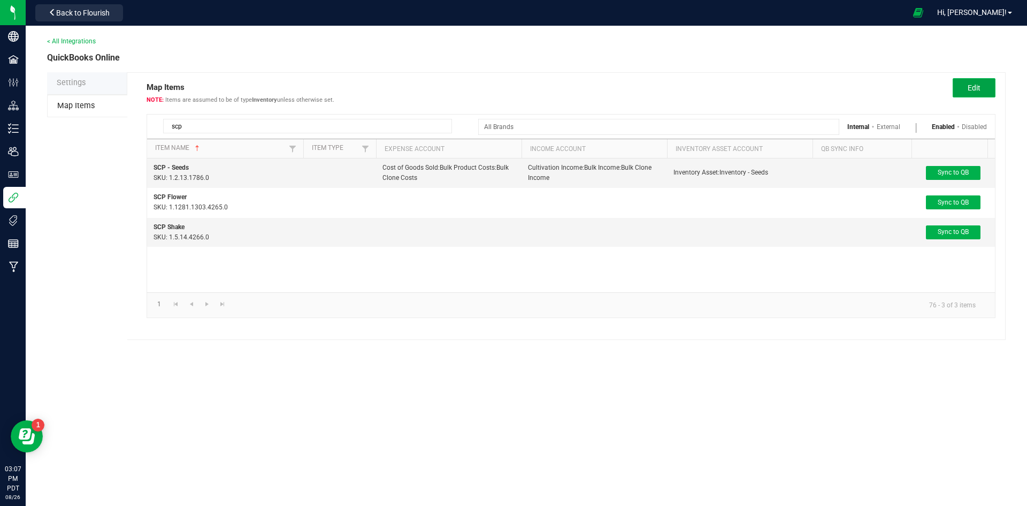
click at [970, 92] on button "Edit" at bounding box center [974, 87] width 43 height 19
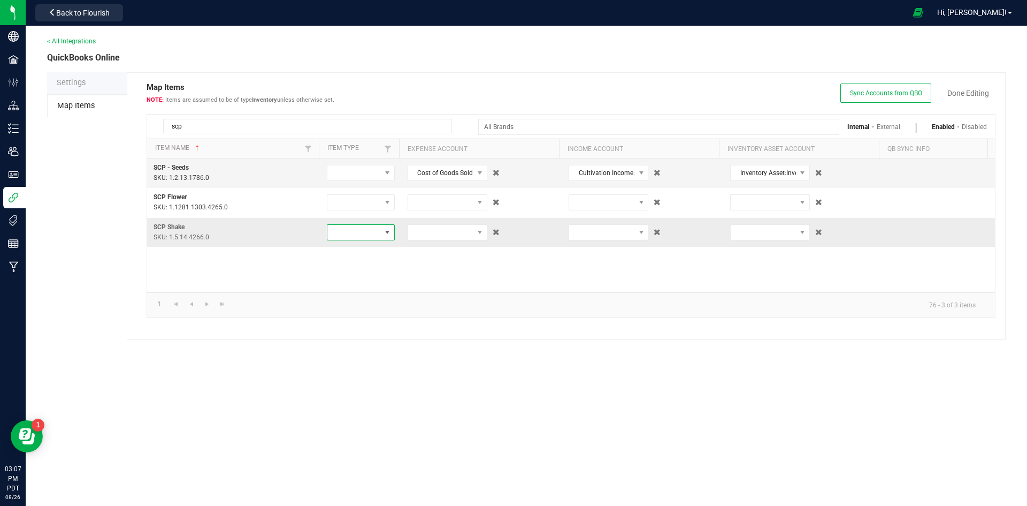
click at [355, 230] on span at bounding box center [354, 232] width 54 height 15
click at [369, 251] on li "Inventory" at bounding box center [359, 251] width 66 height 18
click at [448, 238] on span at bounding box center [440, 232] width 65 height 15
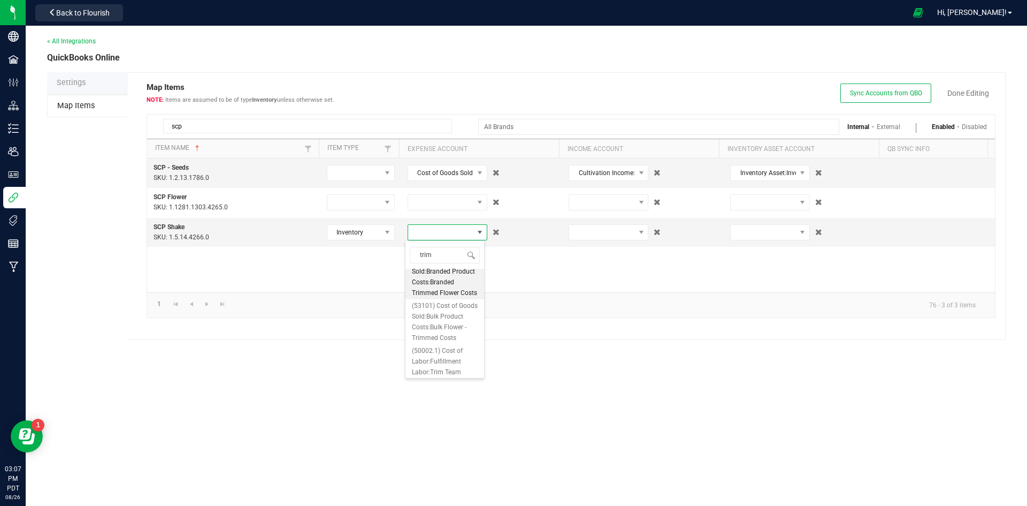
scroll to position [0, 0]
click at [441, 251] on input "trim" at bounding box center [445, 255] width 70 height 17
click at [448, 251] on input "shake" at bounding box center [445, 255] width 70 height 17
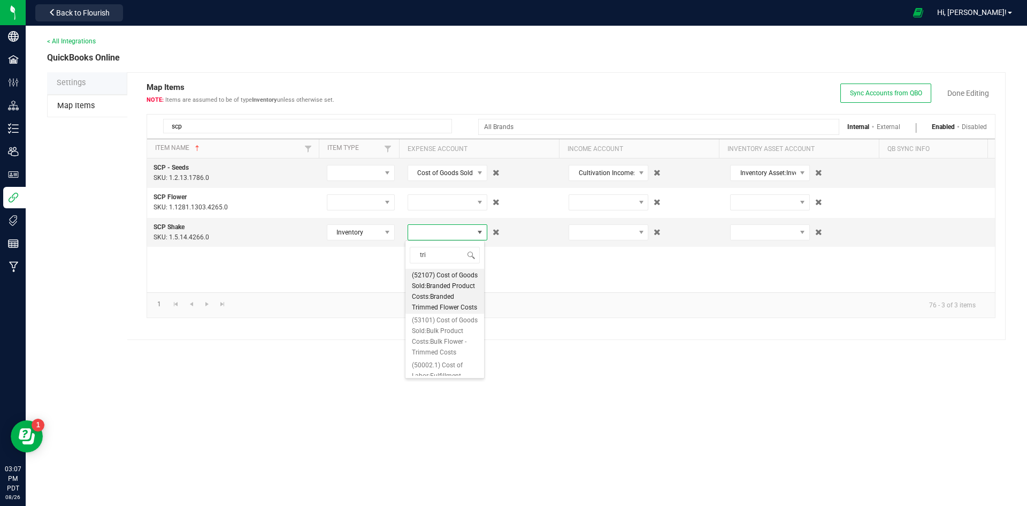
type input "trim"
click at [444, 283] on span "(53101) Cost of Goods Sold:Bulk Product Costs:Bulk Flower - Trimmed Costs" at bounding box center [445, 284] width 66 height 43
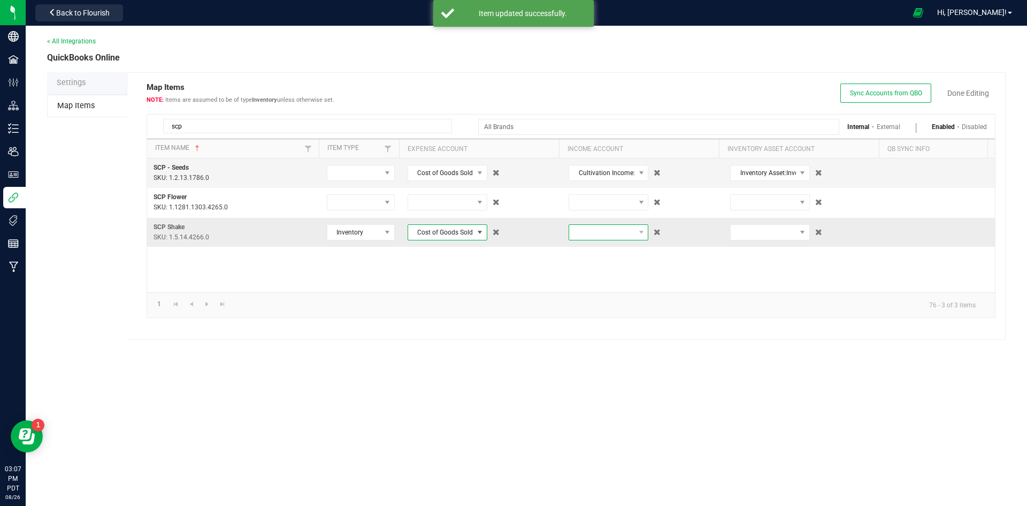
click at [573, 238] on span at bounding box center [601, 232] width 65 height 15
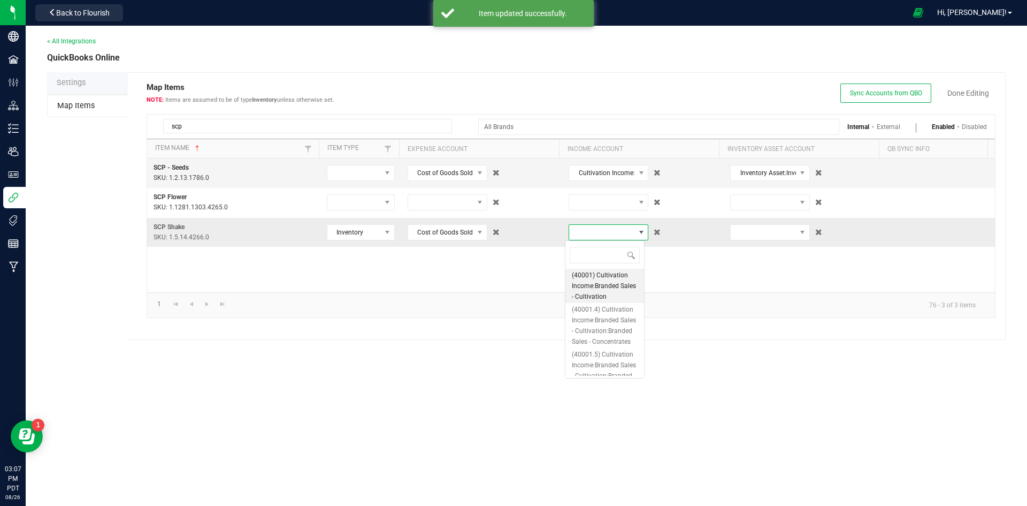
scroll to position [16, 80]
type input "trim"
click at [601, 294] on span "(40003.8) Cultivation Income:Bulk Income:Bulk Income Trim/Shake" at bounding box center [605, 308] width 66 height 43
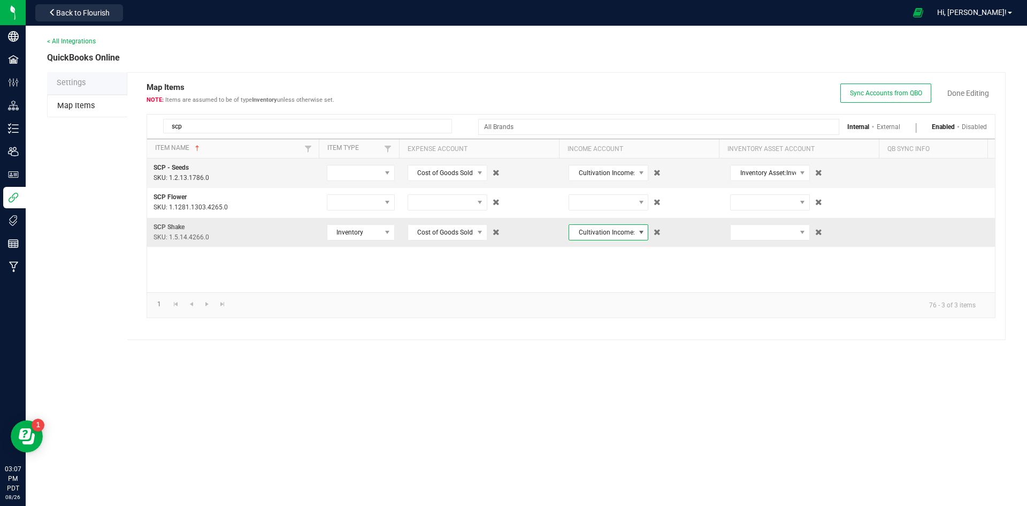
click at [747, 218] on td at bounding box center [805, 232] width 162 height 29
click at [752, 230] on span at bounding box center [763, 232] width 65 height 15
click at [758, 257] on input "shak" at bounding box center [765, 255] width 70 height 17
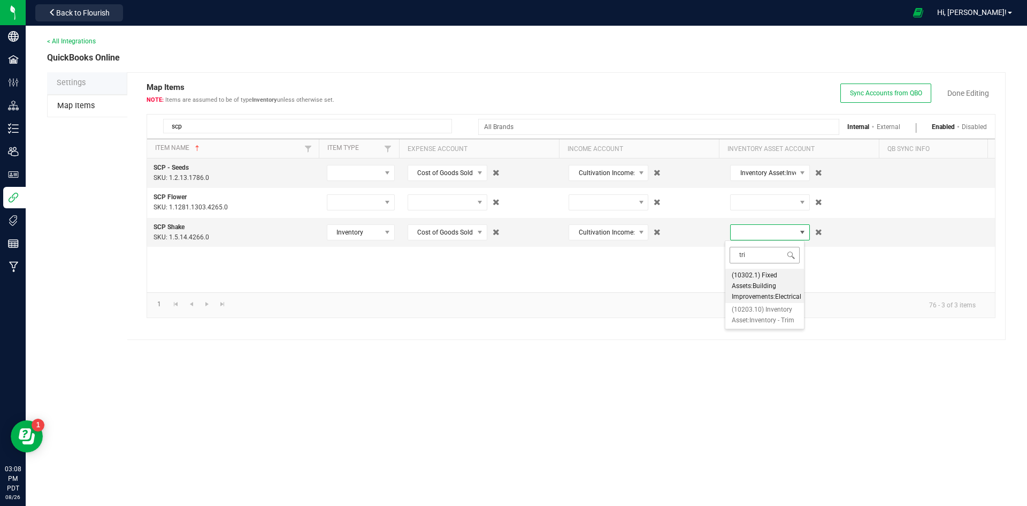
type input "trim"
click at [758, 251] on input "trim" at bounding box center [765, 255] width 70 height 17
click at [774, 180] on span "Inventory Asset:Inventory - Seeds" at bounding box center [770, 173] width 80 height 16
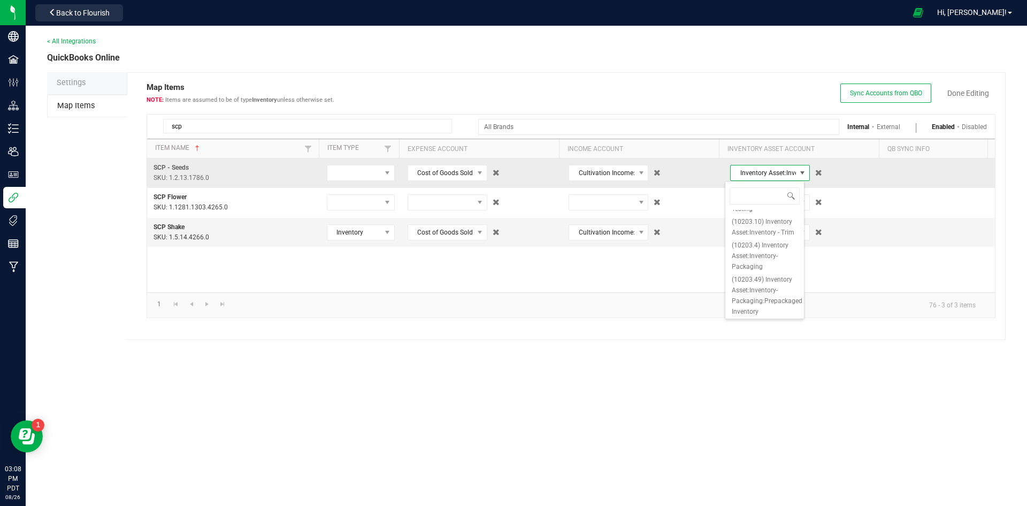
click at [772, 174] on span "Inventory Asset:Inventory - Seeds" at bounding box center [763, 172] width 65 height 15
click at [764, 232] on span at bounding box center [763, 232] width 65 height 15
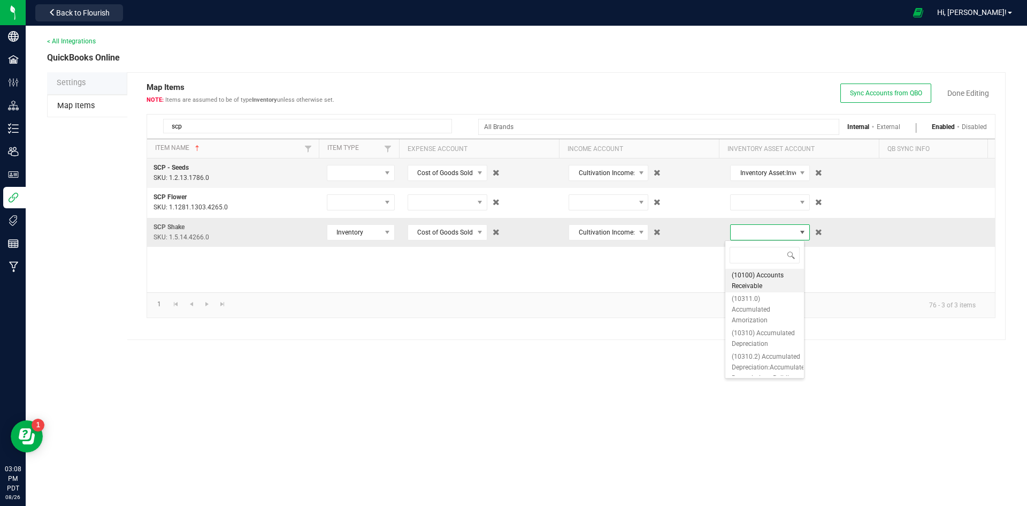
scroll to position [16, 80]
type input "inventory"
click at [777, 318] on span "(10203.1) Inventory Asset:Inventory - Cultivation" at bounding box center [765, 309] width 66 height 32
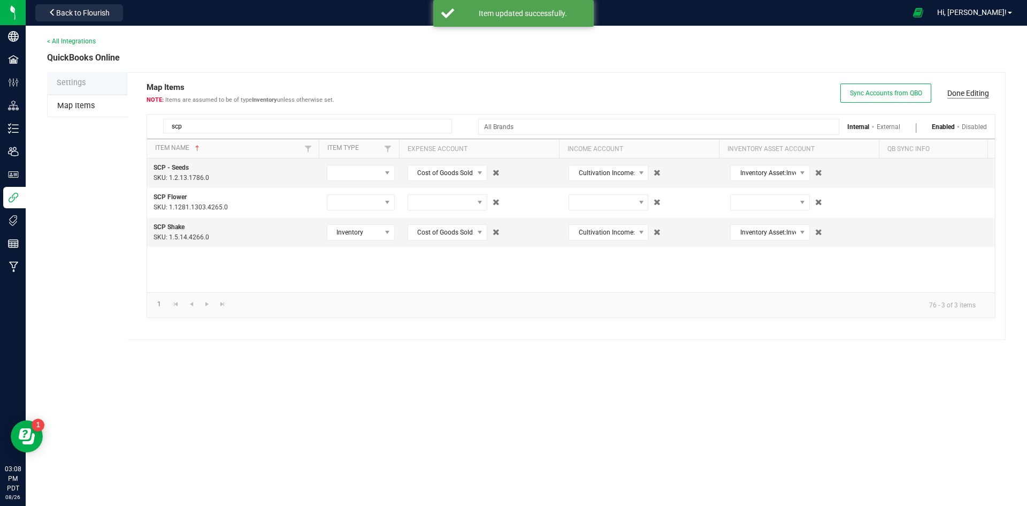
click at [979, 93] on link "Done Editing" at bounding box center [969, 93] width 42 height 11
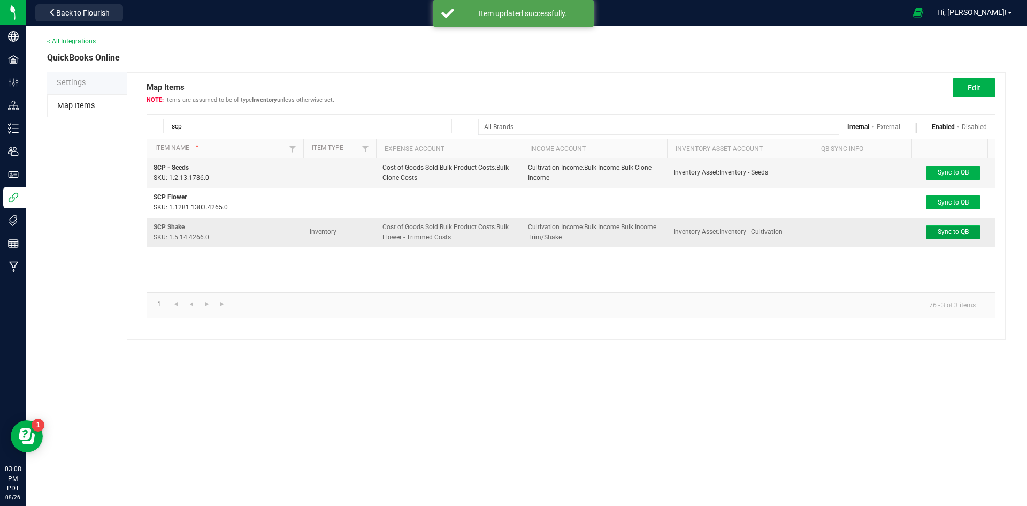
click at [964, 228] on span "Sync to QB" at bounding box center [953, 231] width 31 height 7
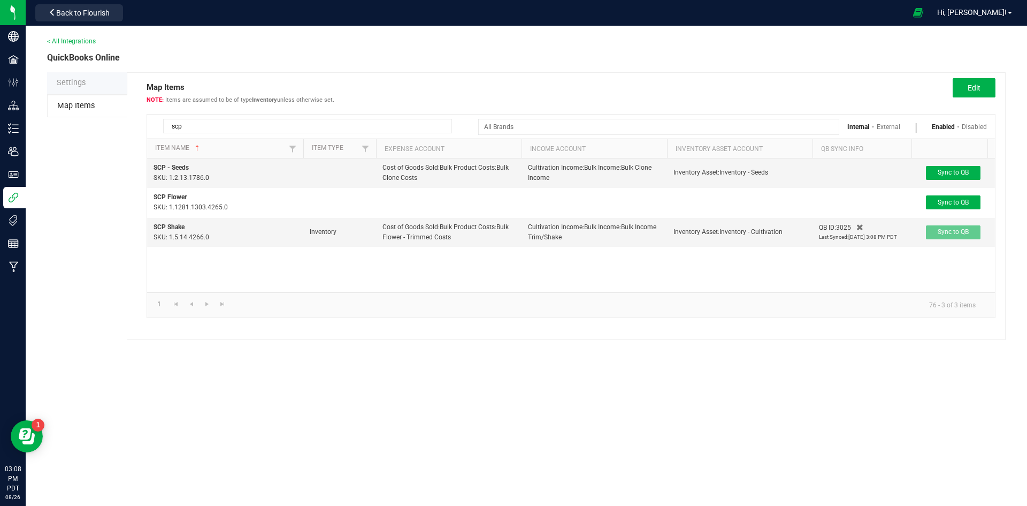
click at [227, 128] on input "scp" at bounding box center [307, 126] width 289 height 14
click at [226, 128] on input "scp" at bounding box center [307, 126] width 289 height 14
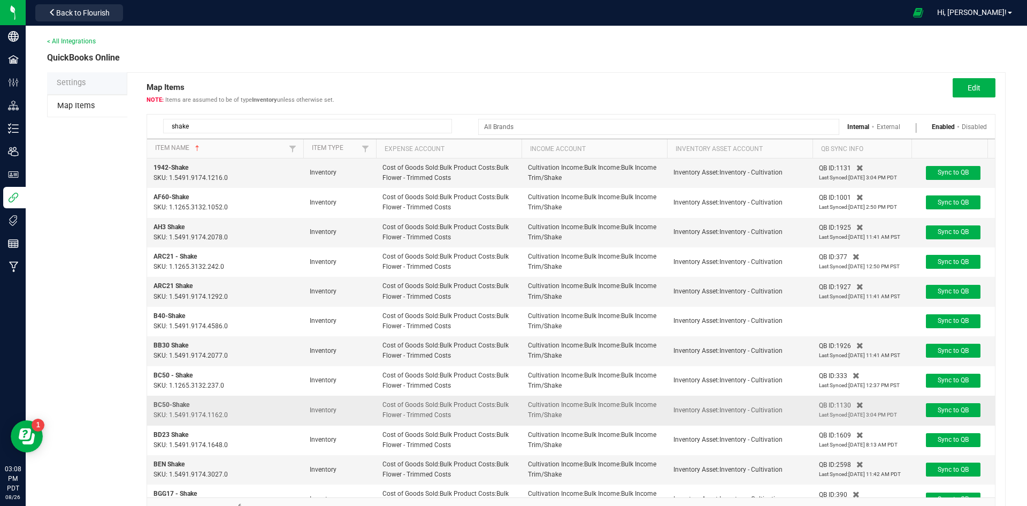
scroll to position [54, 0]
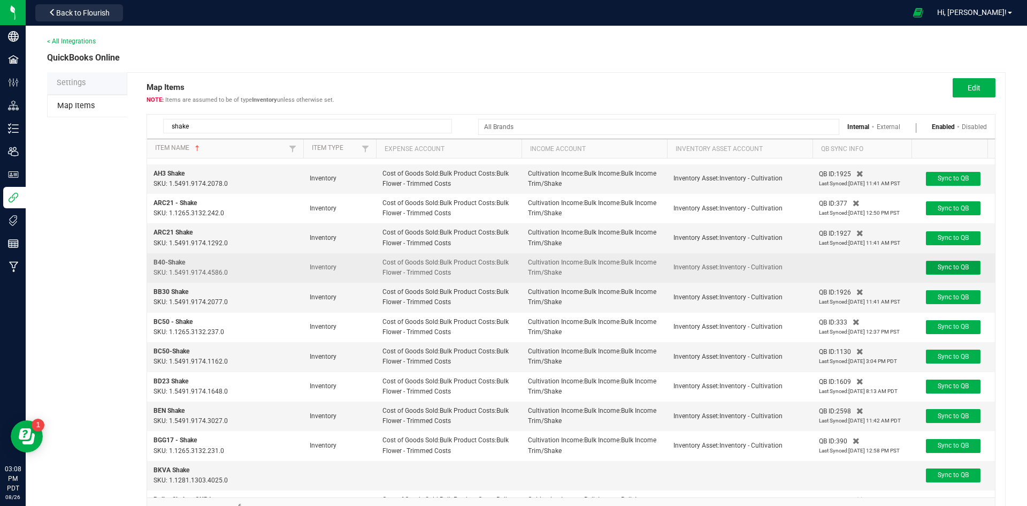
click at [936, 274] on button "Sync to QB" at bounding box center [953, 268] width 55 height 14
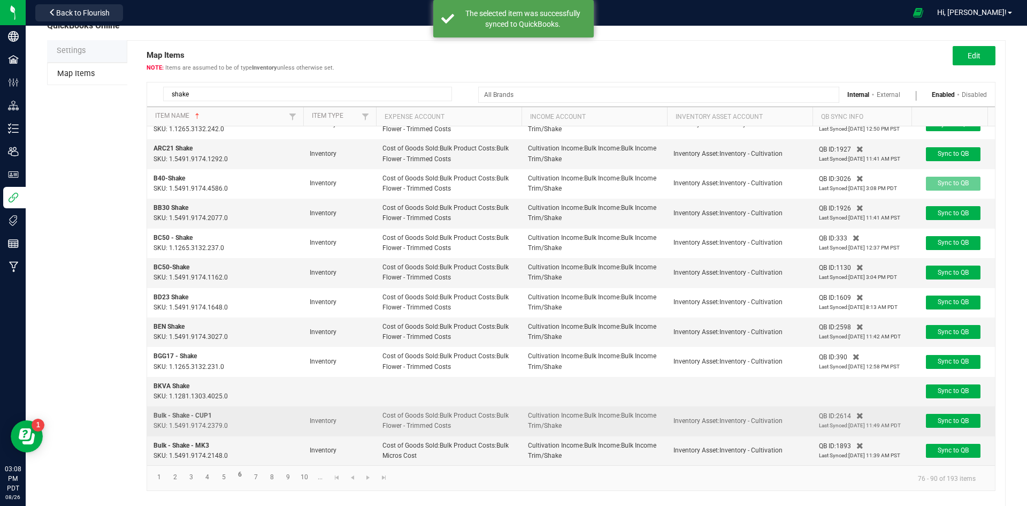
scroll to position [50, 0]
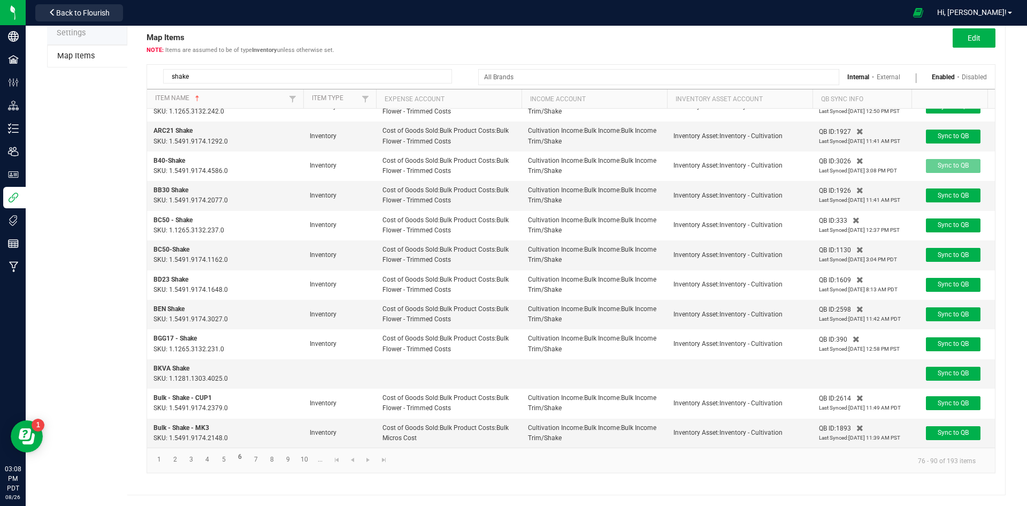
click at [300, 73] on input "shake" at bounding box center [307, 76] width 289 height 14
type input "d"
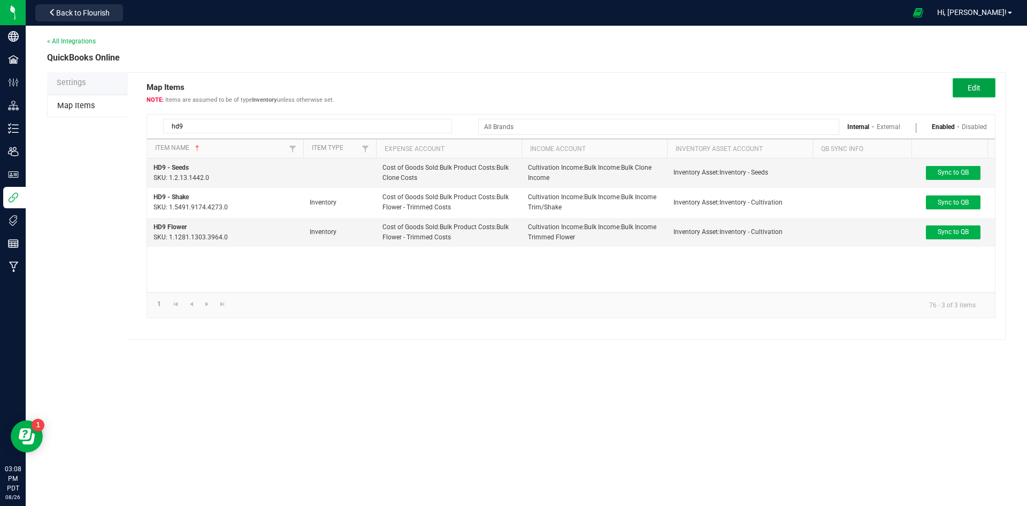
click at [973, 86] on span "Edit" at bounding box center [974, 87] width 13 height 9
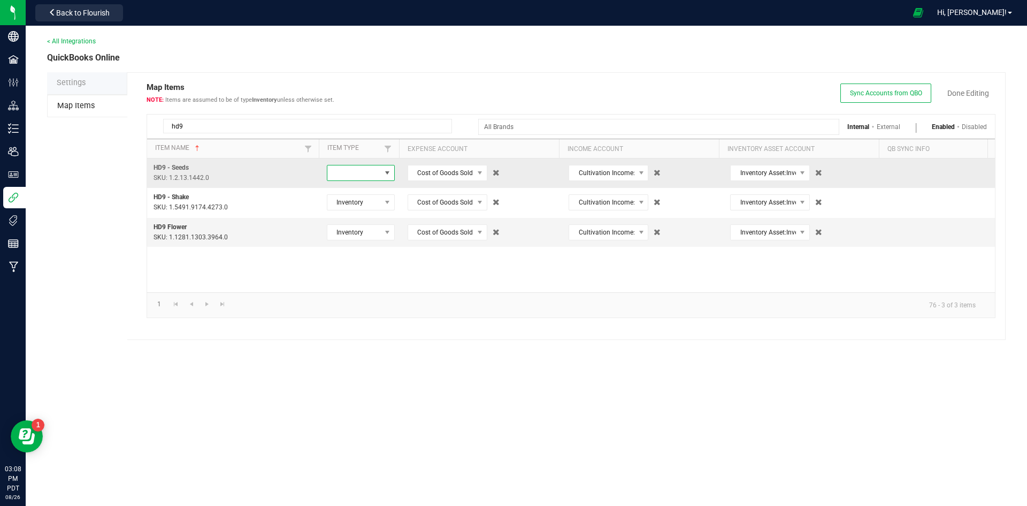
click at [350, 170] on span at bounding box center [354, 172] width 54 height 15
click at [354, 191] on li "Inventory" at bounding box center [359, 192] width 66 height 18
click at [980, 89] on link "Done Editing" at bounding box center [969, 93] width 42 height 11
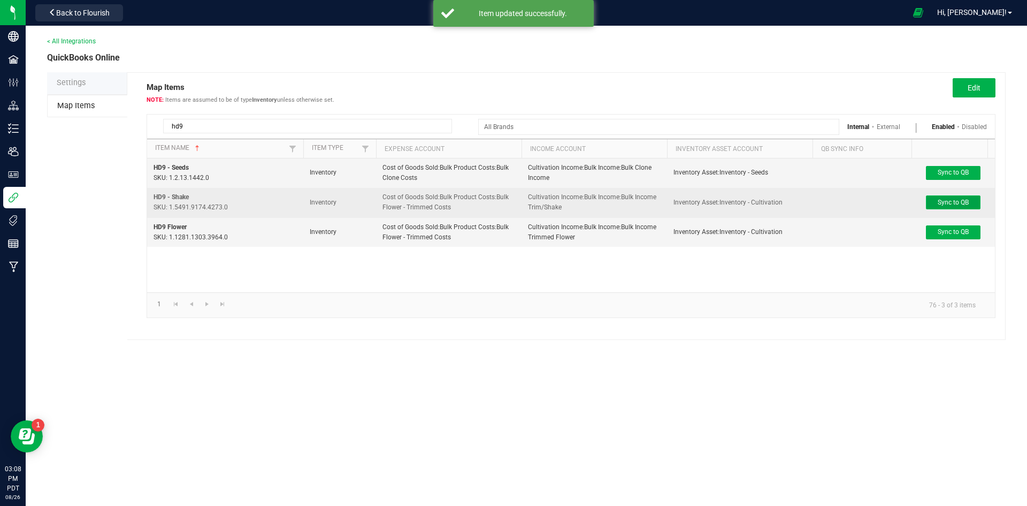
click at [957, 199] on span "Sync to QB" at bounding box center [953, 202] width 31 height 7
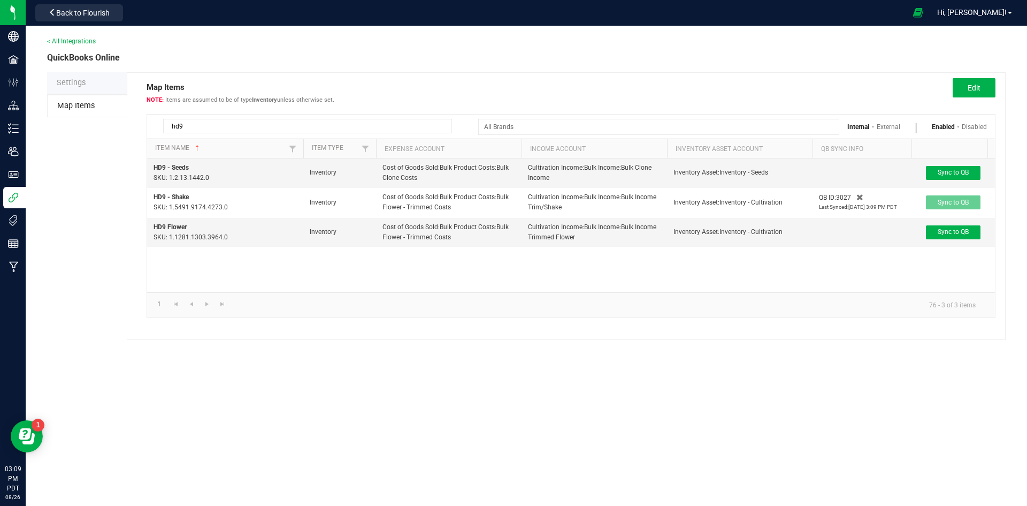
click at [371, 125] on input "hd9" at bounding box center [307, 126] width 289 height 14
paste input "SC X ZTL"
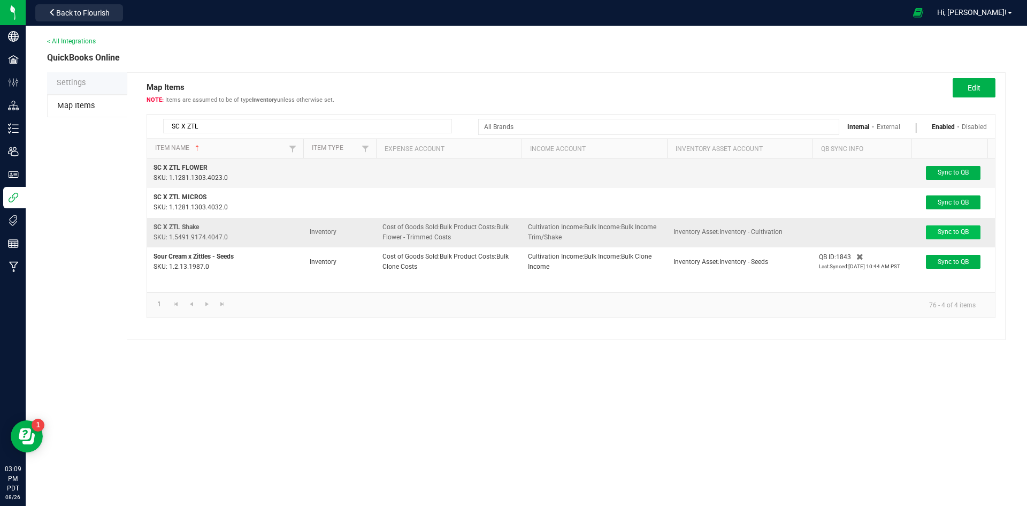
type input "SC X ZTL"
click at [940, 234] on span "Sync to QB" at bounding box center [953, 231] width 31 height 7
click at [981, 83] on button "Edit" at bounding box center [974, 87] width 43 height 19
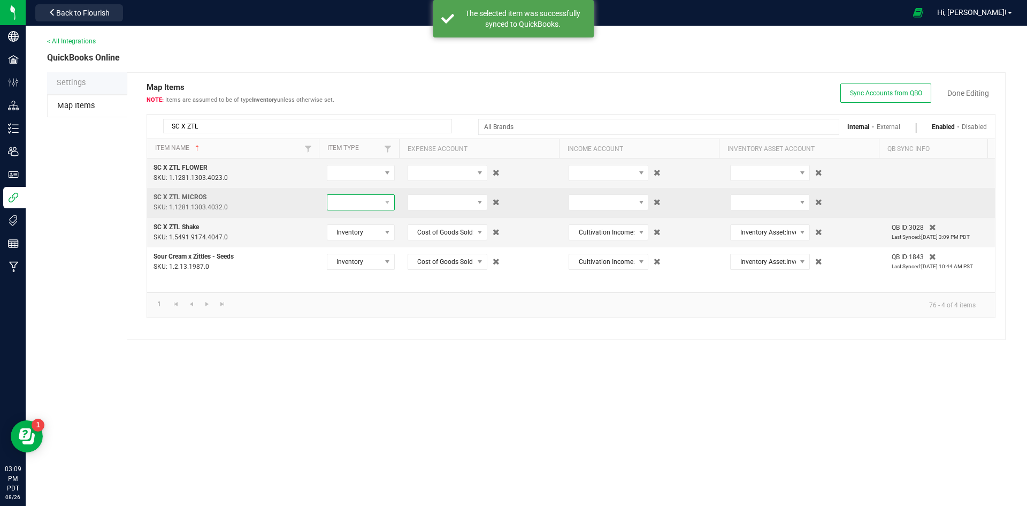
click at [367, 198] on span at bounding box center [354, 202] width 54 height 15
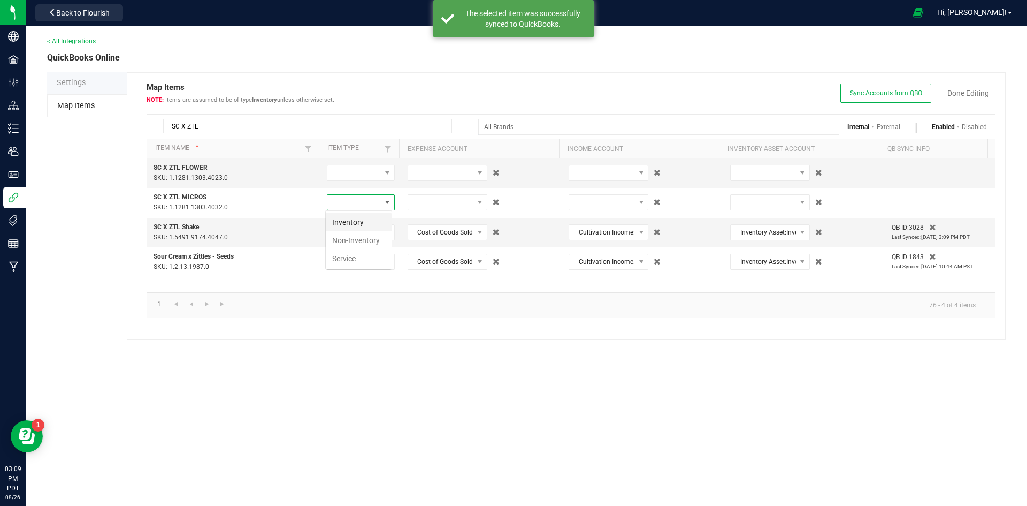
scroll to position [16, 67]
click at [356, 223] on li "Inventory" at bounding box center [359, 222] width 66 height 18
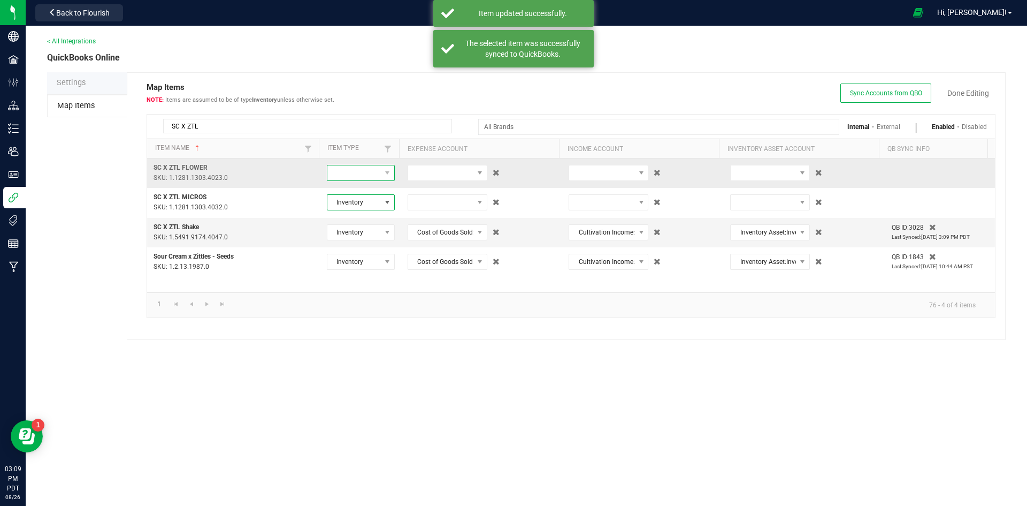
click at [362, 166] on span at bounding box center [354, 172] width 54 height 15
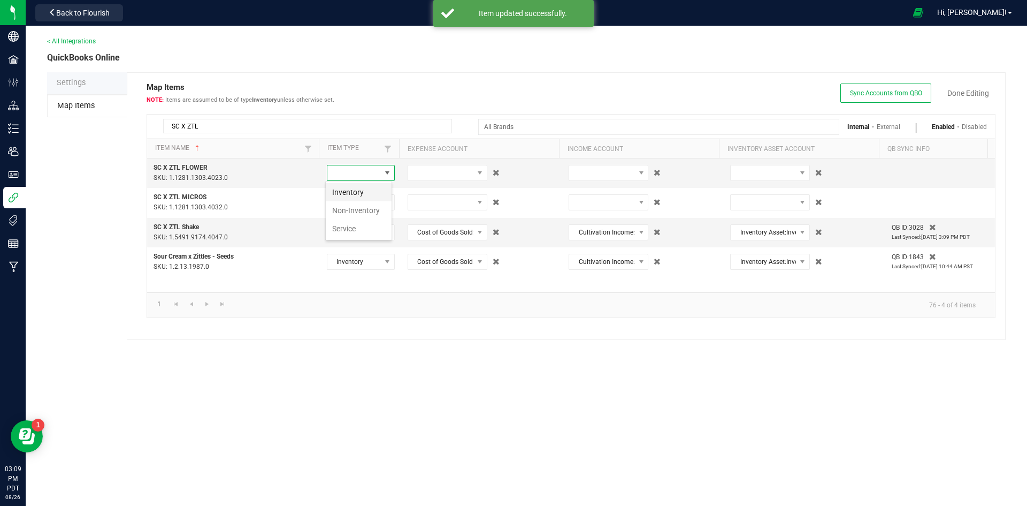
click at [363, 184] on li "Inventory" at bounding box center [359, 192] width 66 height 18
click at [426, 171] on span at bounding box center [440, 172] width 65 height 15
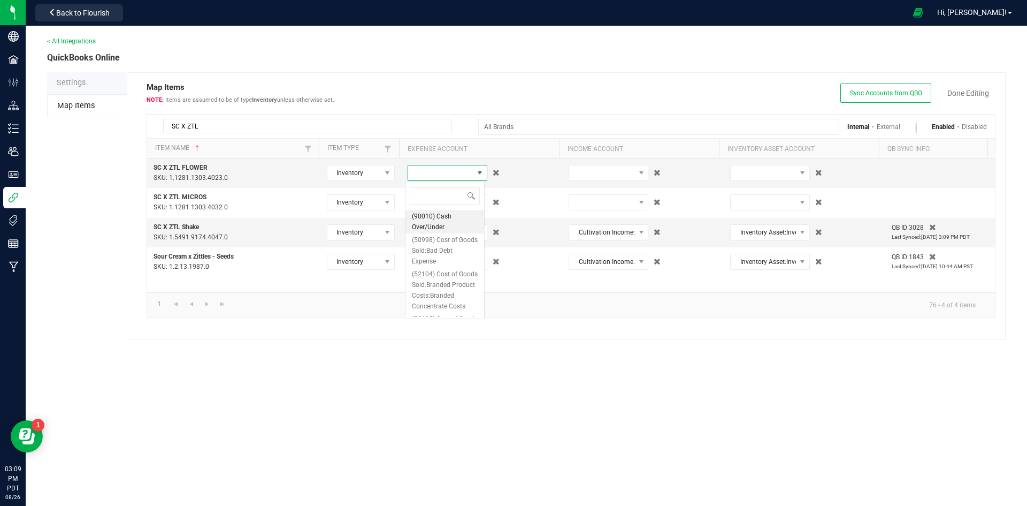
scroll to position [16, 80]
type input "trim"
click at [456, 258] on span "(53101) Cost of Goods Sold:Bulk Product Costs:Bulk Flower - Trimmed Costs" at bounding box center [445, 236] width 66 height 43
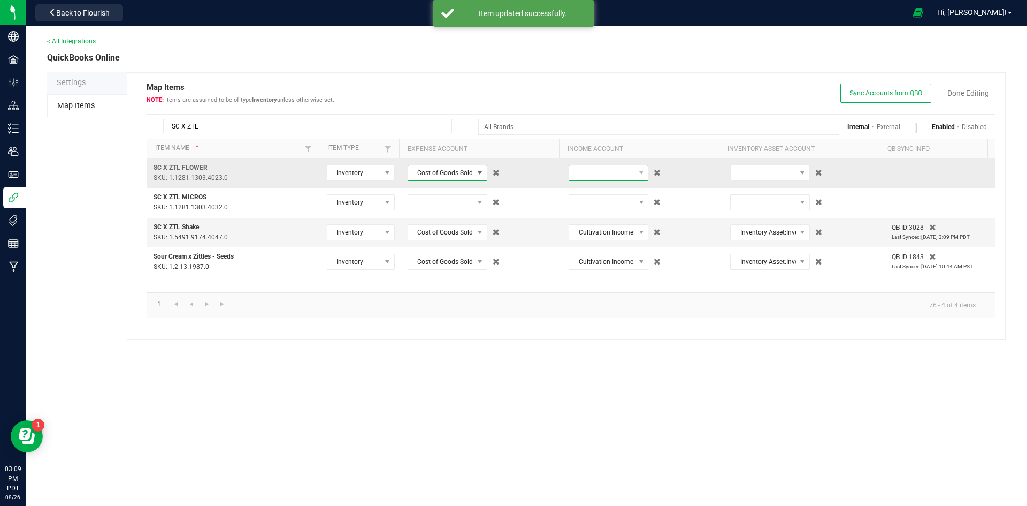
click at [577, 177] on span at bounding box center [601, 172] width 65 height 15
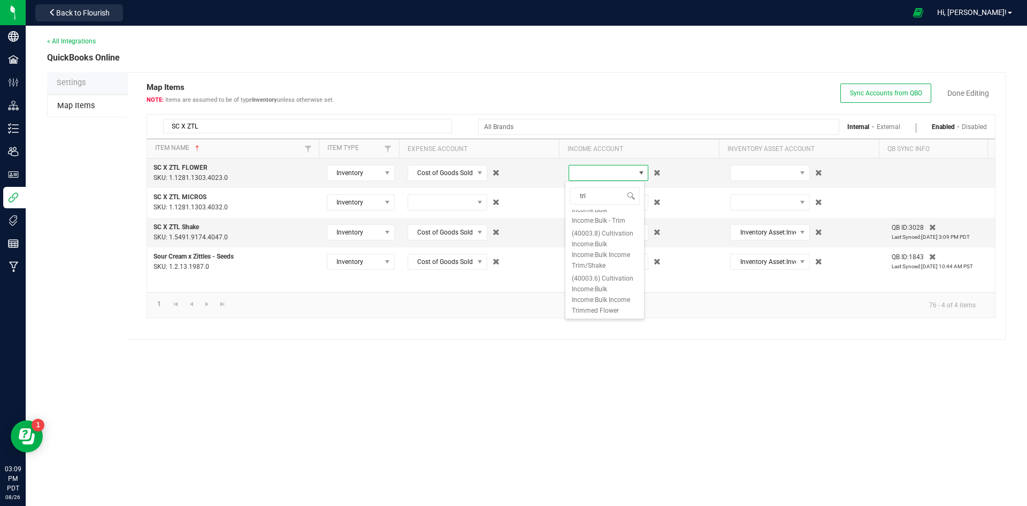
scroll to position [0, 0]
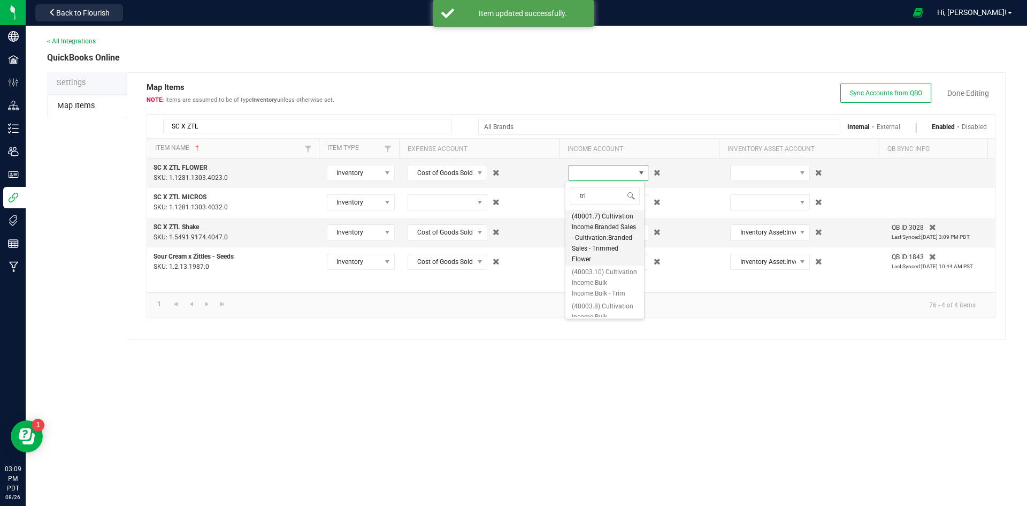
type input "trim"
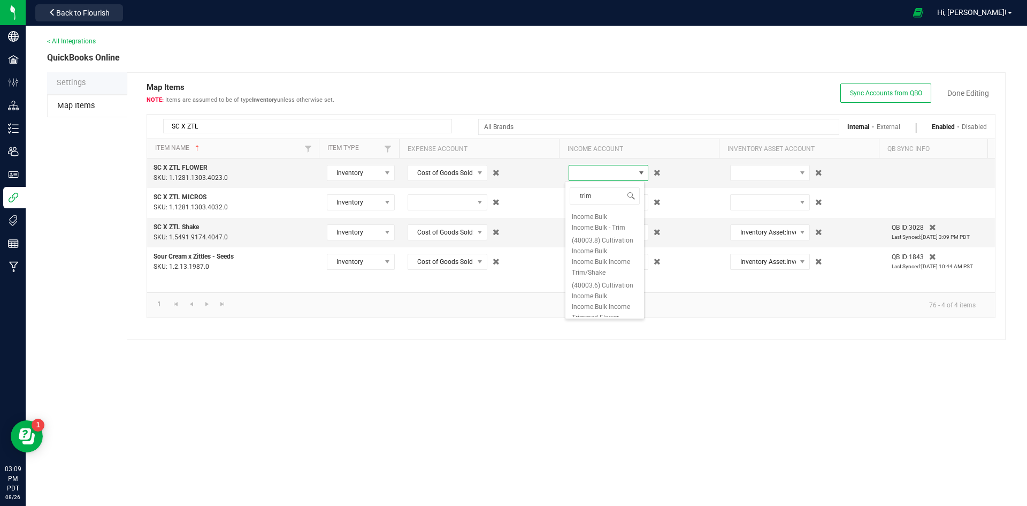
scroll to position [137, 0]
click at [611, 297] on span "(40003.6) Cultivation Income:Bulk Income:Bulk Income Trimmed Flower" at bounding box center [605, 294] width 66 height 43
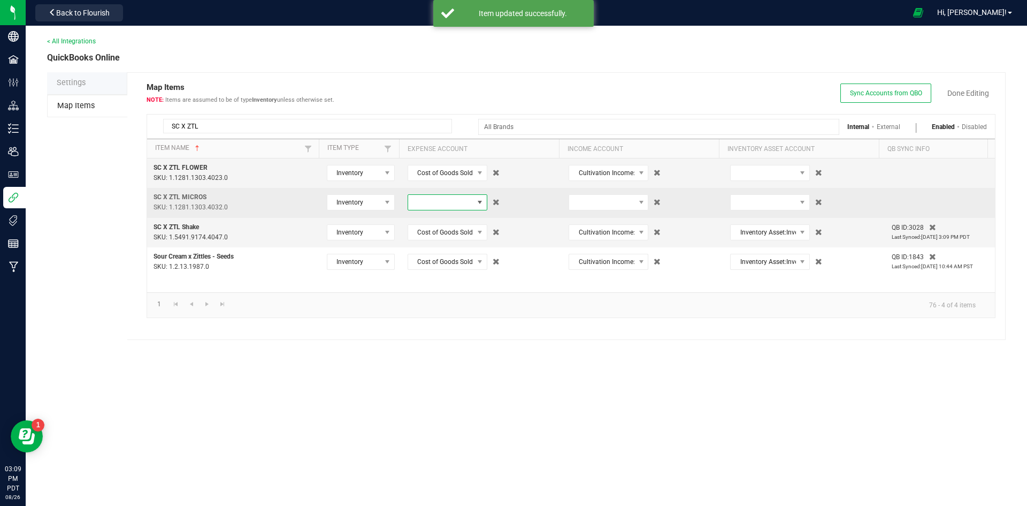
click at [461, 203] on span at bounding box center [440, 202] width 65 height 15
type input "micro"
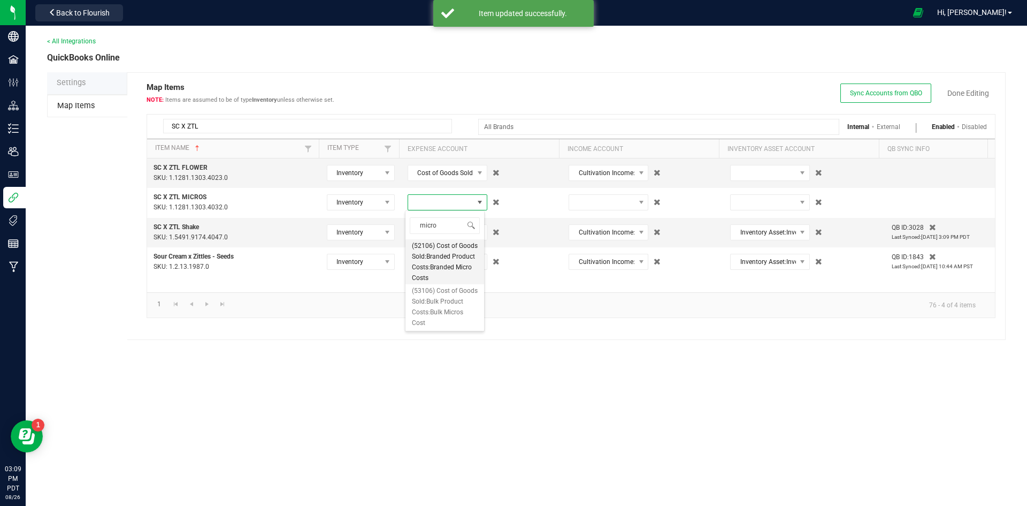
scroll to position [4, 0]
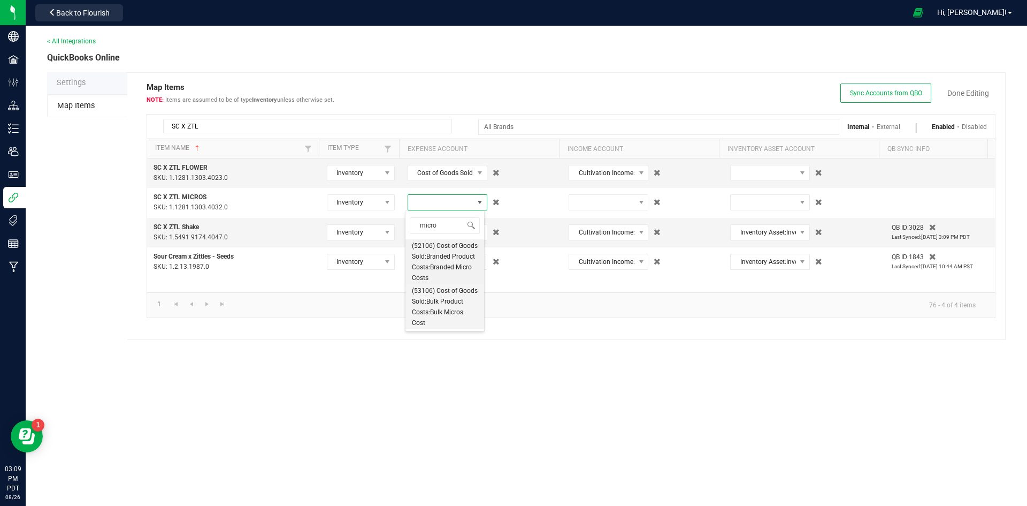
click at [458, 322] on span "(53106) Cost of Goods Sold:Bulk Product Costs:Bulk Micros Cost" at bounding box center [445, 306] width 66 height 43
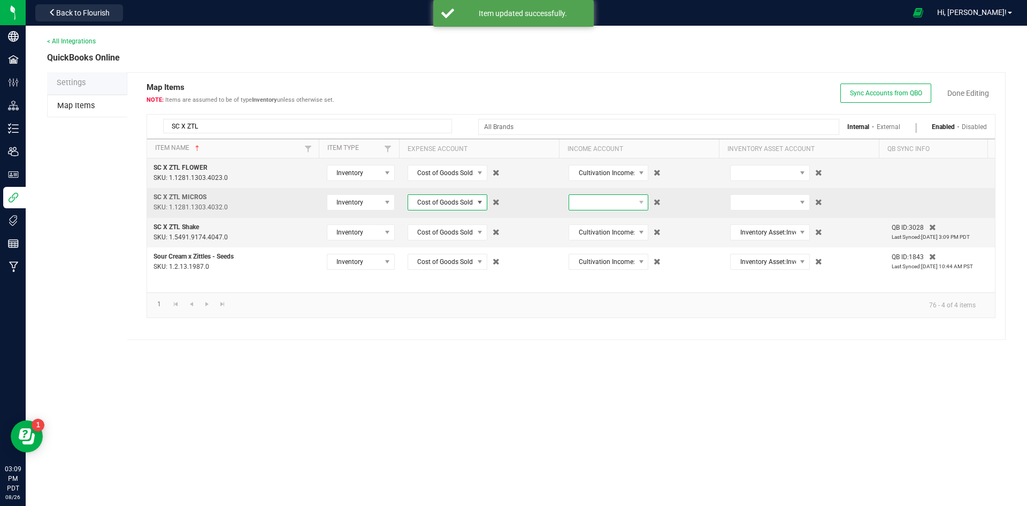
click at [588, 204] on span at bounding box center [601, 202] width 65 height 15
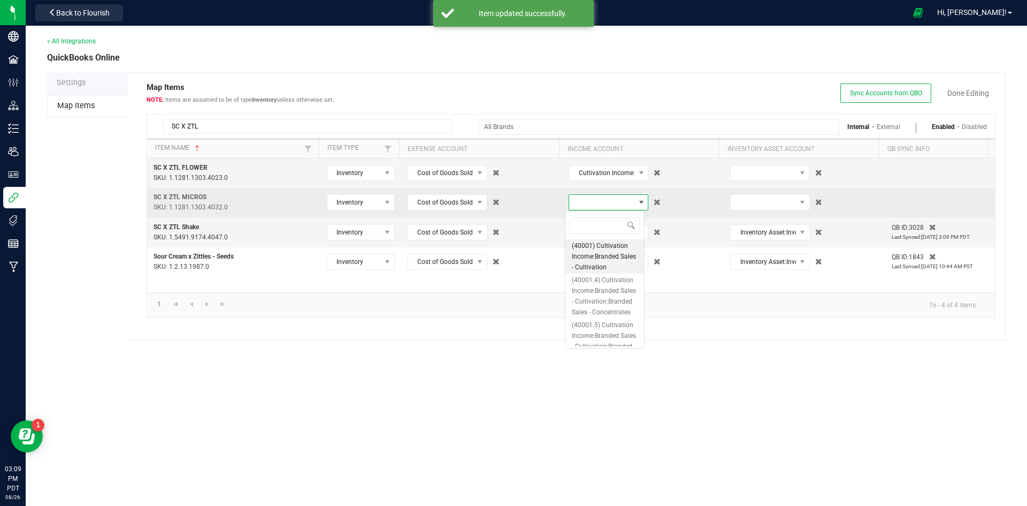
scroll to position [16, 80]
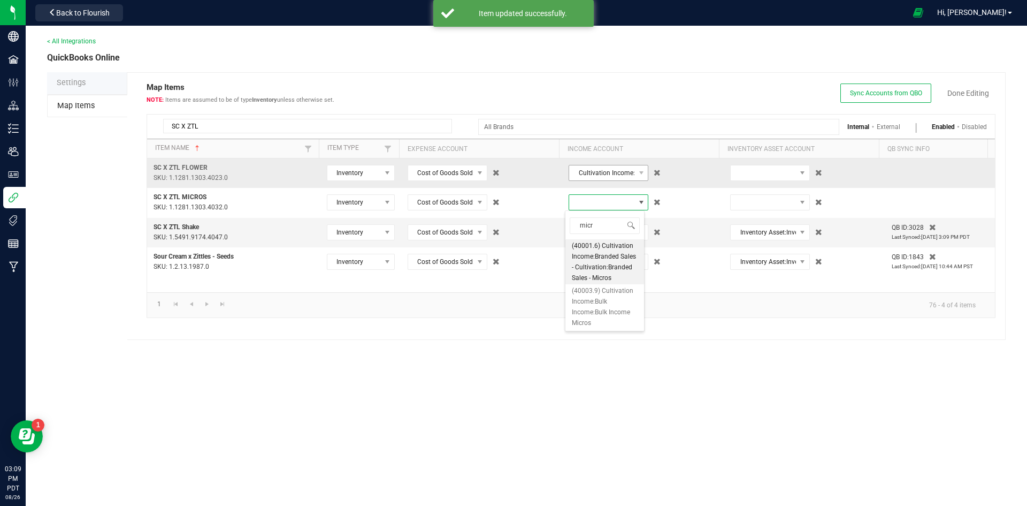
type input "micro"
click at [619, 316] on span "(40003.9) Cultivation Income:Bulk Income:Bulk Income Micros" at bounding box center [605, 306] width 66 height 43
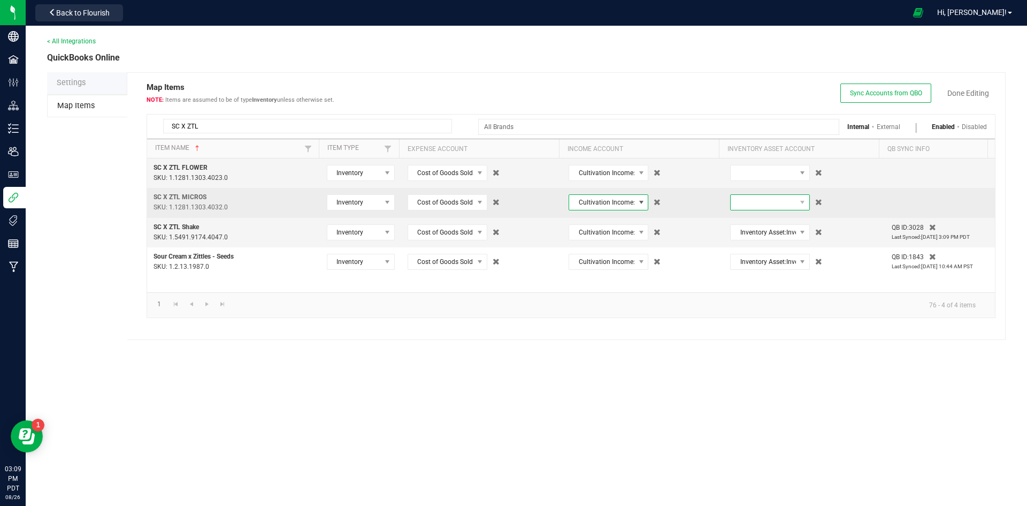
click at [760, 201] on span at bounding box center [763, 202] width 65 height 15
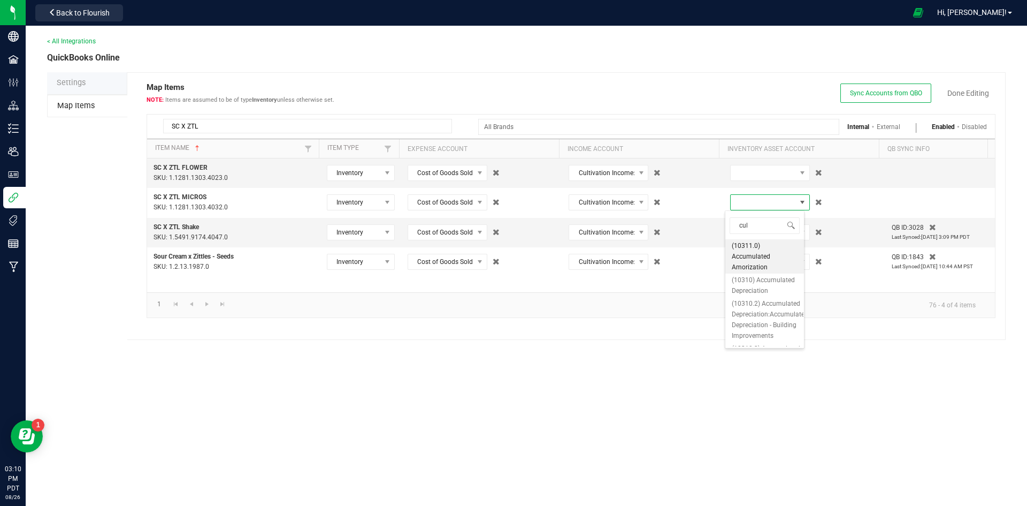
type input "cult"
click at [761, 257] on span "(10203.1) Inventory Asset:Inventory - Cultivation" at bounding box center [765, 256] width 66 height 32
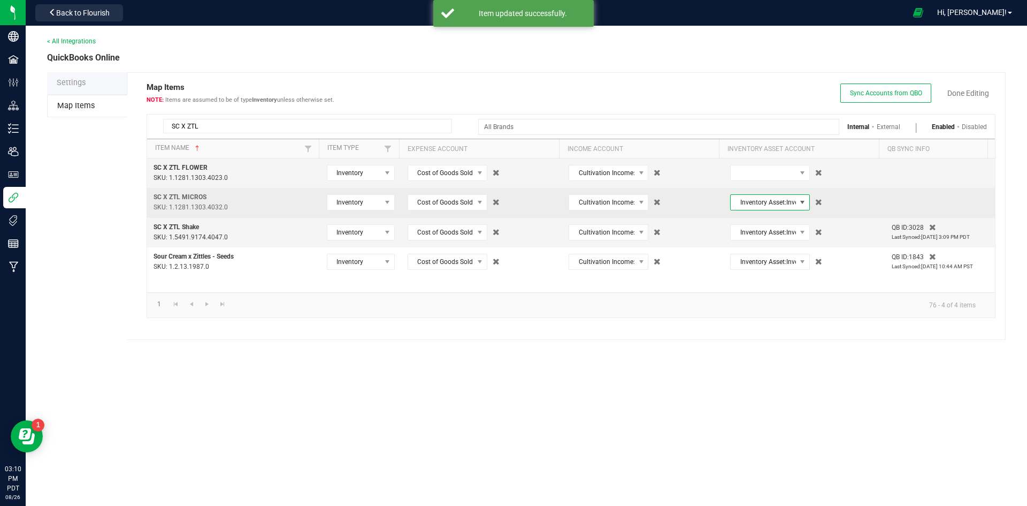
click at [755, 211] on td "Inventory Asset:Inventory - Cultivation" at bounding box center [805, 202] width 162 height 29
click at [756, 199] on span "Inventory Asset:Inventory - Cultivation" at bounding box center [763, 202] width 65 height 15
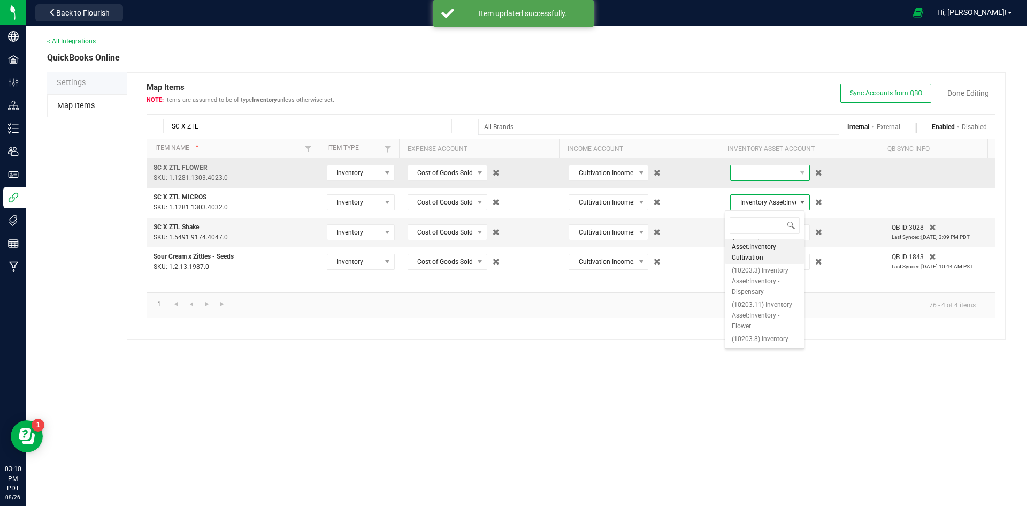
click at [759, 176] on span at bounding box center [763, 172] width 65 height 15
type input "cult"
click at [779, 219] on span "(10203.1) Inventory Asset:Inventory - Cultivation" at bounding box center [765, 227] width 66 height 32
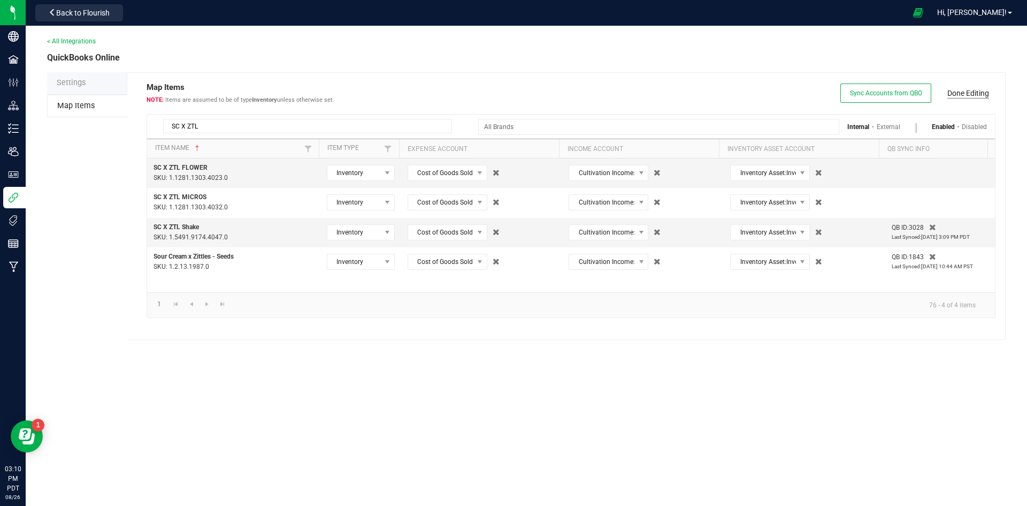
click at [975, 88] on link "Done Editing" at bounding box center [969, 93] width 42 height 11
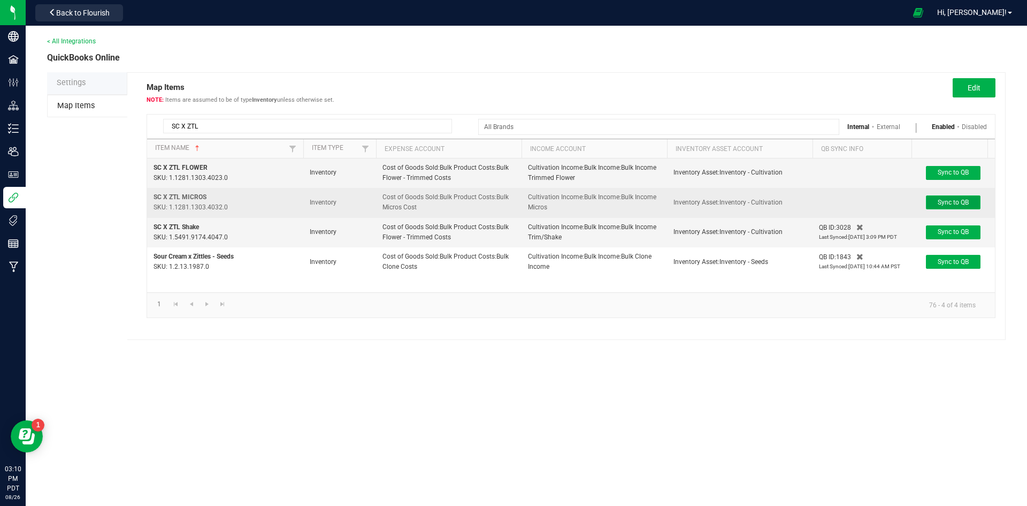
click at [948, 204] on span "Sync to QB" at bounding box center [953, 202] width 31 height 7
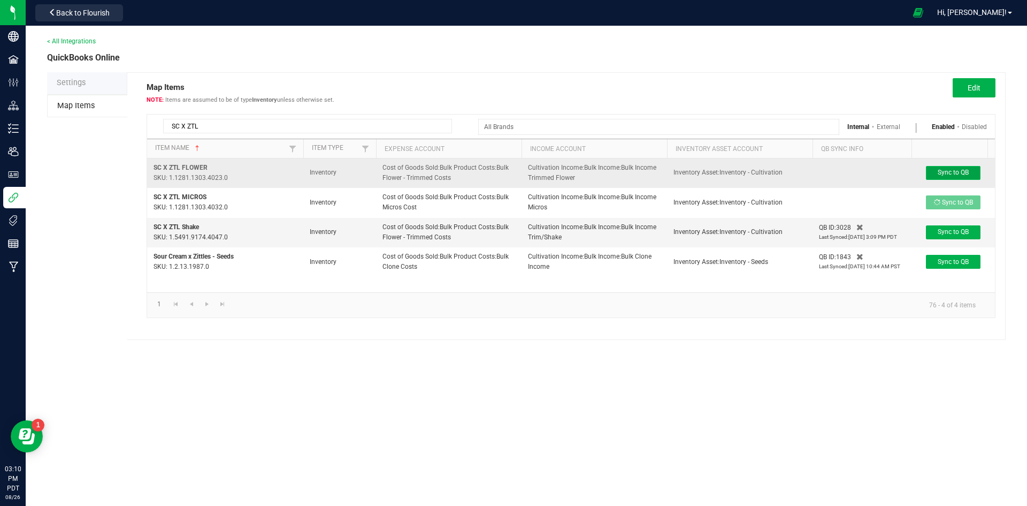
click at [954, 176] on span "Sync to QB" at bounding box center [953, 172] width 31 height 7
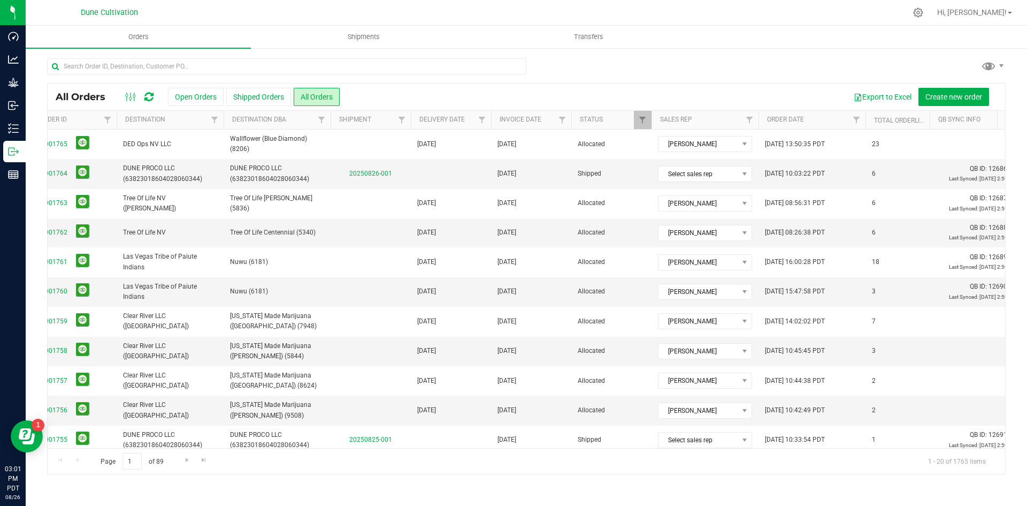
scroll to position [0, 82]
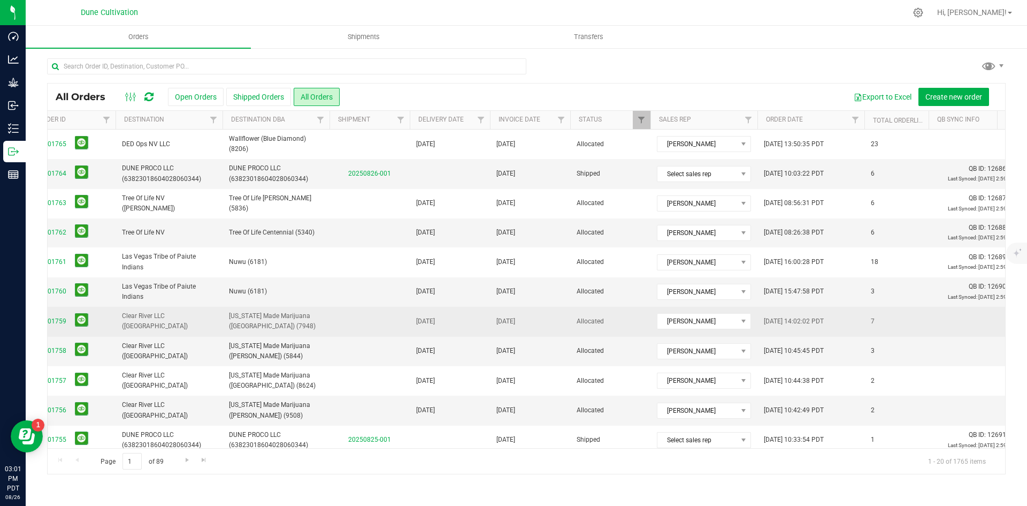
click at [88, 321] on span "00001759" at bounding box center [72, 321] width 73 height 17
click at [85, 319] on button at bounding box center [81, 319] width 13 height 13
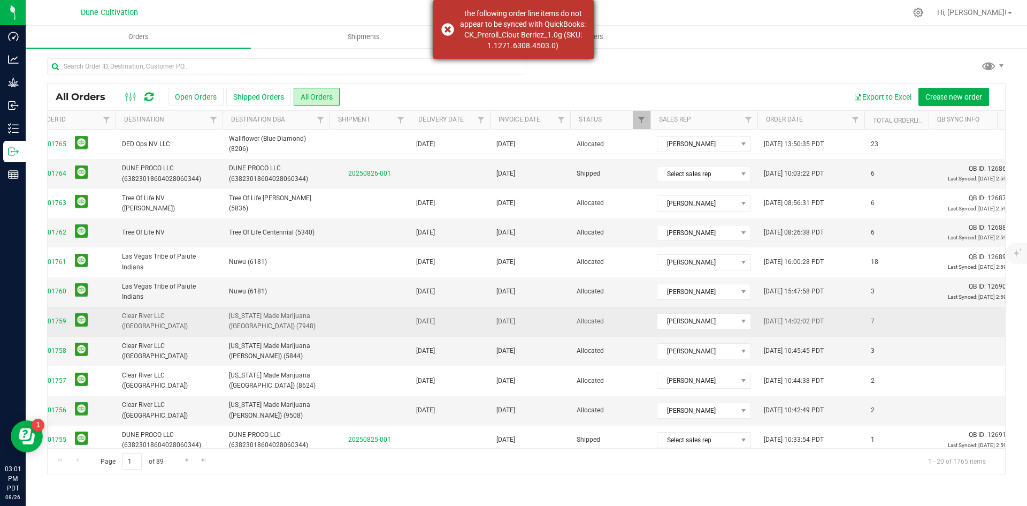
click at [518, 51] on div "the following order line items do not appear to be synced with QuickBooks: CK_P…" at bounding box center [523, 29] width 126 height 43
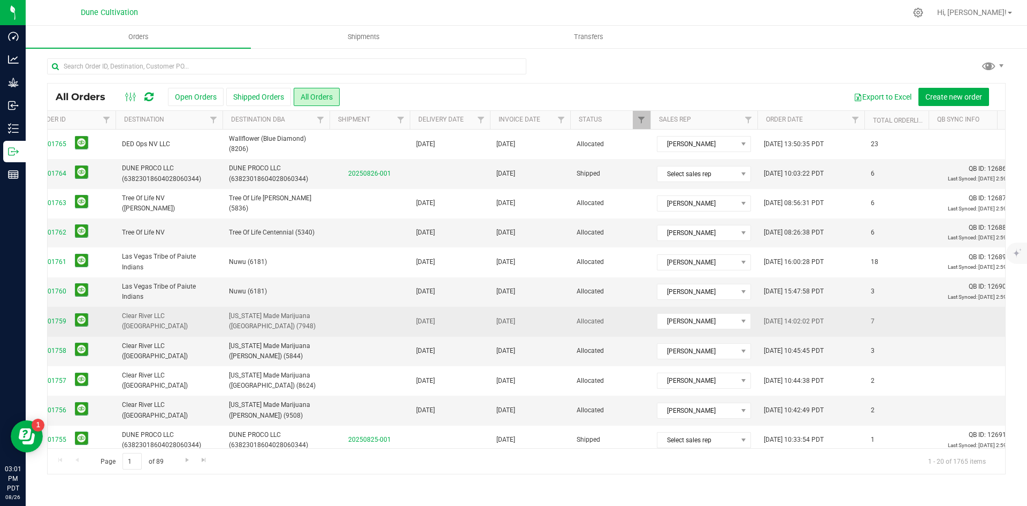
click at [518, 51] on div "the following order line items do not appear to be synced with QuickBooks: CK_P…" at bounding box center [523, 29] width 126 height 43
click at [83, 315] on button at bounding box center [81, 319] width 13 height 13
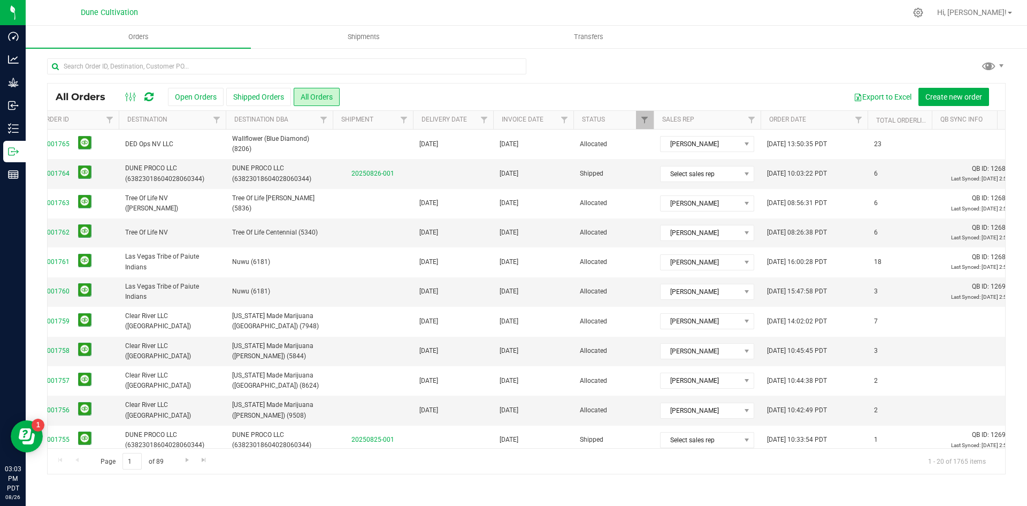
scroll to position [0, 83]
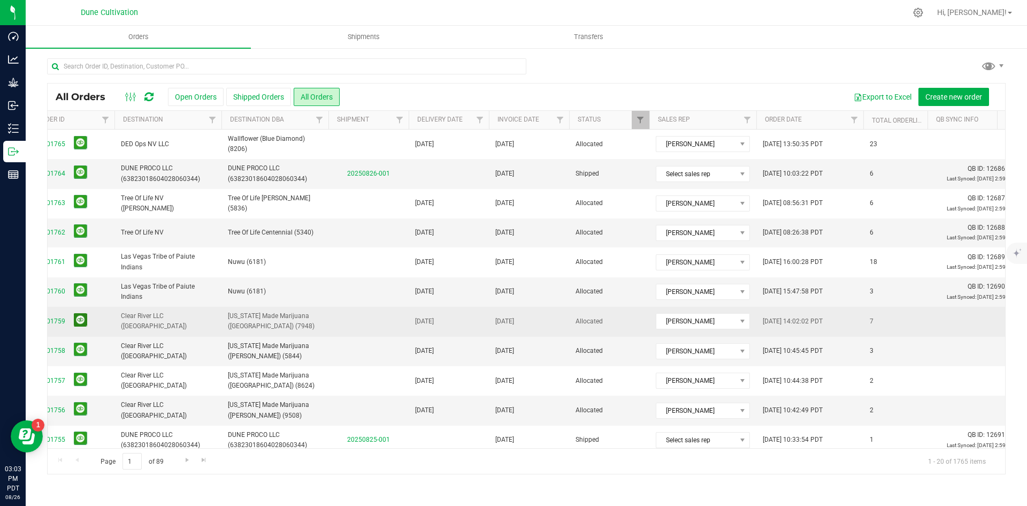
click at [83, 317] on button at bounding box center [80, 319] width 13 height 13
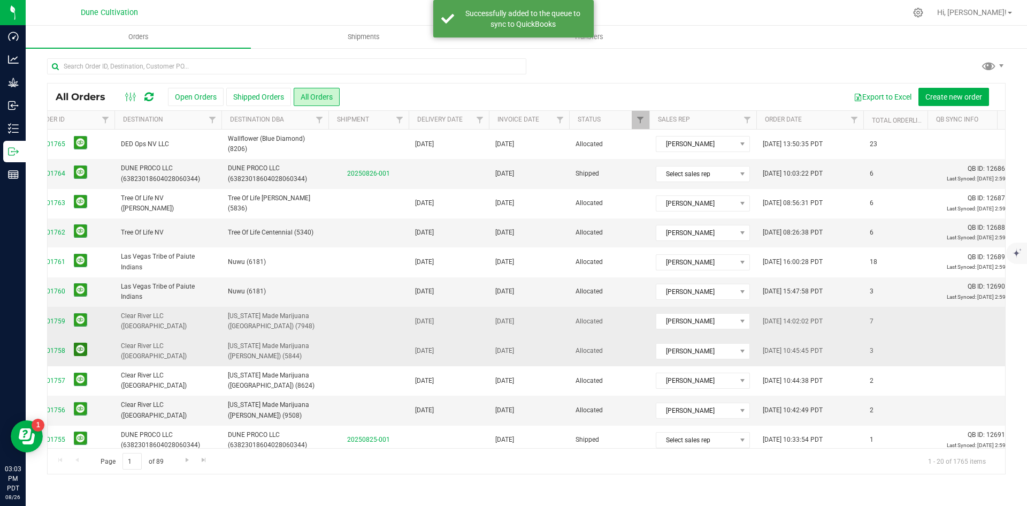
click at [80, 352] on button at bounding box center [80, 348] width 13 height 13
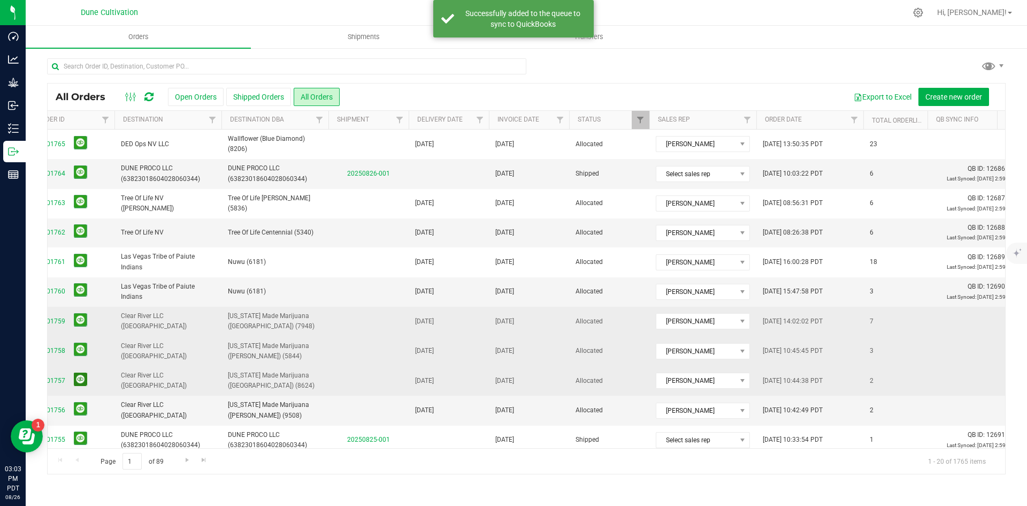
click at [84, 378] on button at bounding box center [80, 378] width 13 height 13
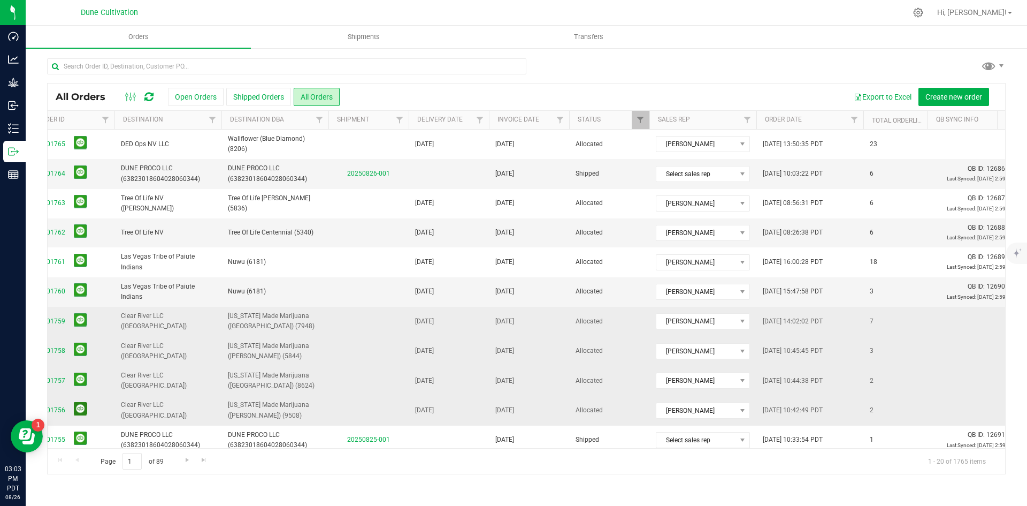
click at [82, 406] on button at bounding box center [80, 408] width 13 height 13
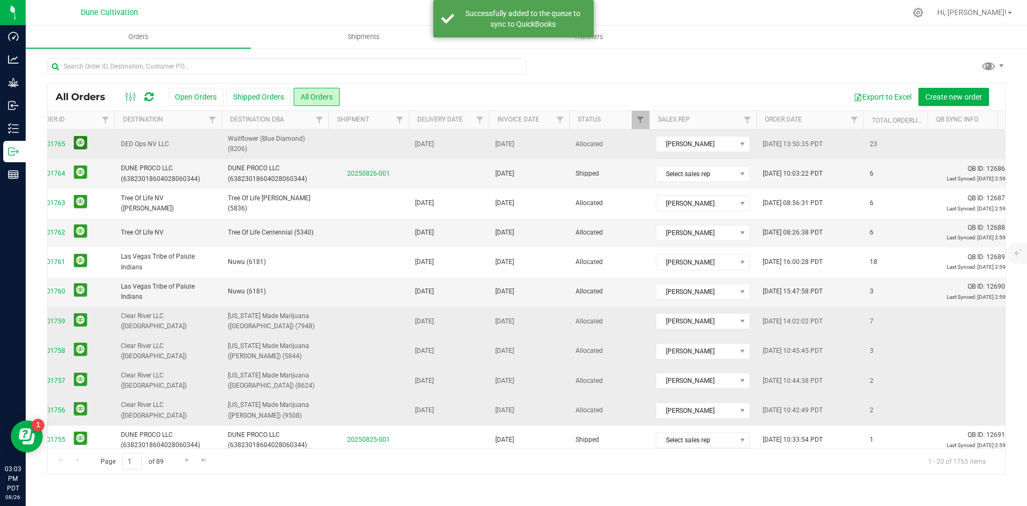
click at [84, 139] on button at bounding box center [80, 142] width 13 height 13
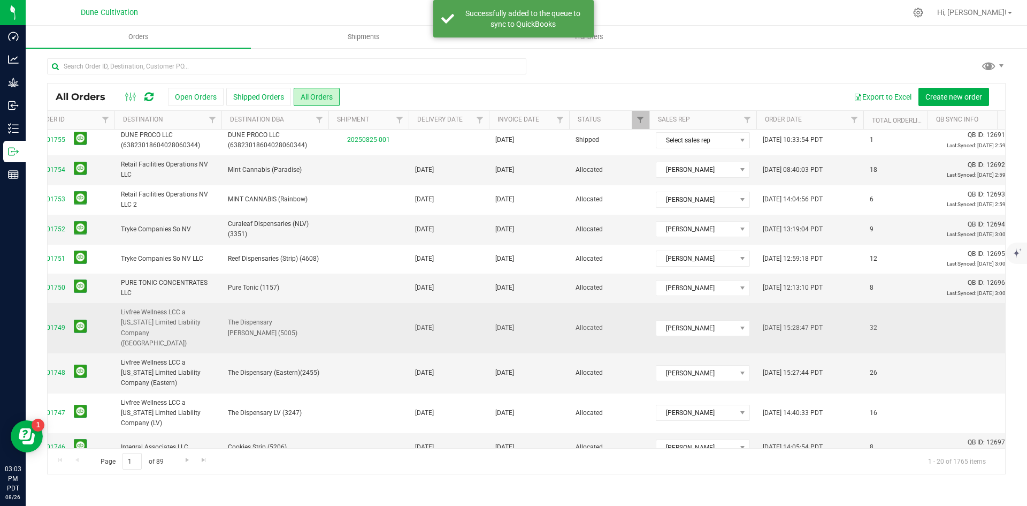
scroll to position [300, 83]
click at [79, 324] on button at bounding box center [80, 325] width 13 height 13
click at [85, 364] on button at bounding box center [80, 370] width 13 height 13
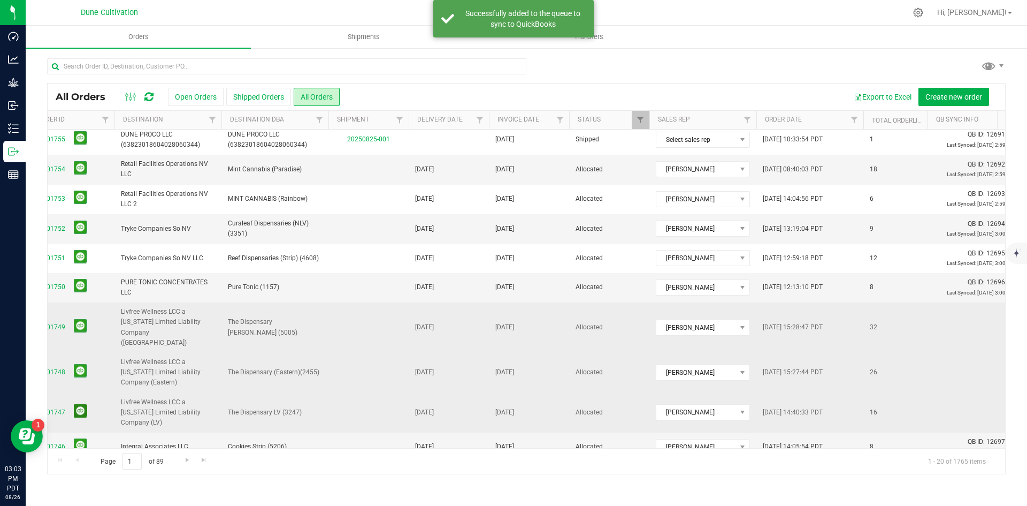
click at [78, 404] on button at bounding box center [80, 410] width 13 height 13
click at [180, 461] on link "Go to the next page" at bounding box center [187, 460] width 16 height 14
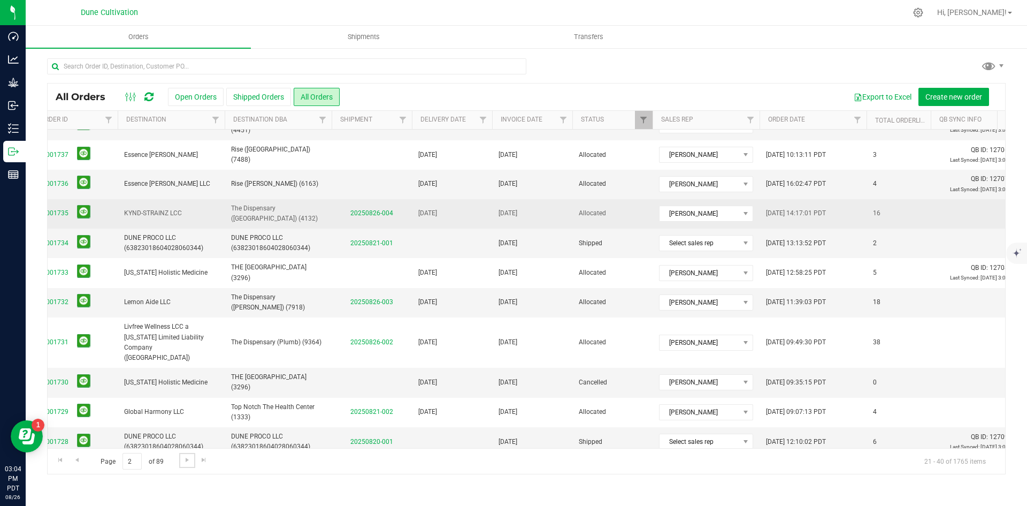
scroll to position [230, 80]
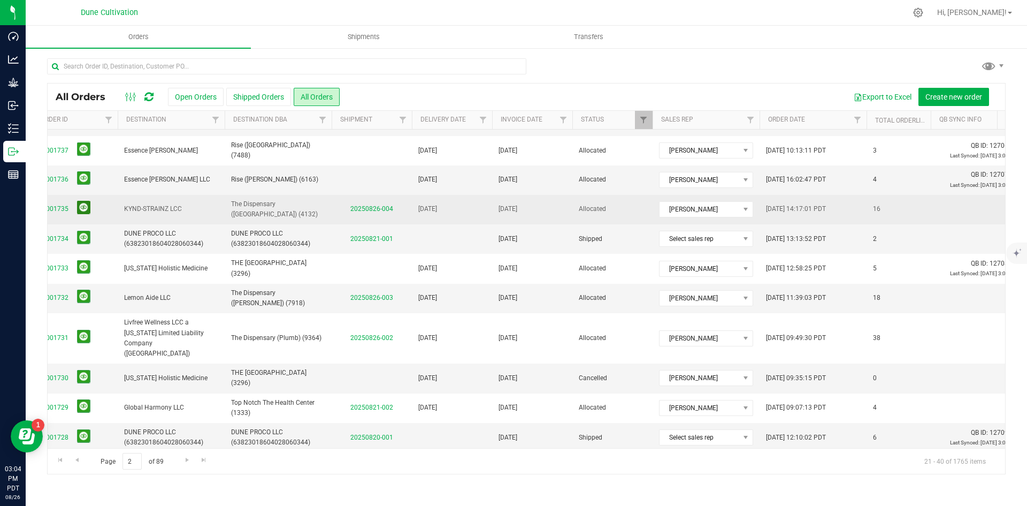
click at [86, 201] on button at bounding box center [83, 207] width 13 height 13
click at [81, 231] on button at bounding box center [83, 237] width 13 height 13
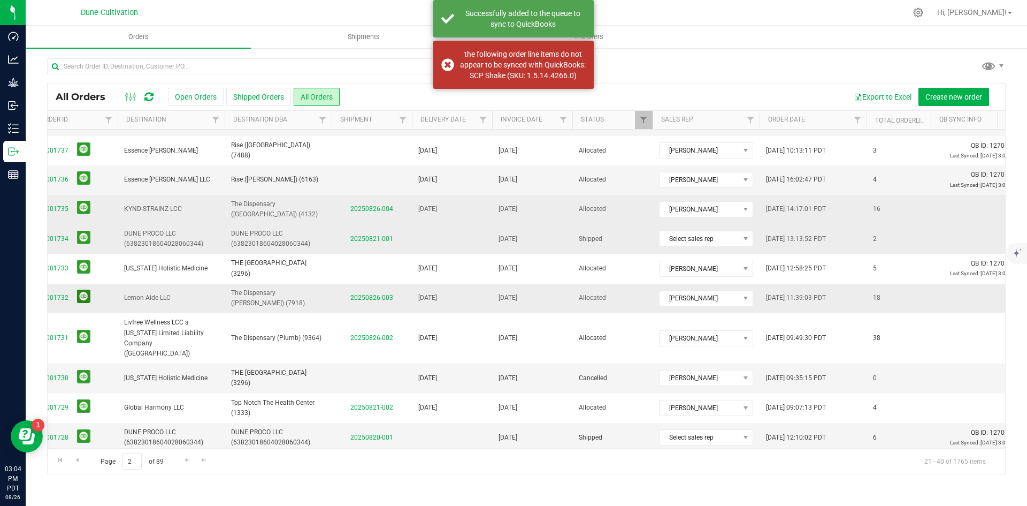
click at [79, 292] on button at bounding box center [83, 295] width 13 height 13
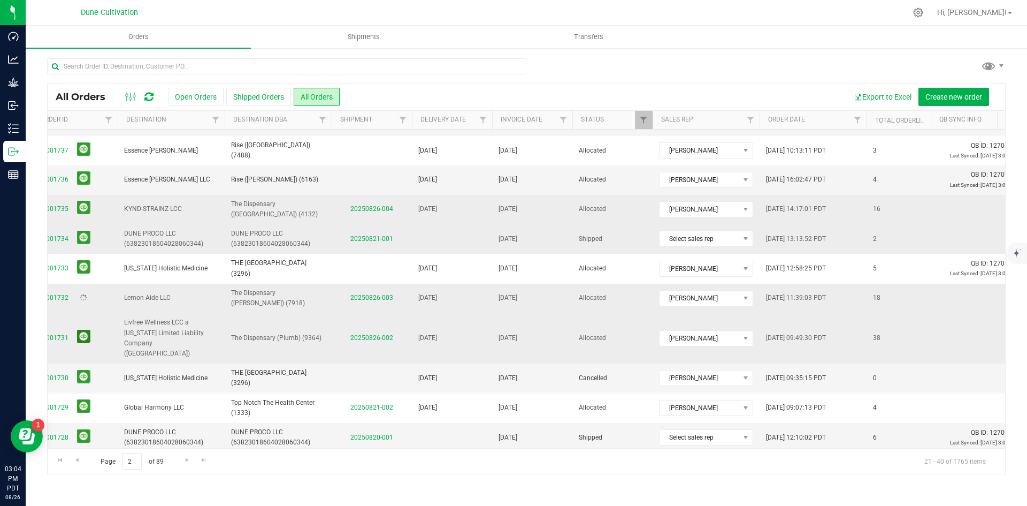
click at [78, 330] on button at bounding box center [83, 336] width 13 height 13
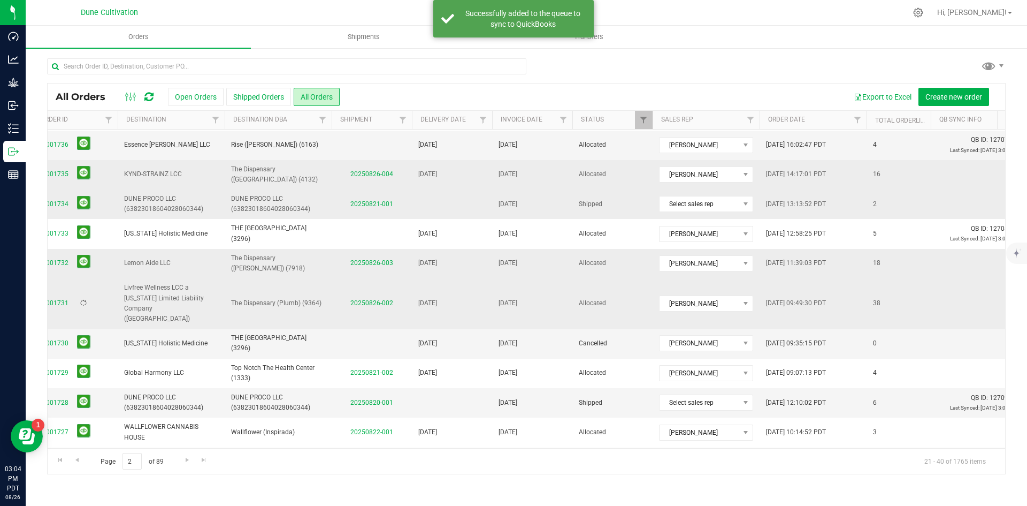
scroll to position [284, 80]
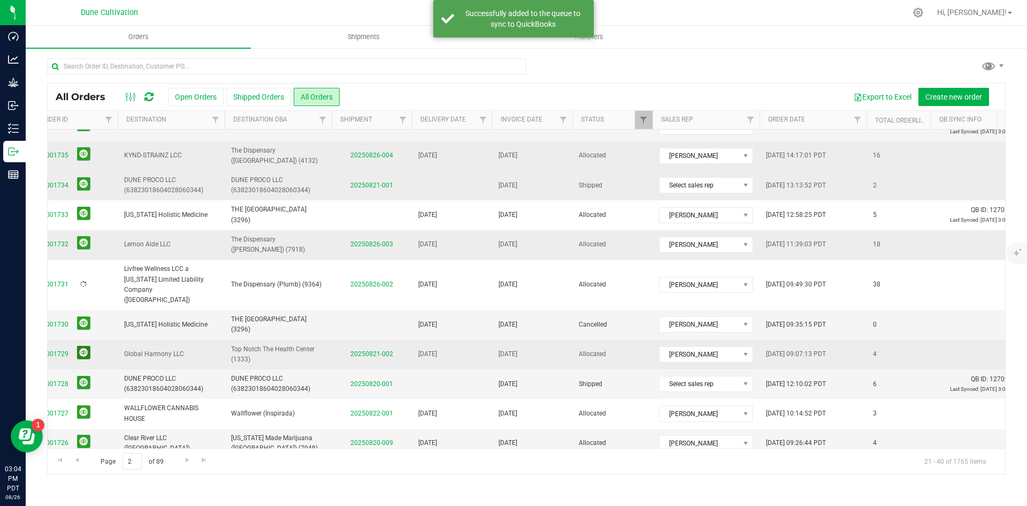
click at [83, 346] on button at bounding box center [83, 352] width 13 height 13
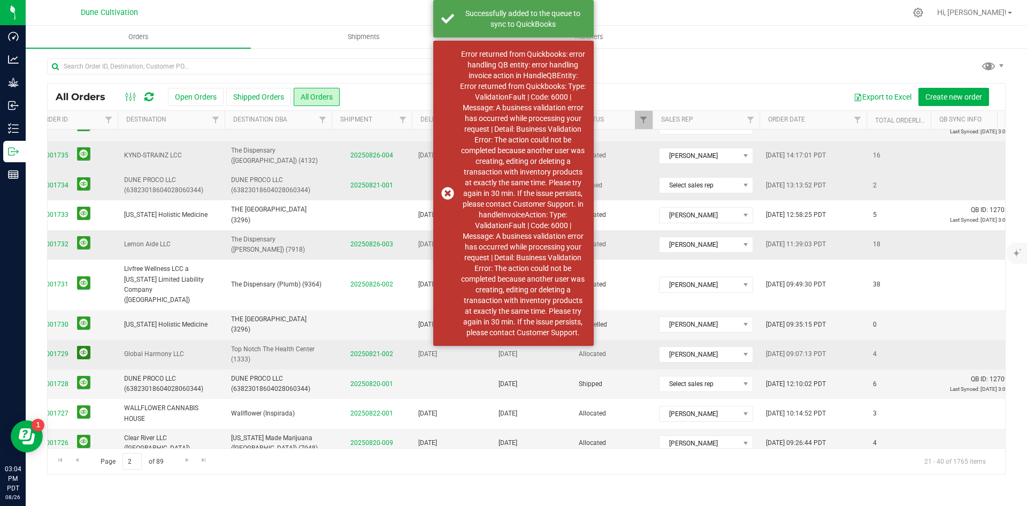
click at [85, 346] on button at bounding box center [83, 352] width 13 height 13
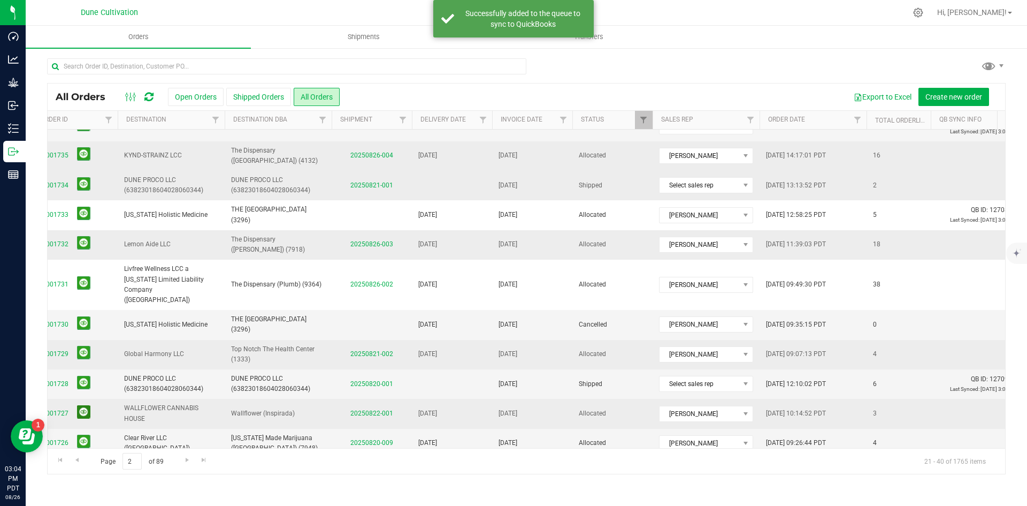
click at [83, 405] on button at bounding box center [83, 411] width 13 height 13
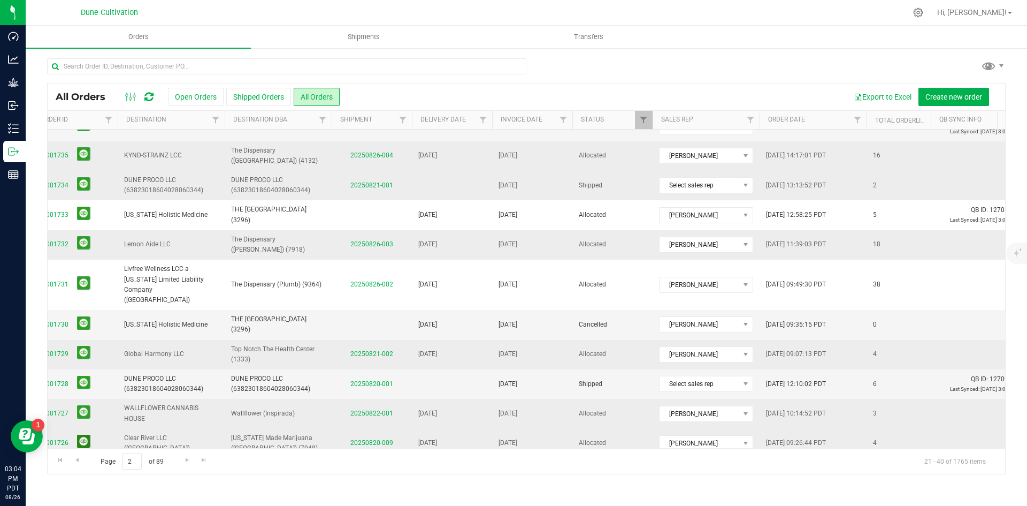
click at [83, 434] on button at bounding box center [83, 440] width 13 height 13
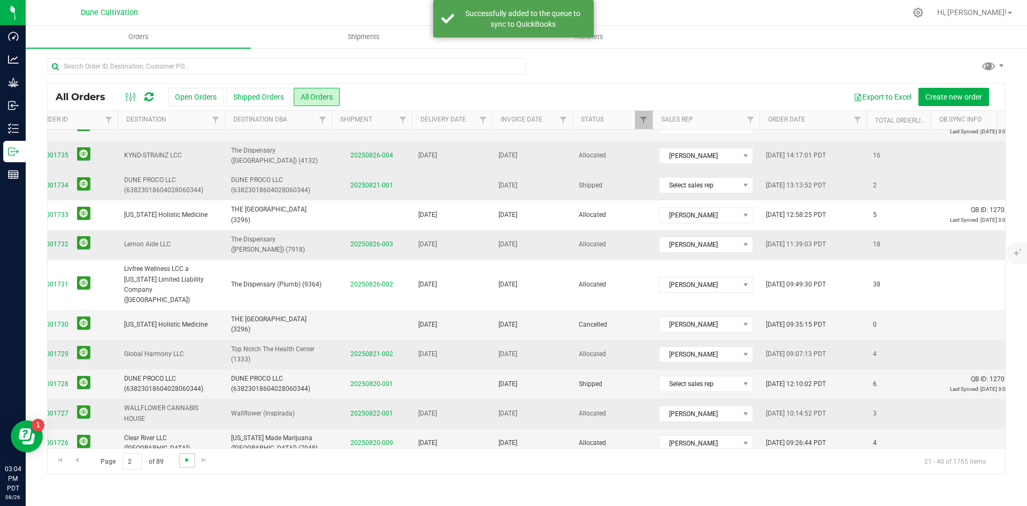
click at [186, 456] on span "Go to the next page" at bounding box center [187, 459] width 9 height 9
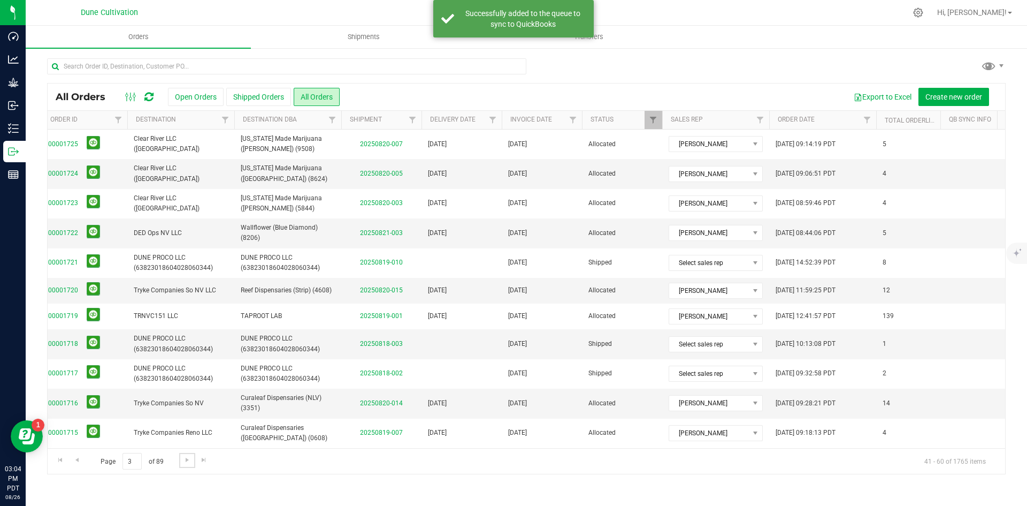
scroll to position [0, 81]
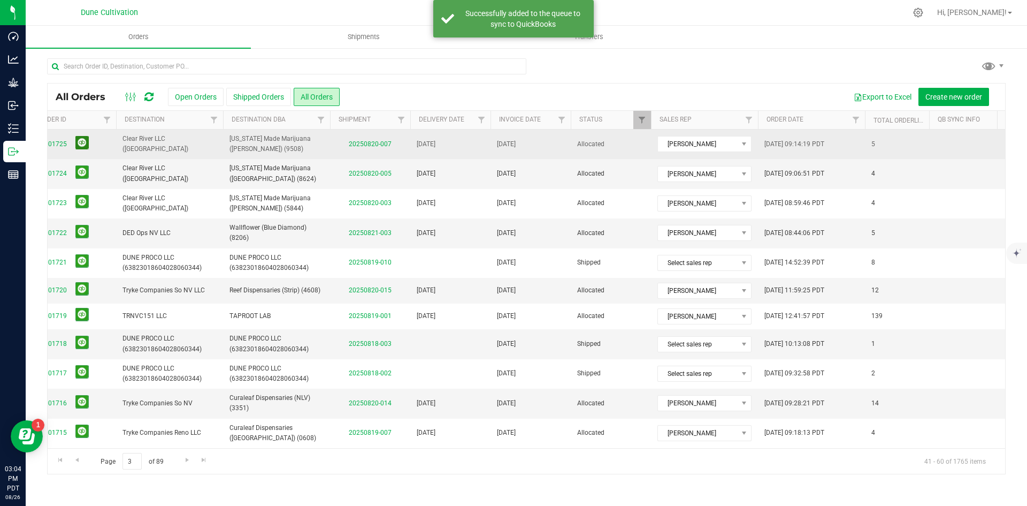
click at [77, 146] on button at bounding box center [81, 142] width 13 height 13
click at [79, 174] on button at bounding box center [81, 171] width 13 height 13
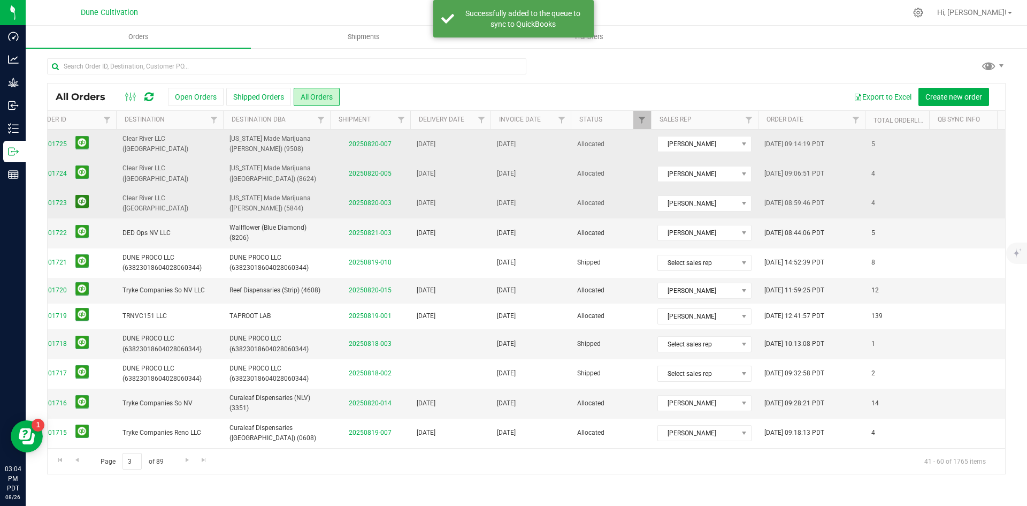
click at [81, 206] on button at bounding box center [81, 201] width 13 height 13
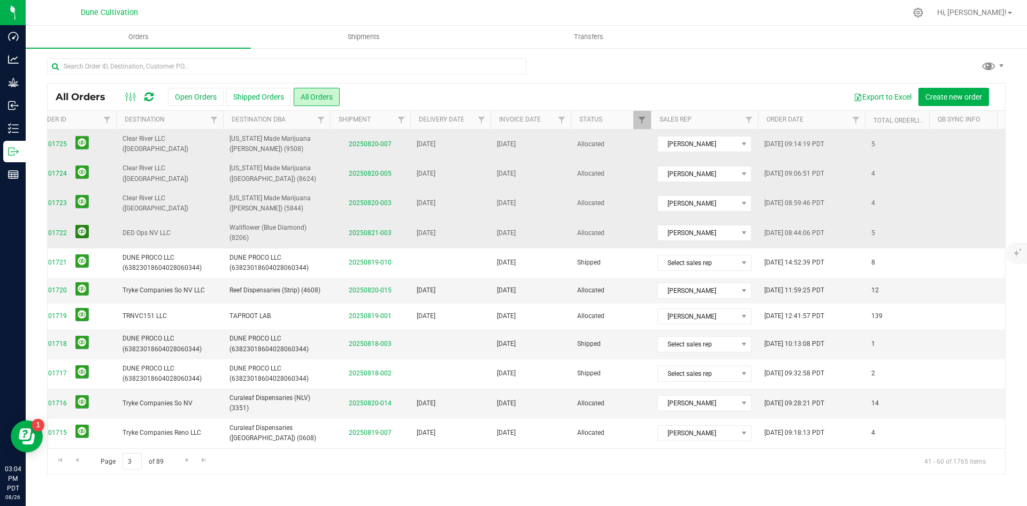
click at [85, 233] on button at bounding box center [81, 231] width 13 height 13
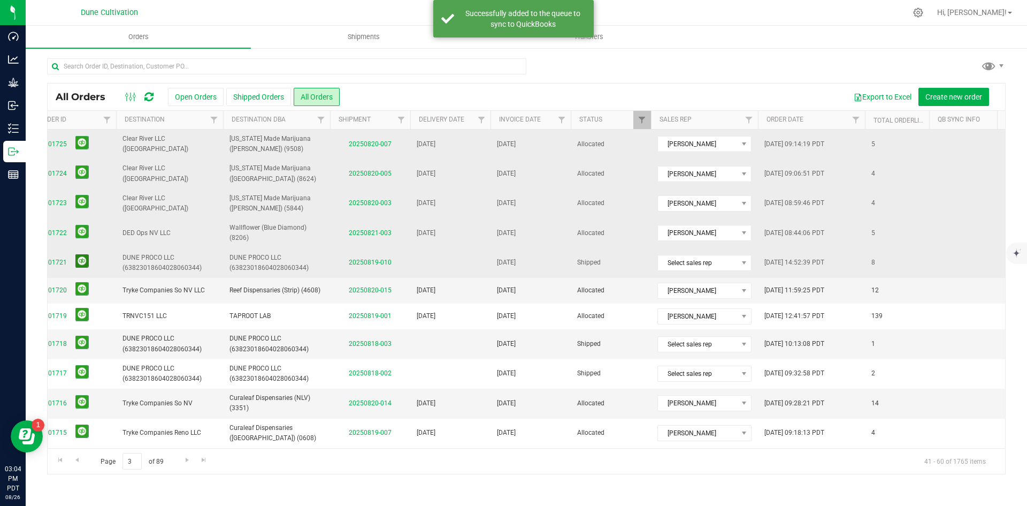
click at [82, 259] on button at bounding box center [81, 260] width 13 height 13
click at [84, 288] on button at bounding box center [81, 288] width 13 height 13
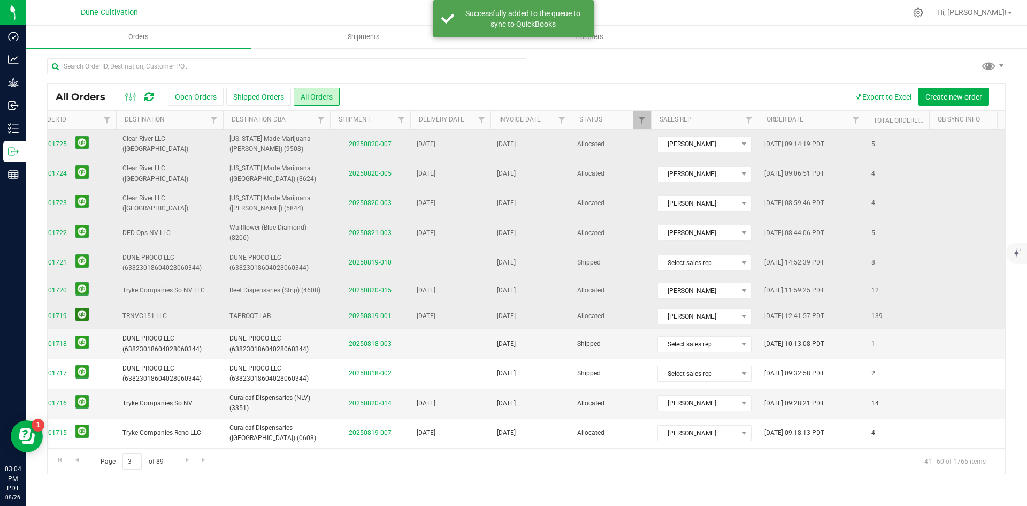
click at [83, 315] on button at bounding box center [81, 314] width 13 height 13
click at [83, 347] on button at bounding box center [81, 341] width 13 height 13
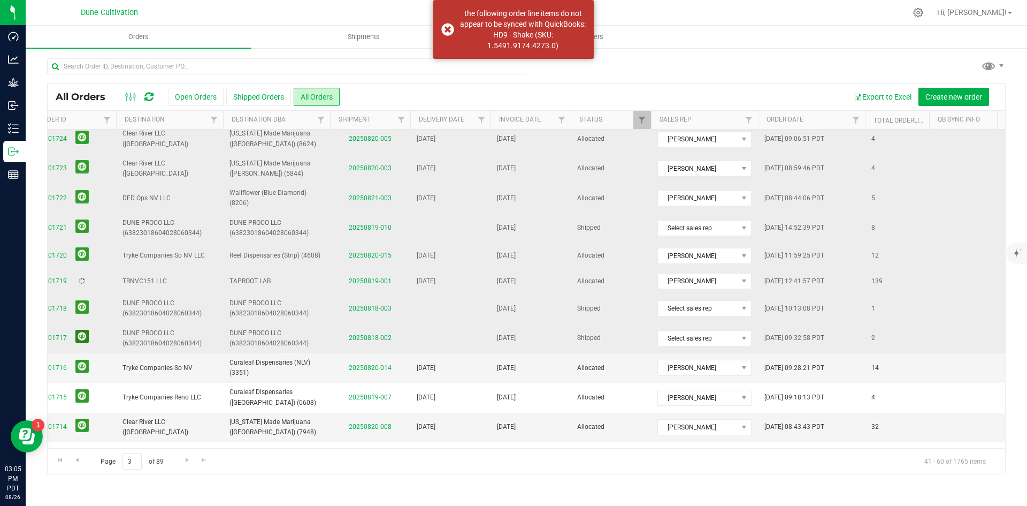
scroll to position [54, 81]
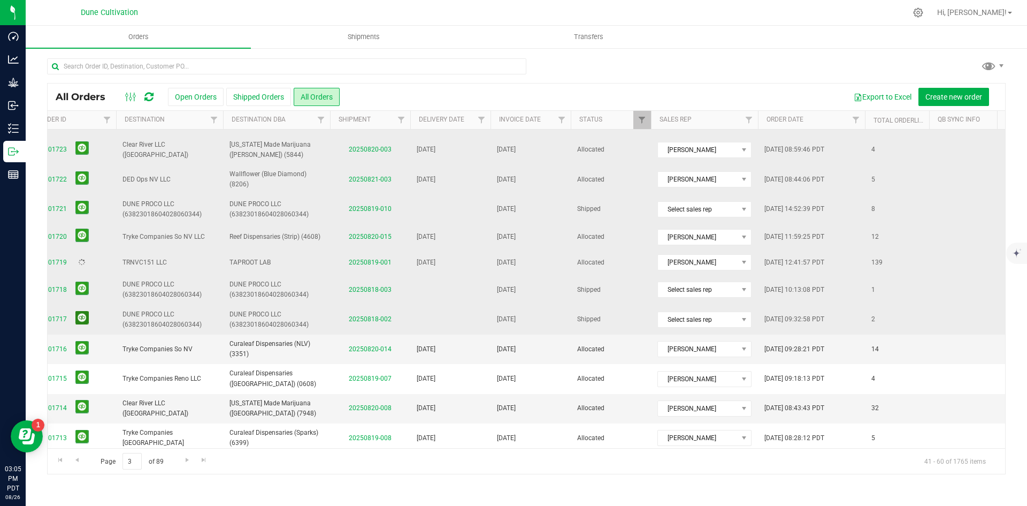
click at [82, 315] on button at bounding box center [81, 317] width 13 height 13
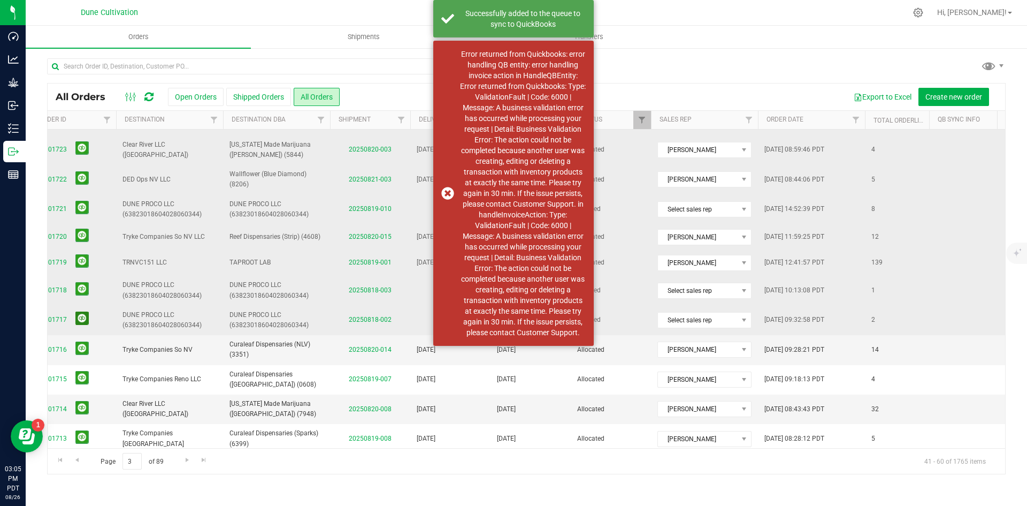
click at [78, 316] on button at bounding box center [81, 317] width 13 height 13
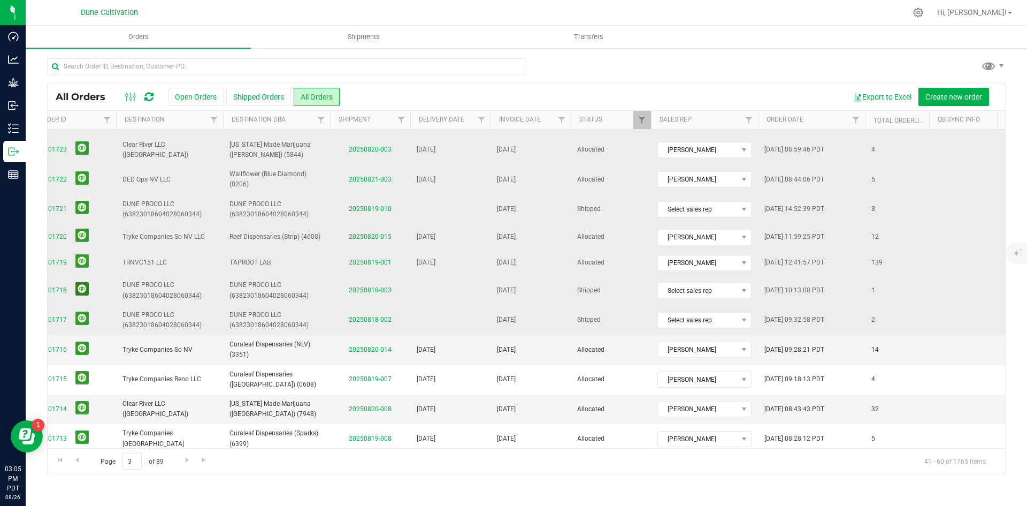
click at [83, 294] on button at bounding box center [81, 288] width 13 height 13
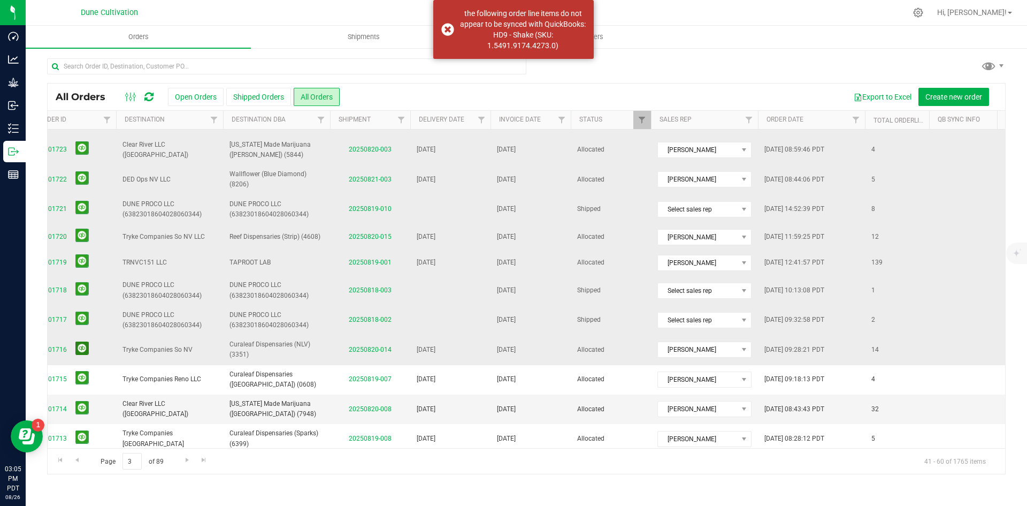
click at [79, 349] on button at bounding box center [81, 347] width 13 height 13
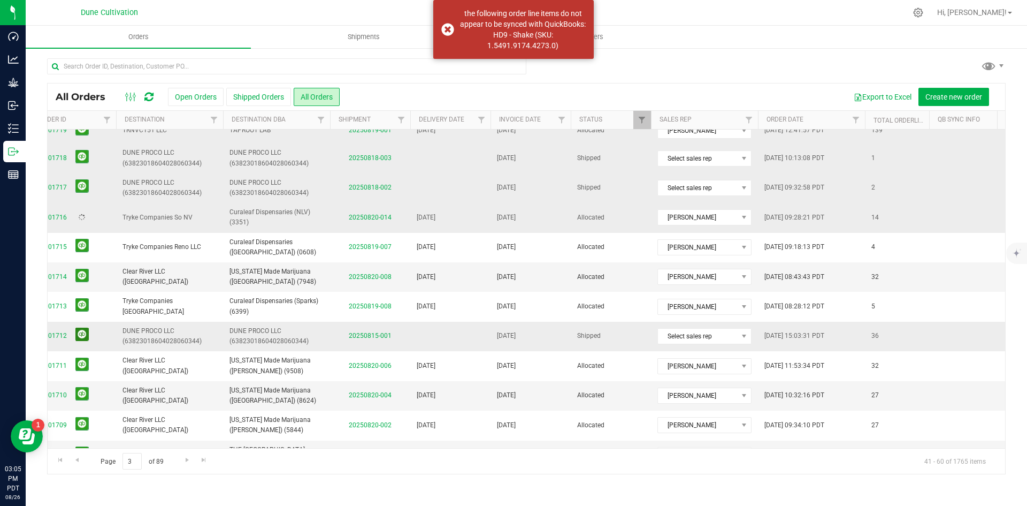
scroll to position [214, 81]
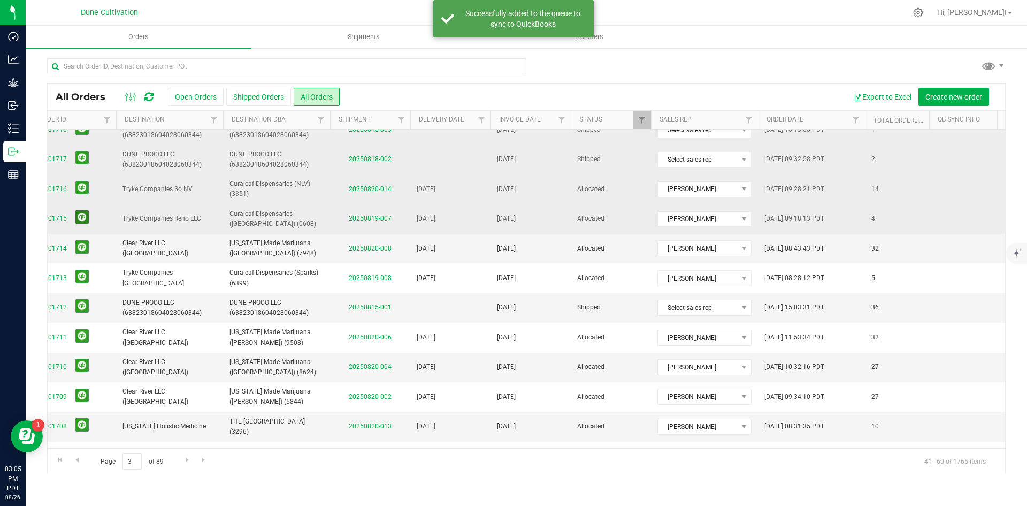
click at [81, 222] on button at bounding box center [81, 216] width 13 height 13
click at [90, 252] on span "00001714" at bounding box center [73, 248] width 73 height 17
click at [83, 245] on button at bounding box center [81, 246] width 13 height 13
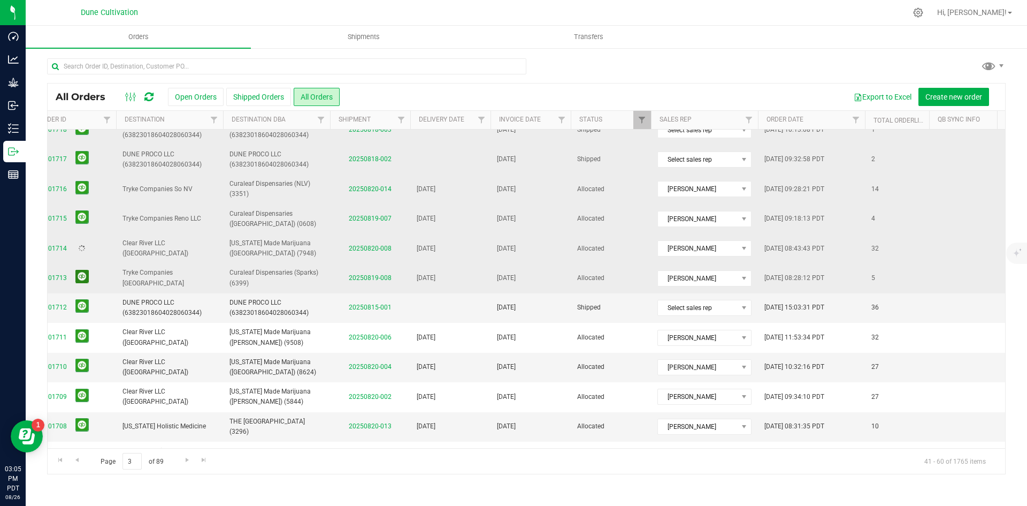
click at [82, 277] on button at bounding box center [81, 276] width 13 height 13
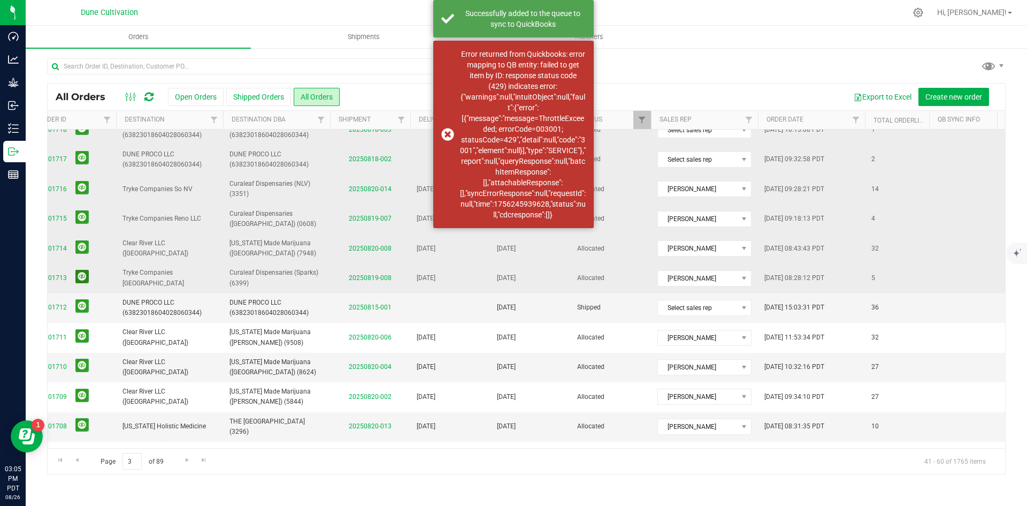
click at [78, 276] on button at bounding box center [81, 276] width 13 height 13
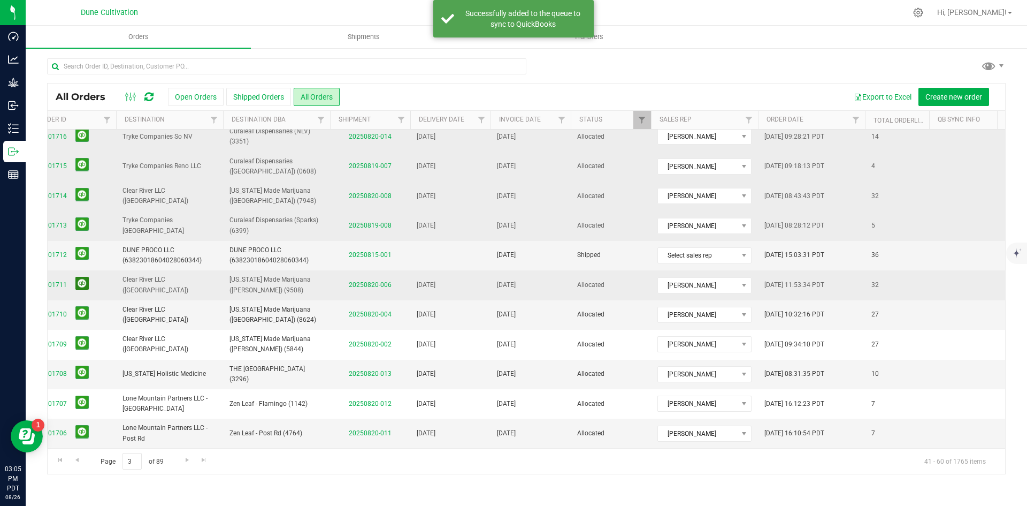
scroll to position [271, 81]
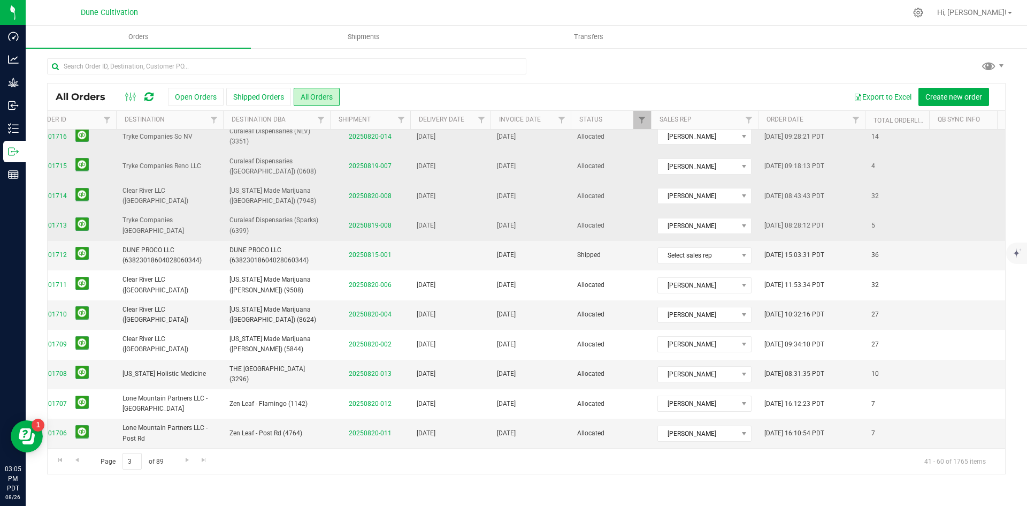
click at [82, 231] on td "00001713" at bounding box center [73, 225] width 86 height 29
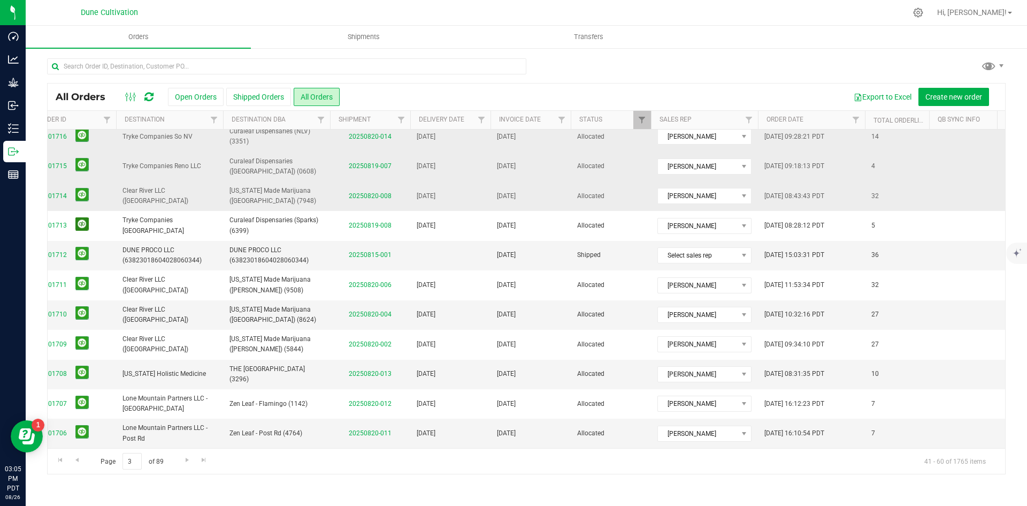
click at [82, 219] on button at bounding box center [81, 223] width 13 height 13
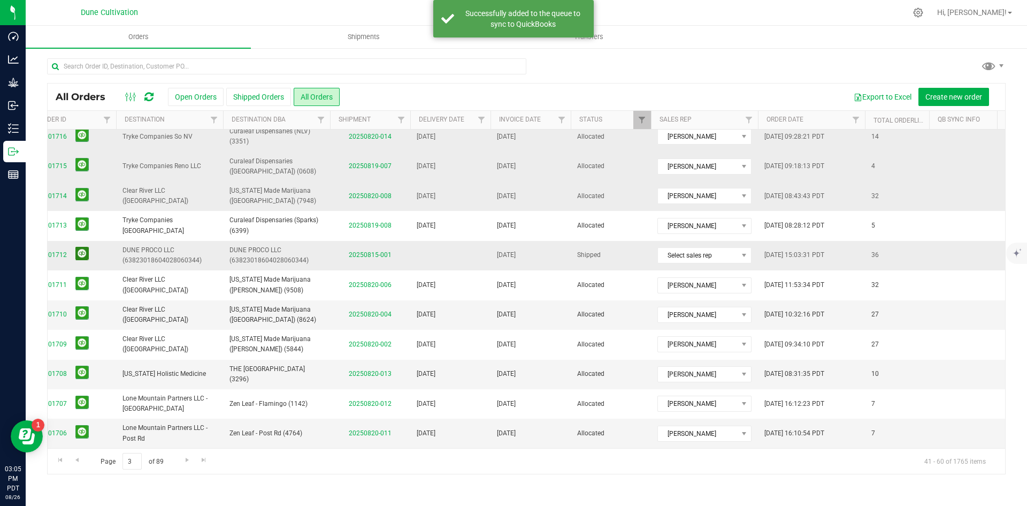
click at [80, 251] on button at bounding box center [81, 253] width 13 height 13
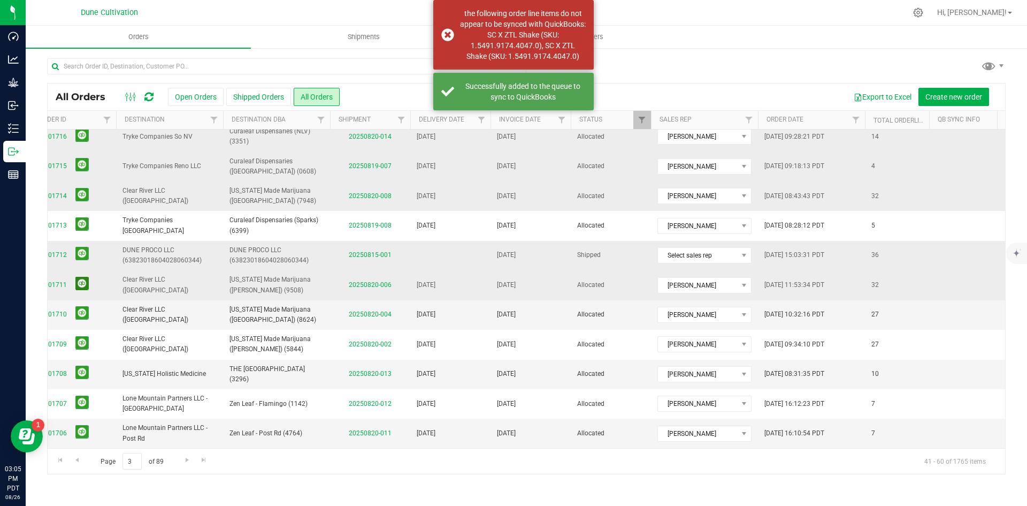
click at [85, 278] on button at bounding box center [81, 283] width 13 height 13
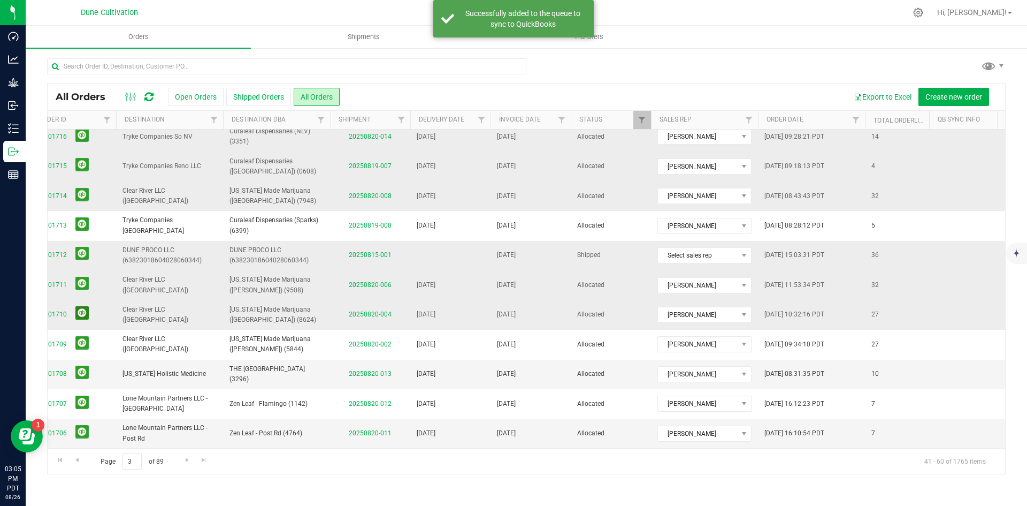
click at [81, 313] on button at bounding box center [81, 312] width 13 height 13
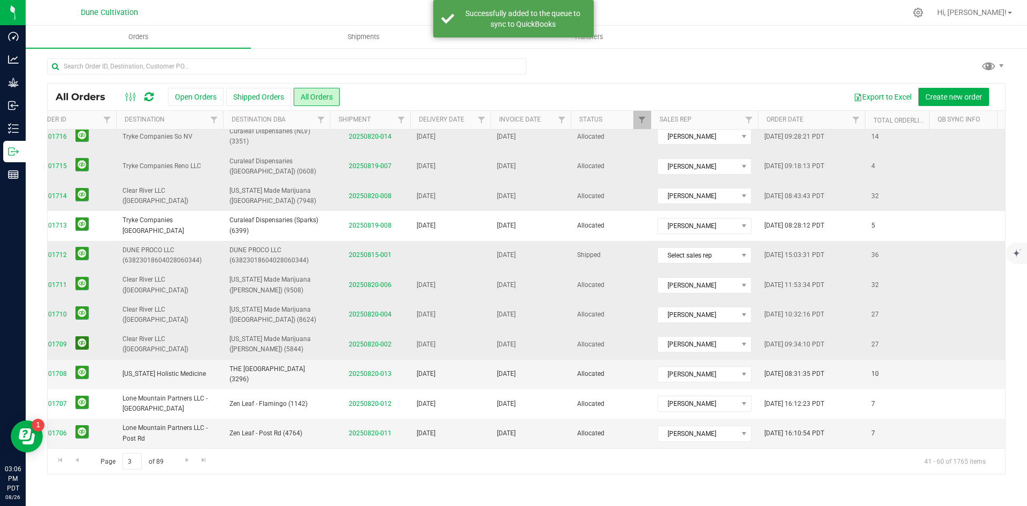
click at [84, 336] on button at bounding box center [81, 342] width 13 height 13
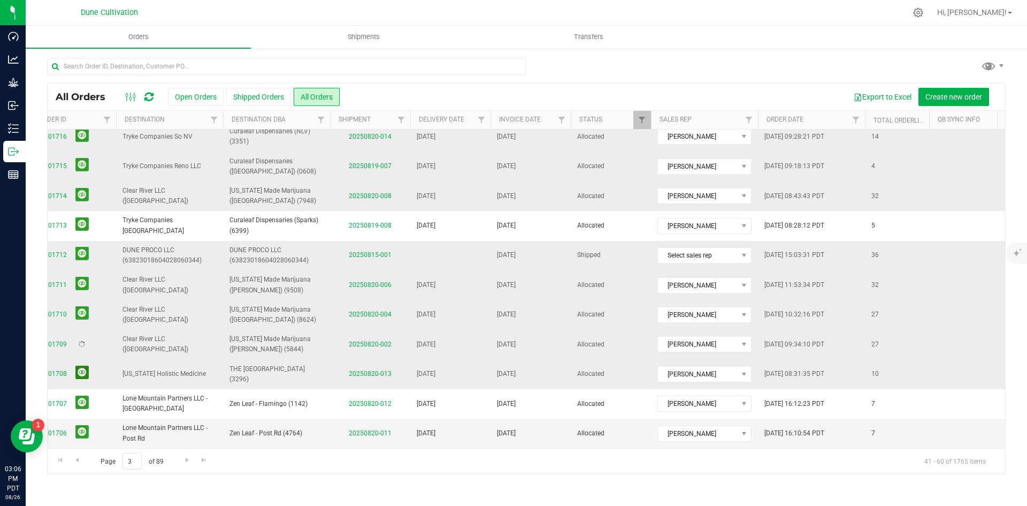
click at [80, 365] on button at bounding box center [81, 371] width 13 height 13
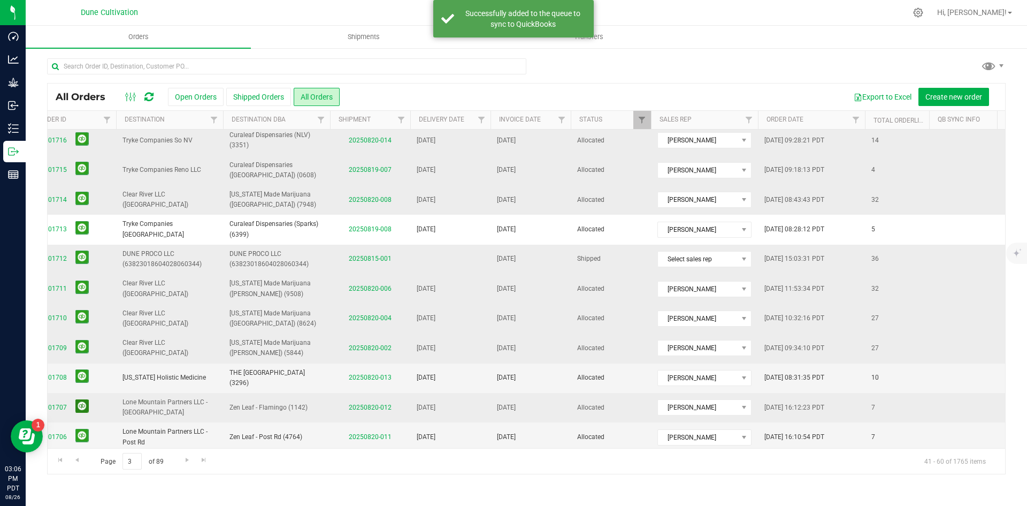
scroll to position [270, 81]
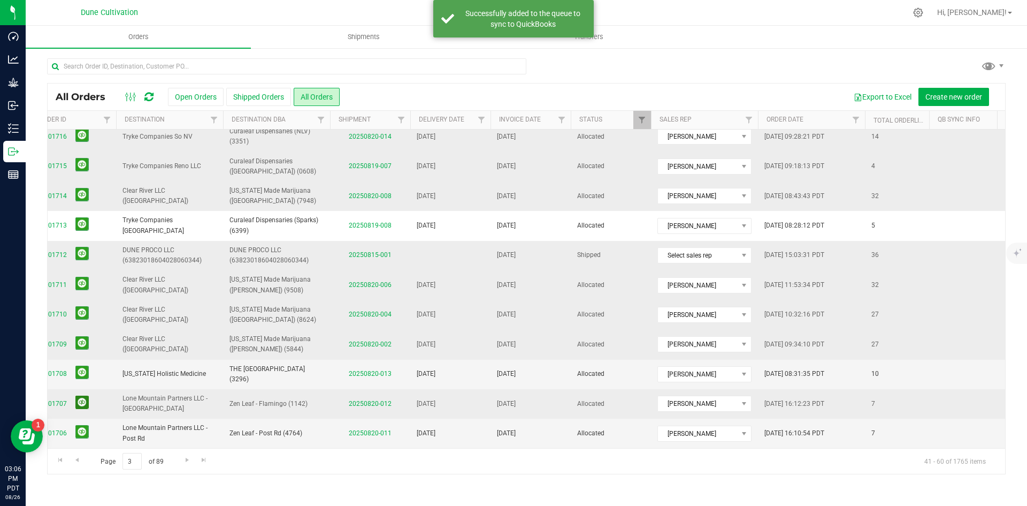
click at [81, 396] on button at bounding box center [81, 401] width 13 height 13
click at [77, 425] on button at bounding box center [81, 431] width 13 height 13
click at [178, 462] on div "Page 3 of 89 41 - 60 of 1765 items" at bounding box center [527, 461] width 958 height 26
click at [185, 460] on span "Go to the next page" at bounding box center [187, 459] width 9 height 9
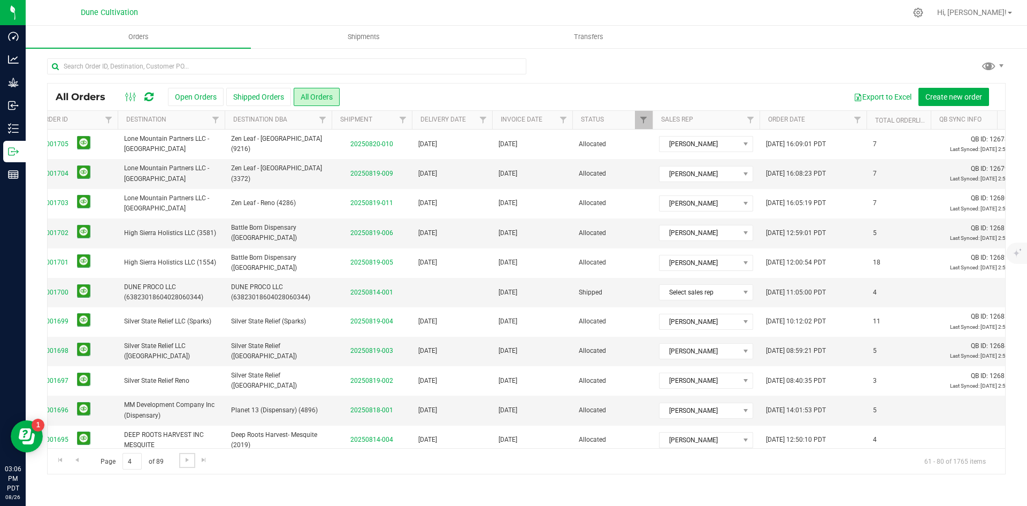
scroll to position [0, 82]
click at [86, 289] on button at bounding box center [81, 290] width 13 height 13
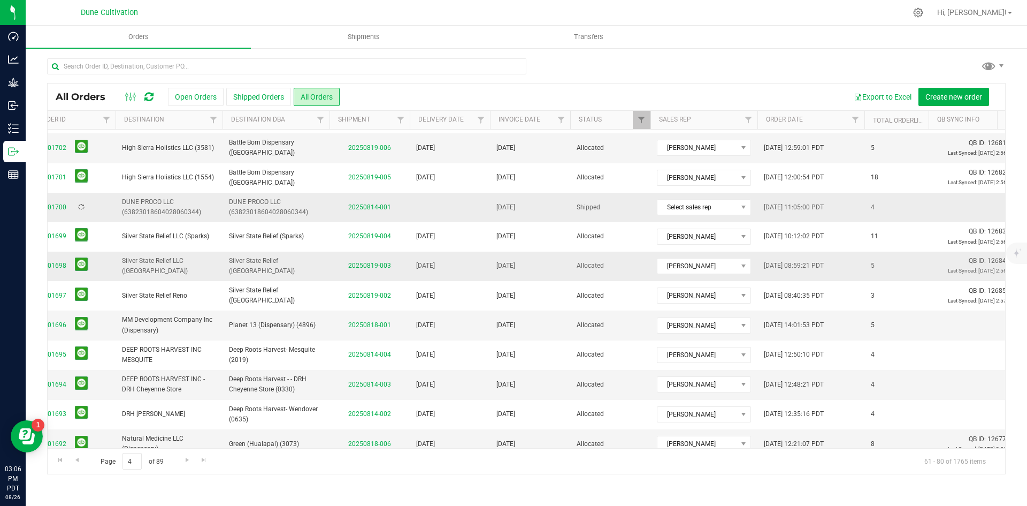
scroll to position [107, 82]
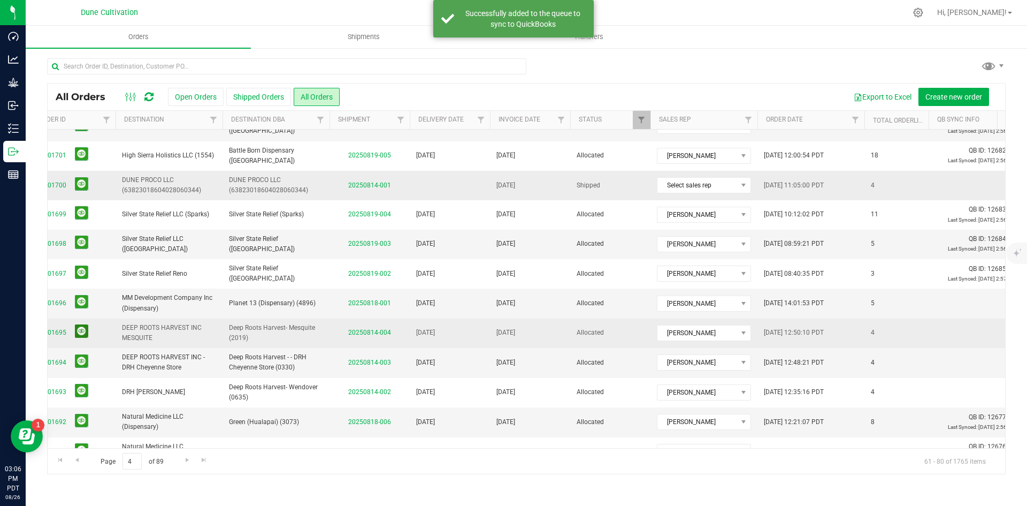
click at [82, 326] on button at bounding box center [81, 330] width 13 height 13
click at [86, 354] on button at bounding box center [81, 360] width 13 height 13
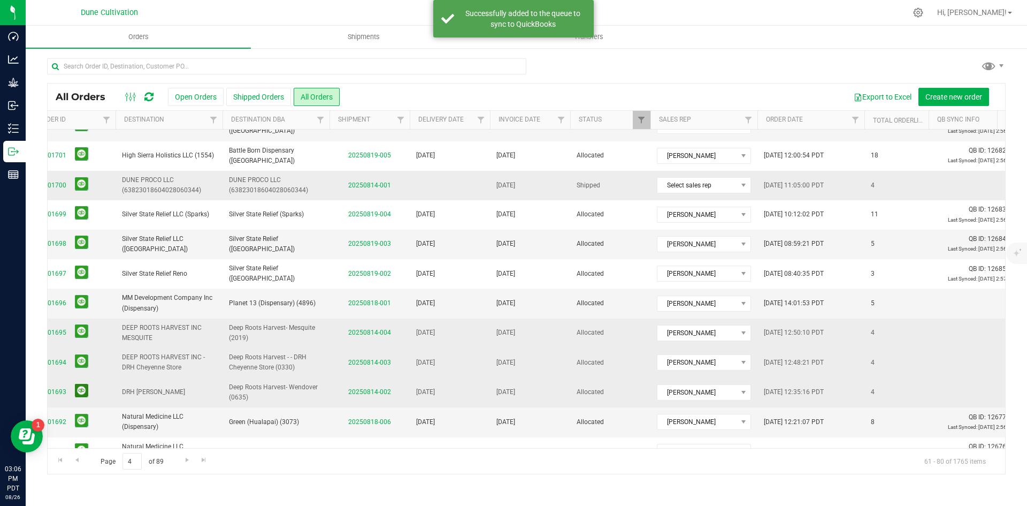
click at [86, 385] on button at bounding box center [81, 390] width 13 height 13
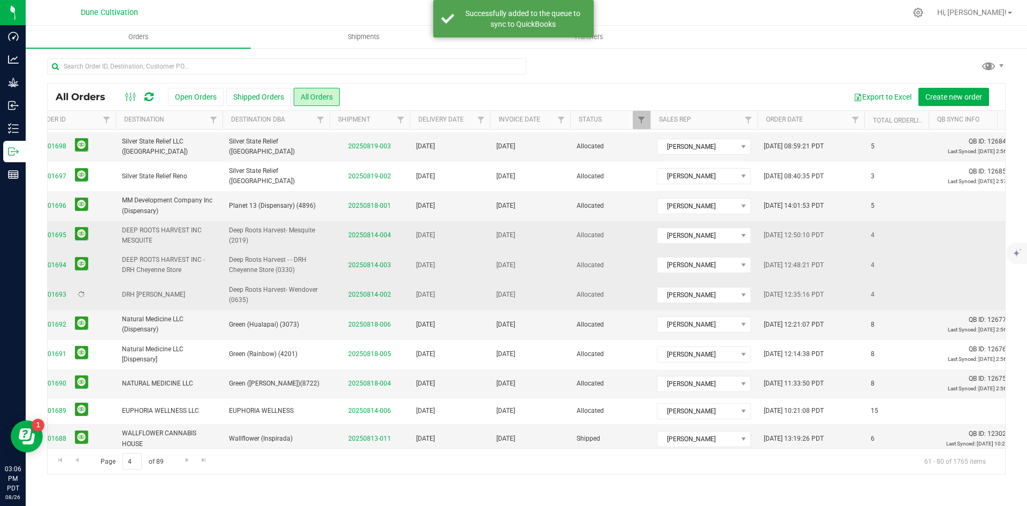
scroll to position [214, 82]
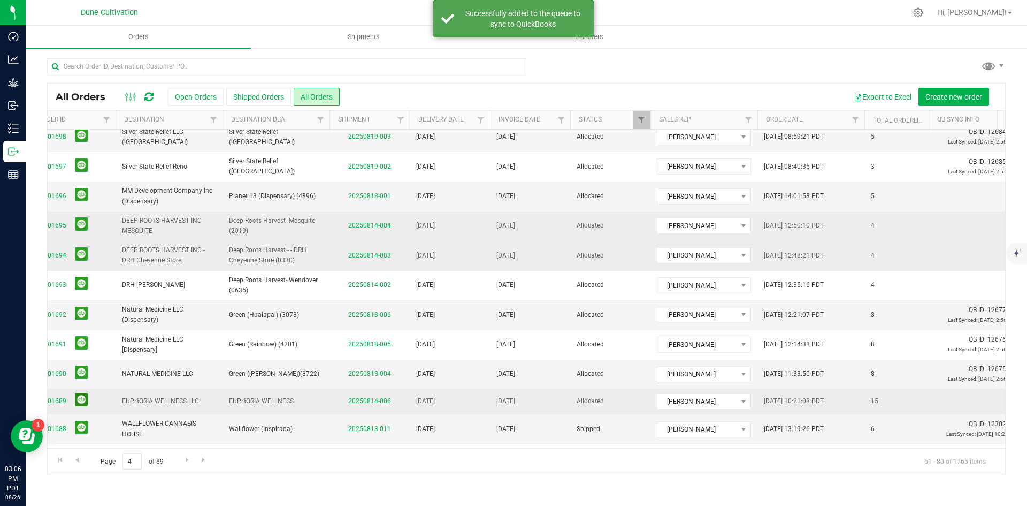
click at [84, 398] on button at bounding box center [81, 399] width 13 height 13
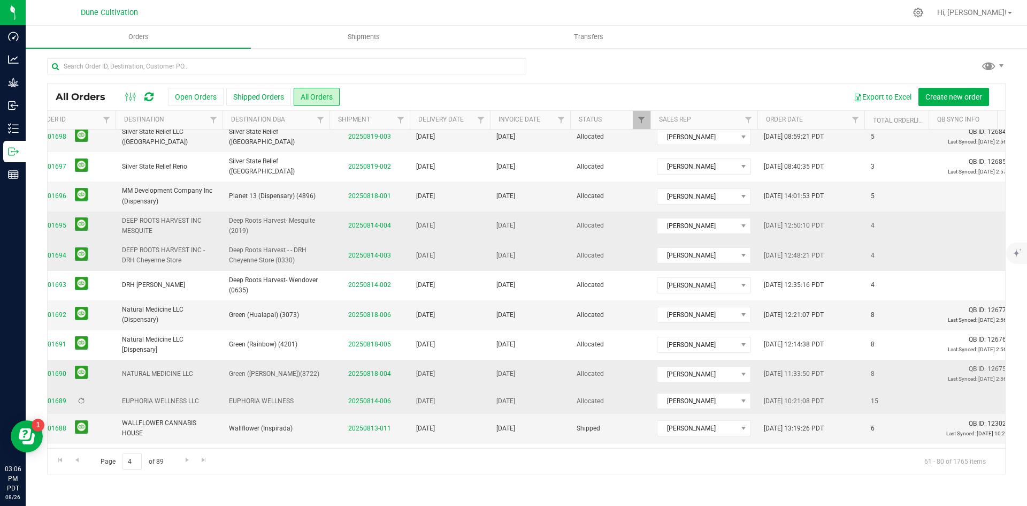
scroll to position [274, 82]
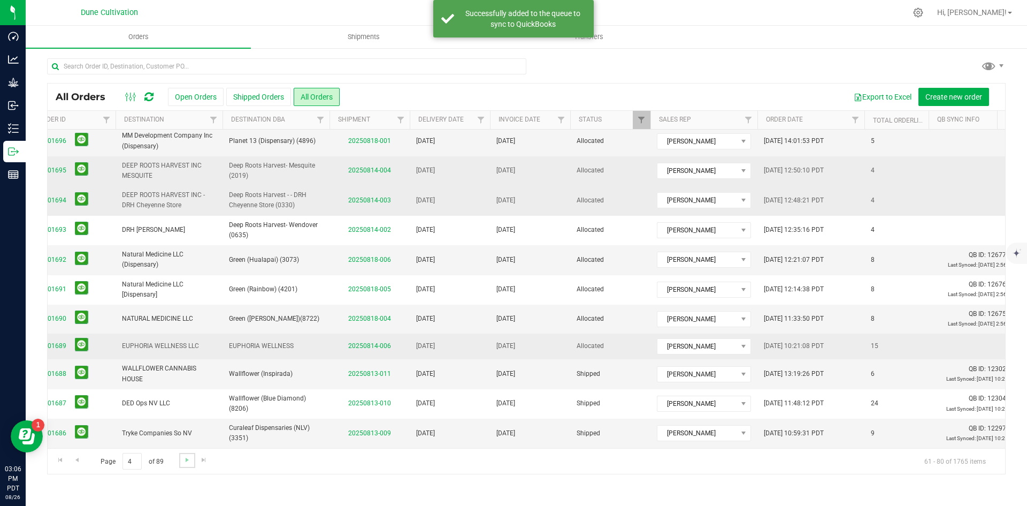
click at [179, 461] on link "Go to the next page" at bounding box center [187, 460] width 16 height 14
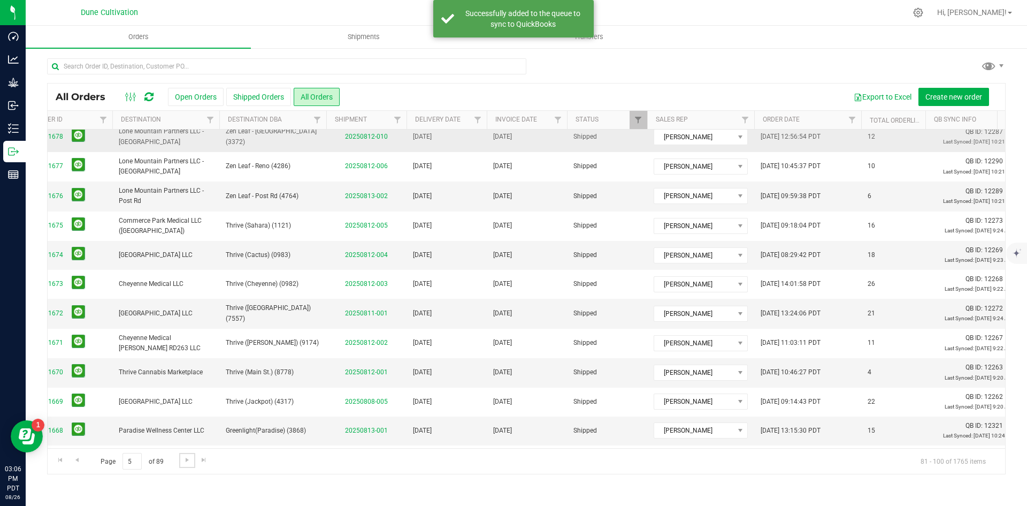
scroll to position [278, 85]
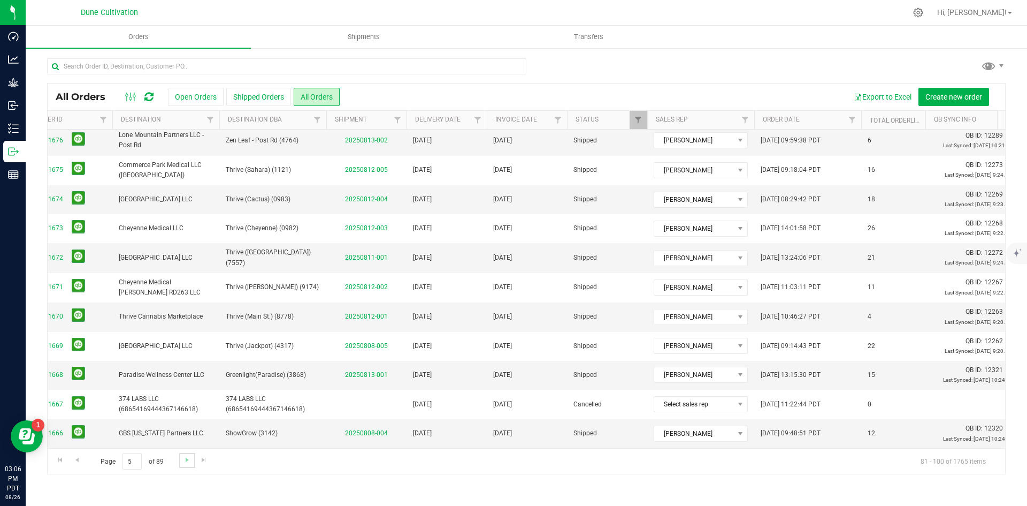
click at [192, 461] on link "Go to the next page" at bounding box center [187, 460] width 16 height 14
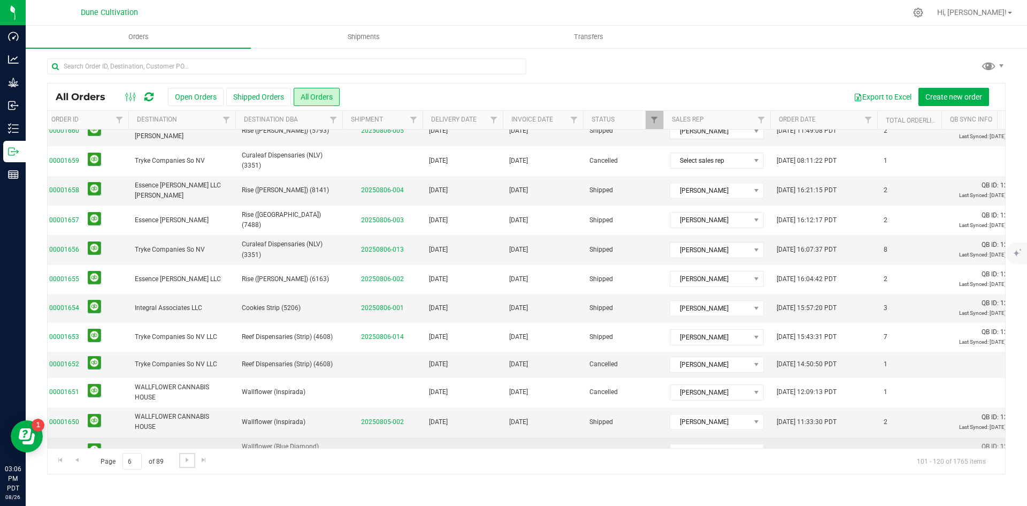
scroll to position [274, 69]
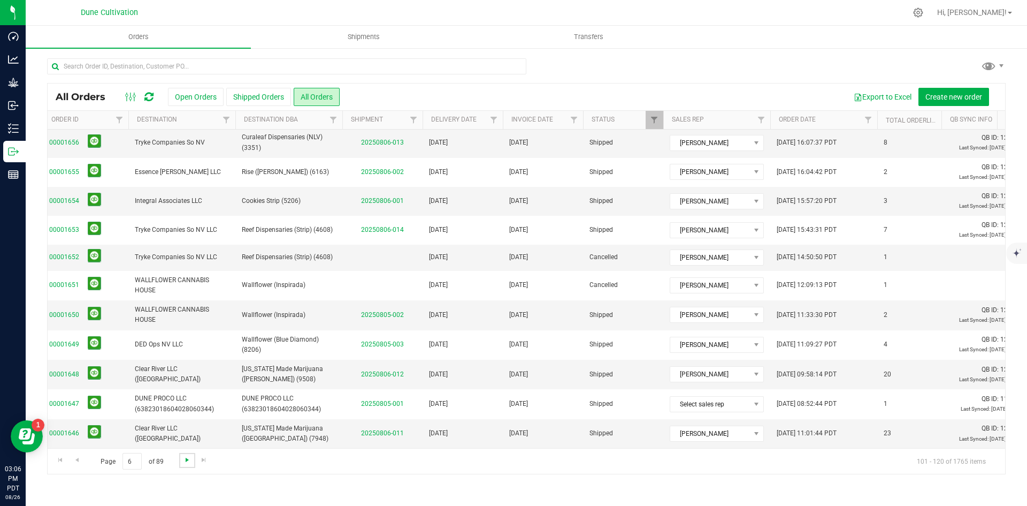
click at [185, 457] on span "Go to the next page" at bounding box center [187, 459] width 9 height 9
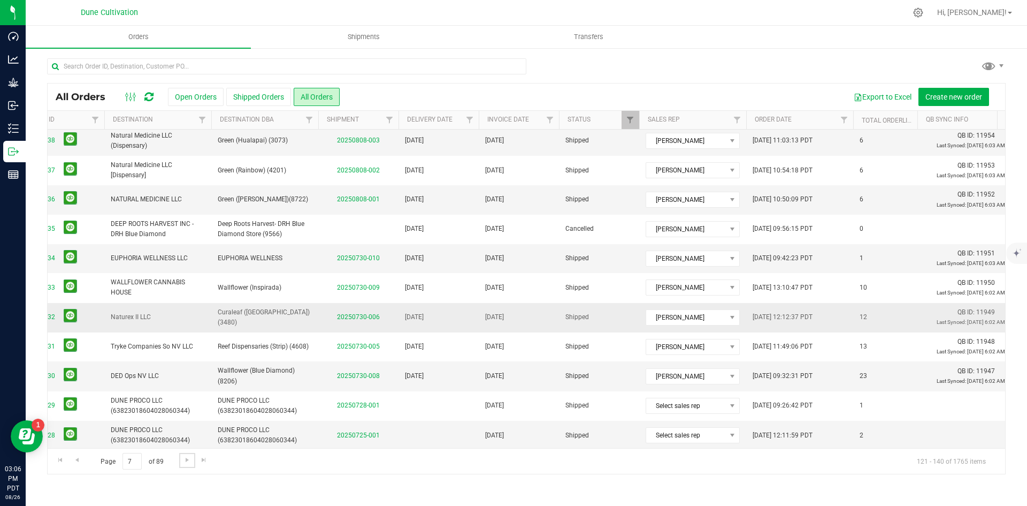
scroll to position [279, 93]
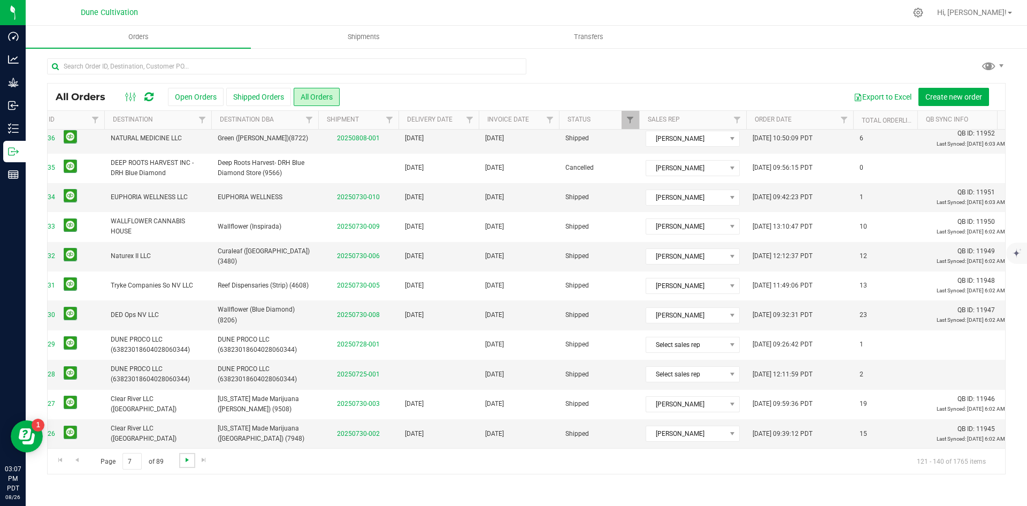
click at [188, 459] on span "Go to the next page" at bounding box center [187, 459] width 9 height 9
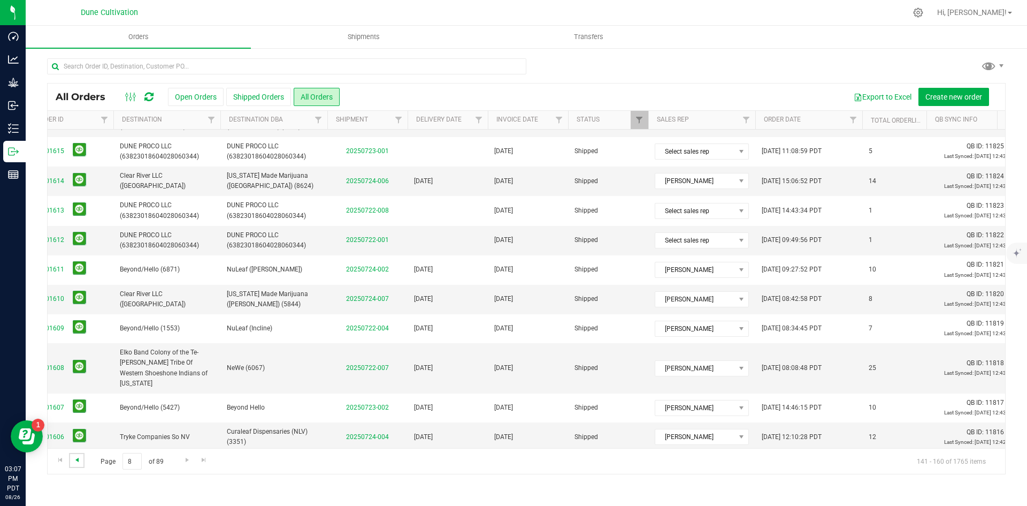
click at [74, 461] on span "Go to the previous page" at bounding box center [77, 459] width 9 height 9
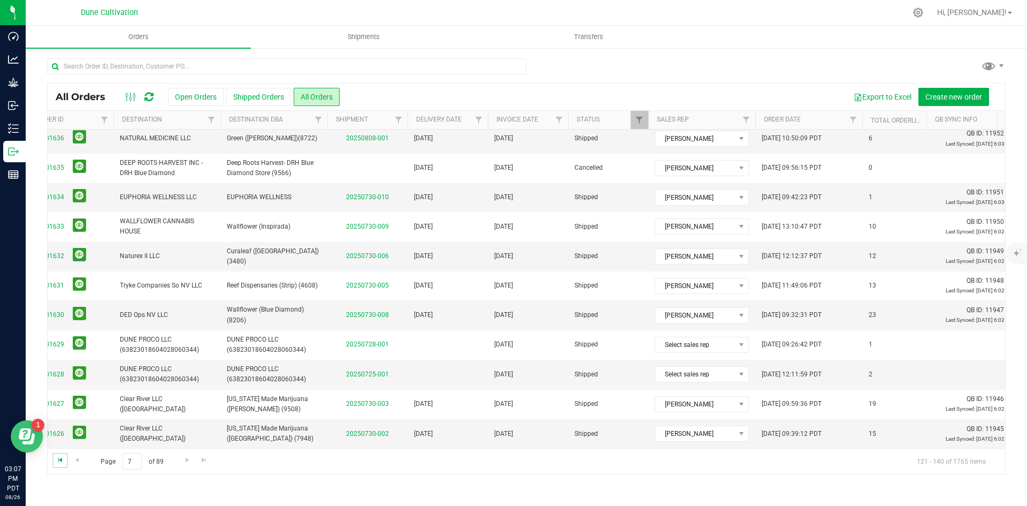
click at [58, 463] on span "Go to the first page" at bounding box center [60, 459] width 9 height 9
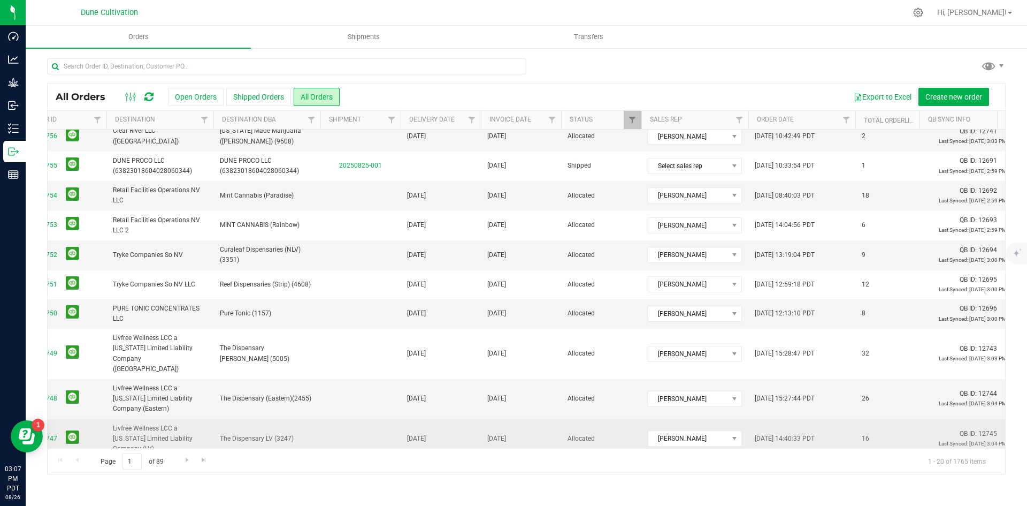
scroll to position [300, 91]
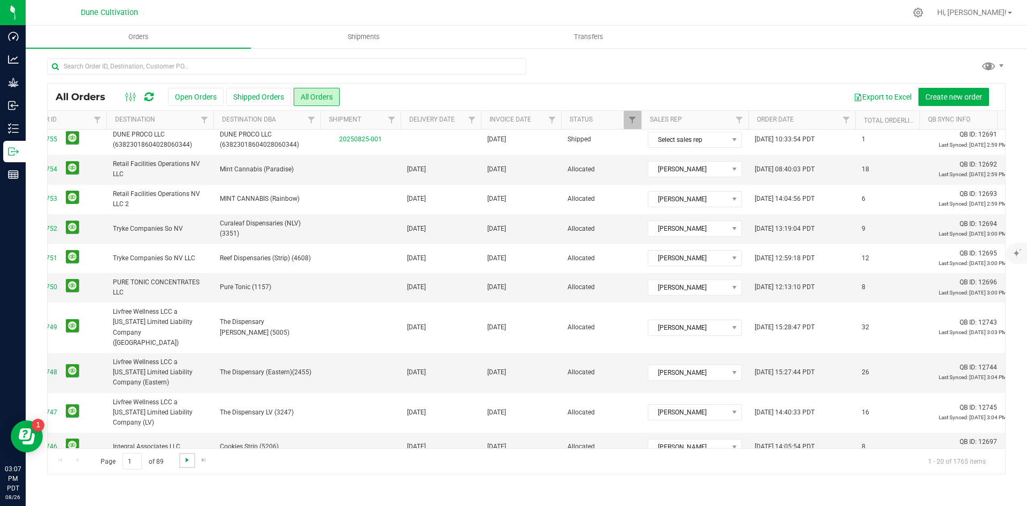
click at [184, 458] on span "Go to the next page" at bounding box center [187, 459] width 9 height 9
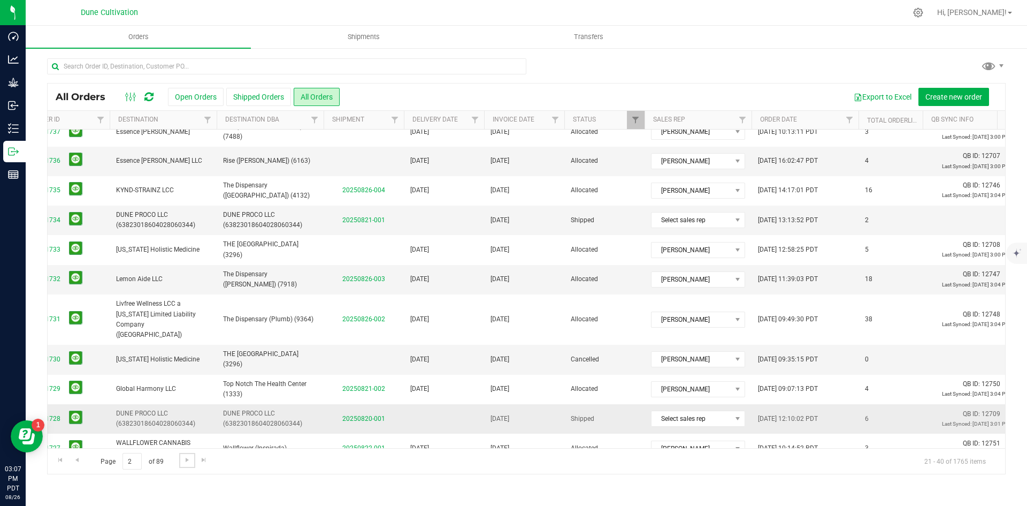
scroll to position [284, 88]
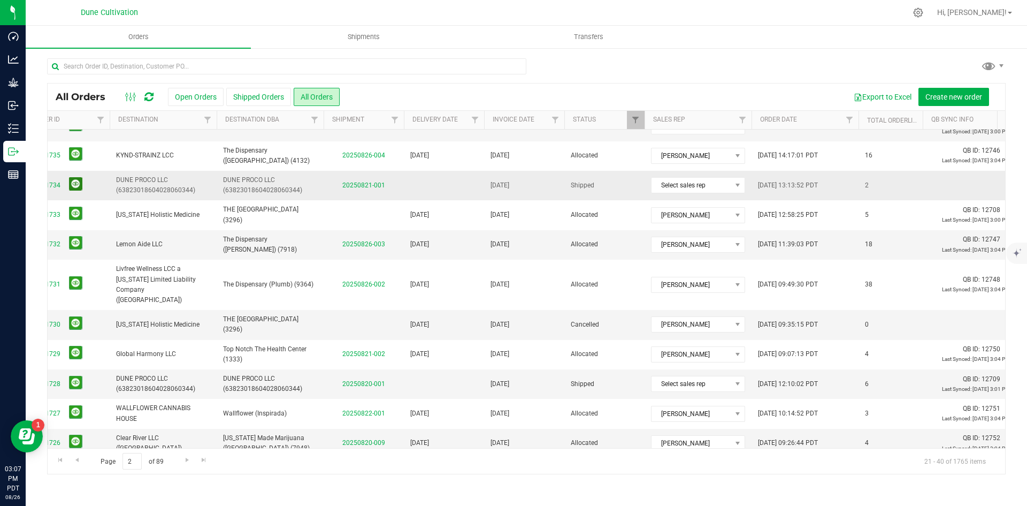
click at [74, 184] on button at bounding box center [75, 183] width 13 height 13
click at [69, 185] on button at bounding box center [75, 183] width 13 height 13
click at [188, 459] on span "Go to the next page" at bounding box center [187, 459] width 9 height 9
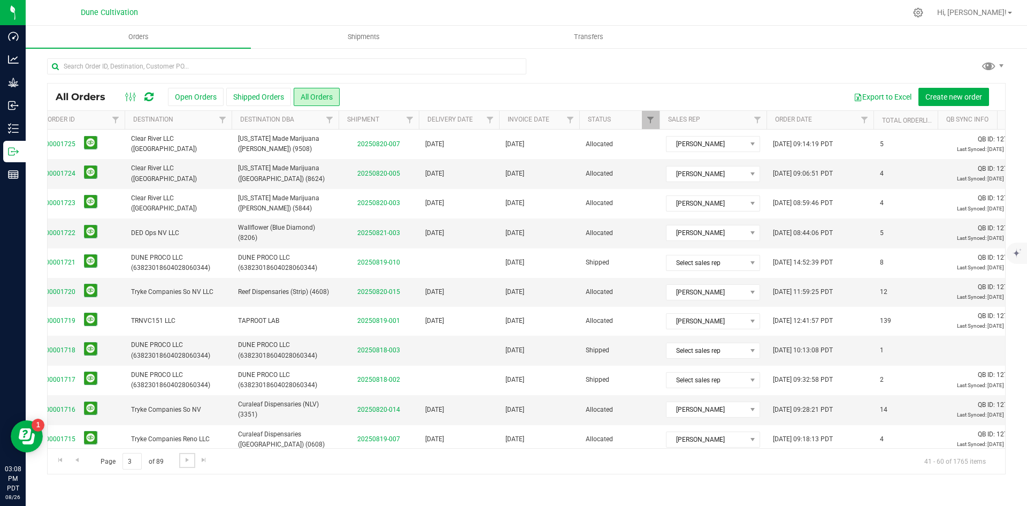
scroll to position [0, 89]
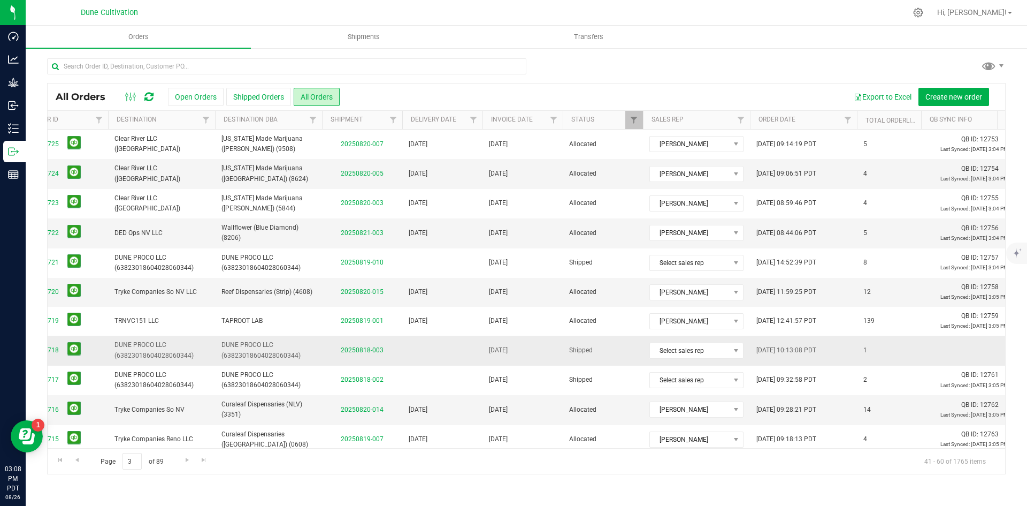
click at [84, 351] on span "00001718" at bounding box center [65, 350] width 73 height 17
click at [78, 352] on button at bounding box center [73, 348] width 13 height 13
click at [76, 347] on button at bounding box center [73, 348] width 13 height 13
click at [74, 346] on button at bounding box center [73, 348] width 13 height 13
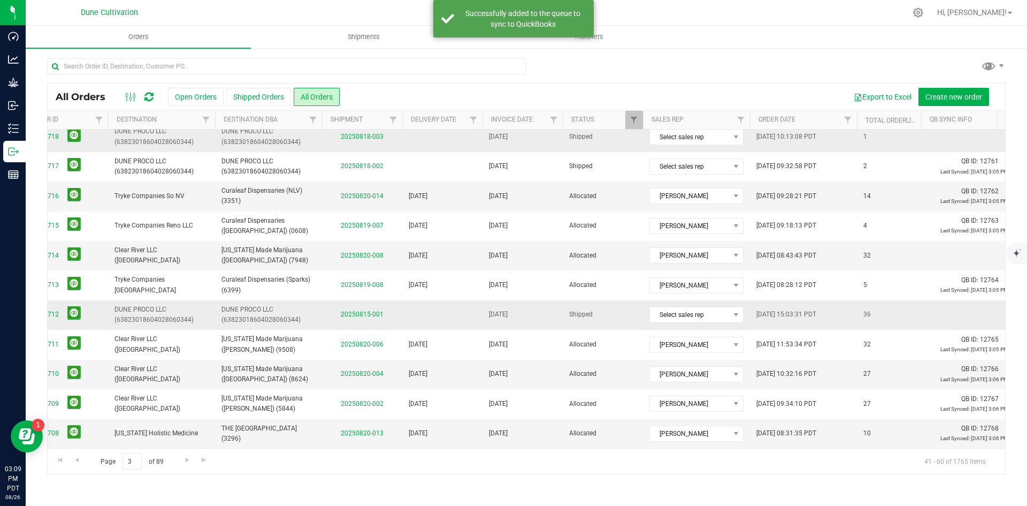
scroll to position [214, 89]
click at [77, 315] on button at bounding box center [73, 312] width 13 height 13
drag, startPoint x: 553, startPoint y: 451, endPoint x: 621, endPoint y: 453, distance: 68.0
click at [620, 453] on div "Page 3 of 89 41 - 60 of 1765 items" at bounding box center [527, 461] width 958 height 26
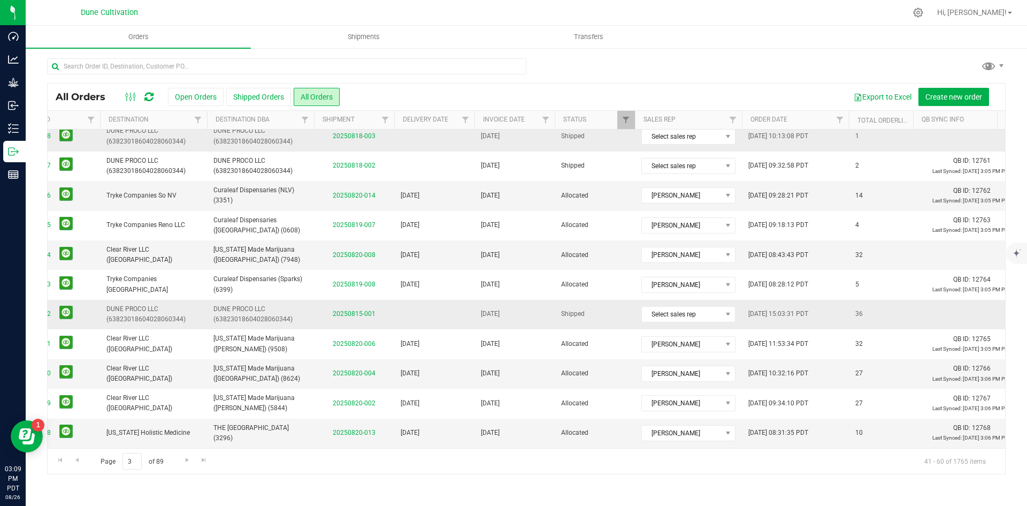
scroll to position [0, 86]
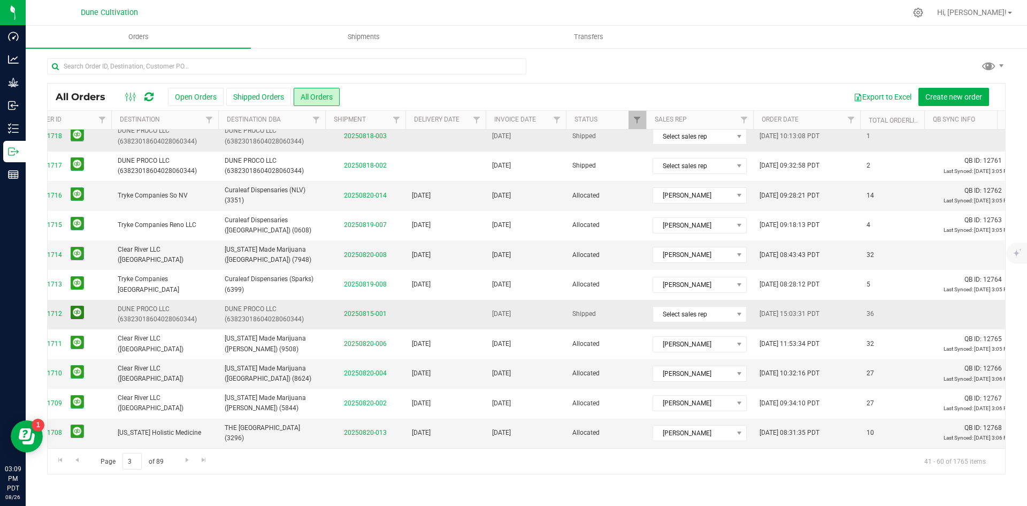
click at [73, 313] on button at bounding box center [77, 312] width 13 height 13
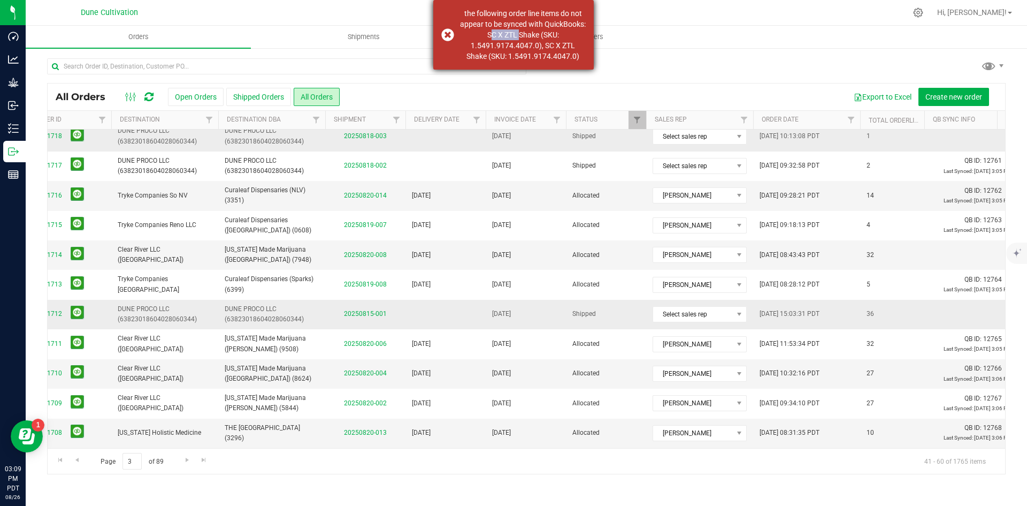
drag, startPoint x: 508, startPoint y: 35, endPoint x: 539, endPoint y: 39, distance: 30.7
click at [539, 39] on div "the following order line items do not appear to be synced with QuickBooks: SC X…" at bounding box center [523, 35] width 126 height 54
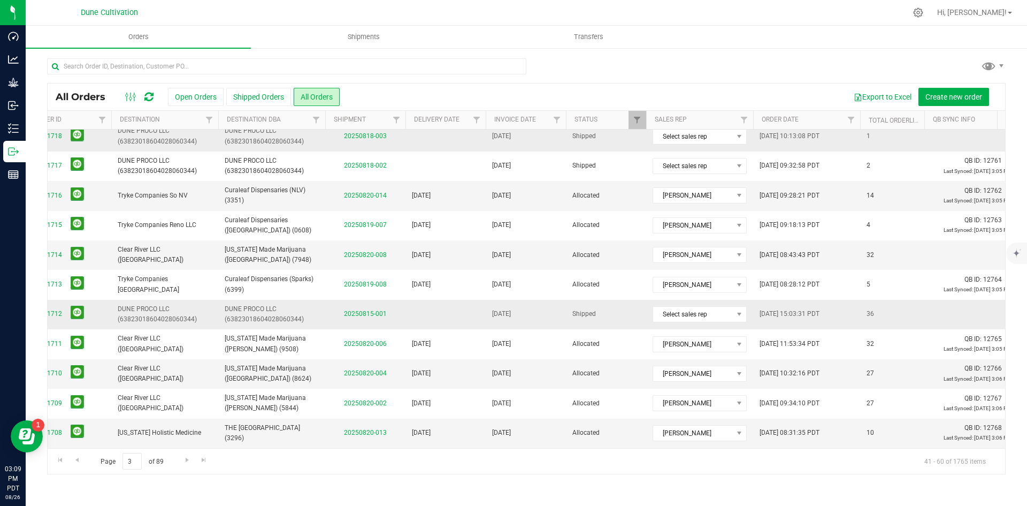
copy div "SC X ZTL"
click at [78, 309] on button at bounding box center [77, 312] width 13 height 13
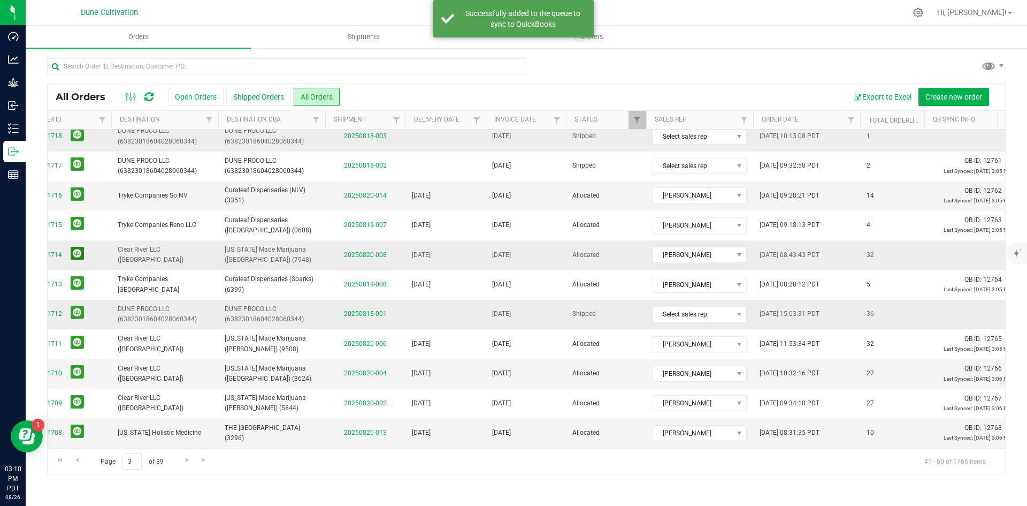
click at [77, 253] on button at bounding box center [77, 253] width 13 height 13
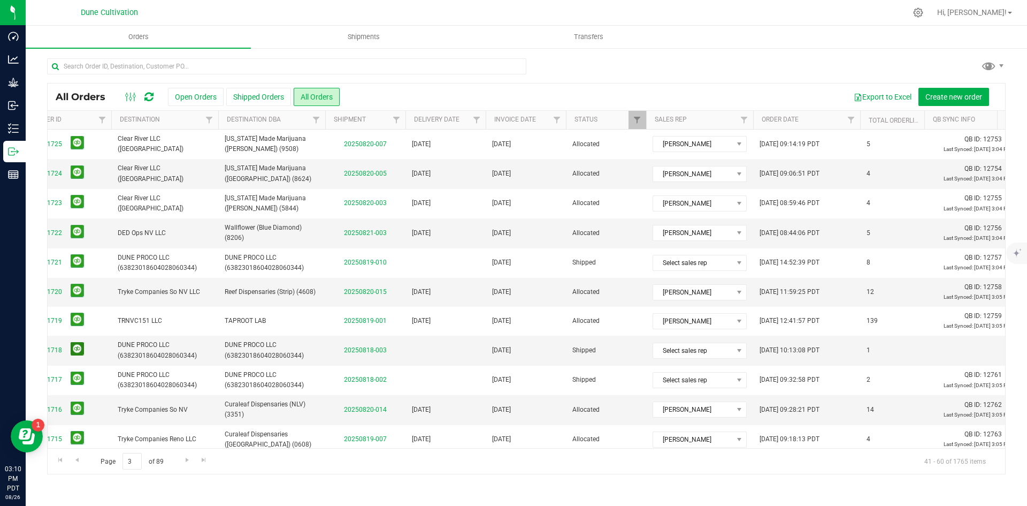
click at [79, 347] on button at bounding box center [77, 348] width 13 height 13
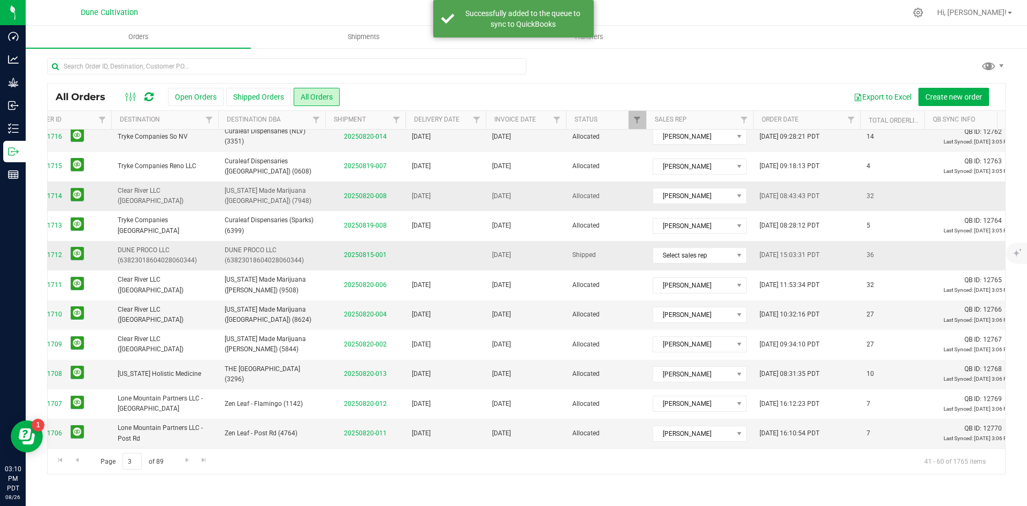
scroll to position [280, 86]
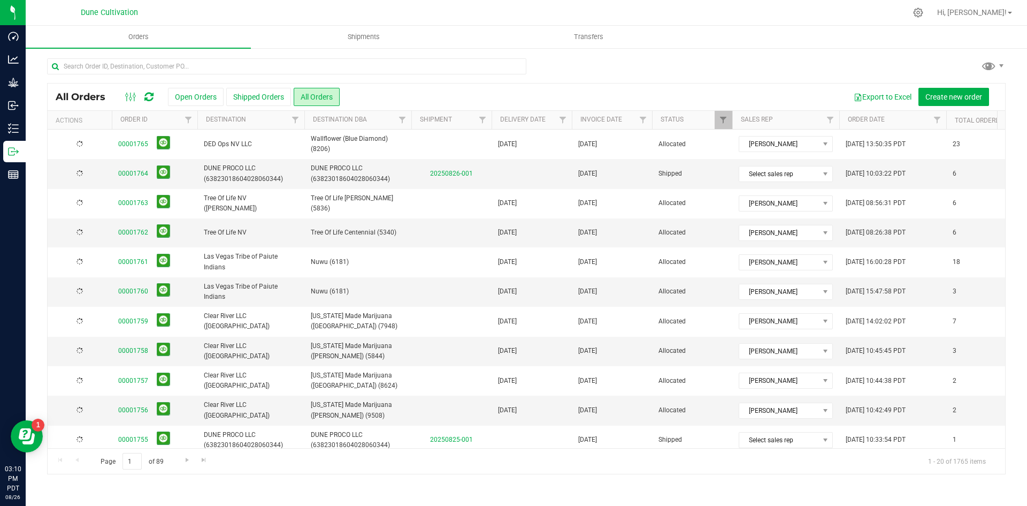
click at [401, 438] on tbody "00001765 DED Ops NV LLC Wallflower (Blue Diamond) (8206) [DATE] [DATE] Allocate…" at bounding box center [947, 444] width 1798 height 631
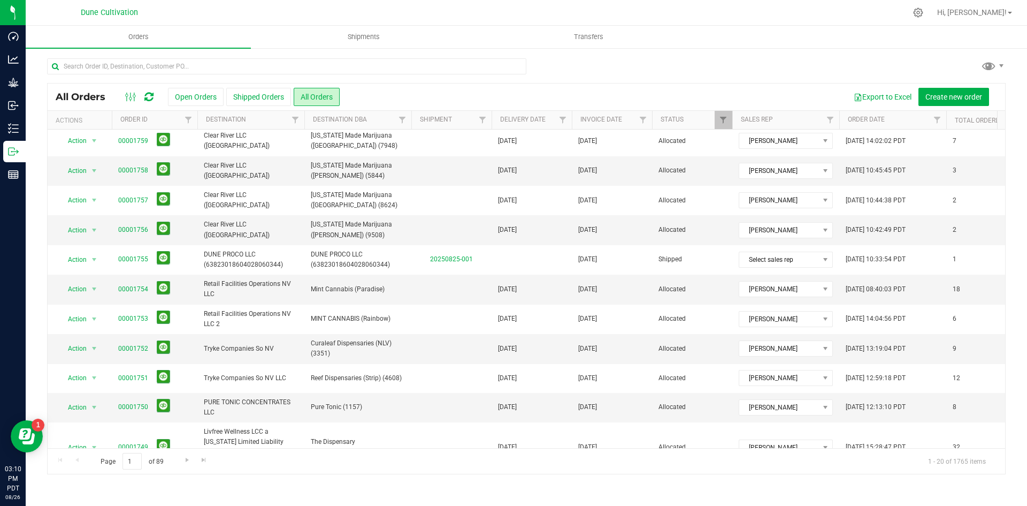
click at [489, 454] on div "Page 1 of 89 1 - 20 of 1765 items" at bounding box center [527, 461] width 958 height 26
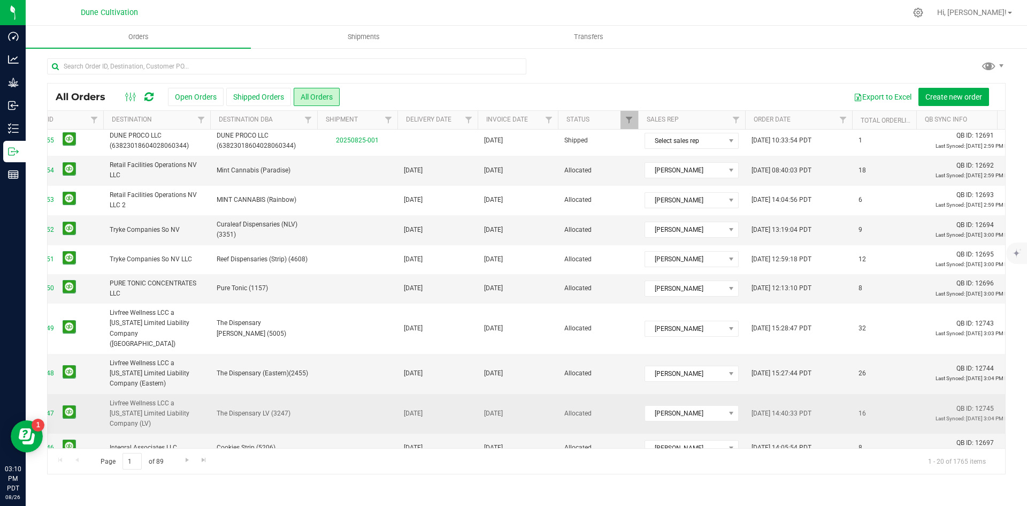
scroll to position [300, 94]
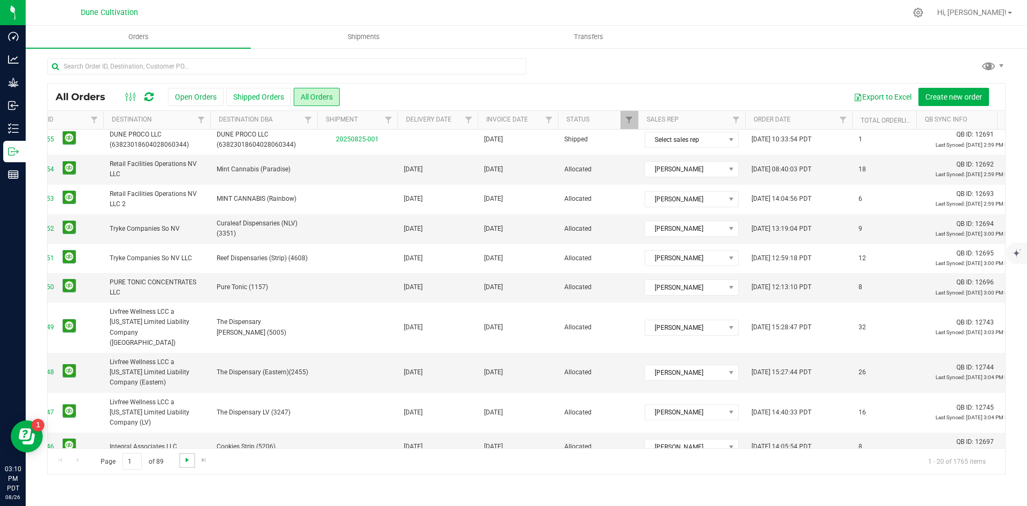
click at [189, 455] on span "Go to the next page" at bounding box center [187, 459] width 9 height 9
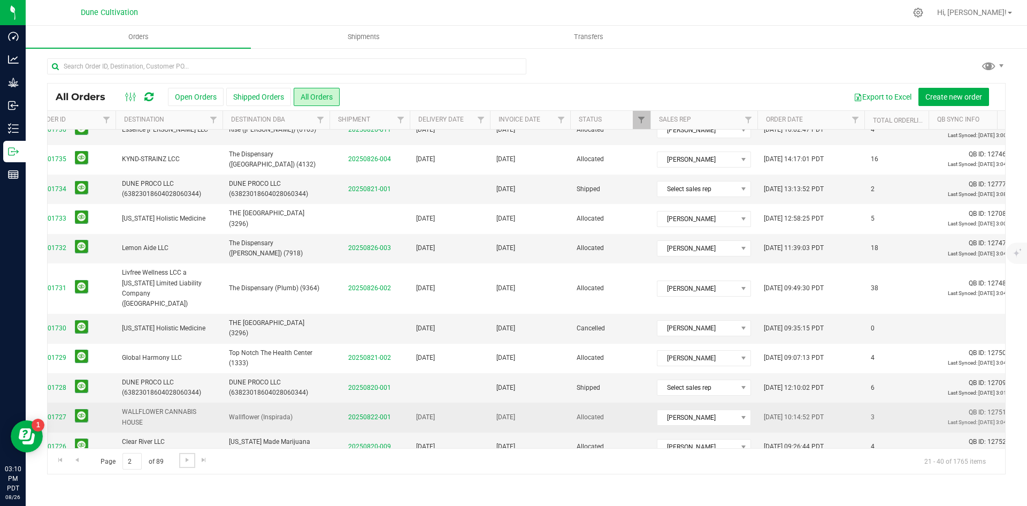
scroll to position [284, 82]
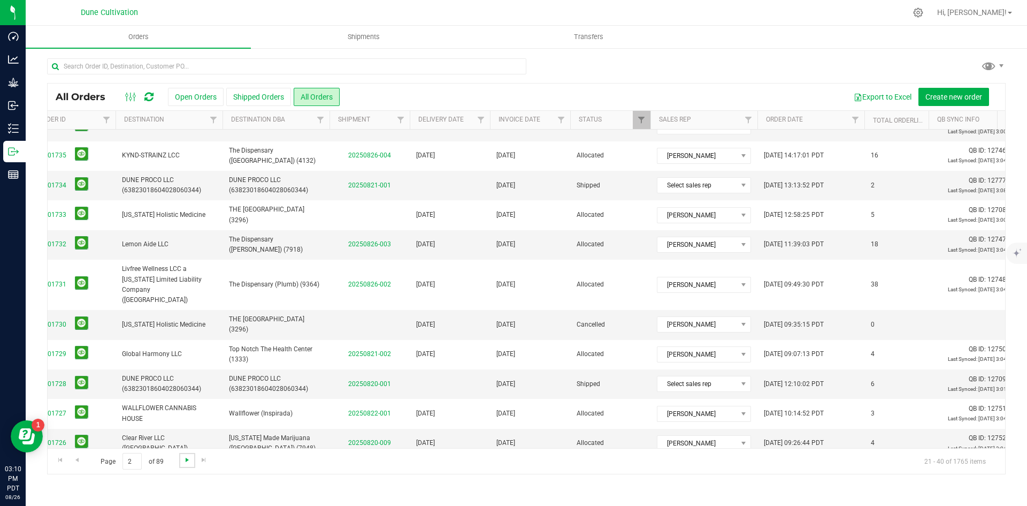
click at [189, 460] on span "Go to the next page" at bounding box center [187, 459] width 9 height 9
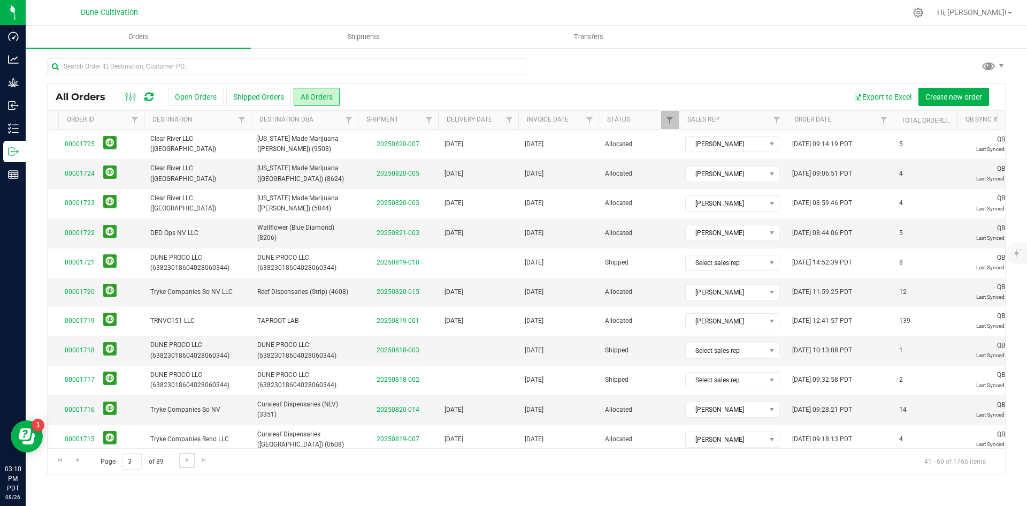
scroll to position [0, 0]
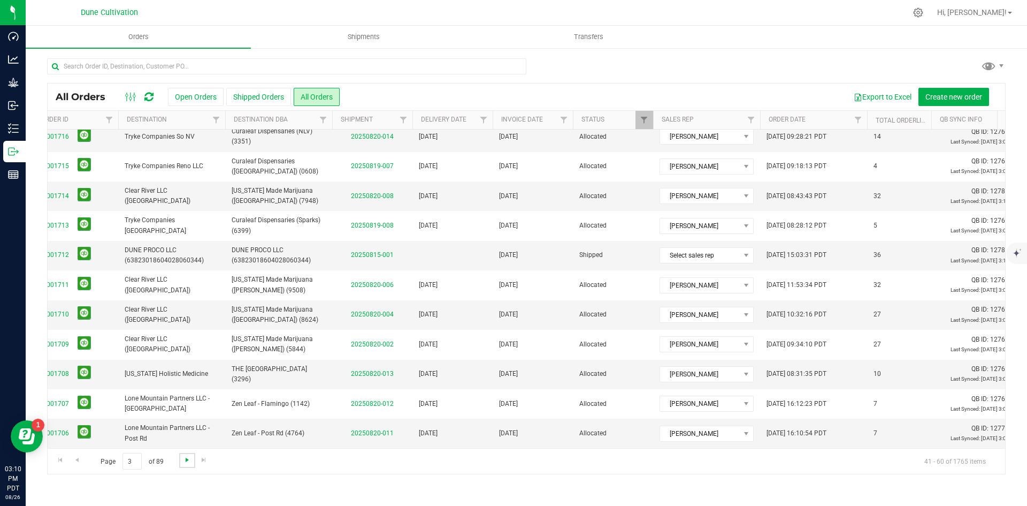
click at [182, 462] on link "Go to the next page" at bounding box center [187, 460] width 16 height 14
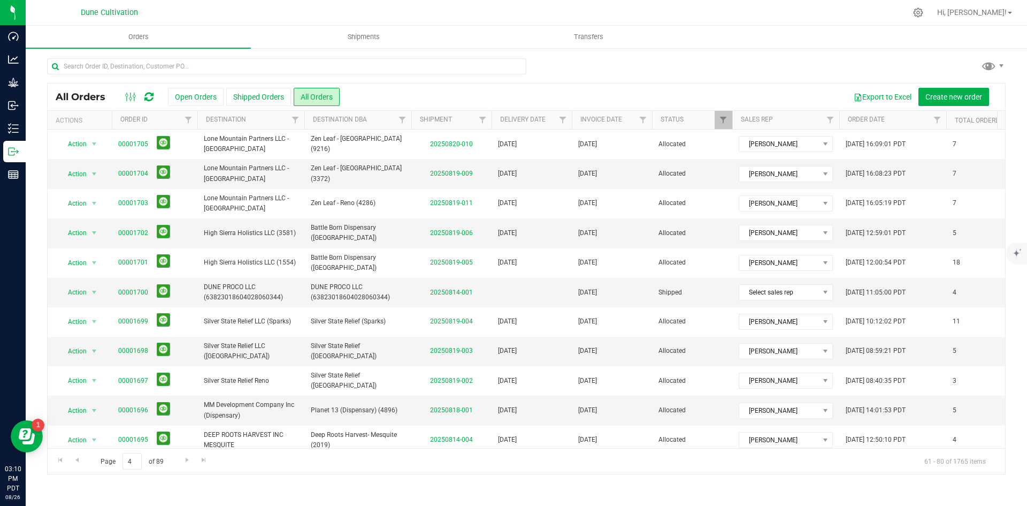
drag, startPoint x: 391, startPoint y: 448, endPoint x: 422, endPoint y: 447, distance: 31.0
click at [423, 447] on div "All Orders Open Orders Shipped Orders All Orders Export to Excel Create new ord…" at bounding box center [526, 278] width 959 height 391
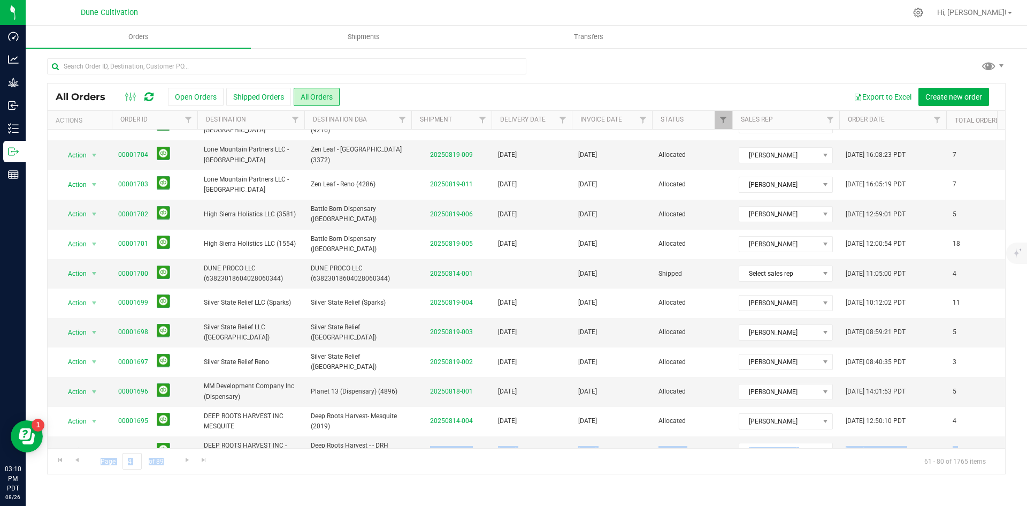
click at [446, 469] on div "Page 4 of 89 61 - 80 of 1765 items" at bounding box center [527, 461] width 958 height 26
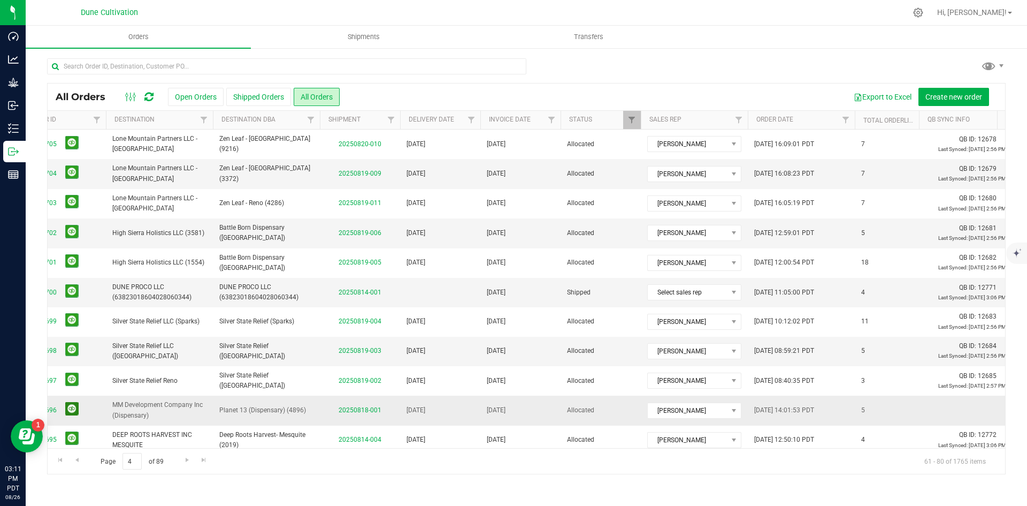
click at [75, 404] on button at bounding box center [71, 408] width 13 height 13
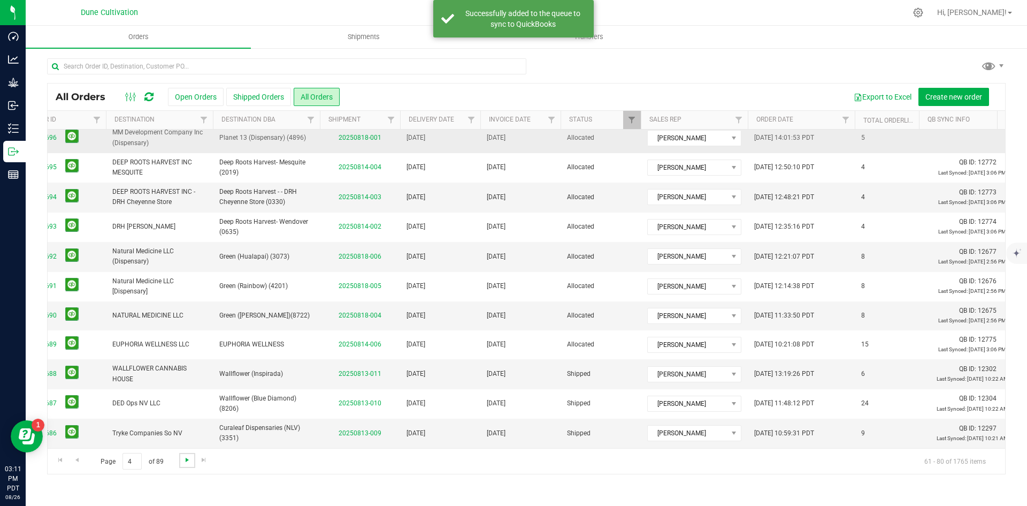
click at [183, 462] on span "Go to the next page" at bounding box center [187, 459] width 9 height 9
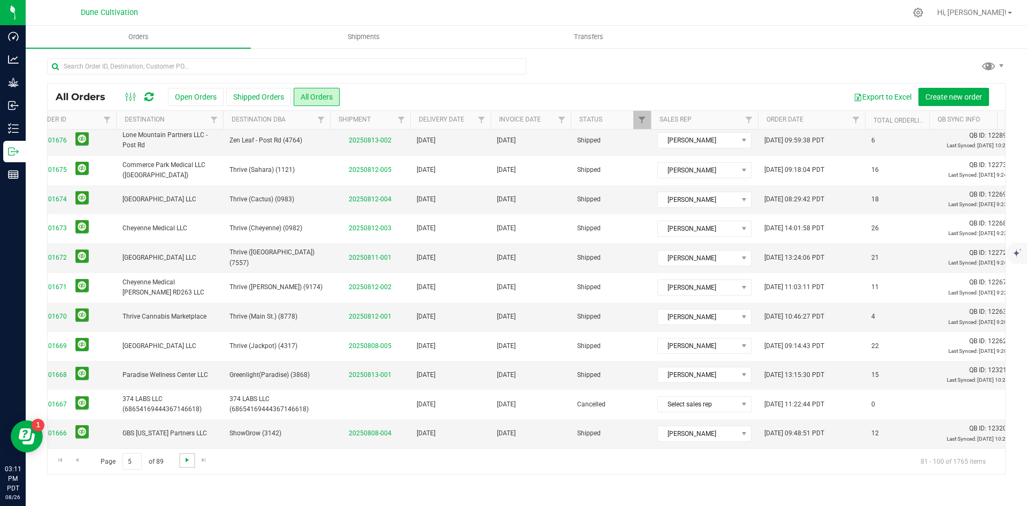
click at [185, 459] on span "Go to the next page" at bounding box center [187, 459] width 9 height 9
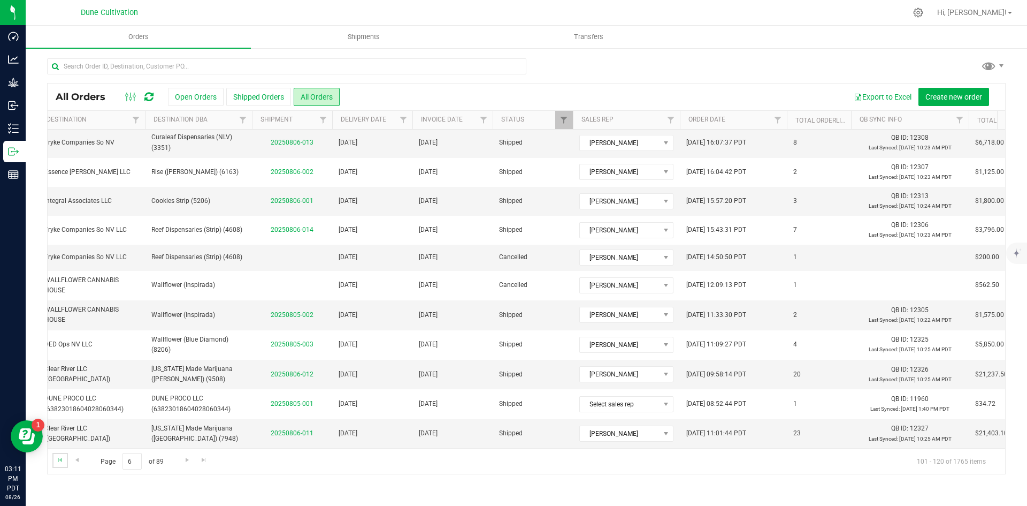
click at [66, 453] on link "Go to the first page" at bounding box center [60, 460] width 16 height 14
